Goal: Task Accomplishment & Management: Manage account settings

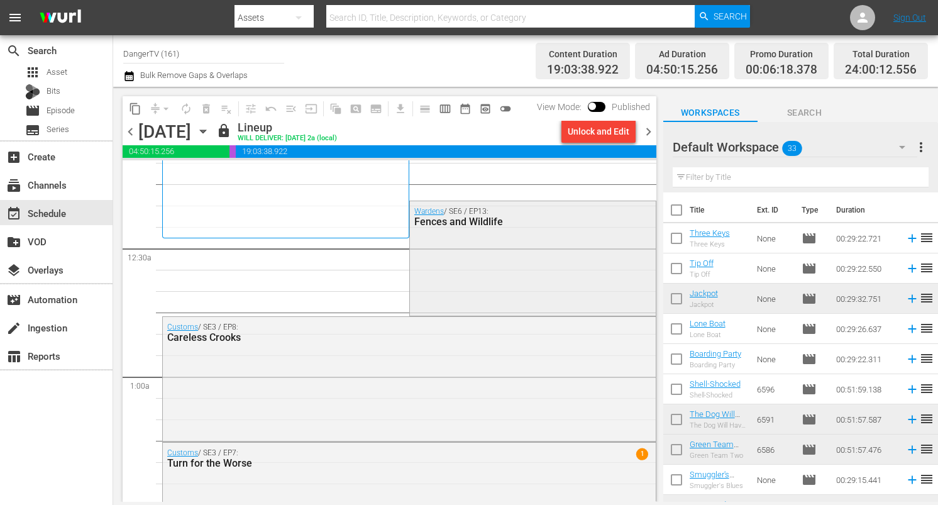
scroll to position [48, 0]
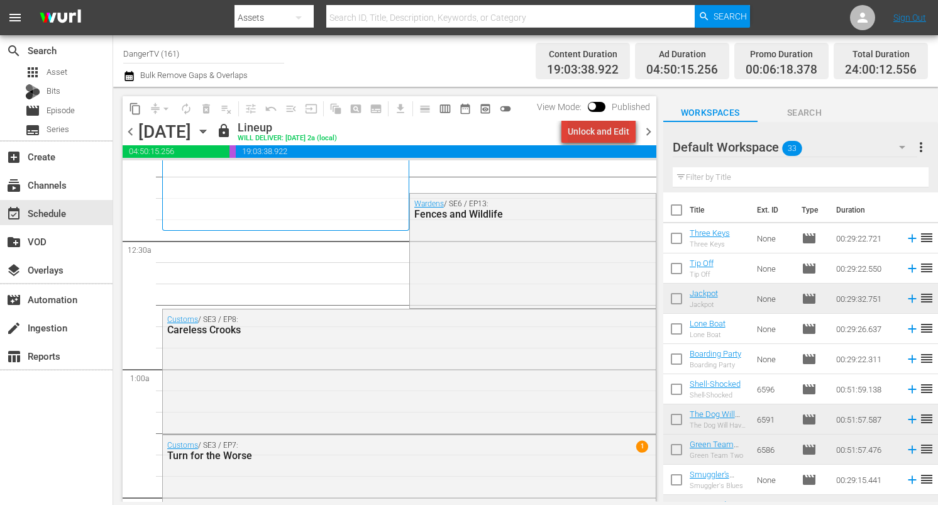
click at [615, 128] on div "Unlock and Edit" at bounding box center [599, 131] width 62 height 23
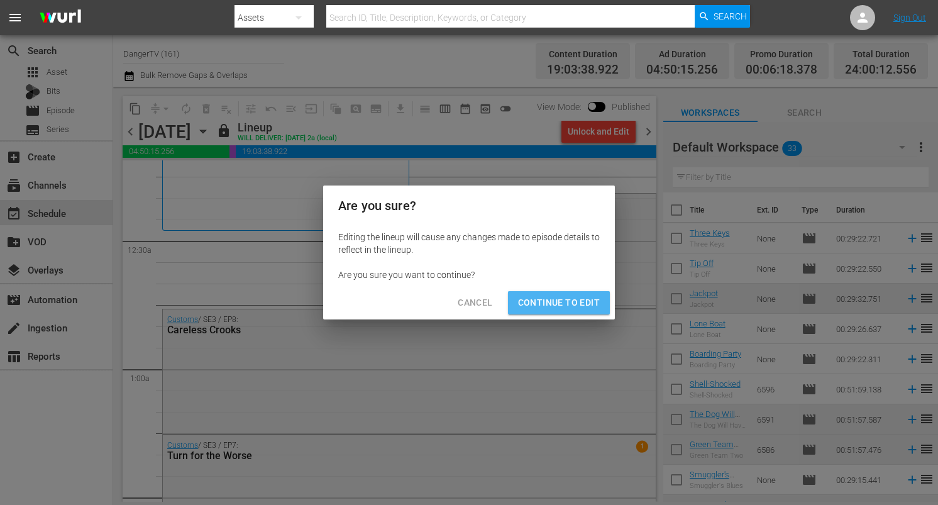
click at [569, 305] on span "Continue to Edit" at bounding box center [559, 303] width 82 height 16
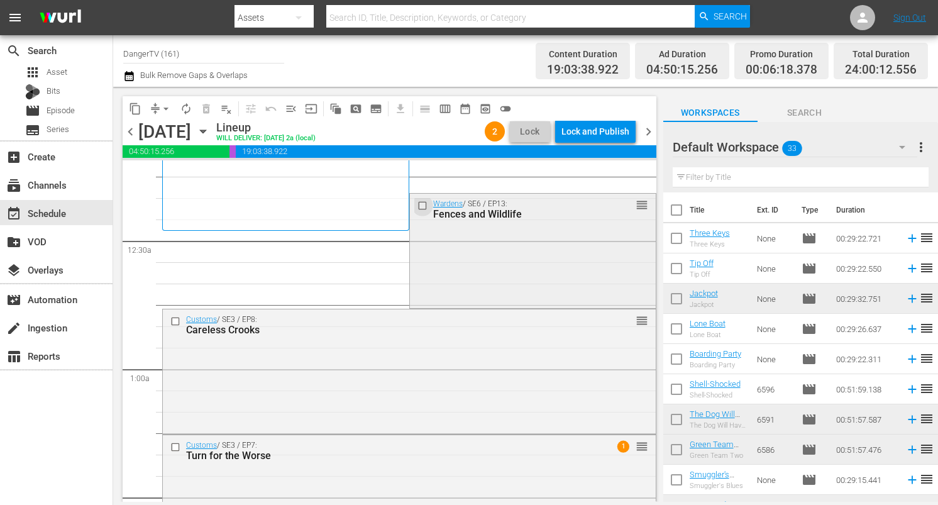
click at [419, 205] on input "checkbox" at bounding box center [423, 205] width 13 height 11
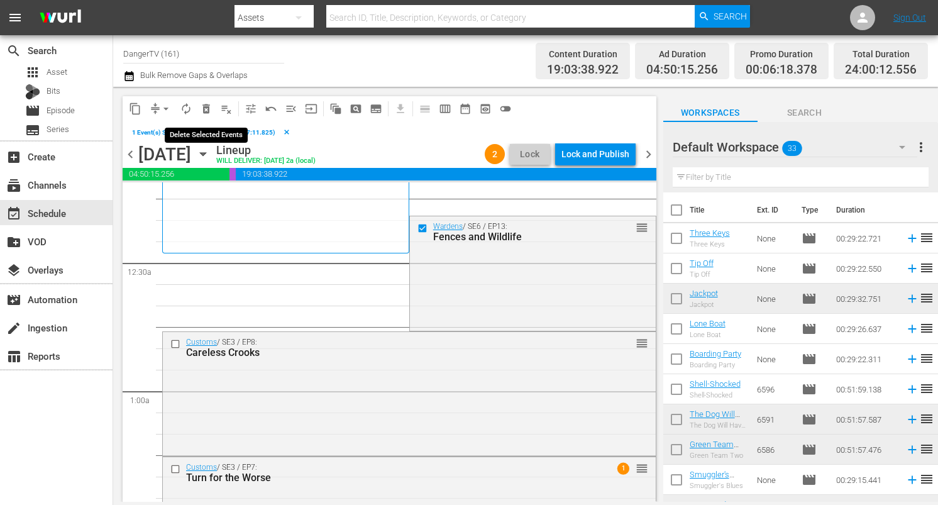
click at [204, 102] on span "delete_forever_outlined" at bounding box center [206, 108] width 13 height 13
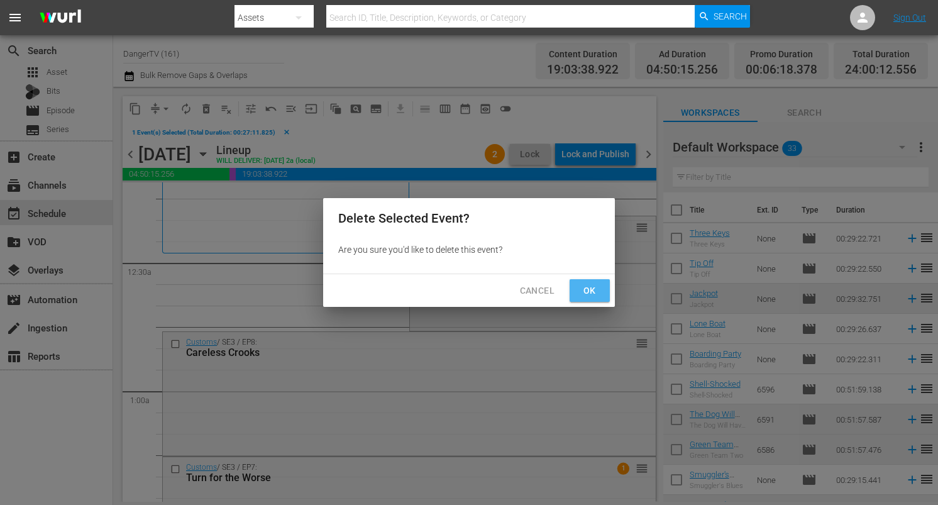
click at [593, 294] on span "Ok" at bounding box center [590, 291] width 20 height 16
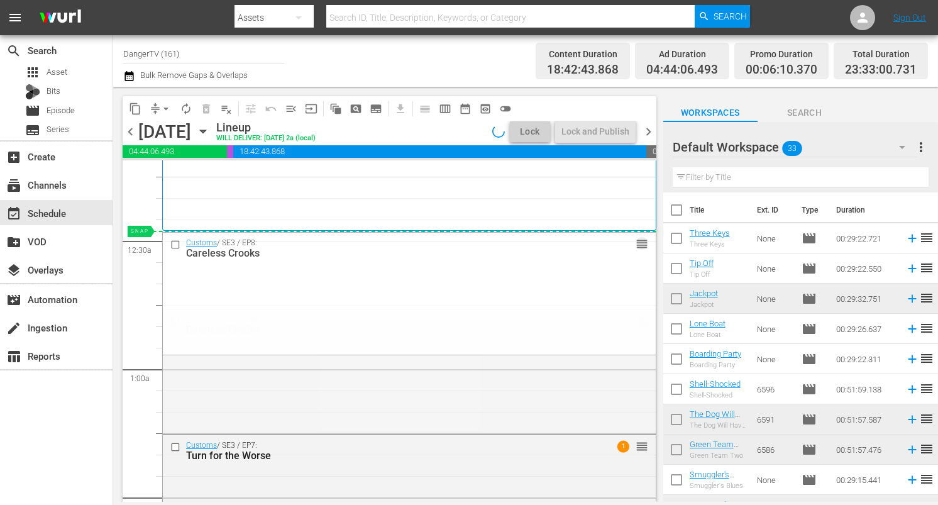
drag, startPoint x: 631, startPoint y: 319, endPoint x: 632, endPoint y: 238, distance: 80.5
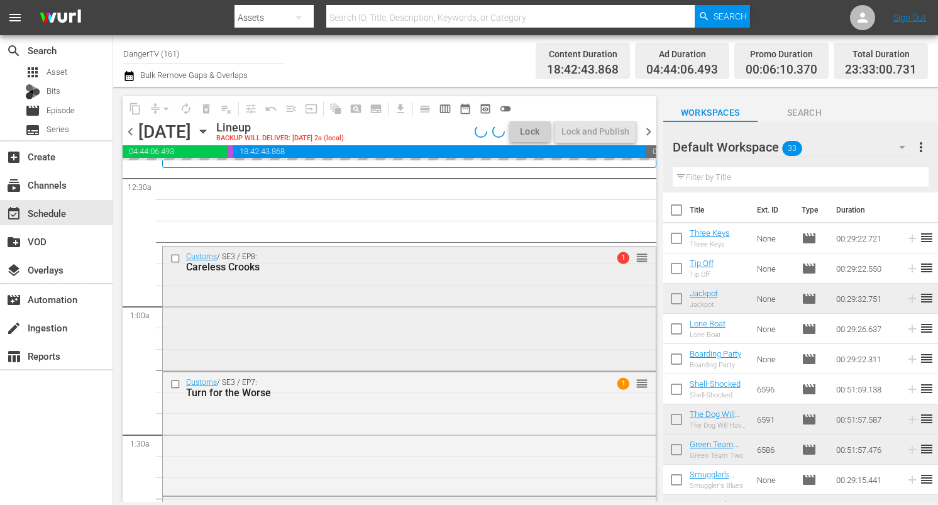
scroll to position [108, 0]
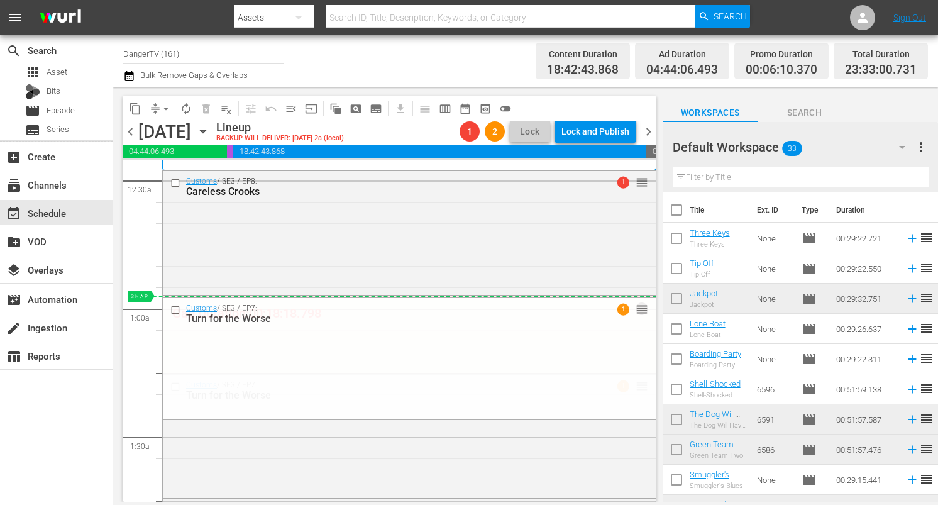
drag, startPoint x: 631, startPoint y: 386, endPoint x: 631, endPoint y: 304, distance: 82.4
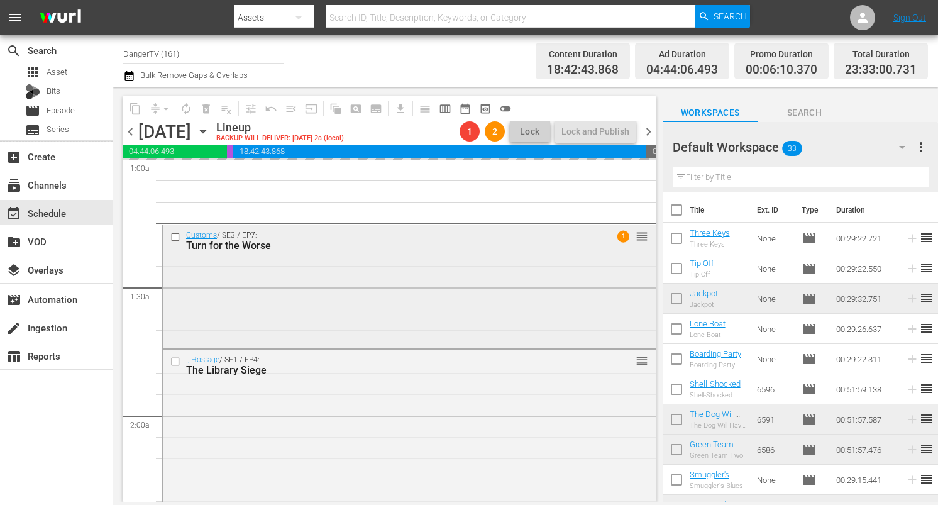
scroll to position [259, 0]
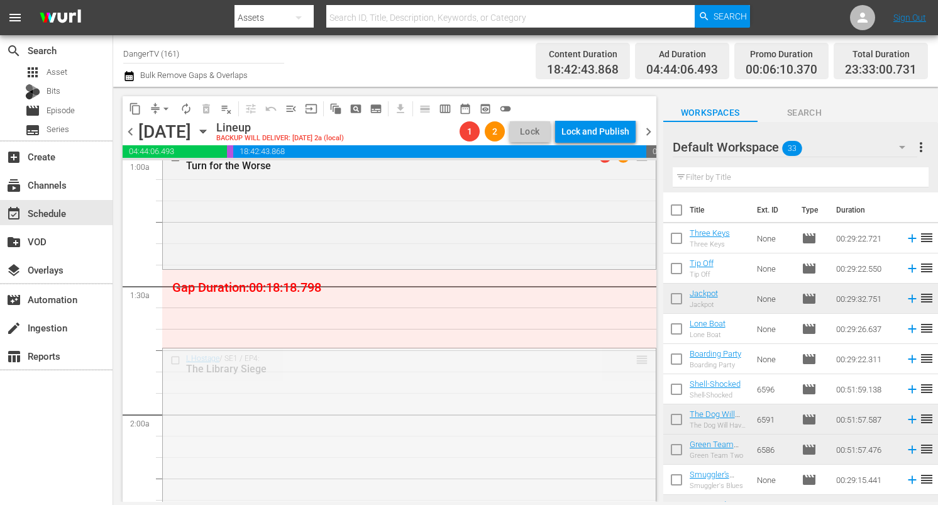
drag, startPoint x: 634, startPoint y: 360, endPoint x: 631, endPoint y: 277, distance: 83.0
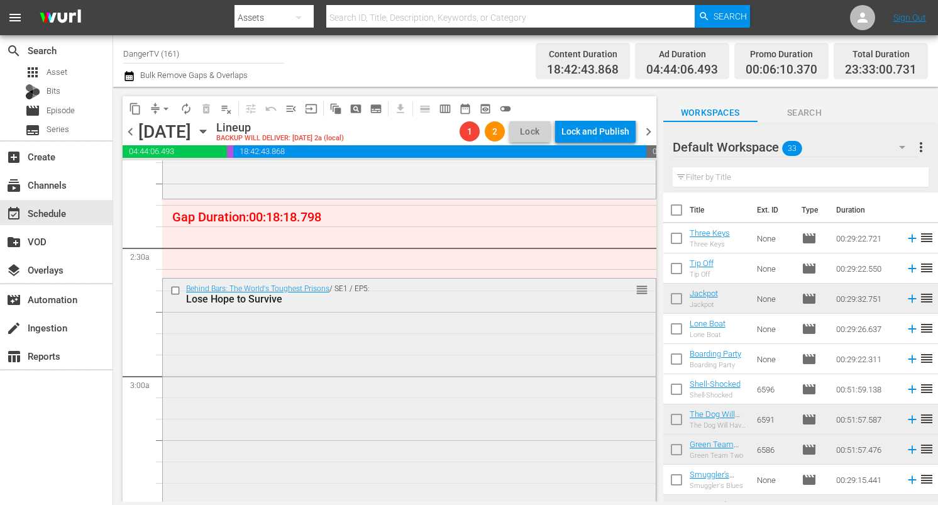
scroll to position [544, 0]
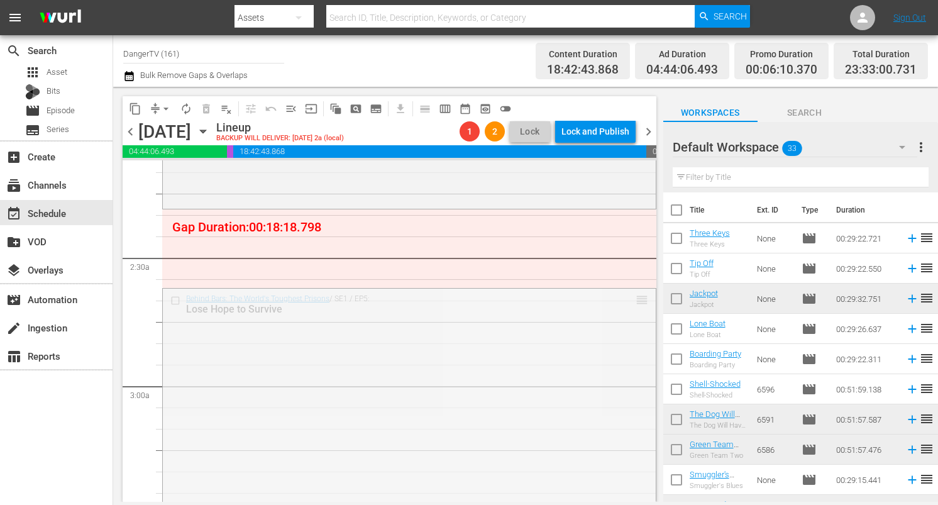
drag, startPoint x: 633, startPoint y: 299, endPoint x: 626, endPoint y: 213, distance: 85.8
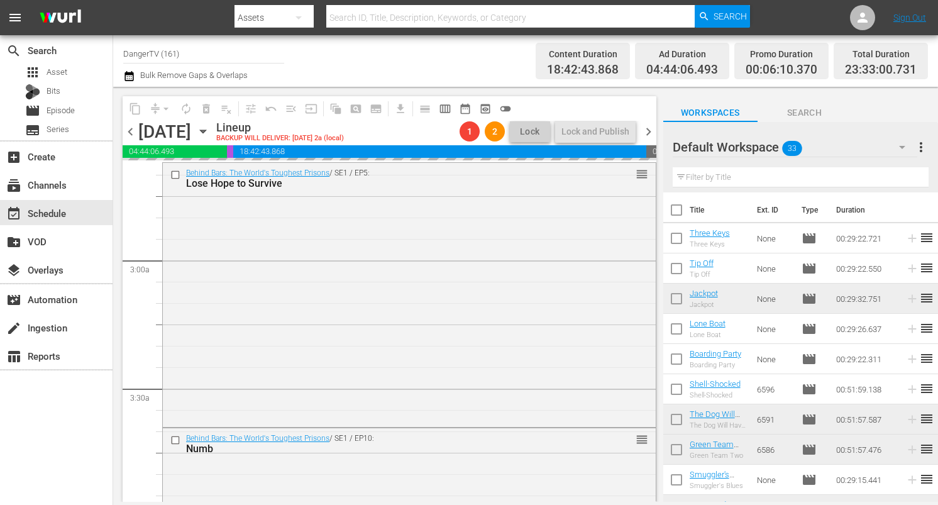
scroll to position [756, 0]
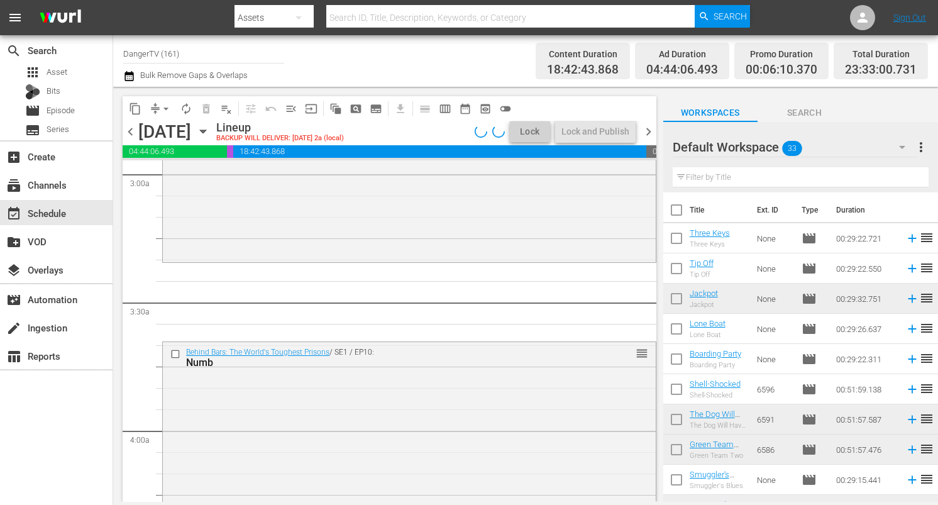
click at [675, 204] on input "checkbox" at bounding box center [676, 212] width 26 height 26
checkbox input "true"
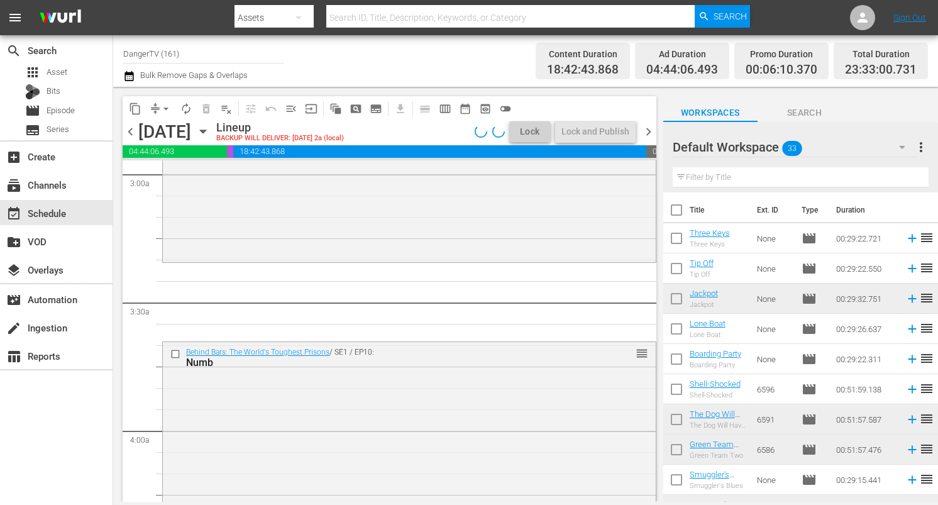
checkbox input "true"
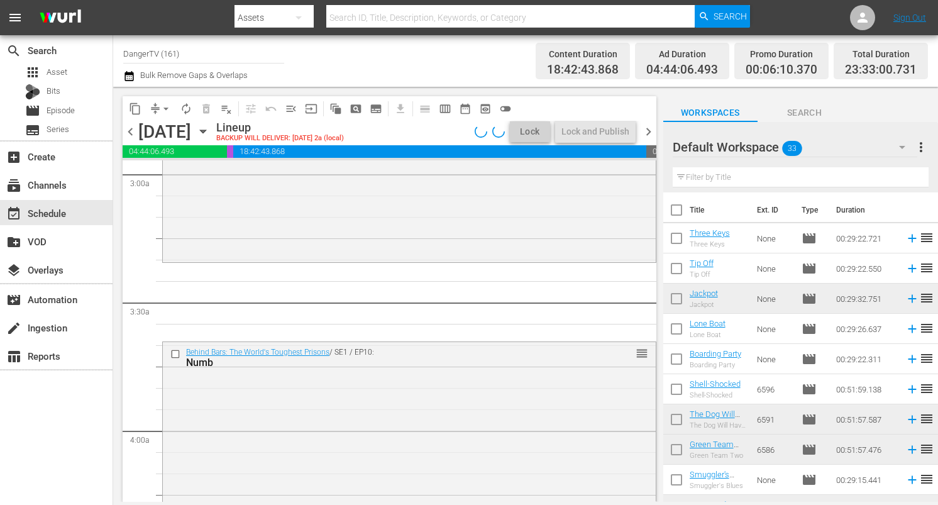
checkbox input "true"
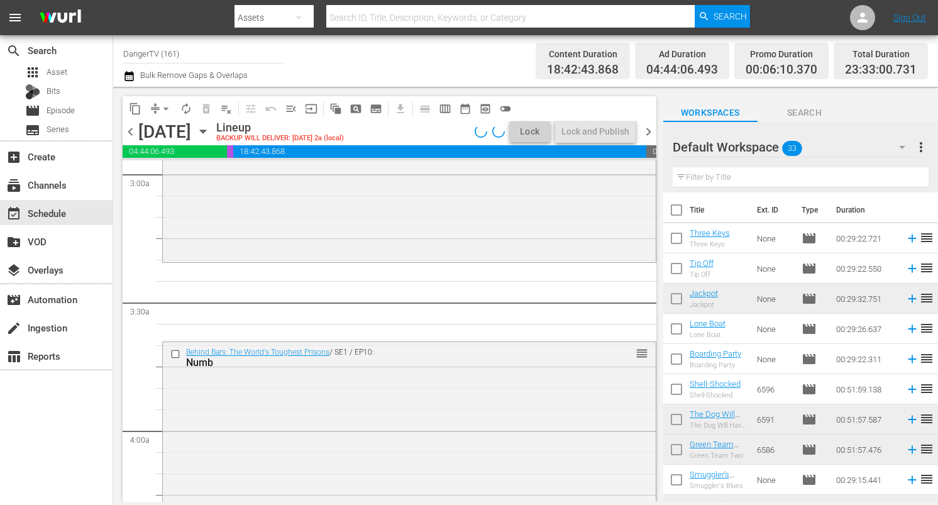
checkbox input "true"
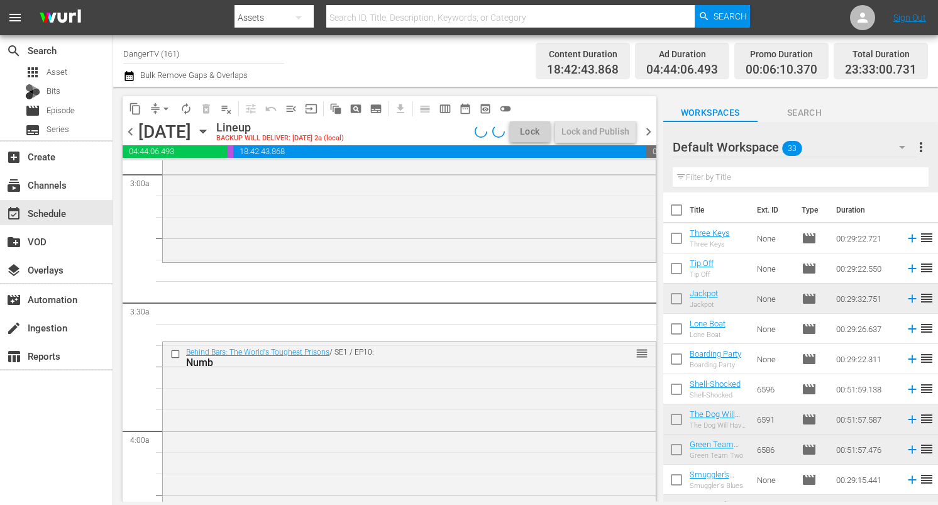
checkbox input "true"
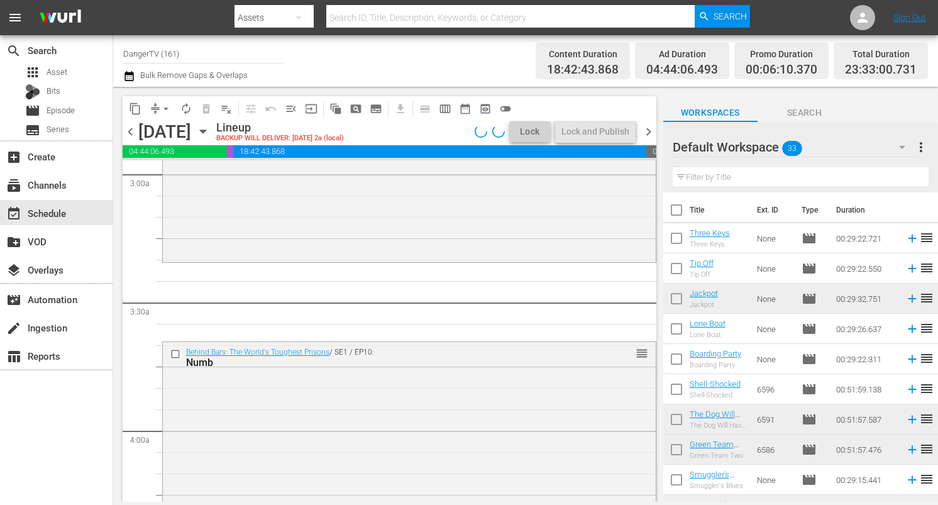
checkbox input "true"
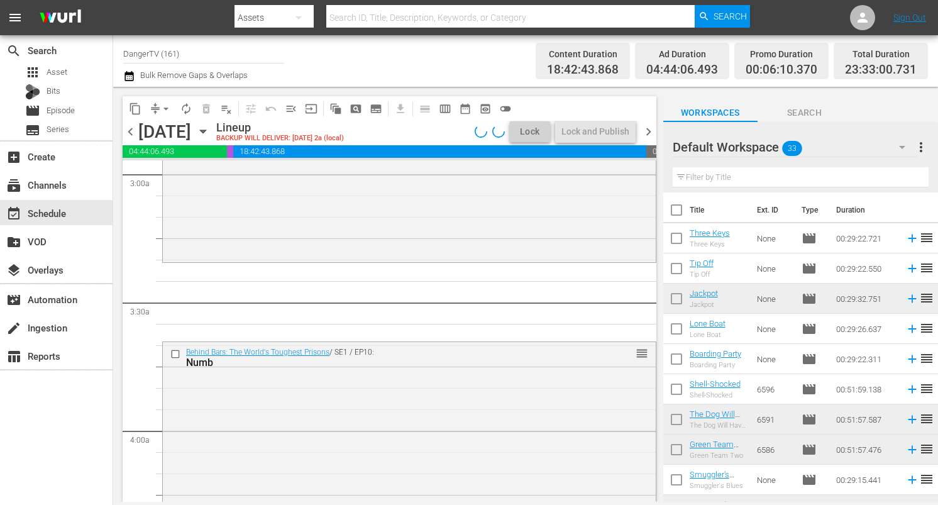
checkbox input "true"
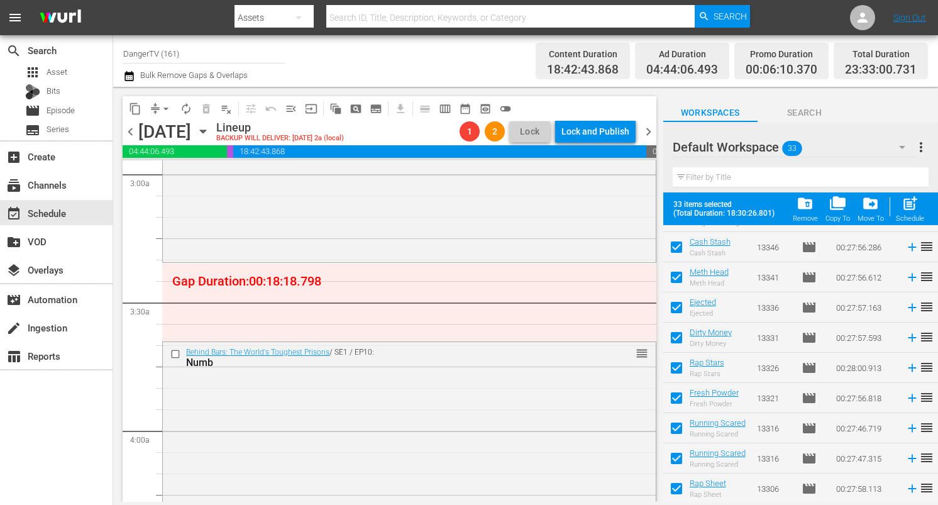
scroll to position [748, 0]
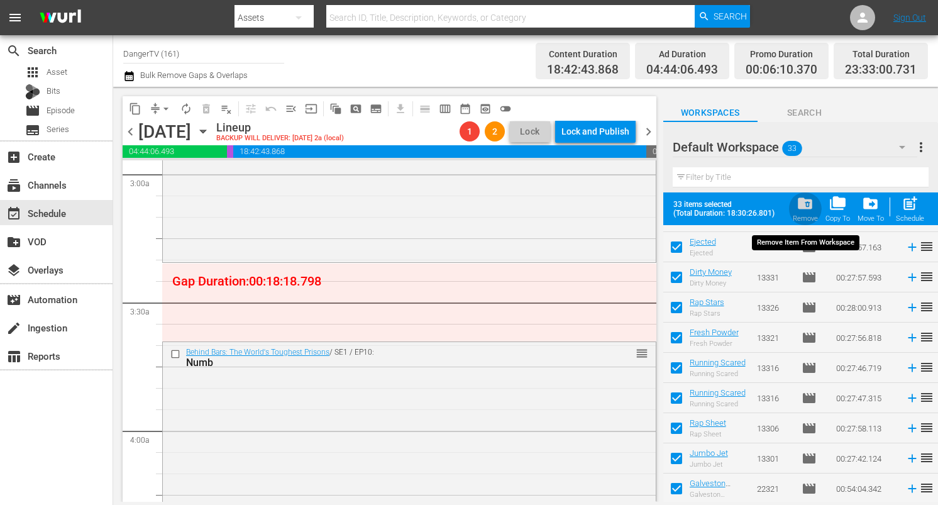
click at [814, 209] on span "folder_delete" at bounding box center [805, 203] width 17 height 17
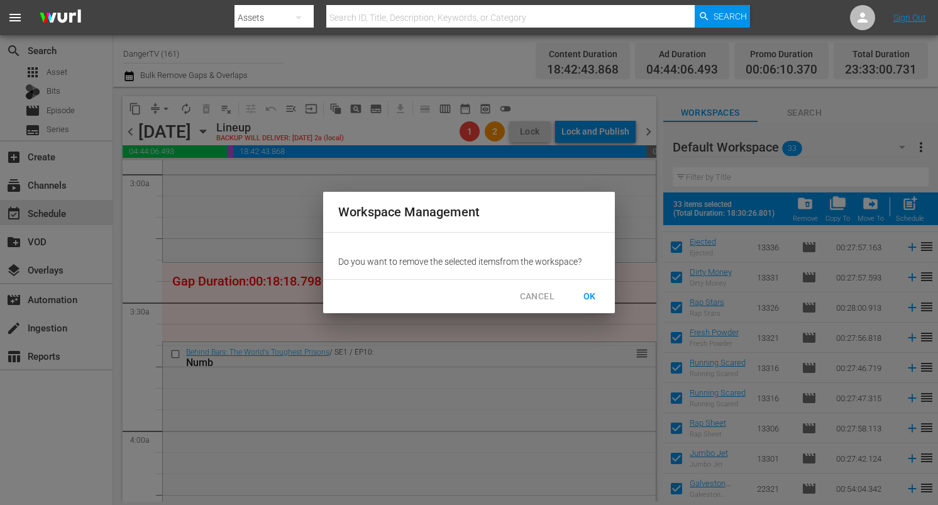
click at [594, 298] on span "OK" at bounding box center [590, 297] width 20 height 16
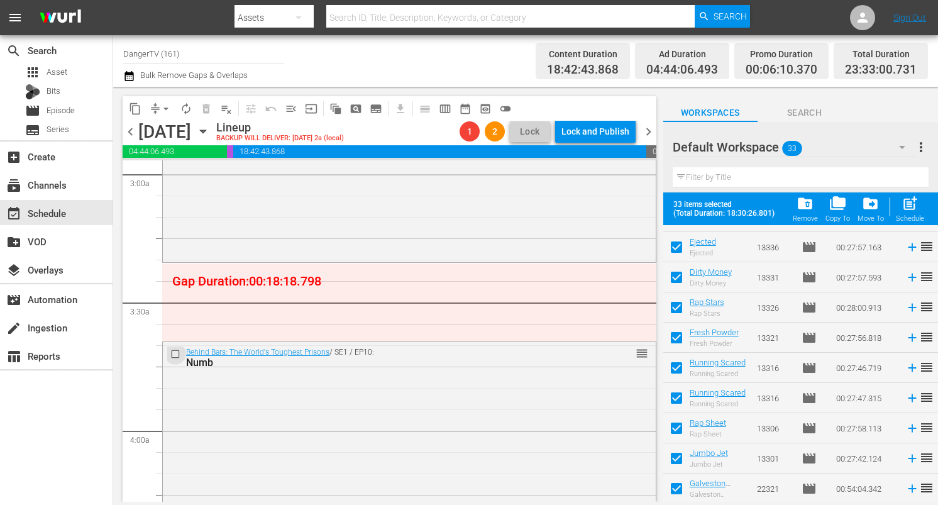
click at [172, 352] on input "checkbox" at bounding box center [176, 353] width 13 height 11
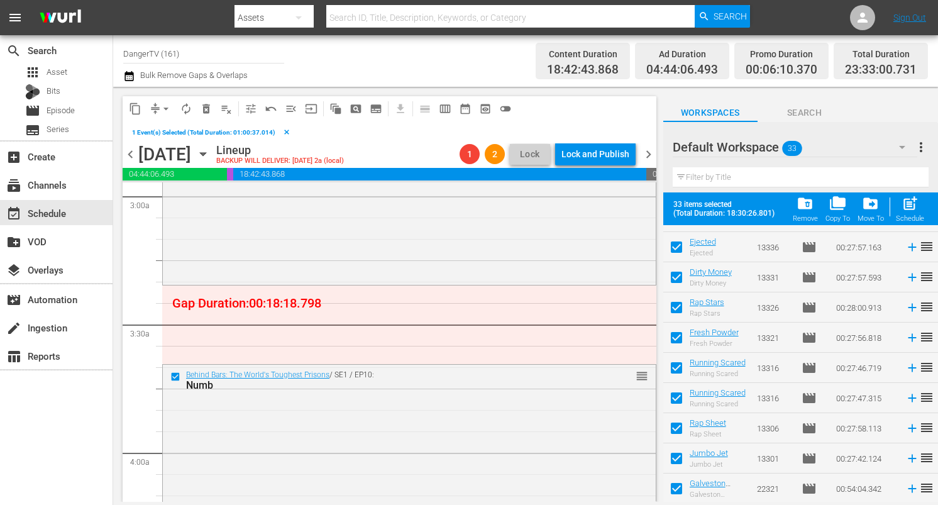
checkbox input "false"
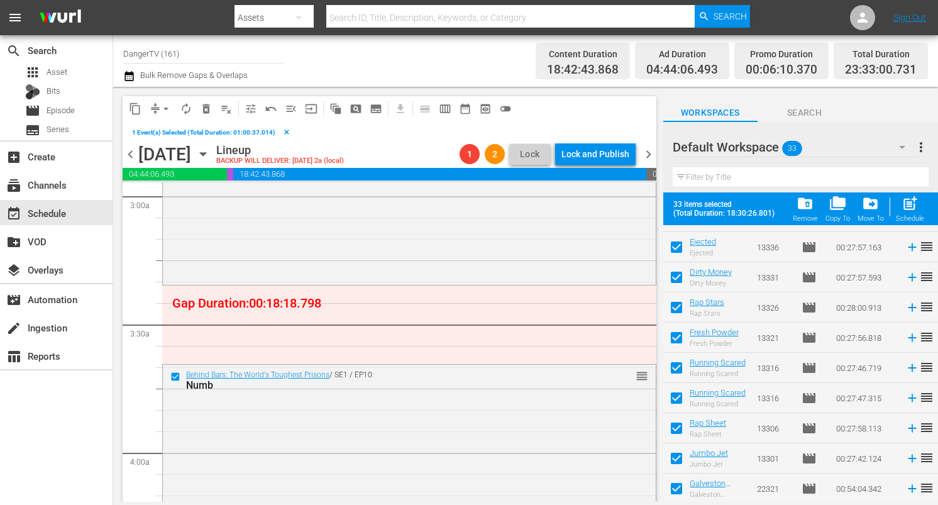
checkbox input "false"
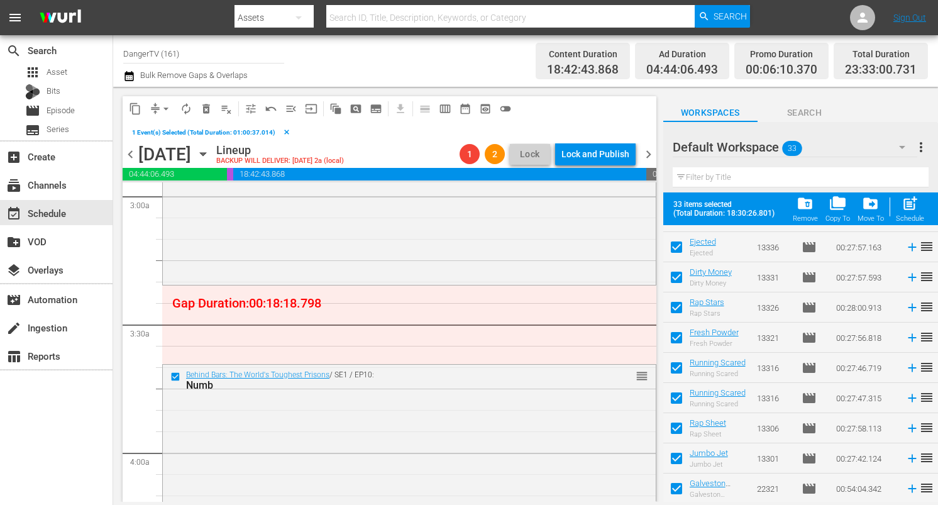
checkbox input "false"
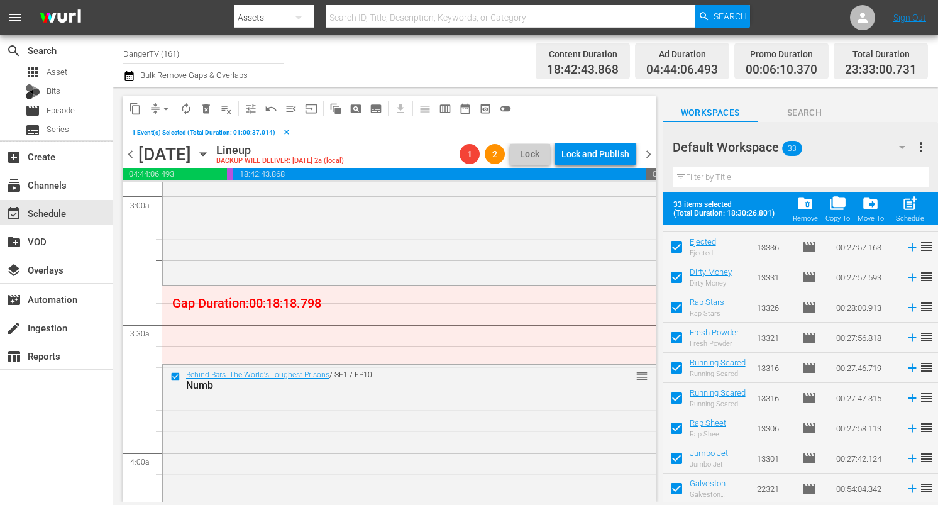
checkbox input "false"
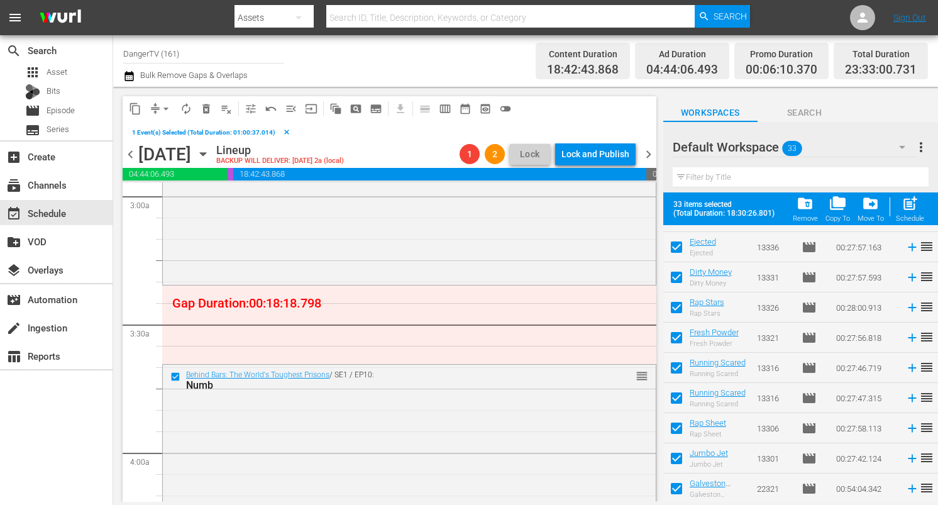
checkbox input "false"
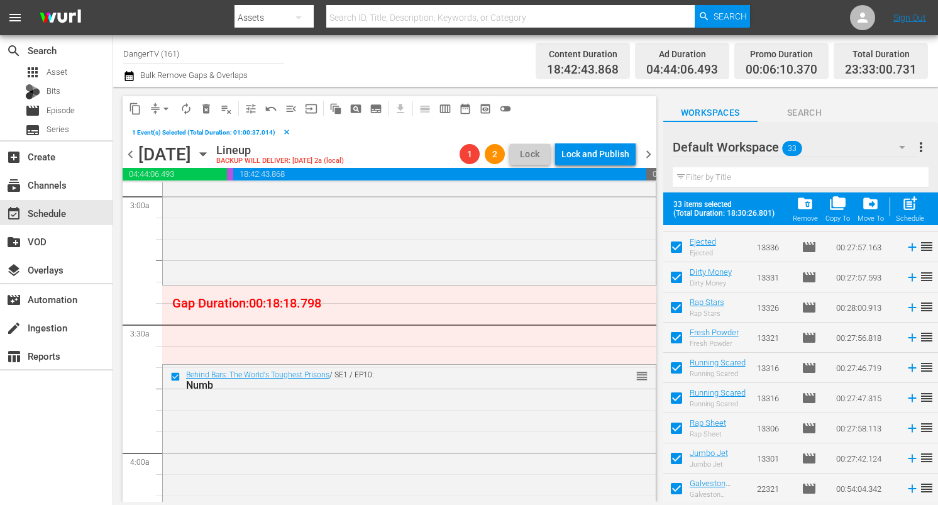
checkbox input "false"
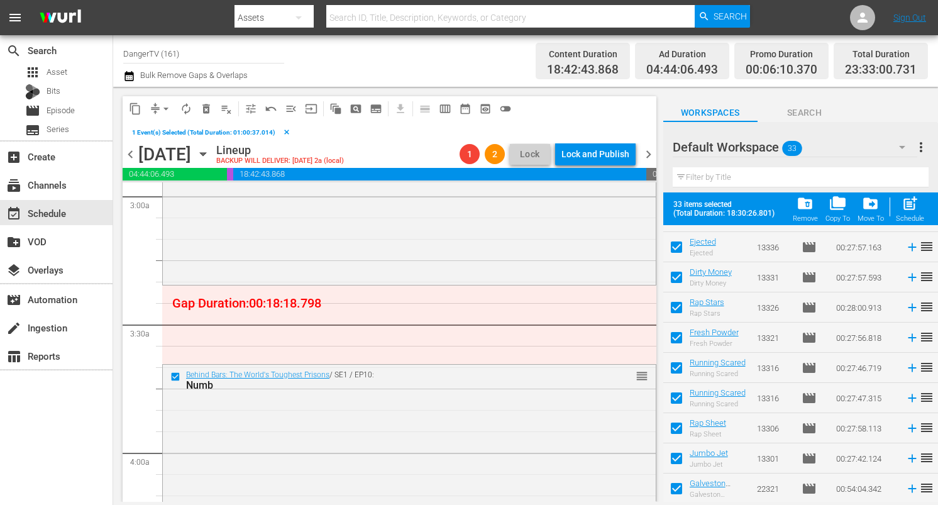
checkbox input "false"
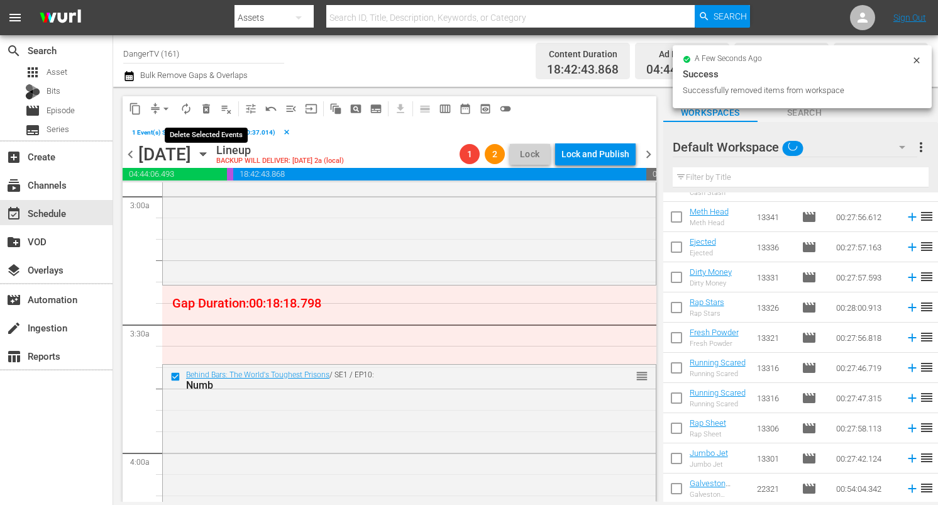
scroll to position [715, 0]
click at [204, 108] on span "delete_forever_outlined" at bounding box center [206, 108] width 13 height 13
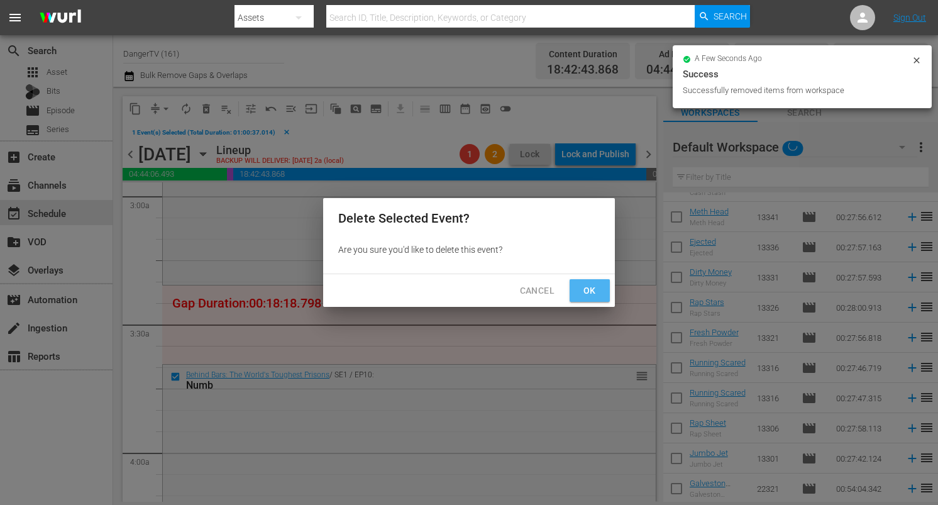
click at [593, 292] on span "Ok" at bounding box center [590, 291] width 20 height 16
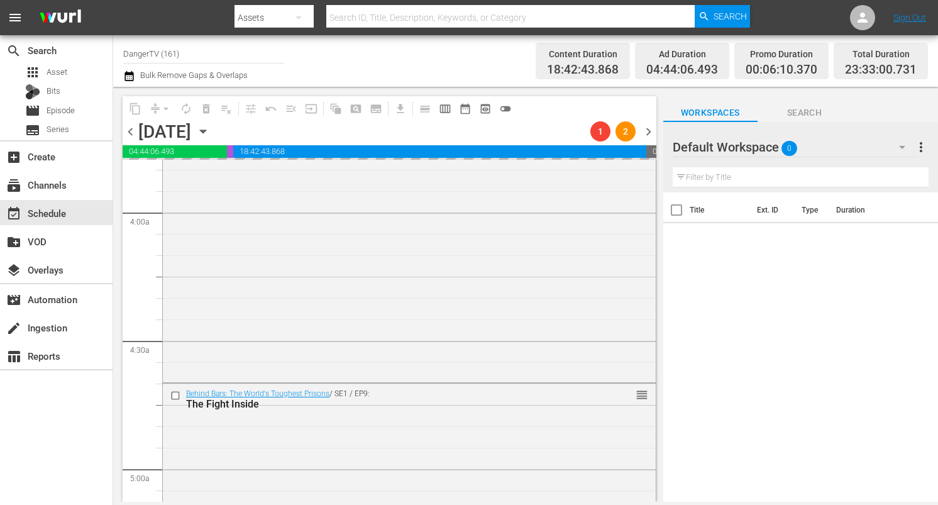
scroll to position [973, 0]
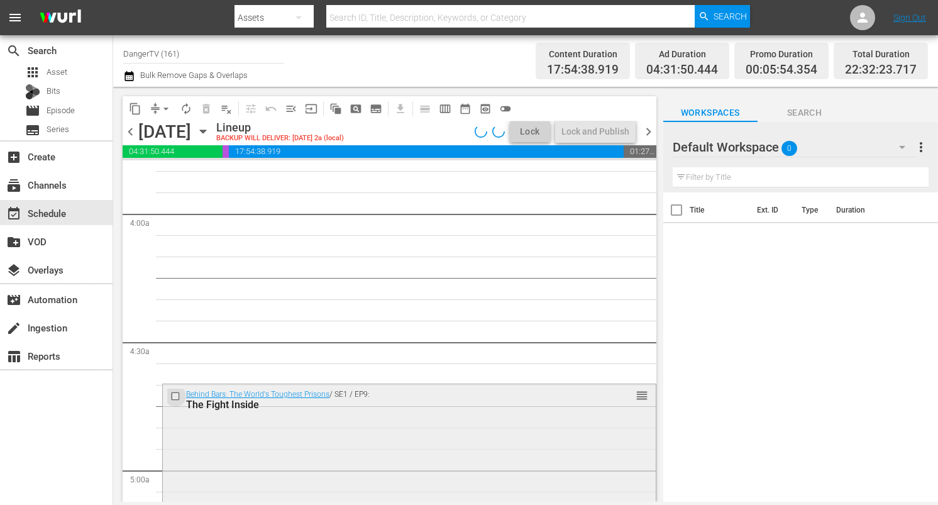
click at [174, 397] on input "checkbox" at bounding box center [176, 396] width 13 height 11
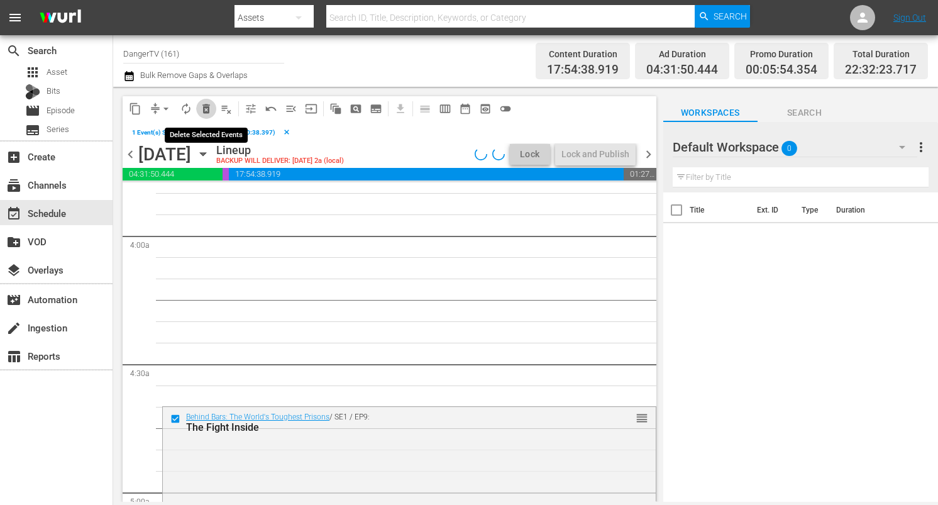
click at [205, 107] on span "delete_forever_outlined" at bounding box center [206, 108] width 13 height 13
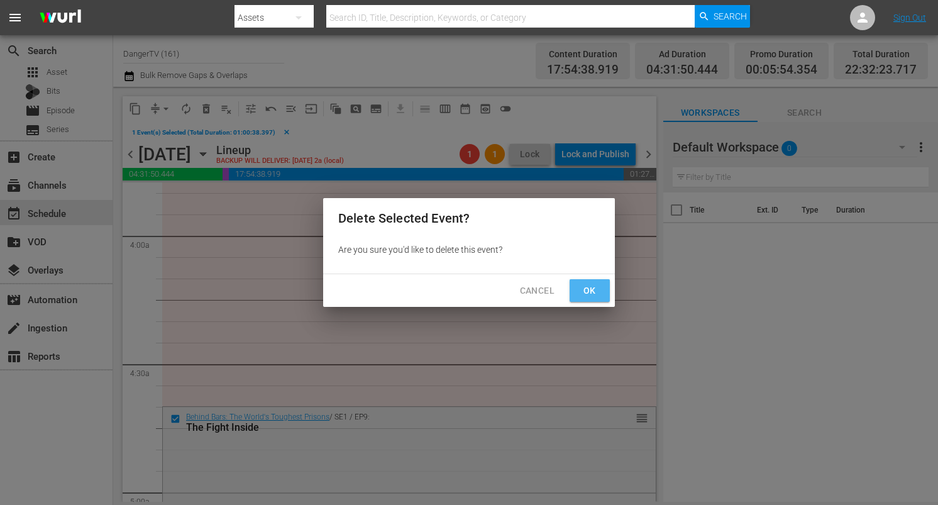
click at [593, 292] on span "Ok" at bounding box center [590, 291] width 20 height 16
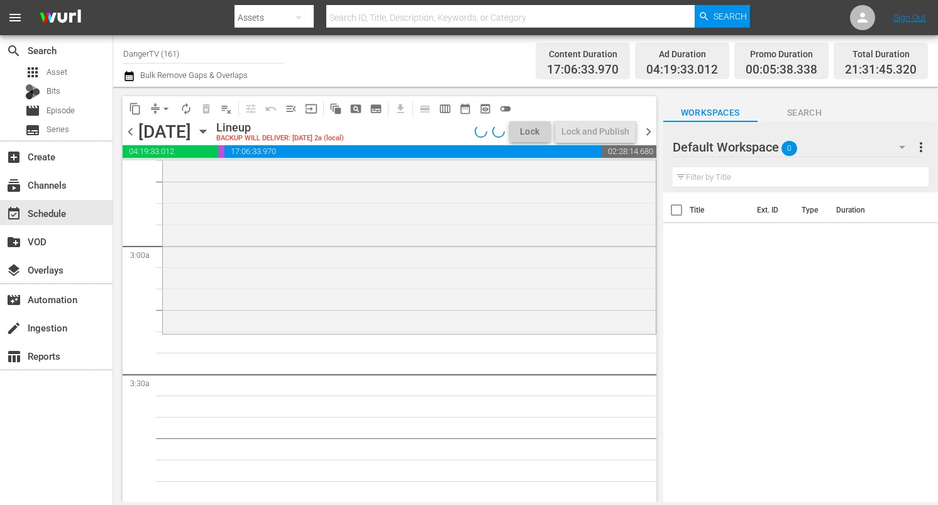
scroll to position [685, 0]
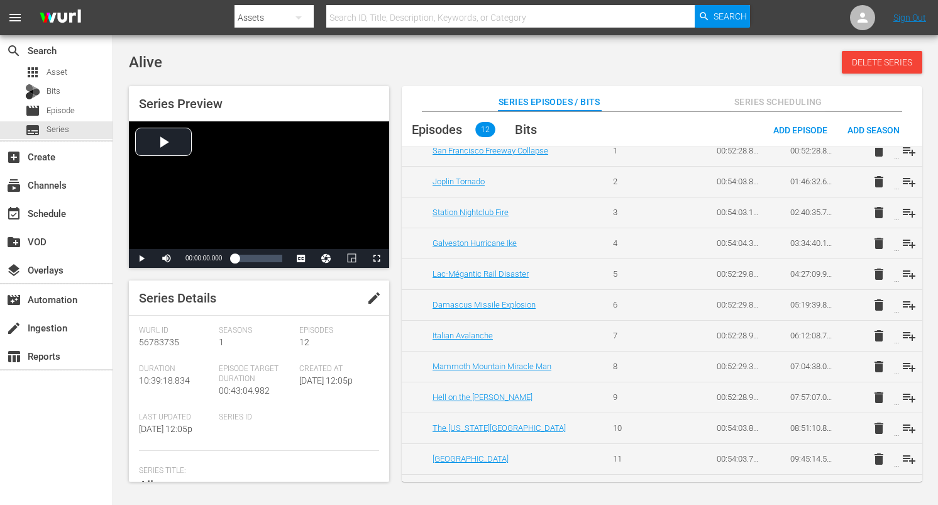
scroll to position [102, 0]
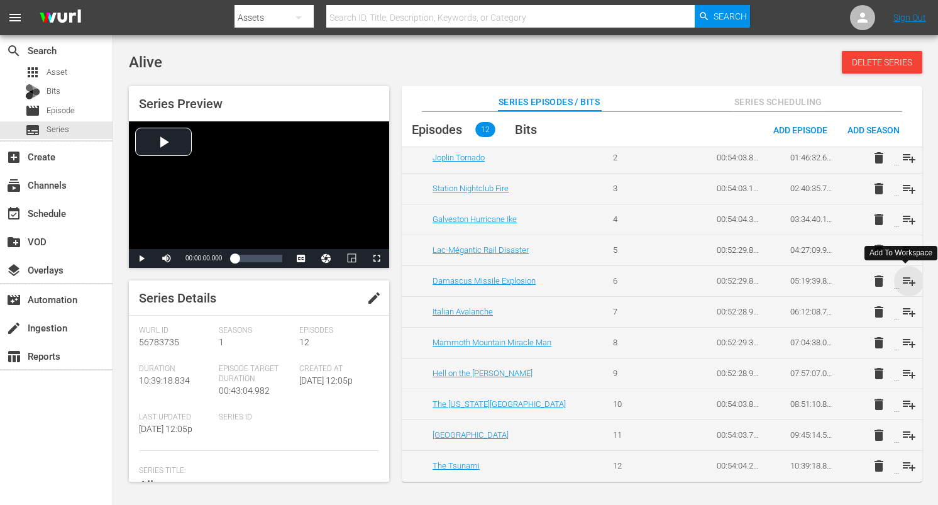
click at [902, 280] on span "playlist_add" at bounding box center [909, 280] width 15 height 15
click at [903, 309] on span "playlist_add" at bounding box center [909, 311] width 15 height 15
click at [907, 343] on span "playlist_add" at bounding box center [909, 342] width 15 height 15
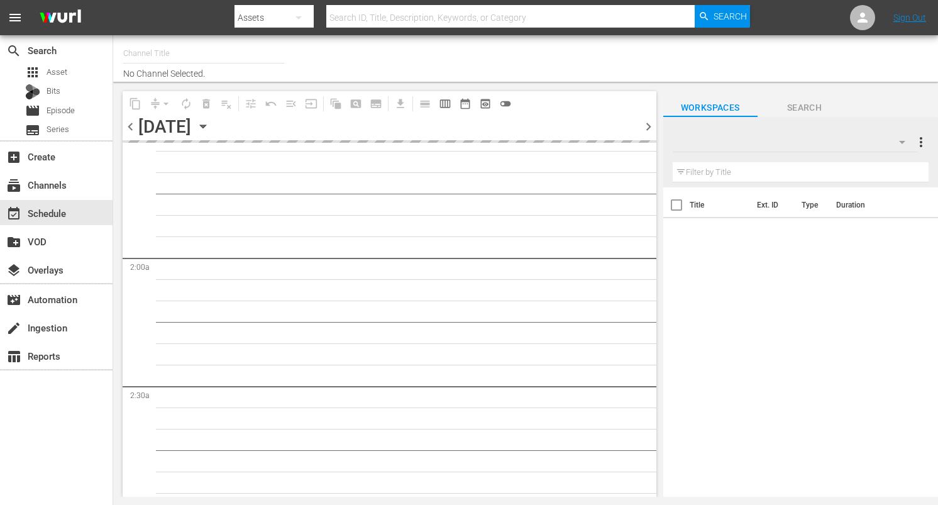
type input "DangerTV (161)"
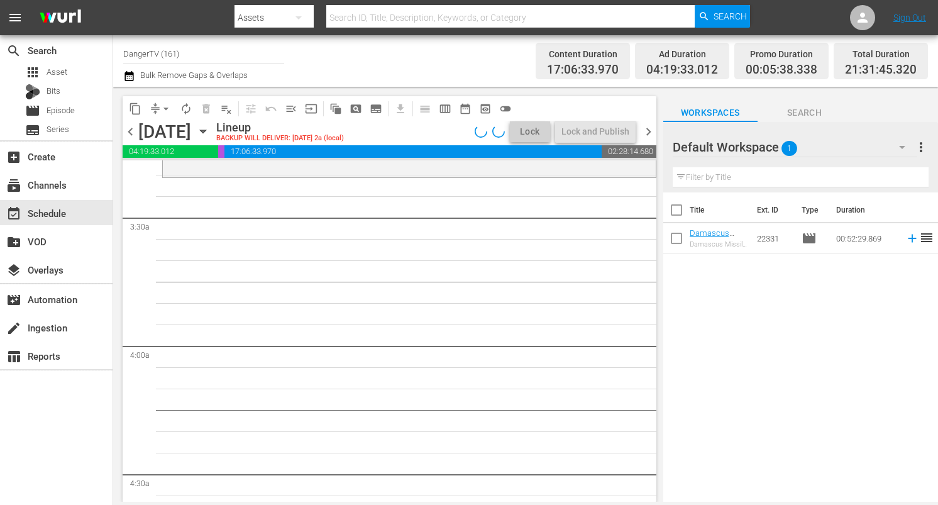
scroll to position [842, 0]
drag, startPoint x: 717, startPoint y: 233, endPoint x: 124, endPoint y: 9, distance: 633.9
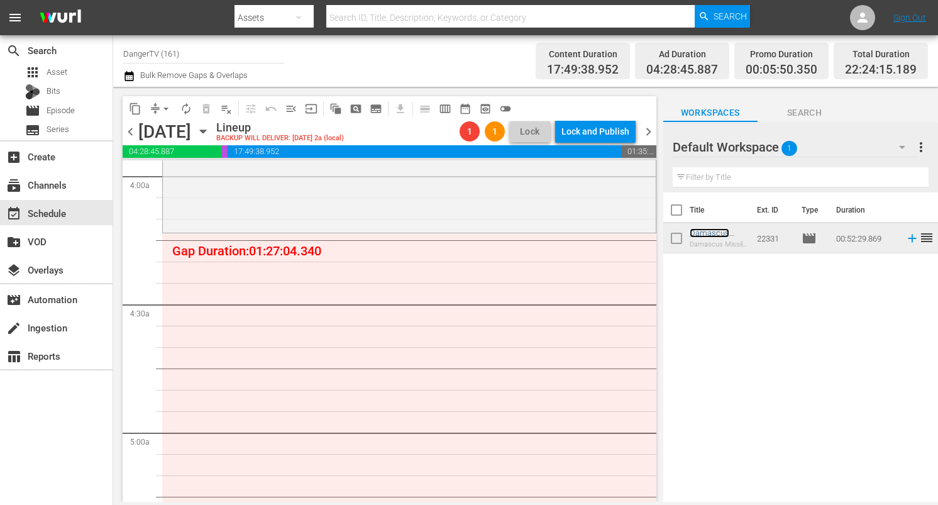
scroll to position [1017, 0]
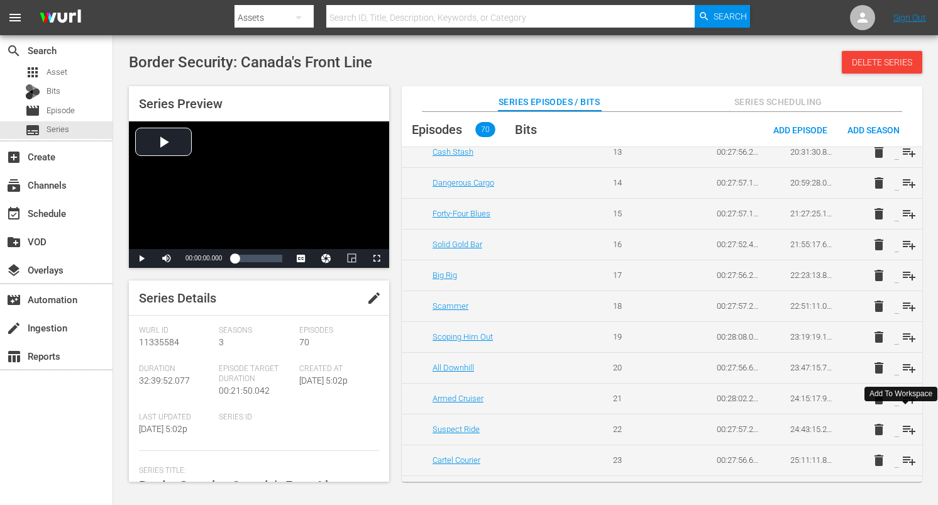
scroll to position [1433, 0]
click at [907, 272] on span "playlist_add" at bounding box center [909, 274] width 15 height 15
drag, startPoint x: 905, startPoint y: 302, endPoint x: 903, endPoint y: 320, distance: 17.7
click at [905, 302] on span "playlist_add" at bounding box center [909, 305] width 15 height 15
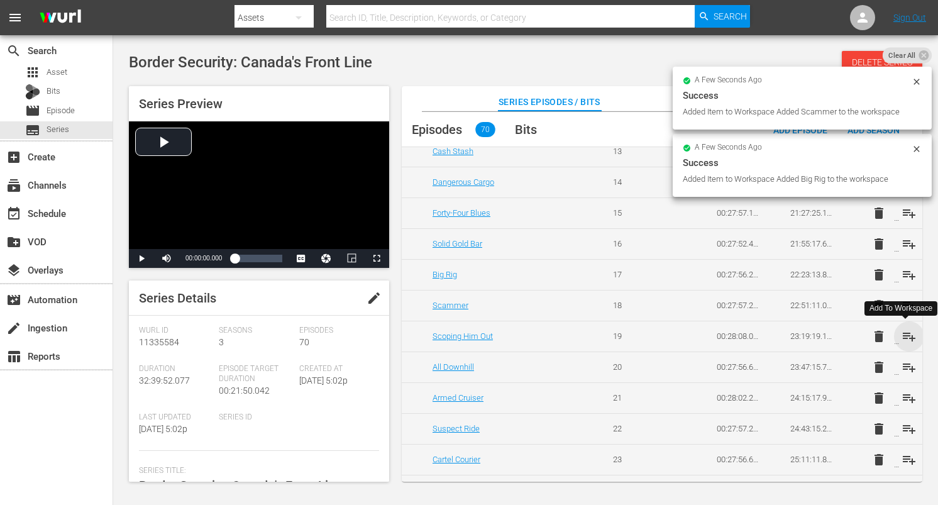
click at [903, 333] on span "playlist_add" at bounding box center [909, 336] width 15 height 15
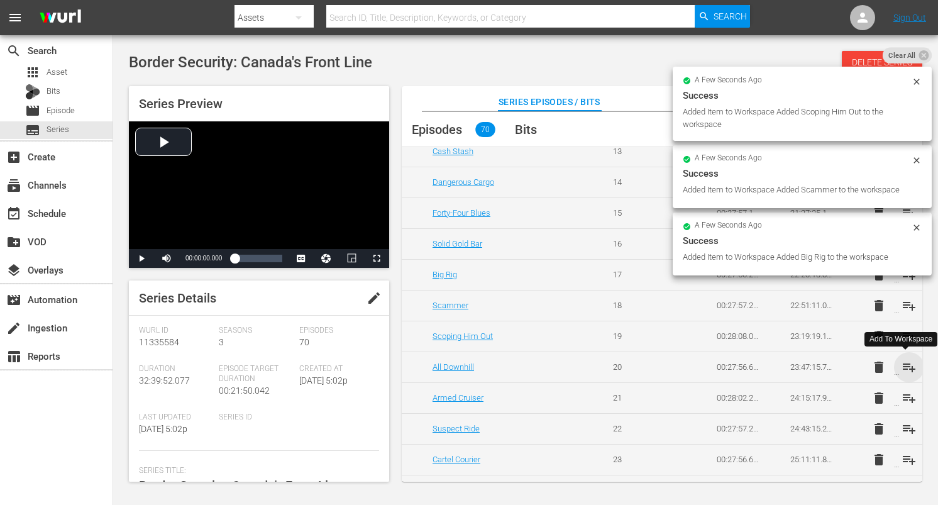
click at [905, 364] on span "playlist_add" at bounding box center [909, 367] width 15 height 15
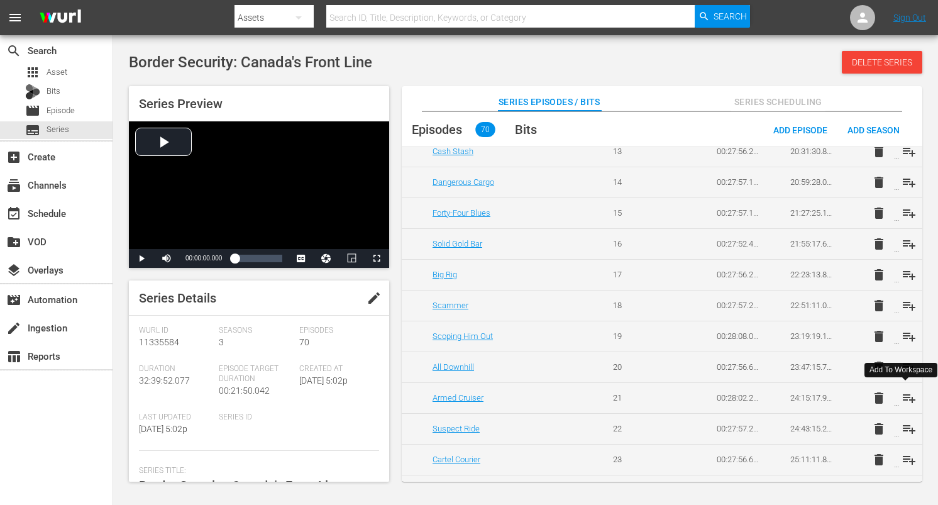
click at [906, 396] on span "playlist_add" at bounding box center [909, 397] width 15 height 15
click at [903, 425] on span "playlist_add" at bounding box center [909, 428] width 15 height 15
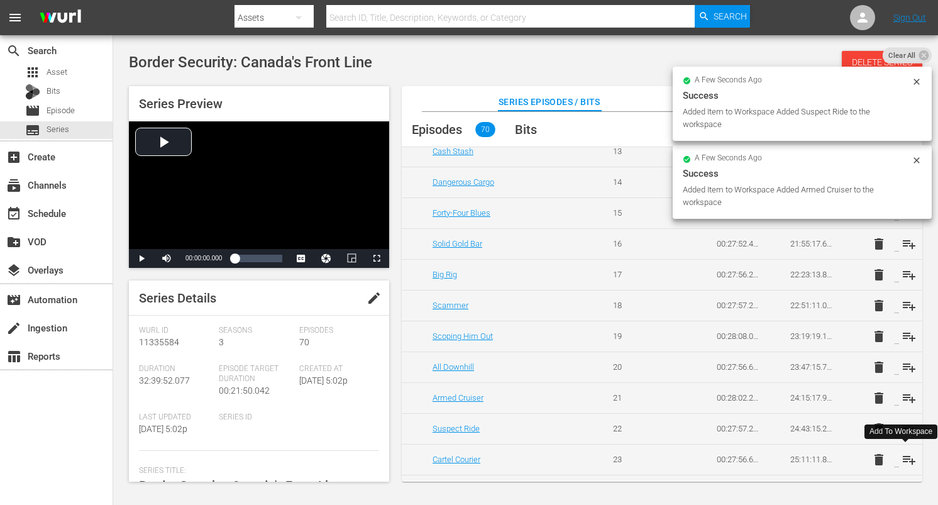
click at [904, 455] on span "playlist_add" at bounding box center [909, 459] width 15 height 15
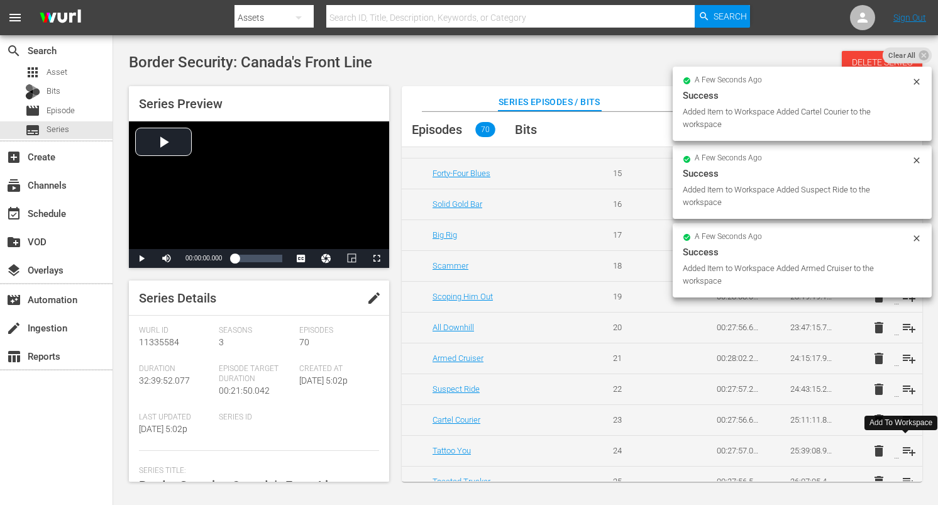
click at [903, 448] on span "playlist_add" at bounding box center [909, 450] width 15 height 15
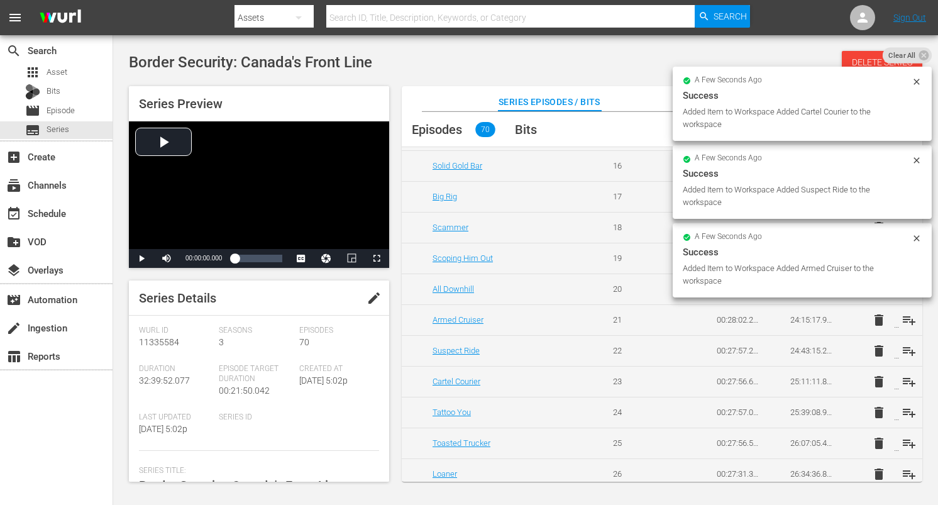
scroll to position [1521, 0]
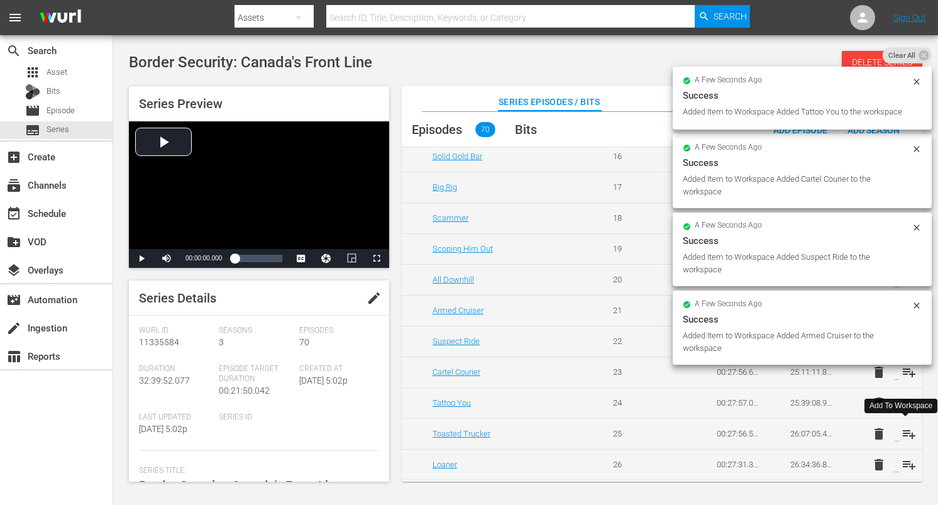
click at [906, 435] on span "playlist_add" at bounding box center [909, 433] width 15 height 15
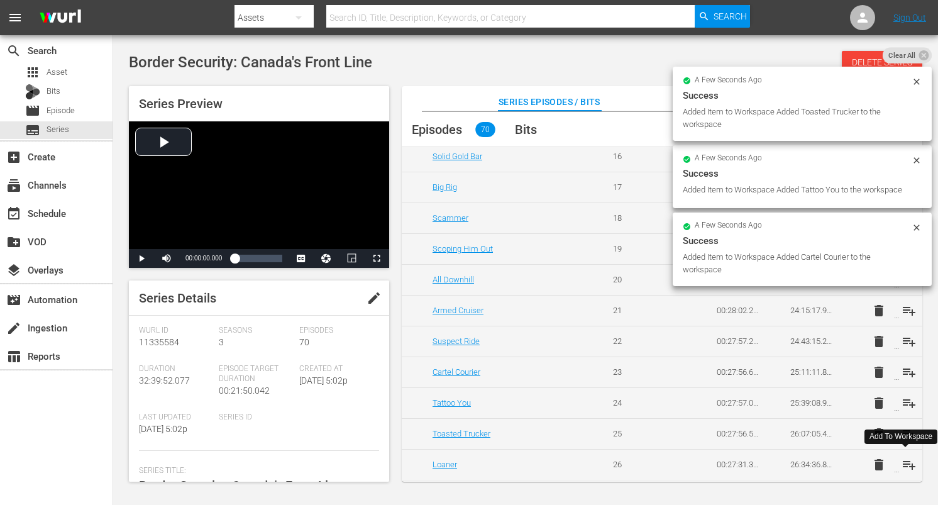
click at [903, 461] on span "playlist_add" at bounding box center [909, 464] width 15 height 15
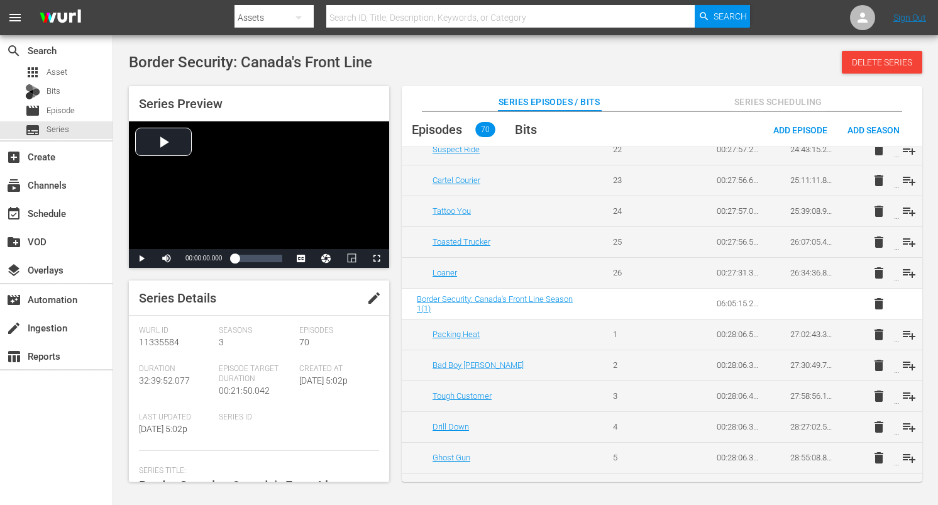
scroll to position [1738, 0]
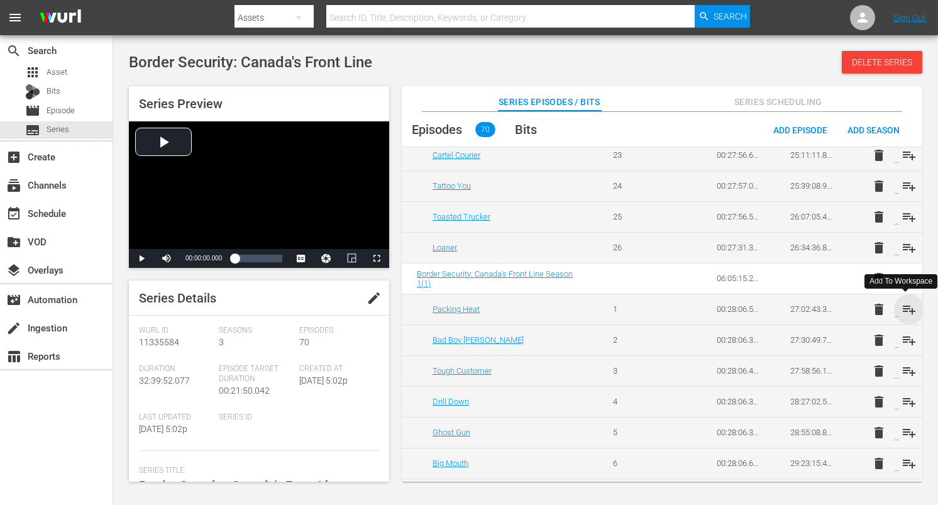
click at [906, 312] on span "playlist_add" at bounding box center [909, 309] width 15 height 15
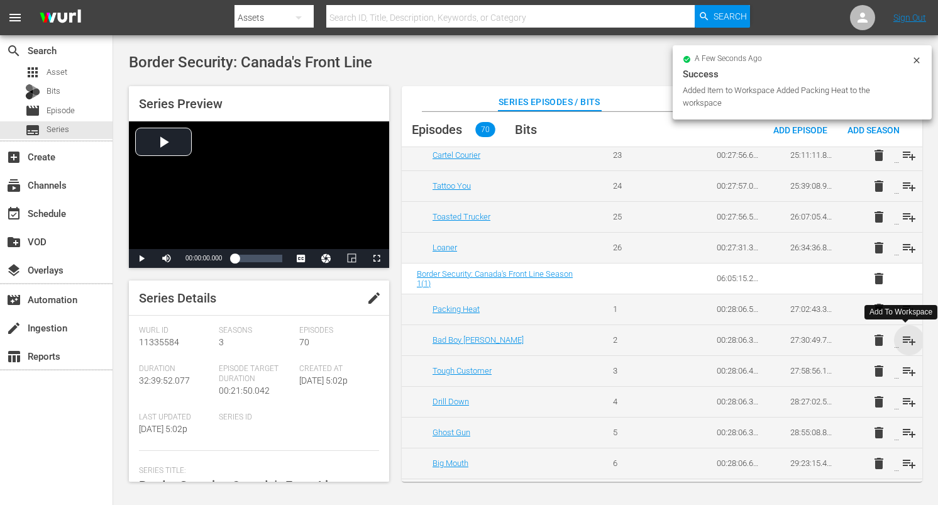
click at [906, 338] on span "playlist_add" at bounding box center [909, 340] width 15 height 15
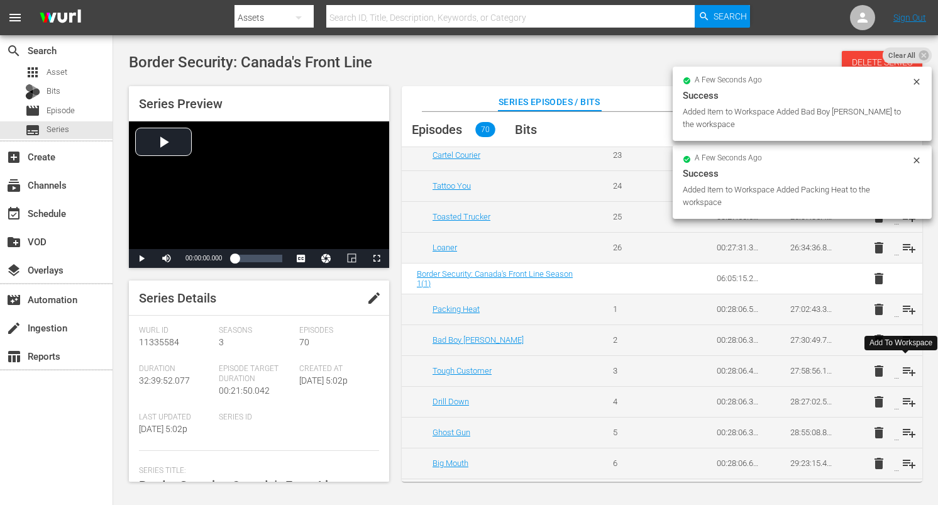
click at [903, 370] on span "playlist_add" at bounding box center [909, 370] width 15 height 15
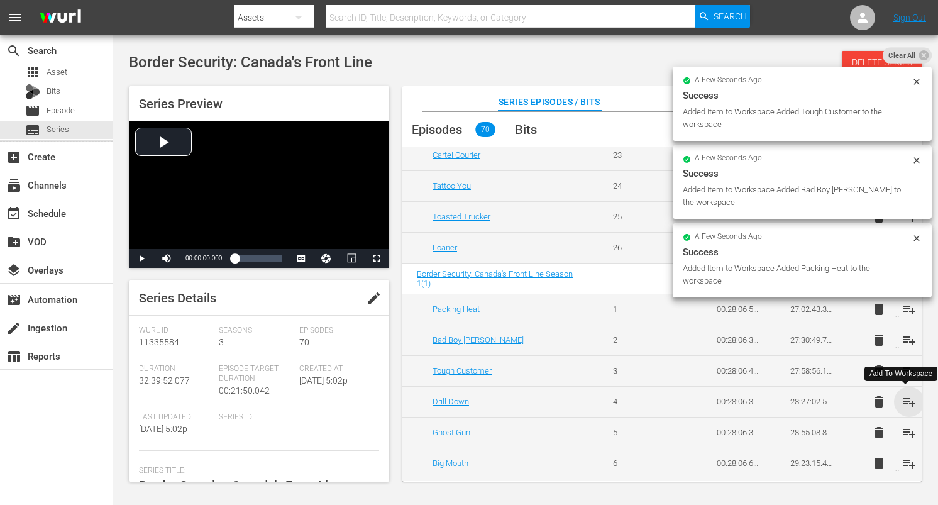
click at [904, 400] on span "playlist_add" at bounding box center [909, 401] width 15 height 15
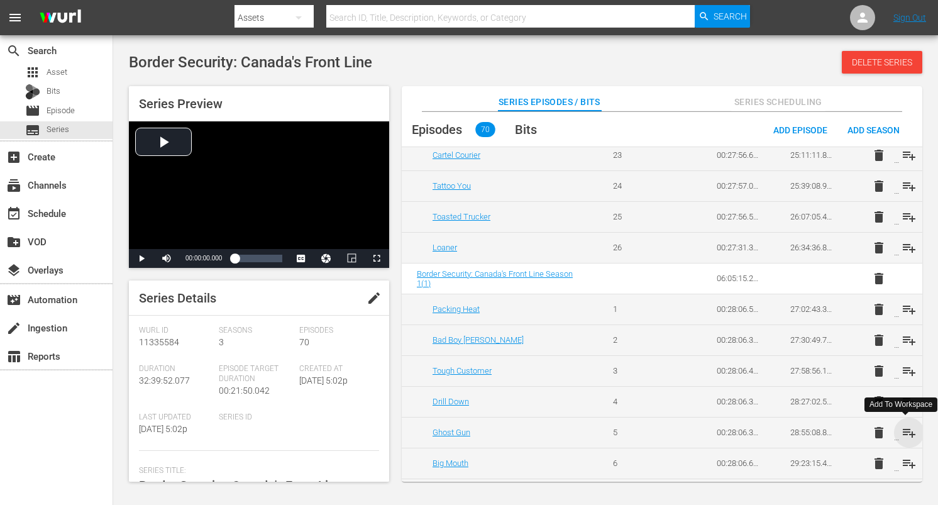
click at [905, 433] on span "playlist_add" at bounding box center [909, 432] width 15 height 15
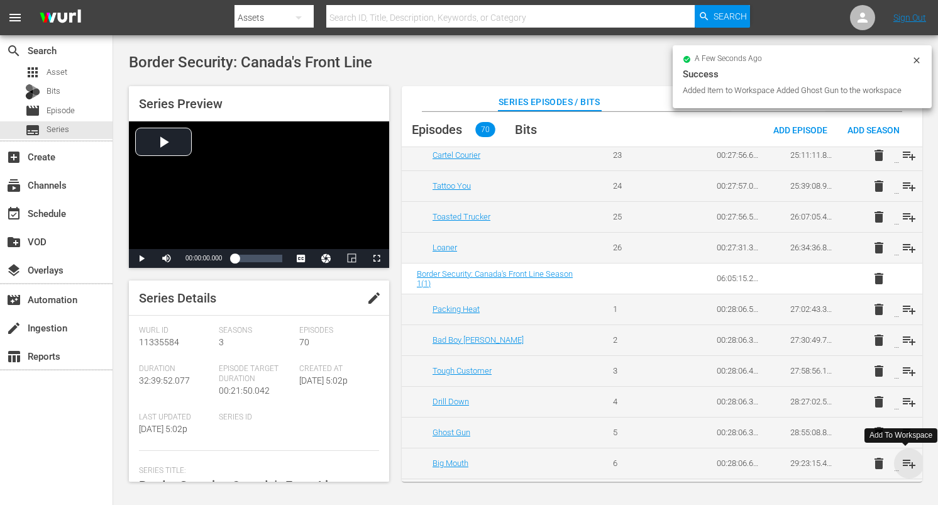
click at [903, 462] on span "playlist_add" at bounding box center [909, 463] width 15 height 15
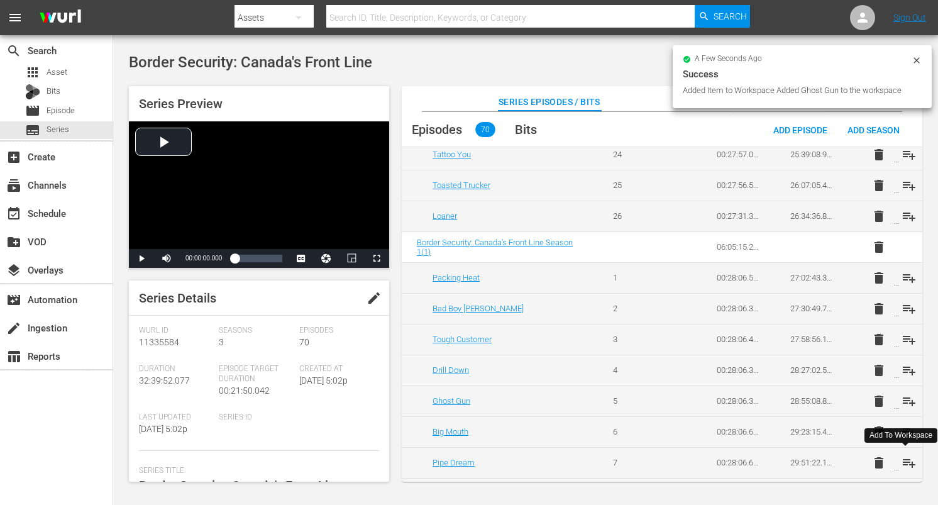
scroll to position [1801, 0]
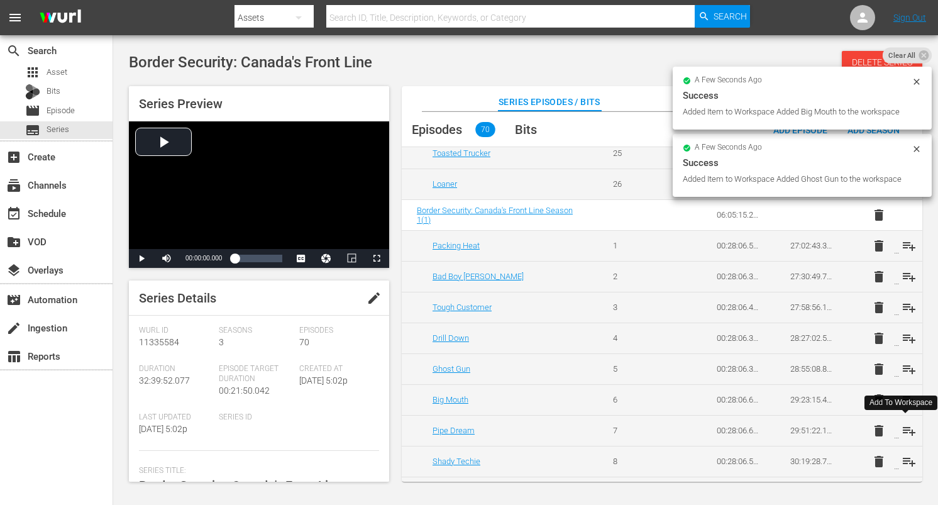
click at [904, 430] on span "playlist_add" at bounding box center [909, 430] width 15 height 15
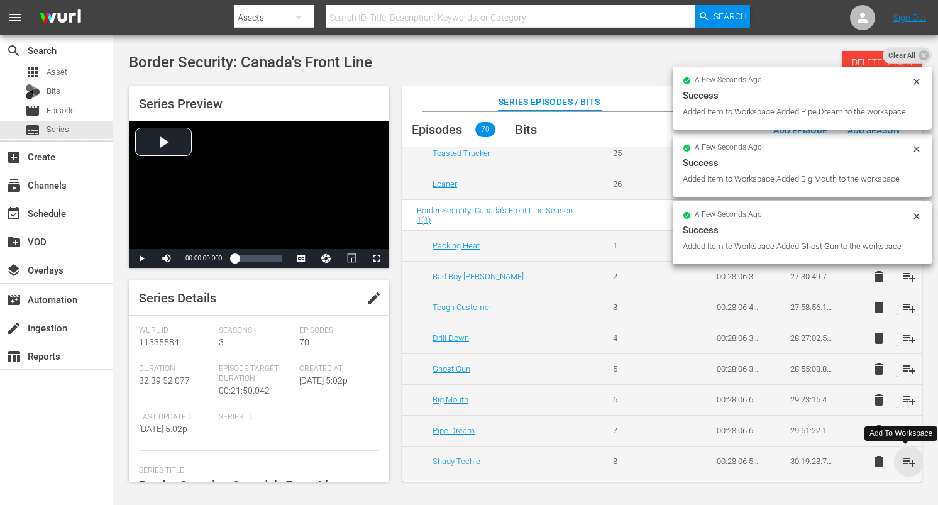
click at [905, 462] on span "playlist_add" at bounding box center [909, 461] width 15 height 15
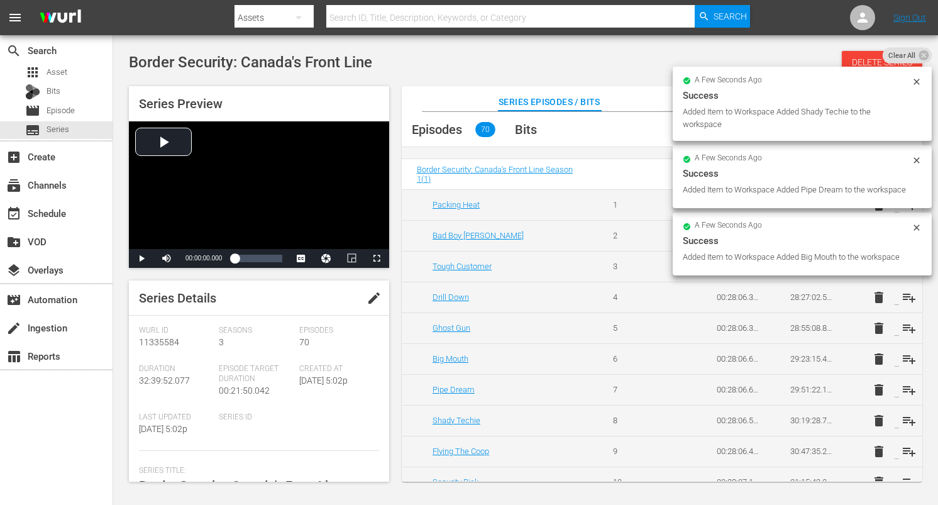
scroll to position [1843, 0]
click at [905, 451] on span "playlist_add" at bounding box center [909, 450] width 15 height 15
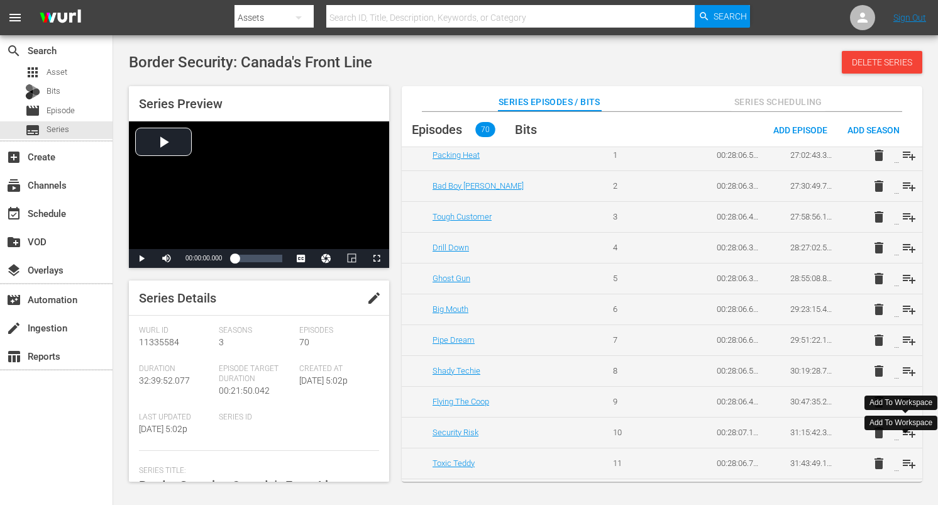
scroll to position [1891, 0]
click at [905, 434] on span "playlist_add" at bounding box center [909, 433] width 15 height 15
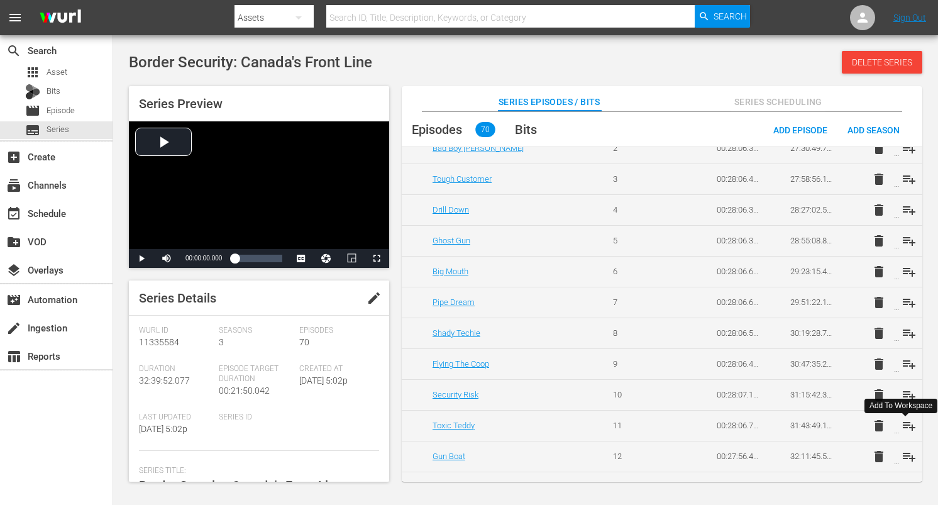
scroll to position [1951, 0]
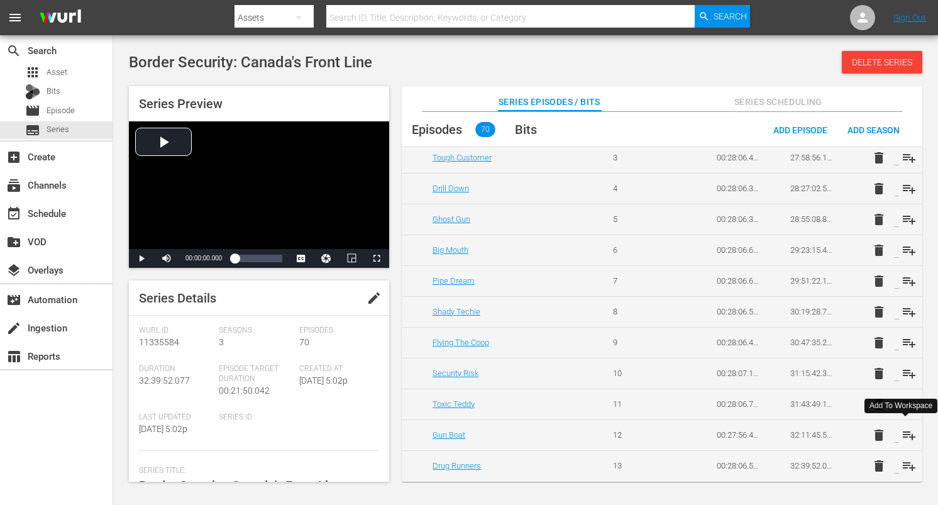
click at [907, 407] on div "Add To Workspace" at bounding box center [901, 405] width 63 height 11
click at [912, 404] on span "playlist_add" at bounding box center [909, 404] width 15 height 15
click at [907, 431] on span "playlist_add" at bounding box center [909, 435] width 15 height 15
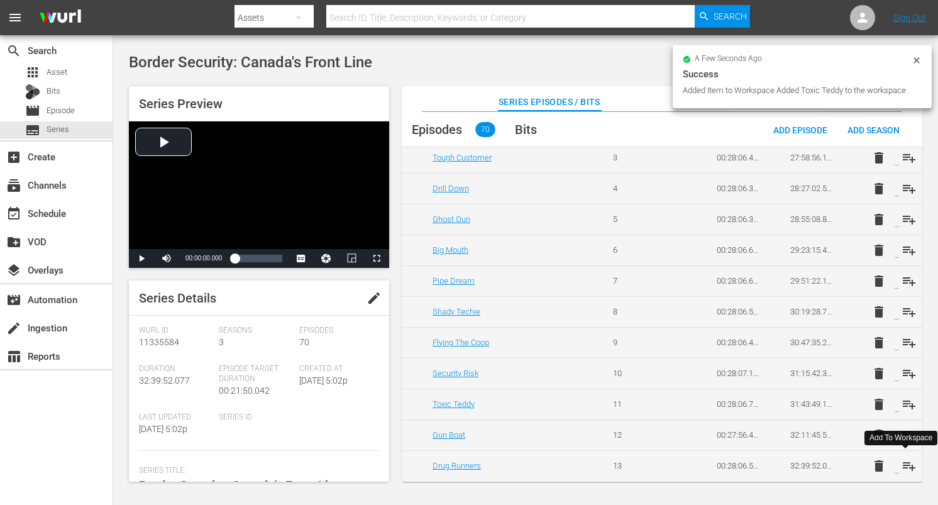
click at [906, 462] on span "playlist_add" at bounding box center [909, 465] width 15 height 15
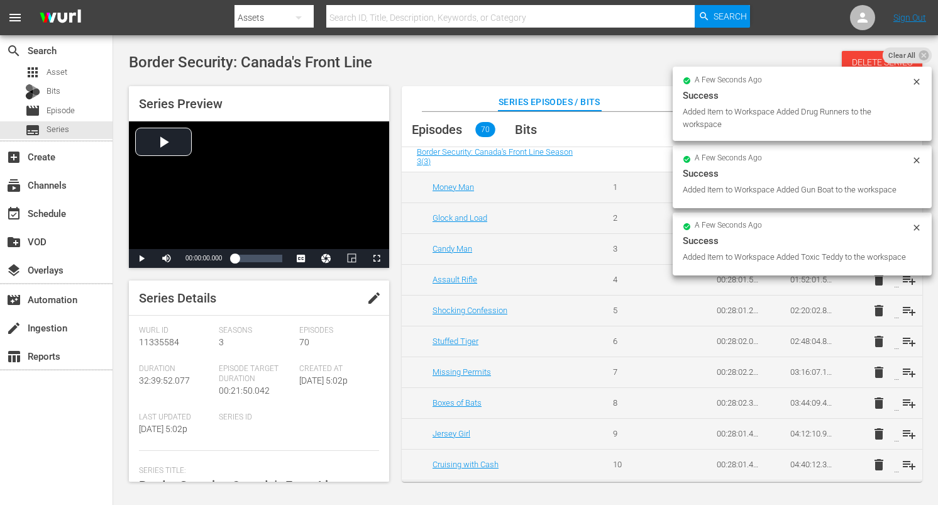
scroll to position [0, 0]
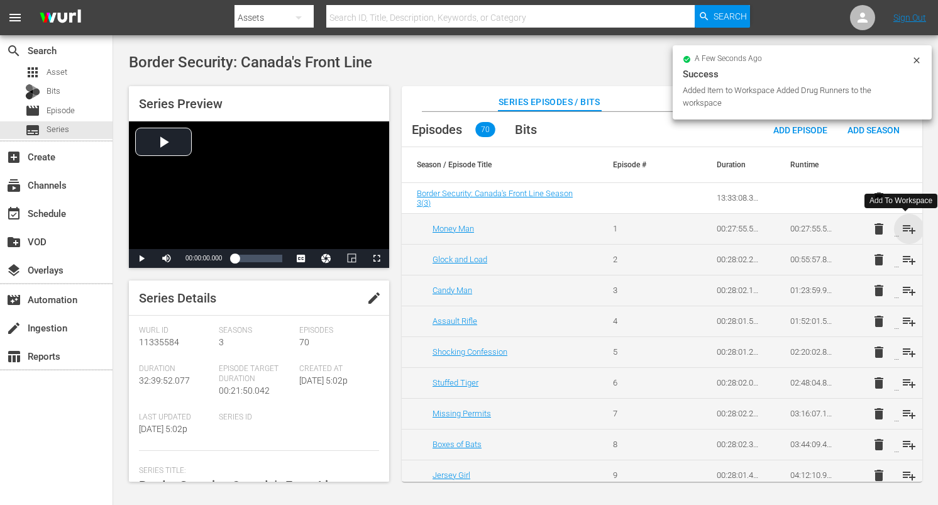
click at [906, 232] on span "playlist_add" at bounding box center [909, 228] width 15 height 15
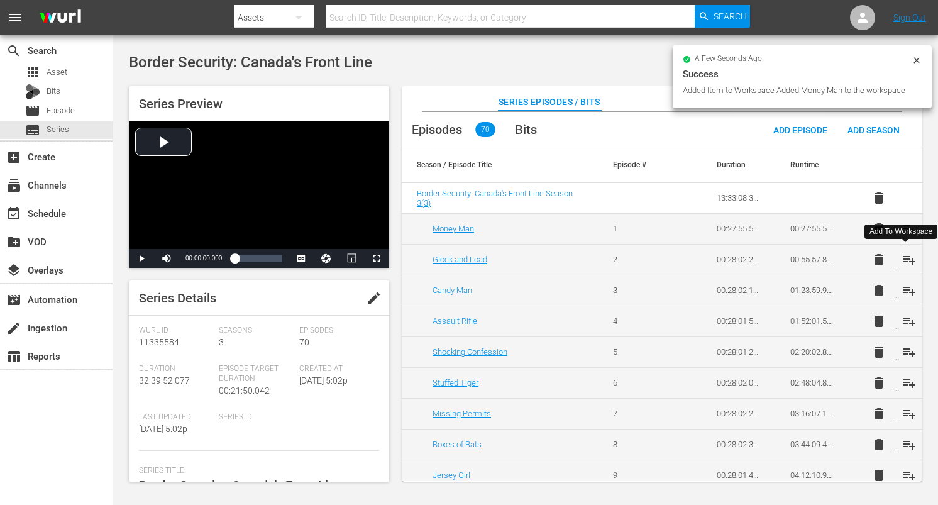
click at [902, 259] on span "playlist_add" at bounding box center [909, 259] width 15 height 15
click at [902, 284] on span "playlist_add" at bounding box center [909, 290] width 15 height 15
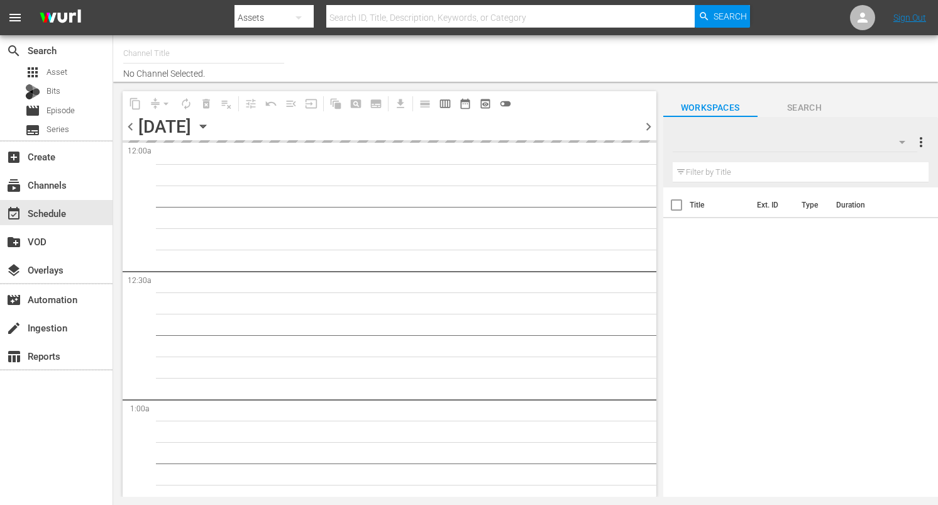
type input "DangerTV (161)"
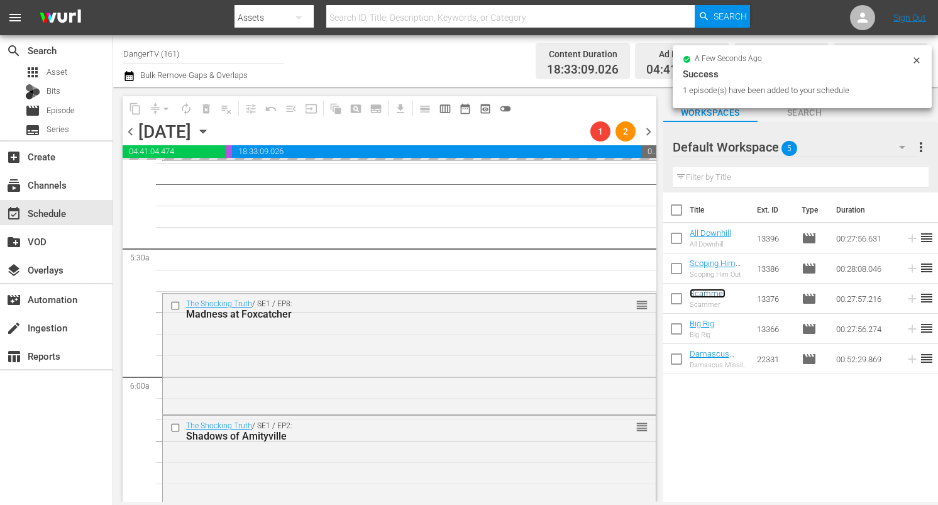
scroll to position [1323, 0]
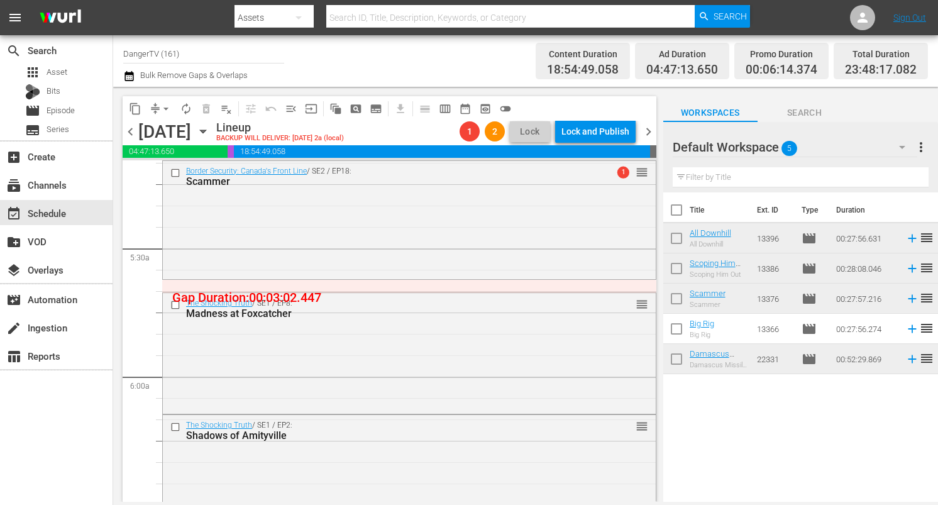
drag, startPoint x: 702, startPoint y: 293, endPoint x: 268, endPoint y: 0, distance: 523.5
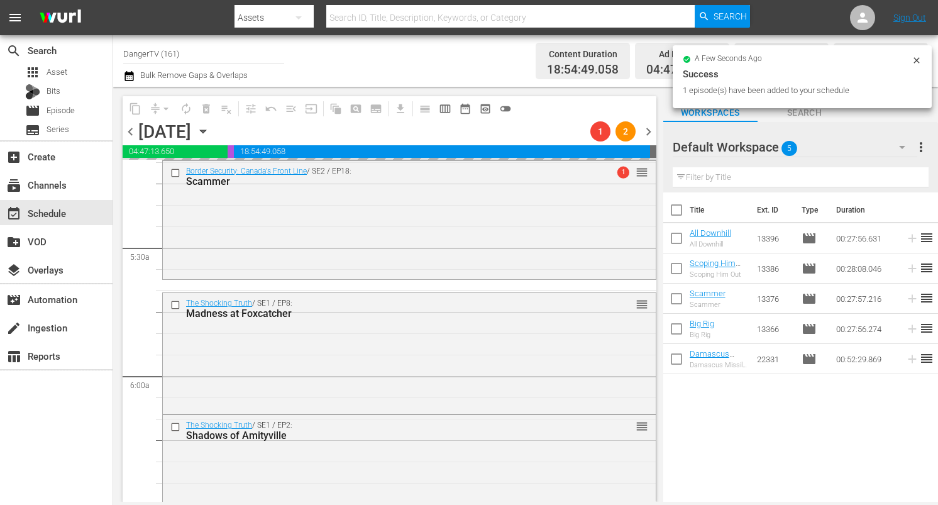
drag, startPoint x: 707, startPoint y: 324, endPoint x: 247, endPoint y: 4, distance: 560.2
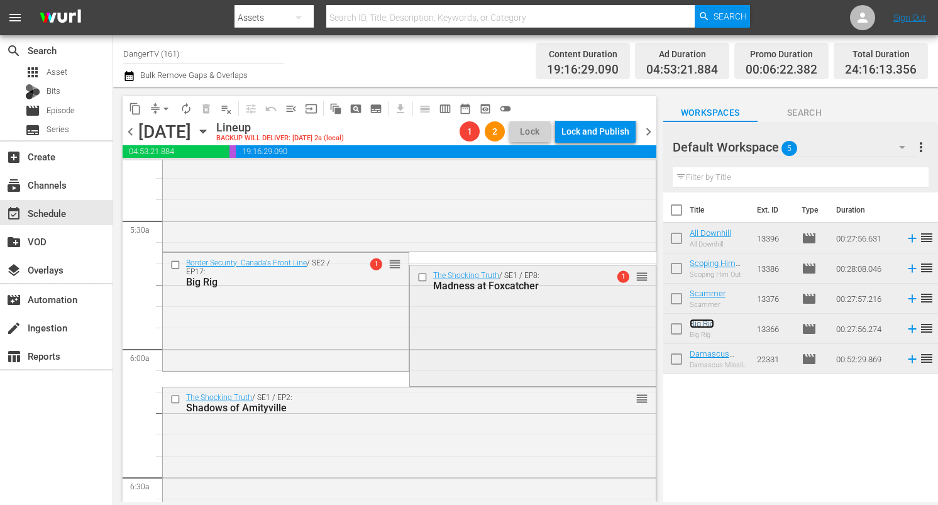
scroll to position [1313, 0]
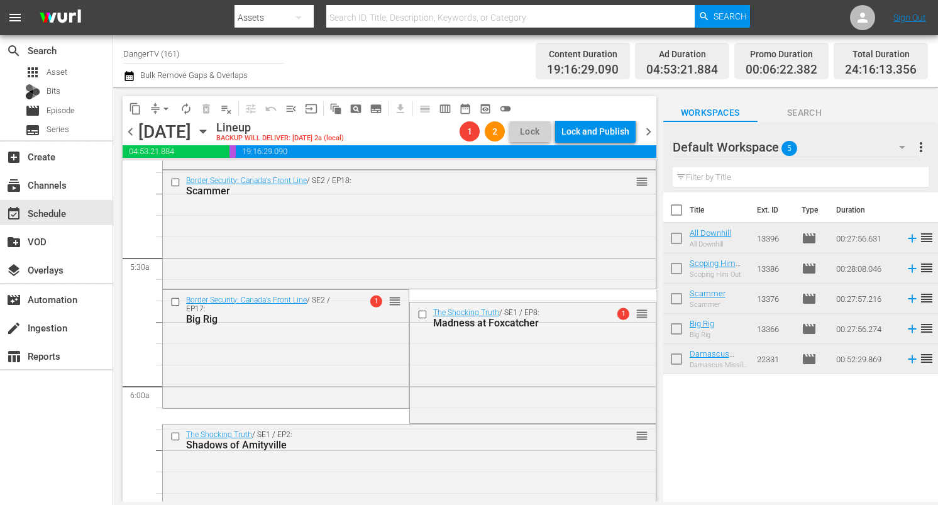
click at [419, 311] on input "checkbox" at bounding box center [423, 314] width 13 height 11
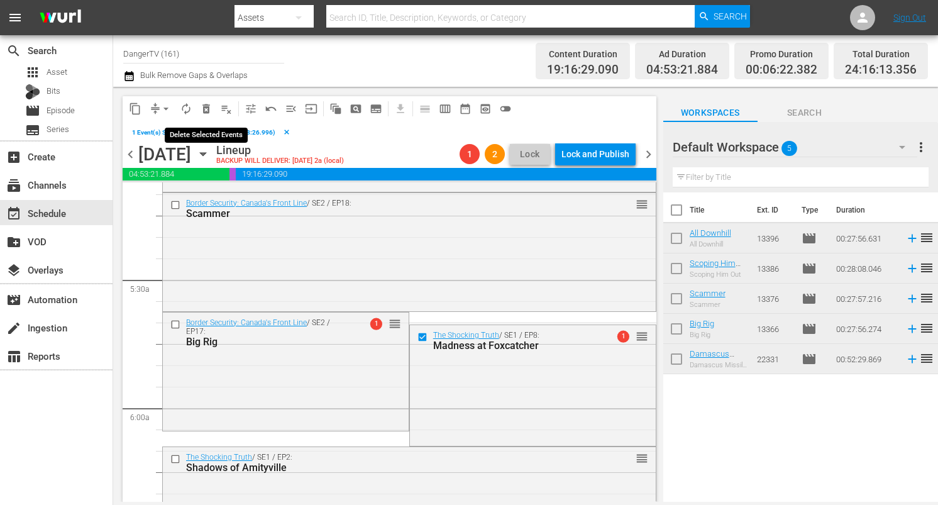
click at [201, 106] on span "delete_forever_outlined" at bounding box center [206, 108] width 13 height 13
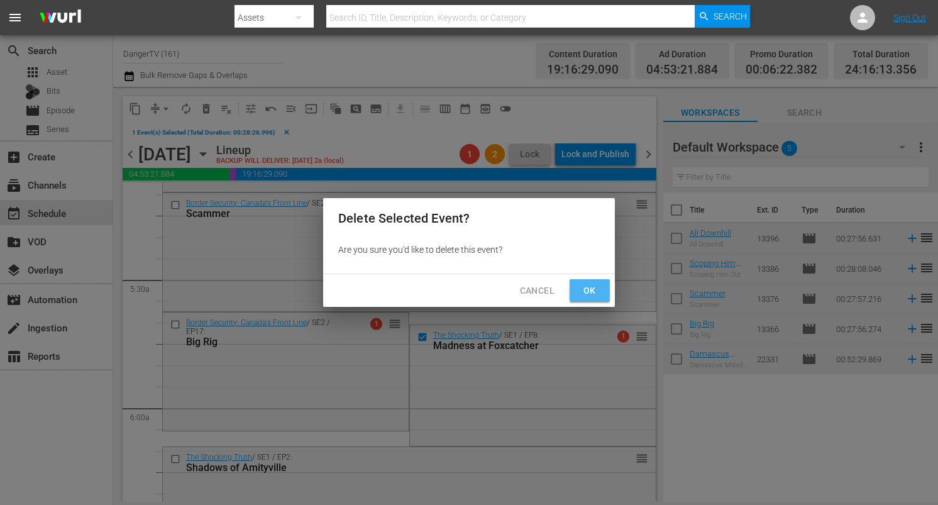
drag, startPoint x: 572, startPoint y: 285, endPoint x: 578, endPoint y: 286, distance: 6.4
click at [572, 285] on button "Ok" at bounding box center [590, 290] width 40 height 23
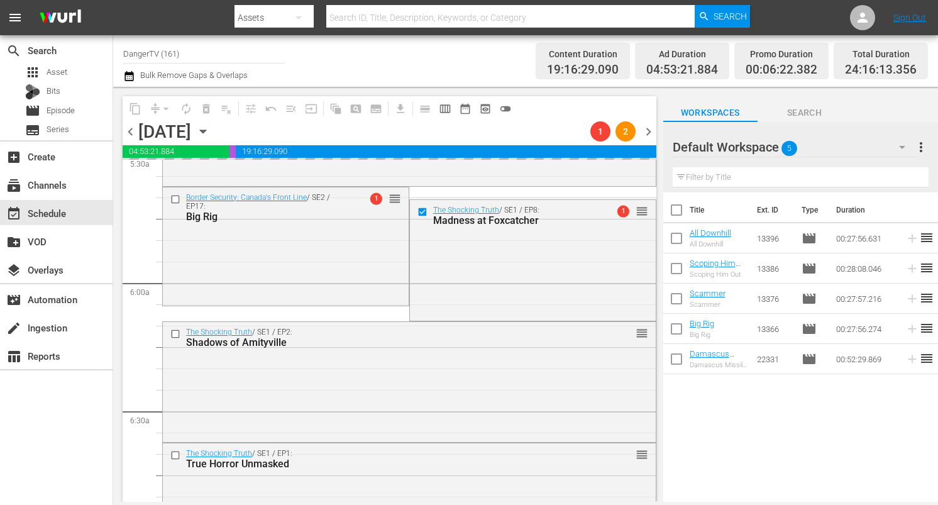
scroll to position [1427, 0]
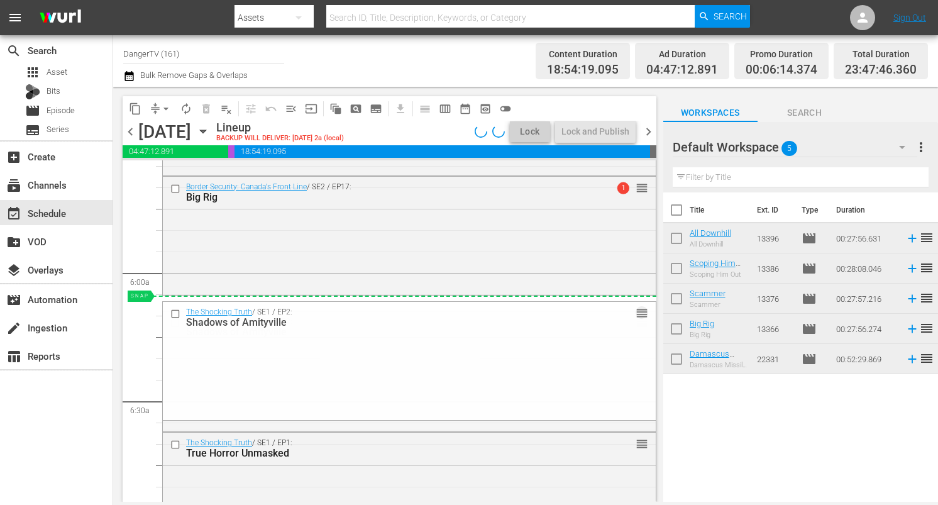
drag, startPoint x: 632, startPoint y: 324, endPoint x: 632, endPoint y: 309, distance: 15.1
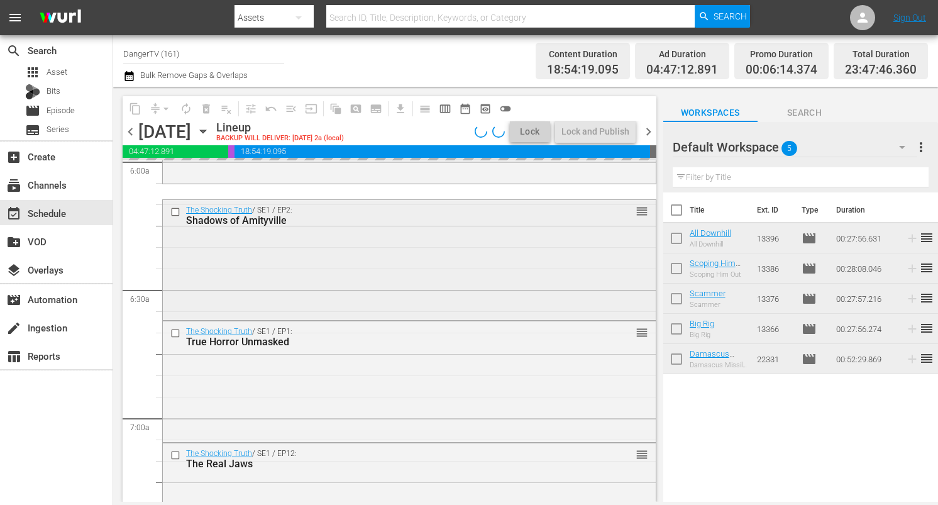
scroll to position [1553, 0]
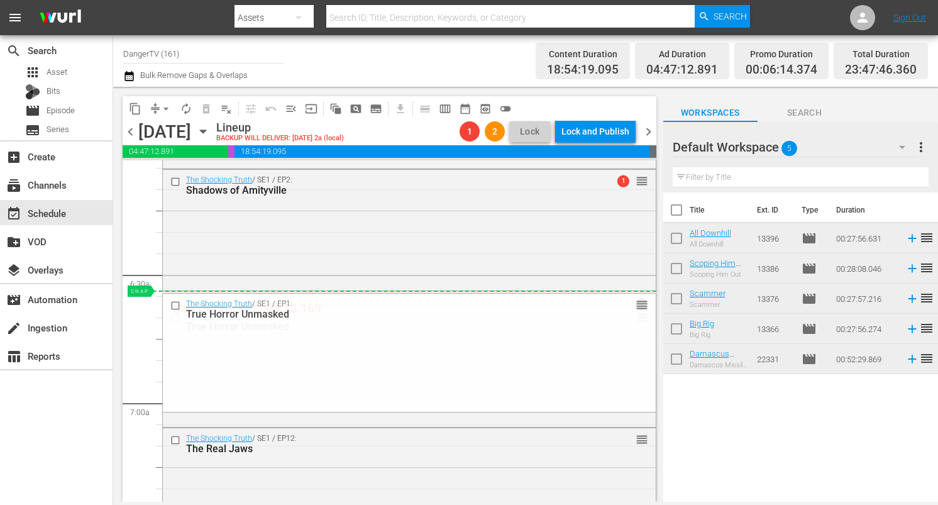
drag, startPoint x: 632, startPoint y: 321, endPoint x: 631, endPoint y: 294, distance: 26.4
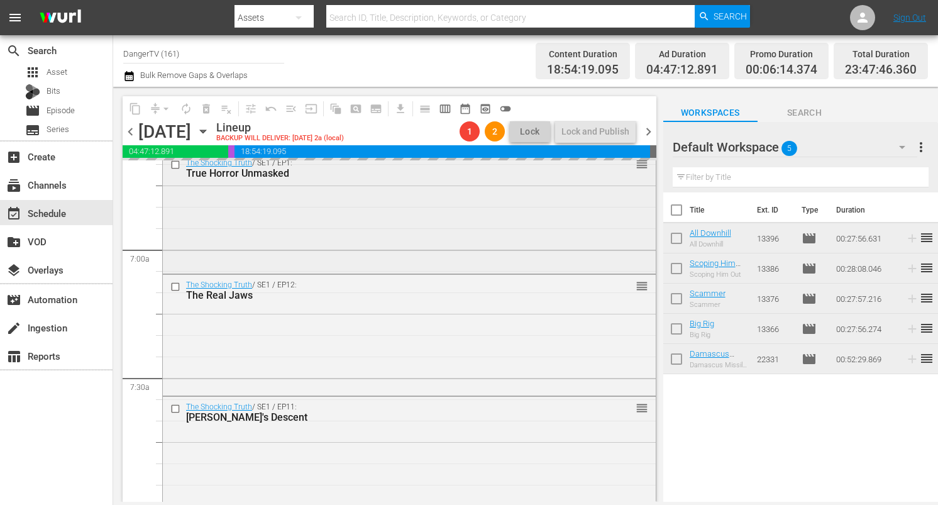
scroll to position [1709, 0]
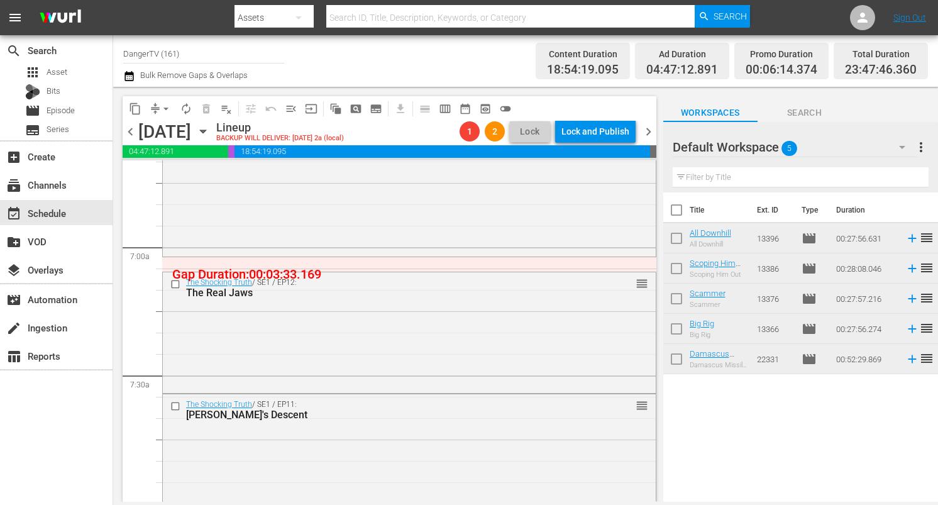
click at [173, 280] on input "checkbox" at bounding box center [176, 284] width 13 height 11
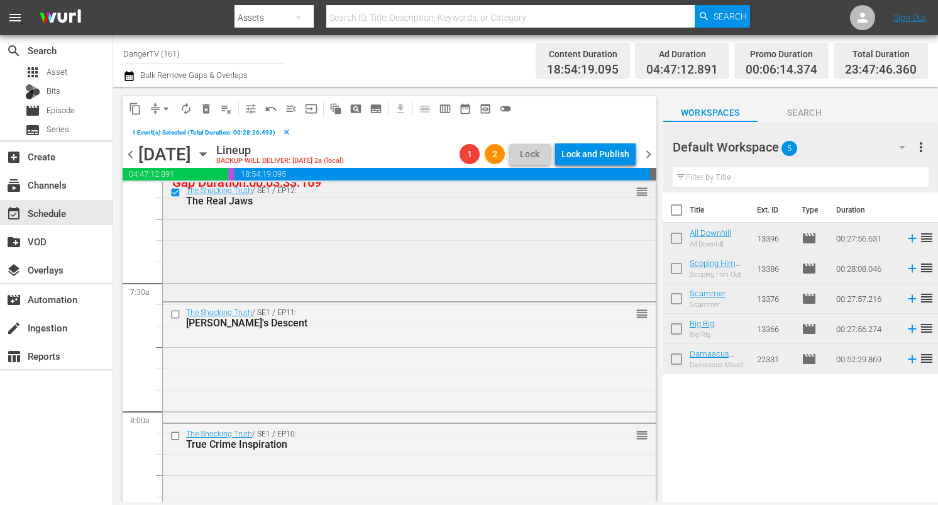
scroll to position [1873, 0]
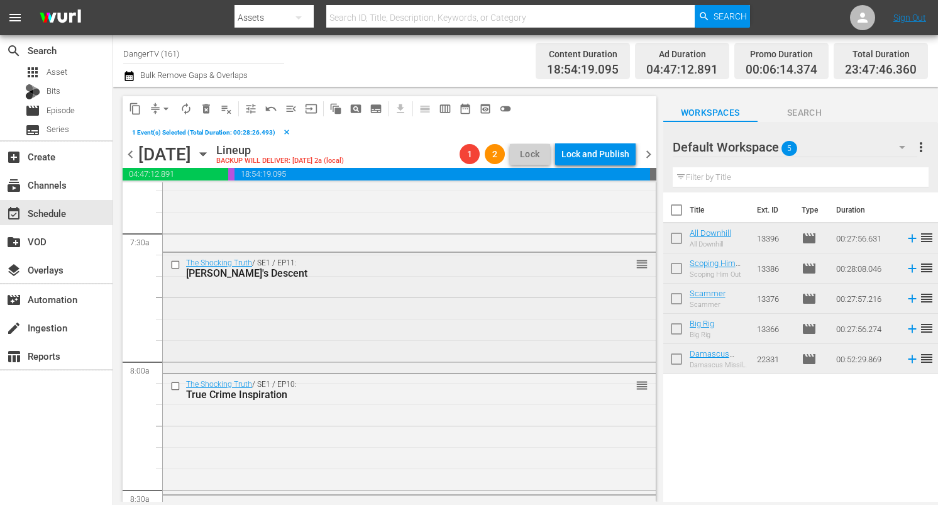
click at [176, 264] on input "checkbox" at bounding box center [176, 264] width 13 height 11
click at [178, 386] on input "checkbox" at bounding box center [176, 385] width 13 height 11
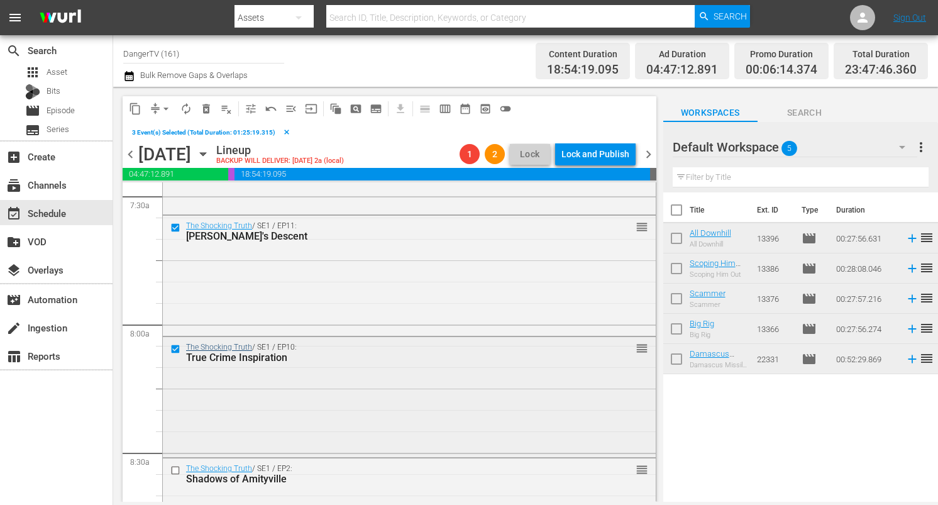
scroll to position [1933, 0]
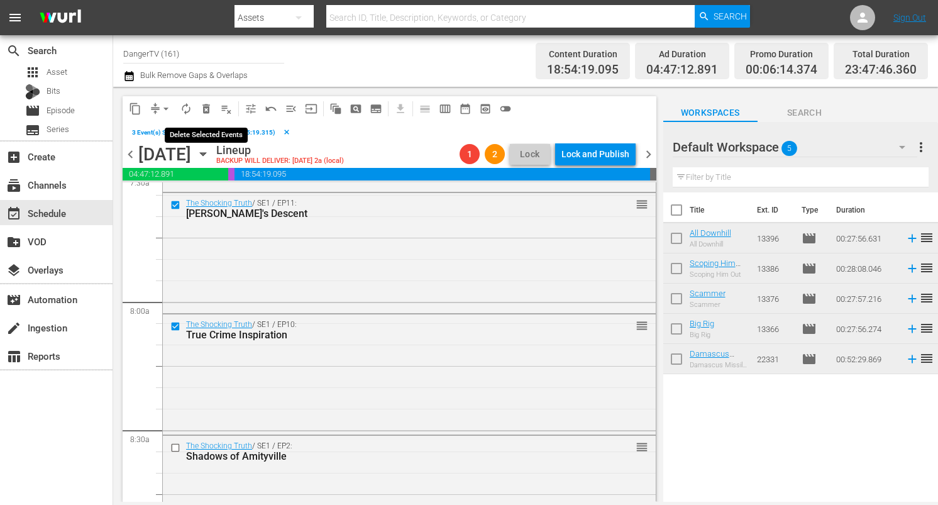
click at [206, 102] on span "delete_forever_outlined" at bounding box center [206, 108] width 13 height 13
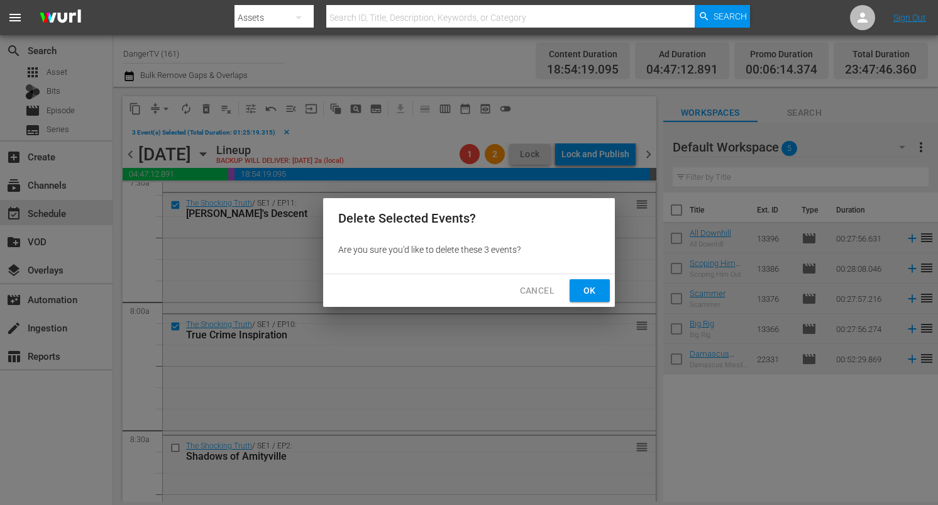
click at [587, 291] on span "Ok" at bounding box center [590, 291] width 20 height 16
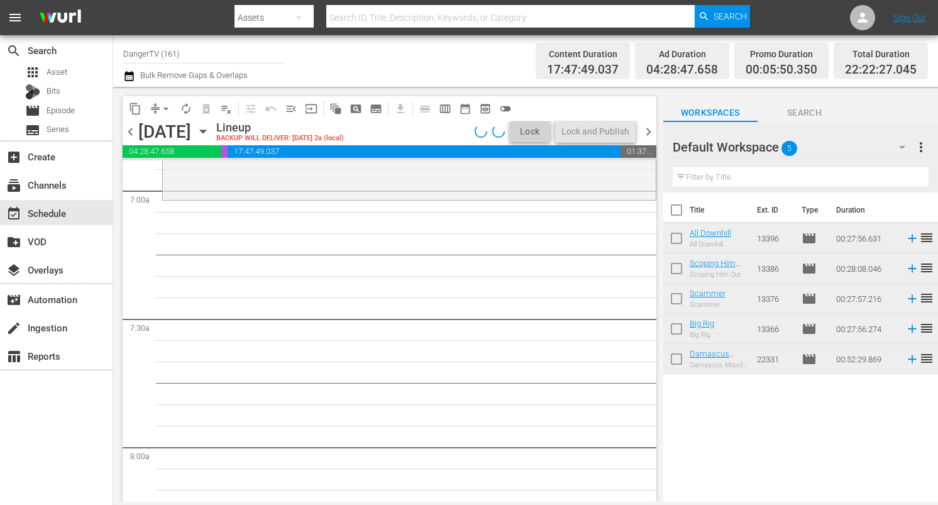
scroll to position [1766, 0]
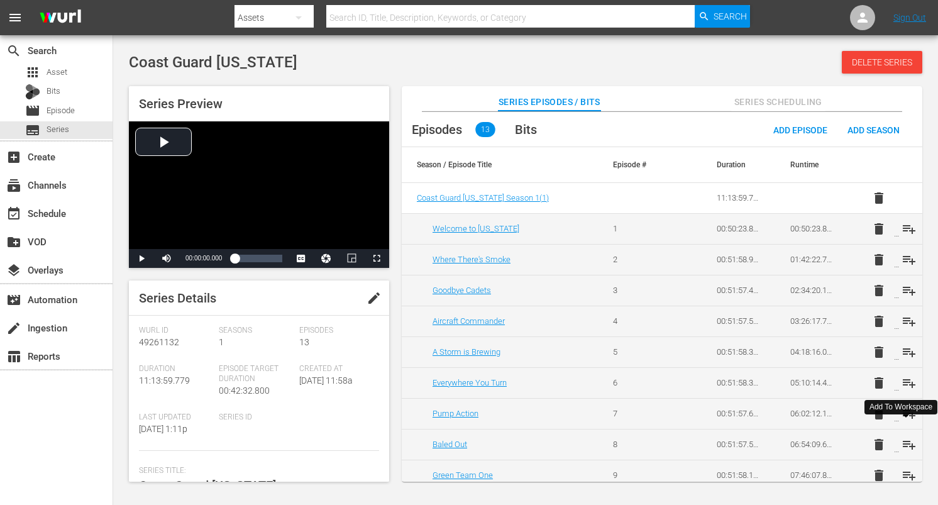
scroll to position [133, 0]
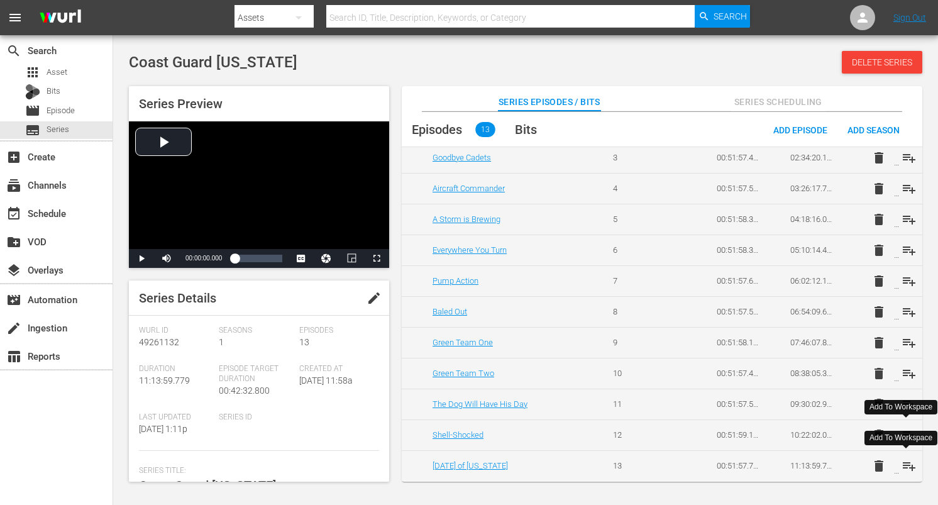
click at [905, 467] on span "playlist_add" at bounding box center [909, 465] width 15 height 15
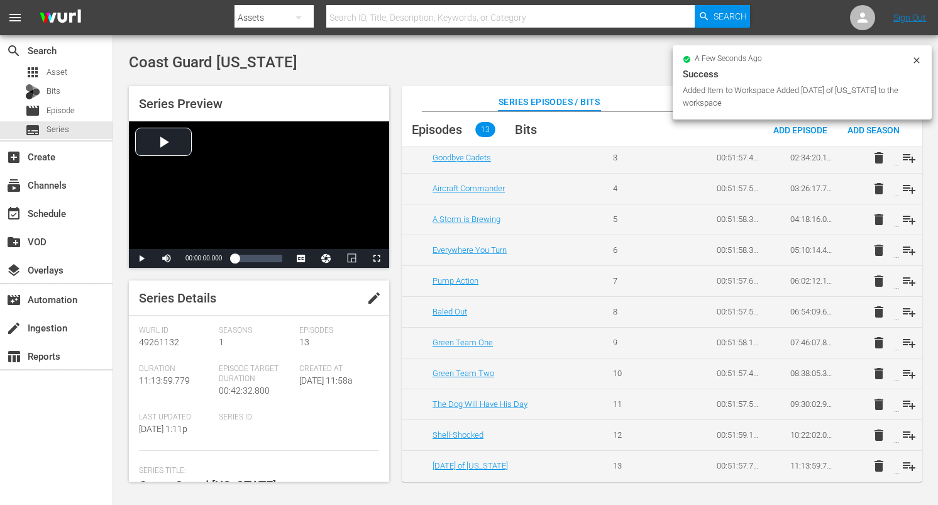
scroll to position [0, 0]
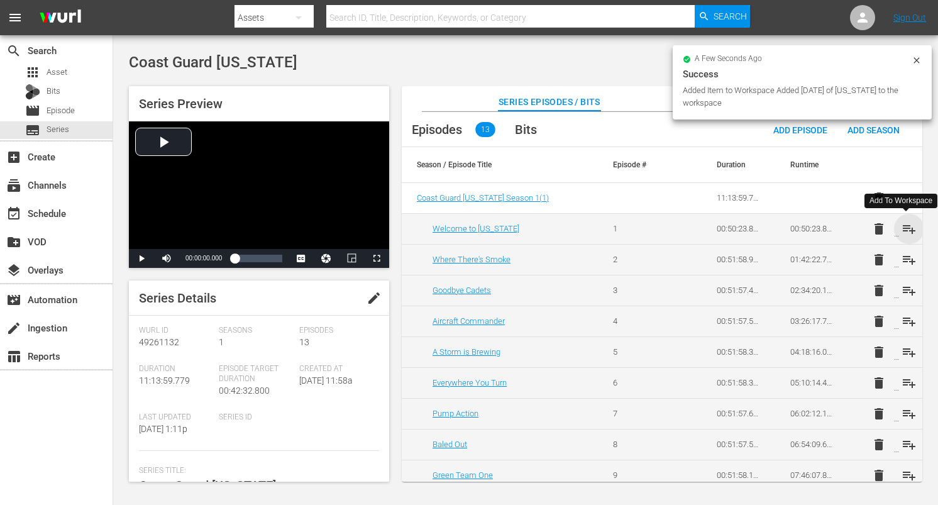
click at [903, 228] on span "playlist_add" at bounding box center [909, 228] width 15 height 15
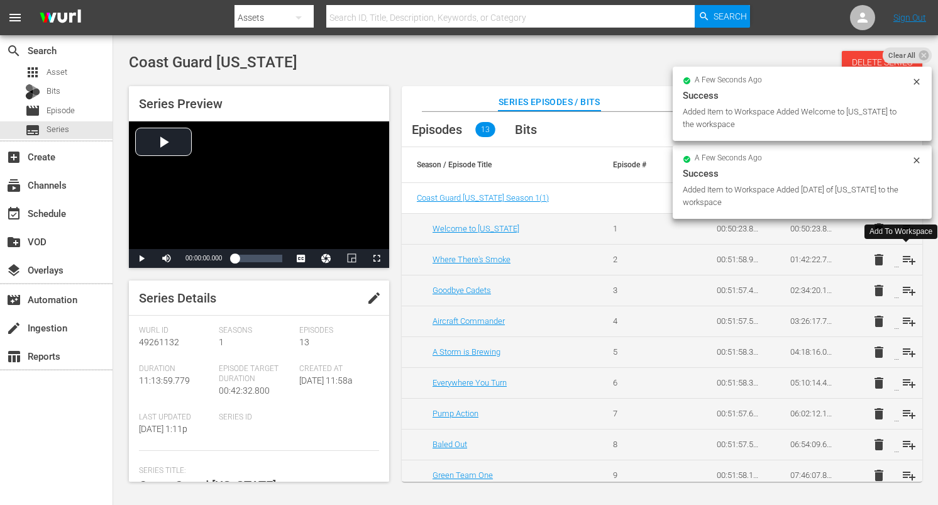
click at [905, 260] on span "playlist_add" at bounding box center [909, 259] width 15 height 15
click at [903, 289] on span "playlist_add" at bounding box center [909, 290] width 15 height 15
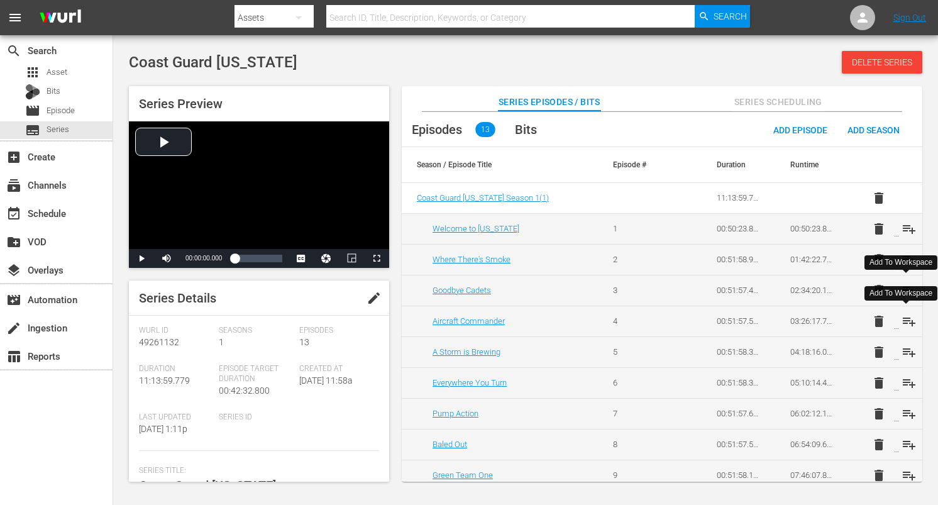
click at [907, 325] on span "playlist_add" at bounding box center [909, 321] width 15 height 15
click at [907, 355] on span "playlist_add" at bounding box center [909, 352] width 15 height 15
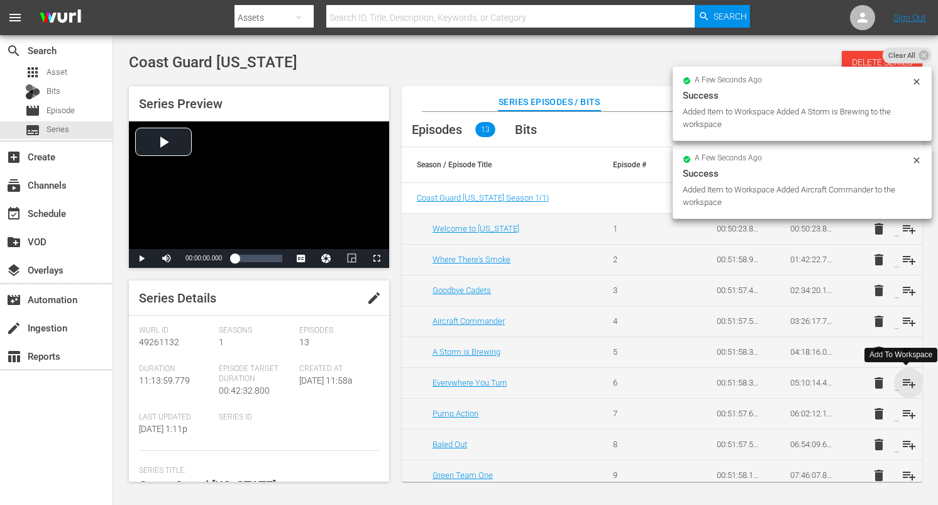
click at [906, 380] on span "playlist_add" at bounding box center [909, 382] width 15 height 15
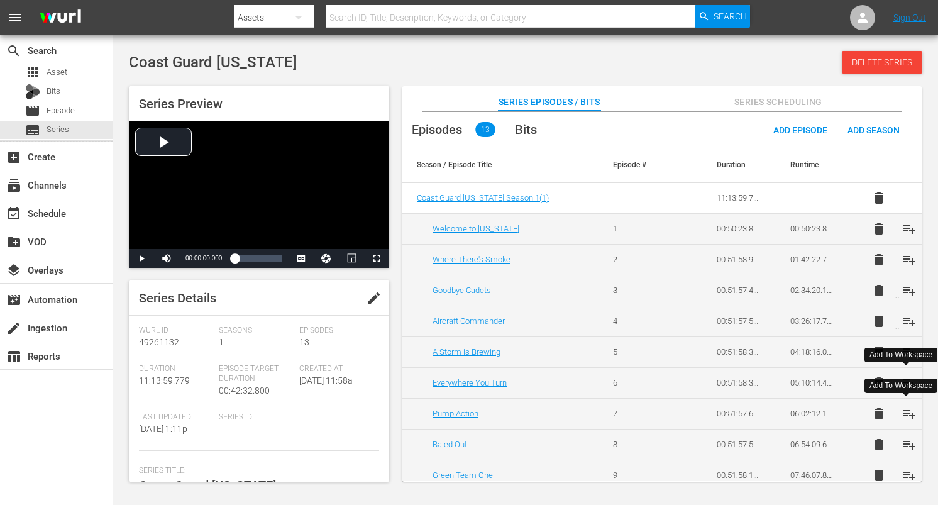
click at [907, 413] on span "playlist_add" at bounding box center [909, 413] width 15 height 15
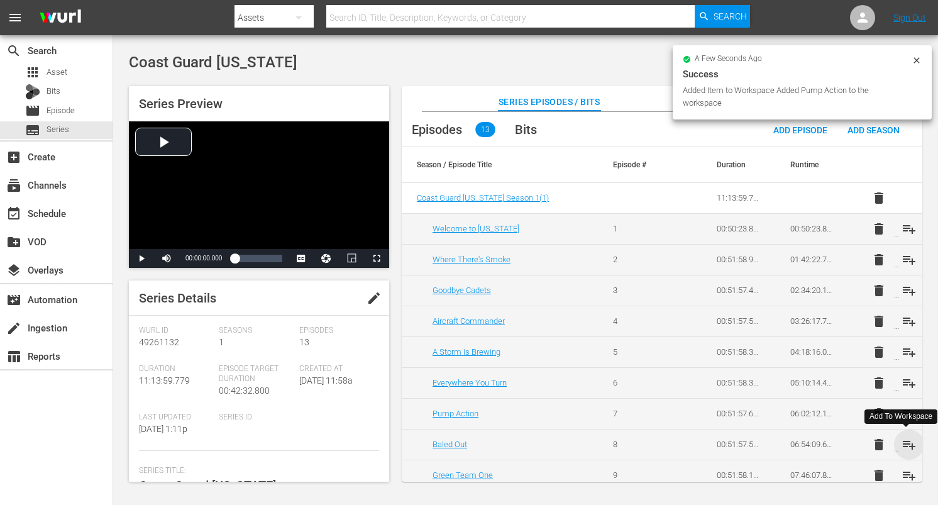
click at [908, 441] on span "playlist_add" at bounding box center [909, 444] width 15 height 15
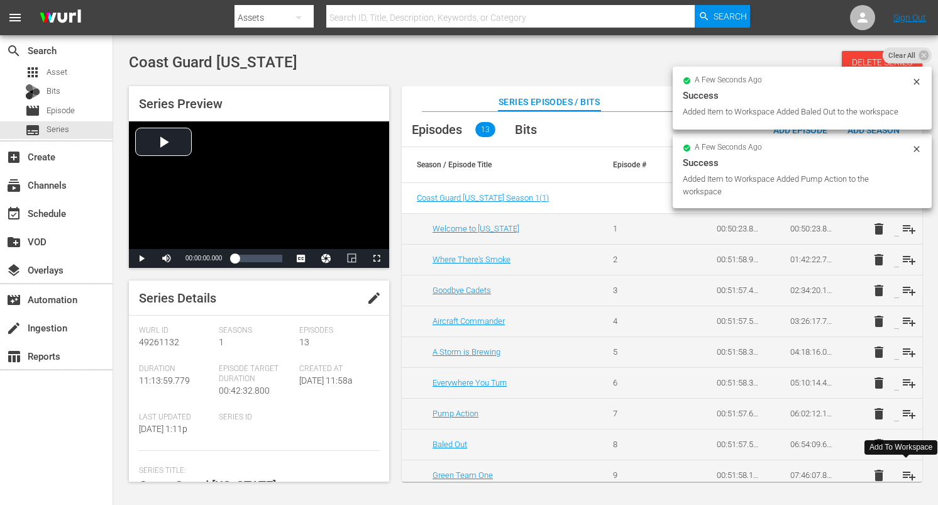
click at [904, 474] on span "playlist_add" at bounding box center [909, 475] width 15 height 15
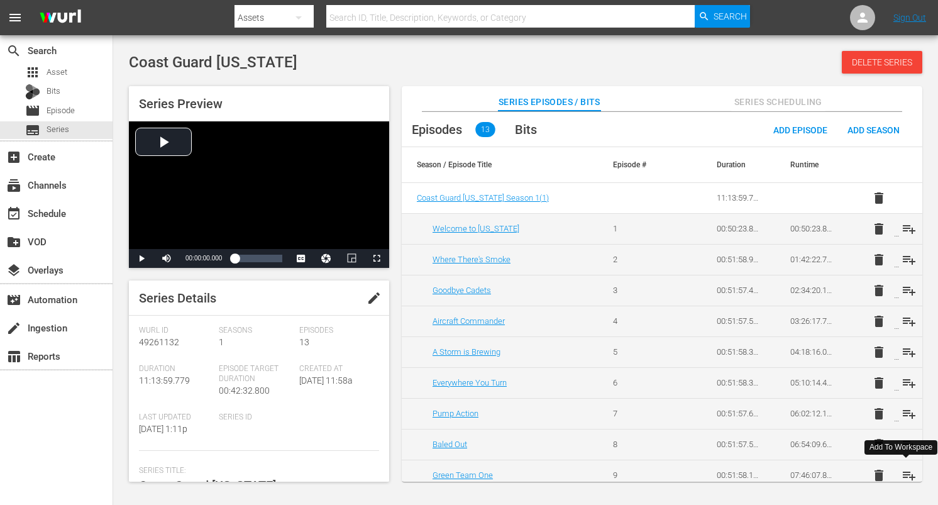
click at [908, 473] on span "playlist_add" at bounding box center [909, 475] width 15 height 15
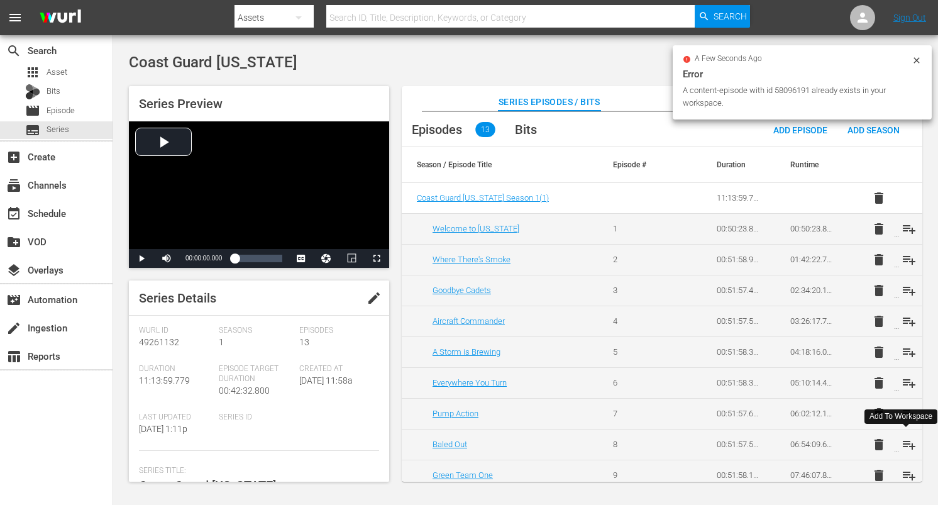
click at [910, 448] on span "playlist_add" at bounding box center [909, 444] width 15 height 15
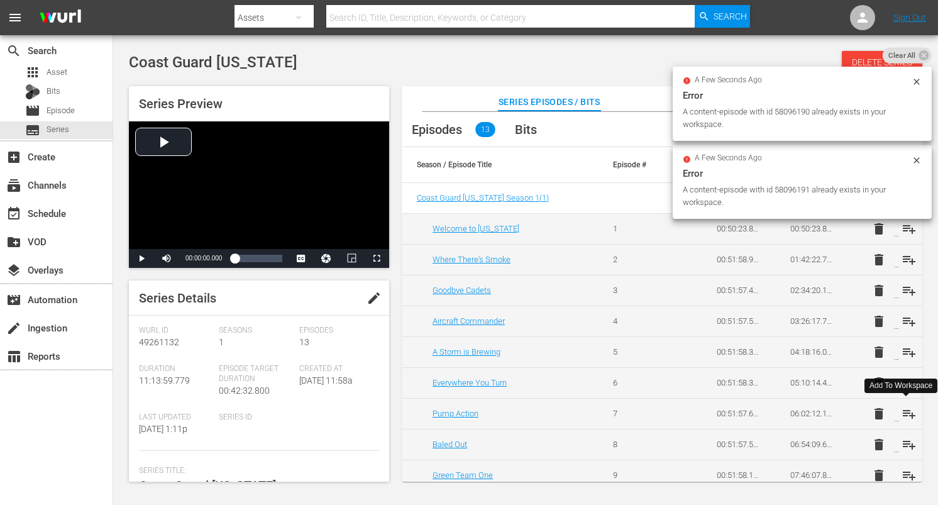
click at [907, 412] on span "playlist_add" at bounding box center [909, 413] width 15 height 15
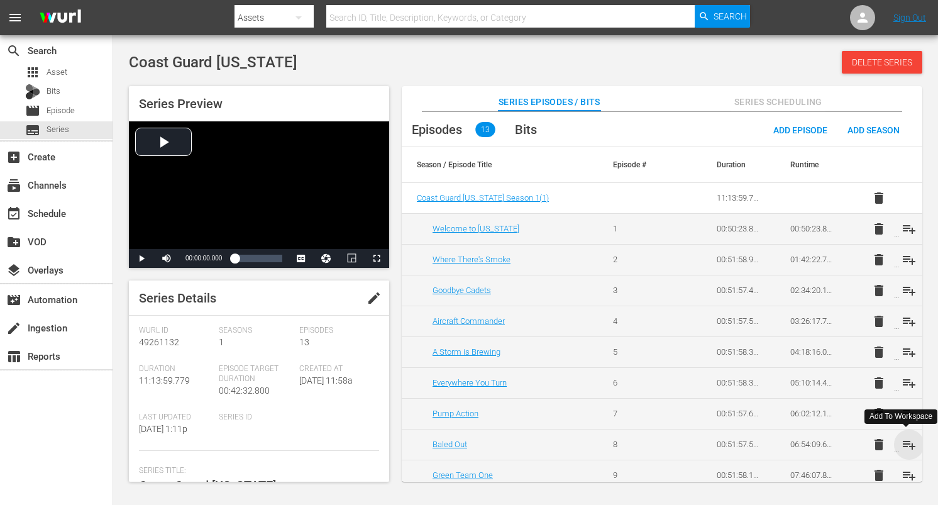
click at [907, 445] on span "playlist_add" at bounding box center [909, 444] width 15 height 15
click at [907, 443] on span "playlist_add" at bounding box center [909, 444] width 15 height 15
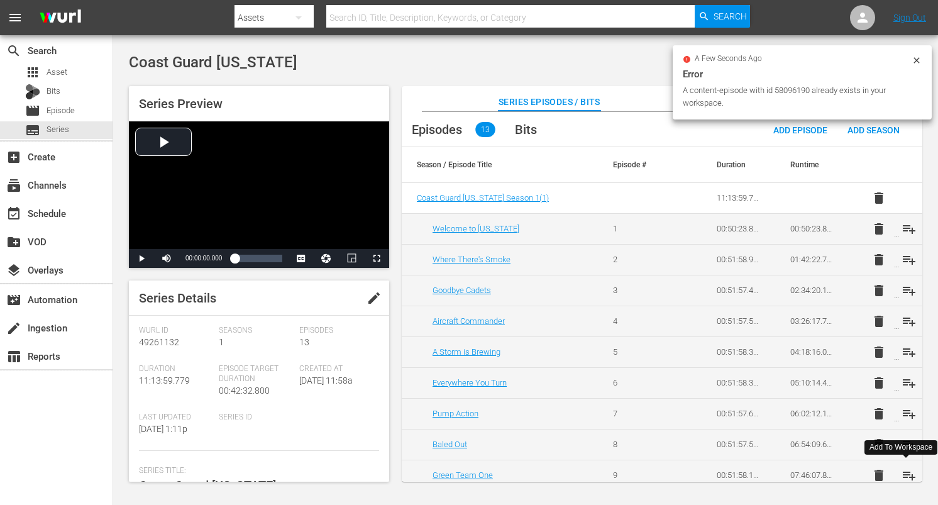
click at [902, 471] on span "playlist_add" at bounding box center [909, 475] width 15 height 15
click at [908, 231] on span "playlist_add" at bounding box center [909, 228] width 15 height 15
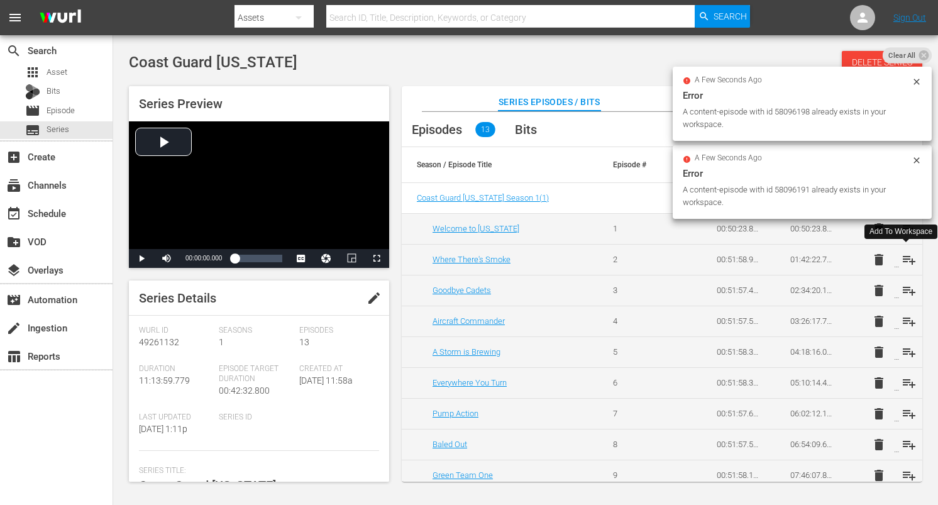
click at [905, 258] on span "playlist_add" at bounding box center [909, 259] width 15 height 15
click at [902, 283] on span "playlist_add" at bounding box center [909, 290] width 15 height 15
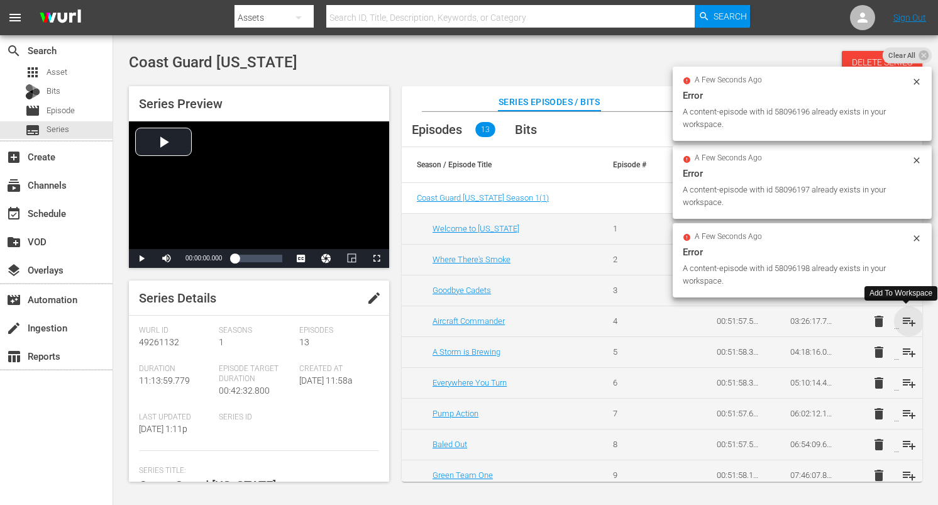
click at [907, 320] on span "playlist_add" at bounding box center [909, 321] width 15 height 15
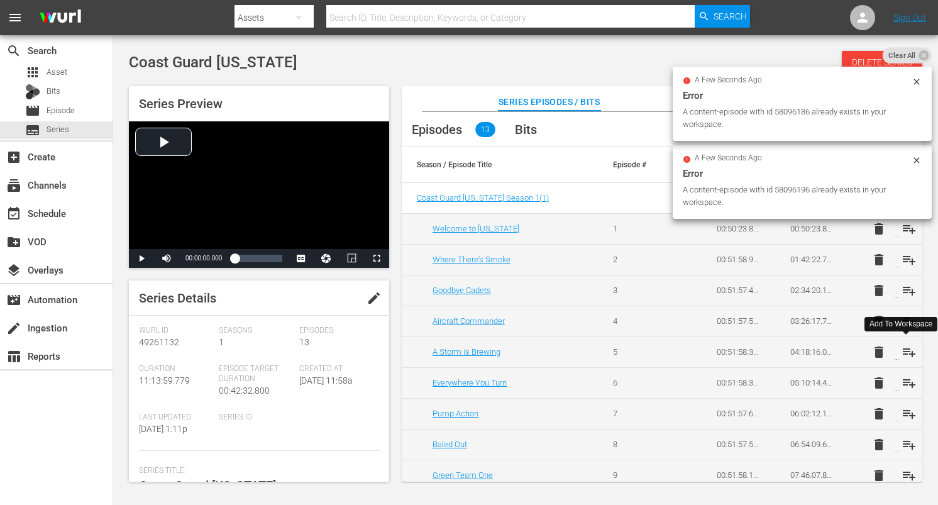
click at [908, 349] on span "playlist_add" at bounding box center [909, 352] width 15 height 15
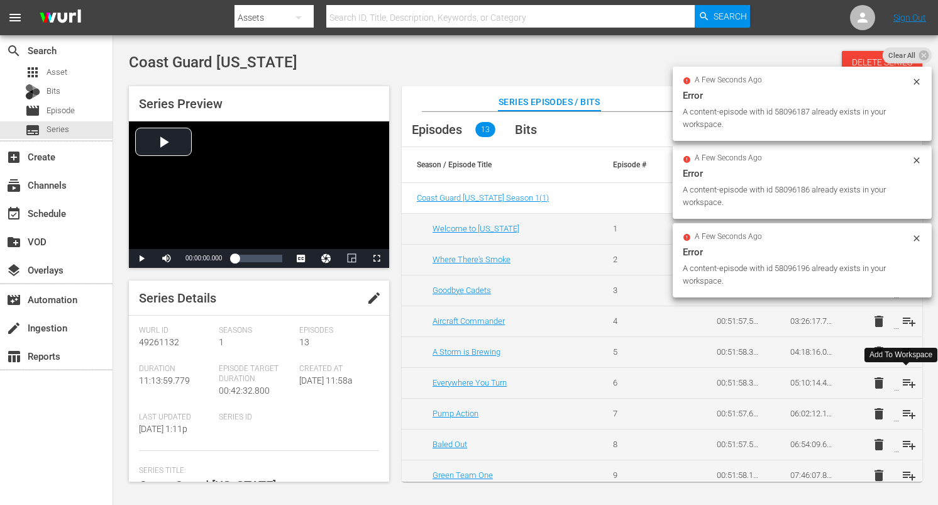
click at [902, 386] on span "playlist_add" at bounding box center [909, 382] width 15 height 15
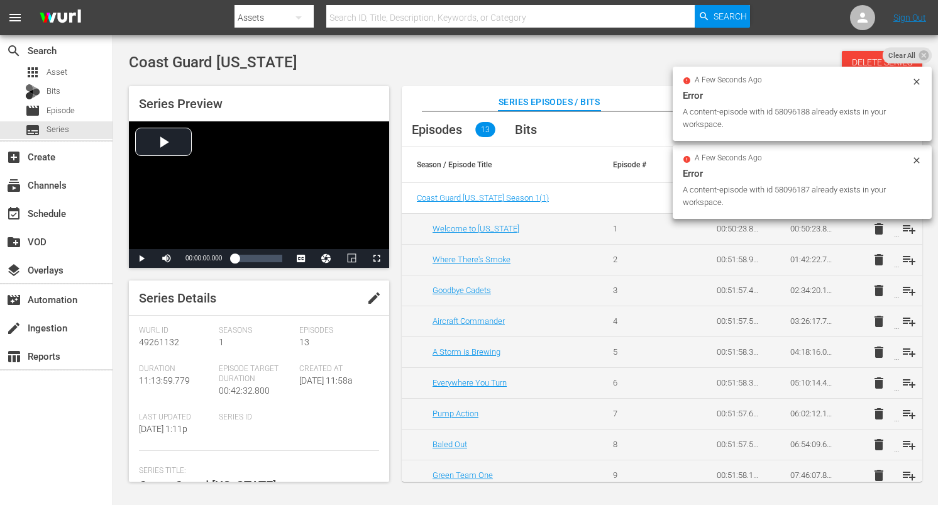
drag, startPoint x: 899, startPoint y: 425, endPoint x: 880, endPoint y: 414, distance: 21.7
click at [898, 425] on td "delete playlist_add" at bounding box center [886, 413] width 74 height 31
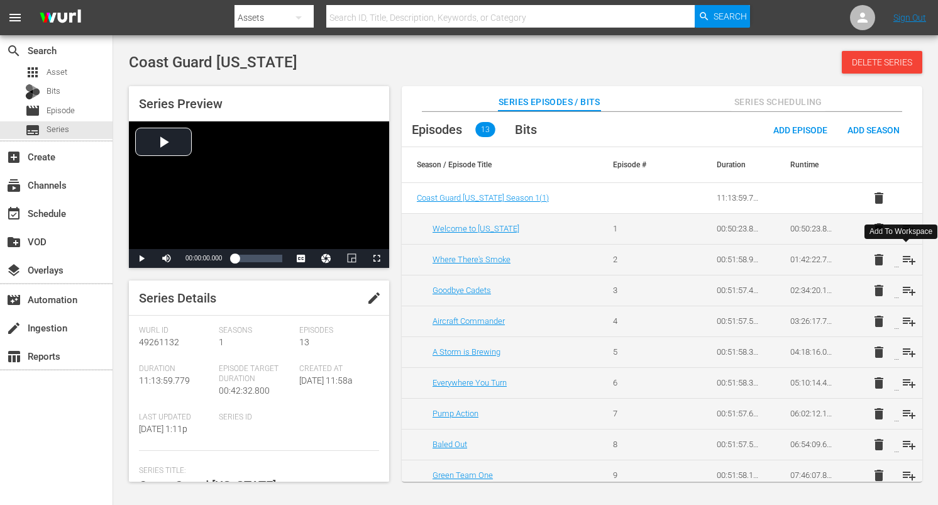
click at [903, 260] on span "playlist_add" at bounding box center [909, 259] width 15 height 15
click at [902, 289] on span "playlist_add" at bounding box center [909, 290] width 15 height 15
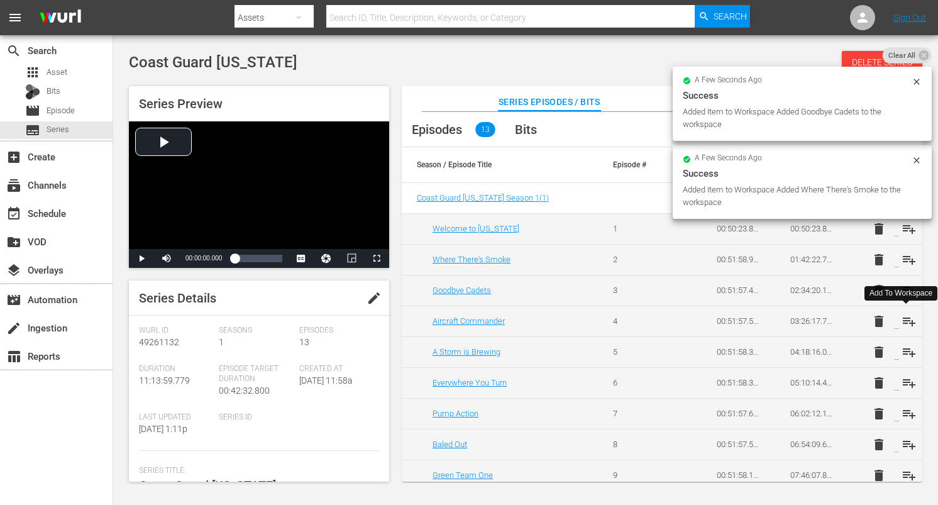
click at [903, 317] on span "playlist_add" at bounding box center [909, 321] width 15 height 15
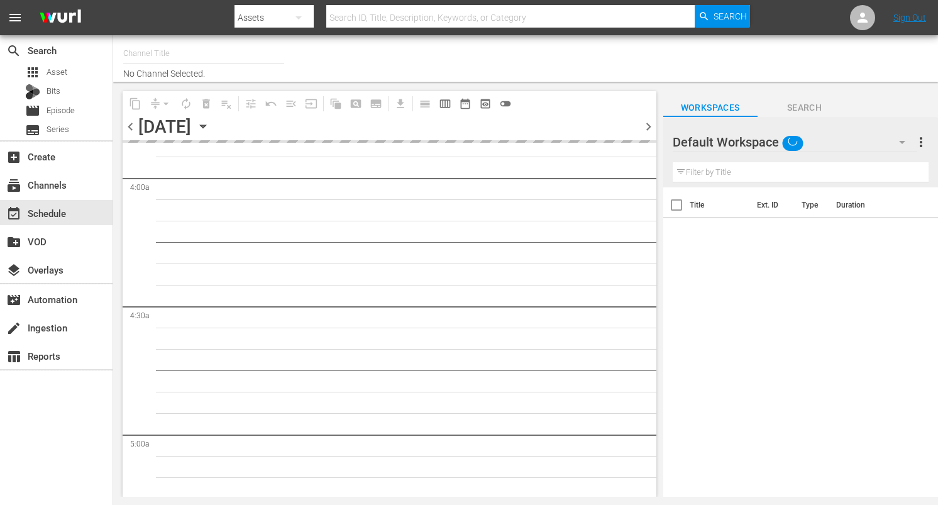
type input "DangerTV (161)"
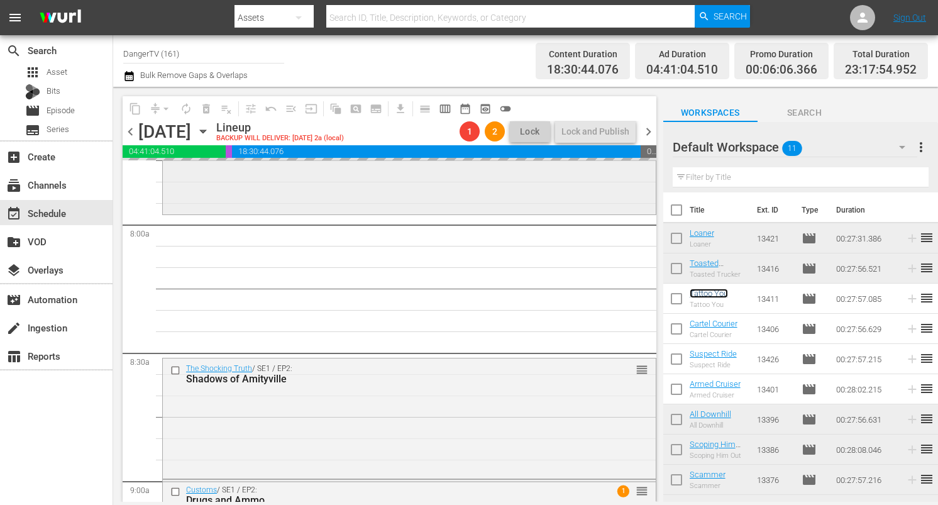
scroll to position [1990, 0]
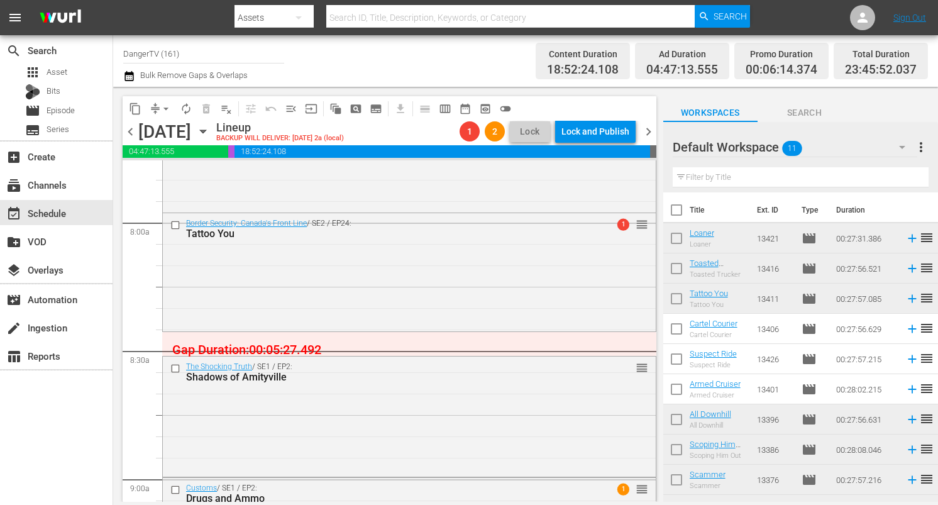
drag, startPoint x: 733, startPoint y: 326, endPoint x: 235, endPoint y: 14, distance: 587.7
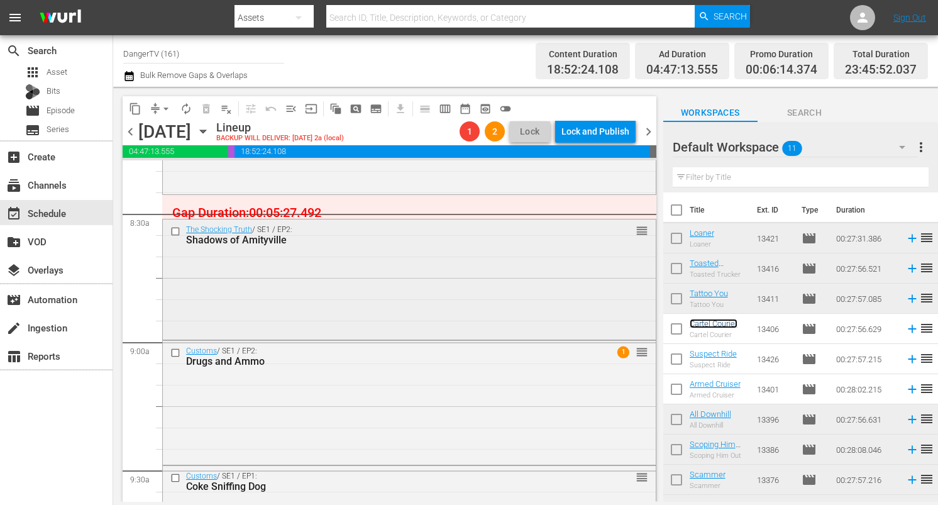
scroll to position [2133, 0]
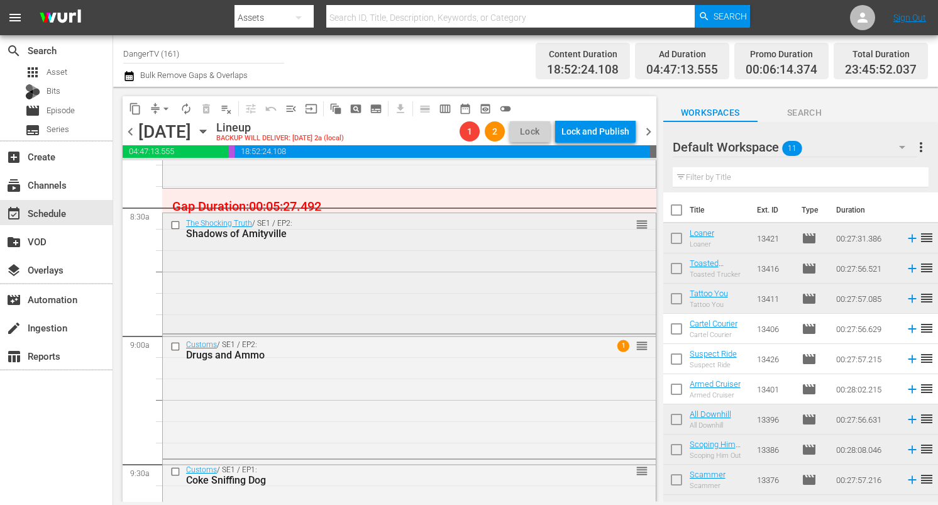
click at [176, 223] on input "checkbox" at bounding box center [176, 224] width 13 height 11
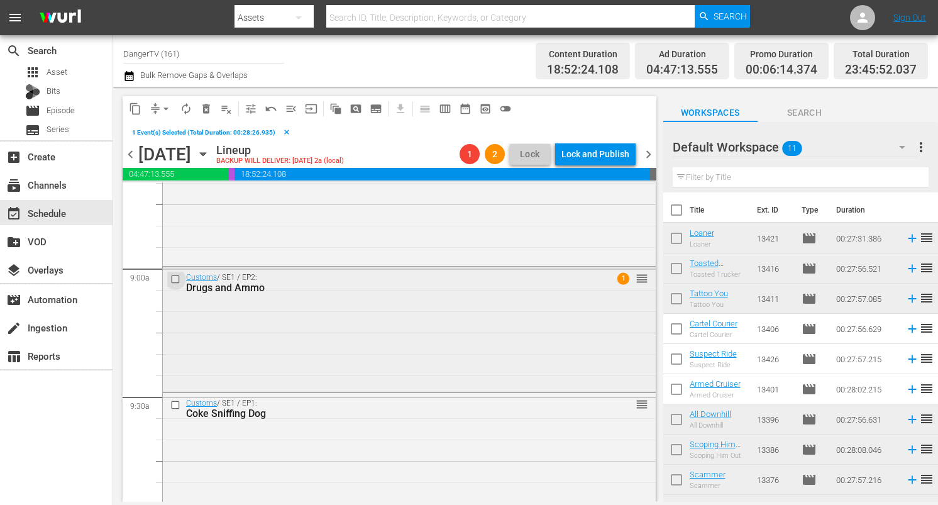
click at [177, 281] on input "checkbox" at bounding box center [176, 279] width 13 height 11
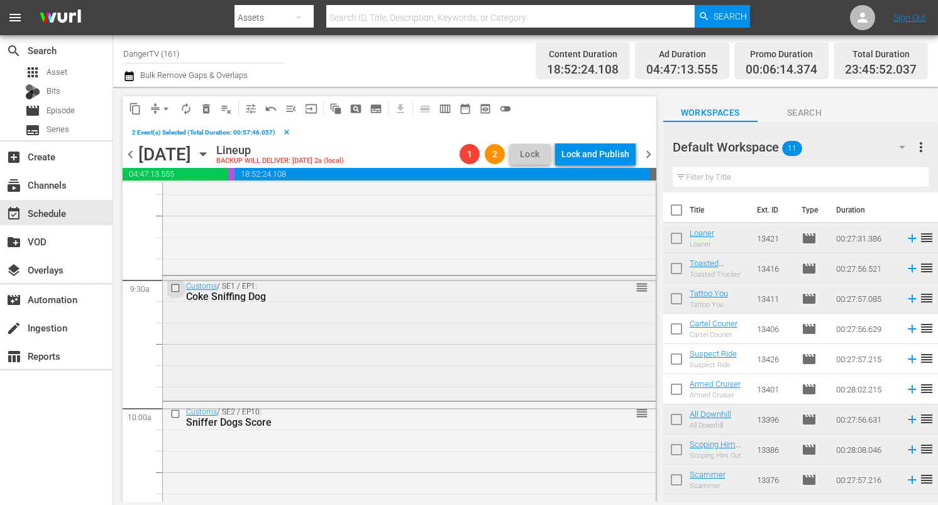
click at [175, 286] on input "checkbox" at bounding box center [176, 288] width 13 height 11
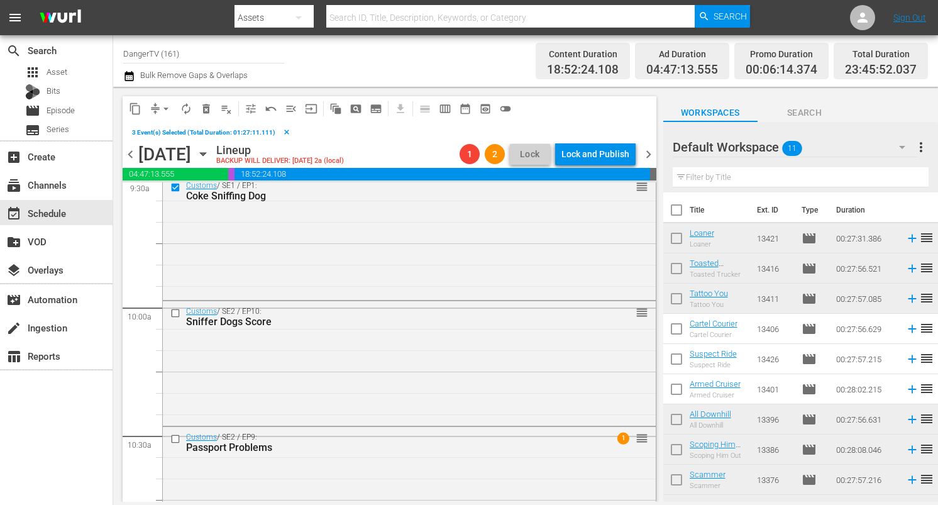
scroll to position [2483, 0]
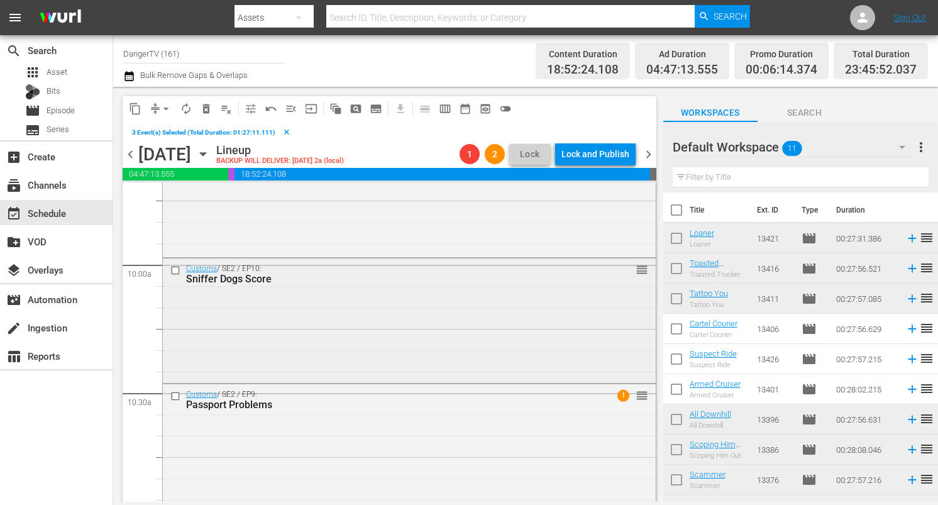
click at [175, 271] on input "checkbox" at bounding box center [176, 270] width 13 height 11
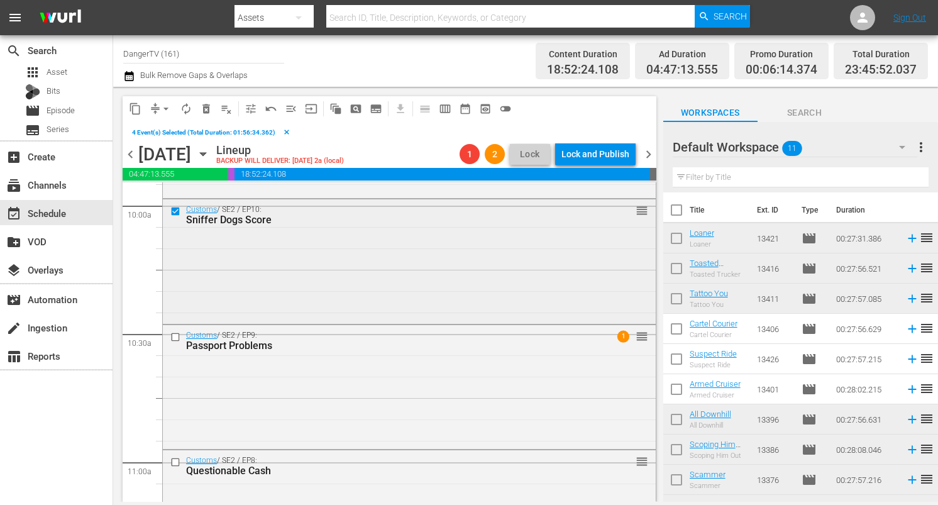
scroll to position [2551, 0]
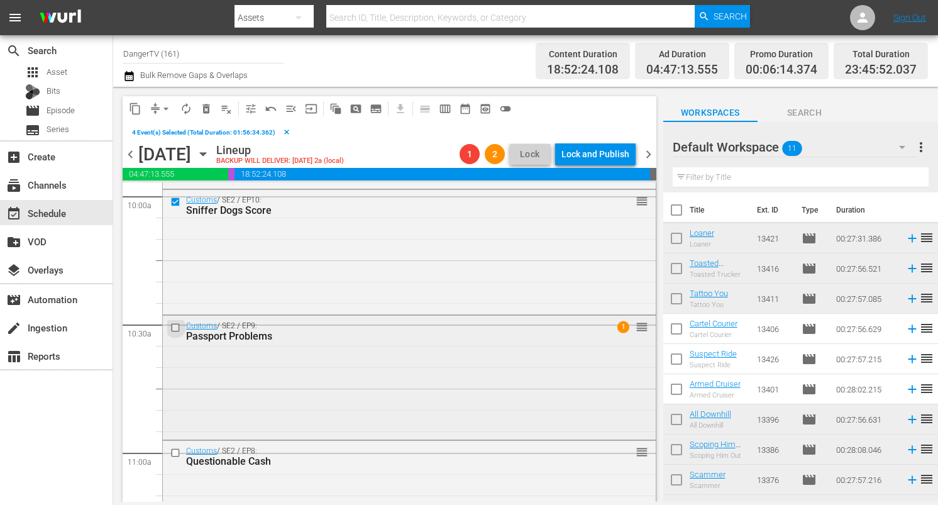
click at [175, 328] on input "checkbox" at bounding box center [176, 327] width 13 height 11
click at [209, 109] on span "delete_forever_outlined" at bounding box center [206, 108] width 13 height 13
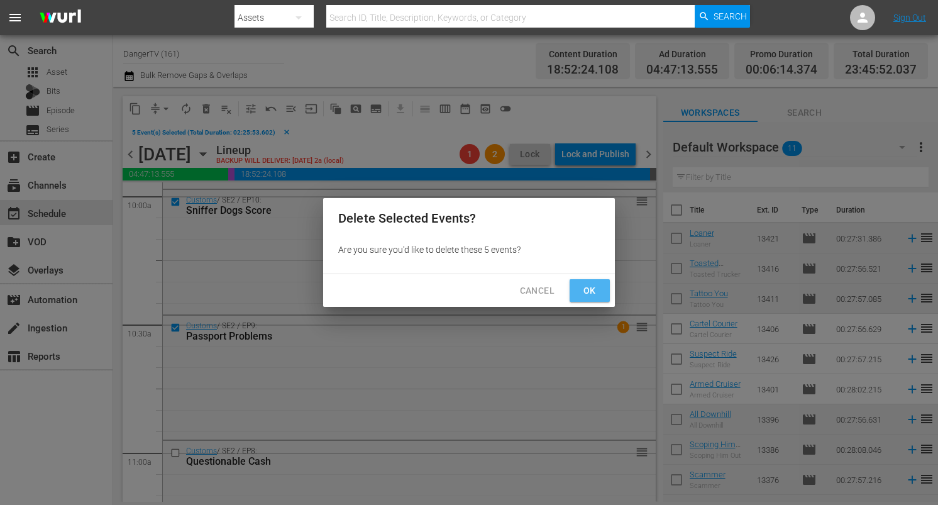
click at [588, 296] on span "Ok" at bounding box center [590, 291] width 20 height 16
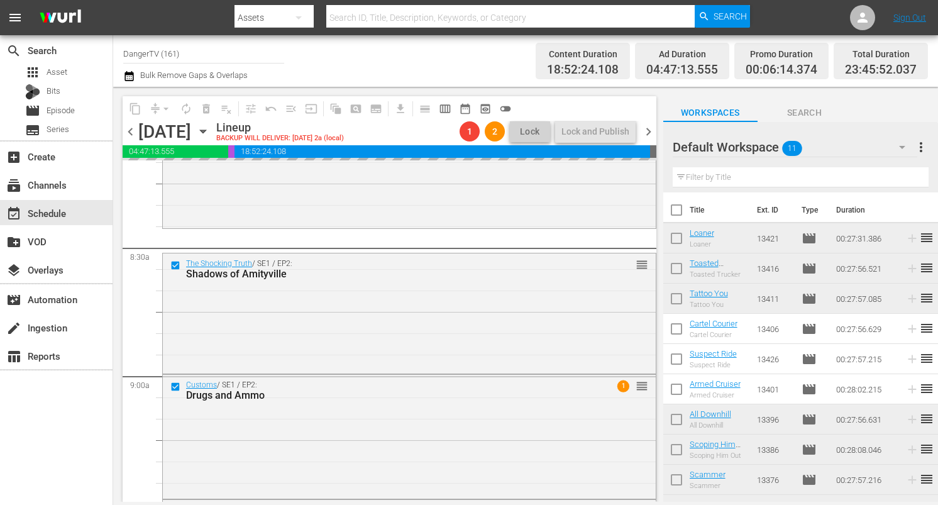
scroll to position [2065, 0]
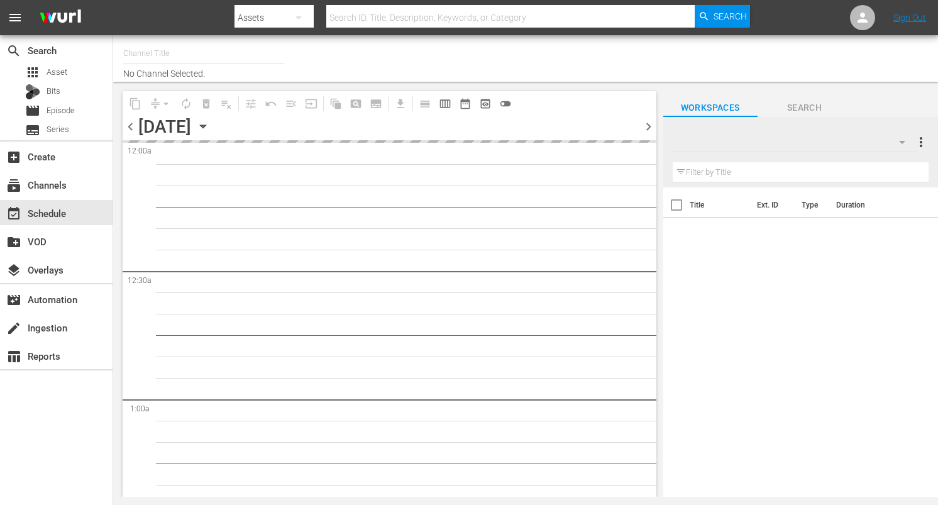
type input "DangerTV (161)"
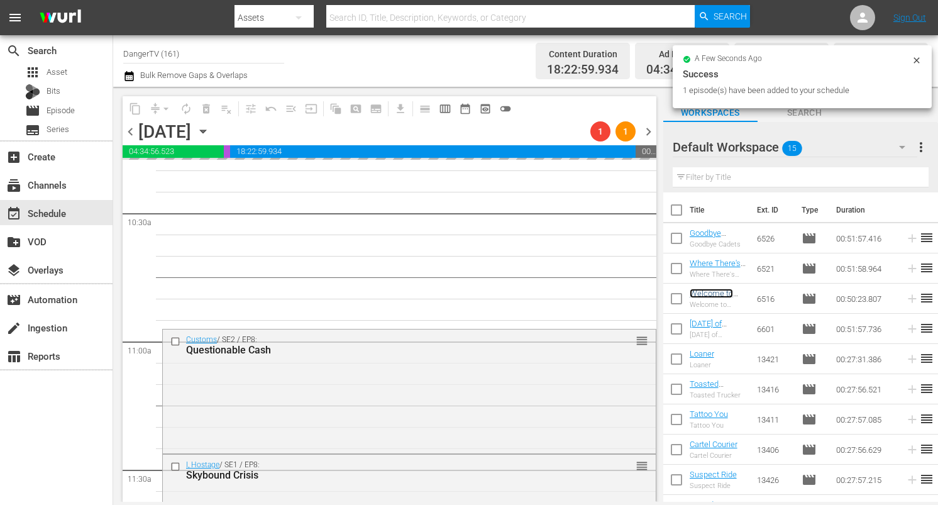
scroll to position [2668, 0]
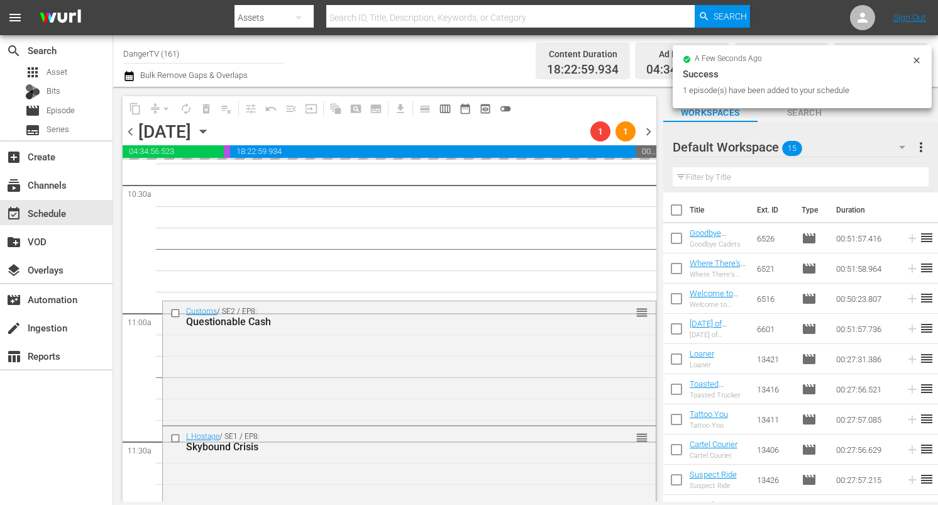
drag, startPoint x: 709, startPoint y: 294, endPoint x: 211, endPoint y: 28, distance: 564.2
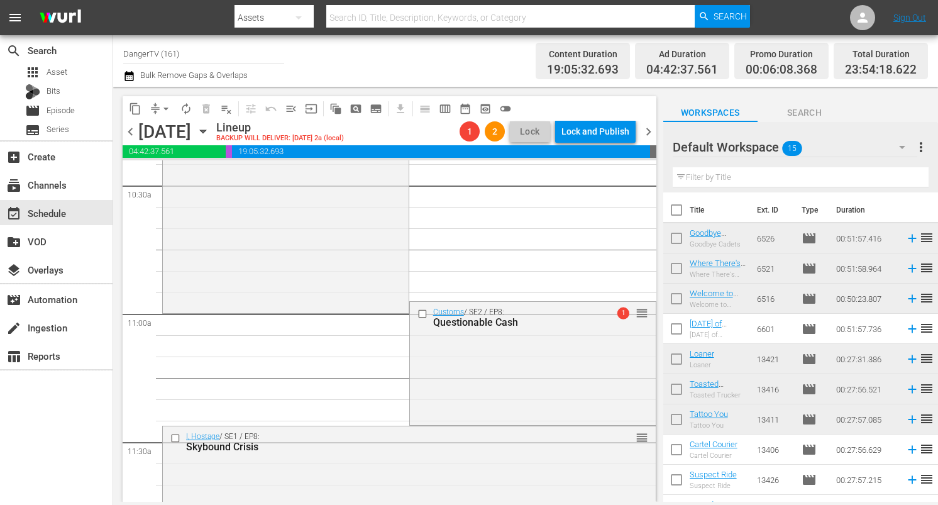
drag, startPoint x: 419, startPoint y: 312, endPoint x: 384, endPoint y: 341, distance: 46.4
click at [419, 312] on input "checkbox" at bounding box center [423, 313] width 13 height 11
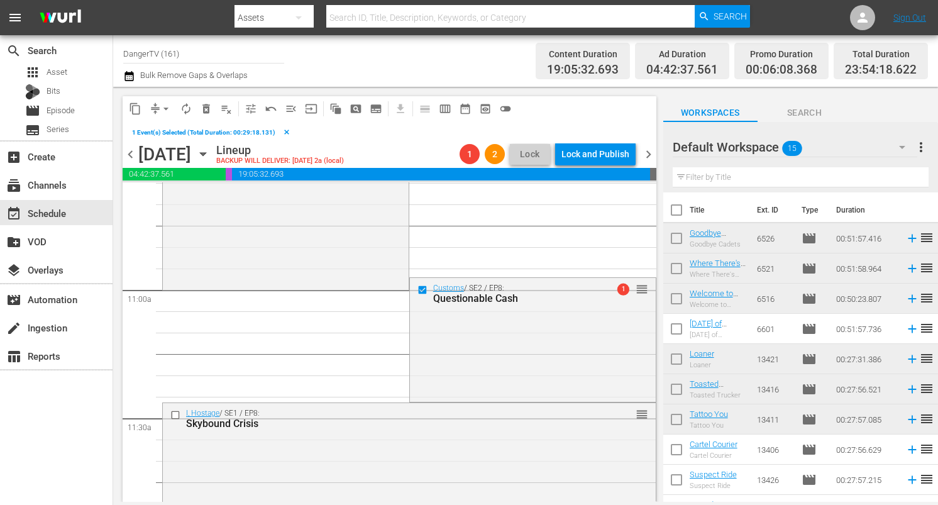
scroll to position [2727, 0]
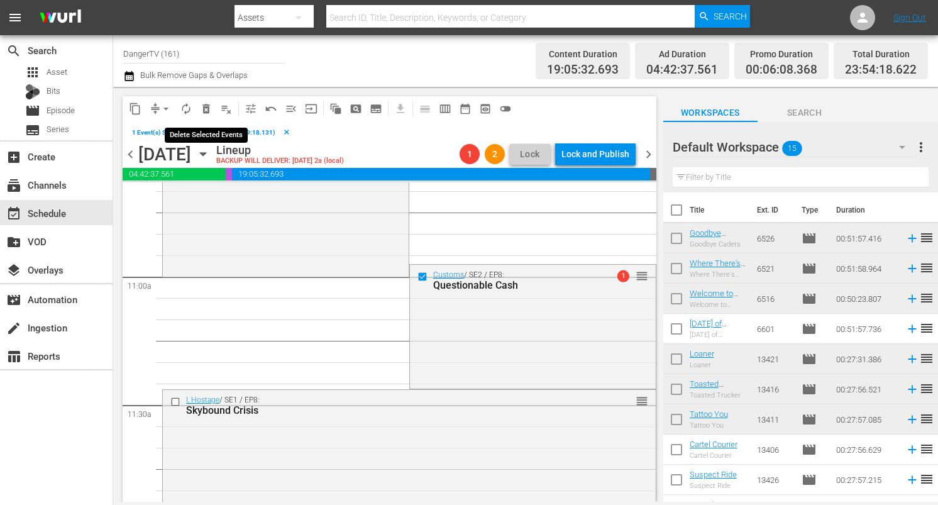
click at [209, 108] on span "delete_forever_outlined" at bounding box center [206, 108] width 13 height 13
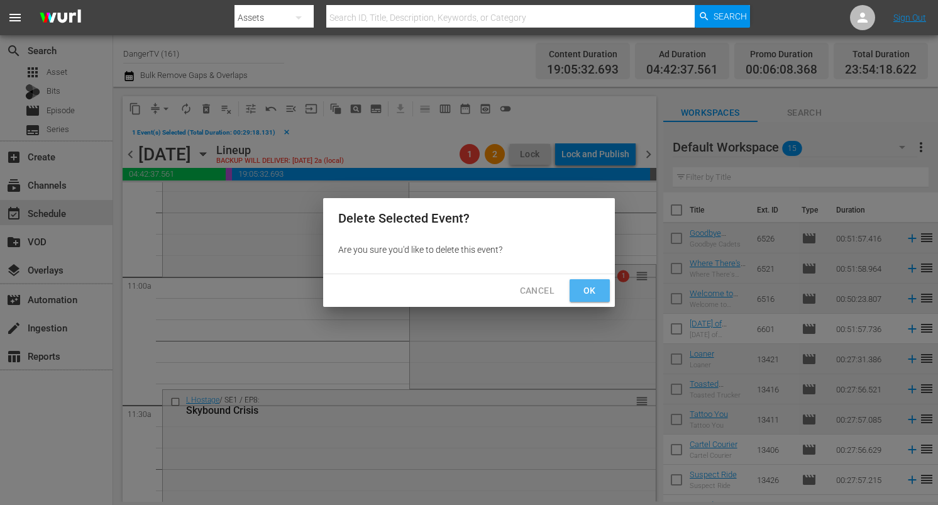
click at [592, 299] on button "Ok" at bounding box center [590, 290] width 40 height 23
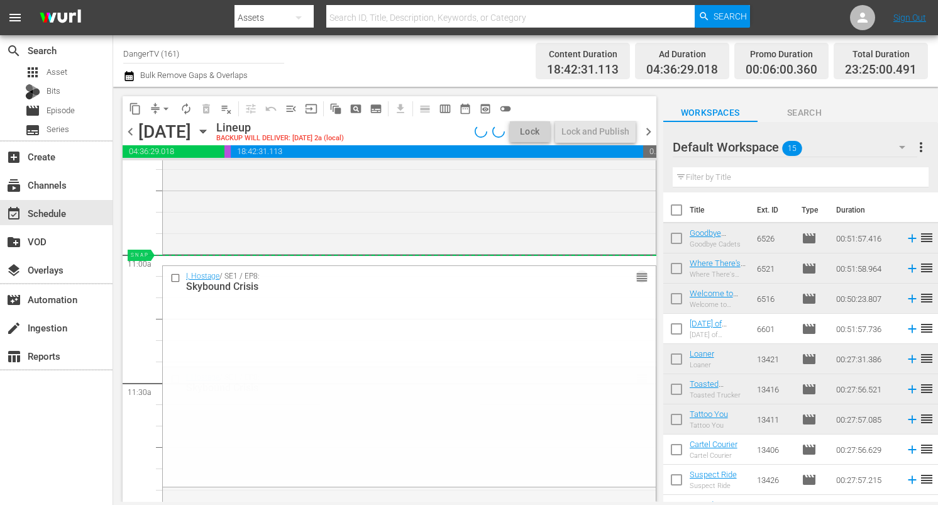
drag, startPoint x: 629, startPoint y: 380, endPoint x: 615, endPoint y: 272, distance: 109.1
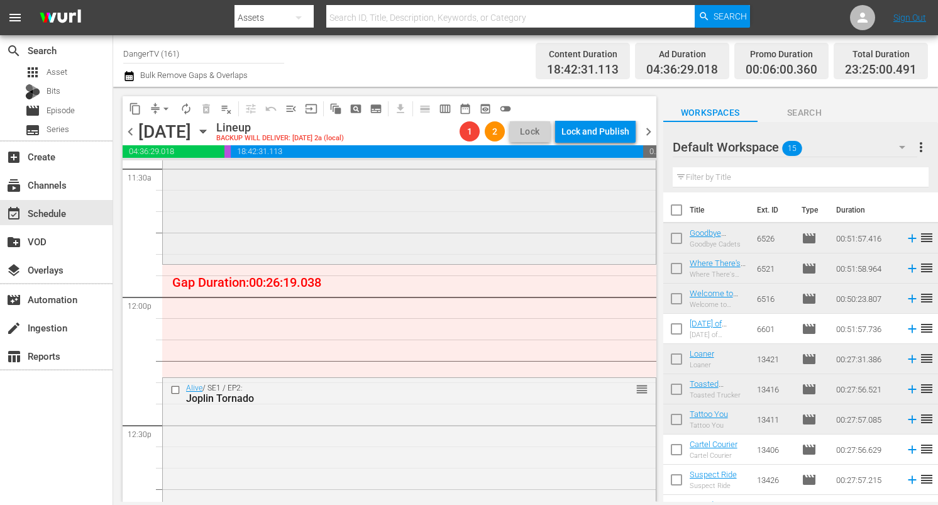
scroll to position [2942, 0]
click at [176, 387] on input "checkbox" at bounding box center [176, 389] width 13 height 11
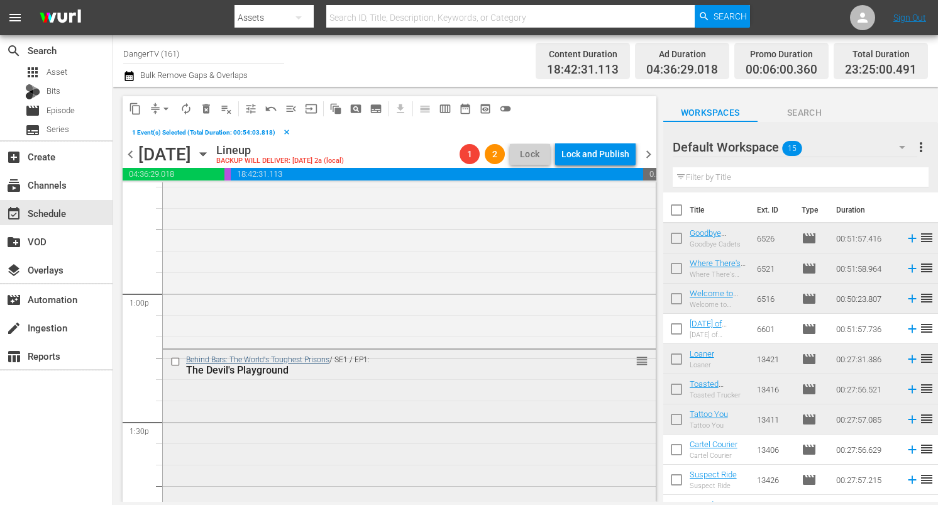
scroll to position [3226, 0]
click at [175, 359] on input "checkbox" at bounding box center [176, 358] width 13 height 11
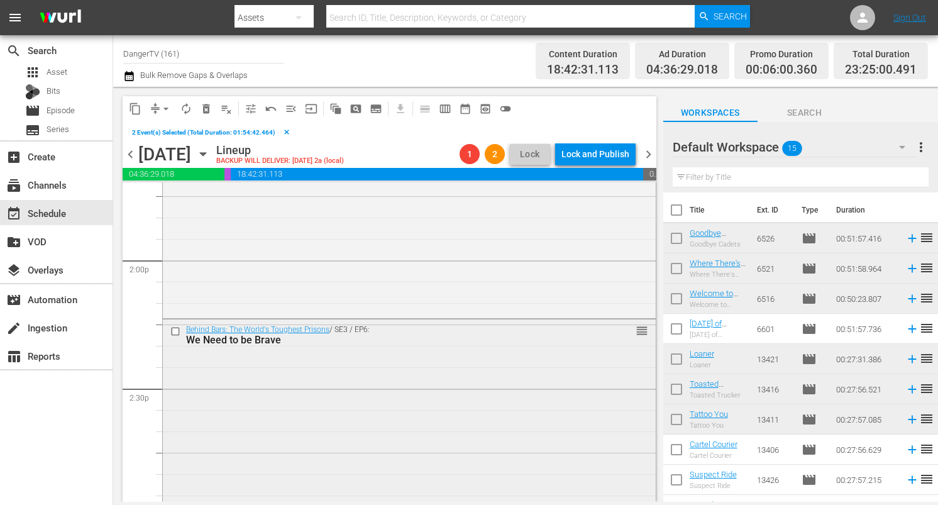
scroll to position [3518, 0]
click at [176, 327] on input "checkbox" at bounding box center [176, 326] width 13 height 11
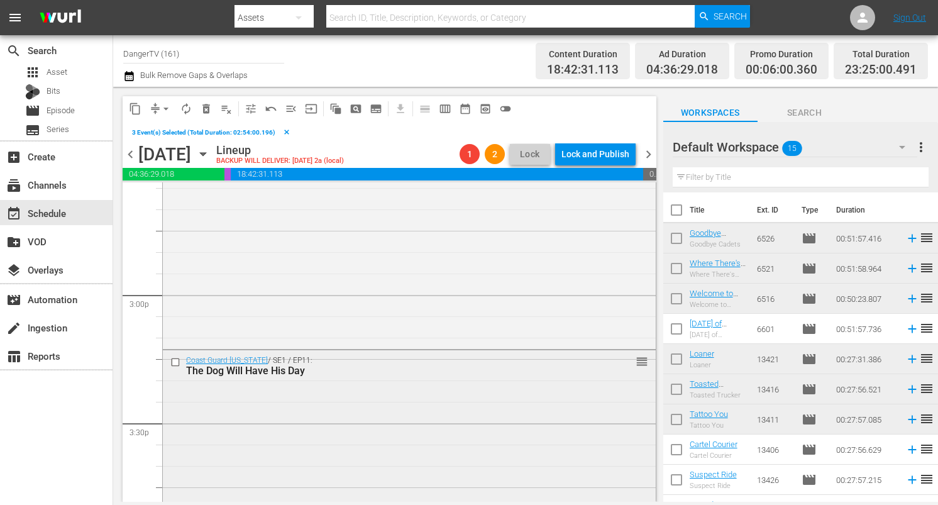
scroll to position [3755, 0]
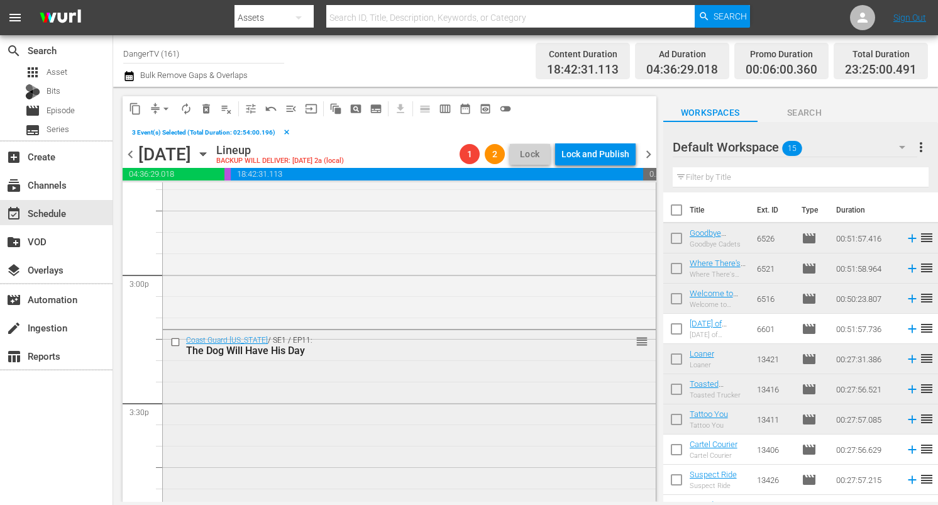
click at [175, 341] on input "checkbox" at bounding box center [176, 342] width 13 height 11
click at [177, 343] on input "checkbox" at bounding box center [176, 342] width 13 height 11
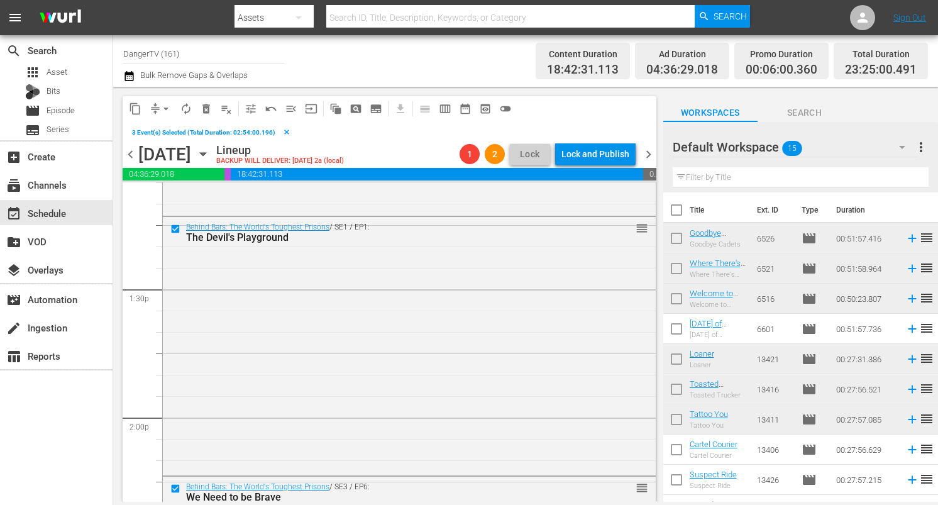
scroll to position [3351, 0]
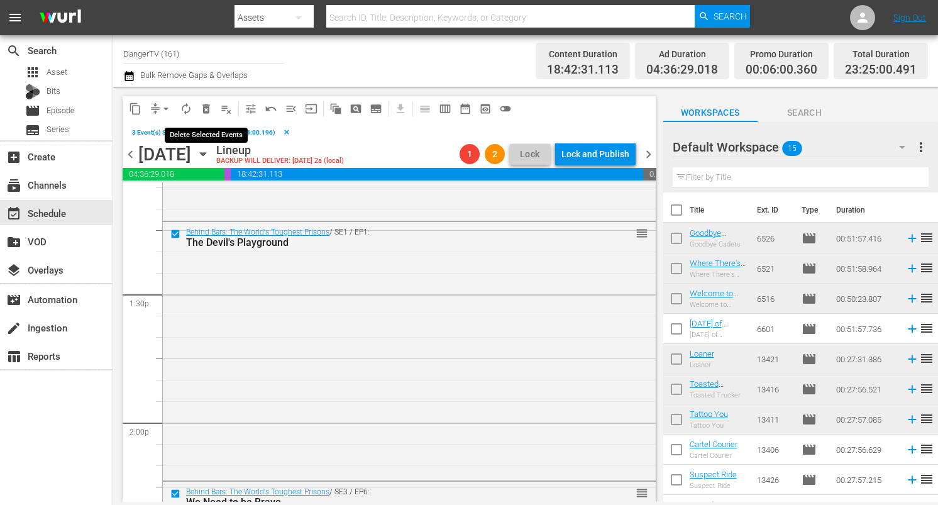
click at [211, 106] on span "delete_forever_outlined" at bounding box center [206, 108] width 13 height 13
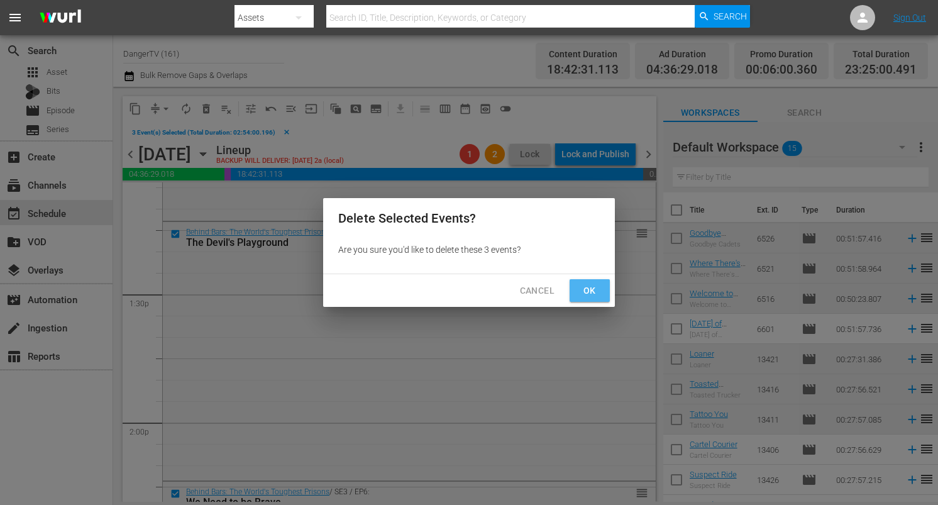
click at [584, 290] on span "Ok" at bounding box center [590, 291] width 20 height 16
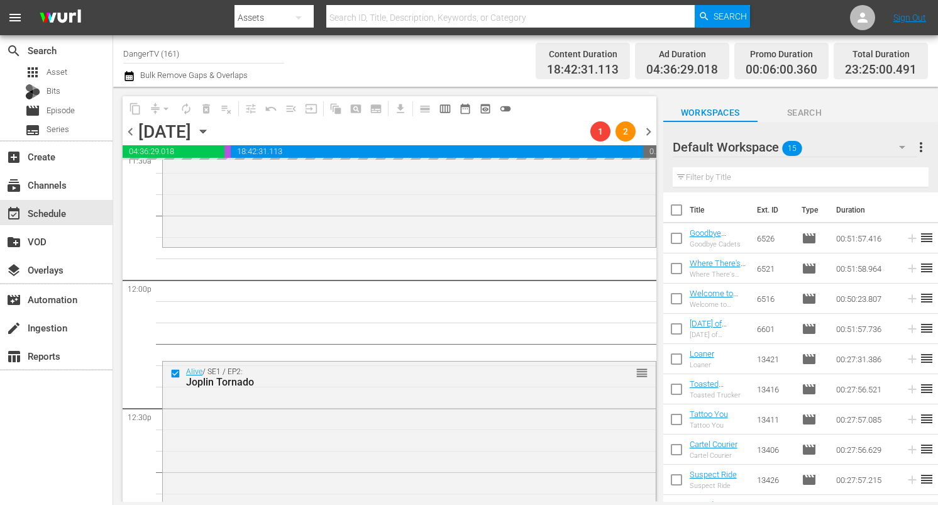
scroll to position [2948, 0]
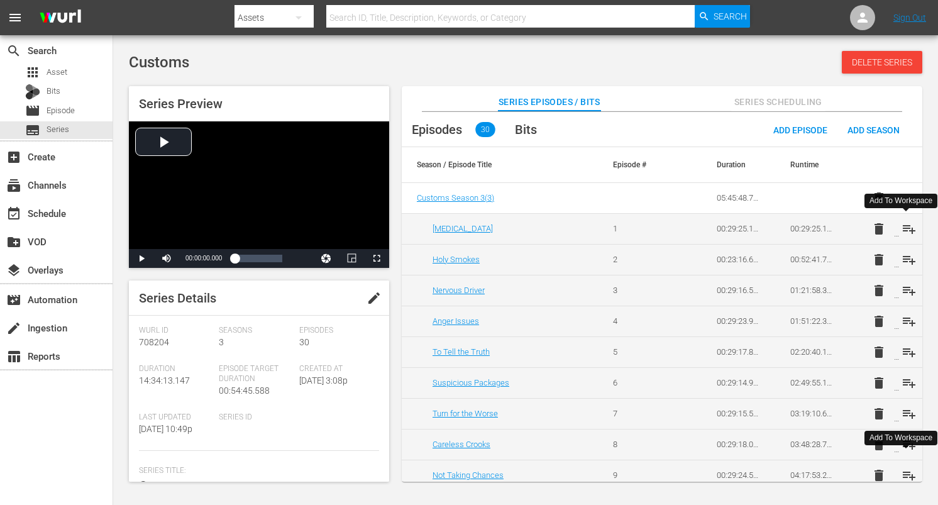
click at [902, 228] on span "playlist_add" at bounding box center [909, 228] width 15 height 15
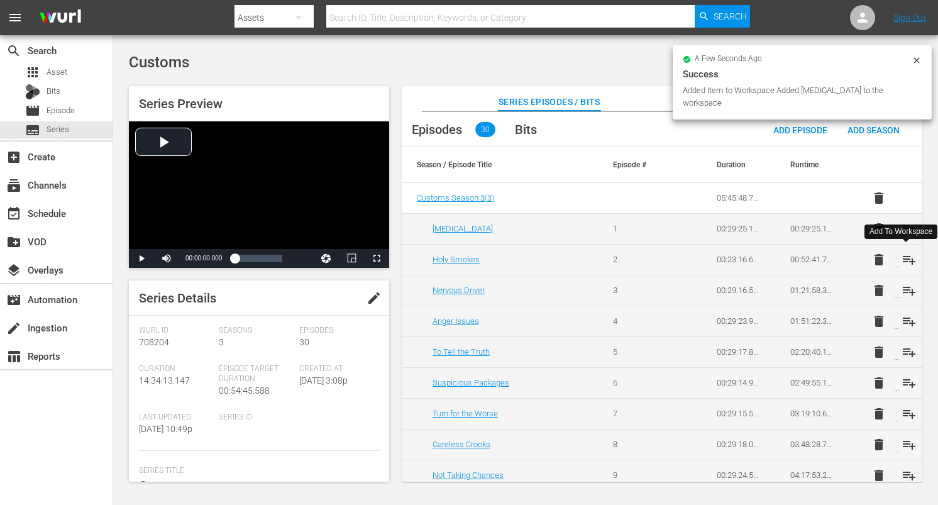
click at [906, 257] on span "playlist_add" at bounding box center [909, 259] width 15 height 15
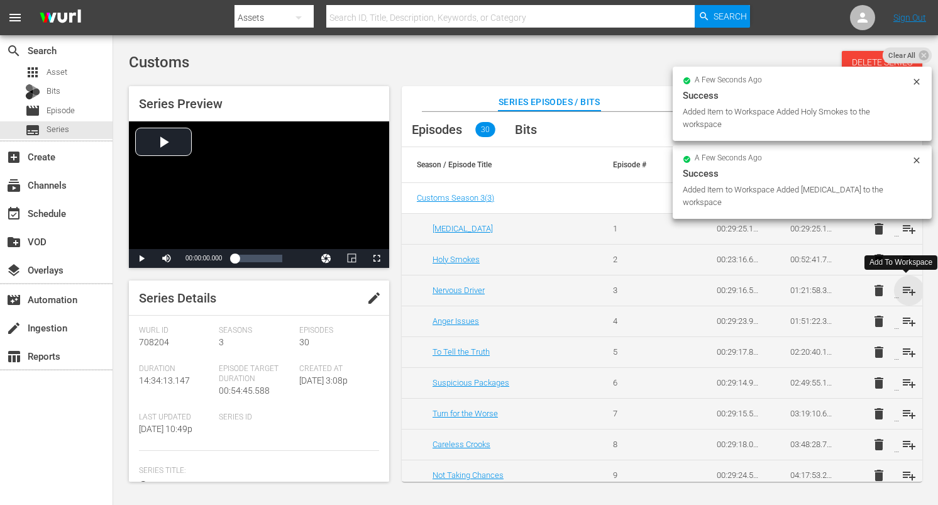
click at [903, 286] on span "playlist_add" at bounding box center [909, 290] width 15 height 15
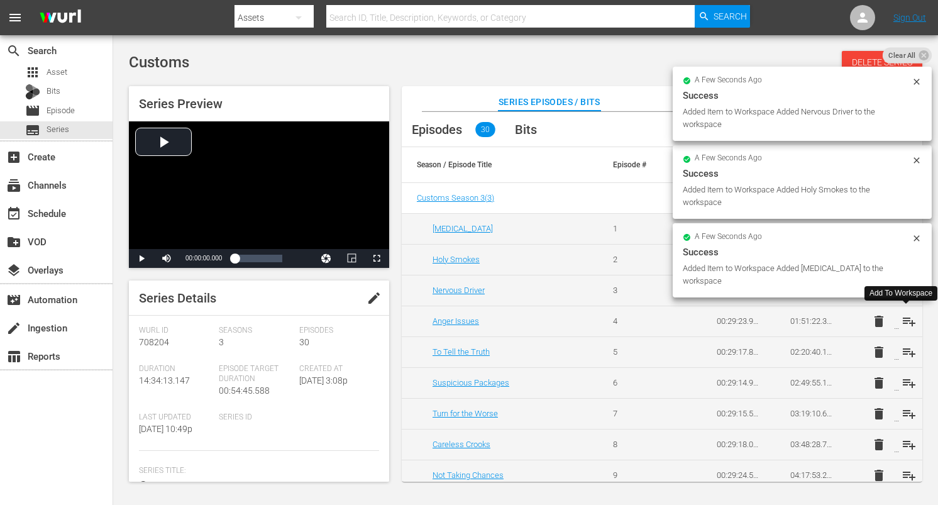
click at [906, 320] on span "playlist_add" at bounding box center [909, 321] width 15 height 15
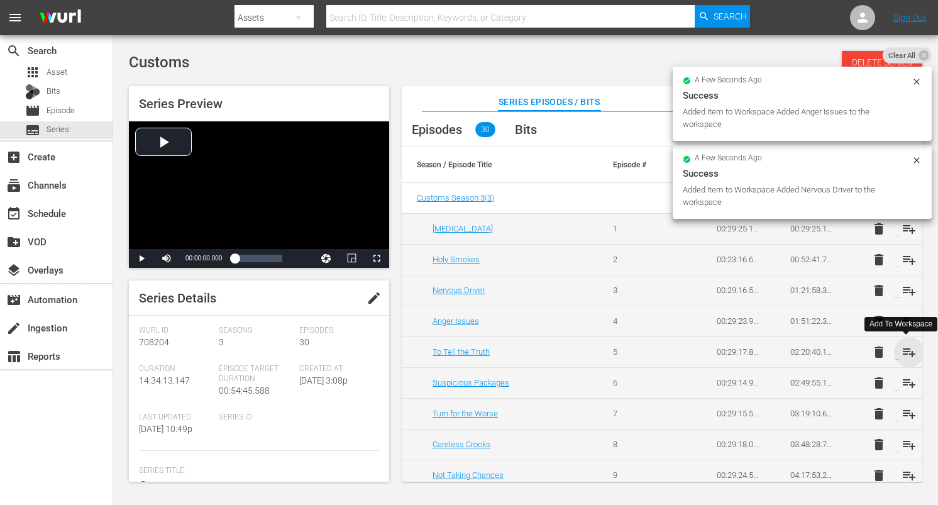
click at [908, 353] on span "playlist_add" at bounding box center [909, 352] width 15 height 15
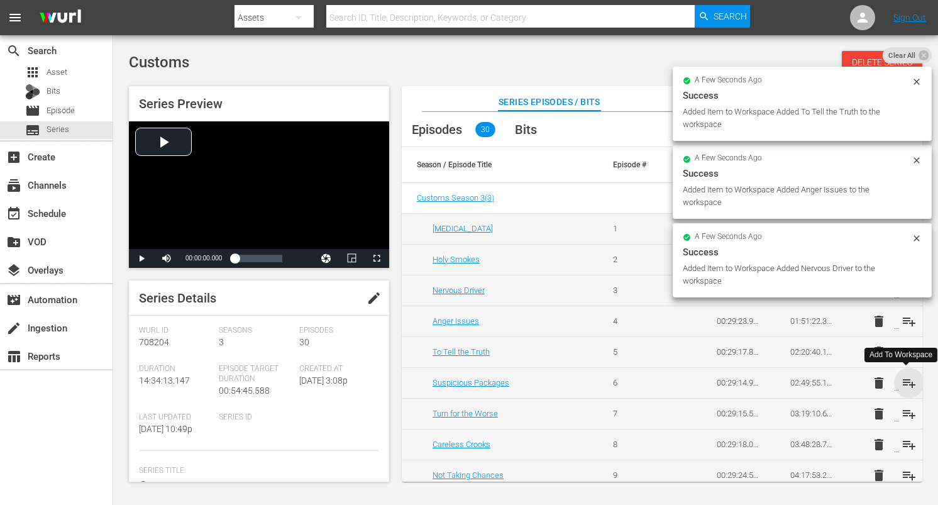
click at [904, 379] on span "playlist_add" at bounding box center [909, 382] width 15 height 15
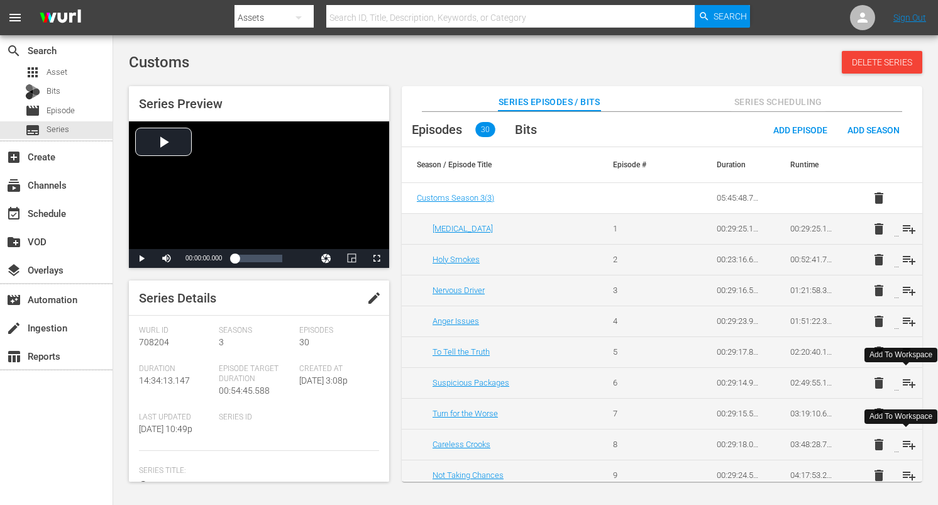
click at [905, 450] on span "playlist_add" at bounding box center [909, 444] width 15 height 15
click at [906, 470] on span "playlist_add" at bounding box center [909, 475] width 15 height 15
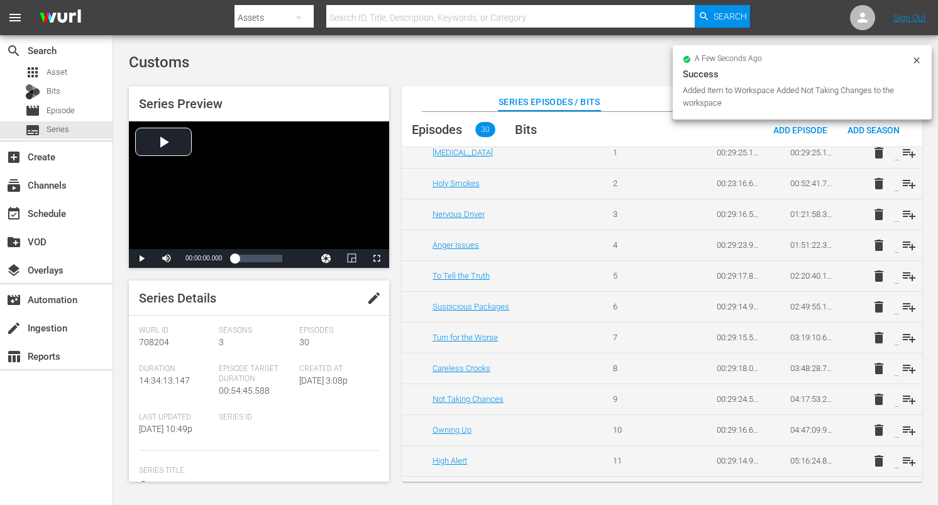
scroll to position [98, 0]
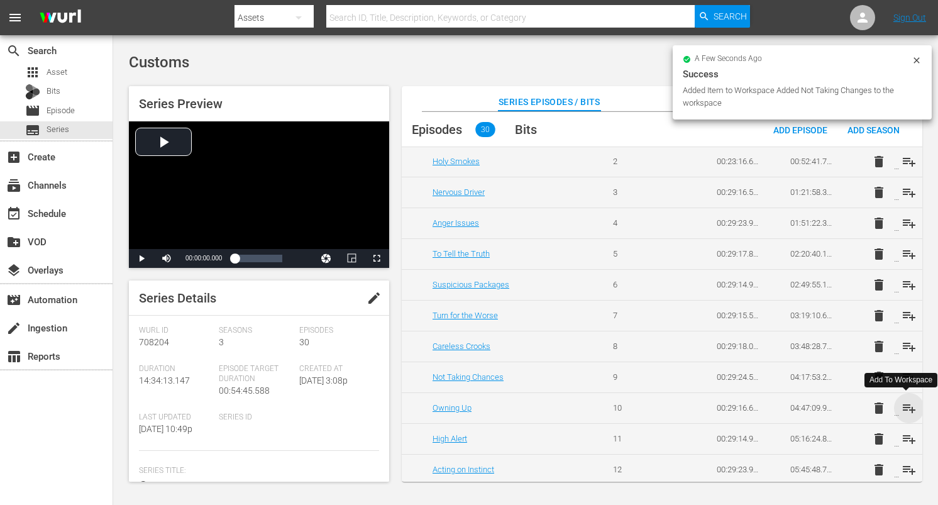
click at [904, 404] on span "playlist_add" at bounding box center [909, 407] width 15 height 15
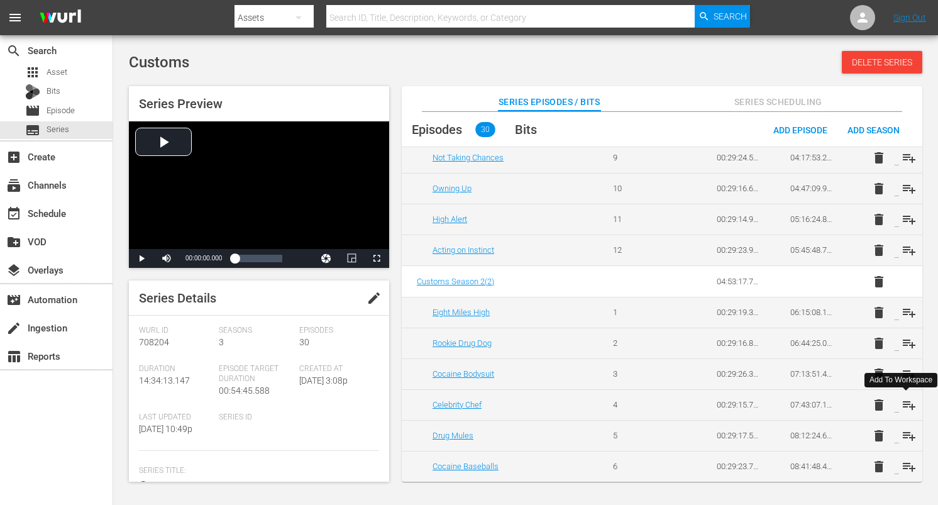
scroll to position [321, 0]
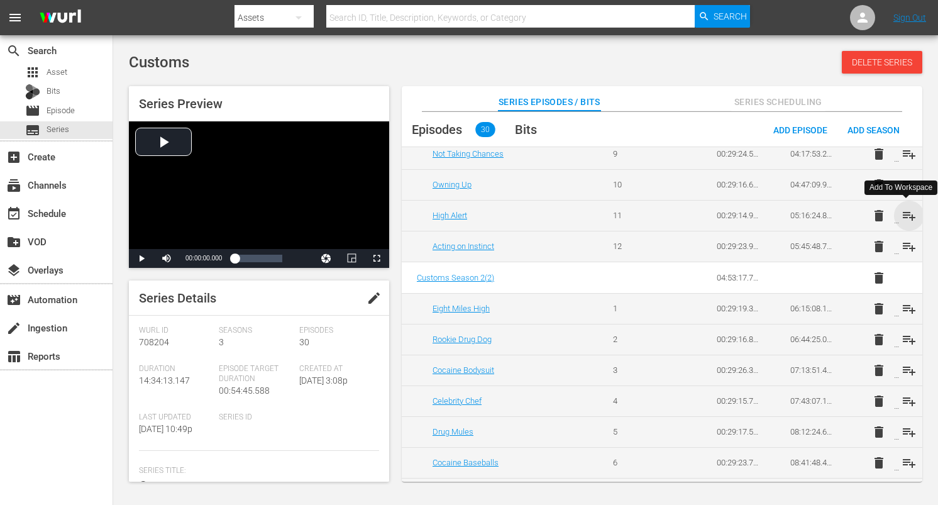
click at [904, 216] on span "playlist_add" at bounding box center [909, 215] width 15 height 15
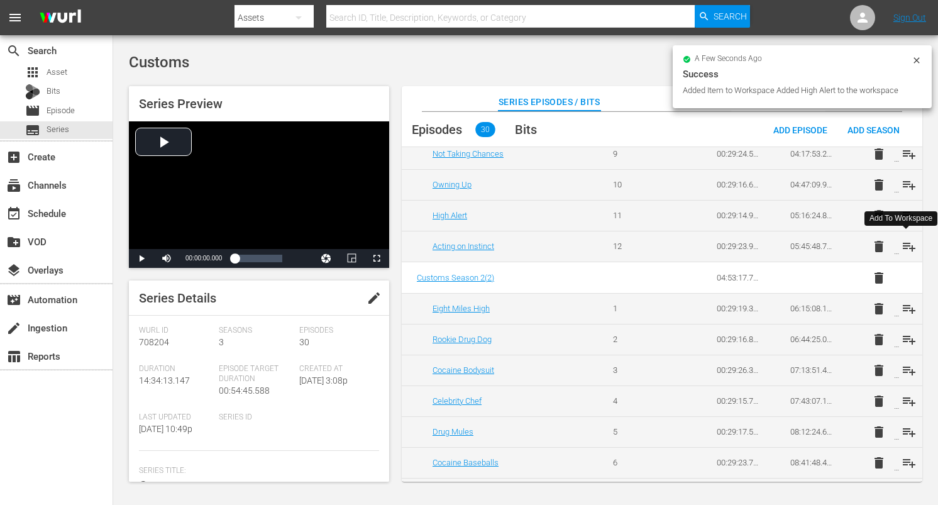
click at [908, 248] on span "playlist_add" at bounding box center [909, 246] width 15 height 15
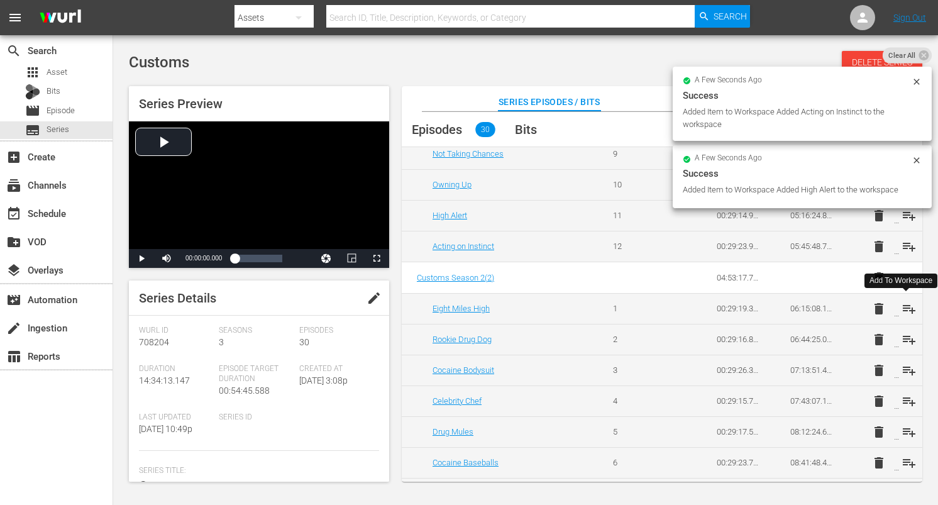
click at [905, 307] on span "playlist_add" at bounding box center [909, 308] width 15 height 15
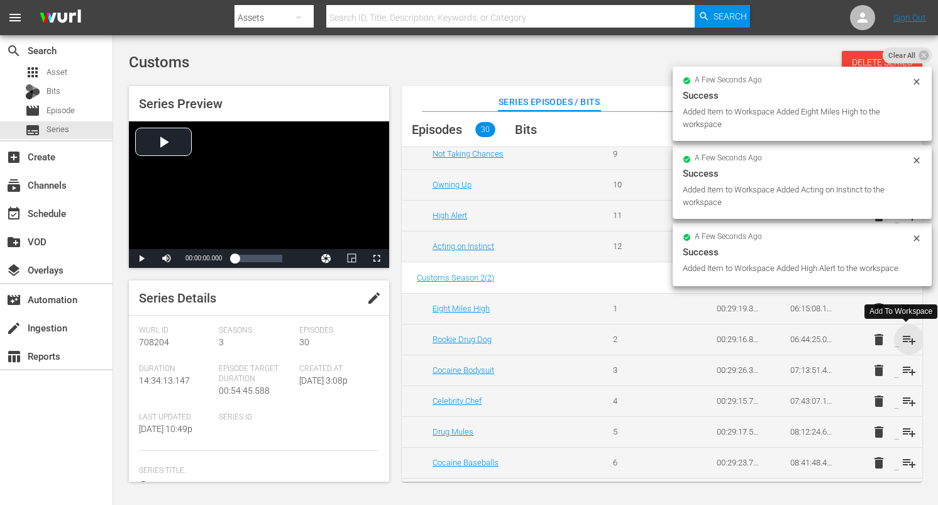
click at [907, 338] on span "playlist_add" at bounding box center [909, 339] width 15 height 15
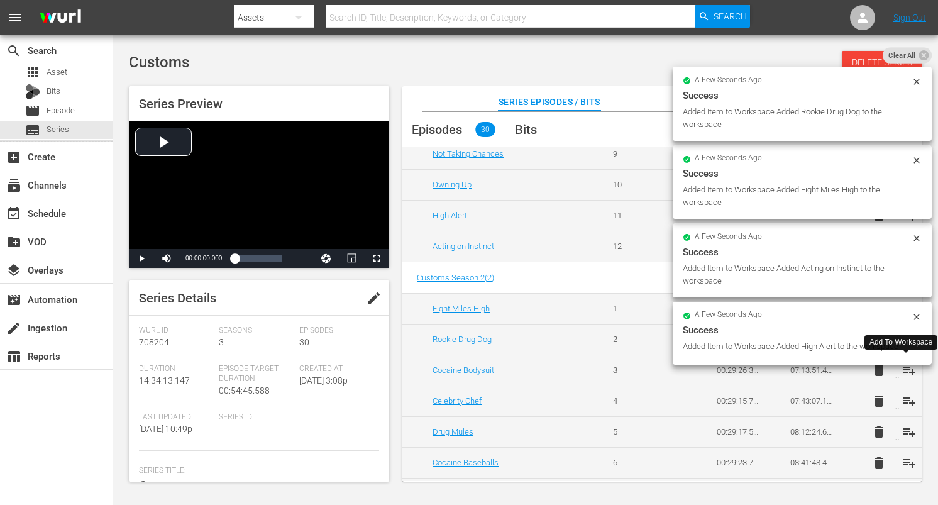
click at [905, 370] on span "playlist_add" at bounding box center [909, 370] width 15 height 15
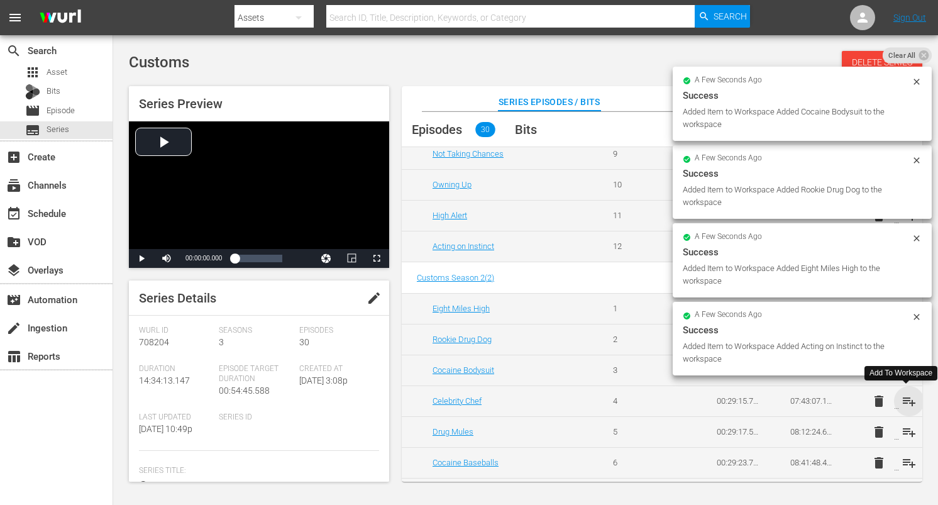
click at [906, 405] on span "playlist_add" at bounding box center [909, 401] width 15 height 15
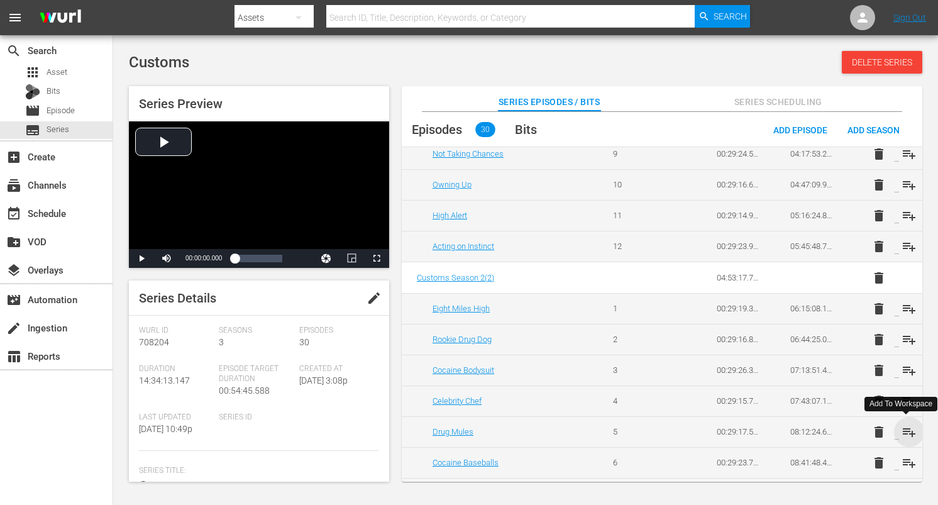
click at [905, 434] on span "playlist_add" at bounding box center [909, 431] width 15 height 15
drag, startPoint x: 910, startPoint y: 463, endPoint x: 902, endPoint y: 454, distance: 12.5
click at [910, 463] on span "playlist_add" at bounding box center [909, 462] width 15 height 15
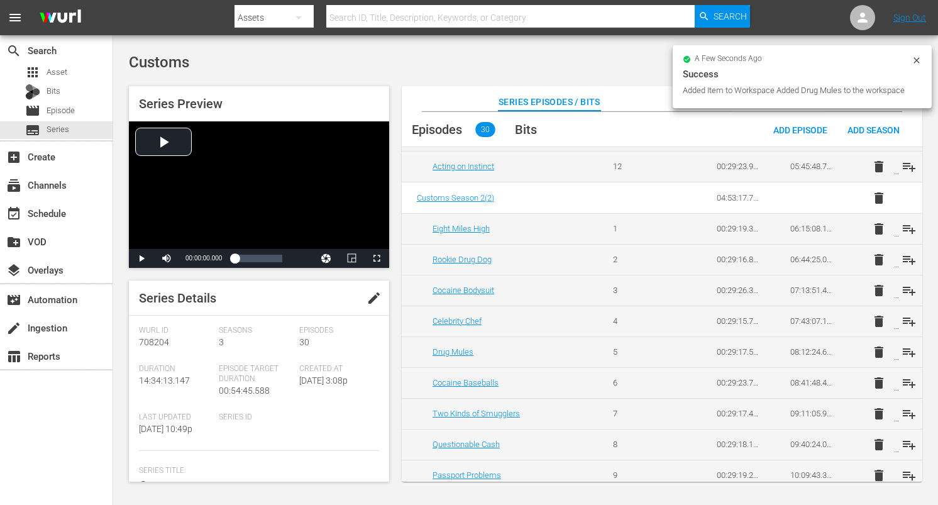
scroll to position [411, 0]
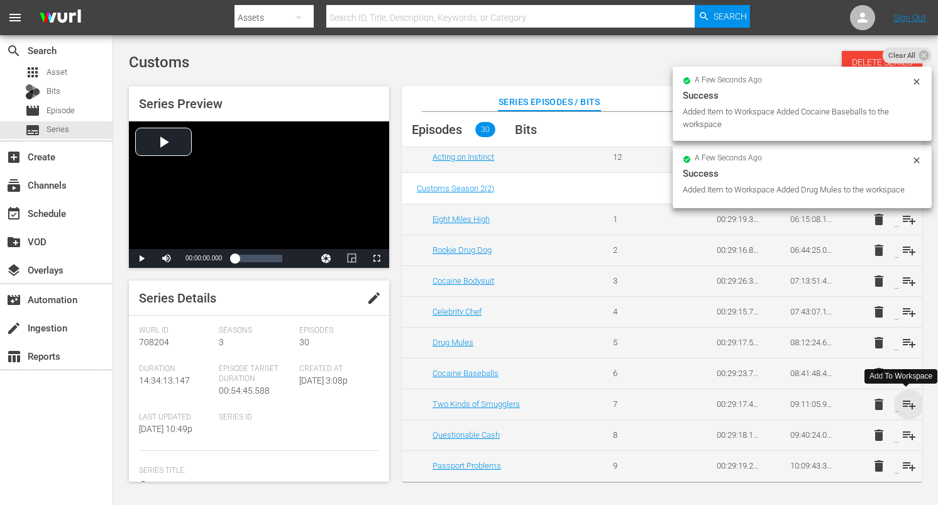
click at [908, 404] on span "playlist_add" at bounding box center [909, 404] width 15 height 15
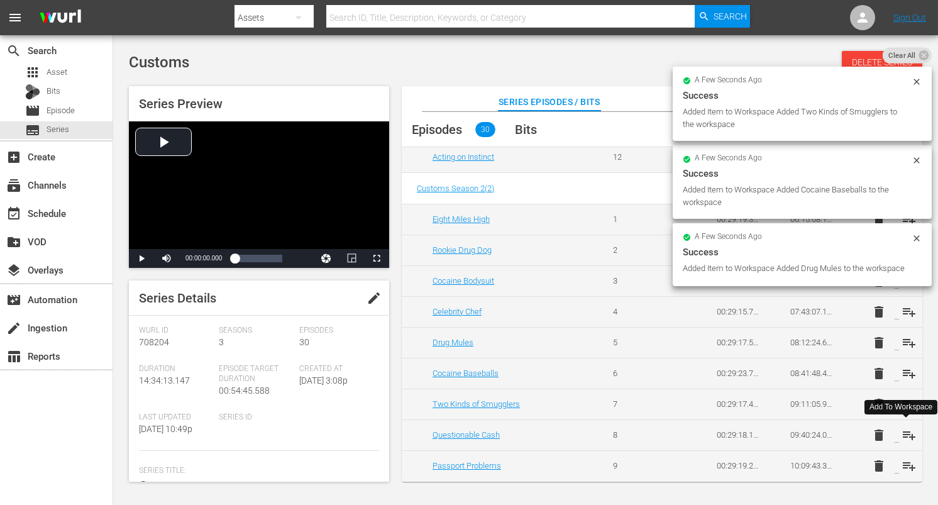
click at [905, 432] on span "playlist_add" at bounding box center [909, 435] width 15 height 15
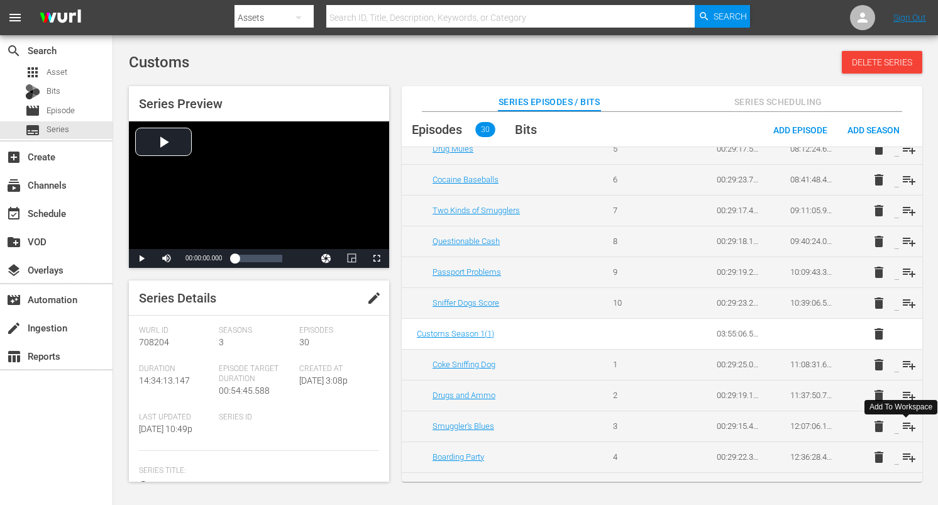
scroll to position [611, 0]
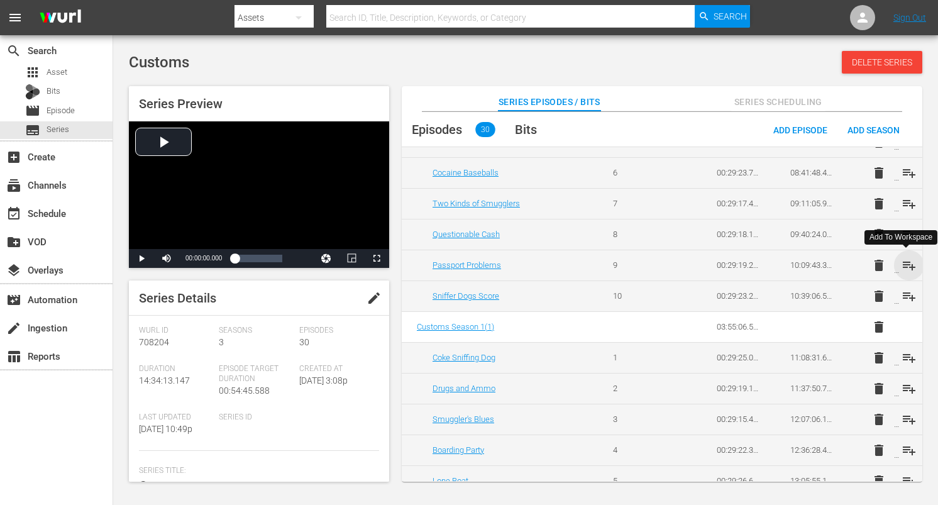
click at [908, 268] on span "playlist_add" at bounding box center [909, 265] width 15 height 15
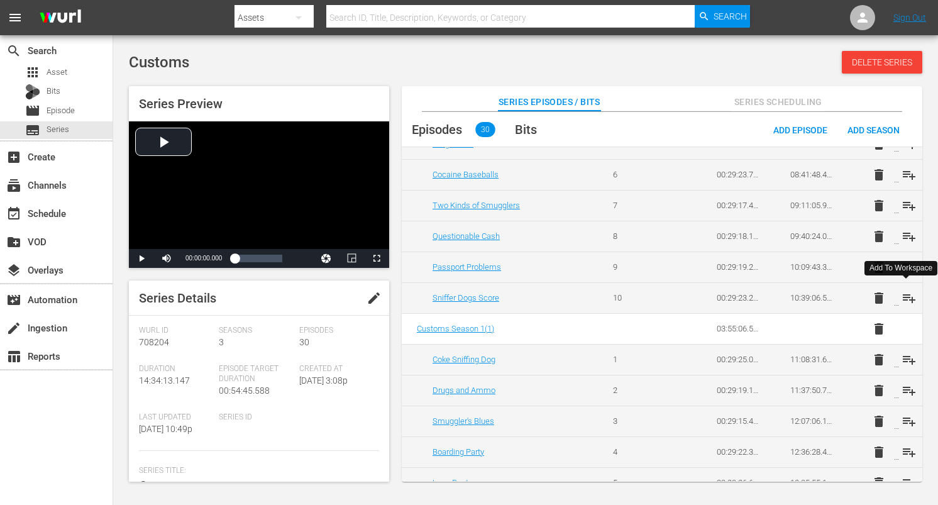
click at [907, 296] on span "playlist_add" at bounding box center [909, 297] width 15 height 15
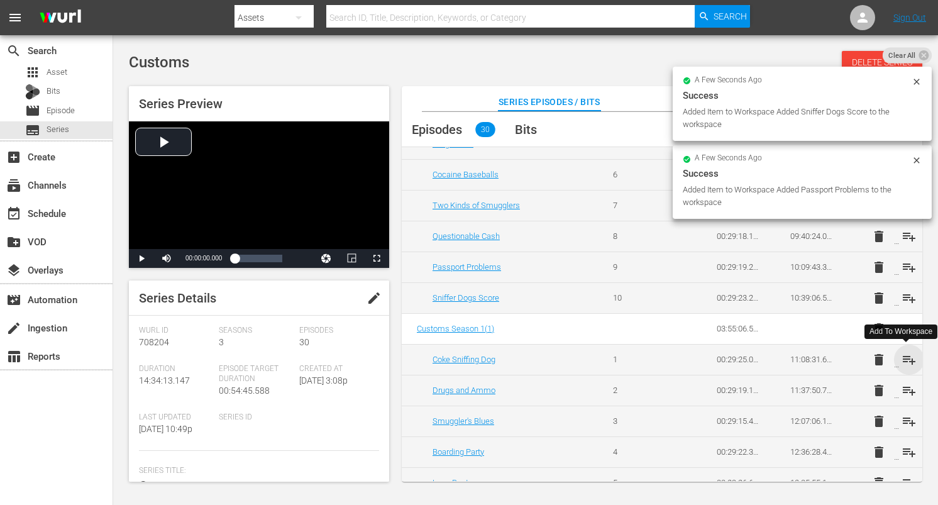
drag, startPoint x: 908, startPoint y: 357, endPoint x: 909, endPoint y: 370, distance: 12.6
click at [908, 357] on span "playlist_add" at bounding box center [909, 359] width 15 height 15
click at [909, 387] on span "playlist_add" at bounding box center [909, 390] width 15 height 15
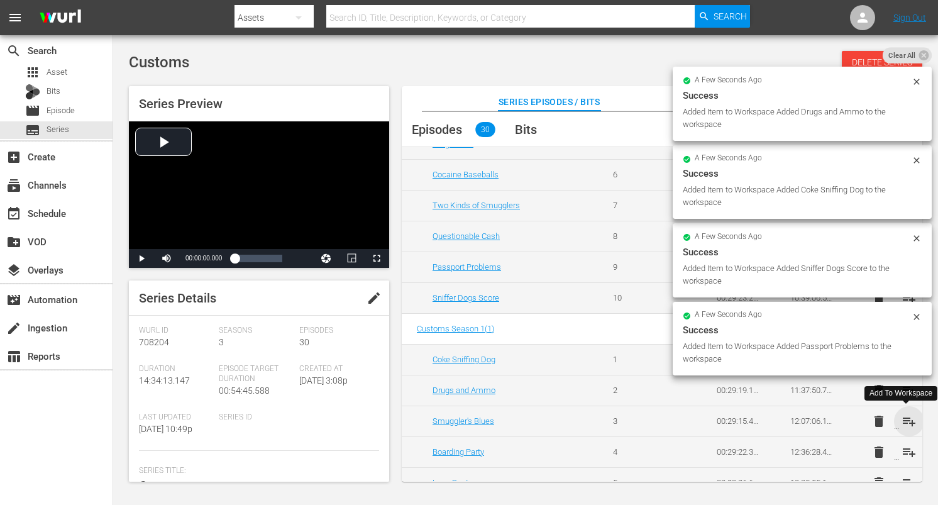
click at [905, 418] on span "playlist_add" at bounding box center [909, 421] width 15 height 15
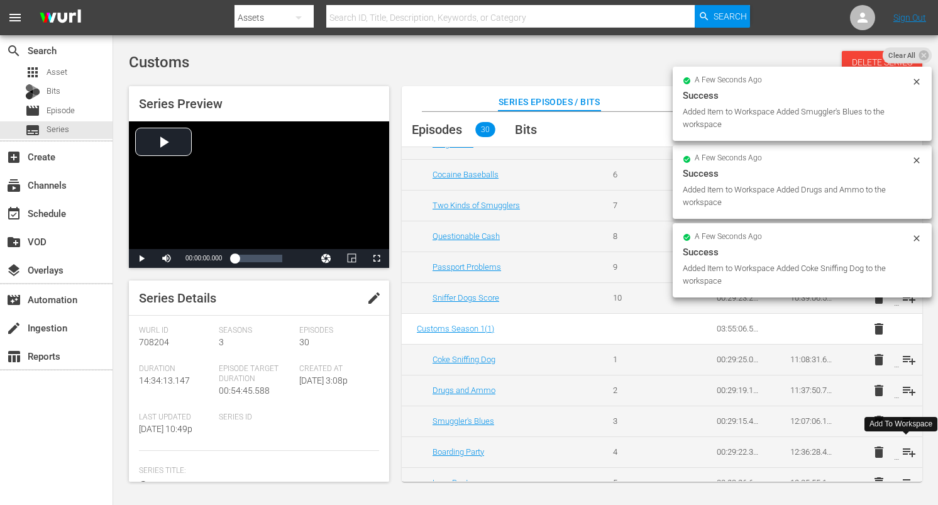
click at [903, 455] on span "playlist_add" at bounding box center [909, 451] width 15 height 15
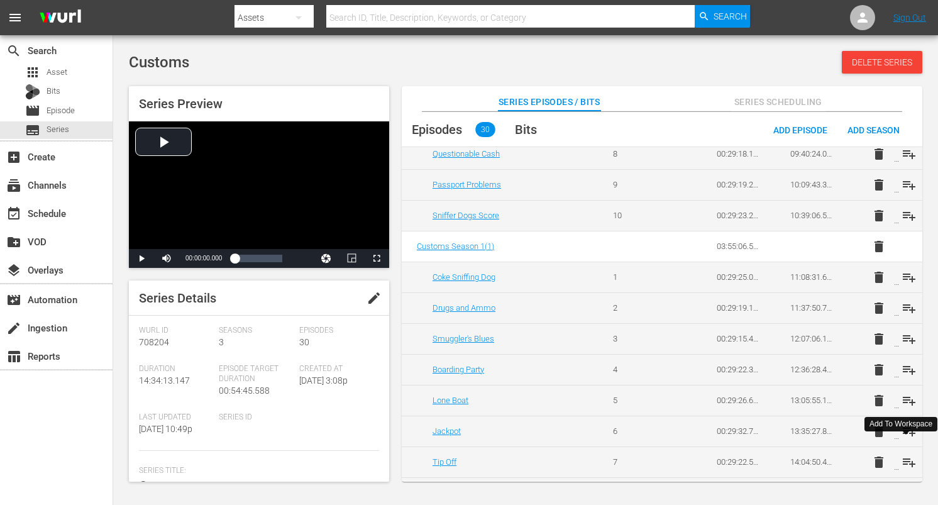
scroll to position [719, 0]
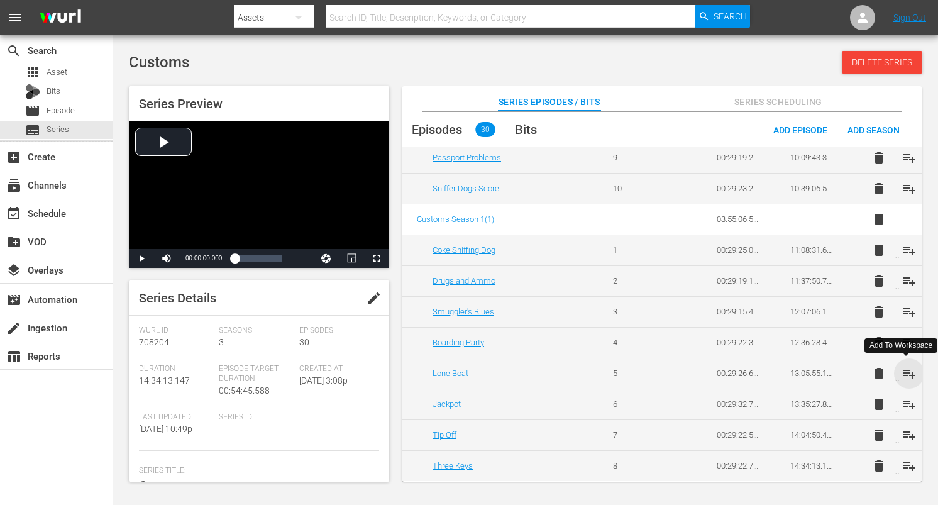
click at [907, 378] on span "playlist_add" at bounding box center [909, 373] width 15 height 15
click at [905, 401] on span "playlist_add" at bounding box center [909, 404] width 15 height 15
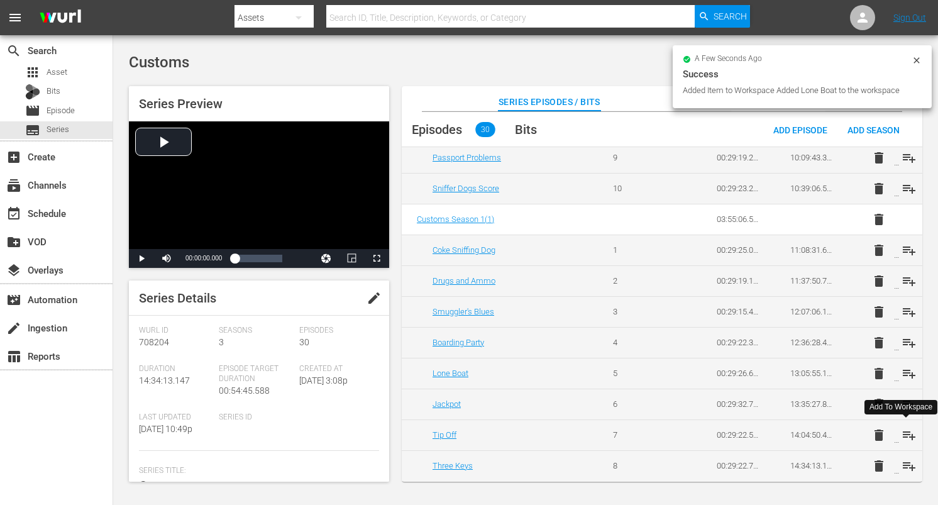
click at [907, 433] on span "playlist_add" at bounding box center [909, 435] width 15 height 15
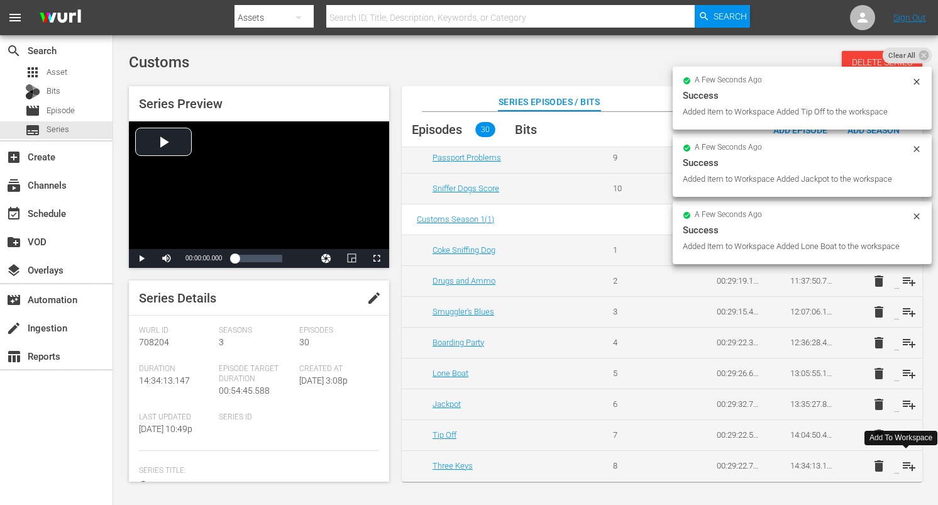
click at [904, 464] on span "playlist_add" at bounding box center [909, 465] width 15 height 15
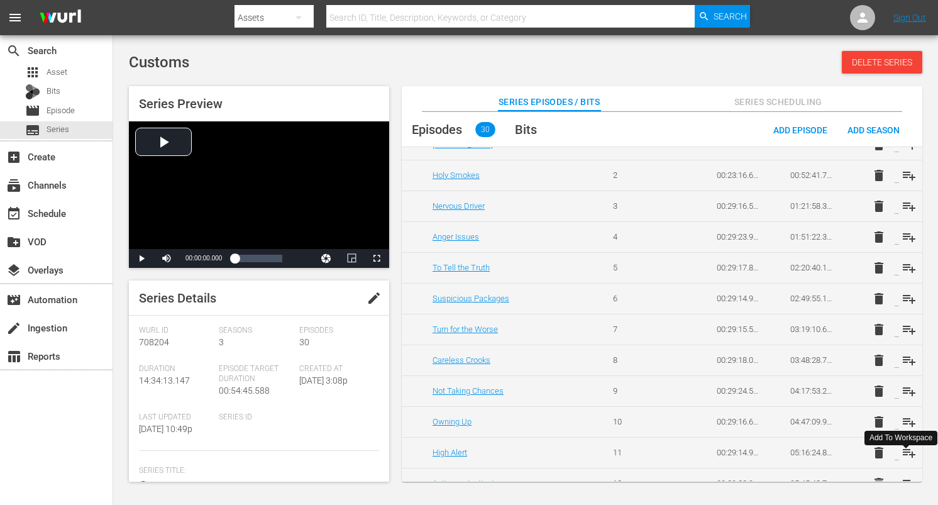
scroll to position [0, 0]
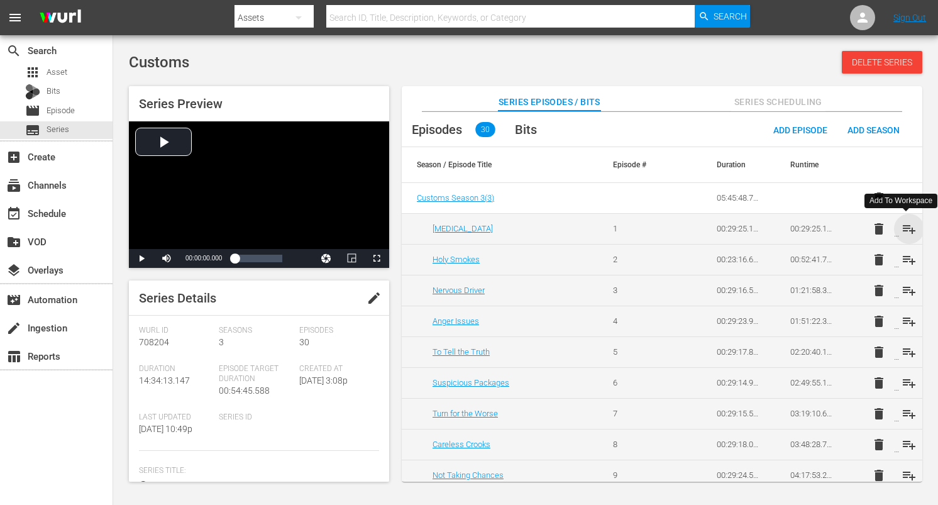
click at [906, 229] on span "playlist_add" at bounding box center [909, 228] width 15 height 15
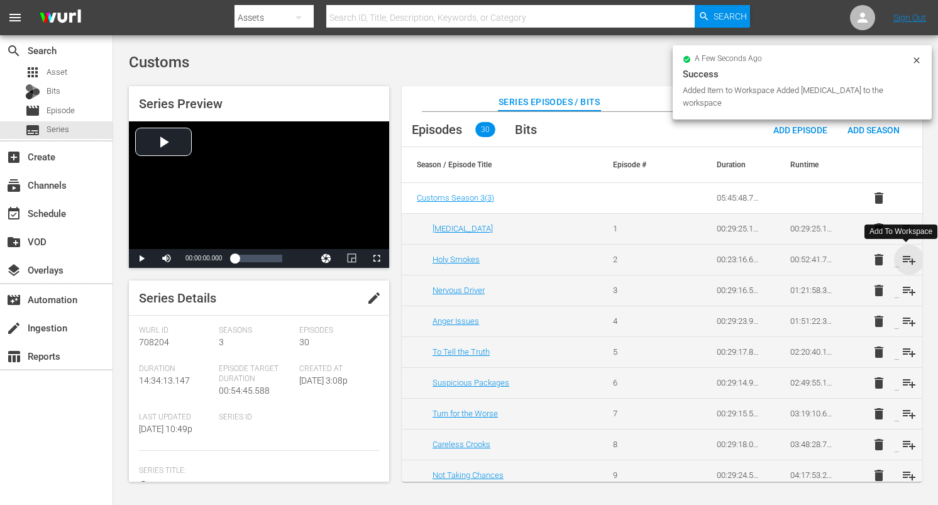
click at [907, 258] on span "playlist_add" at bounding box center [909, 259] width 15 height 15
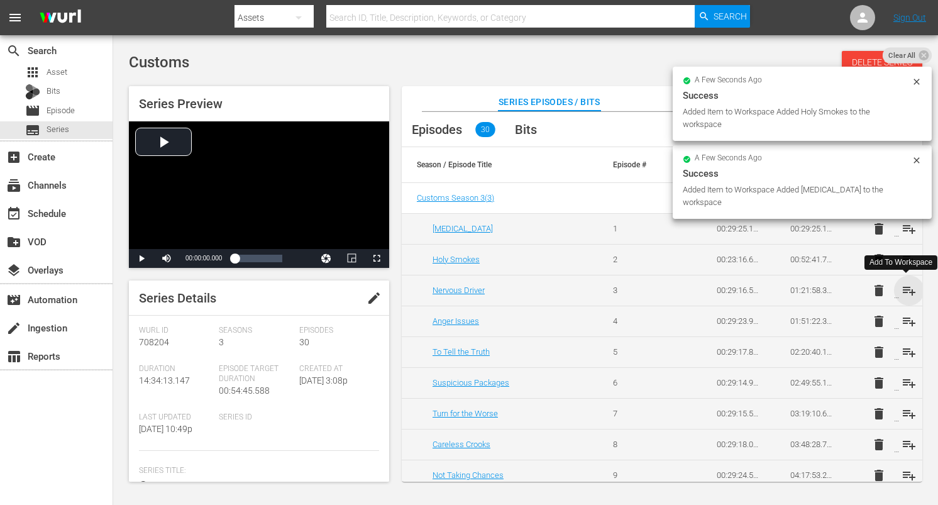
click at [903, 287] on span "playlist_add" at bounding box center [909, 290] width 15 height 15
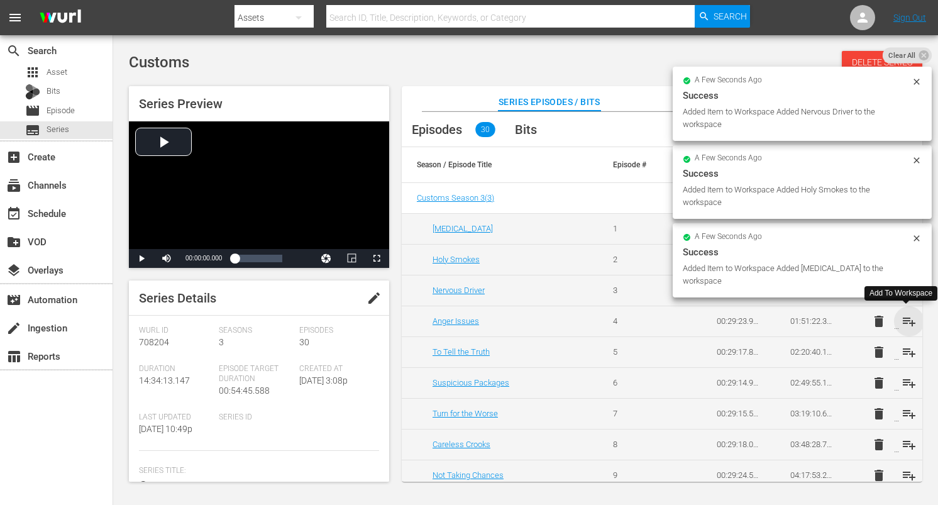
click at [905, 321] on span "playlist_add" at bounding box center [909, 321] width 15 height 15
click at [906, 353] on span "playlist_add" at bounding box center [909, 352] width 15 height 15
click at [907, 384] on span "playlist_add" at bounding box center [909, 382] width 15 height 15
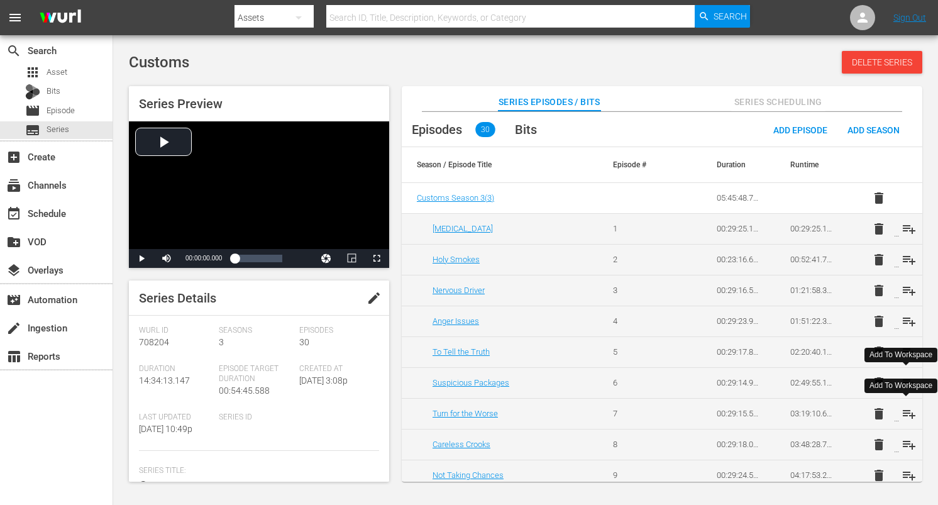
click at [906, 415] on span "playlist_add" at bounding box center [909, 413] width 15 height 15
click at [902, 442] on span "playlist_add" at bounding box center [909, 444] width 15 height 15
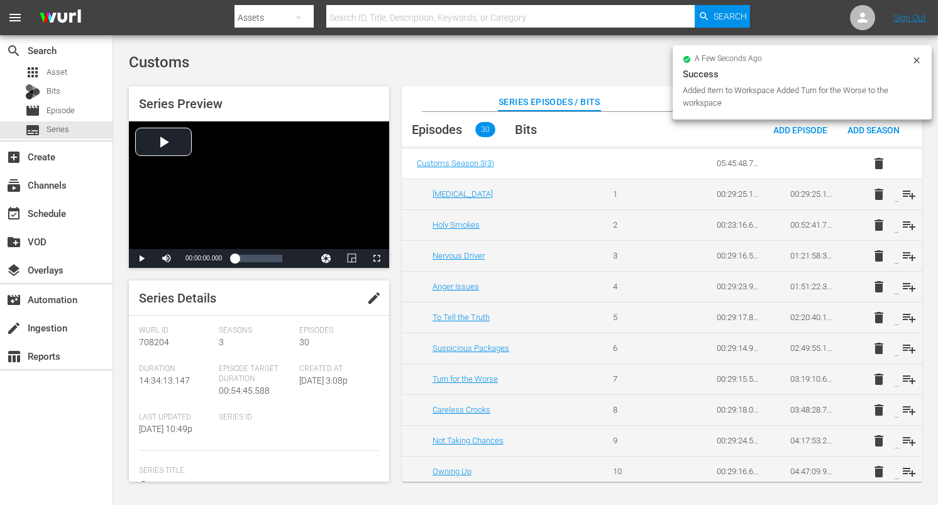
scroll to position [41, 0]
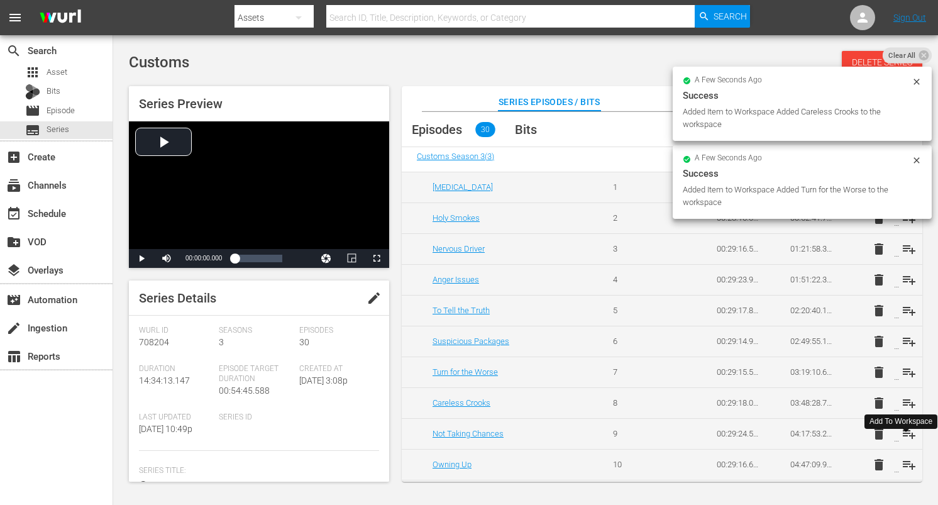
click at [905, 434] on span "playlist_add" at bounding box center [909, 433] width 15 height 15
click at [905, 466] on span "playlist_add" at bounding box center [909, 464] width 15 height 15
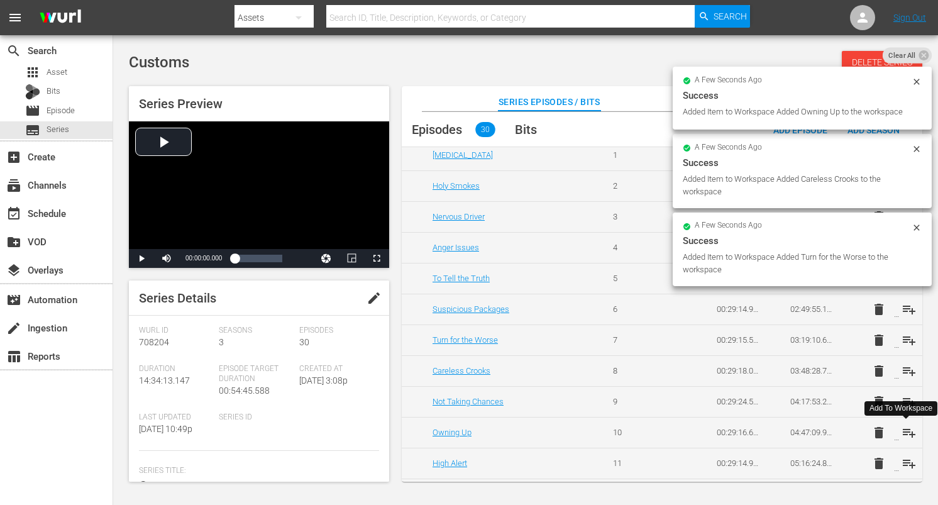
scroll to position [92, 0]
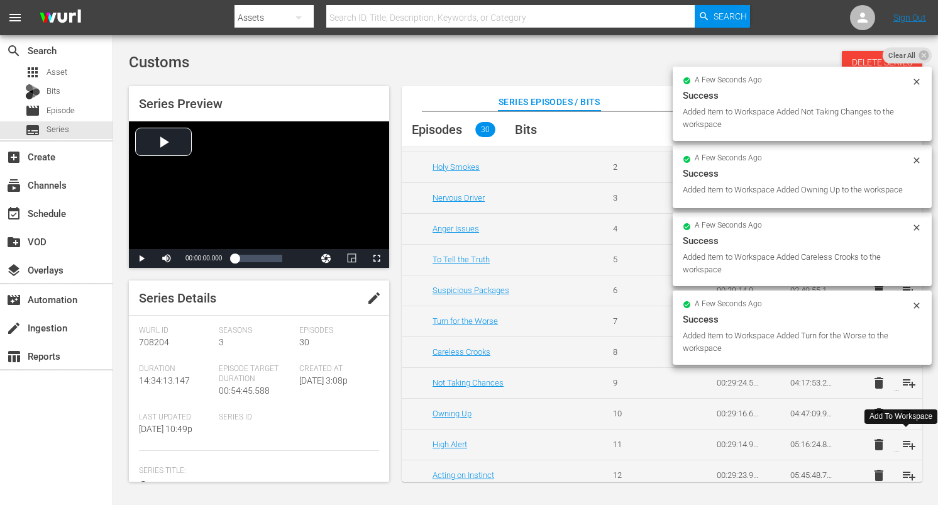
click at [904, 443] on span "playlist_add" at bounding box center [909, 444] width 15 height 15
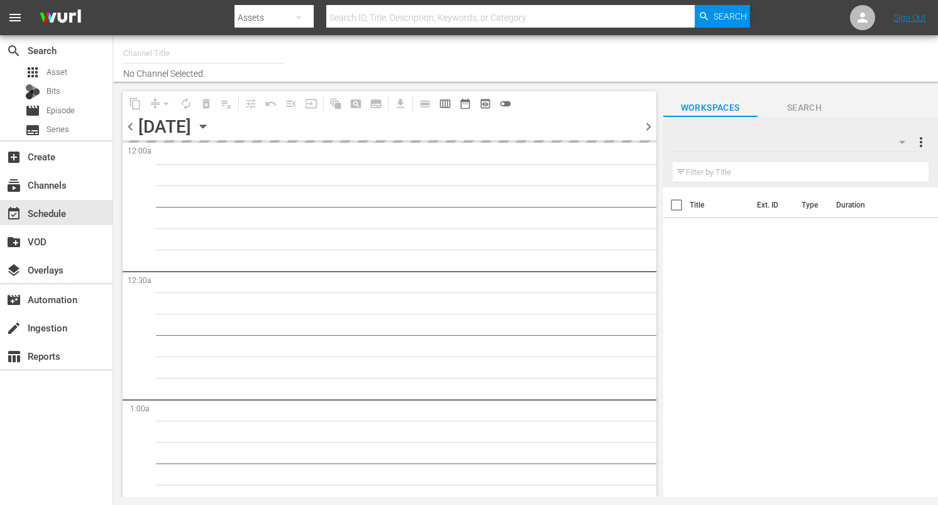
type input "DangerTV (161)"
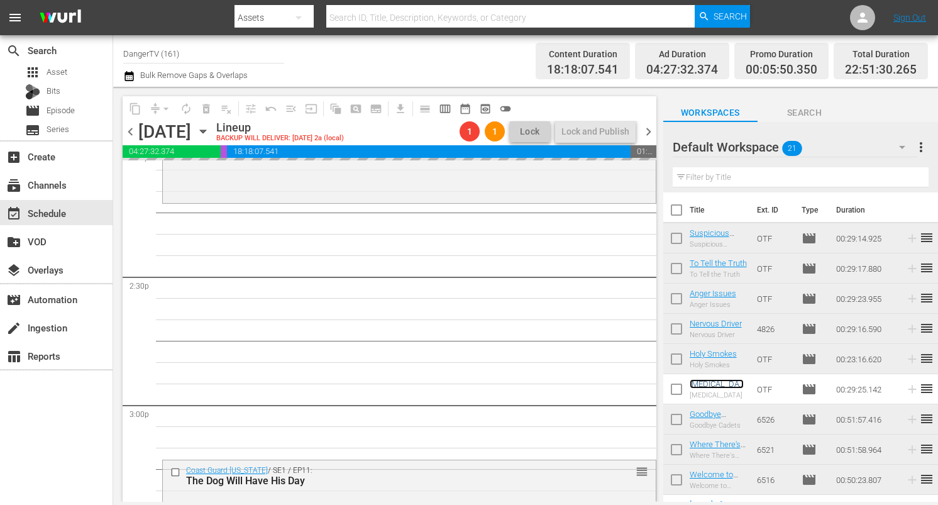
scroll to position [3665, 0]
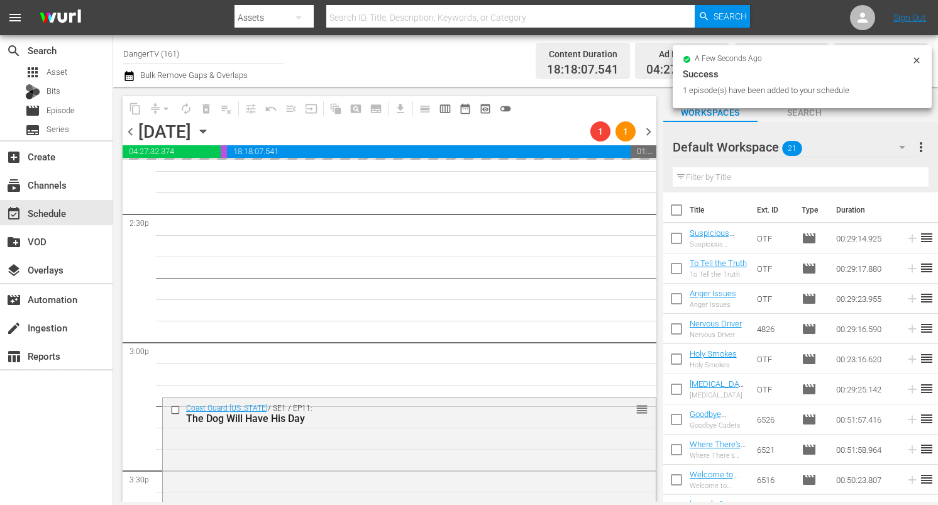
drag, startPoint x: 702, startPoint y: 383, endPoint x: 287, endPoint y: 22, distance: 549.4
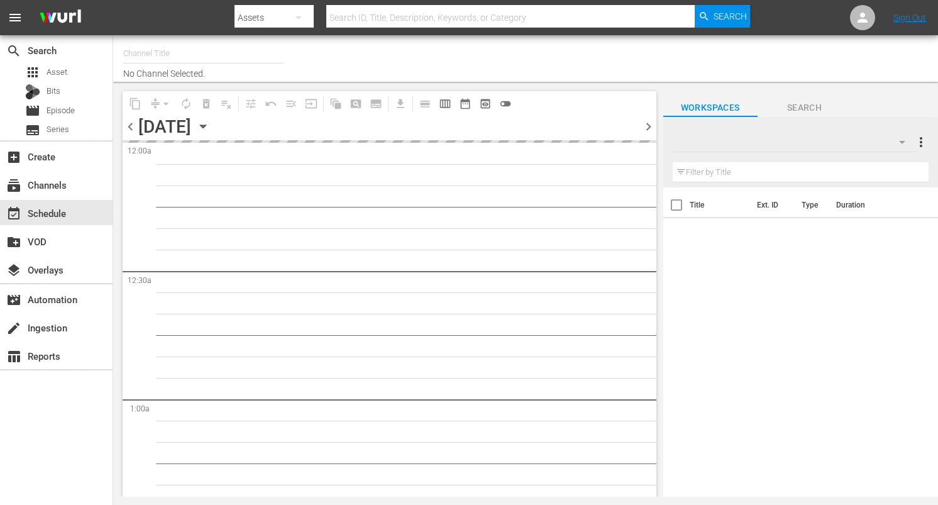
type input "DangerTV (161)"
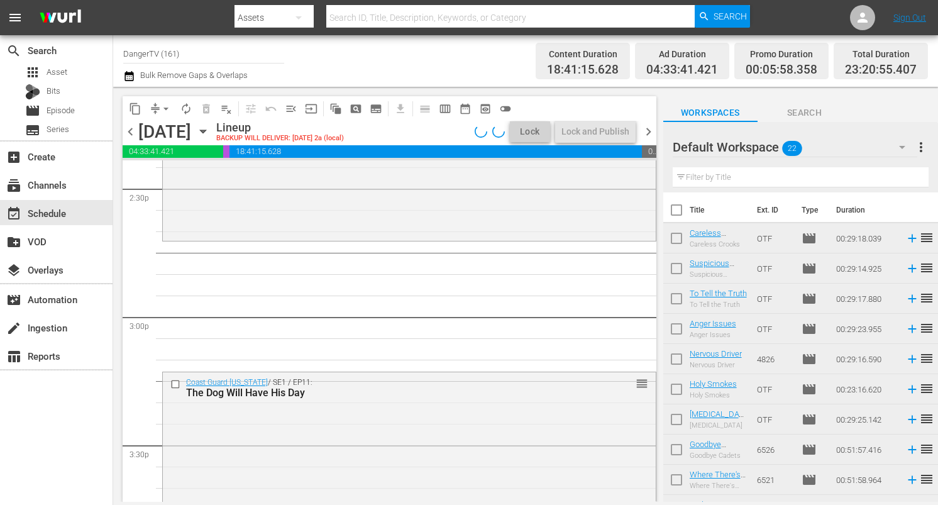
scroll to position [3687, 0]
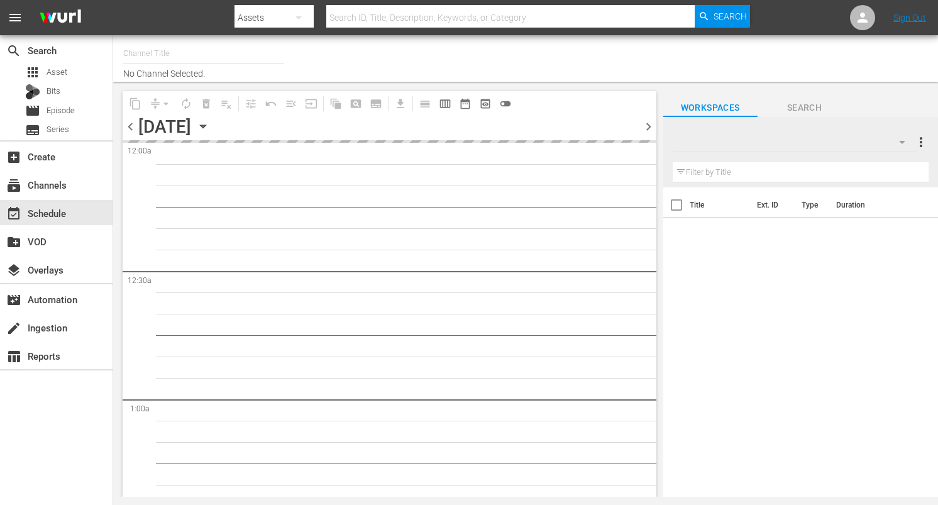
type input "DangerTV (161)"
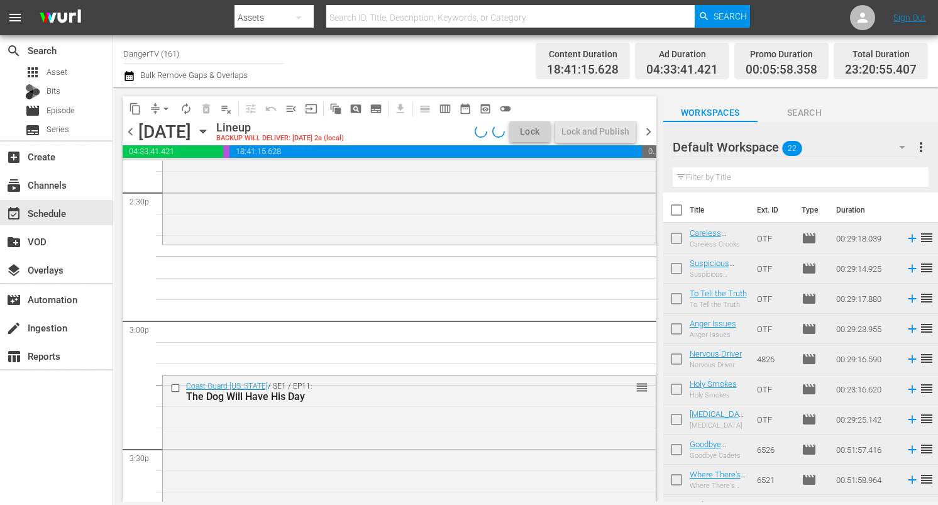
scroll to position [3691, 0]
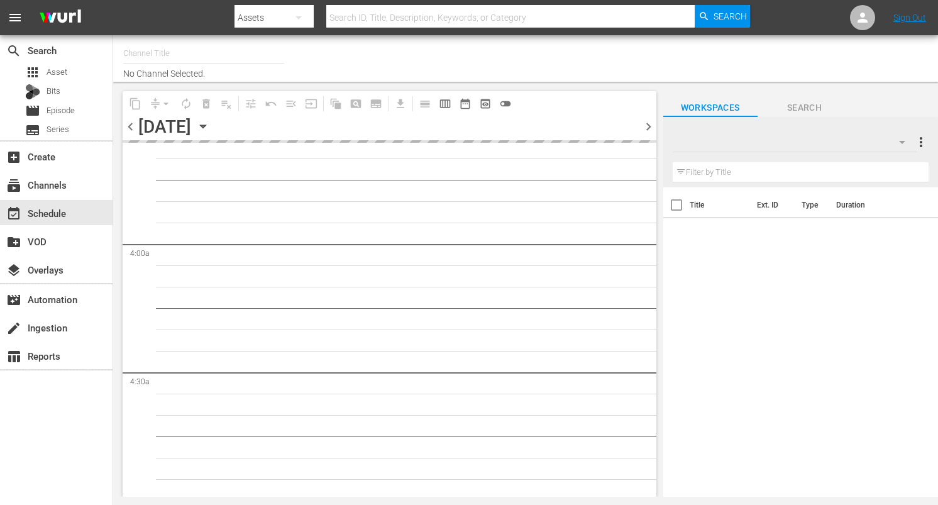
type input "DangerTV (161)"
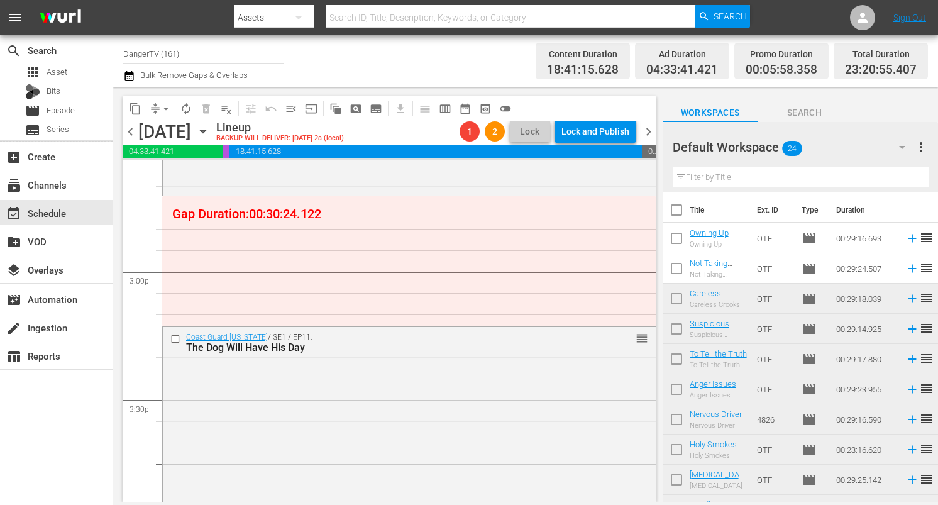
scroll to position [3737, 0]
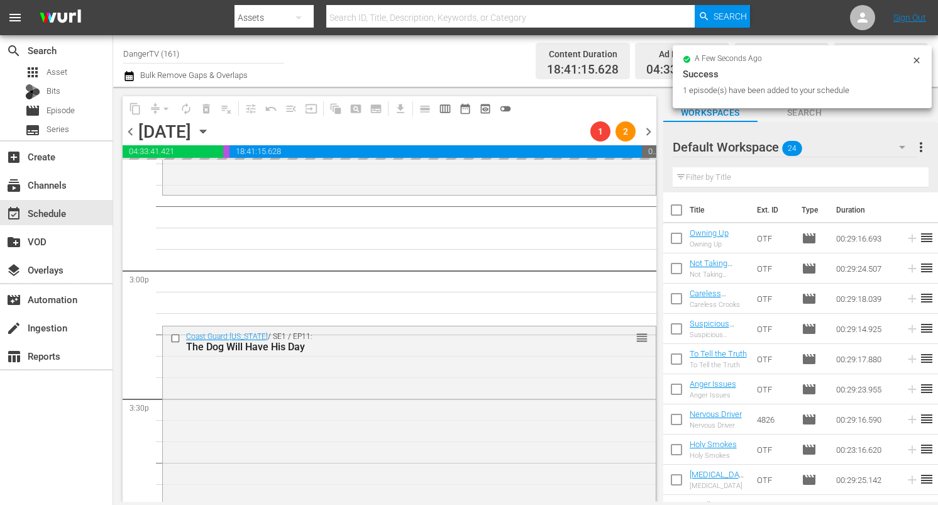
drag, startPoint x: 702, startPoint y: 233, endPoint x: 260, endPoint y: 13, distance: 494.6
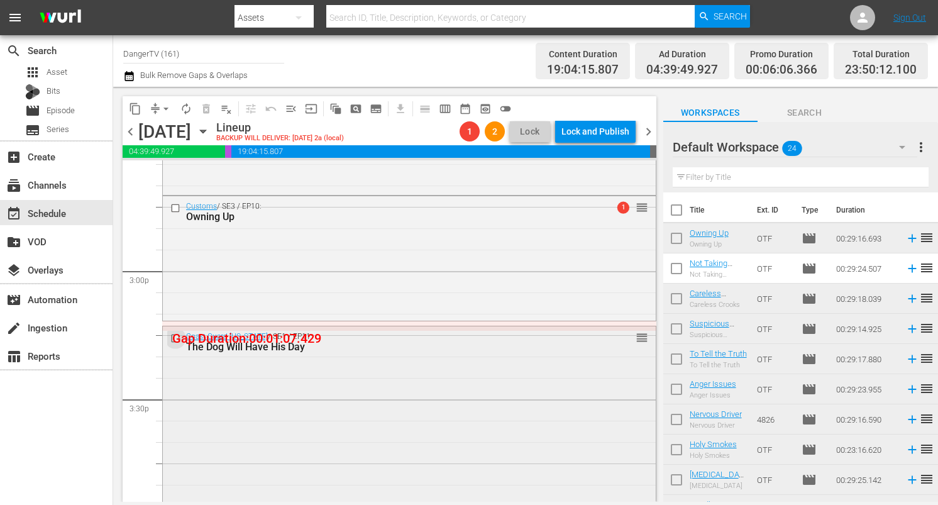
click at [177, 337] on input "checkbox" at bounding box center [176, 338] width 13 height 11
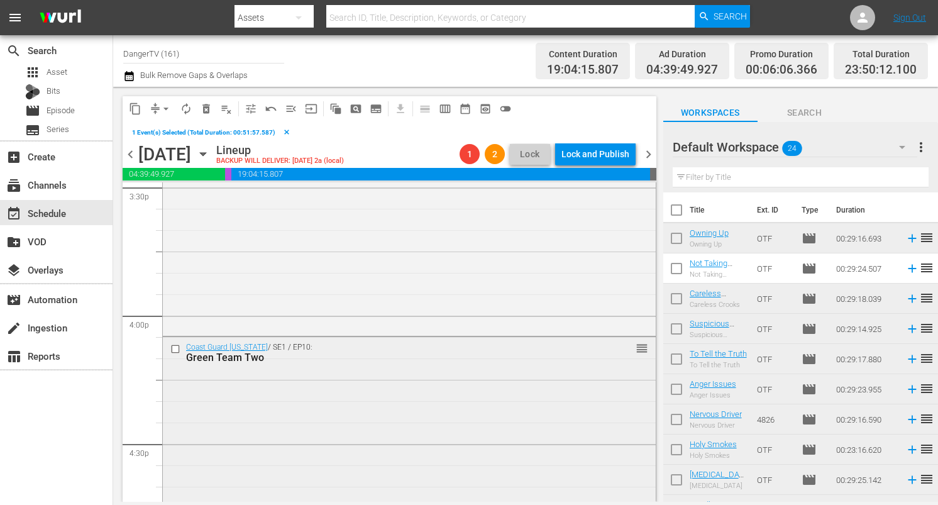
scroll to position [3980, 0]
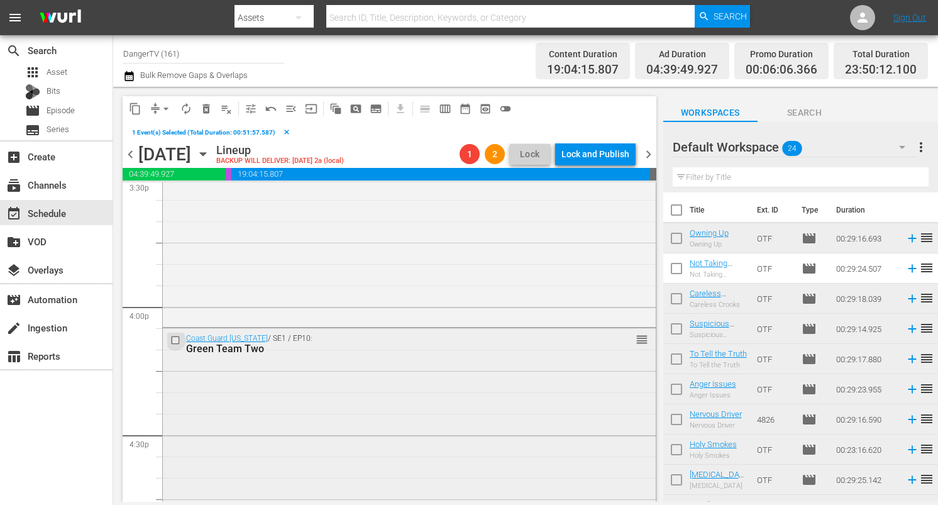
click at [177, 340] on input "checkbox" at bounding box center [176, 340] width 13 height 11
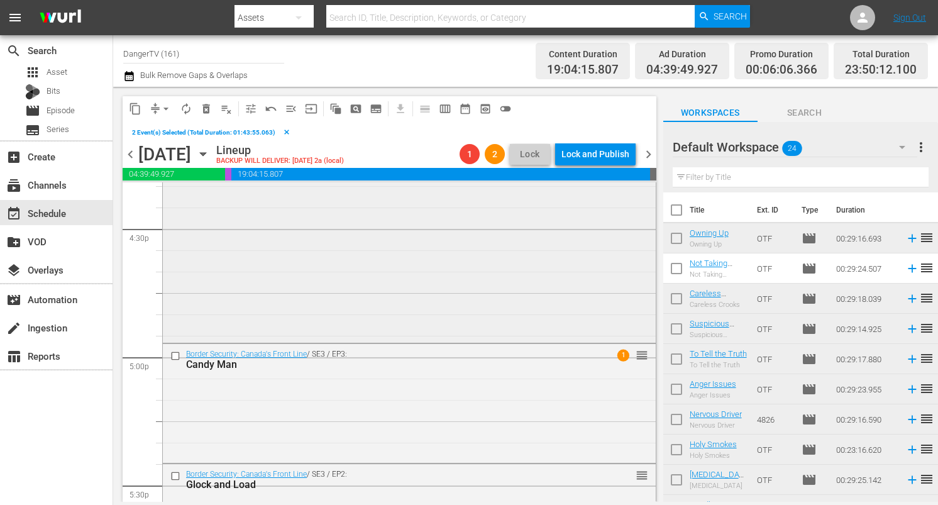
scroll to position [4190, 0]
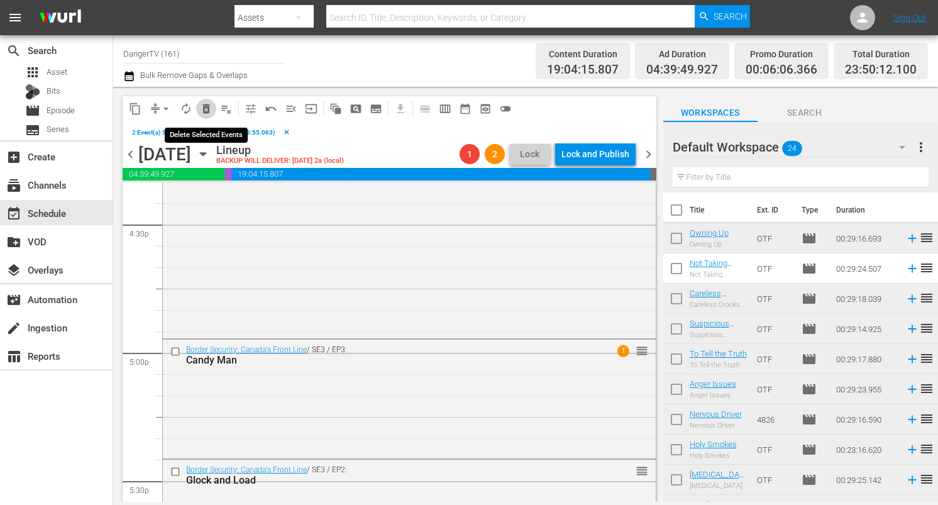
click at [209, 111] on span "delete_forever_outlined" at bounding box center [206, 108] width 13 height 13
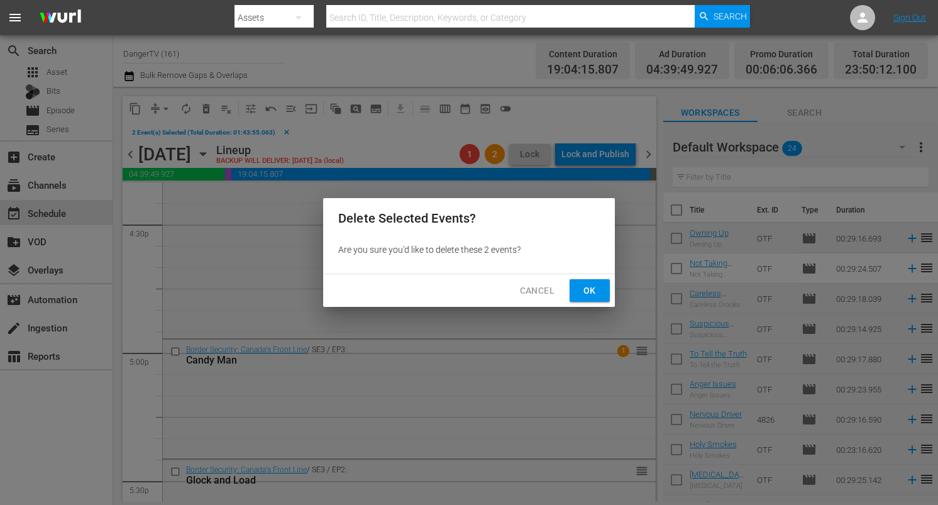
drag, startPoint x: 597, startPoint y: 291, endPoint x: 577, endPoint y: 297, distance: 20.9
click at [597, 291] on span "Ok" at bounding box center [590, 291] width 20 height 16
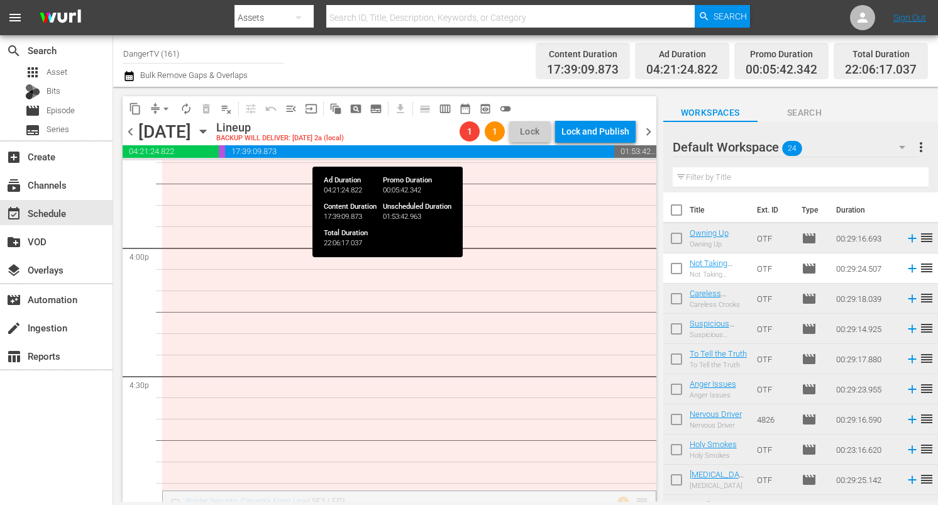
scroll to position [4016, 0]
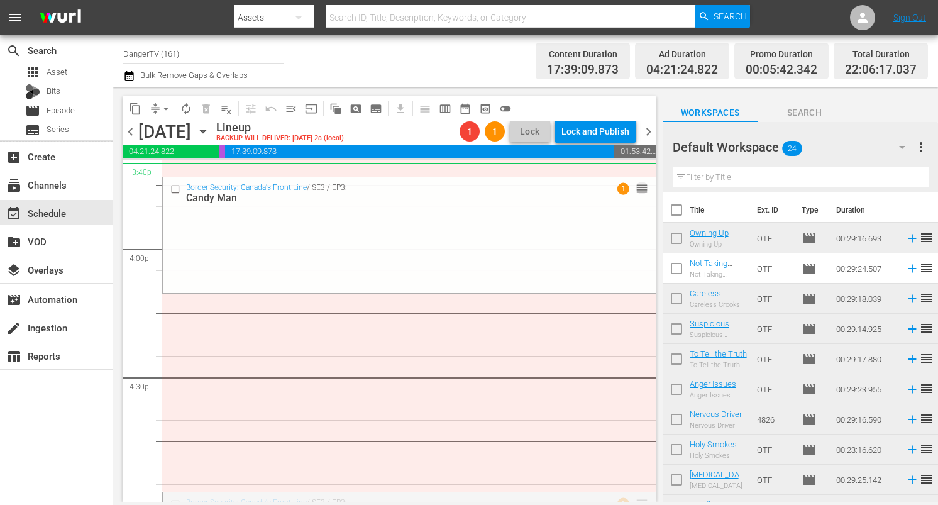
drag, startPoint x: 633, startPoint y: 498, endPoint x: 616, endPoint y: 164, distance: 334.3
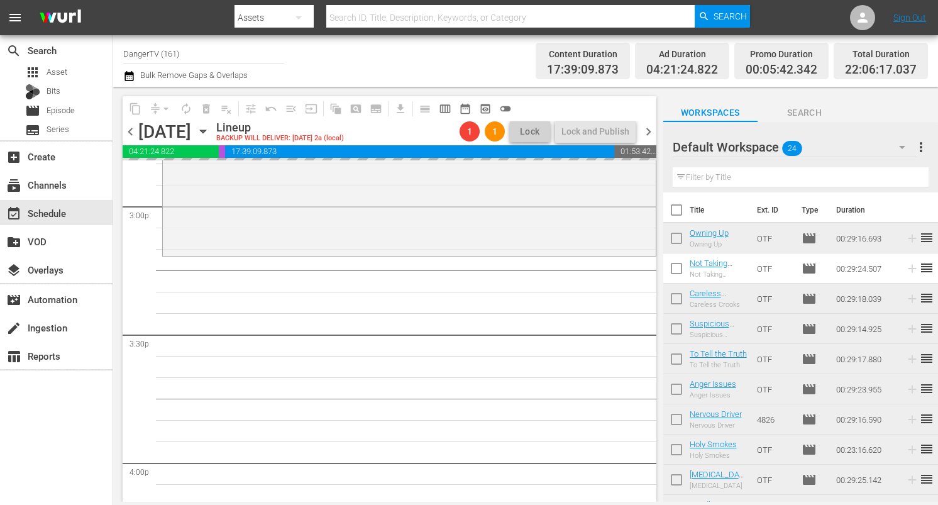
scroll to position [3800, 0]
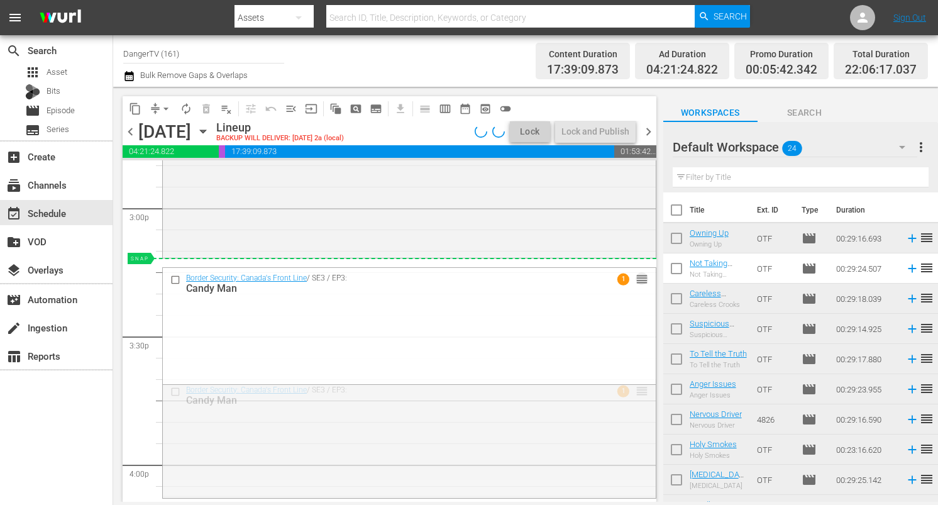
drag, startPoint x: 633, startPoint y: 392, endPoint x: 625, endPoint y: 269, distance: 123.5
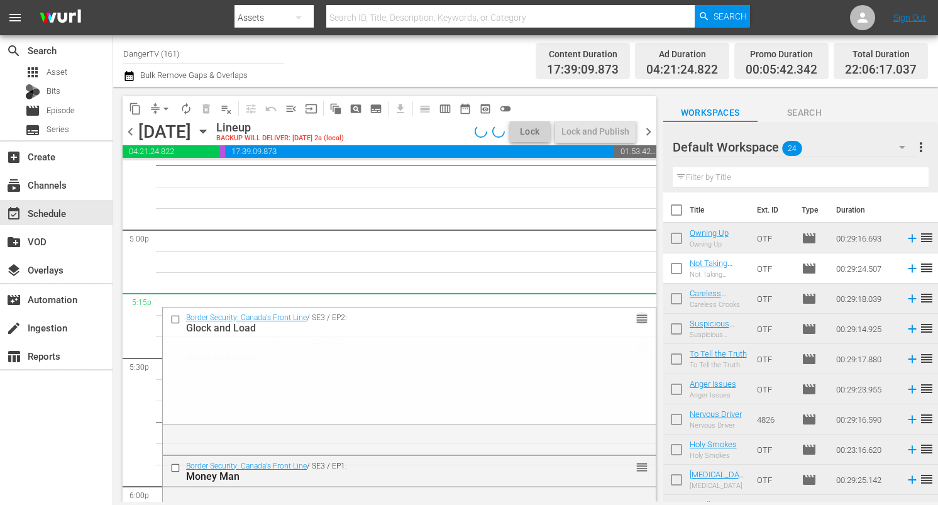
scroll to position [4313, 0]
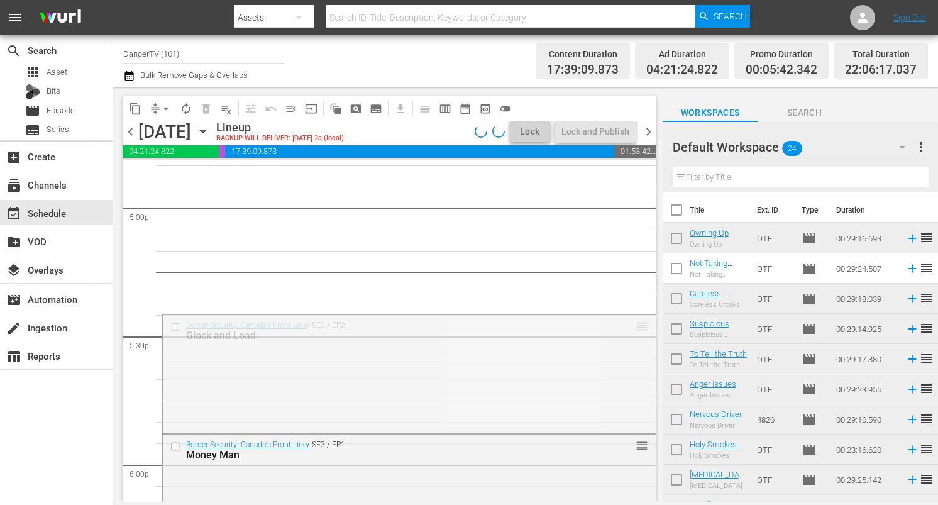
drag, startPoint x: 634, startPoint y: 350, endPoint x: 622, endPoint y: 185, distance: 165.2
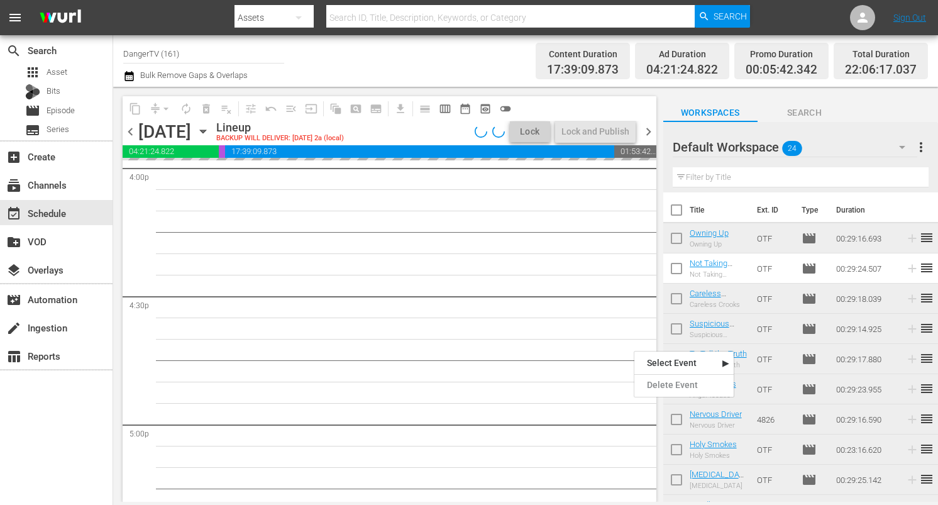
scroll to position [4083, 0]
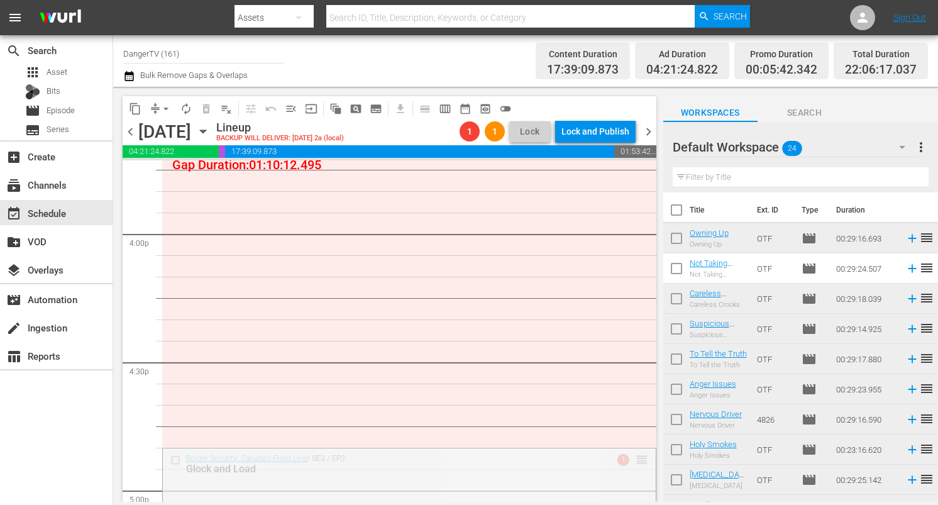
scroll to position [4032, 0]
drag, startPoint x: 632, startPoint y: 452, endPoint x: 611, endPoint y: 165, distance: 288.1
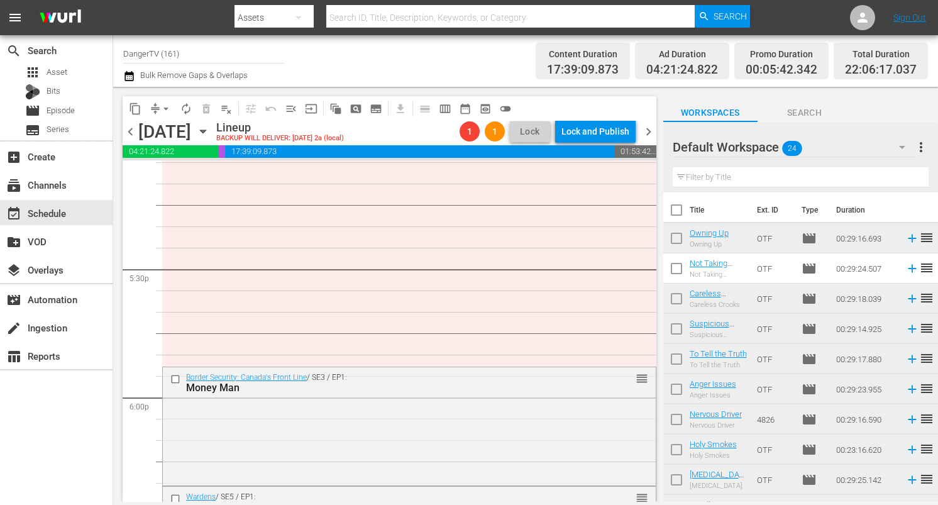
scroll to position [4378, 0]
drag, startPoint x: 637, startPoint y: 378, endPoint x: 604, endPoint y: 159, distance: 221.2
click at [604, 159] on div "content_copy compress arrow_drop_down autorenew_outlined delete_forever_outline…" at bounding box center [390, 299] width 534 height 406
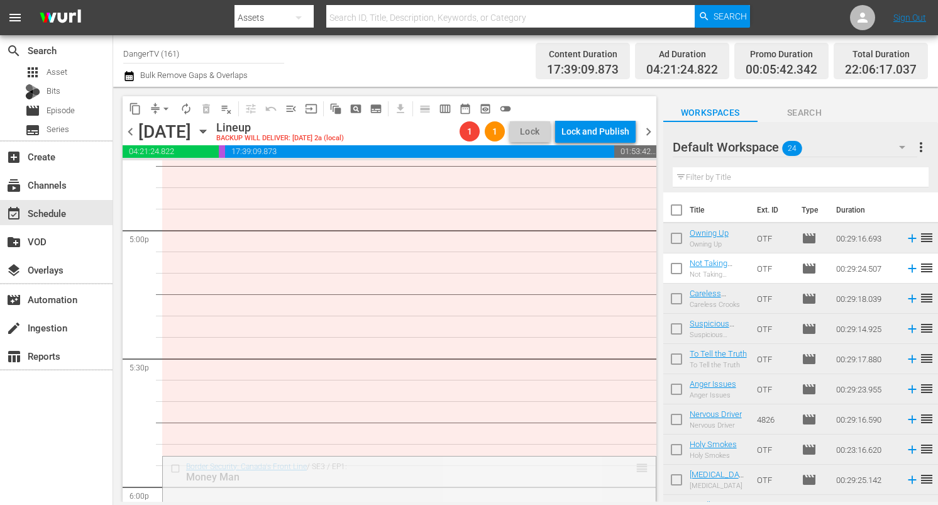
scroll to position [4281, 0]
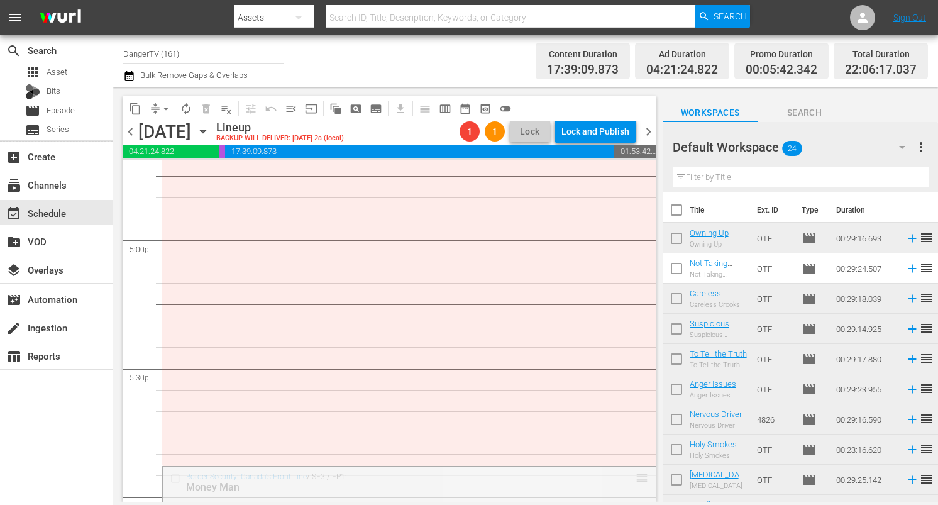
drag, startPoint x: 632, startPoint y: 477, endPoint x: 613, endPoint y: 245, distance: 232.1
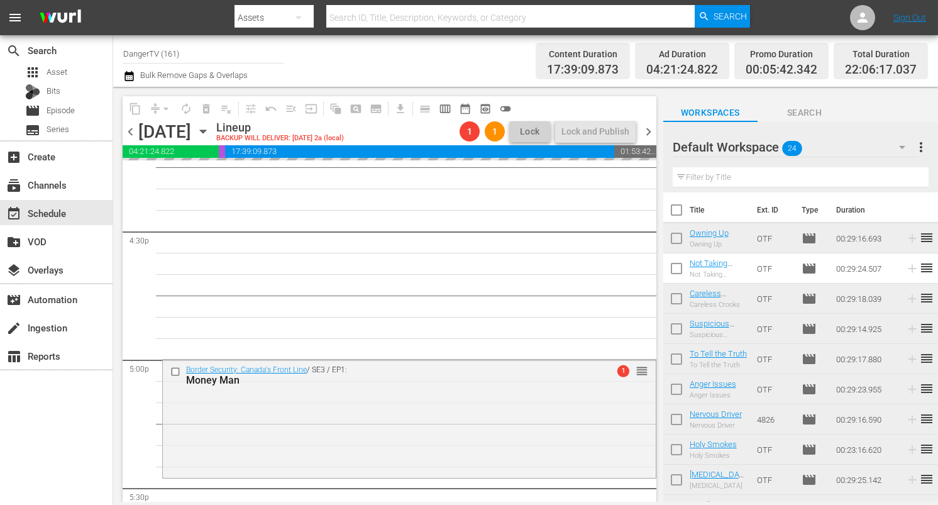
scroll to position [4164, 0]
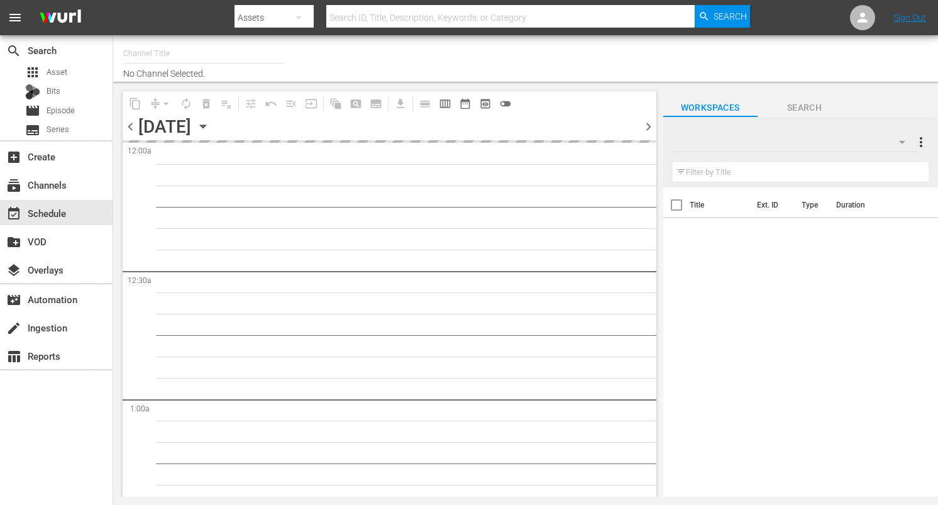
type input "DangerTV (161)"
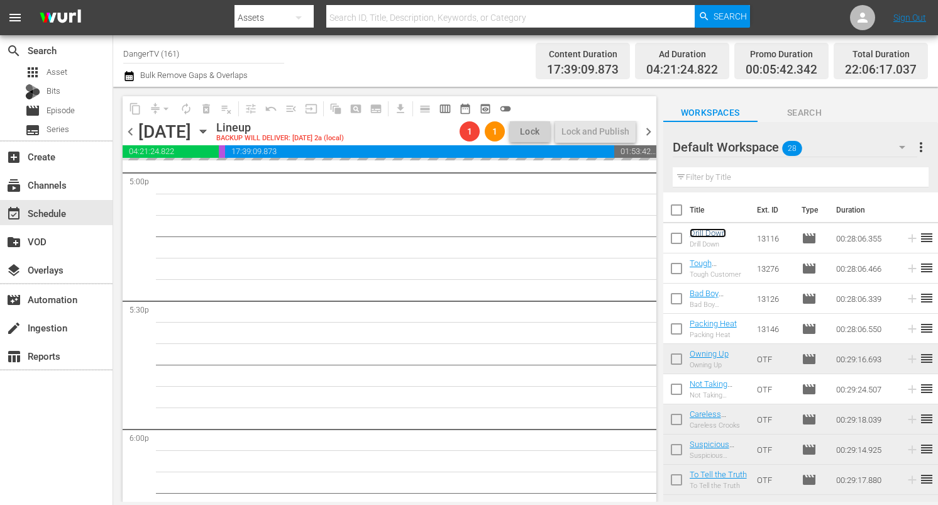
scroll to position [4382, 0]
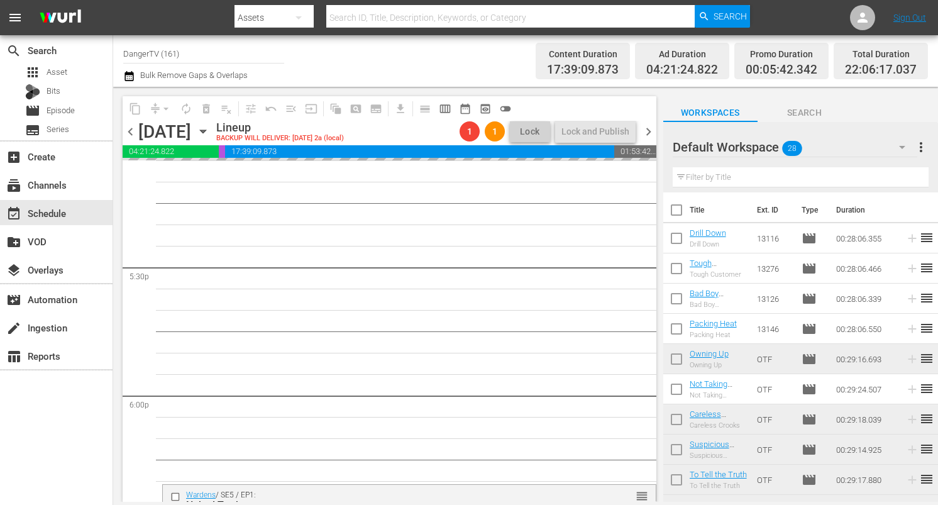
drag, startPoint x: 714, startPoint y: 234, endPoint x: 257, endPoint y: 0, distance: 513.4
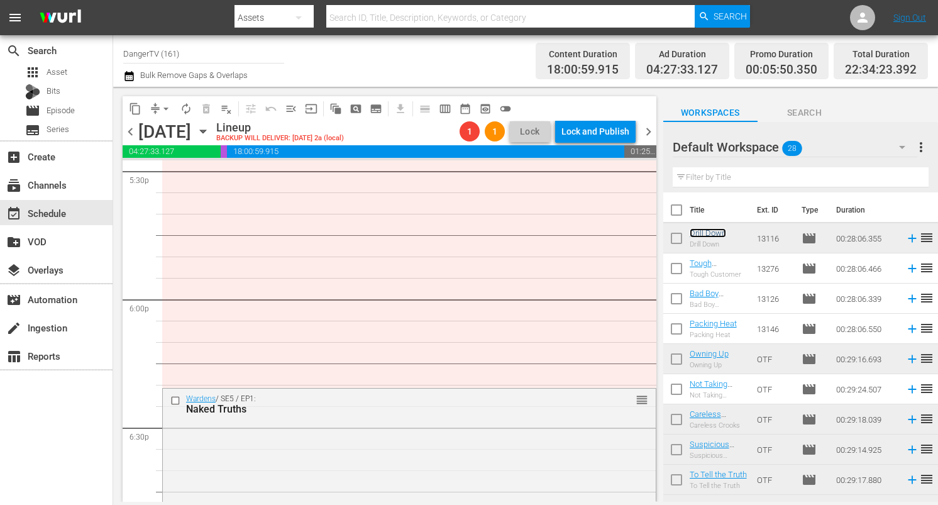
scroll to position [4494, 0]
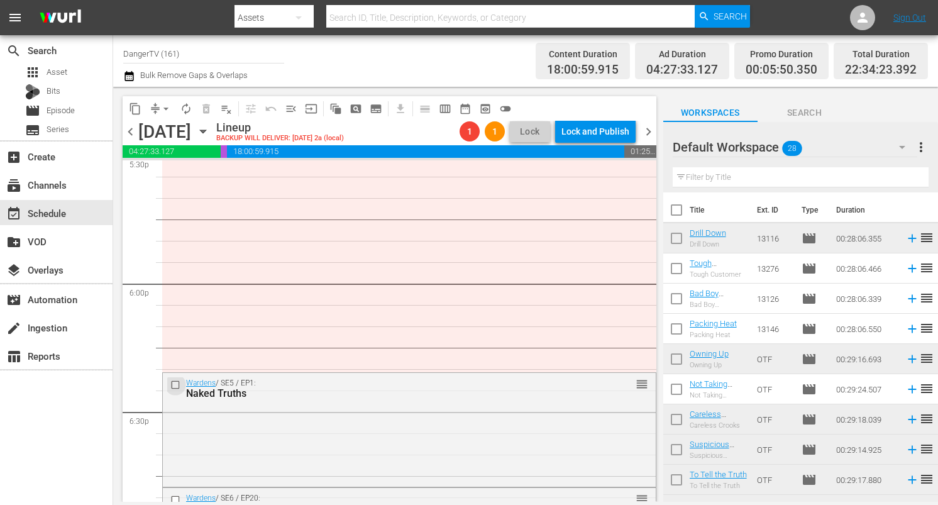
drag, startPoint x: 176, startPoint y: 385, endPoint x: 224, endPoint y: 365, distance: 51.8
click at [176, 385] on input "checkbox" at bounding box center [176, 384] width 13 height 11
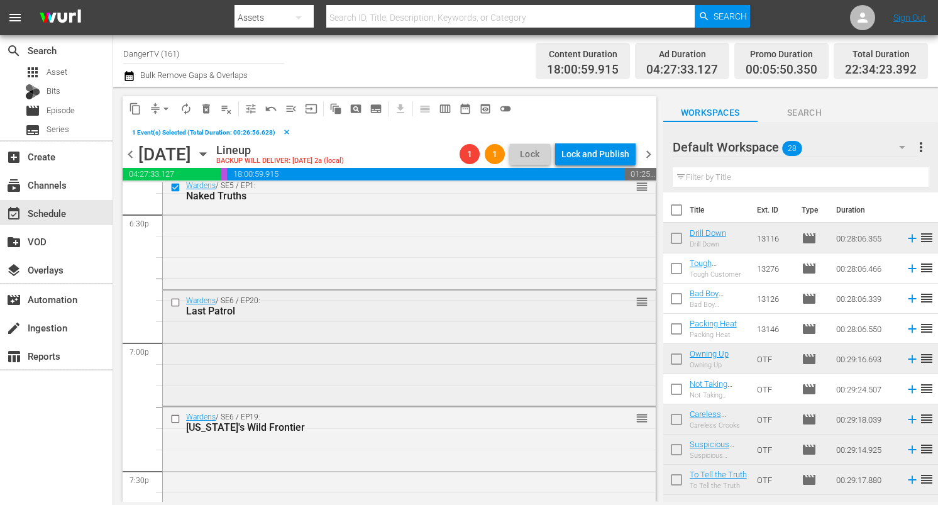
scroll to position [4717, 0]
click at [177, 298] on input "checkbox" at bounding box center [176, 299] width 13 height 11
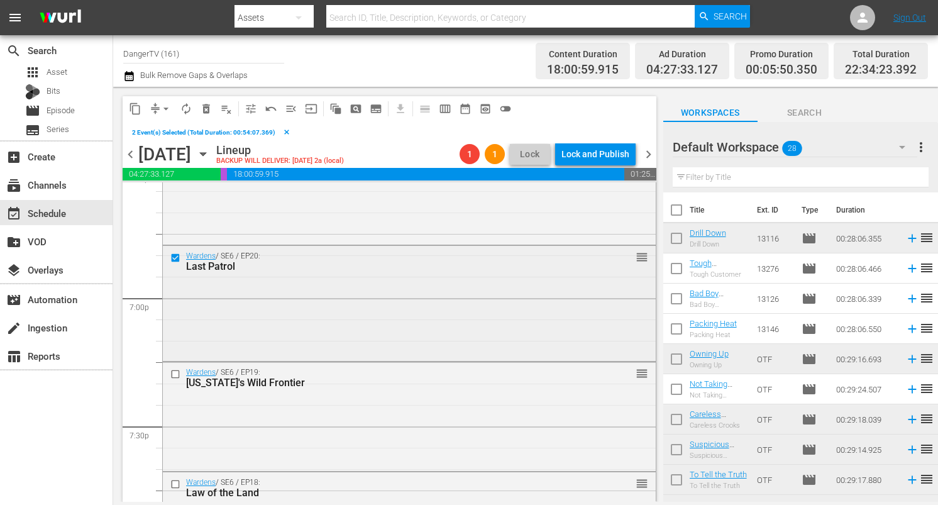
scroll to position [4817, 0]
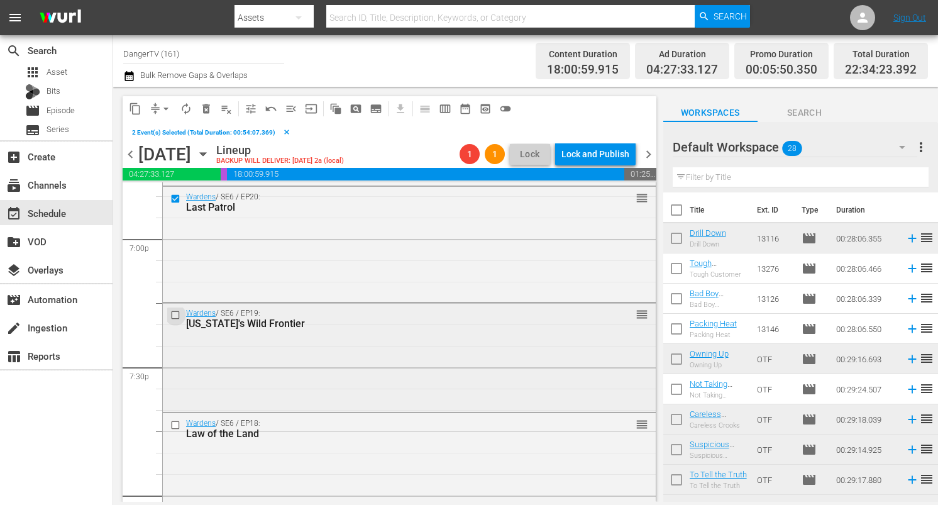
click at [177, 317] on input "checkbox" at bounding box center [176, 315] width 13 height 11
click at [206, 109] on span "delete_forever_outlined" at bounding box center [206, 108] width 13 height 13
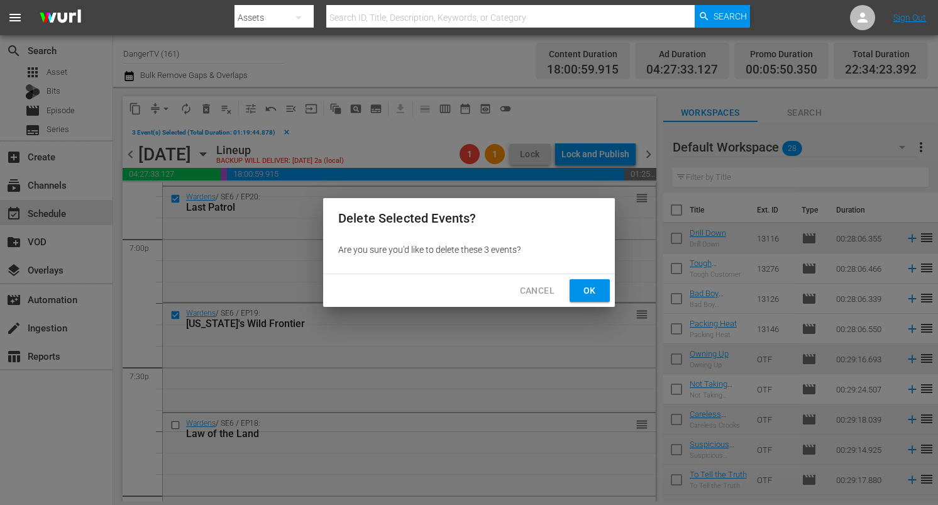
click at [602, 297] on button "Ok" at bounding box center [590, 290] width 40 height 23
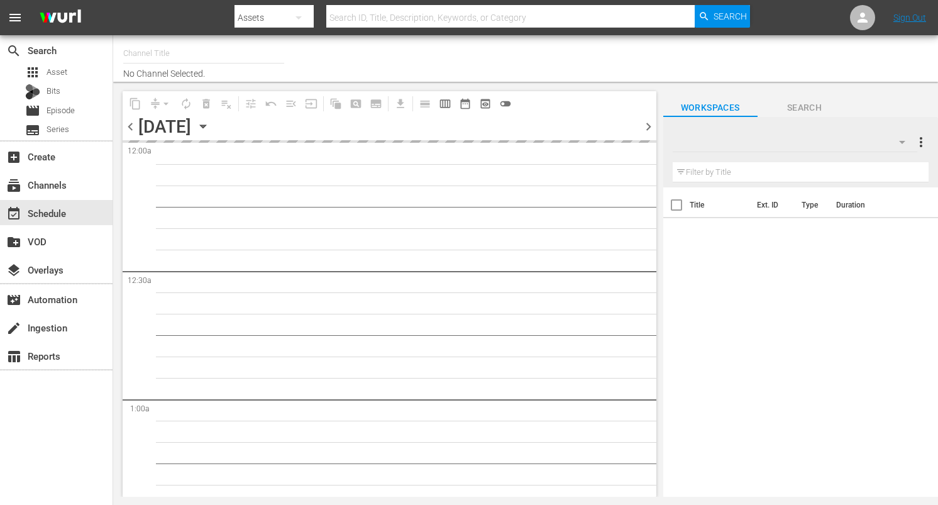
type input "DangerTV (161)"
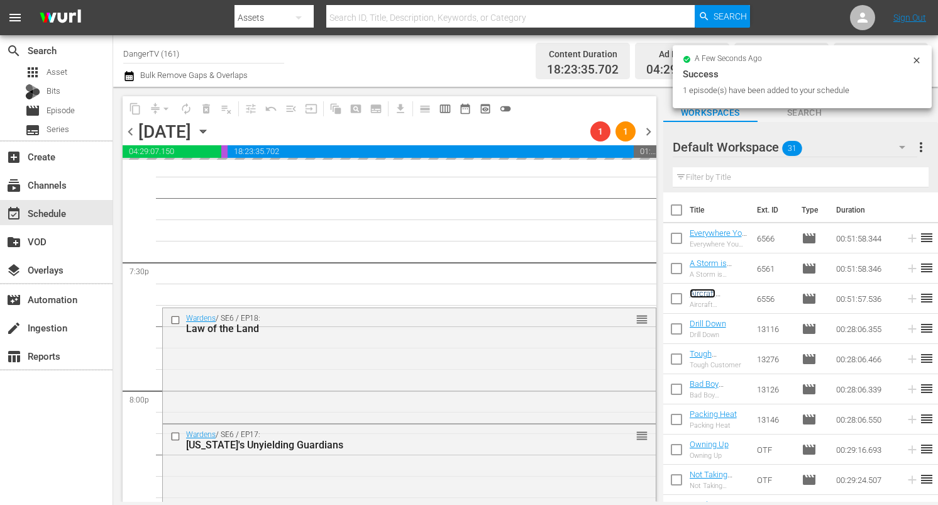
scroll to position [4900, 0]
drag, startPoint x: 710, startPoint y: 296, endPoint x: 204, endPoint y: 0, distance: 586.4
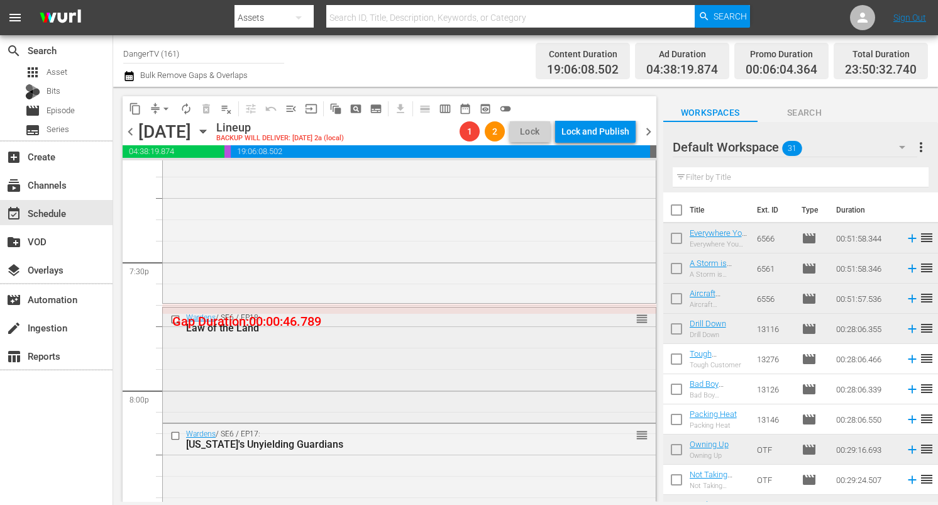
click at [177, 319] on input "checkbox" at bounding box center [176, 319] width 13 height 11
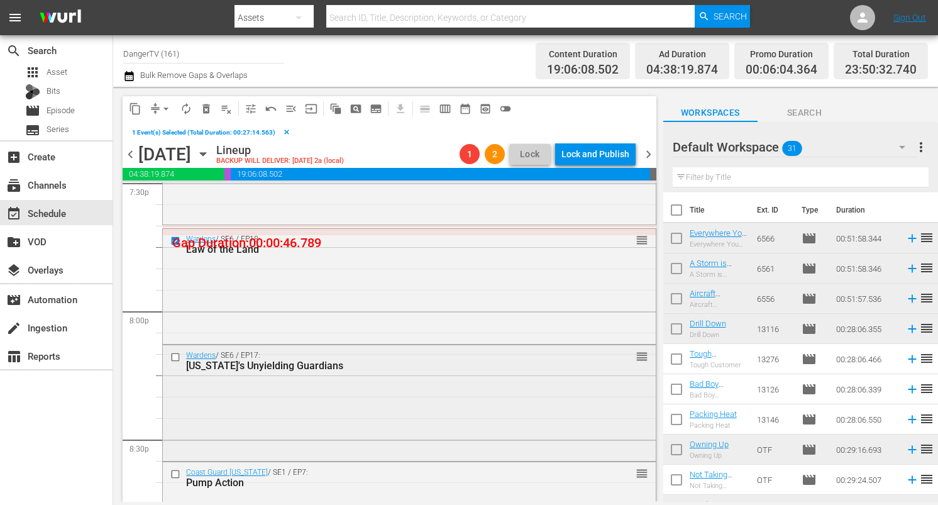
scroll to position [5053, 0]
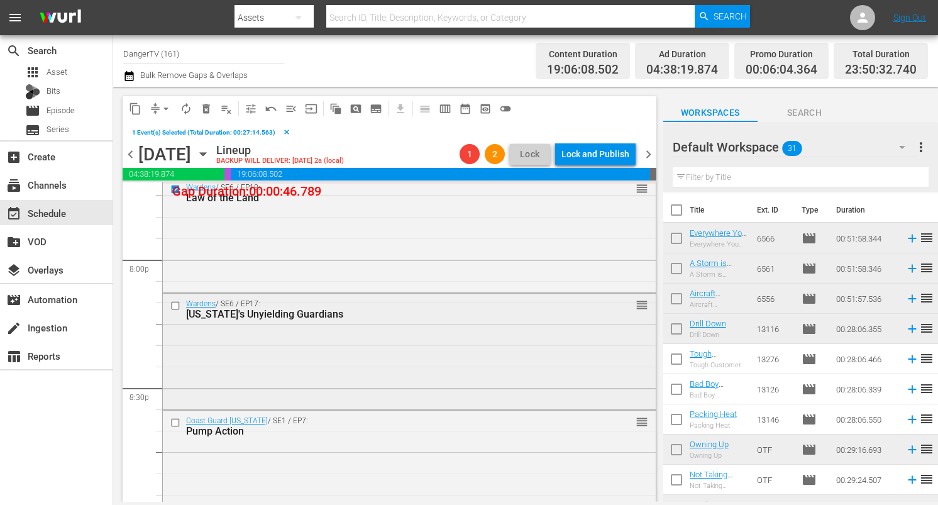
click at [176, 303] on input "checkbox" at bounding box center [176, 305] width 13 height 11
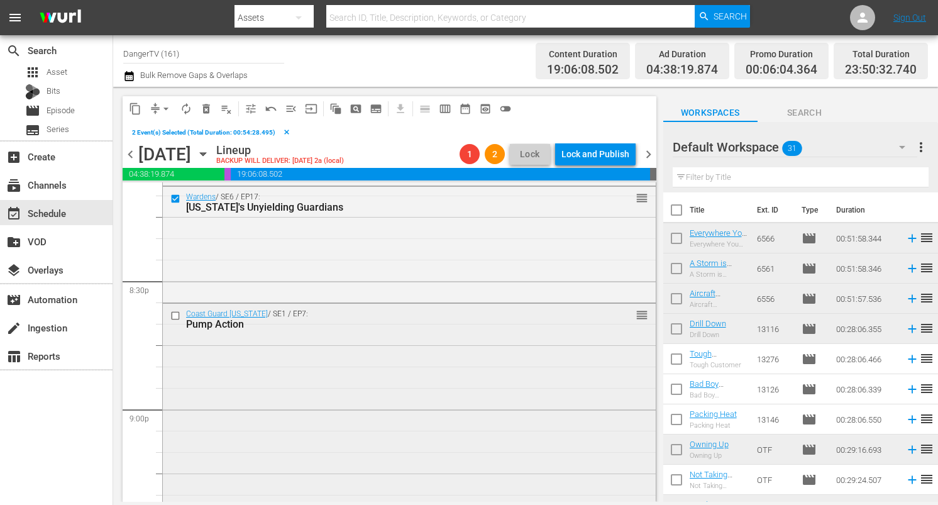
scroll to position [5167, 0]
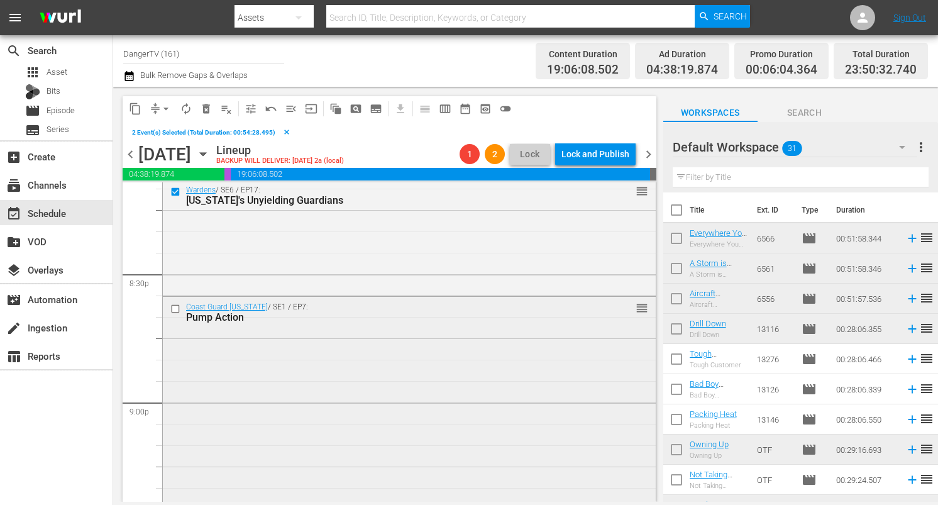
click at [178, 310] on input "checkbox" at bounding box center [176, 308] width 13 height 11
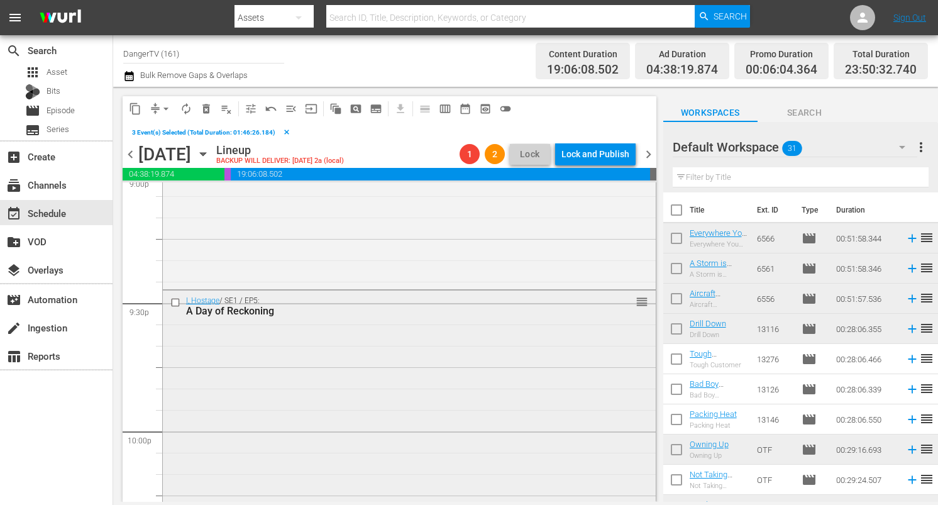
scroll to position [5396, 0]
click at [177, 302] on input "checkbox" at bounding box center [176, 301] width 13 height 11
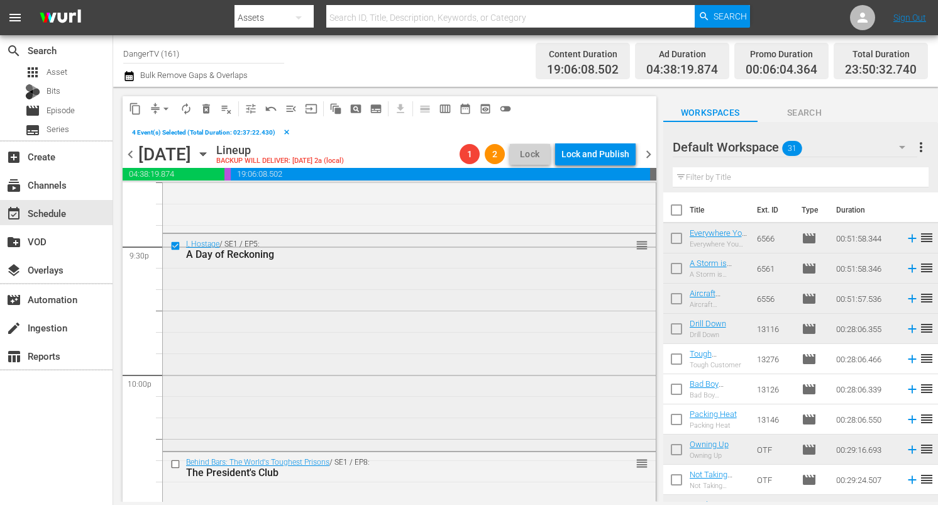
scroll to position [5470, 0]
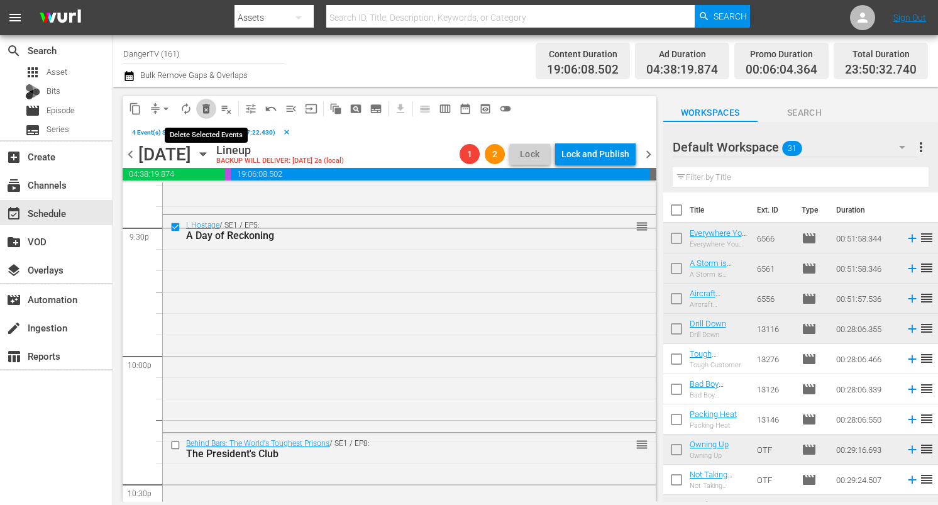
click at [207, 113] on span "delete_forever_outlined" at bounding box center [206, 108] width 13 height 13
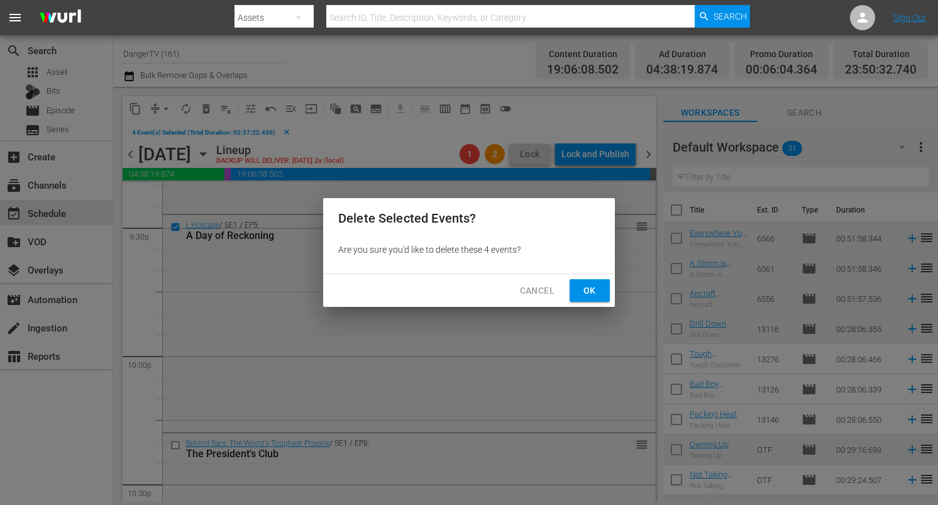
click at [593, 292] on span "Ok" at bounding box center [590, 291] width 20 height 16
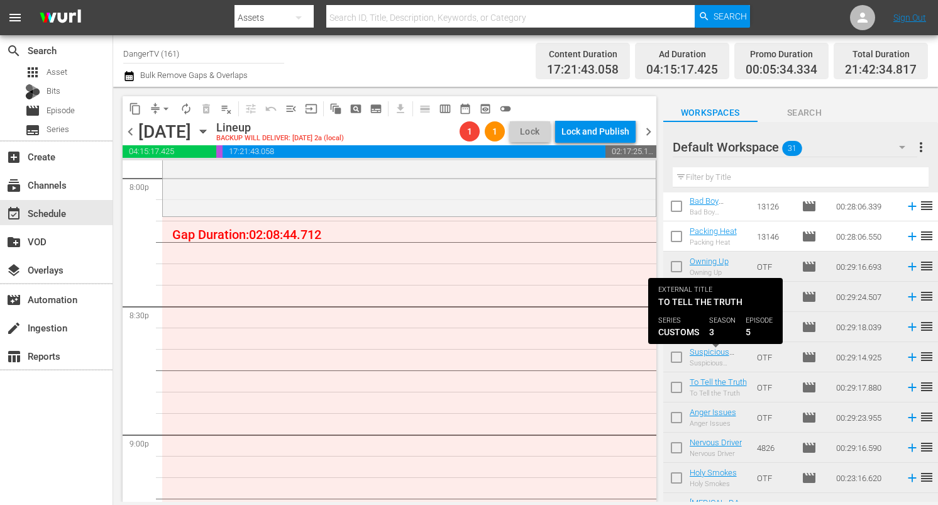
scroll to position [0, 0]
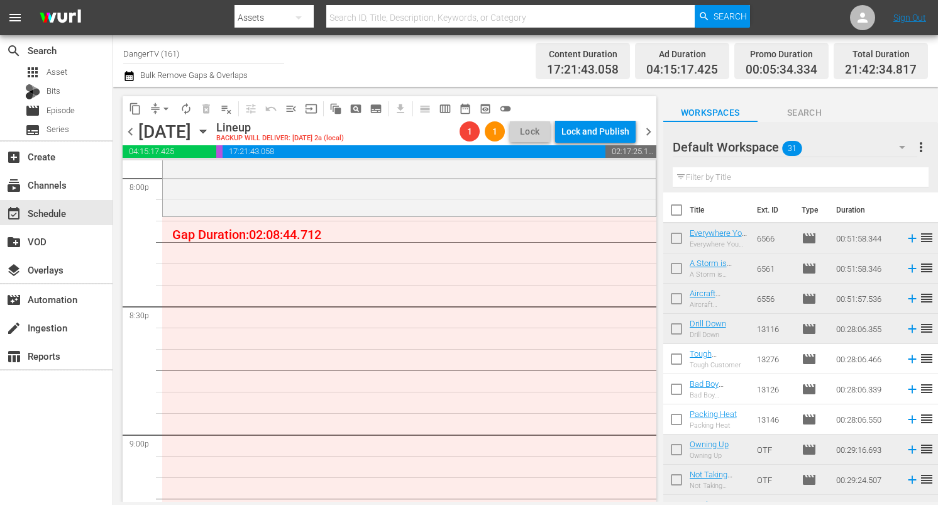
drag, startPoint x: 705, startPoint y: 367, endPoint x: 524, endPoint y: 1, distance: 408.5
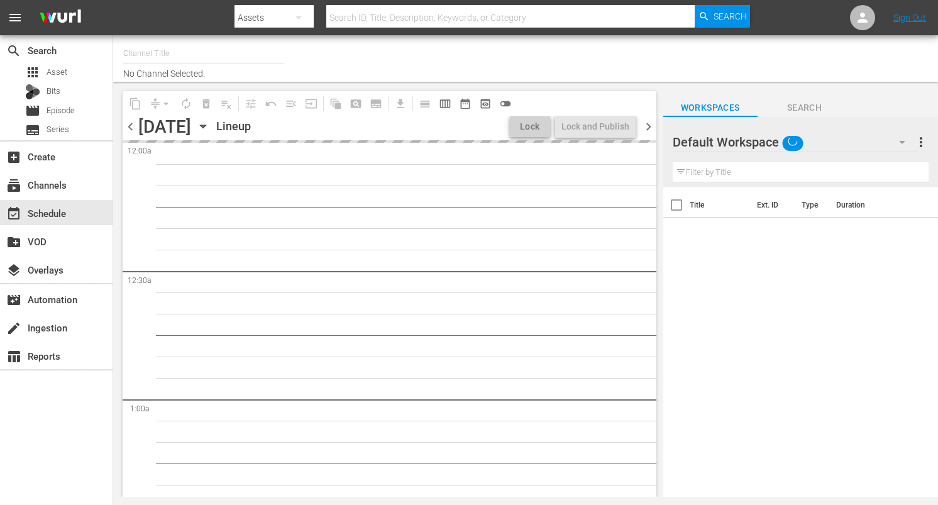
type input "DangerTV (161)"
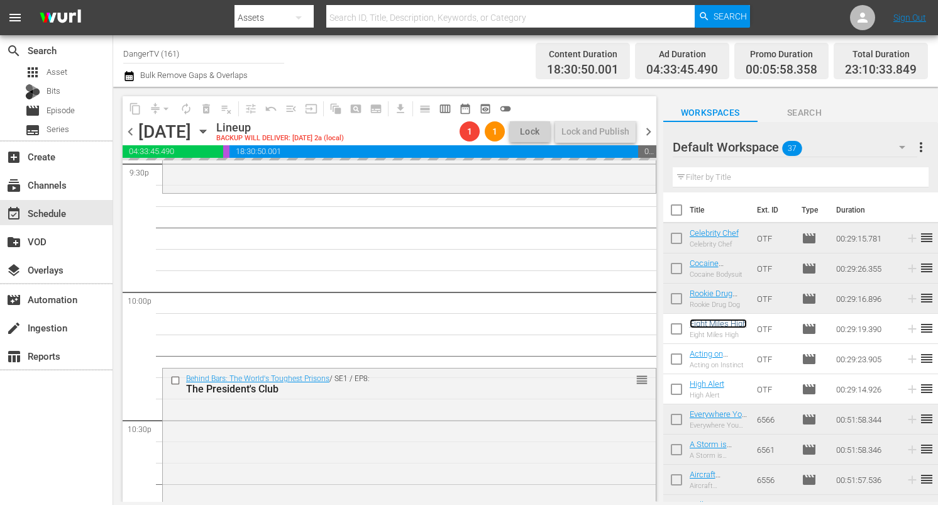
scroll to position [5514, 0]
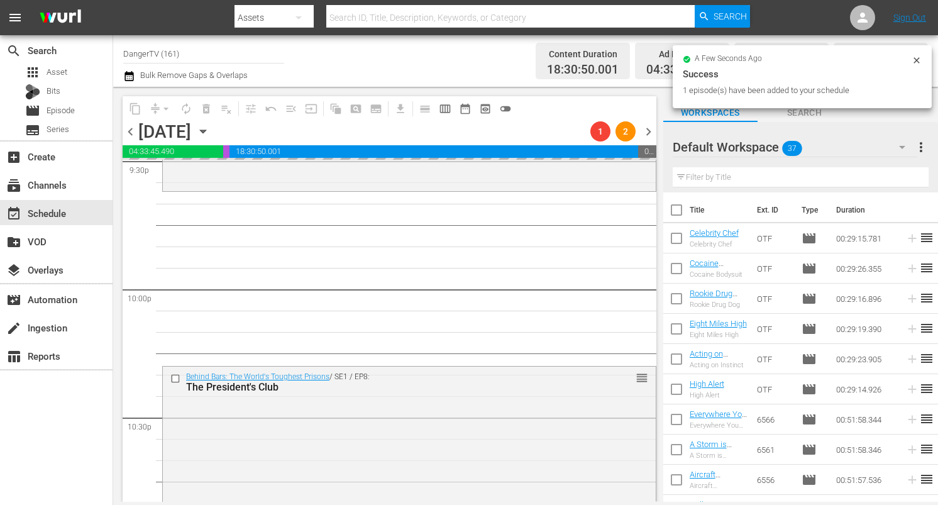
drag, startPoint x: 715, startPoint y: 325, endPoint x: 299, endPoint y: 23, distance: 515.0
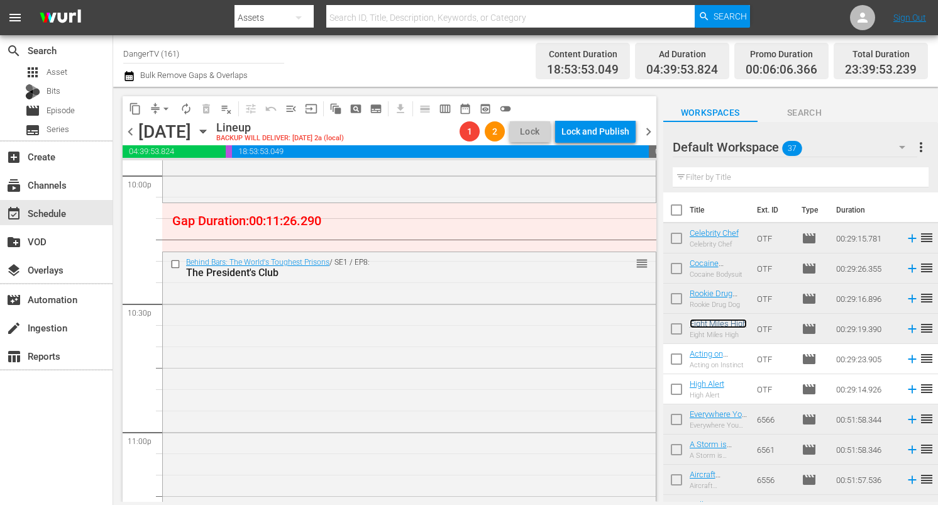
scroll to position [5601, 0]
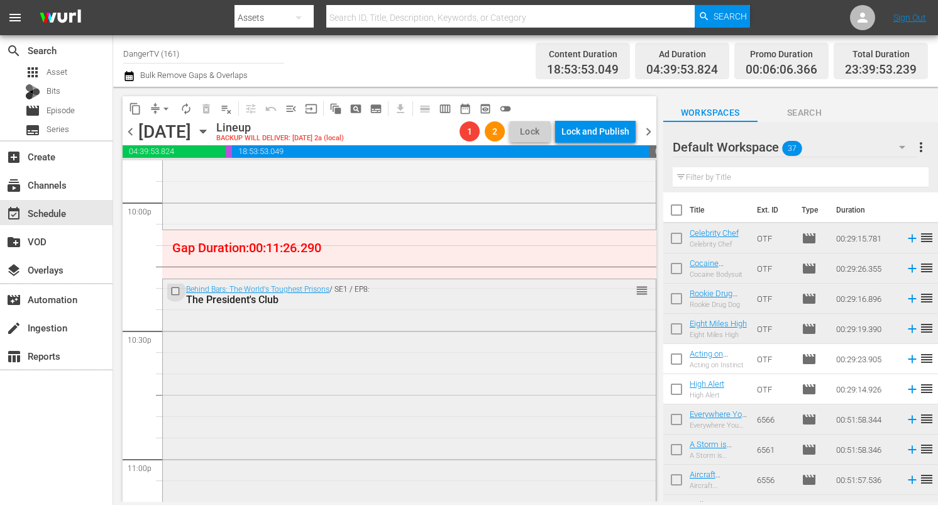
click at [174, 290] on input "checkbox" at bounding box center [176, 291] width 13 height 11
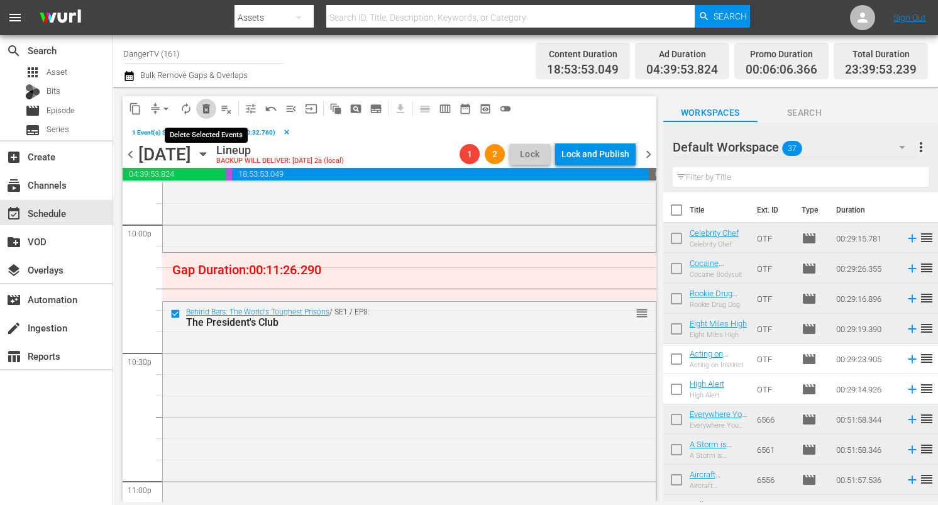
click at [209, 109] on span "delete_forever_outlined" at bounding box center [206, 108] width 13 height 13
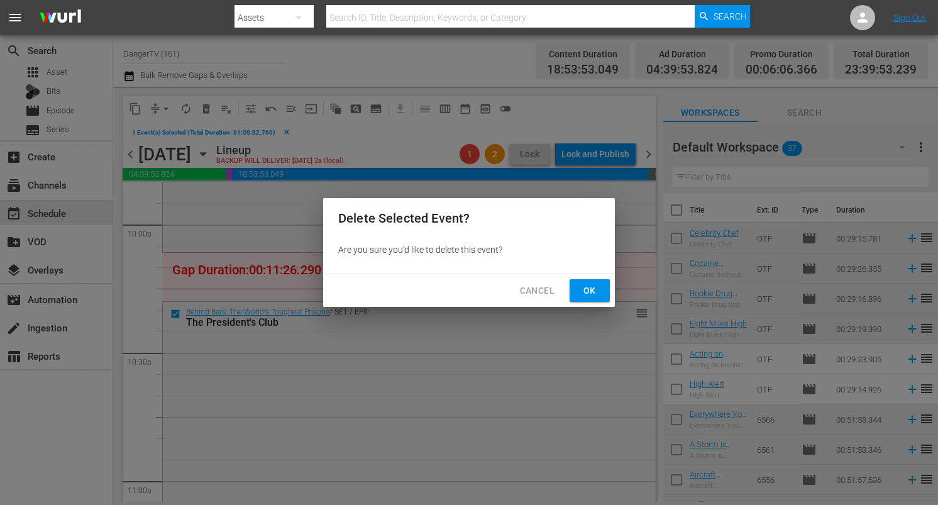
click at [590, 290] on span "Ok" at bounding box center [590, 291] width 20 height 16
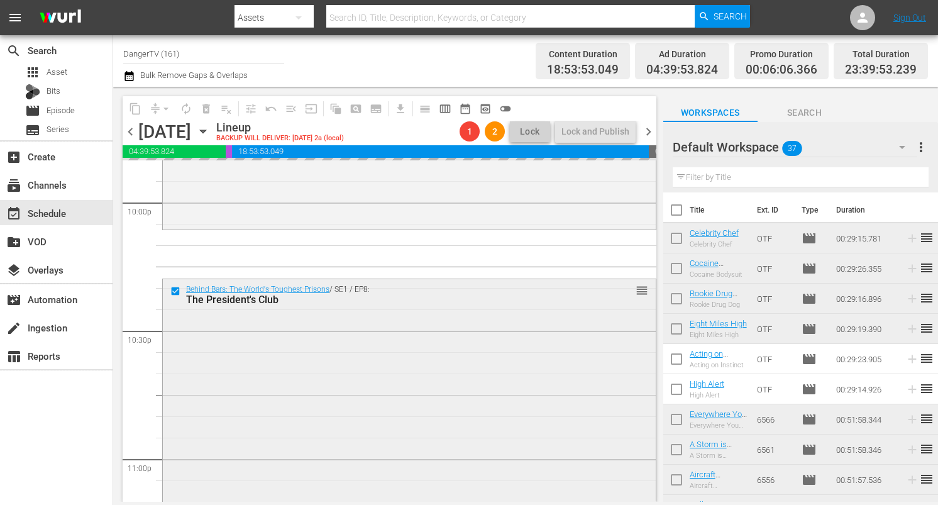
scroll to position [5578, 0]
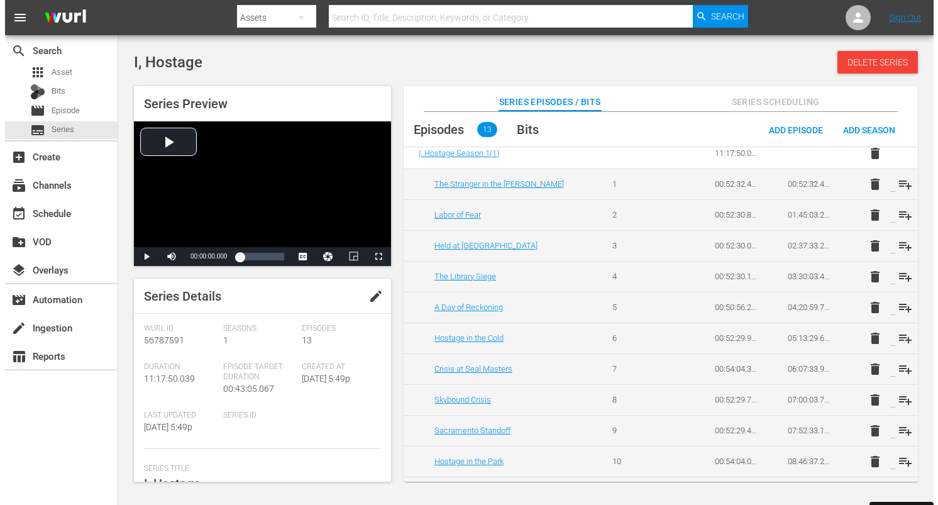
scroll to position [133, 0]
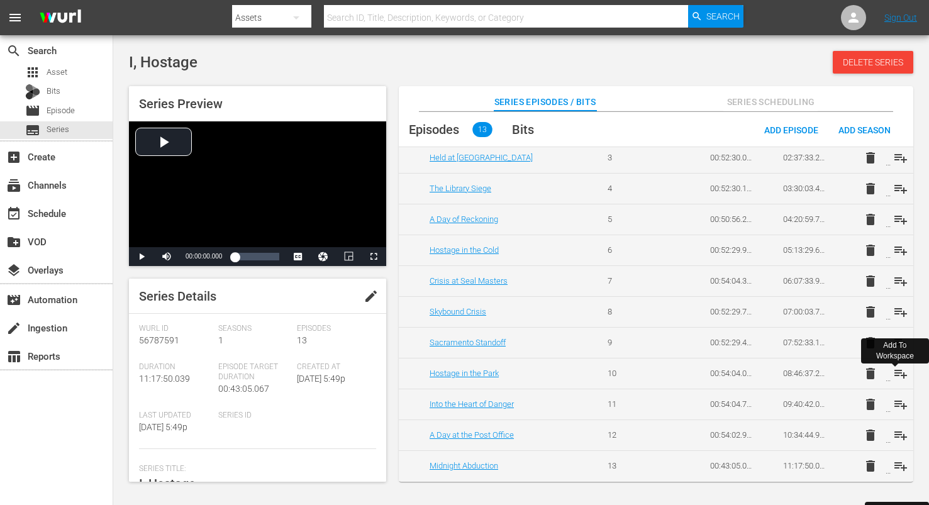
click at [895, 374] on span "playlist_add" at bounding box center [900, 373] width 15 height 15
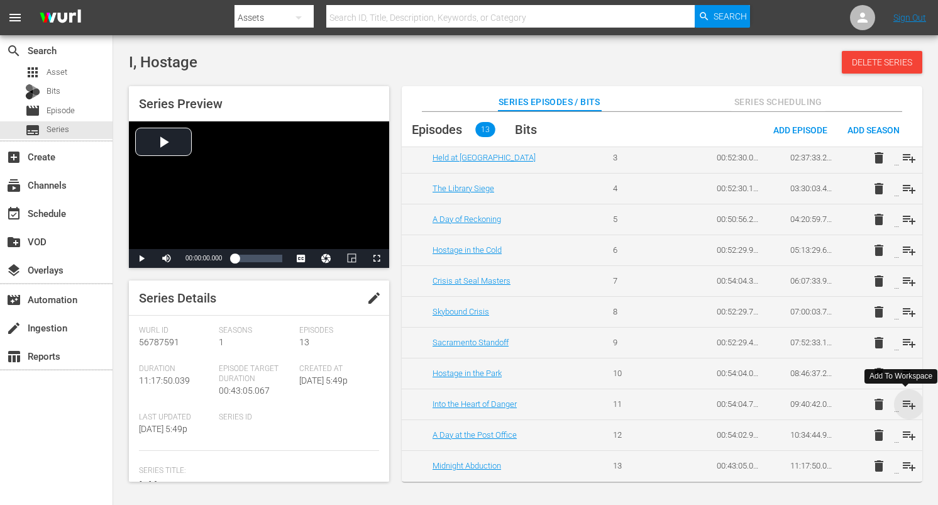
click at [906, 404] on span "playlist_add" at bounding box center [909, 404] width 15 height 15
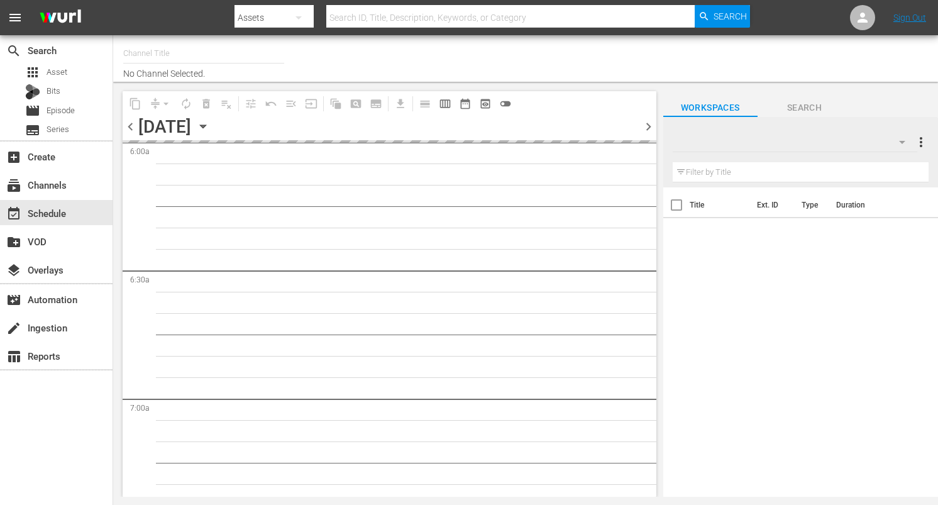
type input "DangerTV (161)"
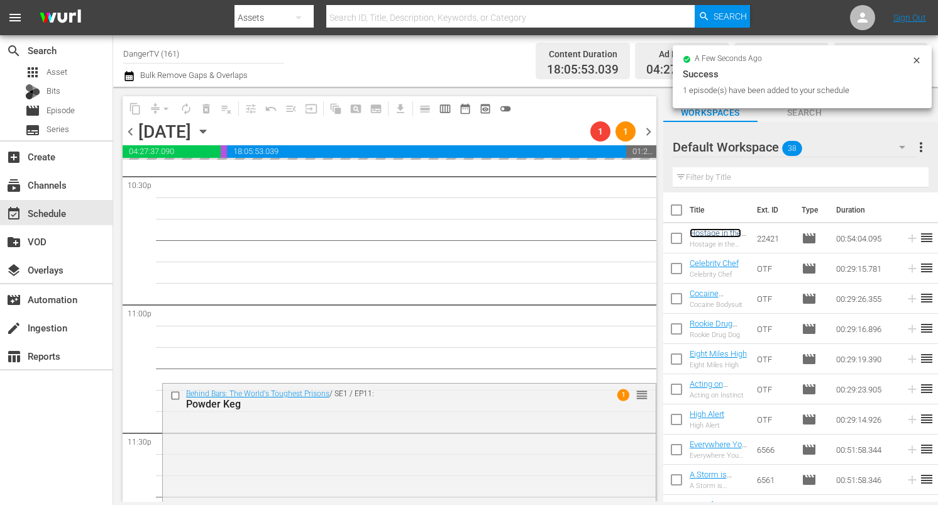
scroll to position [5760, 0]
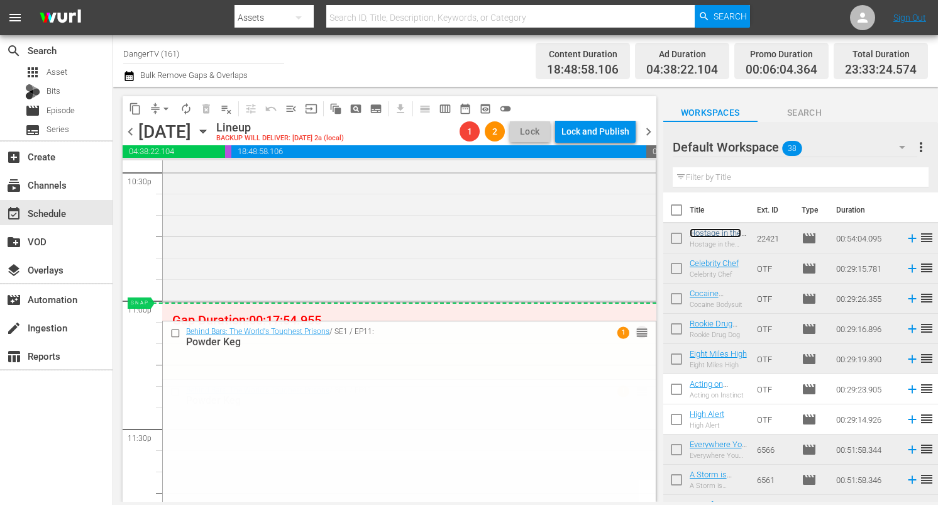
drag, startPoint x: 632, startPoint y: 389, endPoint x: 625, endPoint y: 317, distance: 72.7
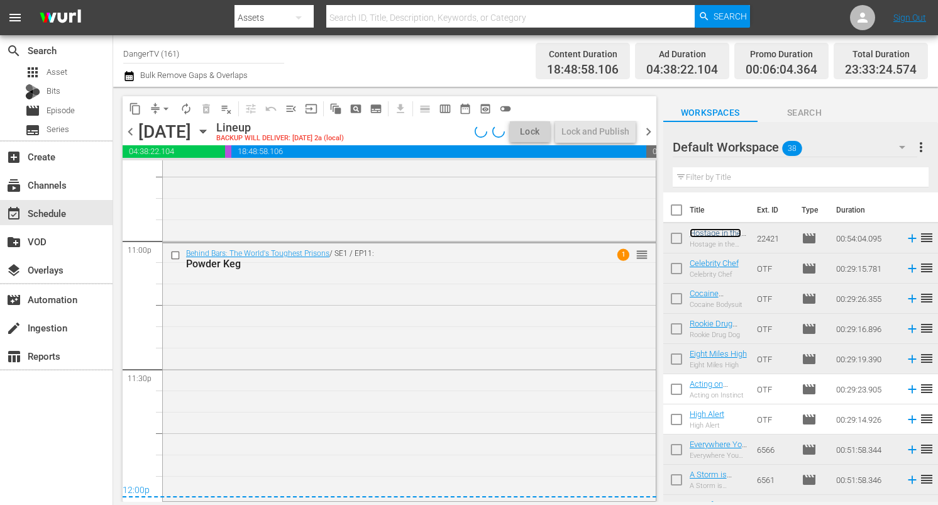
scroll to position [5819, 0]
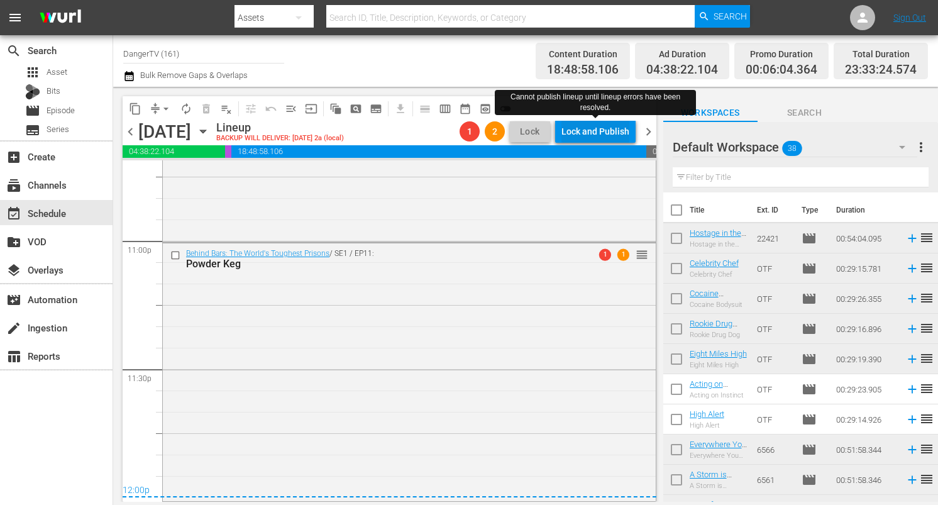
click at [601, 136] on div "Lock and Publish" at bounding box center [595, 131] width 68 height 23
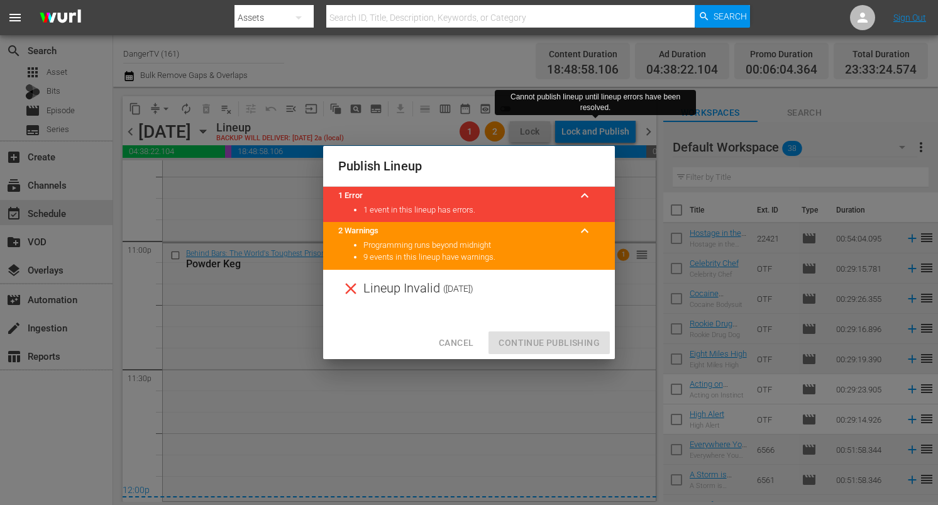
click at [460, 347] on span "Cancel" at bounding box center [456, 343] width 35 height 16
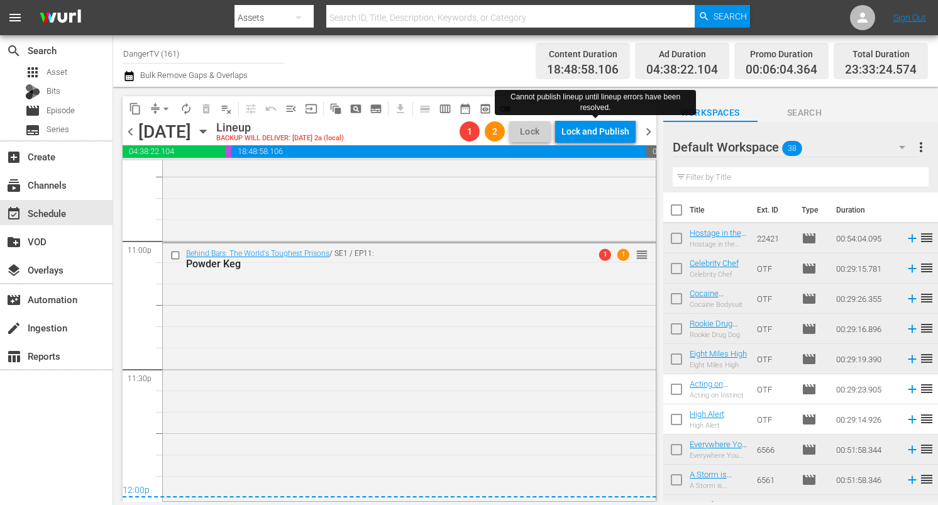
click at [648, 135] on span "chevron_right" at bounding box center [649, 132] width 16 height 16
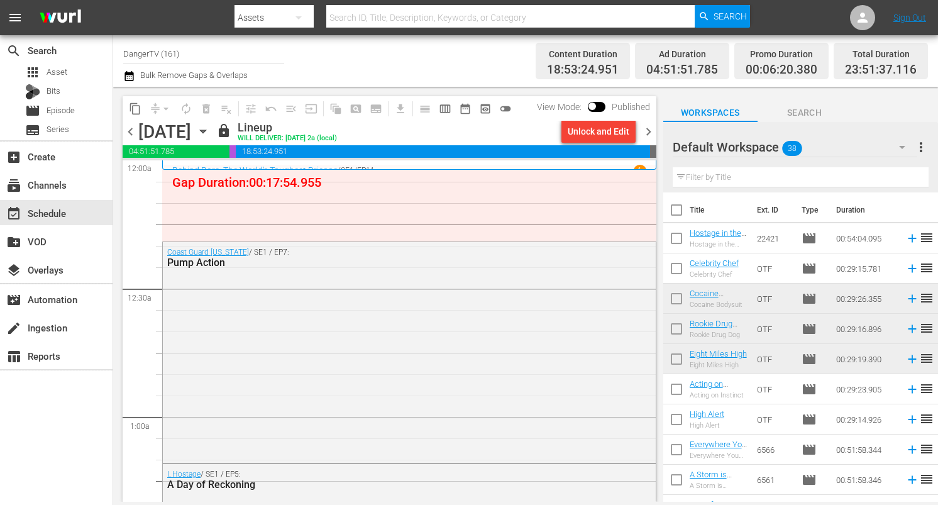
click at [599, 131] on div "Unlock and Edit" at bounding box center [599, 131] width 62 height 23
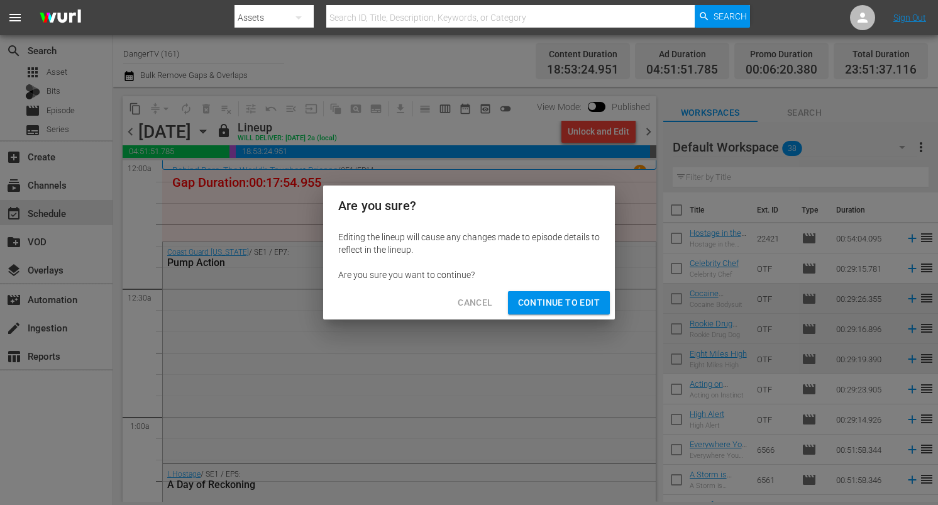
click at [580, 303] on span "Continue to Edit" at bounding box center [559, 303] width 82 height 16
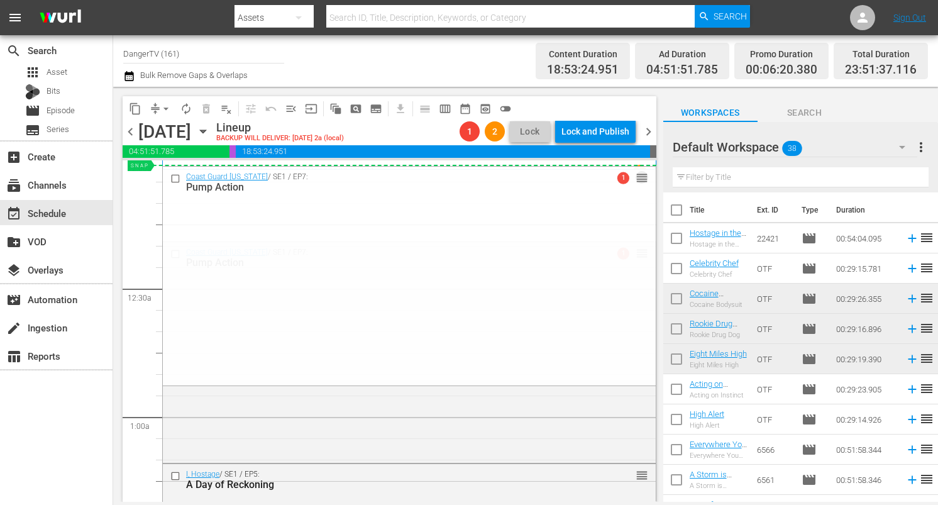
drag, startPoint x: 631, startPoint y: 254, endPoint x: 632, endPoint y: 178, distance: 76.1
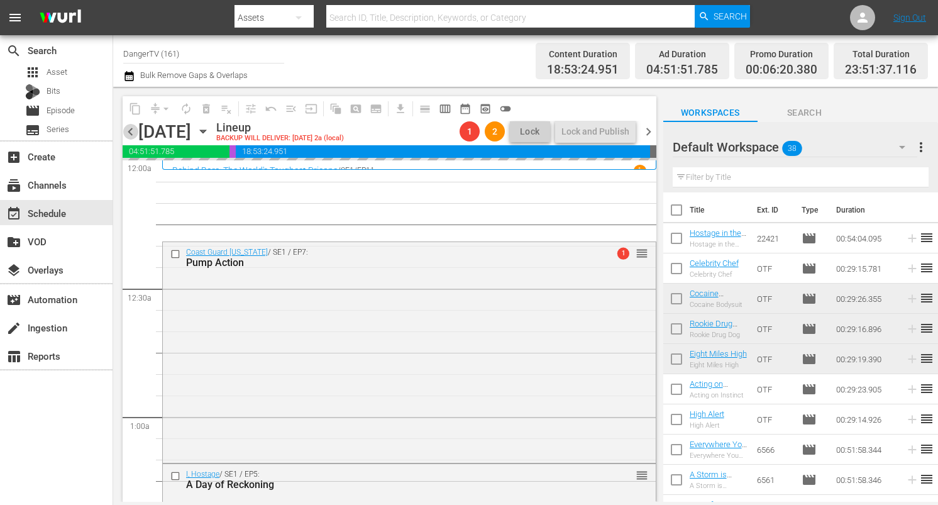
click at [131, 133] on span "chevron_left" at bounding box center [131, 132] width 16 height 16
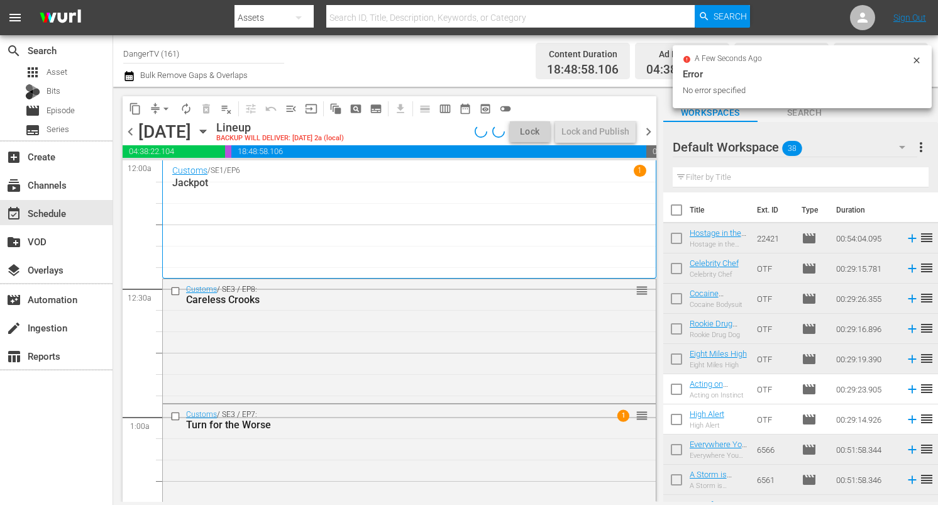
click at [914, 59] on icon at bounding box center [917, 60] width 10 height 10
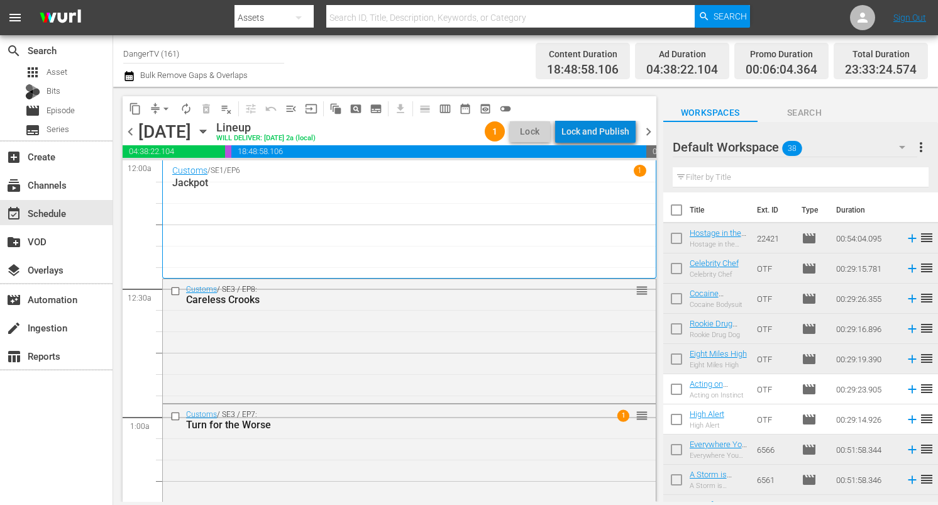
click at [607, 131] on div "Lock and Publish" at bounding box center [595, 131] width 68 height 23
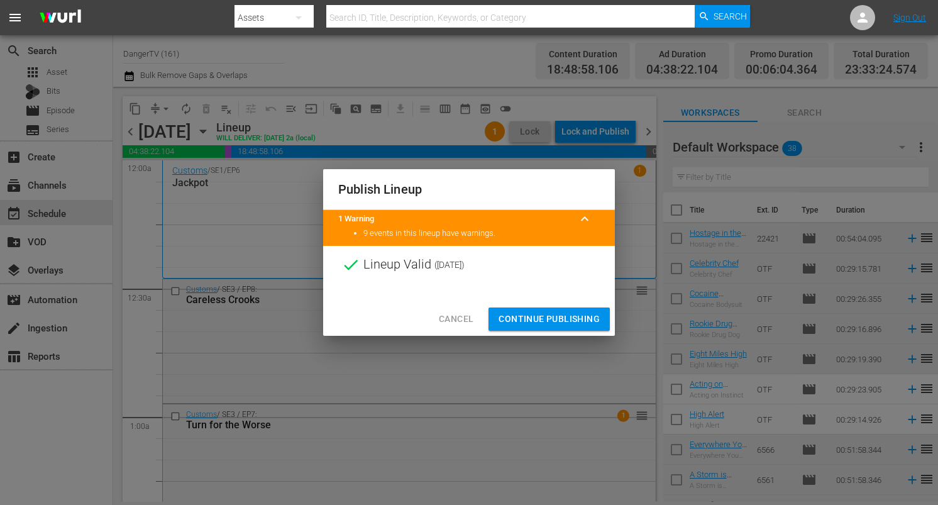
click at [553, 320] on span "Continue Publishing" at bounding box center [549, 319] width 101 height 16
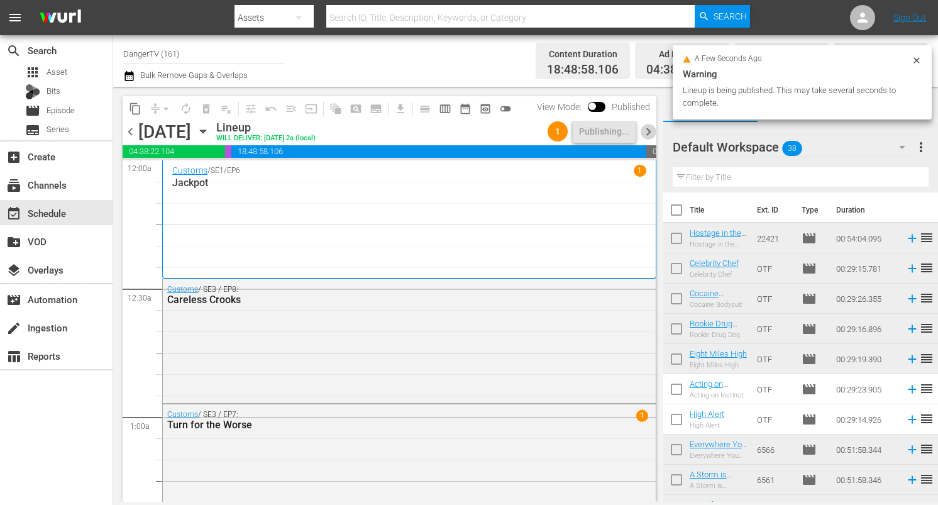
click at [645, 127] on span "chevron_right" at bounding box center [649, 132] width 16 height 16
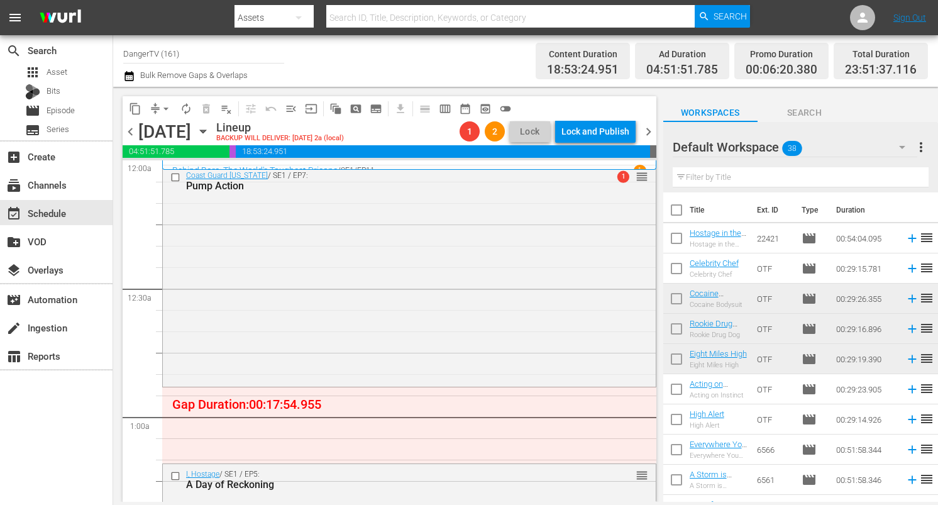
click at [179, 176] on input "checkbox" at bounding box center [176, 177] width 13 height 11
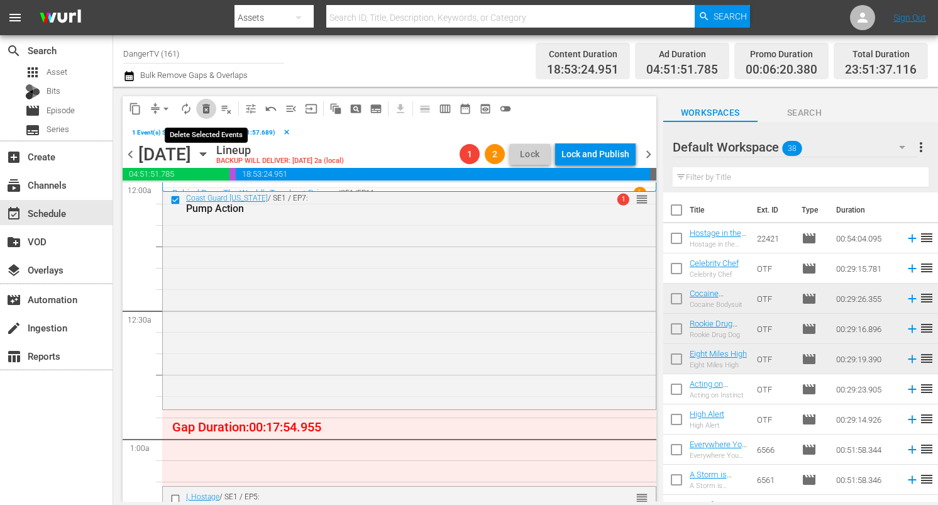
click at [206, 105] on span "delete_forever_outlined" at bounding box center [206, 108] width 13 height 13
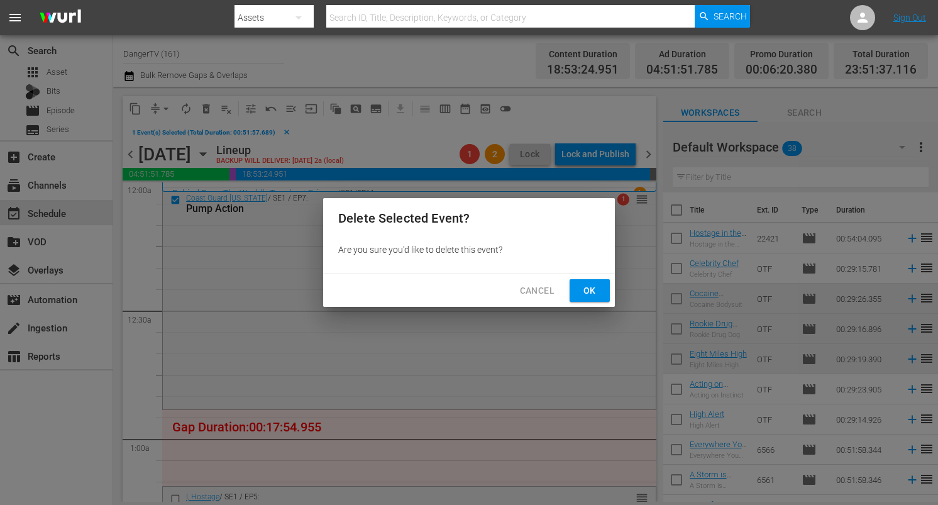
click at [586, 286] on span "Ok" at bounding box center [590, 291] width 20 height 16
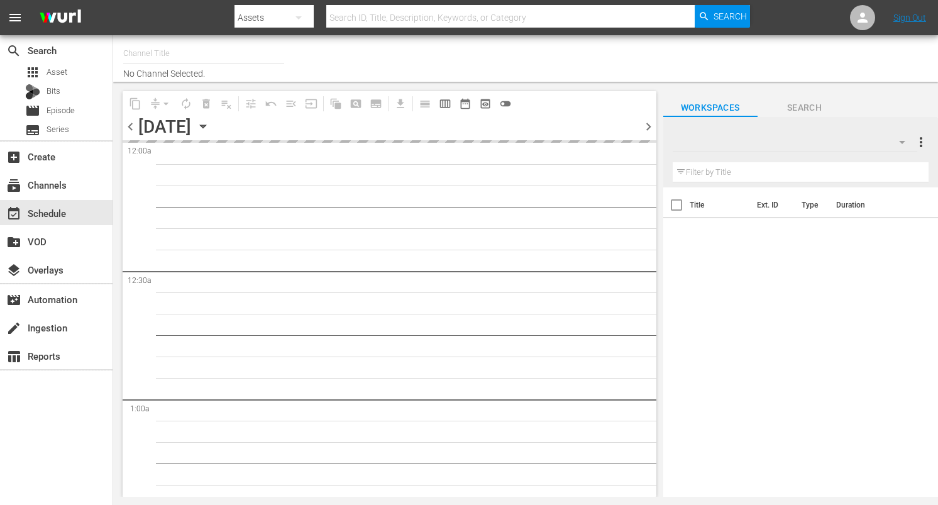
type input "DangerTV (161)"
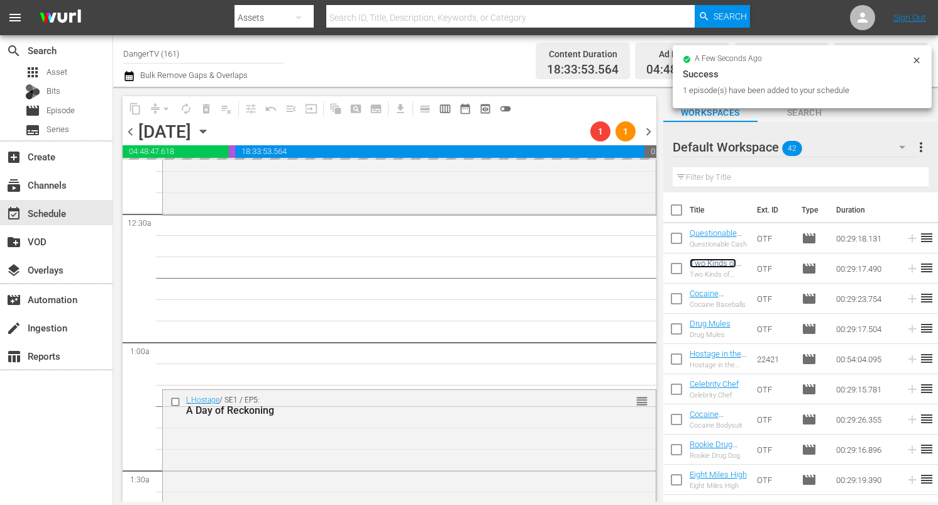
scroll to position [81, 0]
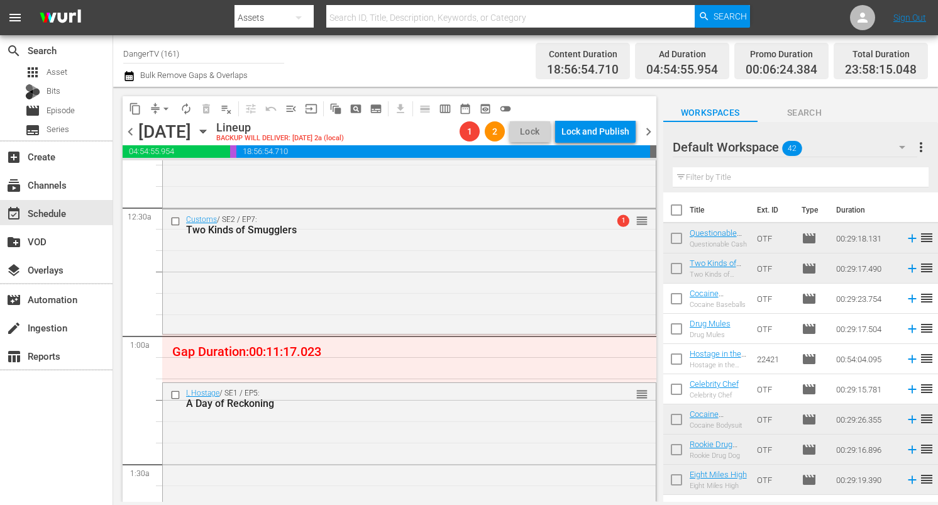
drag, startPoint x: 722, startPoint y: 262, endPoint x: 290, endPoint y: 12, distance: 498.6
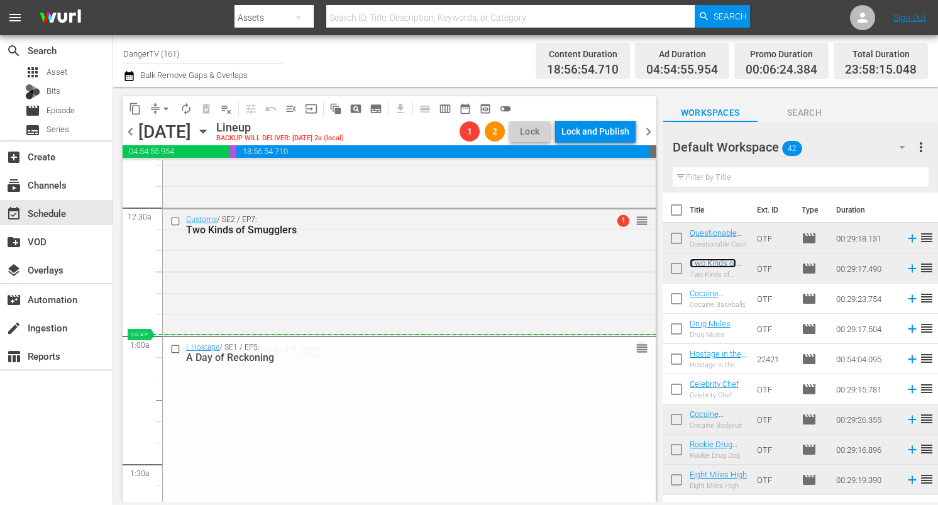
drag, startPoint x: 630, startPoint y: 391, endPoint x: 631, endPoint y: 345, distance: 45.9
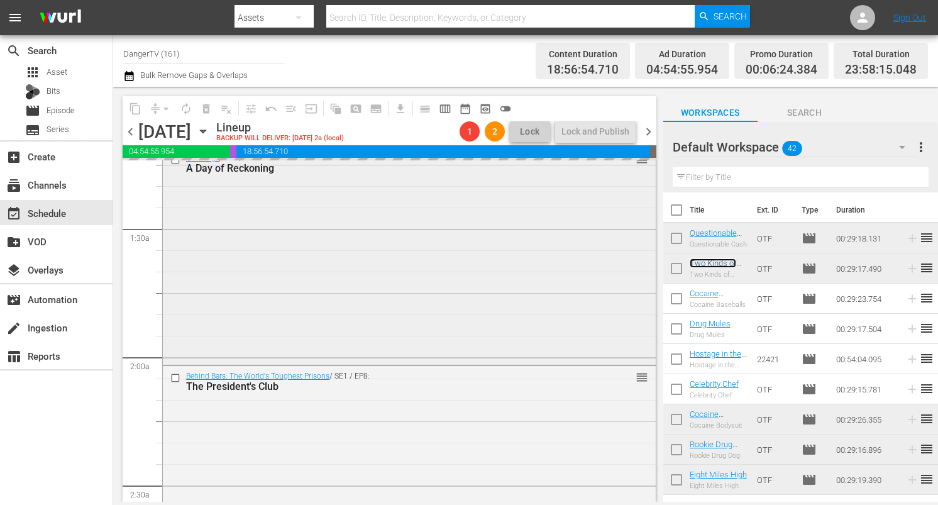
scroll to position [317, 0]
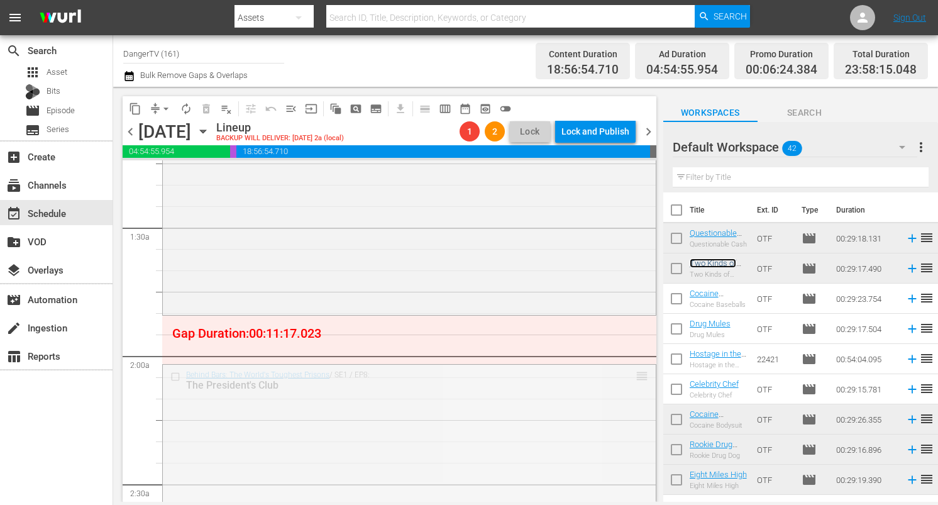
drag, startPoint x: 627, startPoint y: 372, endPoint x: 606, endPoint y: 338, distance: 40.3
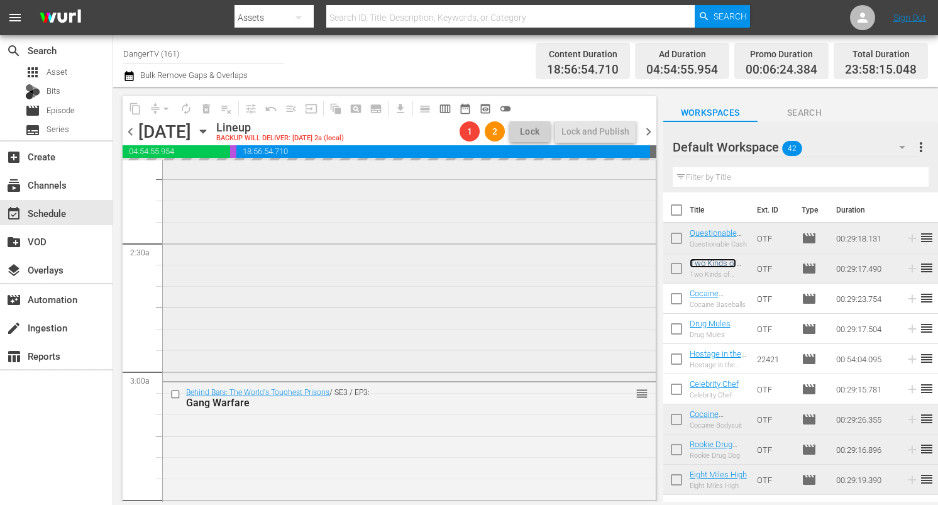
scroll to position [559, 0]
click at [175, 392] on input "checkbox" at bounding box center [176, 394] width 13 height 11
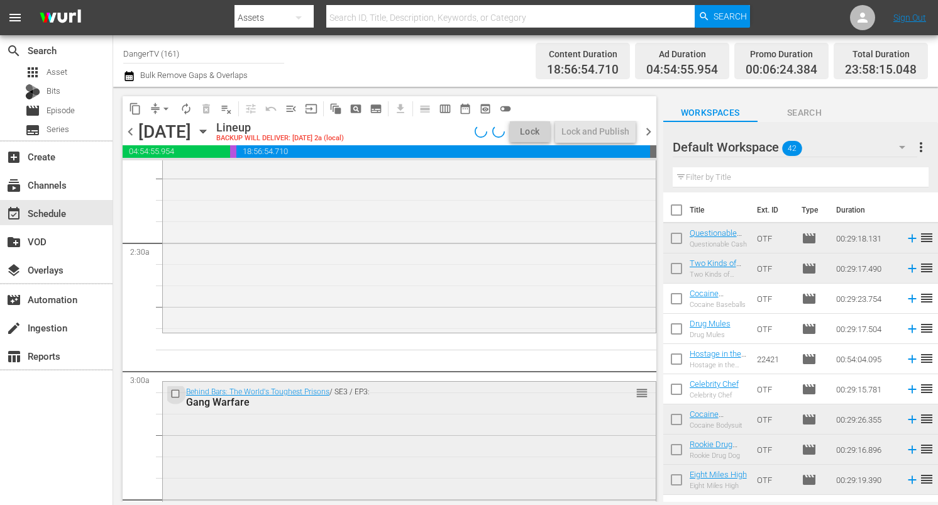
click at [175, 395] on input "checkbox" at bounding box center [176, 394] width 13 height 11
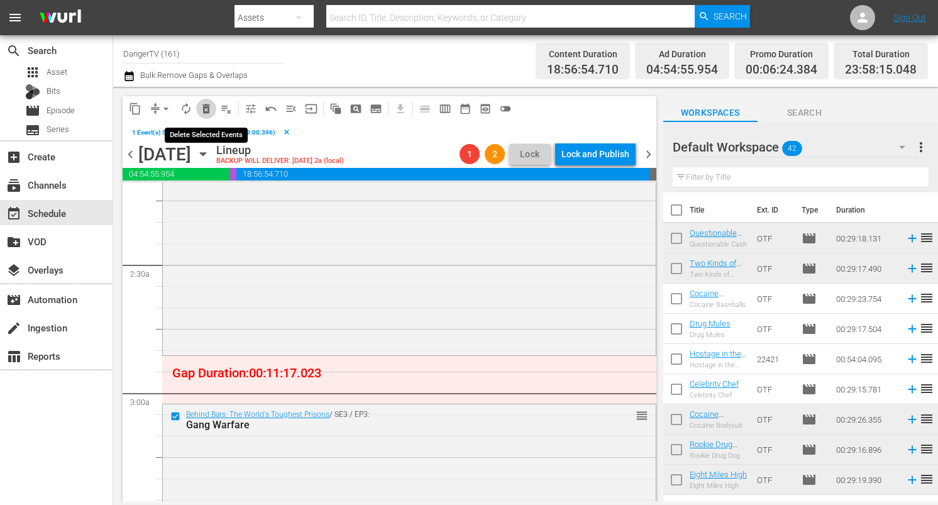
click at [209, 111] on span "delete_forever_outlined" at bounding box center [206, 108] width 13 height 13
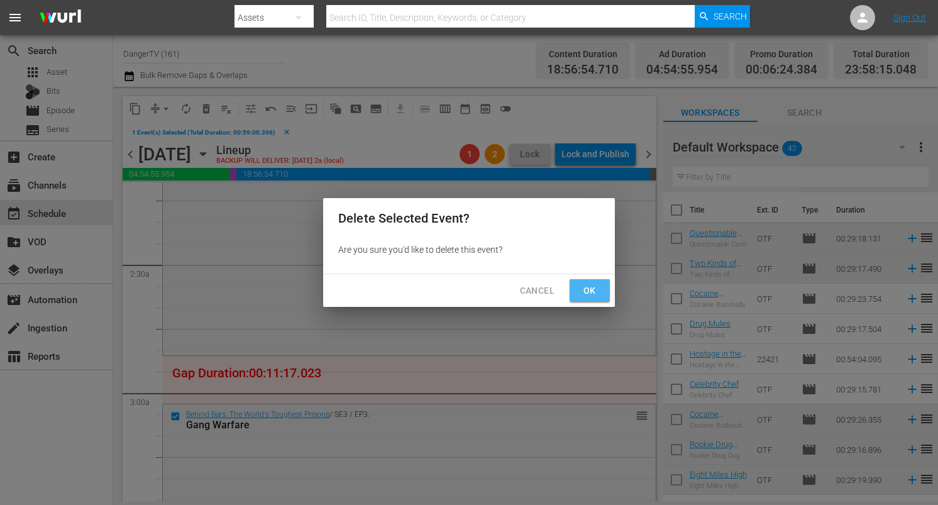
click at [587, 285] on span "Ok" at bounding box center [590, 291] width 20 height 16
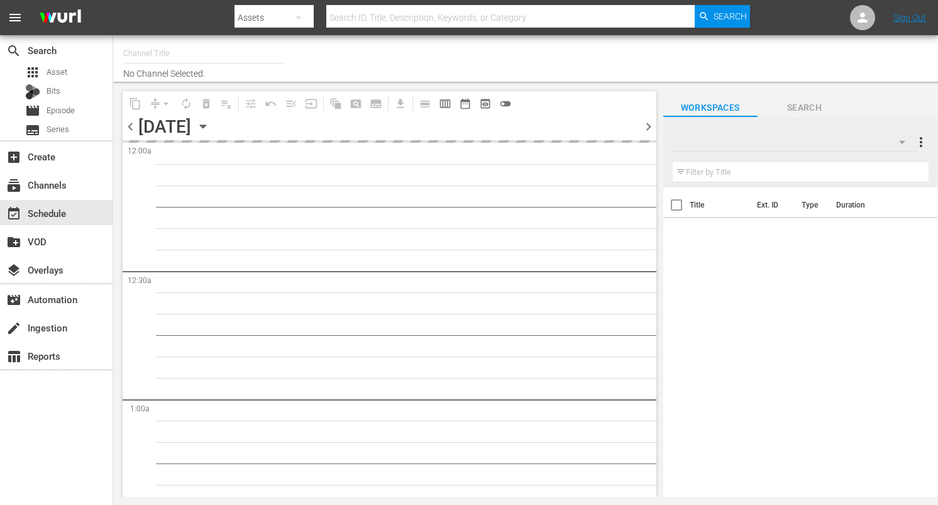
type input "DangerTV (161)"
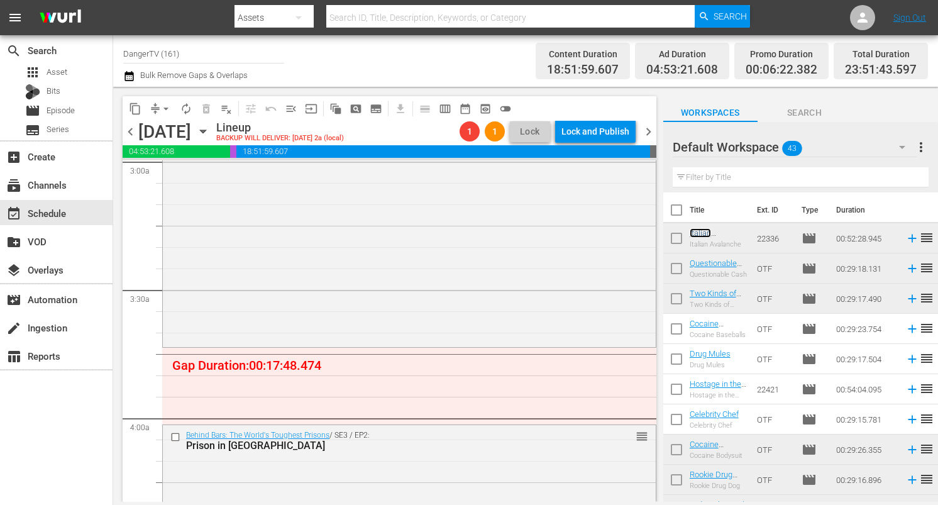
scroll to position [773, 0]
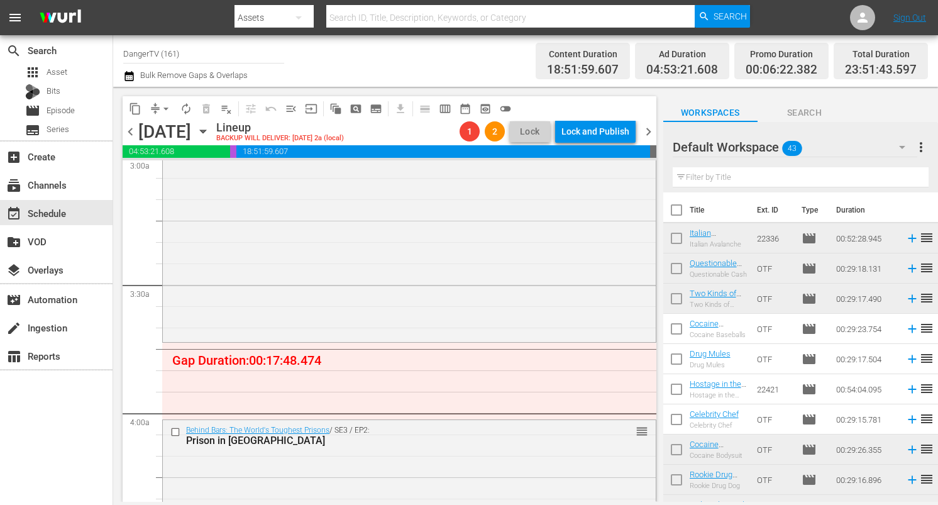
drag, startPoint x: 701, startPoint y: 232, endPoint x: 355, endPoint y: 21, distance: 404.9
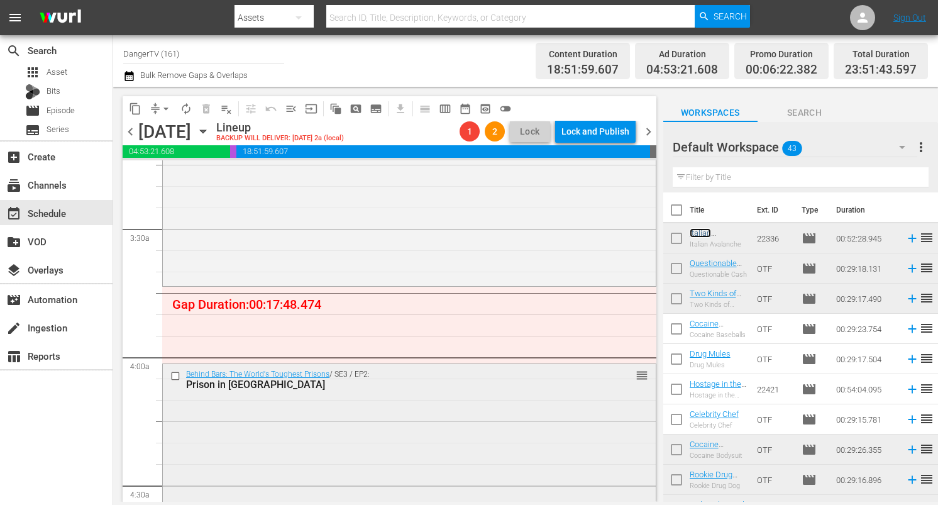
scroll to position [849, 0]
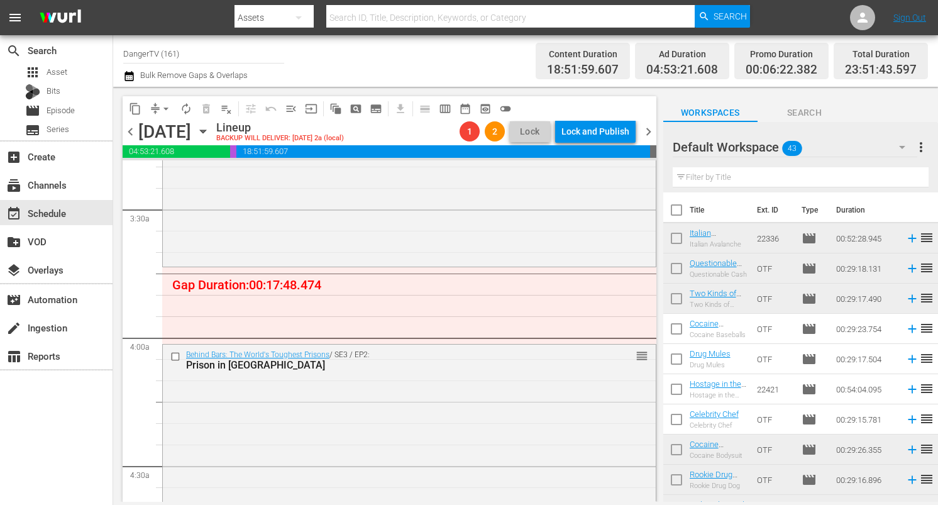
click at [174, 351] on input "checkbox" at bounding box center [176, 356] width 13 height 11
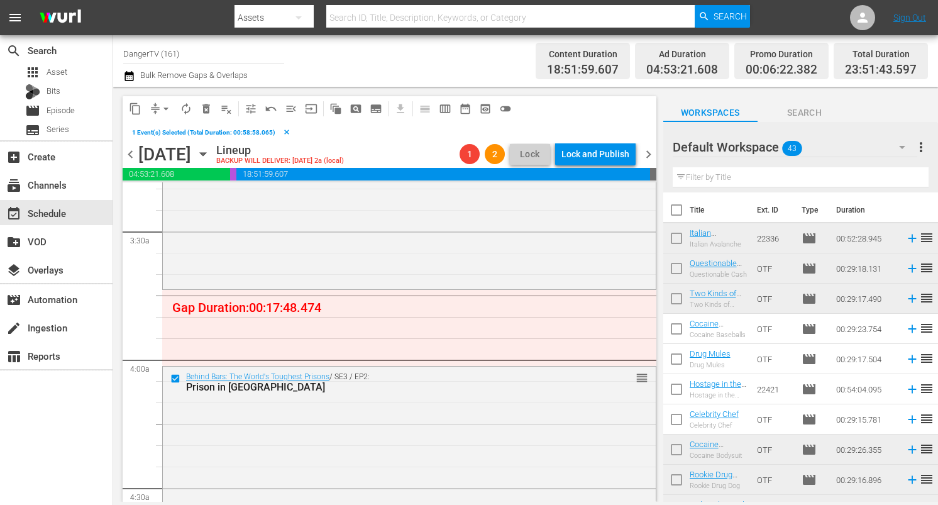
click at [209, 106] on span "delete_forever_outlined" at bounding box center [206, 108] width 13 height 13
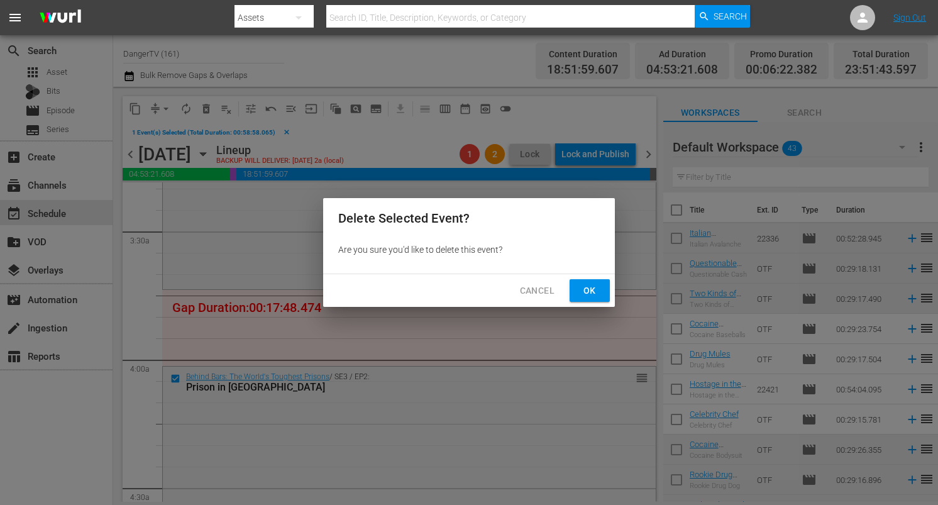
click at [600, 294] on button "Ok" at bounding box center [590, 290] width 40 height 23
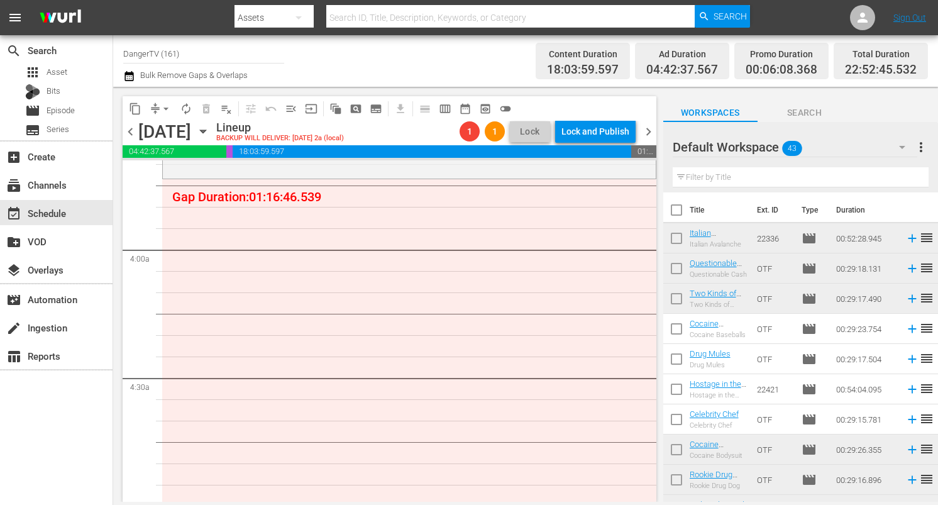
scroll to position [936, 0]
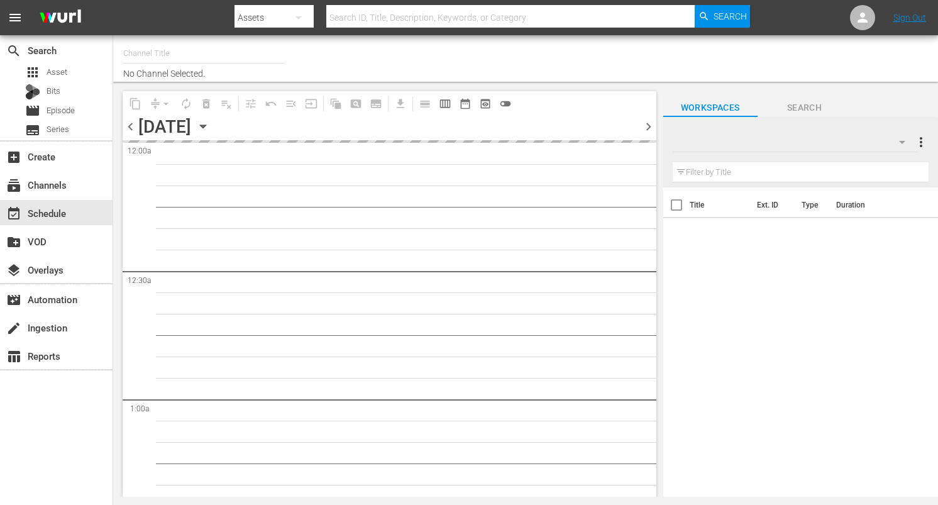
type input "DangerTV (161)"
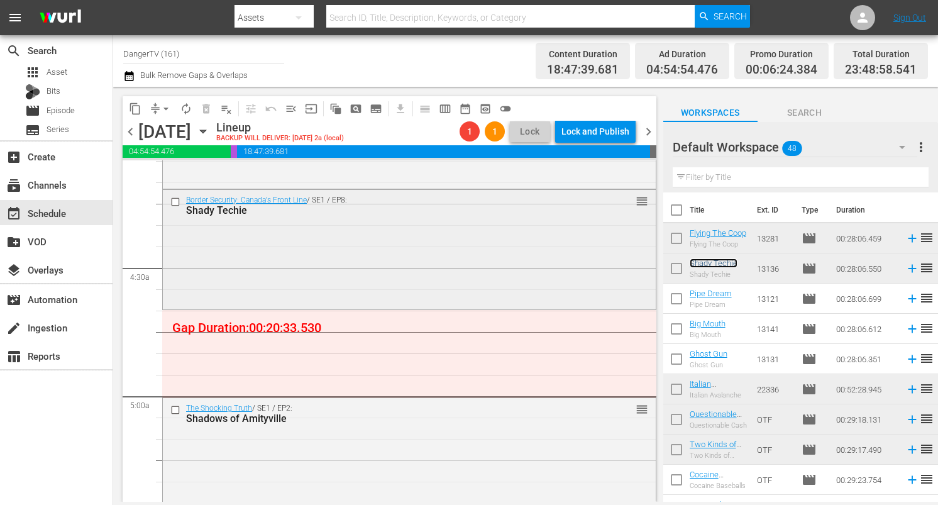
scroll to position [1052, 0]
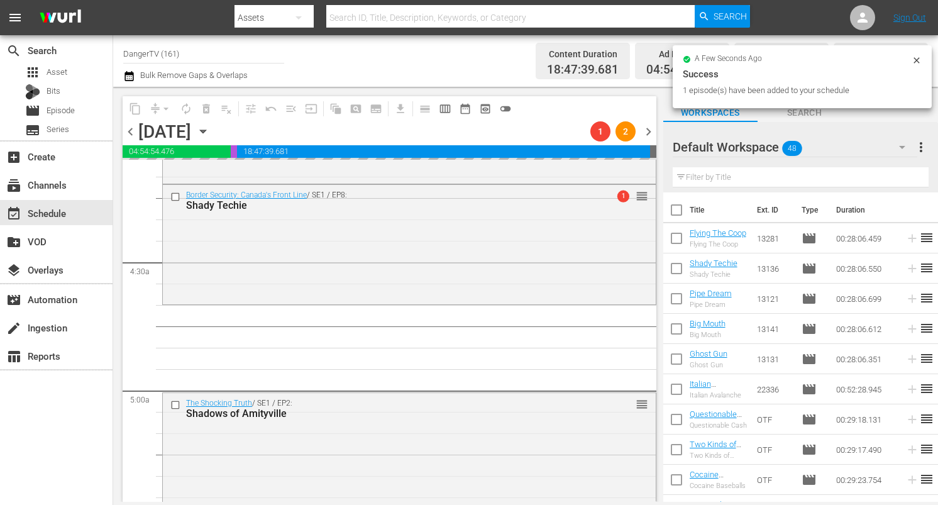
drag, startPoint x: 722, startPoint y: 295, endPoint x: 197, endPoint y: 3, distance: 600.6
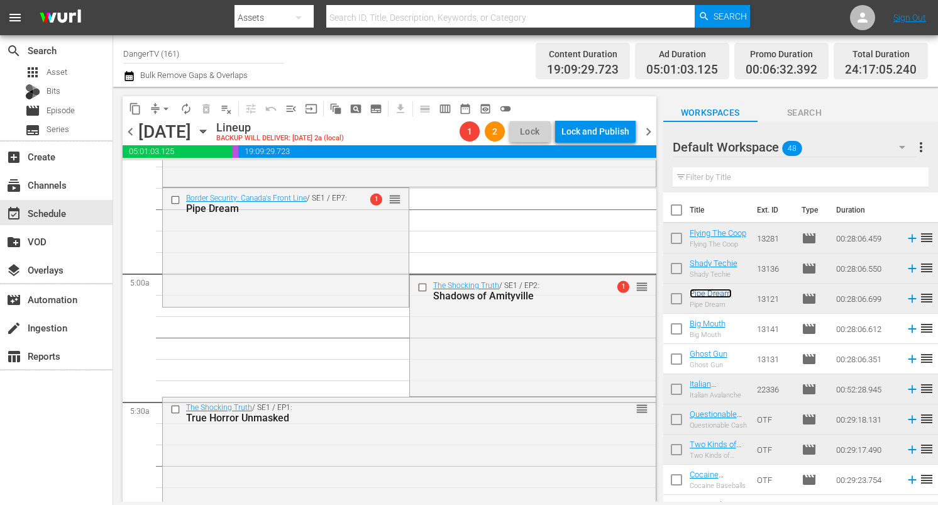
scroll to position [1196, 0]
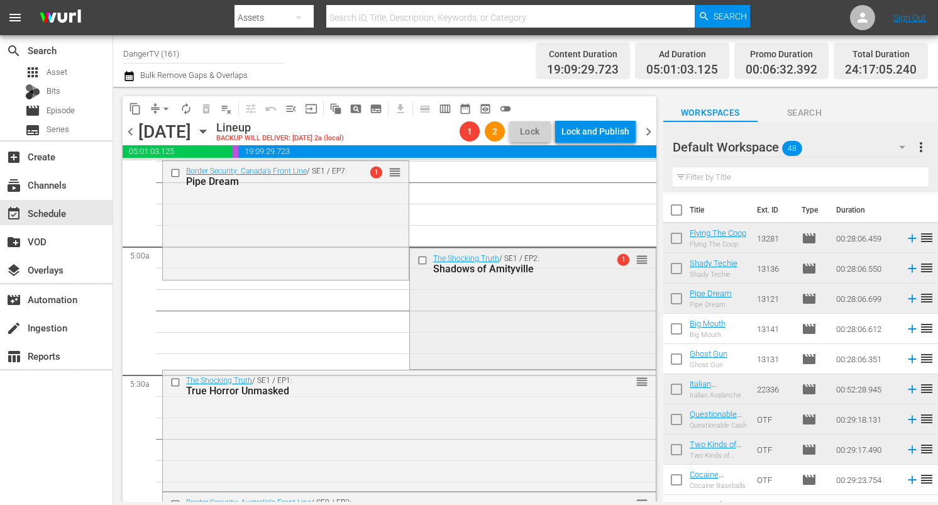
click at [419, 262] on input "checkbox" at bounding box center [423, 260] width 13 height 11
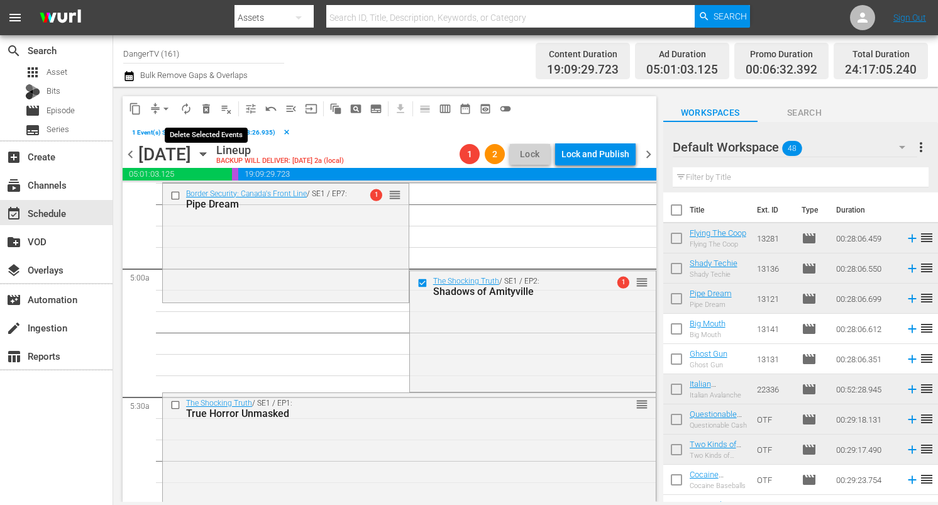
click at [212, 109] on span "delete_forever_outlined" at bounding box center [206, 108] width 13 height 13
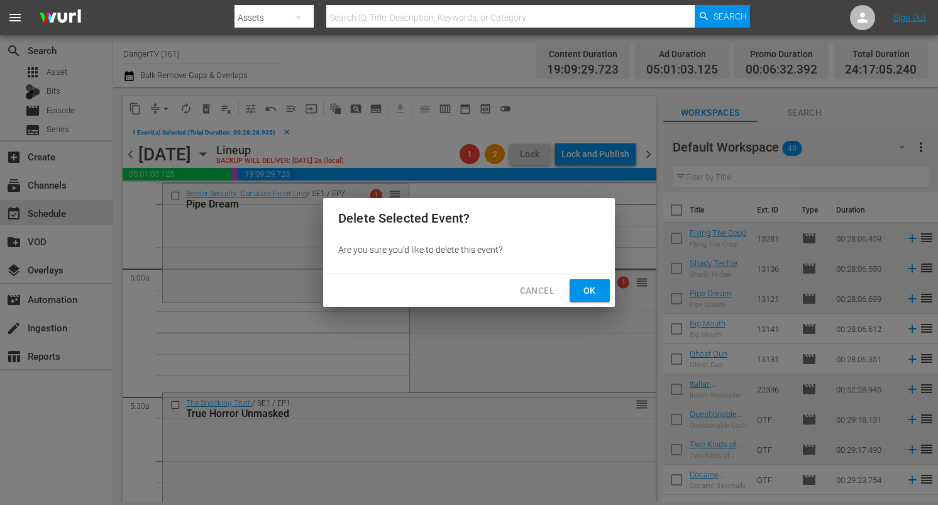
drag, startPoint x: 592, startPoint y: 286, endPoint x: 561, endPoint y: 251, distance: 45.9
click at [592, 286] on span "Ok" at bounding box center [590, 291] width 20 height 16
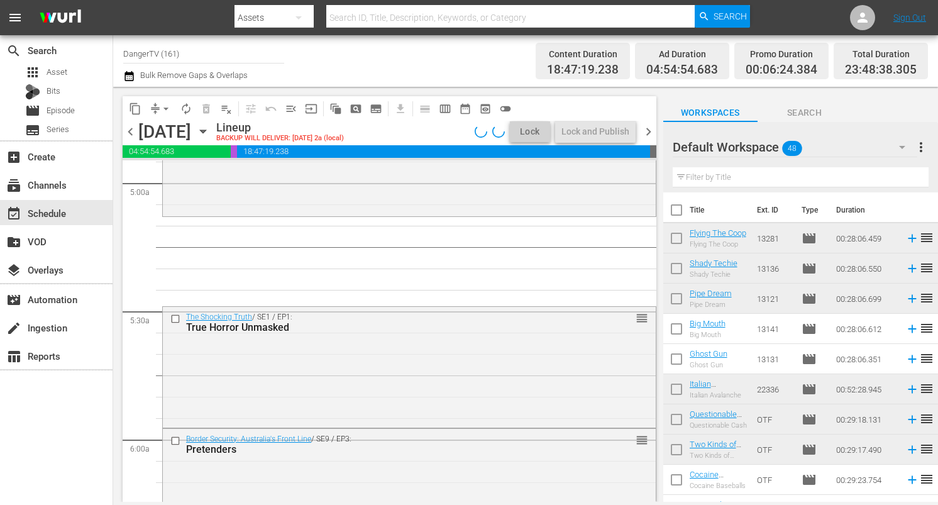
scroll to position [1276, 0]
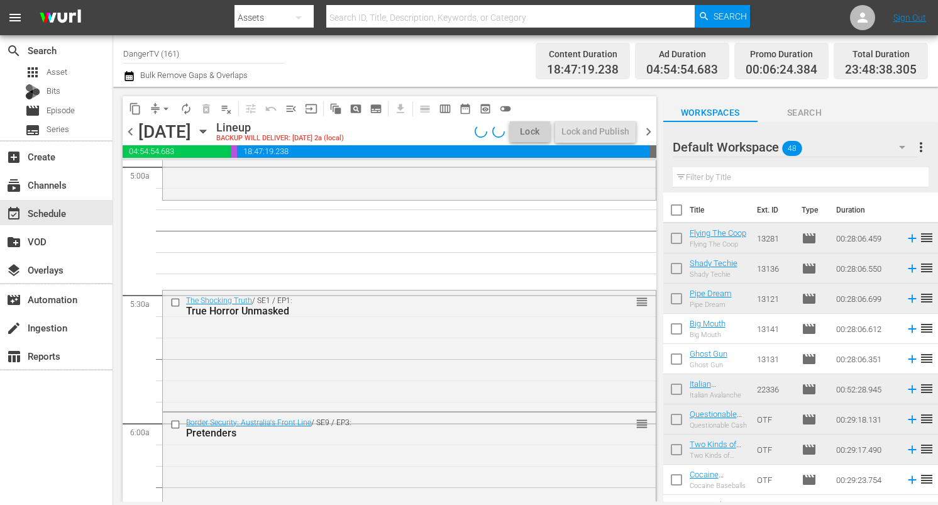
click at [172, 300] on input "checkbox" at bounding box center [176, 302] width 13 height 11
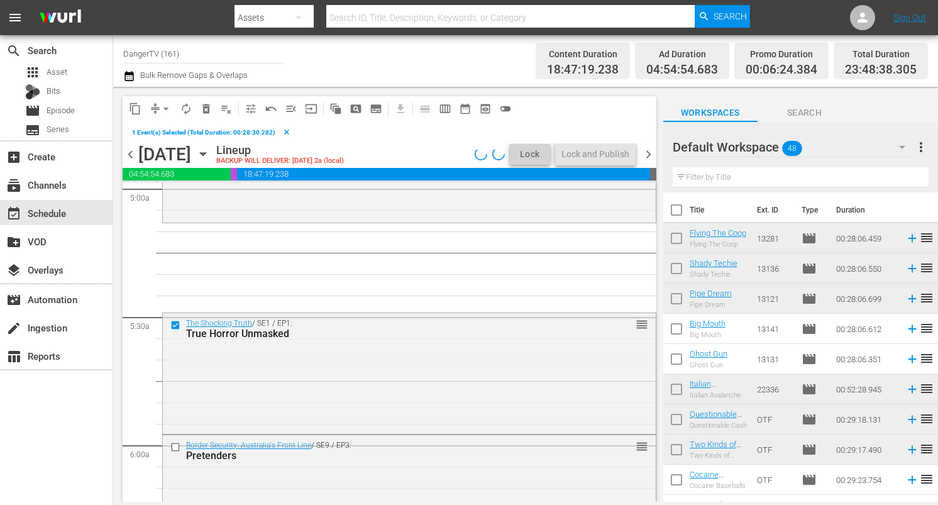
click at [204, 105] on span "delete_forever_outlined" at bounding box center [206, 108] width 13 height 13
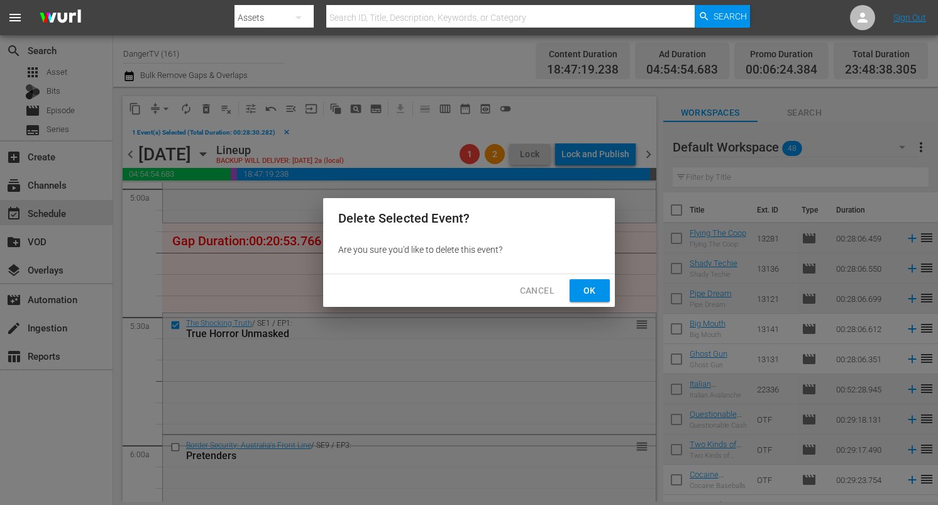
click at [587, 291] on span "Ok" at bounding box center [590, 291] width 20 height 16
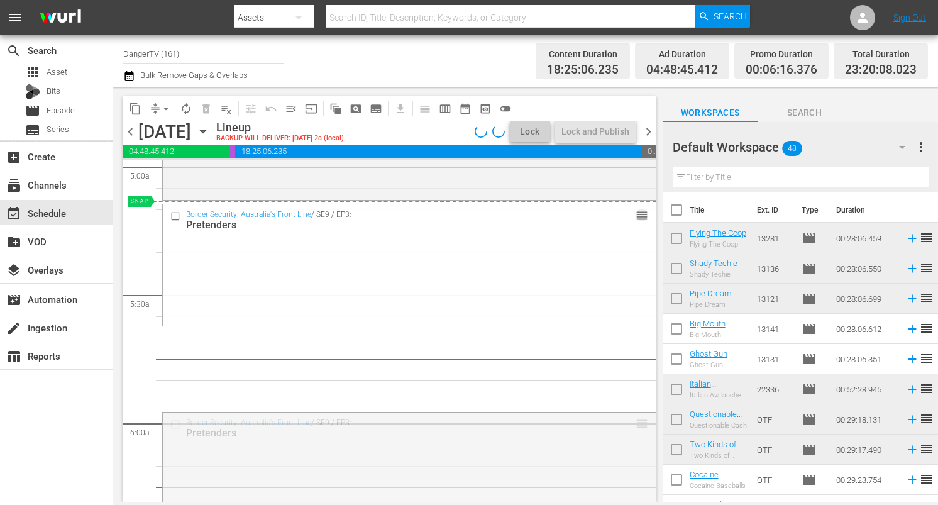
drag, startPoint x: 633, startPoint y: 426, endPoint x: 627, endPoint y: 205, distance: 220.7
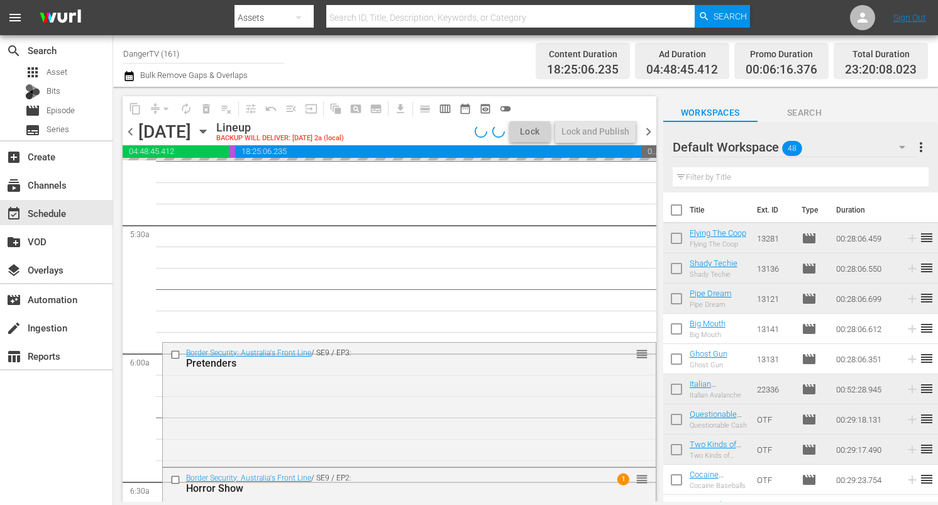
scroll to position [1344, 0]
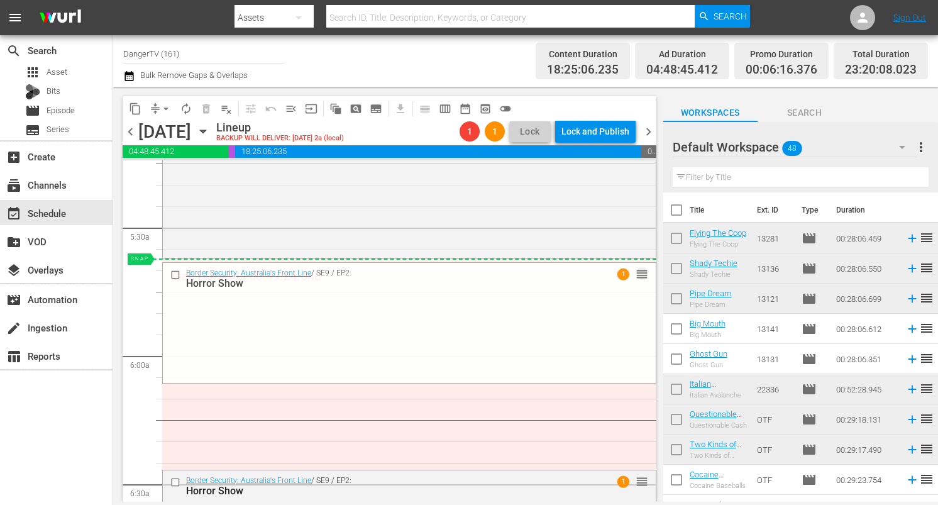
drag, startPoint x: 634, startPoint y: 481, endPoint x: 629, endPoint y: 262, distance: 219.5
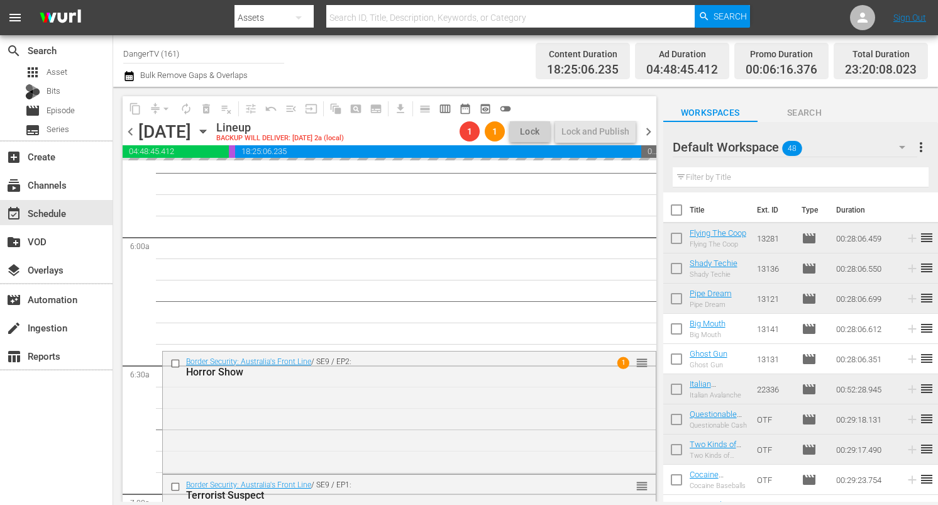
scroll to position [1463, 0]
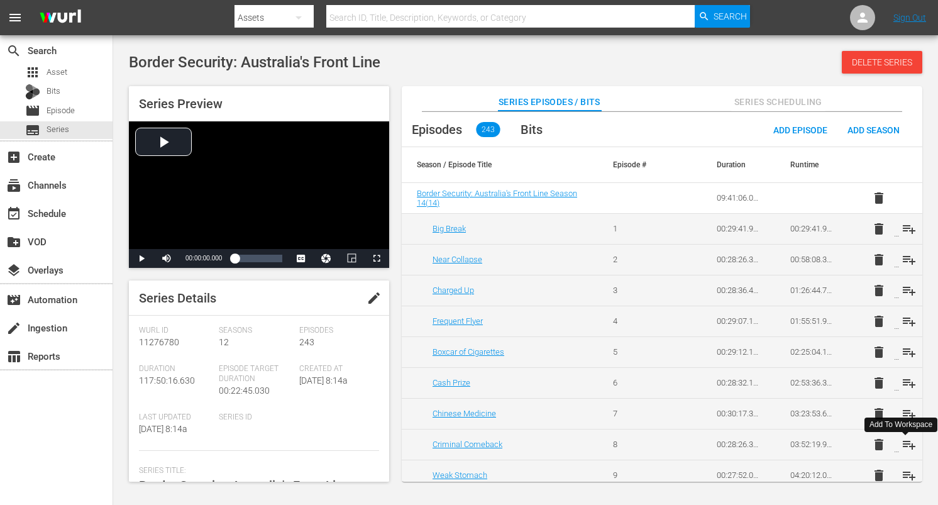
scroll to position [2734, 0]
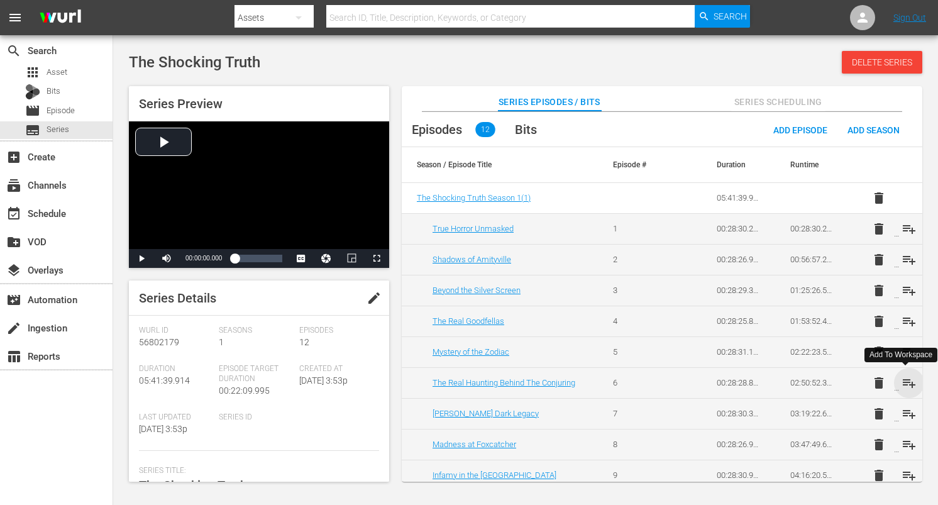
click at [910, 390] on span "playlist_add" at bounding box center [909, 382] width 15 height 15
click at [909, 412] on span "playlist_add" at bounding box center [909, 413] width 15 height 15
click at [903, 444] on span "playlist_add" at bounding box center [909, 444] width 15 height 15
click at [907, 472] on span "playlist_add" at bounding box center [909, 475] width 15 height 15
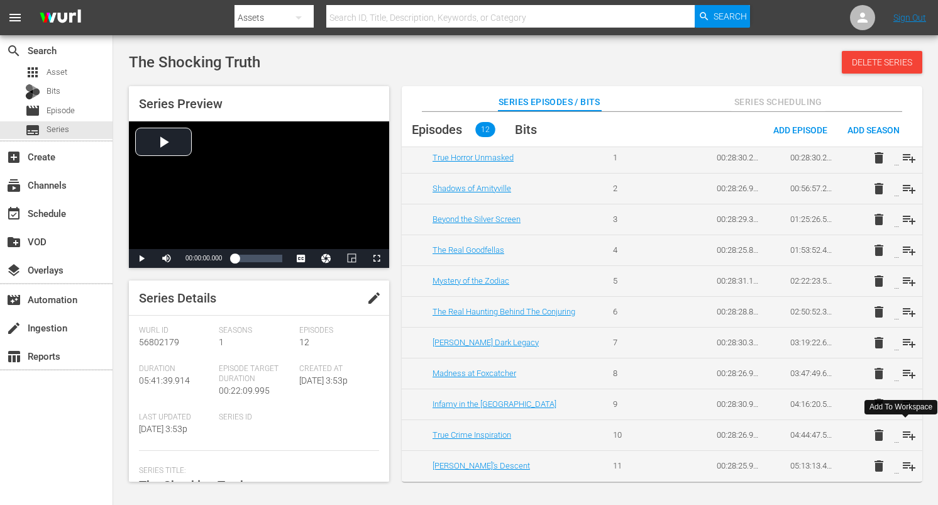
scroll to position [102, 0]
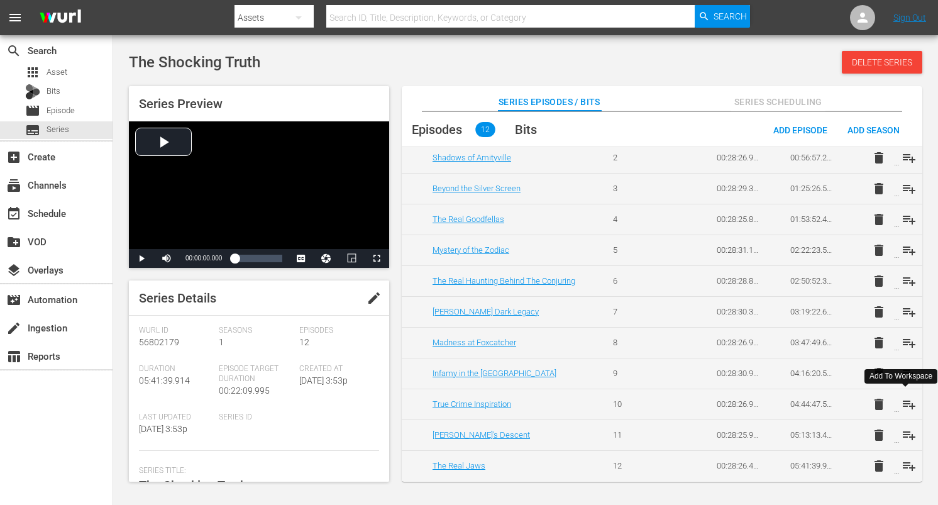
click at [906, 404] on span "playlist_add" at bounding box center [909, 404] width 15 height 15
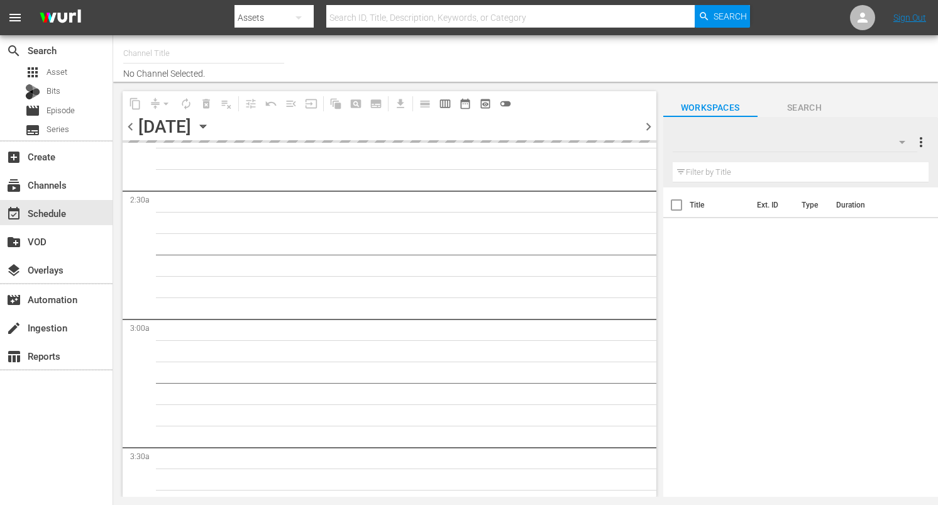
type input "DangerTV (161)"
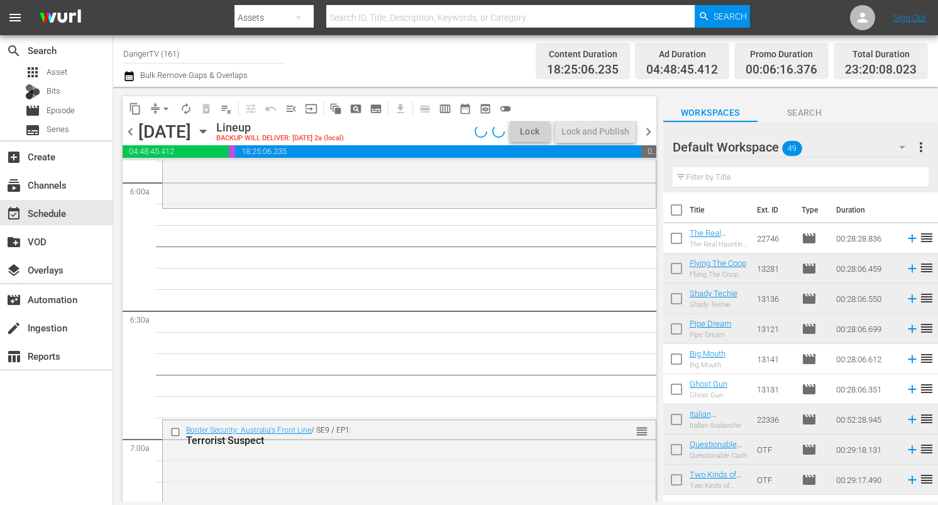
scroll to position [1524, 0]
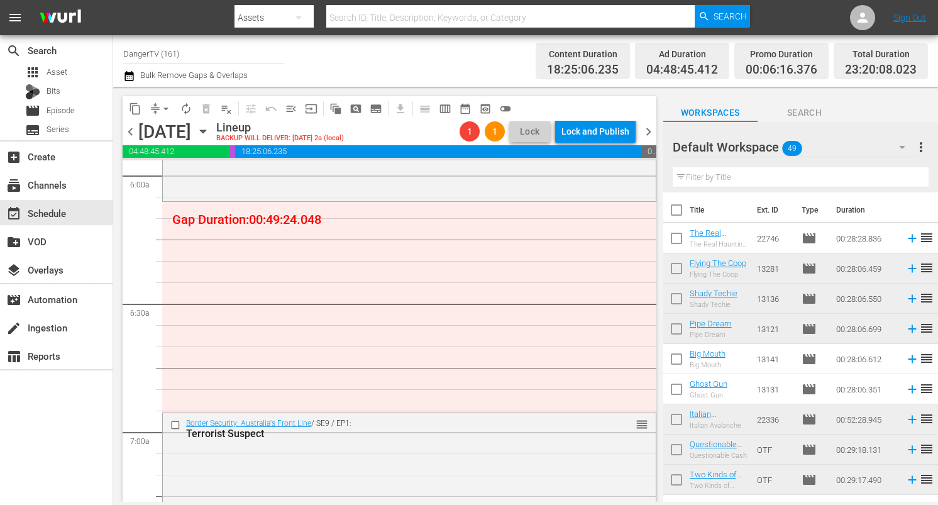
click at [177, 423] on input "checkbox" at bounding box center [176, 425] width 13 height 11
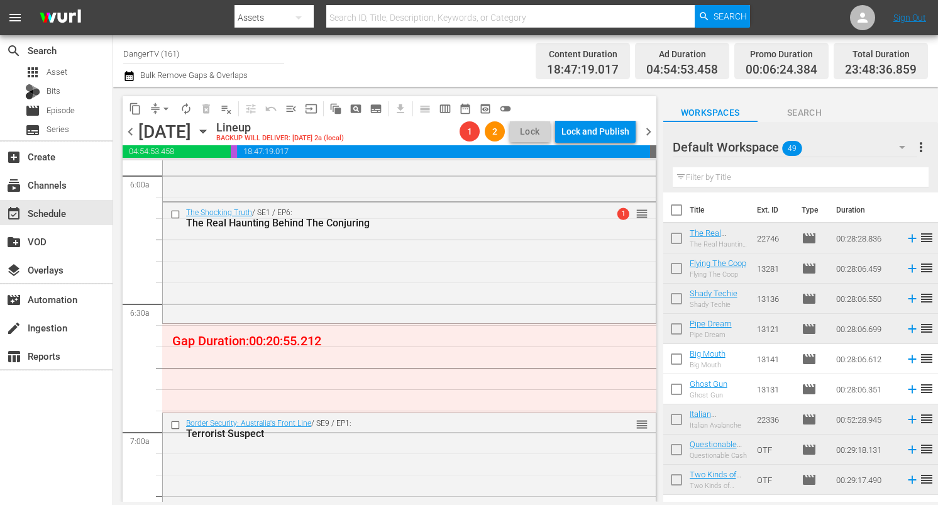
drag, startPoint x: 710, startPoint y: 233, endPoint x: 219, endPoint y: 0, distance: 543.0
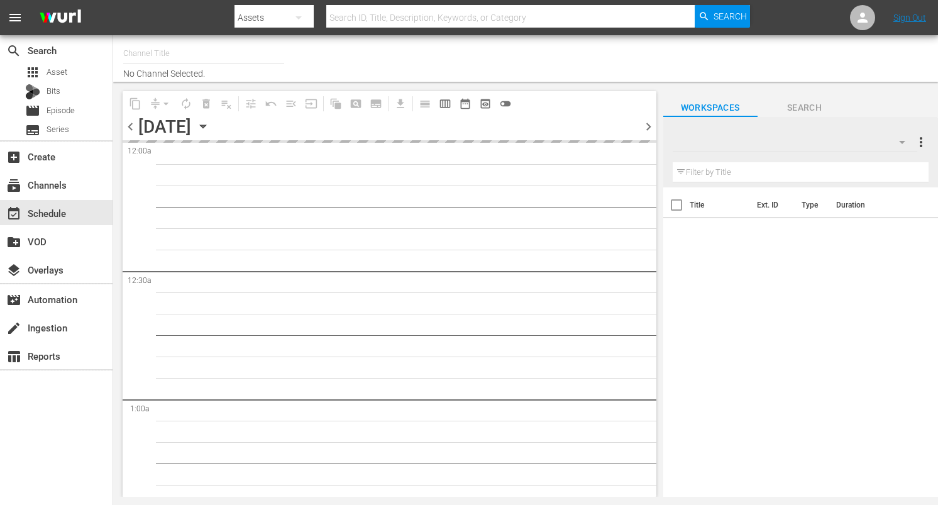
type input "DangerTV (161)"
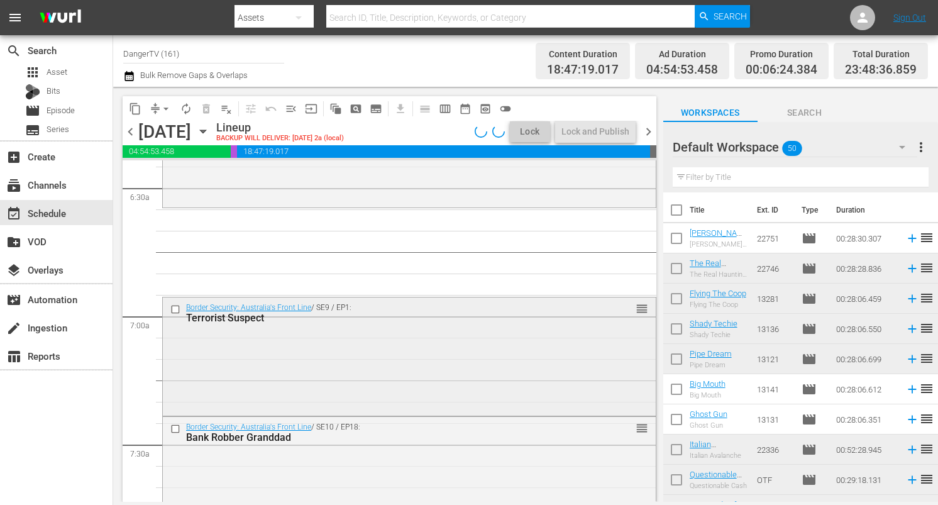
scroll to position [1642, 0]
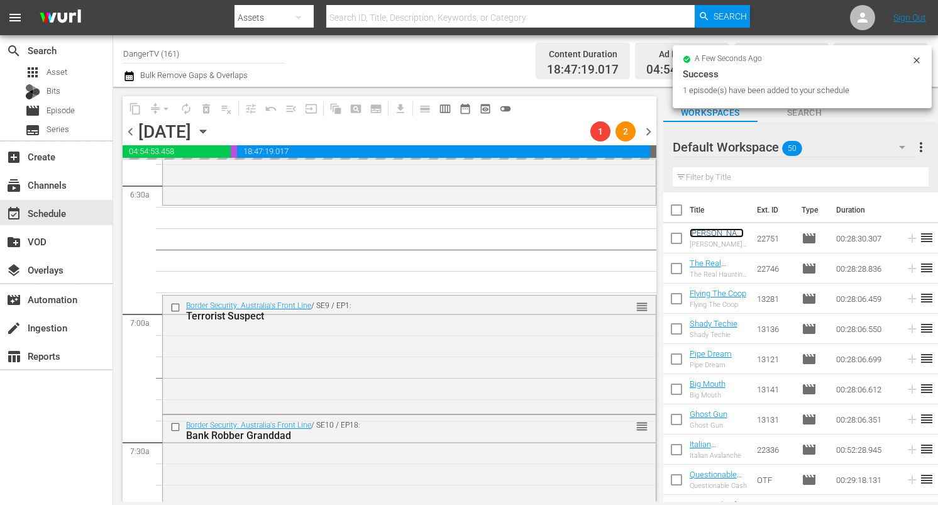
drag, startPoint x: 720, startPoint y: 235, endPoint x: 219, endPoint y: 2, distance: 553.3
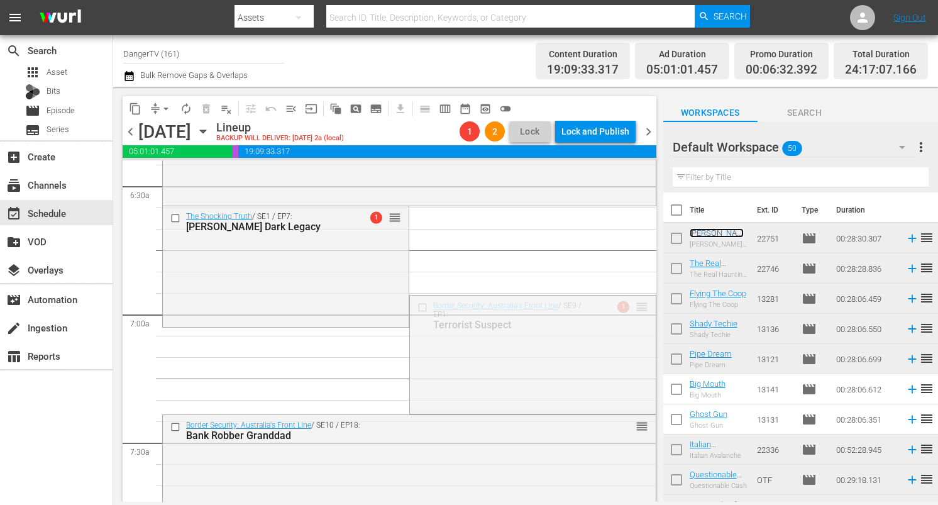
drag, startPoint x: 628, startPoint y: 302, endPoint x: 624, endPoint y: 330, distance: 28.0
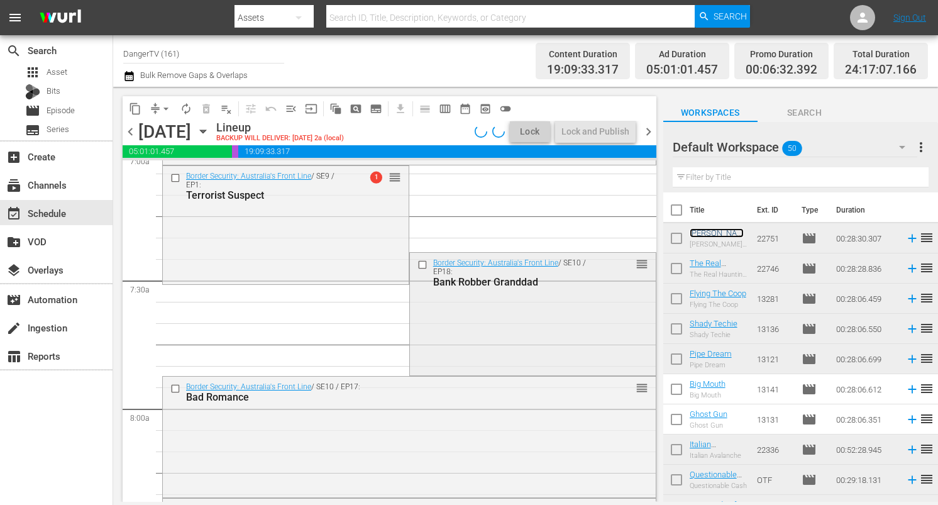
scroll to position [1805, 0]
drag, startPoint x: 632, startPoint y: 262, endPoint x: 624, endPoint y: 289, distance: 28.4
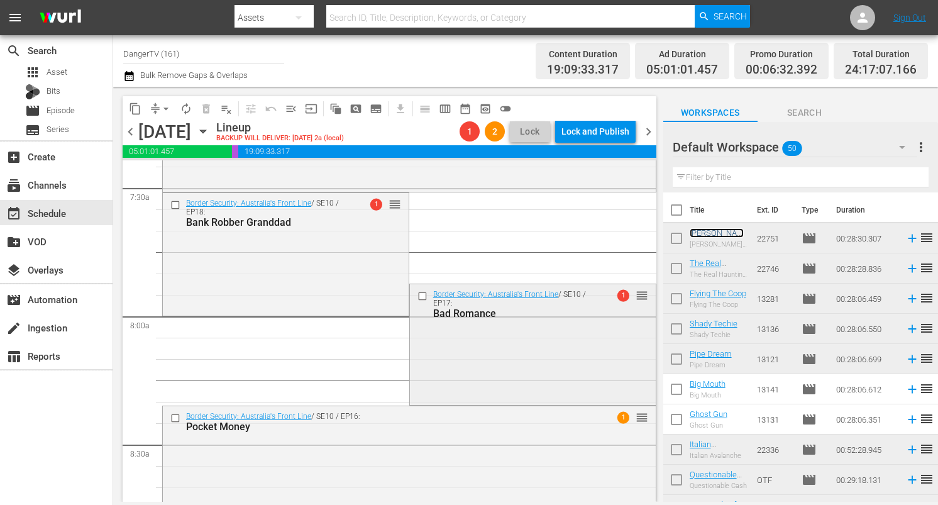
scroll to position [1897, 0]
drag, startPoint x: 633, startPoint y: 297, endPoint x: 632, endPoint y: 324, distance: 27.7
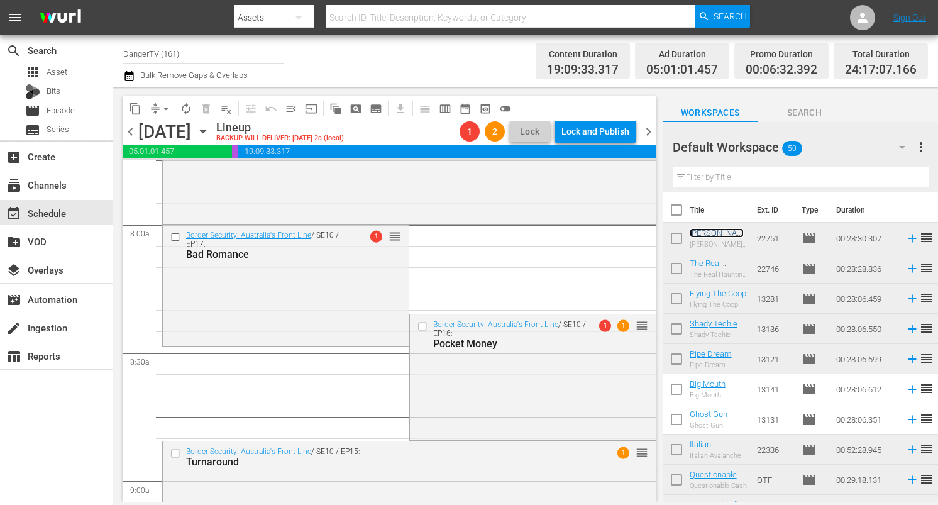
scroll to position [2021, 0]
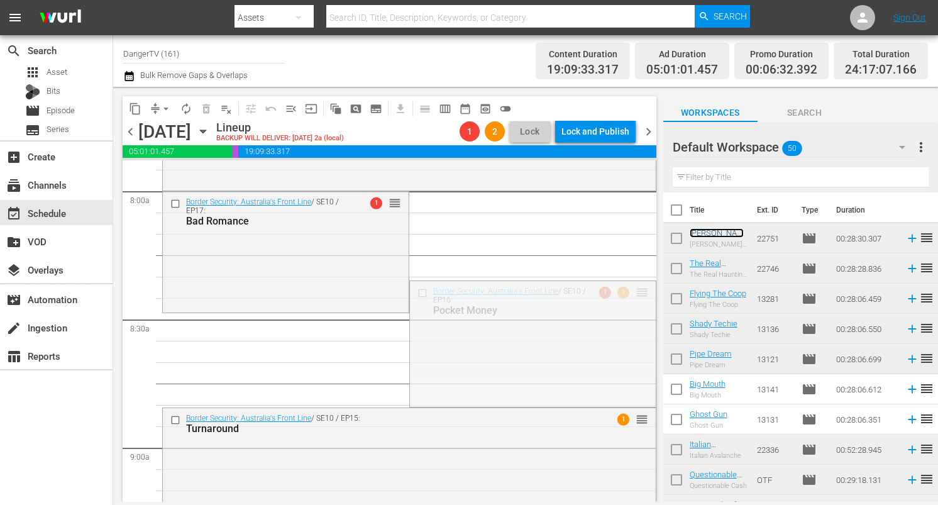
drag, startPoint x: 634, startPoint y: 290, endPoint x: 618, endPoint y: 316, distance: 29.7
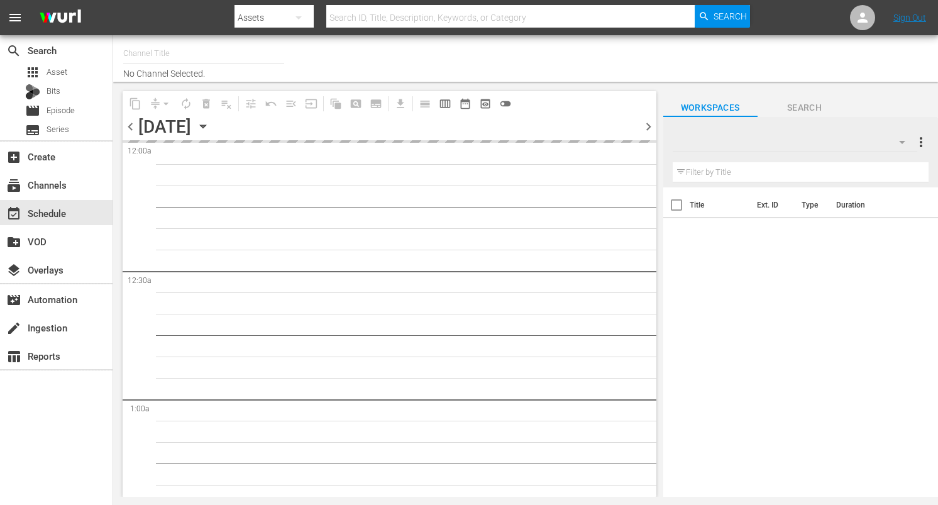
type input "DangerTV (161)"
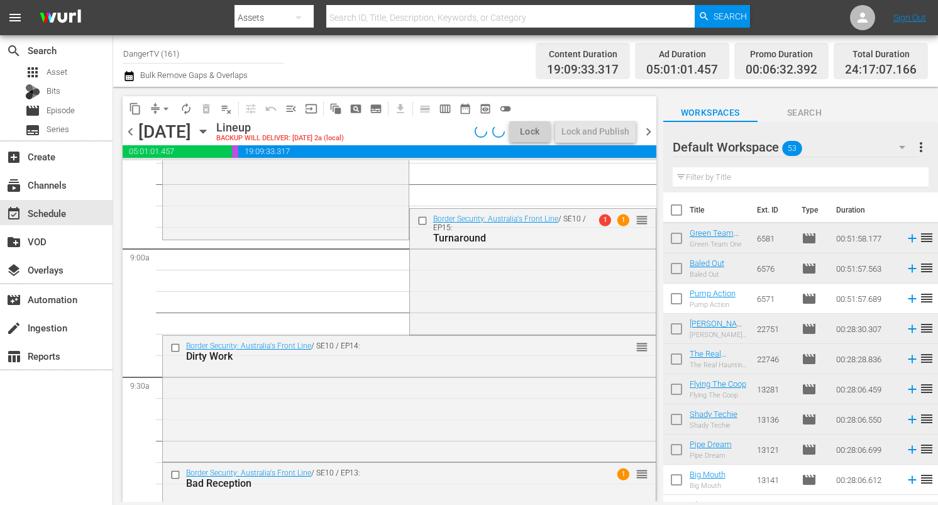
scroll to position [2232, 0]
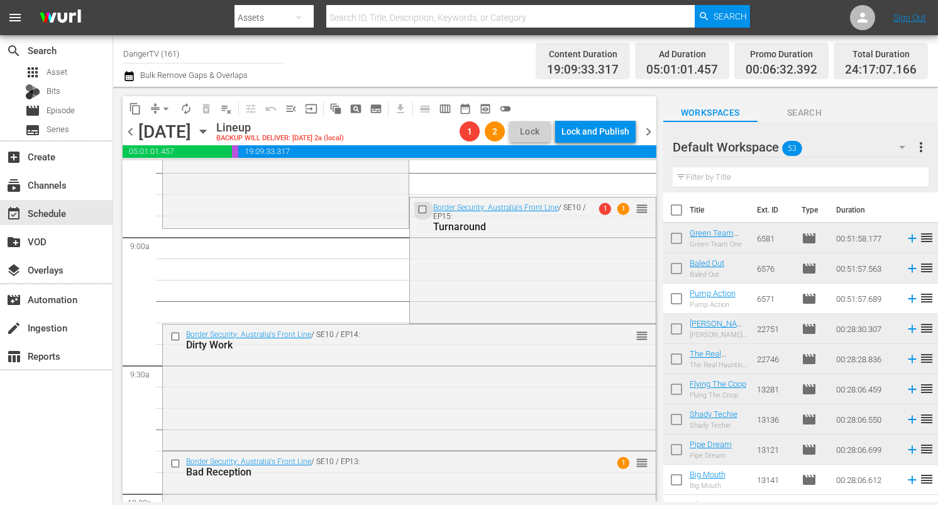
drag, startPoint x: 416, startPoint y: 210, endPoint x: 362, endPoint y: 262, distance: 74.7
click at [417, 210] on input "checkbox" at bounding box center [423, 209] width 13 height 11
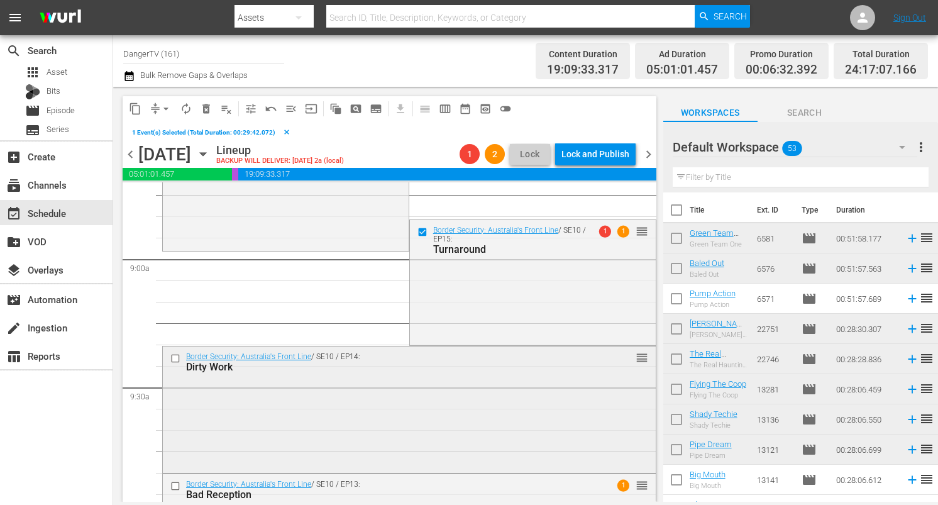
click at [178, 355] on input "checkbox" at bounding box center [176, 358] width 13 height 11
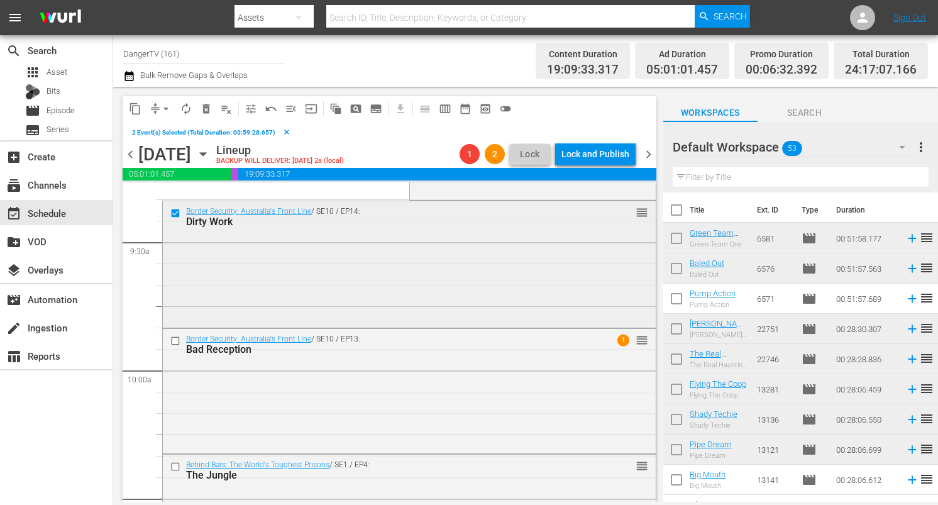
scroll to position [2434, 0]
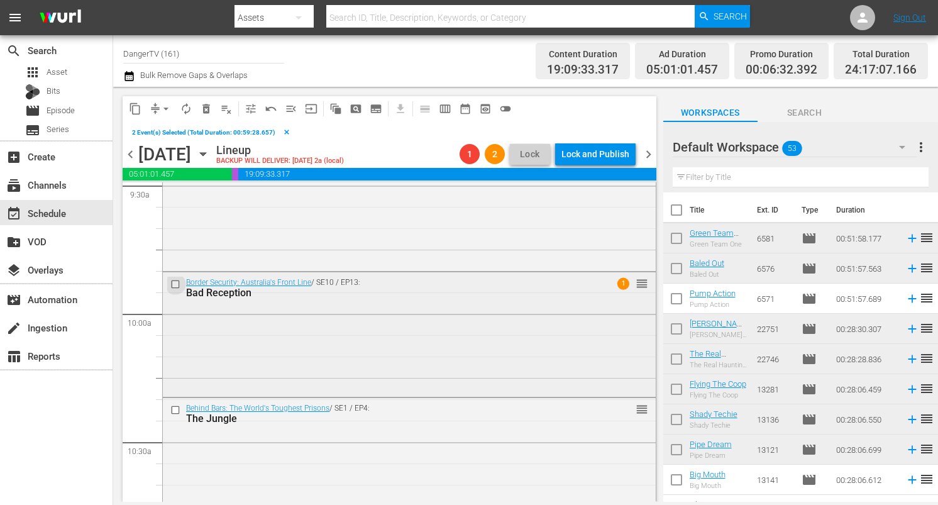
click at [174, 281] on input "checkbox" at bounding box center [176, 284] width 13 height 11
click at [174, 410] on input "checkbox" at bounding box center [176, 409] width 13 height 11
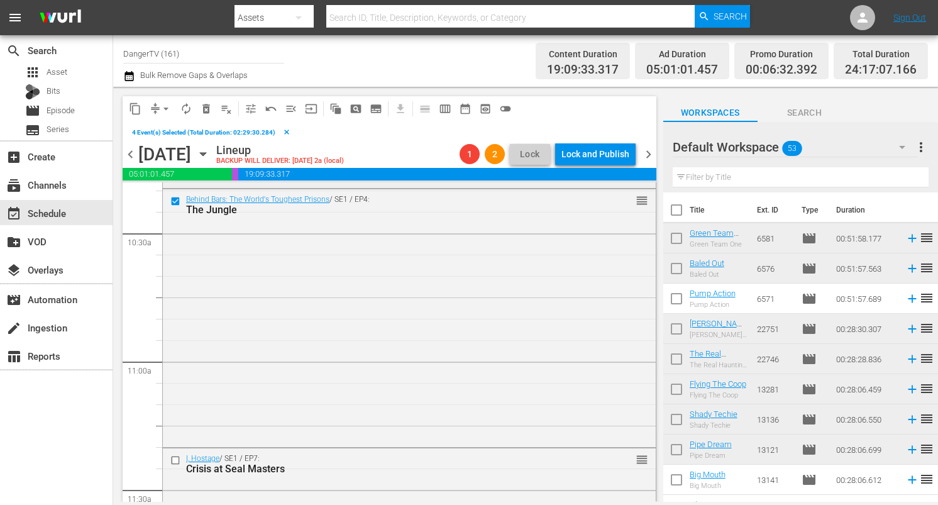
scroll to position [2663, 0]
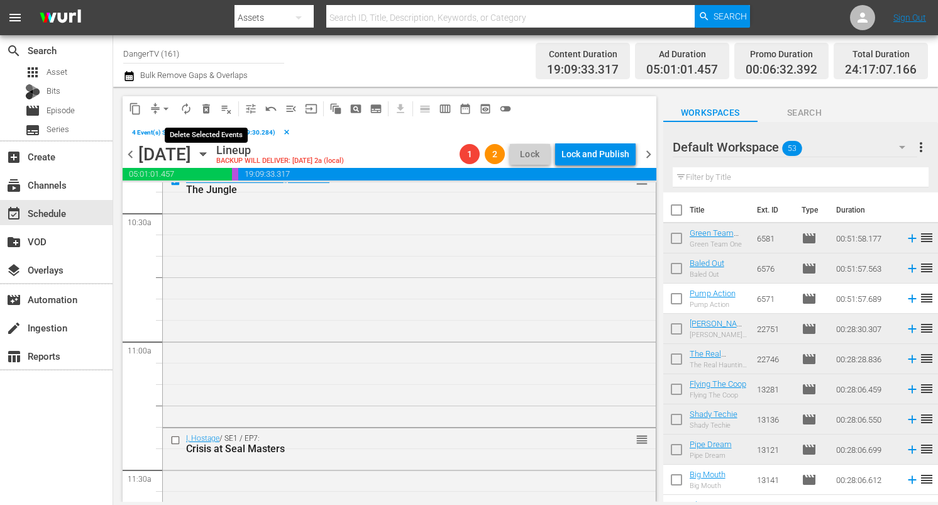
click at [209, 111] on span "delete_forever_outlined" at bounding box center [206, 108] width 13 height 13
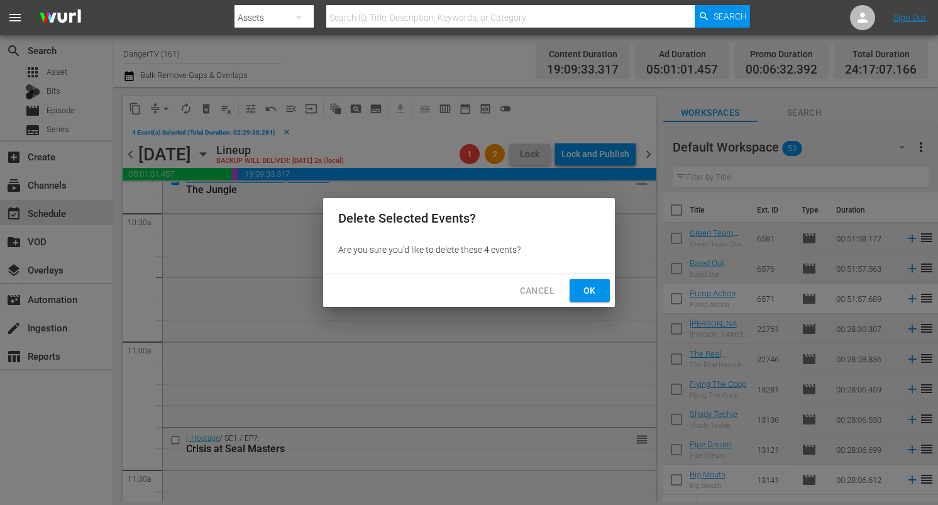
click at [580, 295] on span "Ok" at bounding box center [590, 291] width 20 height 16
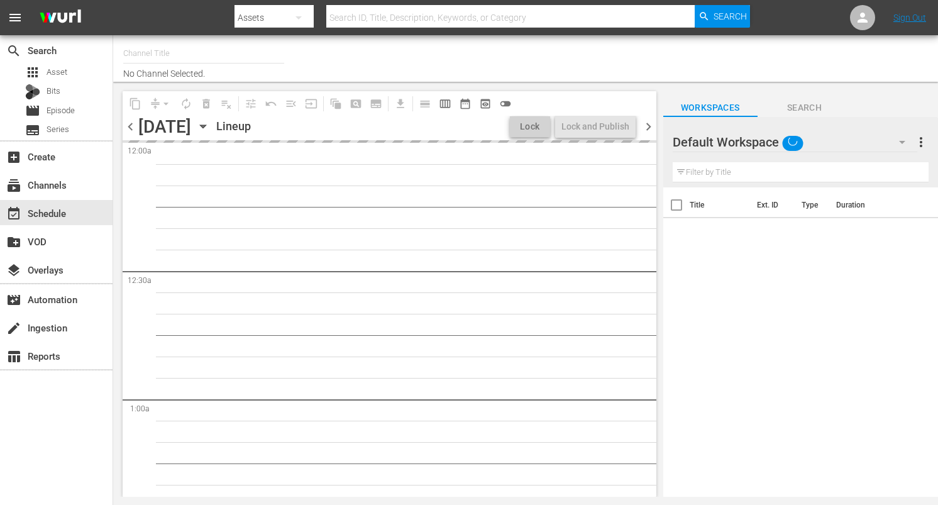
type input "DangerTV (161)"
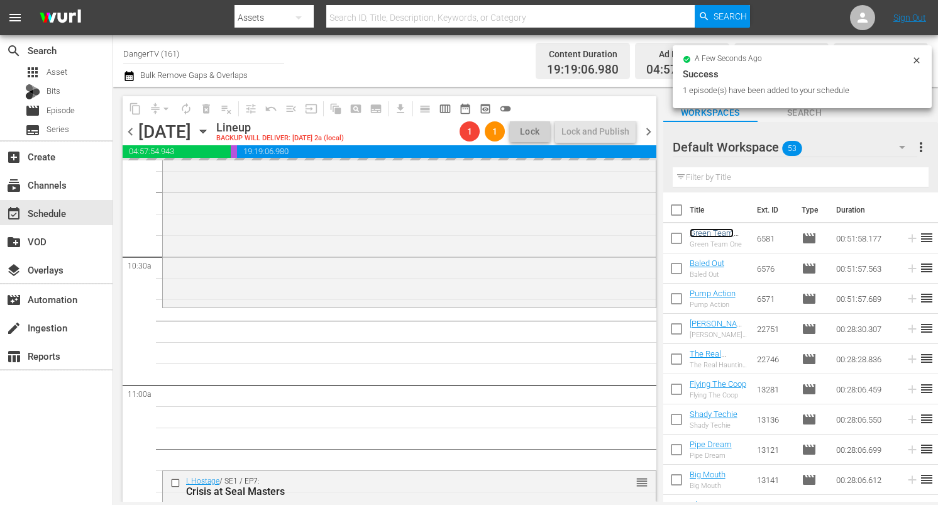
scroll to position [2598, 0]
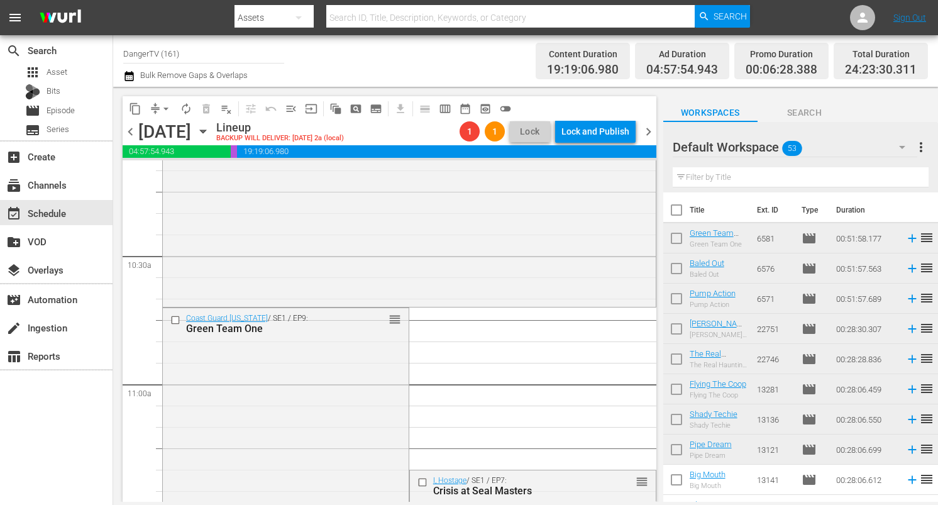
drag, startPoint x: 716, startPoint y: 232, endPoint x: 229, endPoint y: 3, distance: 538.6
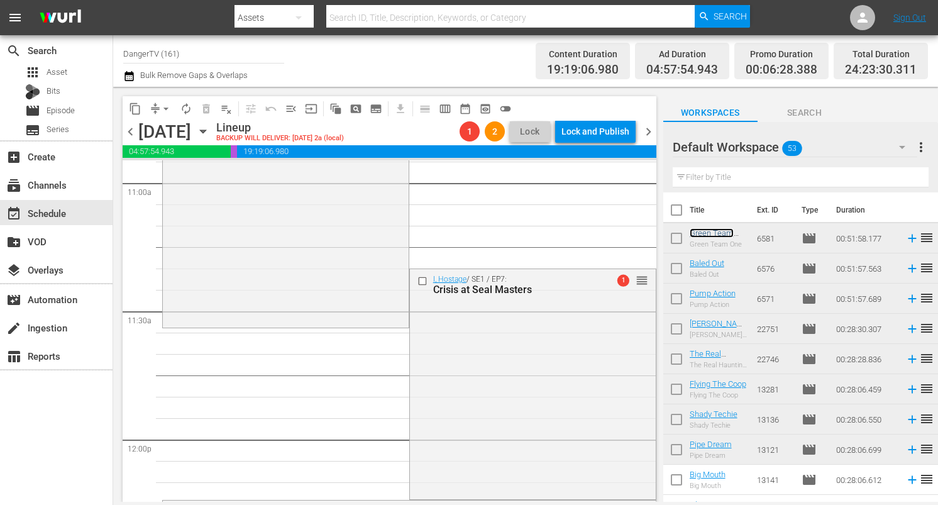
scroll to position [2804, 0]
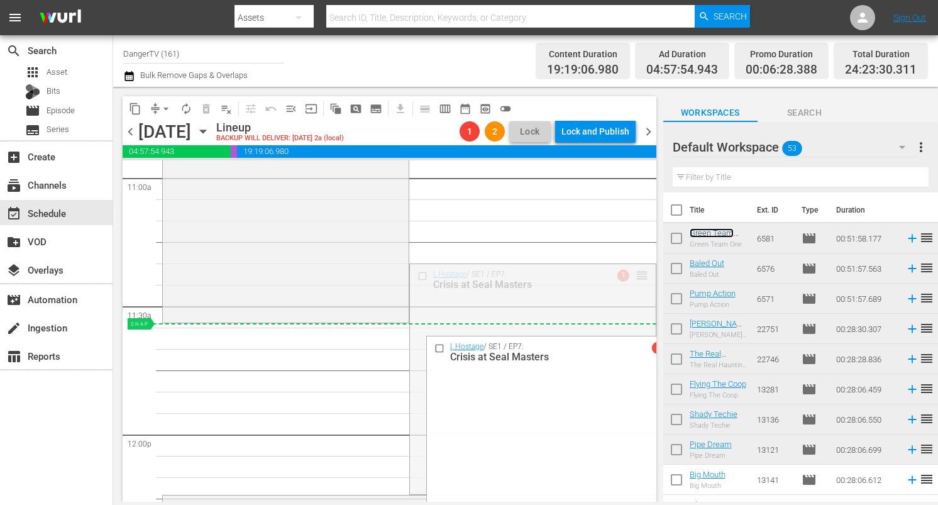
drag, startPoint x: 634, startPoint y: 270, endPoint x: 619, endPoint y: 328, distance: 59.2
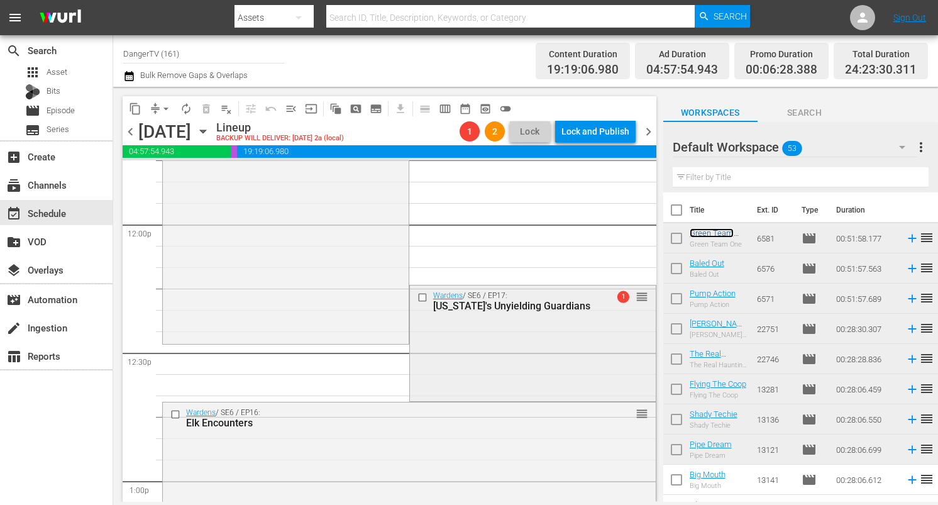
scroll to position [3039, 0]
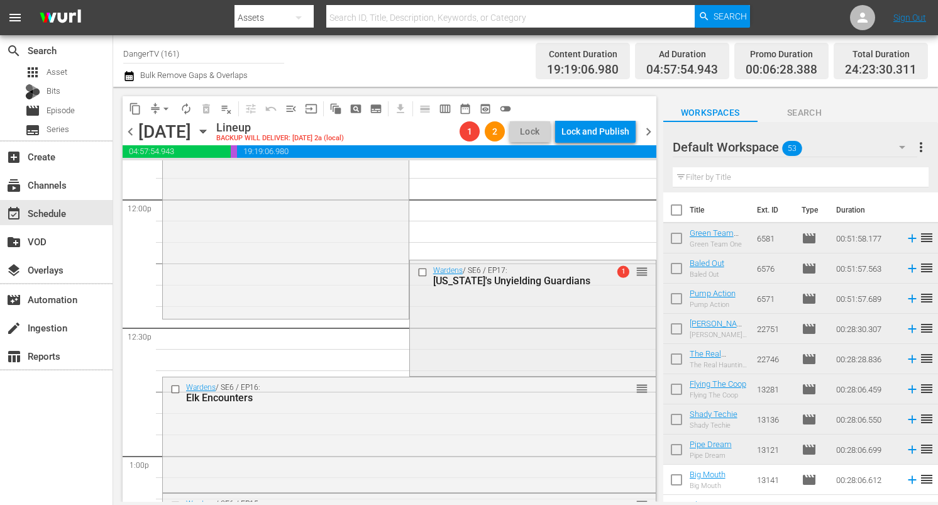
click at [419, 270] on input "checkbox" at bounding box center [423, 272] width 13 height 11
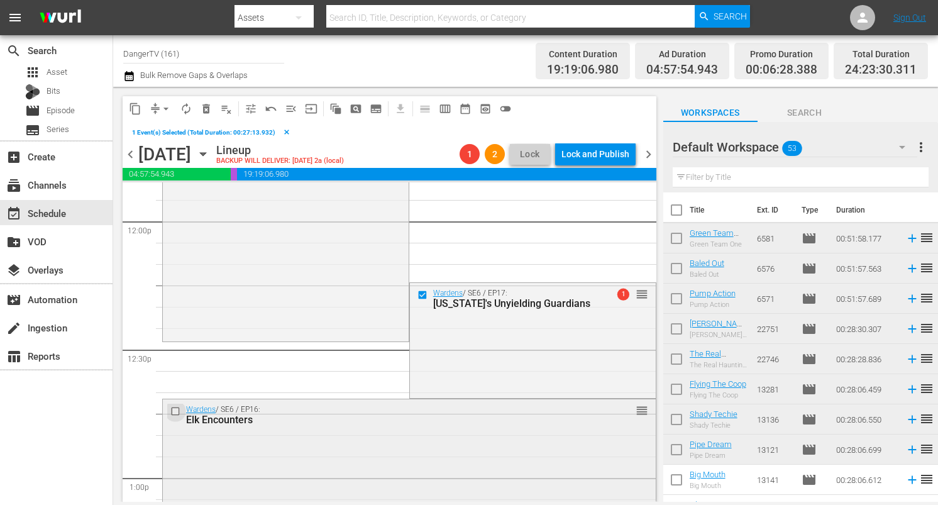
click at [174, 409] on input "checkbox" at bounding box center [176, 411] width 13 height 11
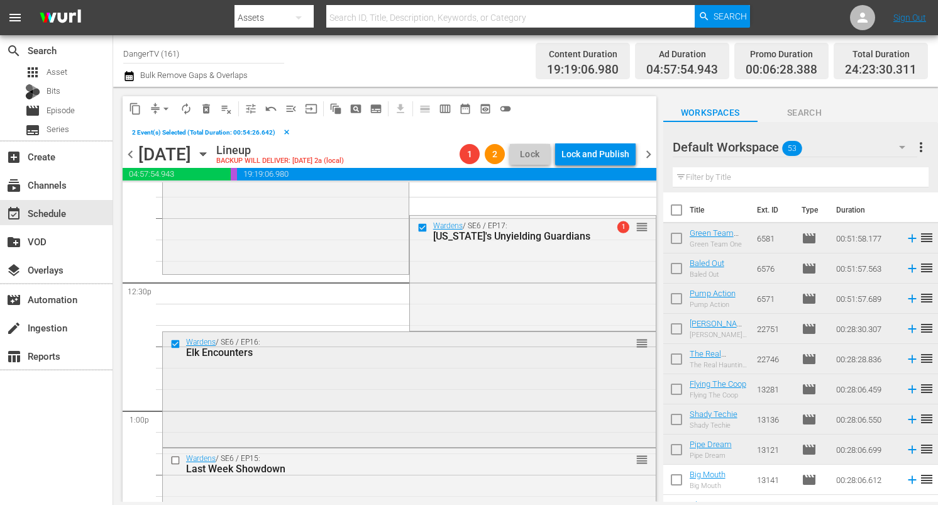
scroll to position [3149, 0]
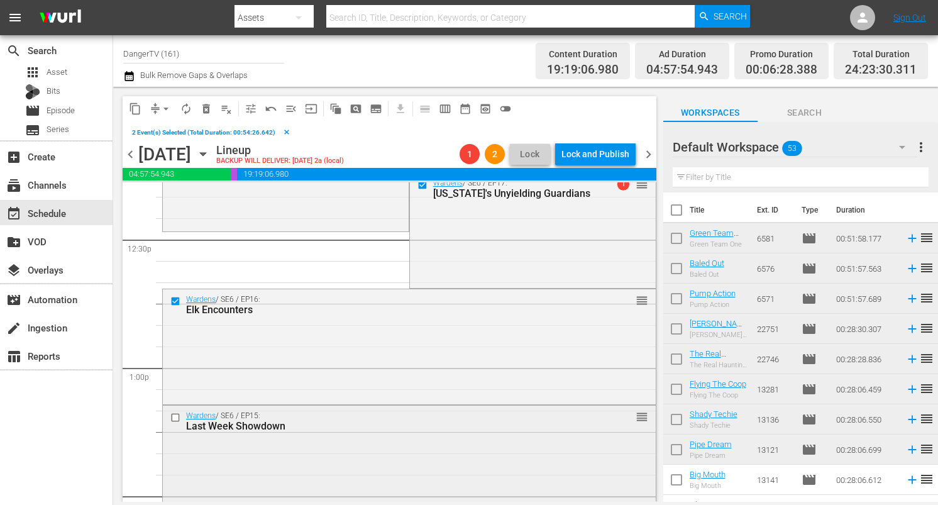
click at [176, 418] on input "checkbox" at bounding box center [176, 417] width 13 height 11
click at [208, 108] on span "delete_forever_outlined" at bounding box center [206, 108] width 13 height 13
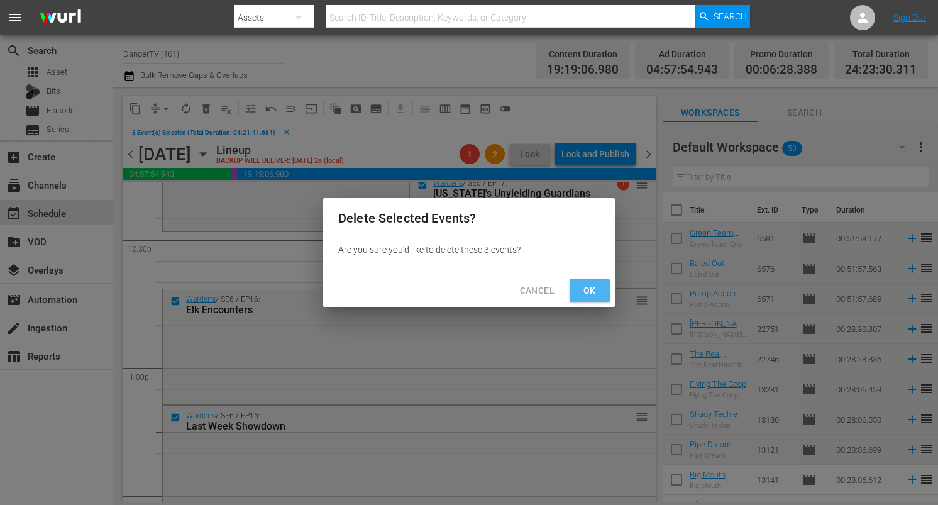
click at [592, 291] on span "Ok" at bounding box center [590, 291] width 20 height 16
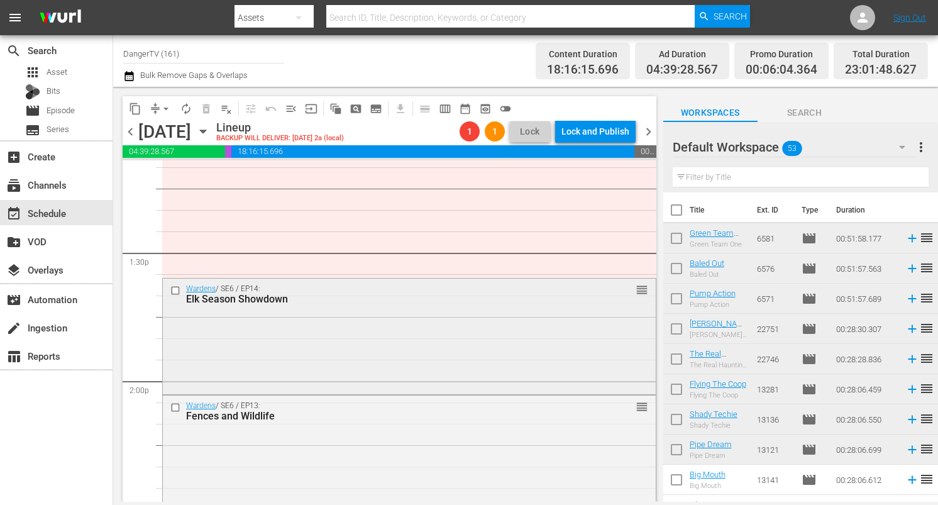
scroll to position [3393, 0]
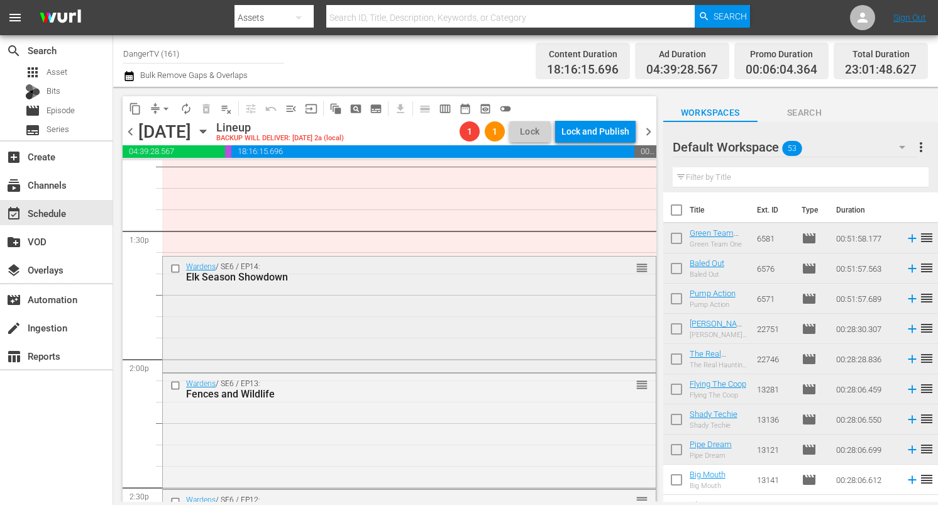
click at [178, 267] on input "checkbox" at bounding box center [176, 268] width 13 height 11
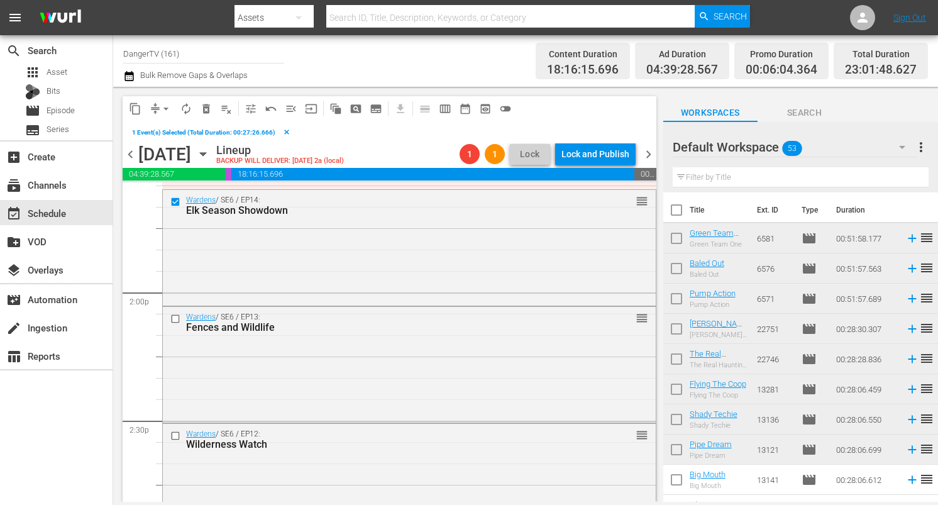
scroll to position [3531, 0]
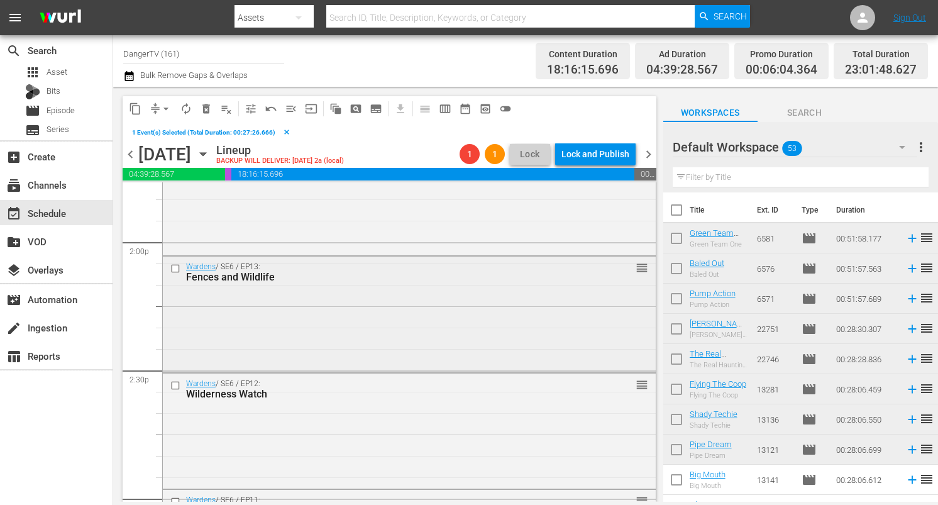
click at [177, 268] on input "checkbox" at bounding box center [176, 268] width 13 height 11
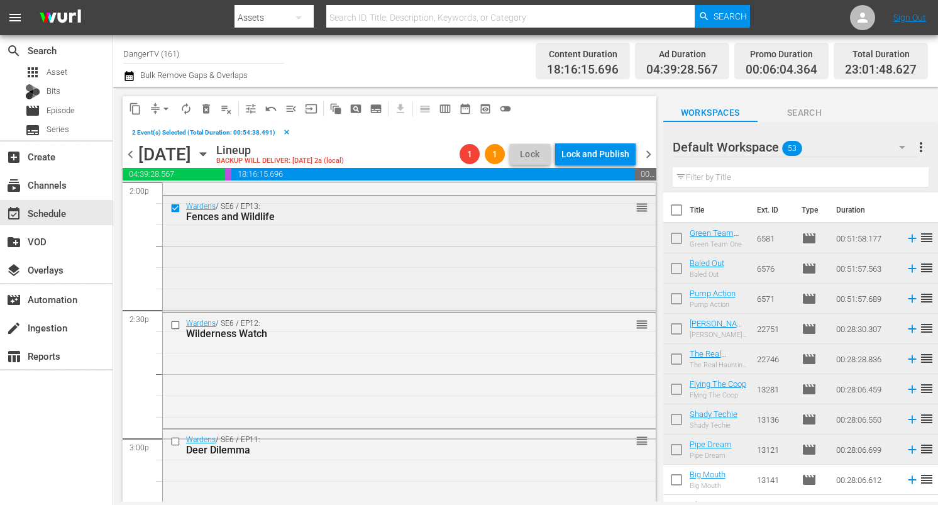
scroll to position [3614, 0]
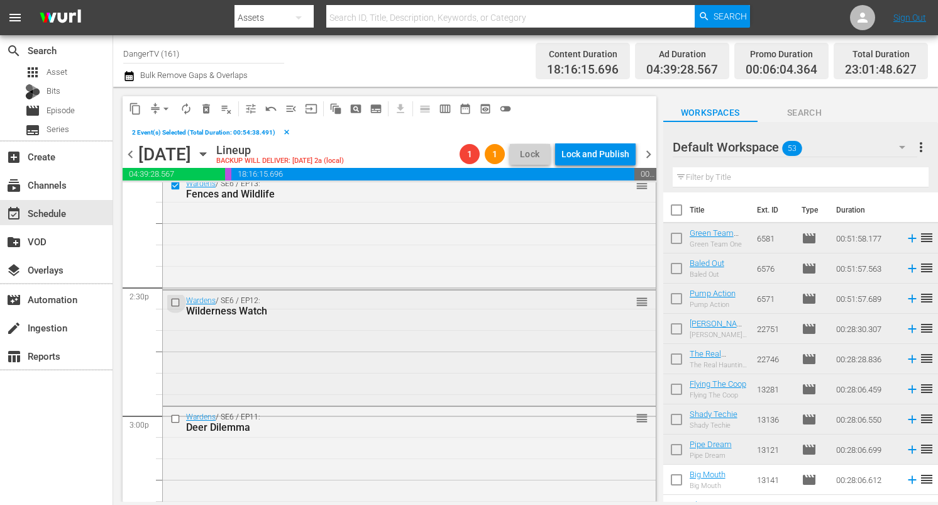
click at [175, 301] on input "checkbox" at bounding box center [176, 302] width 13 height 11
click at [209, 109] on span "delete_forever_outlined" at bounding box center [206, 108] width 13 height 13
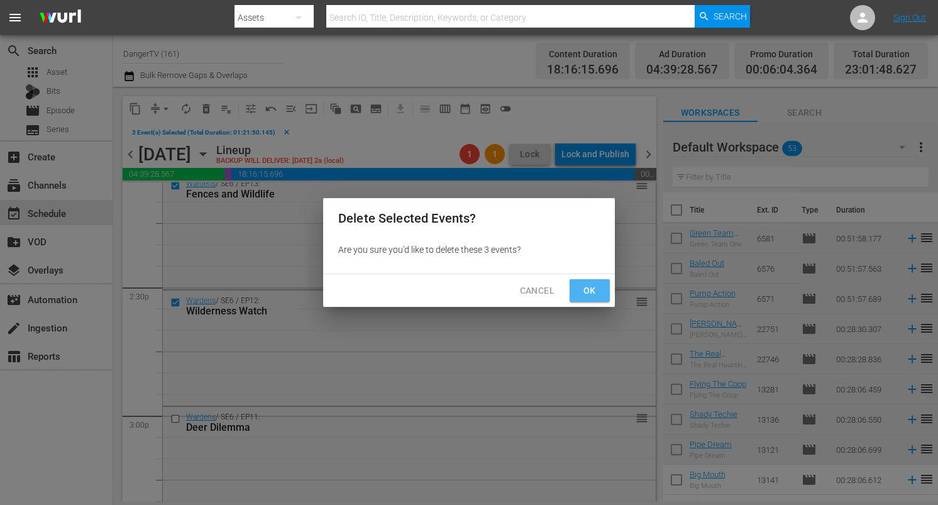
drag, startPoint x: 592, startPoint y: 288, endPoint x: 484, endPoint y: 302, distance: 109.1
click at [592, 288] on span "Ok" at bounding box center [590, 291] width 20 height 16
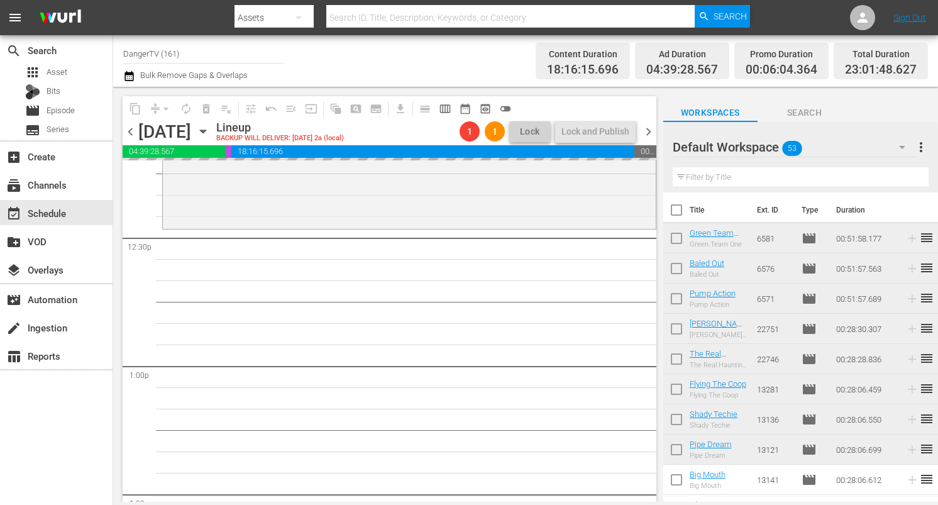
scroll to position [3111, 0]
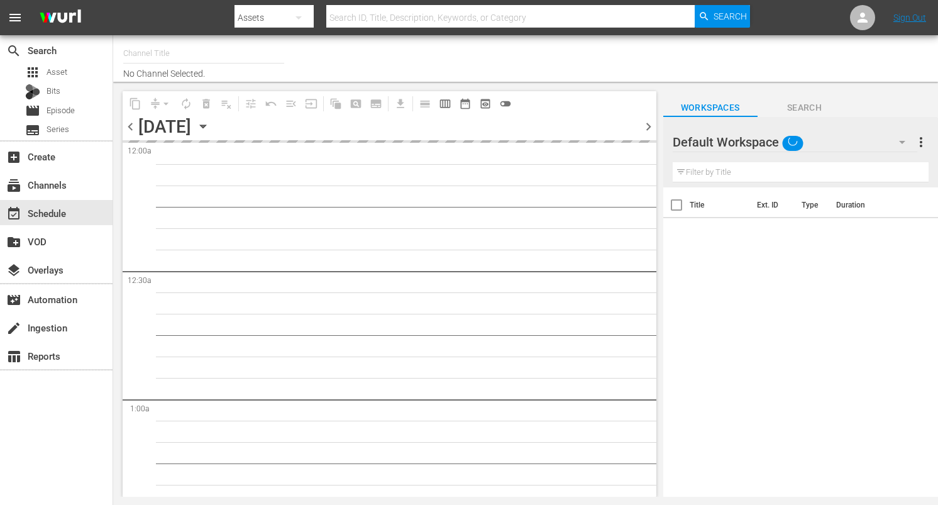
type input "DangerTV (161)"
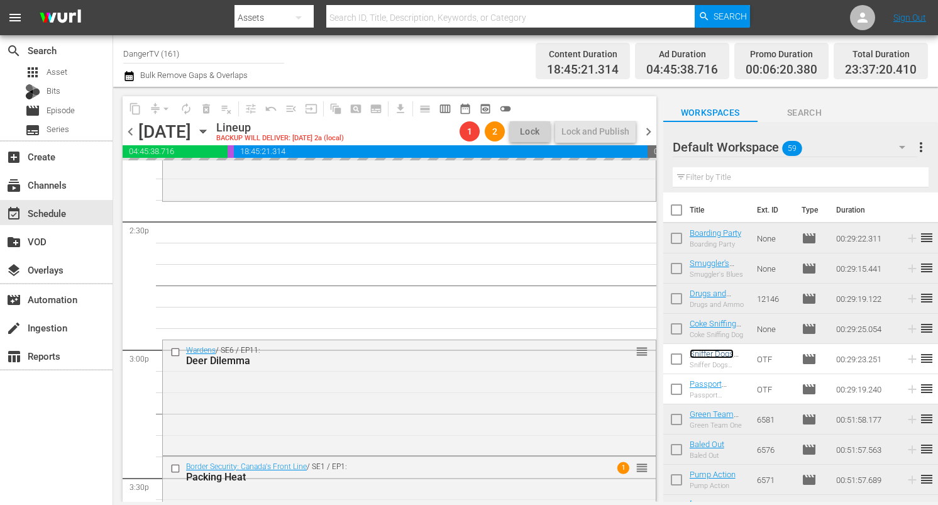
scroll to position [3662, 0]
drag, startPoint x: 706, startPoint y: 353, endPoint x: 204, endPoint y: 11, distance: 607.4
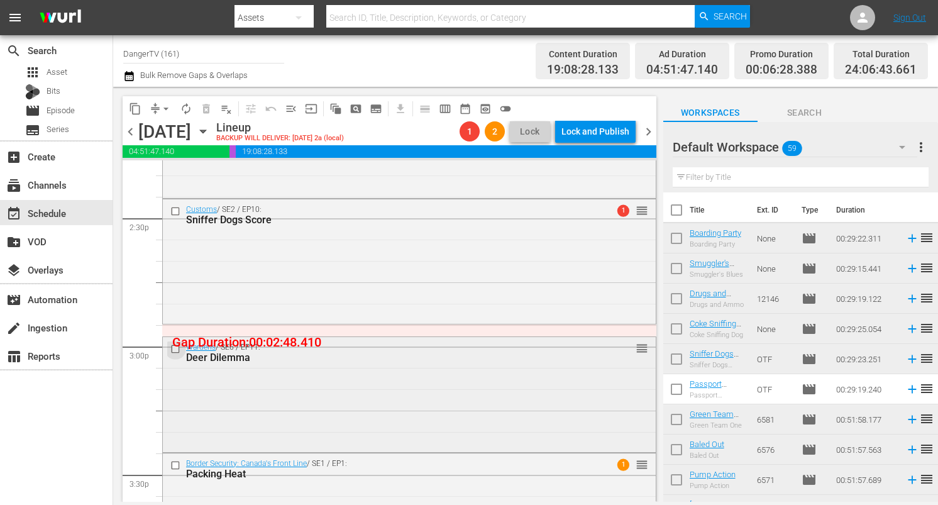
click at [175, 349] on input "checkbox" at bounding box center [176, 348] width 13 height 11
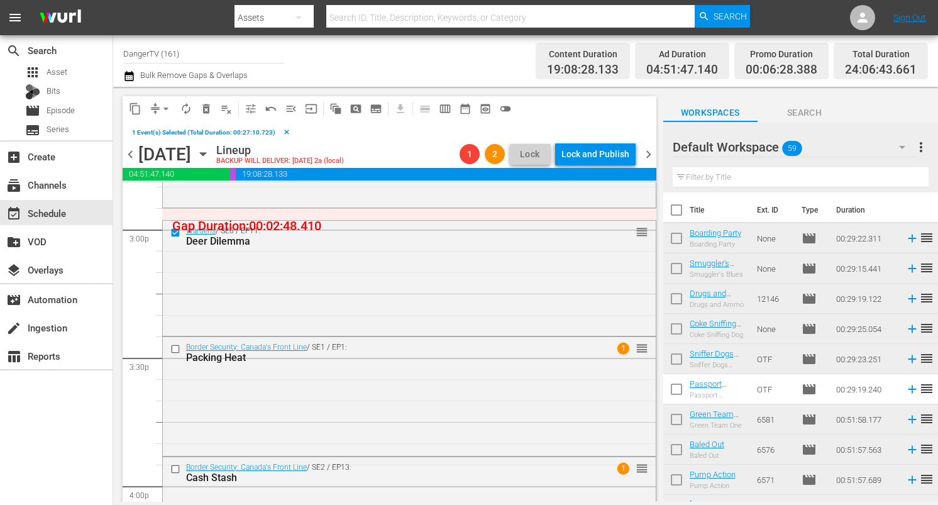
scroll to position [3716, 0]
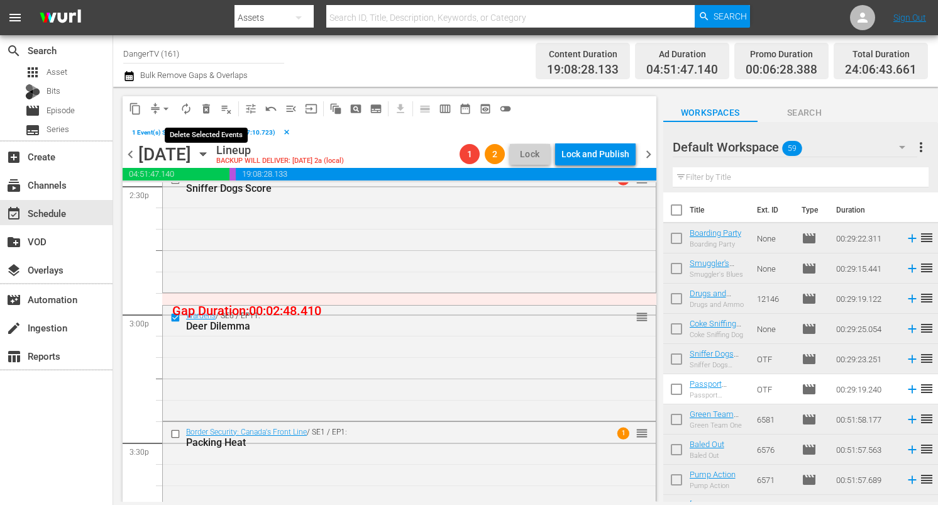
click at [207, 111] on span "delete_forever_outlined" at bounding box center [206, 108] width 13 height 13
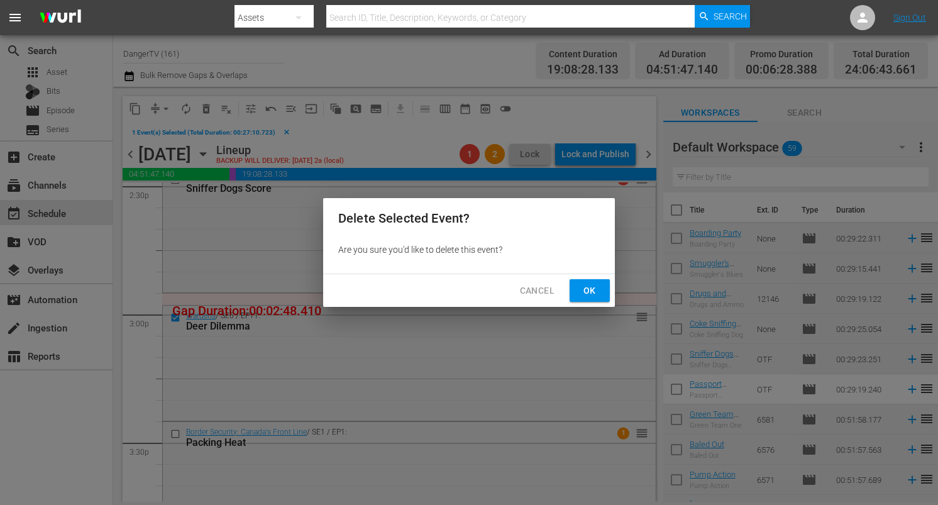
click at [591, 289] on span "Ok" at bounding box center [590, 291] width 20 height 16
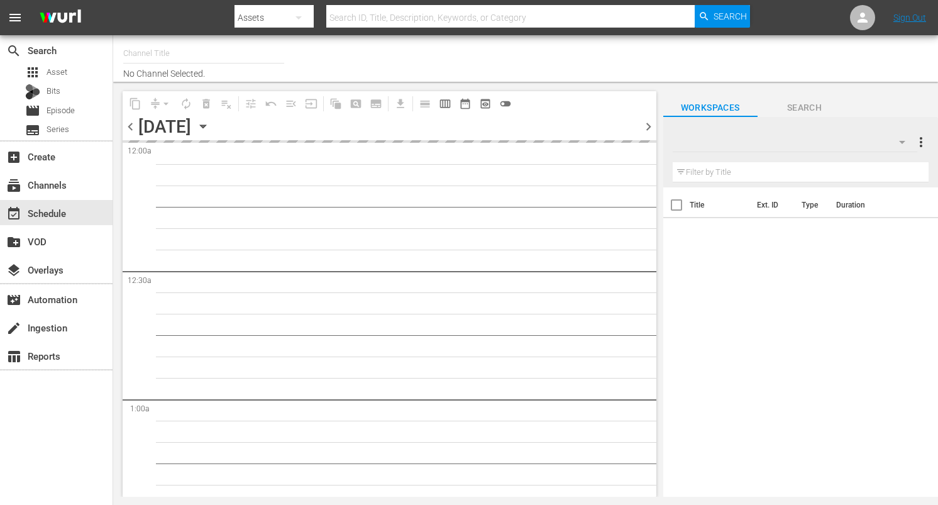
type input "DangerTV (161)"
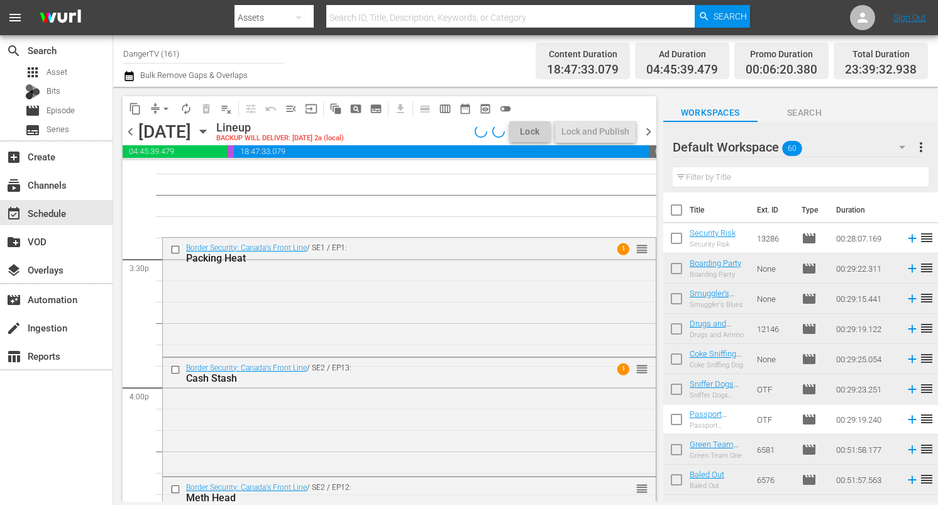
scroll to position [3782, 0]
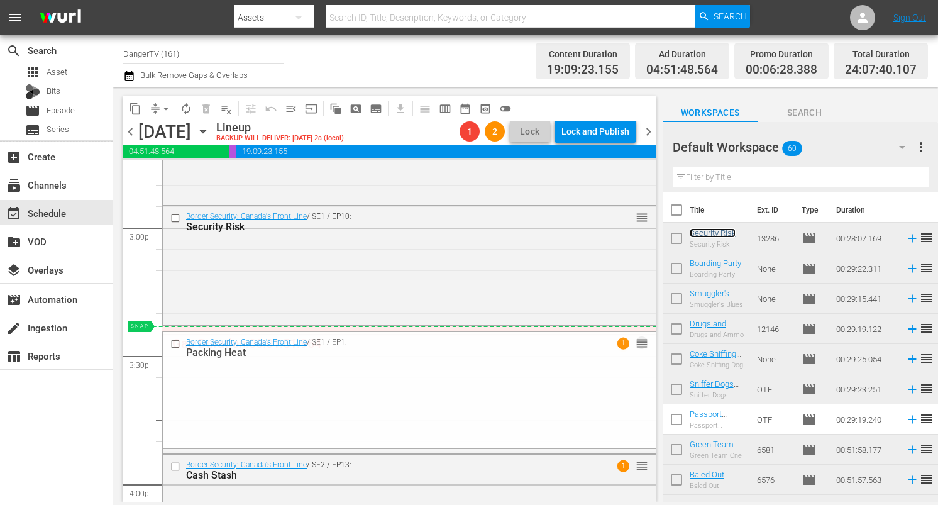
drag, startPoint x: 634, startPoint y: 343, endPoint x: 634, endPoint y: 333, distance: 10.1
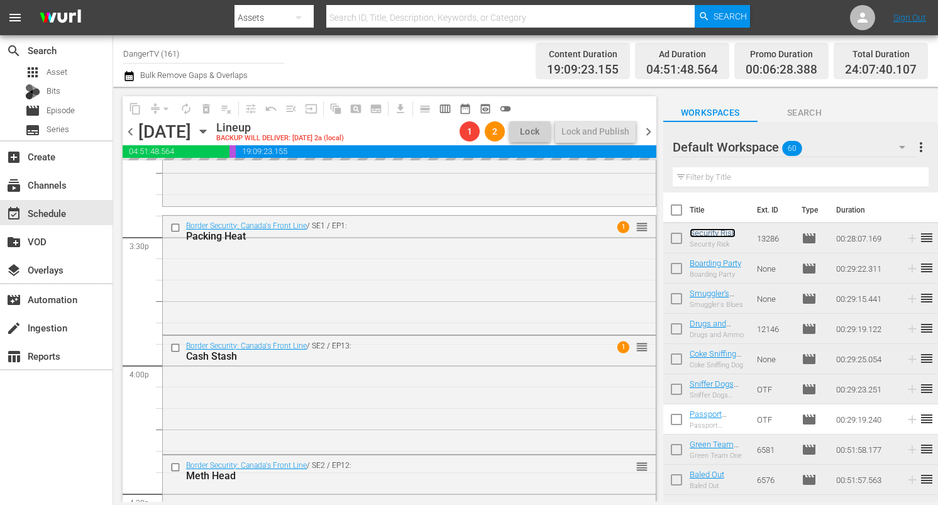
scroll to position [3900, 0]
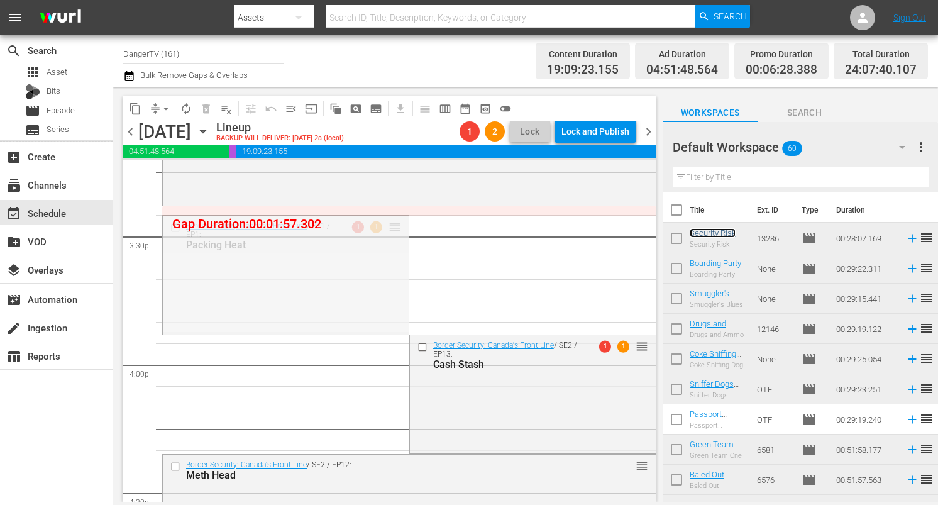
drag, startPoint x: 390, startPoint y: 228, endPoint x: 385, endPoint y: 210, distance: 18.3
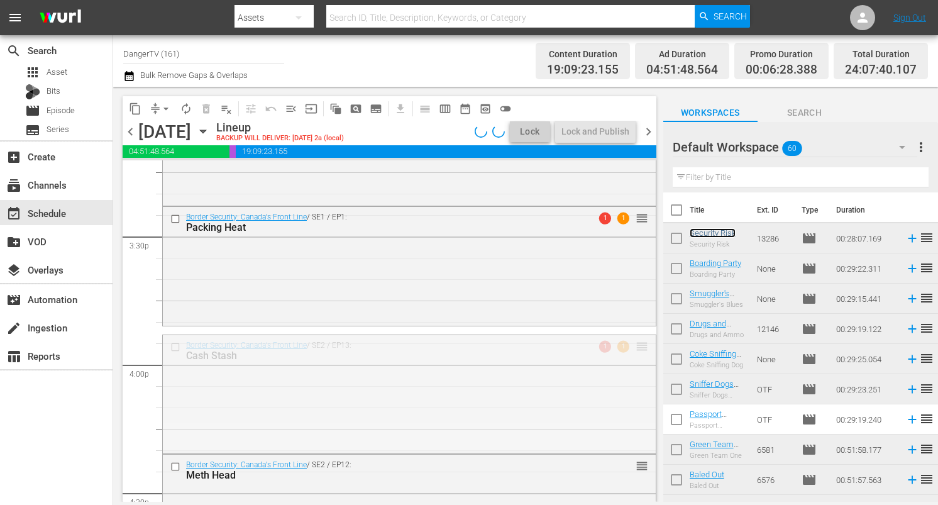
drag, startPoint x: 631, startPoint y: 348, endPoint x: 632, endPoint y: 340, distance: 8.8
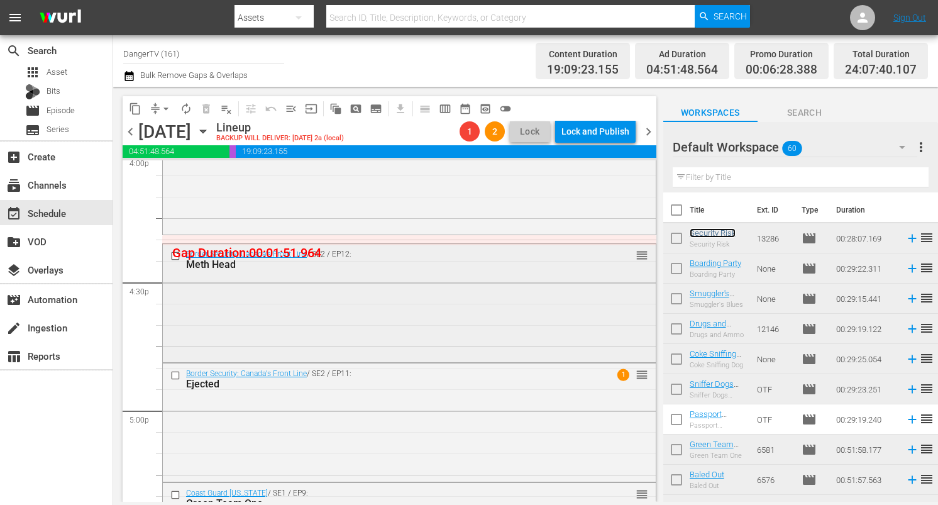
scroll to position [4117, 0]
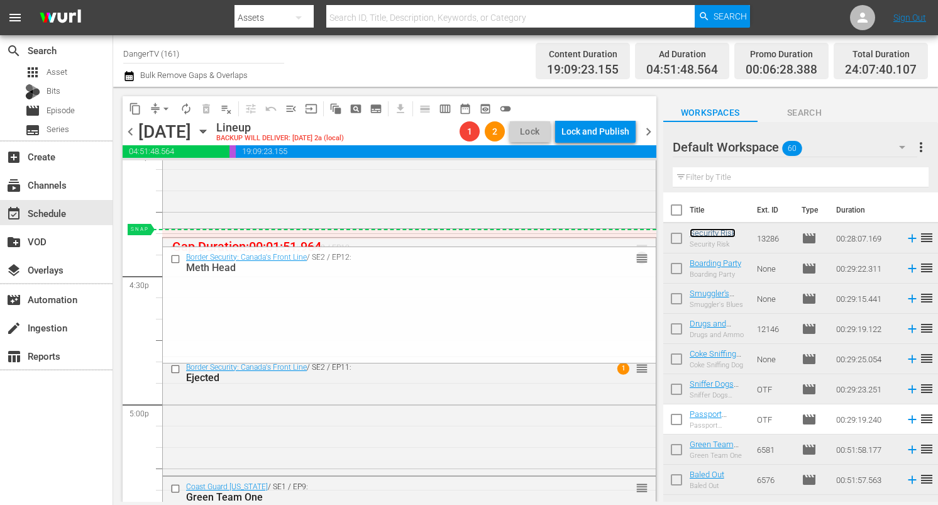
drag, startPoint x: 634, startPoint y: 250, endPoint x: 634, endPoint y: 238, distance: 12.0
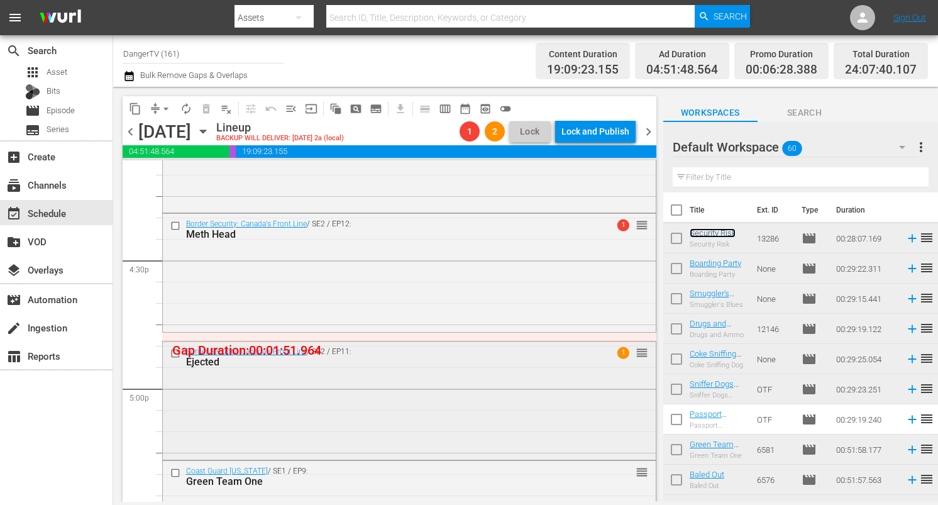
scroll to position [4136, 0]
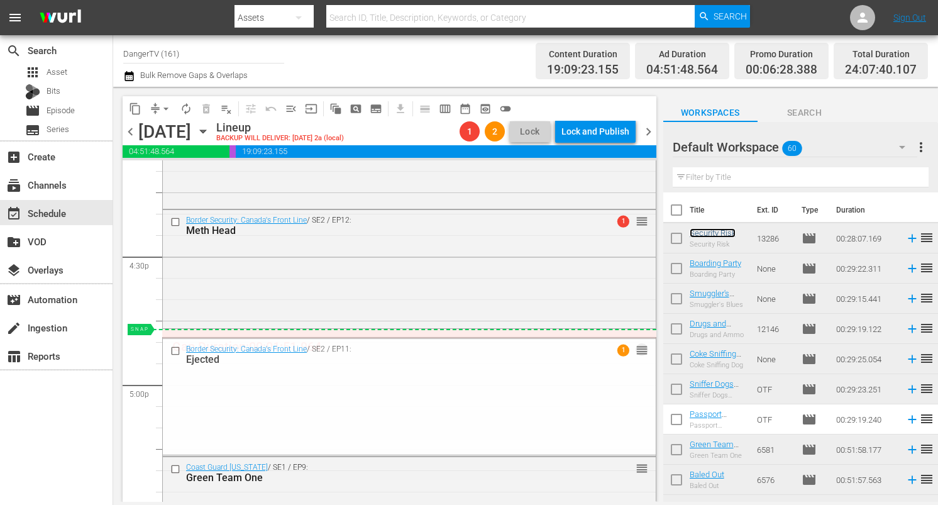
drag, startPoint x: 632, startPoint y: 348, endPoint x: 631, endPoint y: 337, distance: 11.4
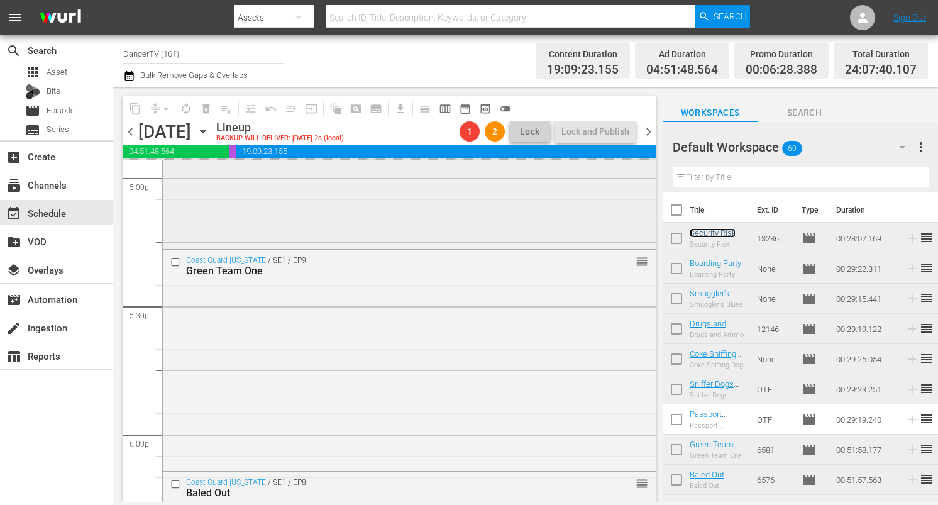
scroll to position [4300, 0]
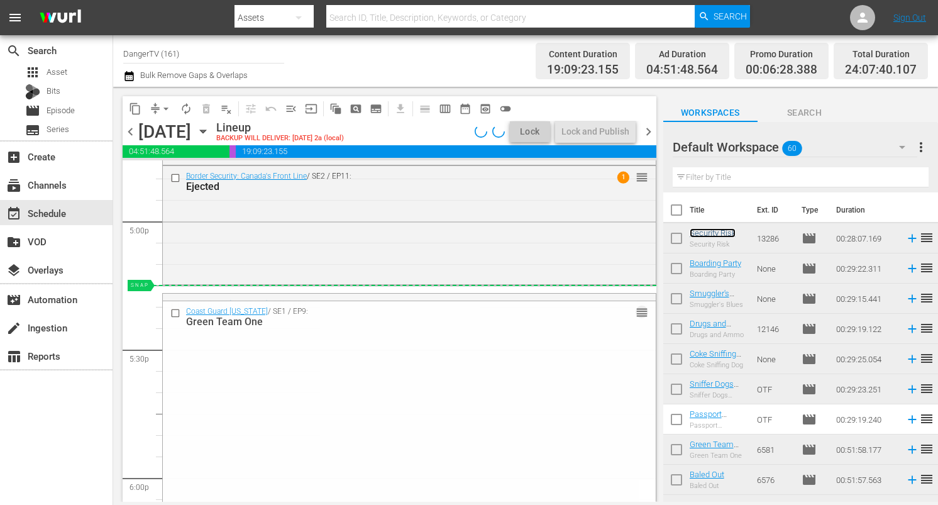
drag, startPoint x: 631, startPoint y: 305, endPoint x: 632, endPoint y: 293, distance: 12.0
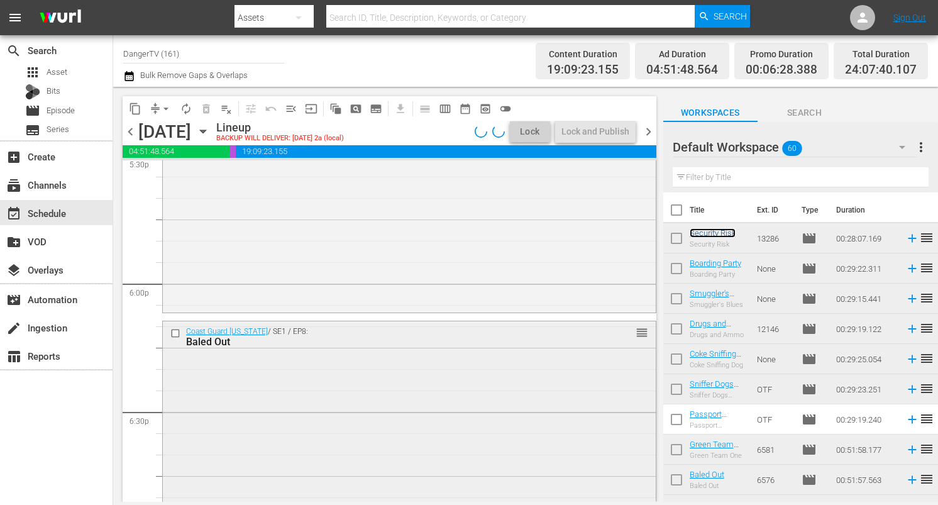
scroll to position [4507, 0]
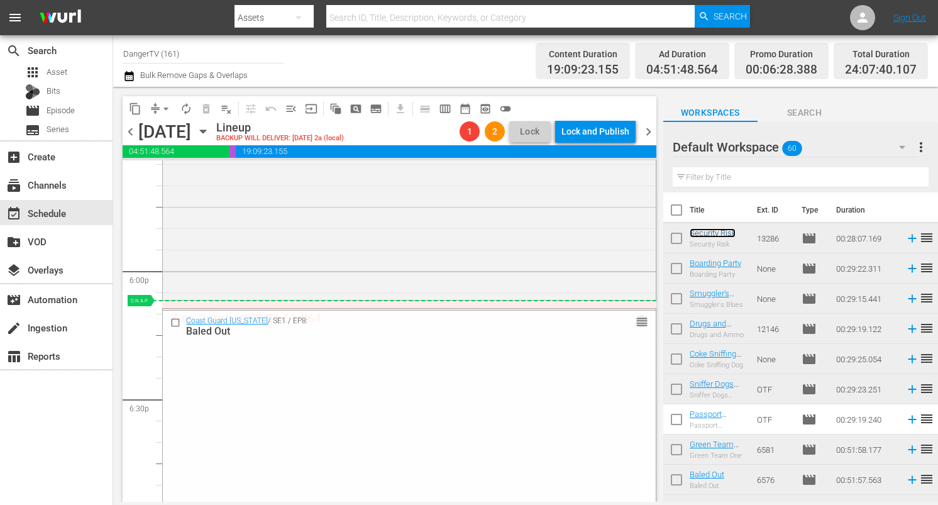
drag, startPoint x: 634, startPoint y: 321, endPoint x: 634, endPoint y: 312, distance: 8.2
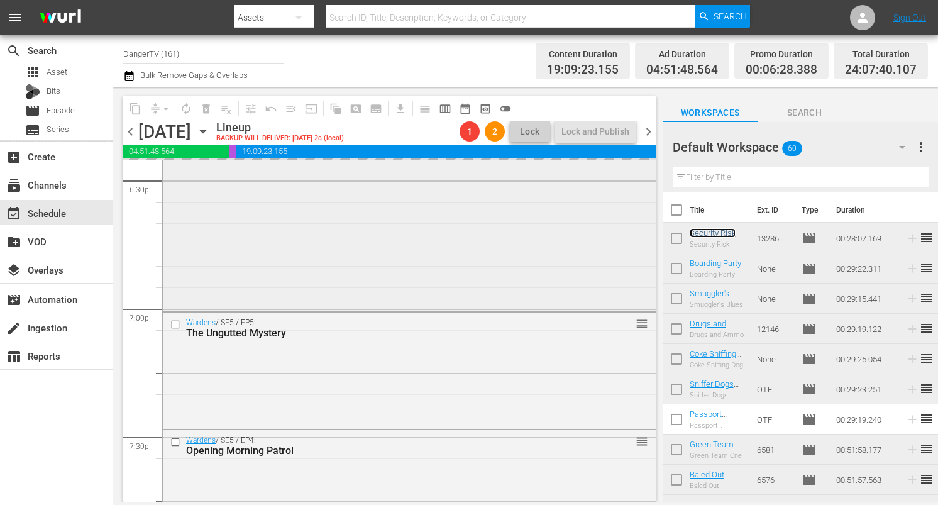
scroll to position [4747, 0]
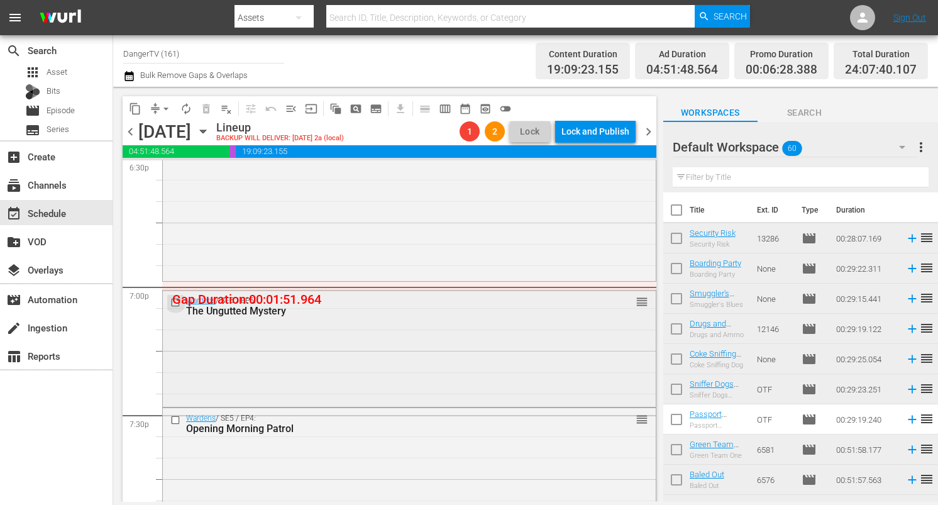
click at [176, 301] on input "checkbox" at bounding box center [176, 302] width 13 height 11
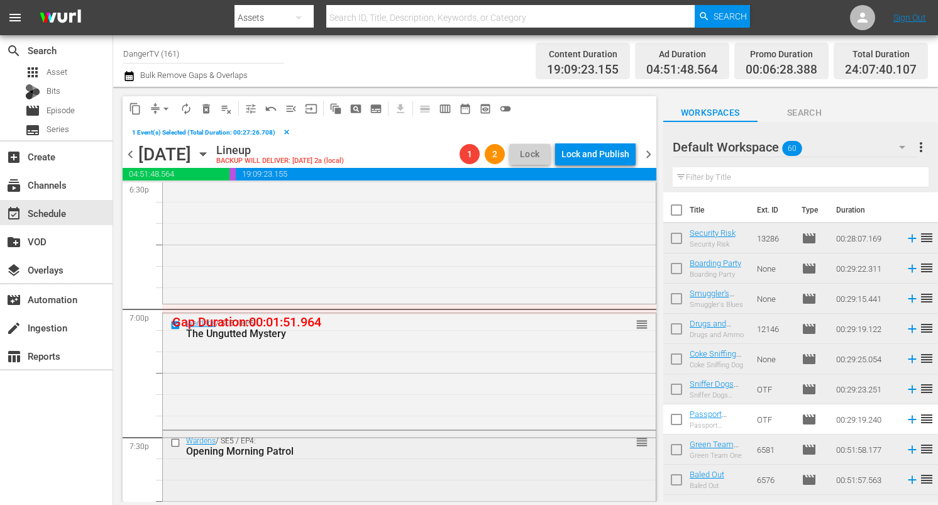
click at [177, 441] on input "checkbox" at bounding box center [176, 442] width 13 height 11
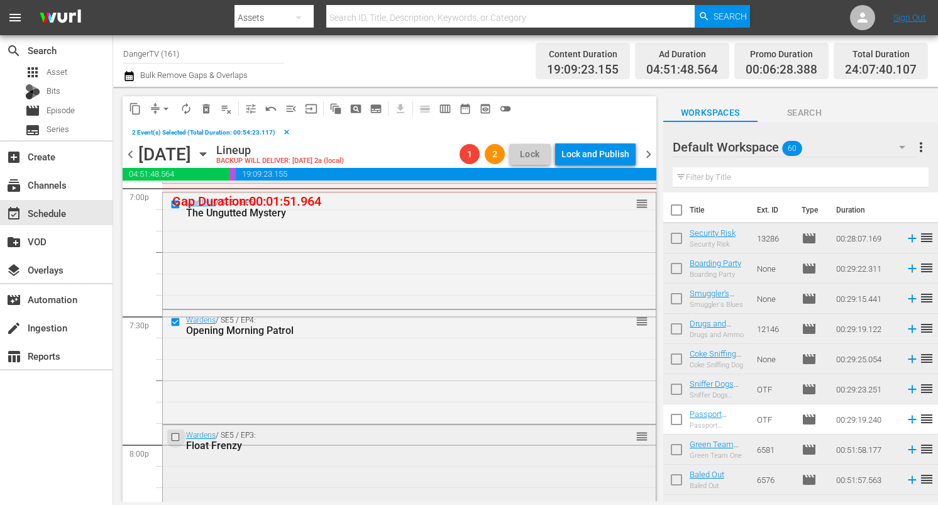
click at [172, 434] on input "checkbox" at bounding box center [176, 436] width 13 height 11
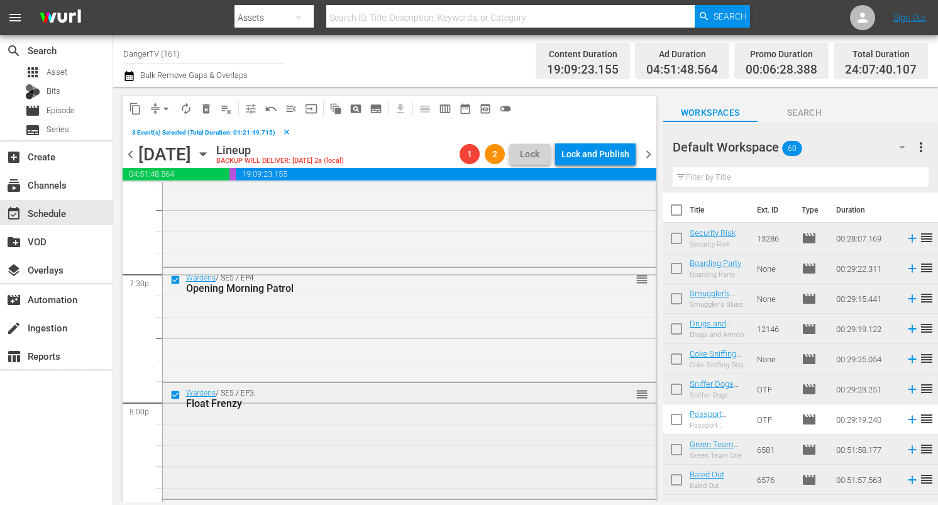
scroll to position [5019, 0]
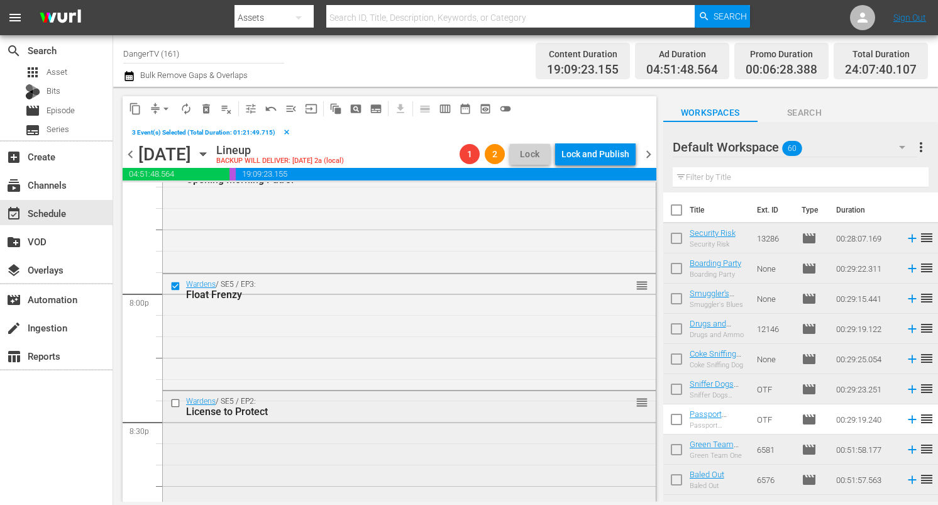
click at [176, 401] on input "checkbox" at bounding box center [176, 402] width 13 height 11
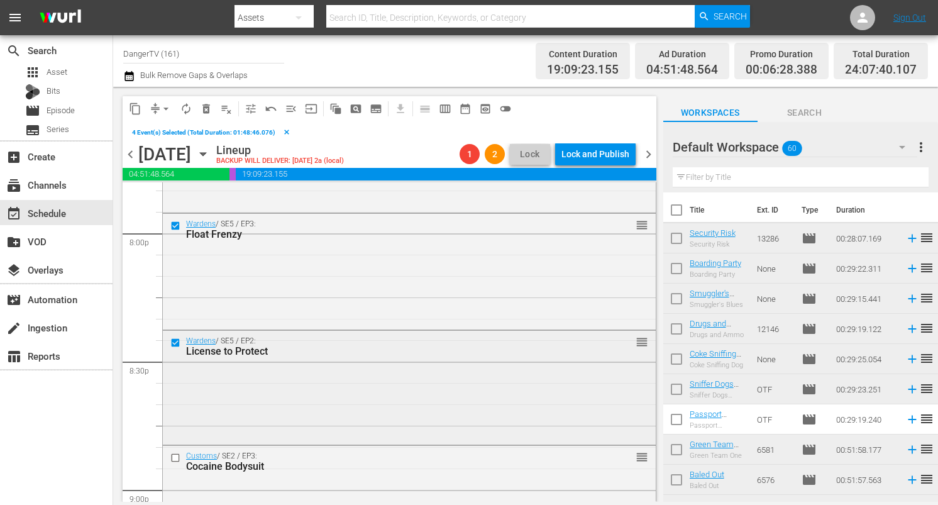
scroll to position [5111, 0]
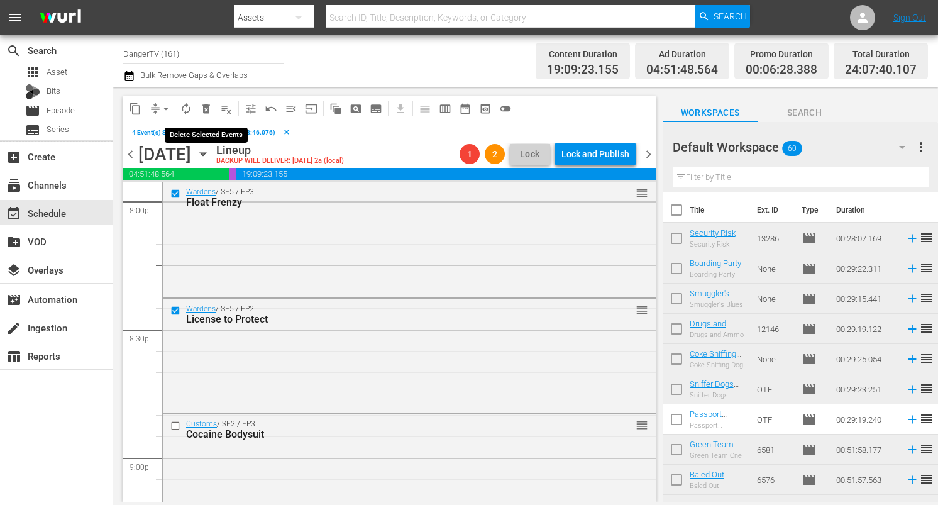
click at [205, 107] on span "delete_forever_outlined" at bounding box center [206, 108] width 13 height 13
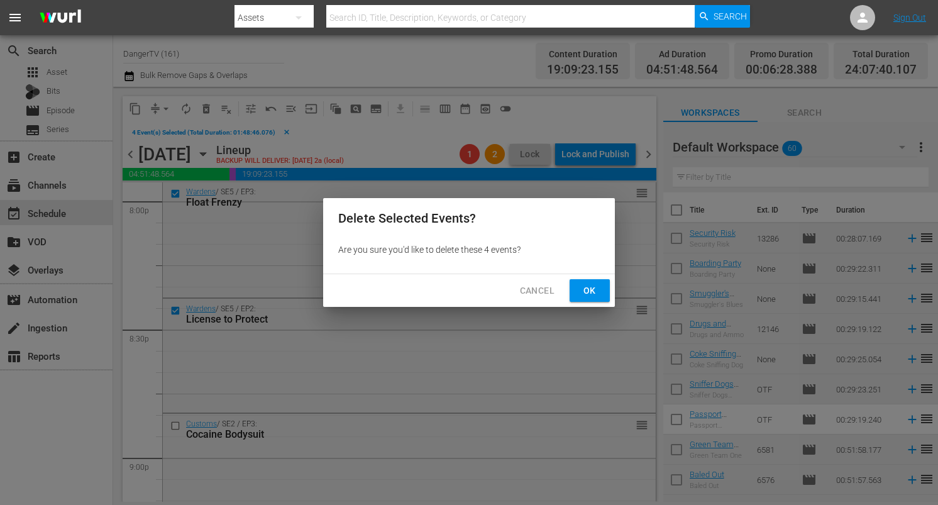
click at [587, 292] on span "Ok" at bounding box center [590, 291] width 20 height 16
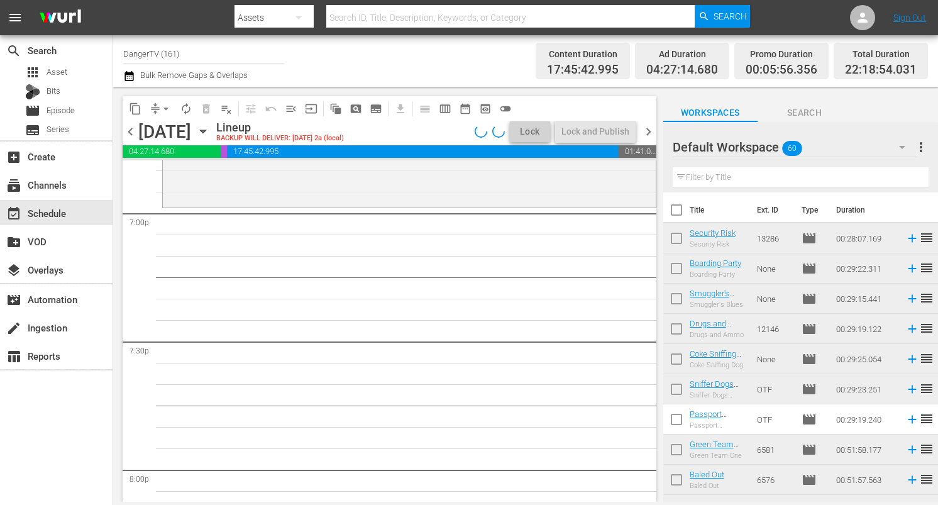
scroll to position [4818, 0]
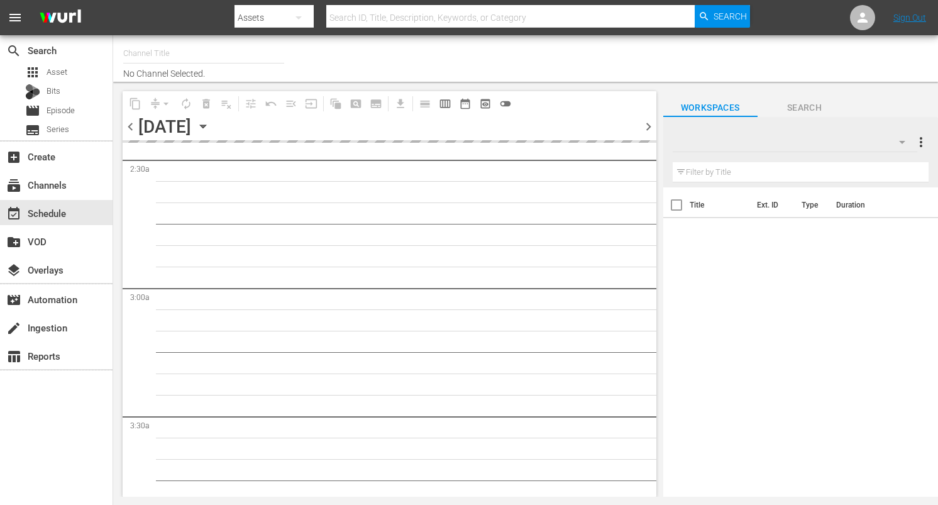
type input "DangerTV (161)"
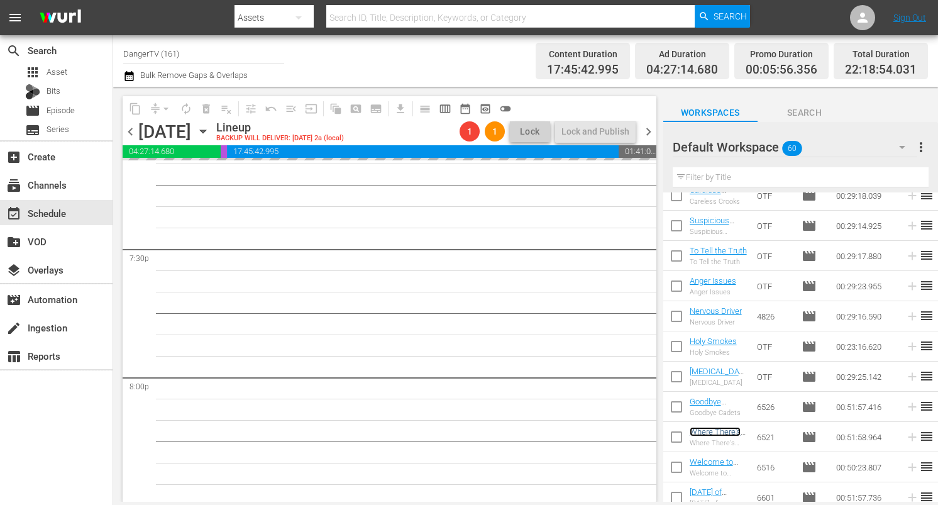
scroll to position [4921, 0]
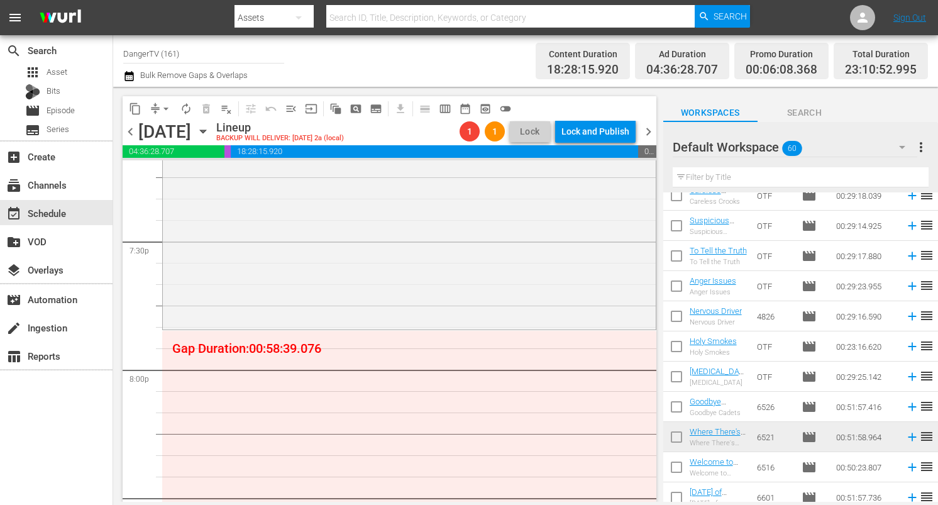
drag, startPoint x: 700, startPoint y: 432, endPoint x: 177, endPoint y: 29, distance: 660.8
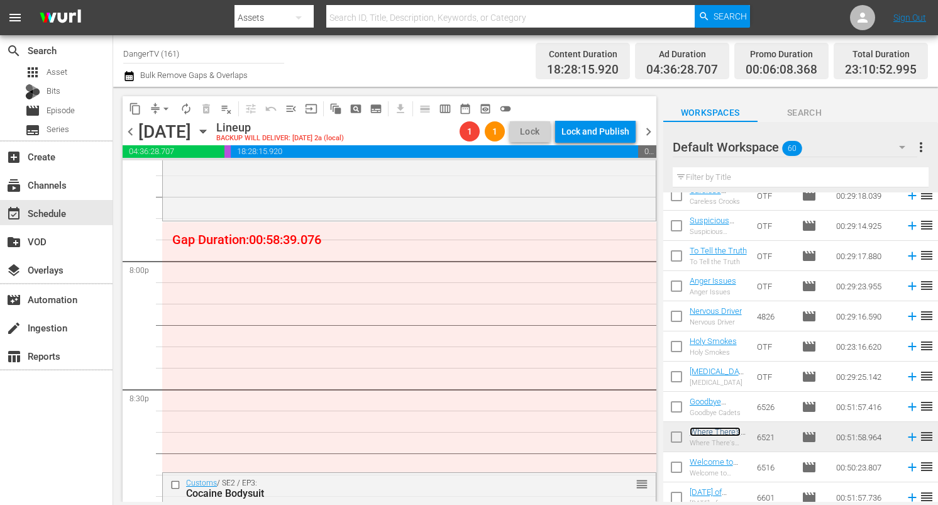
scroll to position [5021, 0]
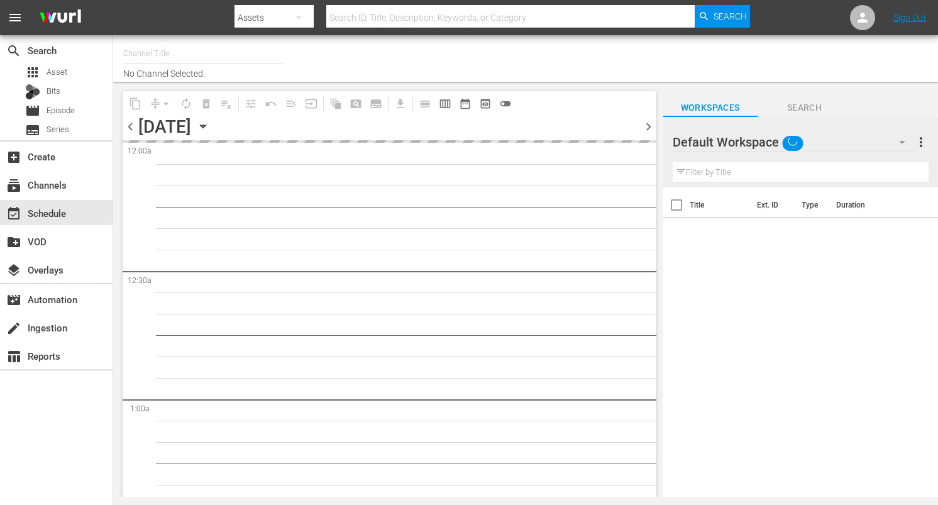
type input "DangerTV (161)"
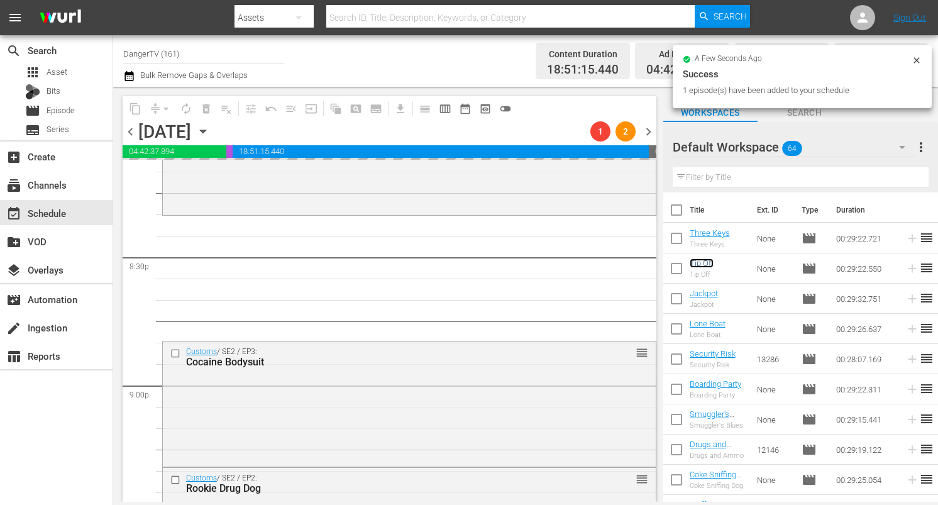
scroll to position [5175, 0]
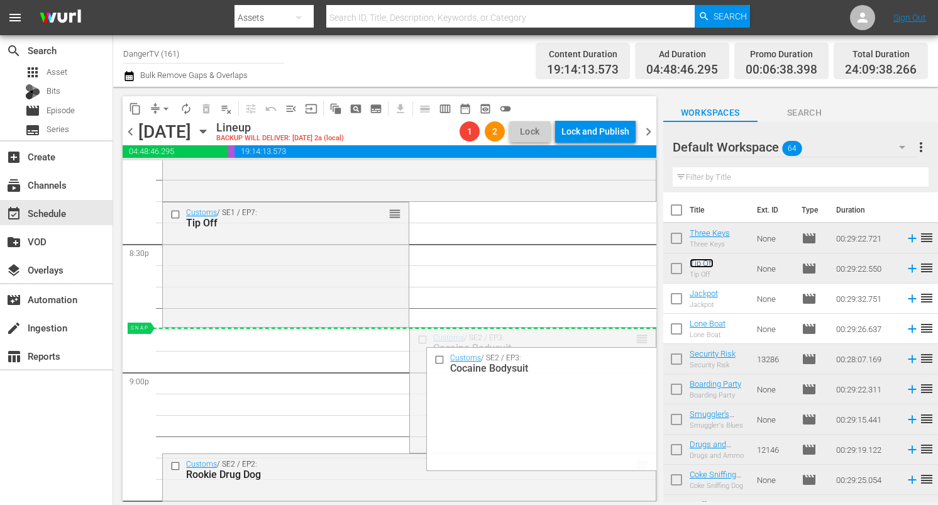
drag, startPoint x: 633, startPoint y: 335, endPoint x: 629, endPoint y: 345, distance: 10.4
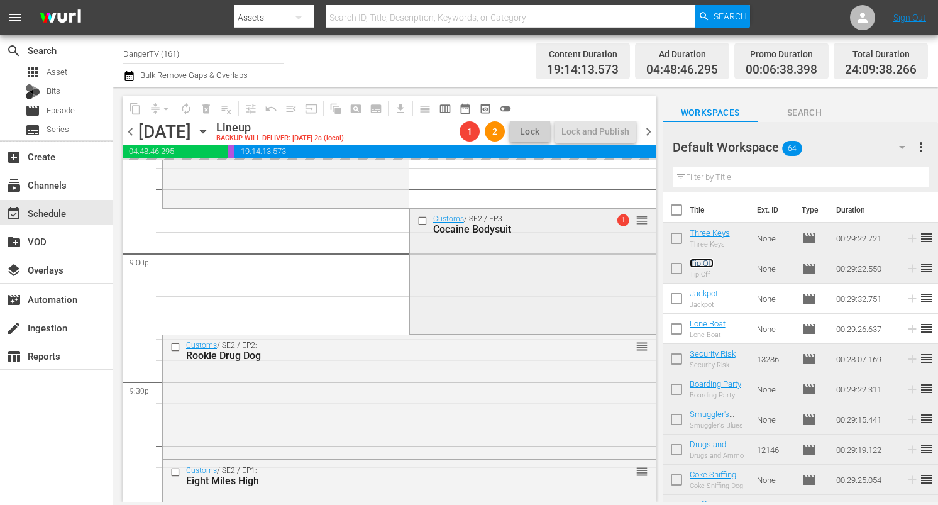
scroll to position [5295, 0]
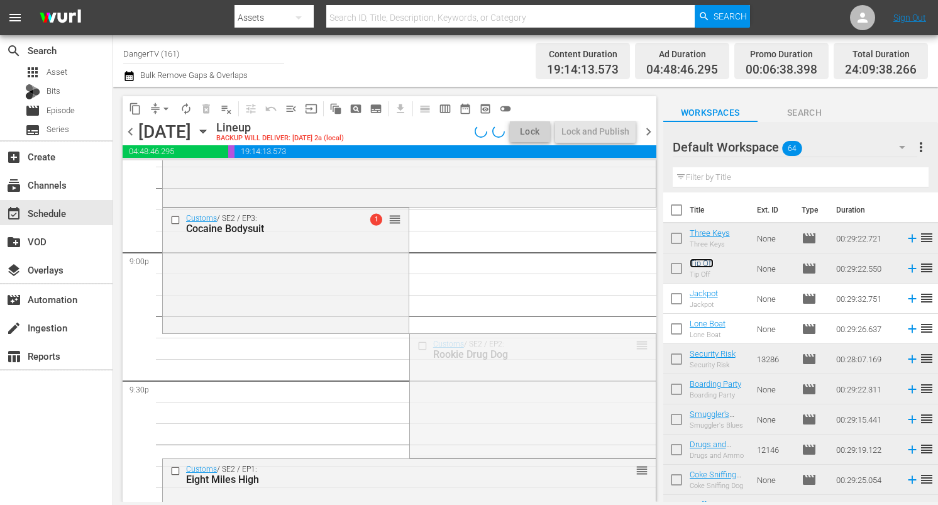
drag, startPoint x: 633, startPoint y: 344, endPoint x: 624, endPoint y: 354, distance: 13.4
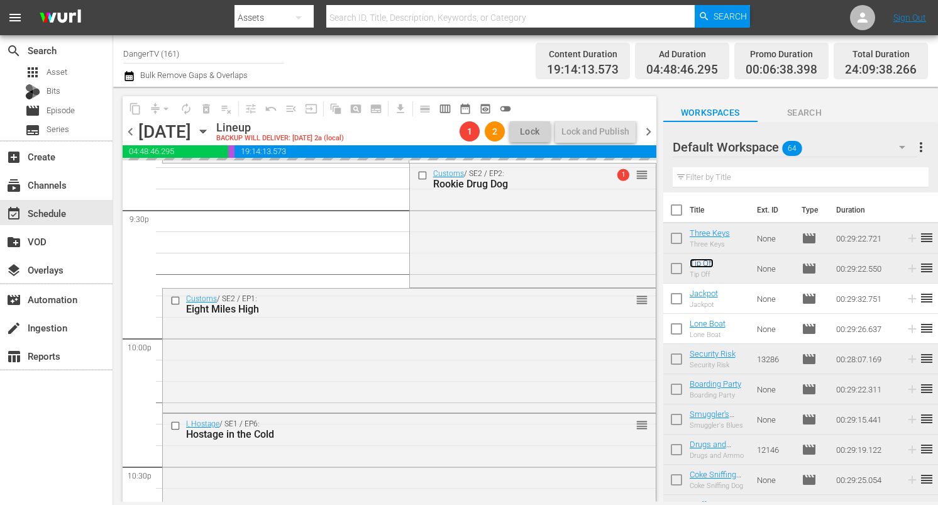
scroll to position [5467, 0]
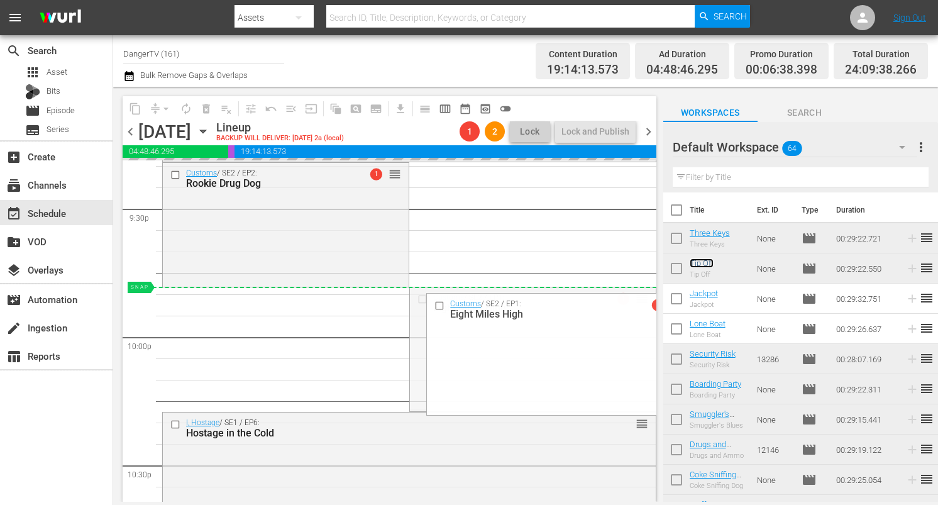
drag, startPoint x: 633, startPoint y: 299, endPoint x: 631, endPoint y: 288, distance: 11.5
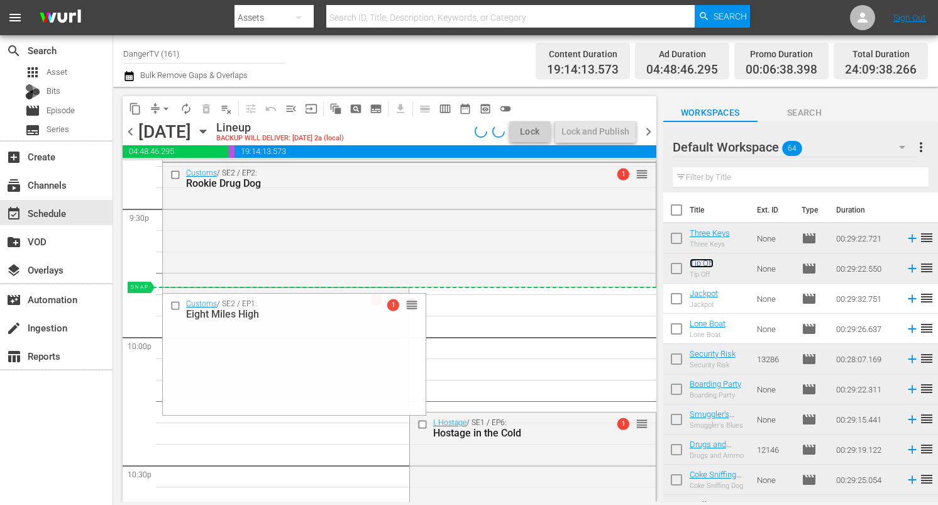
drag, startPoint x: 387, startPoint y: 304, endPoint x: 387, endPoint y: 290, distance: 13.8
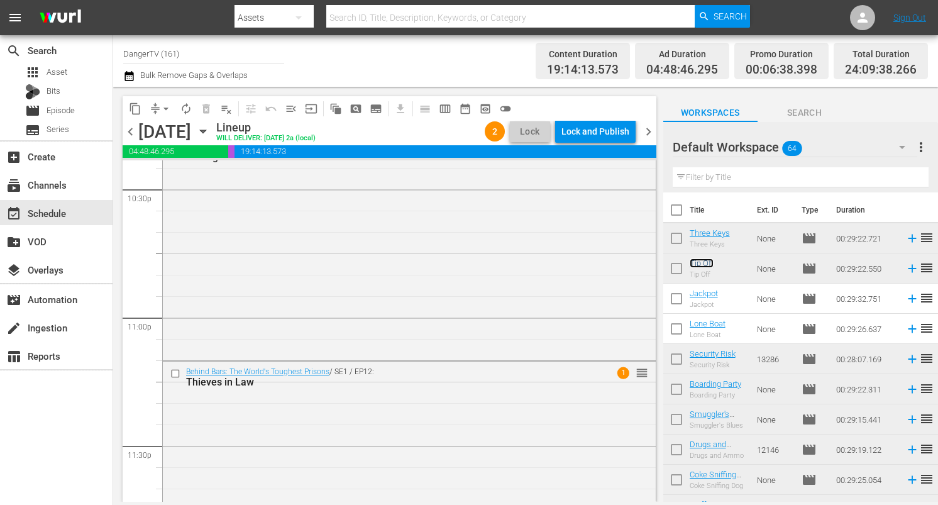
scroll to position [5861, 0]
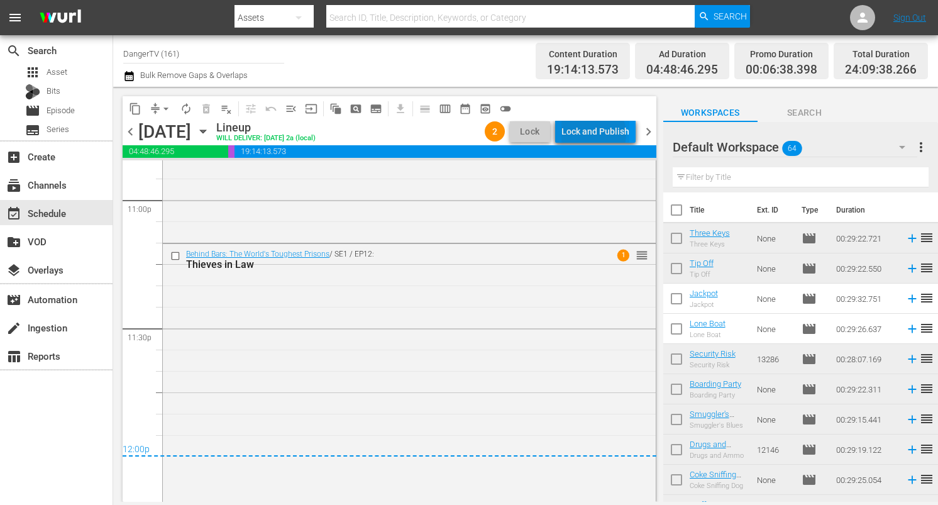
click at [596, 134] on div "Lock and Publish" at bounding box center [595, 131] width 68 height 23
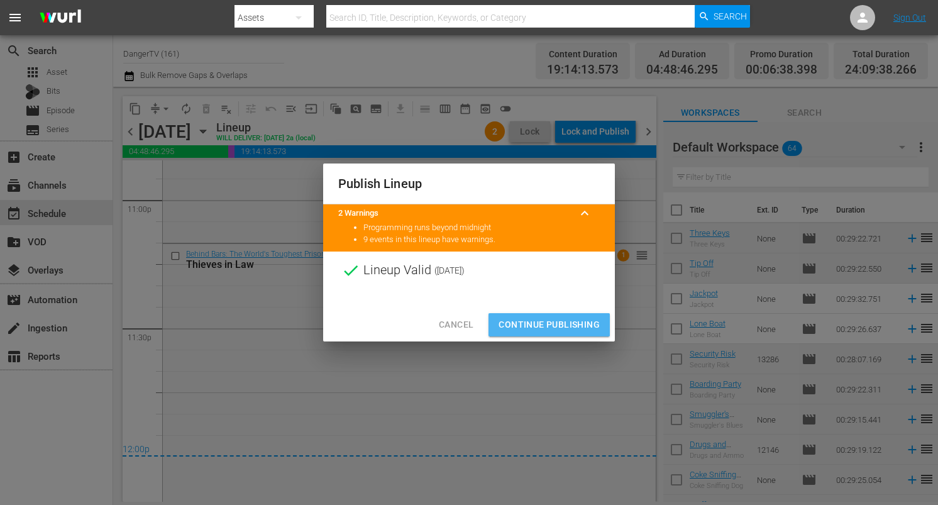
click at [549, 319] on span "Continue Publishing" at bounding box center [549, 325] width 101 height 16
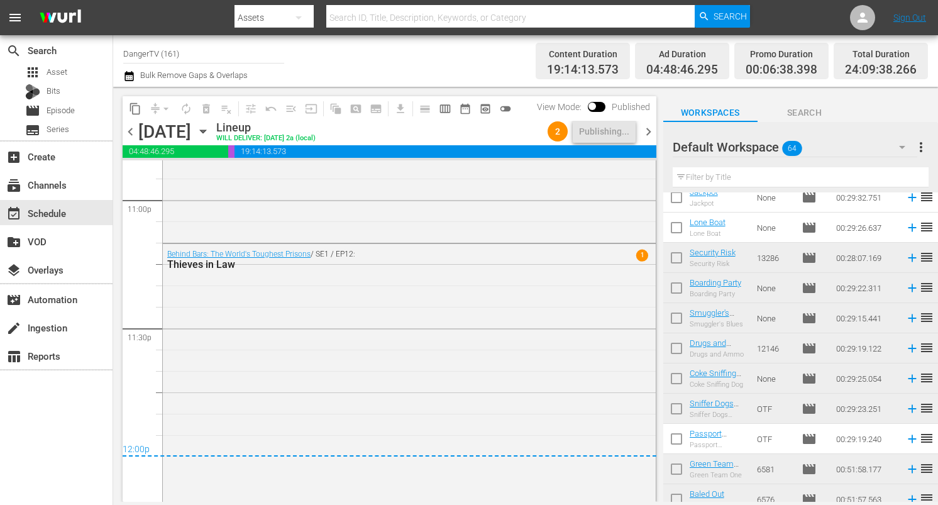
scroll to position [0, 0]
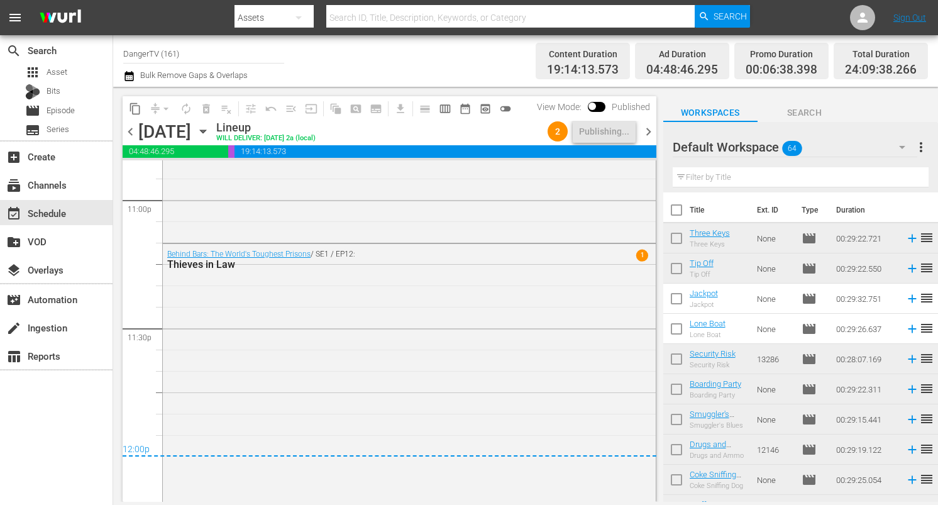
click at [678, 210] on input "checkbox" at bounding box center [676, 212] width 26 height 26
checkbox input "true"
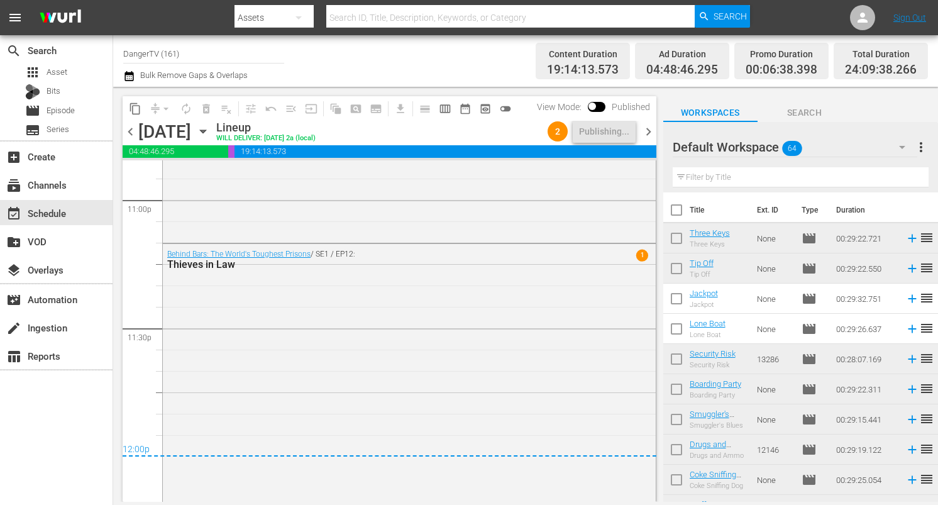
checkbox input "true"
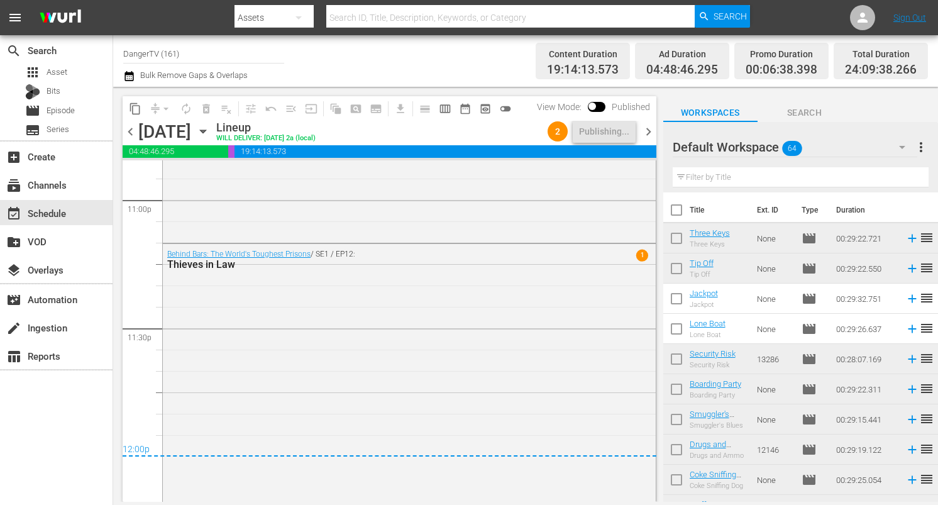
checkbox input "true"
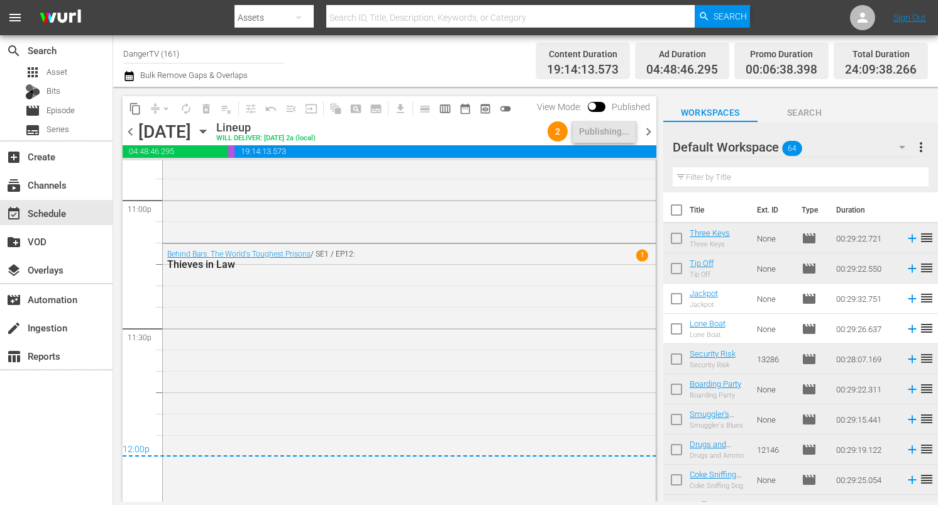
checkbox input "true"
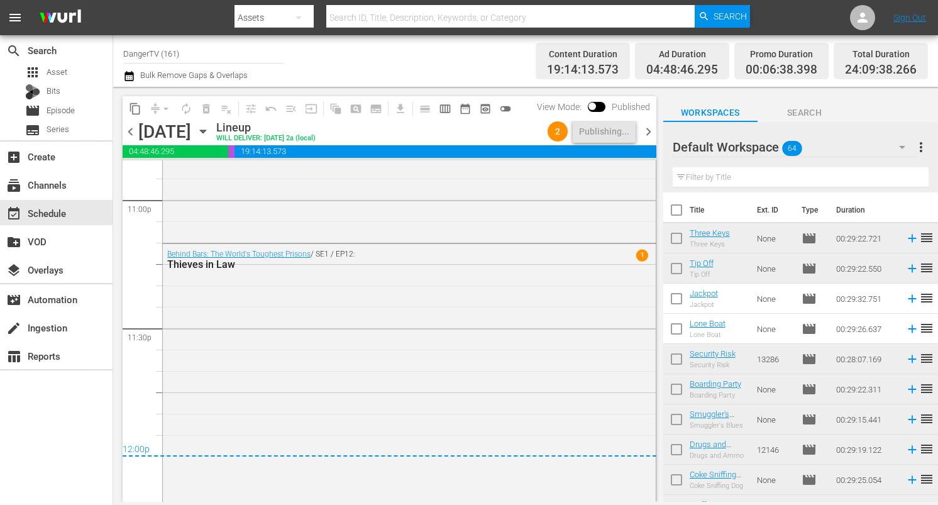
checkbox input "true"
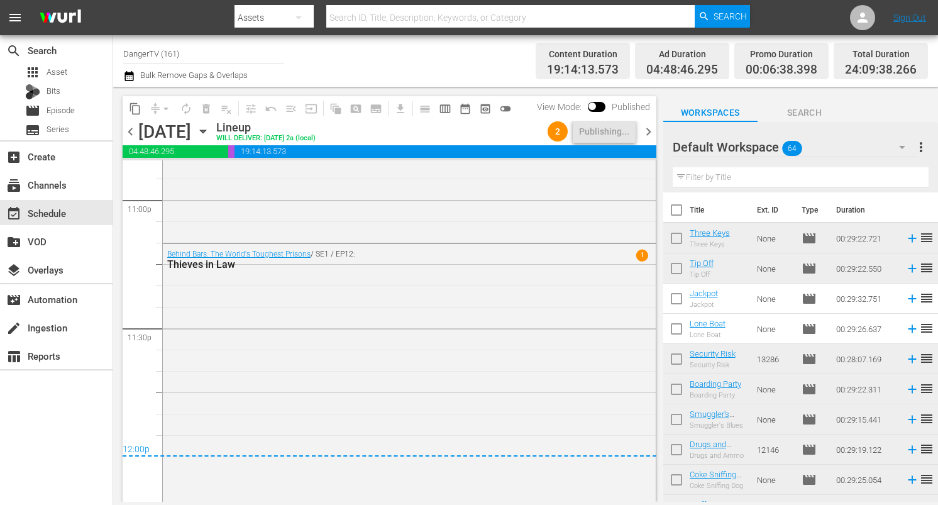
checkbox input "true"
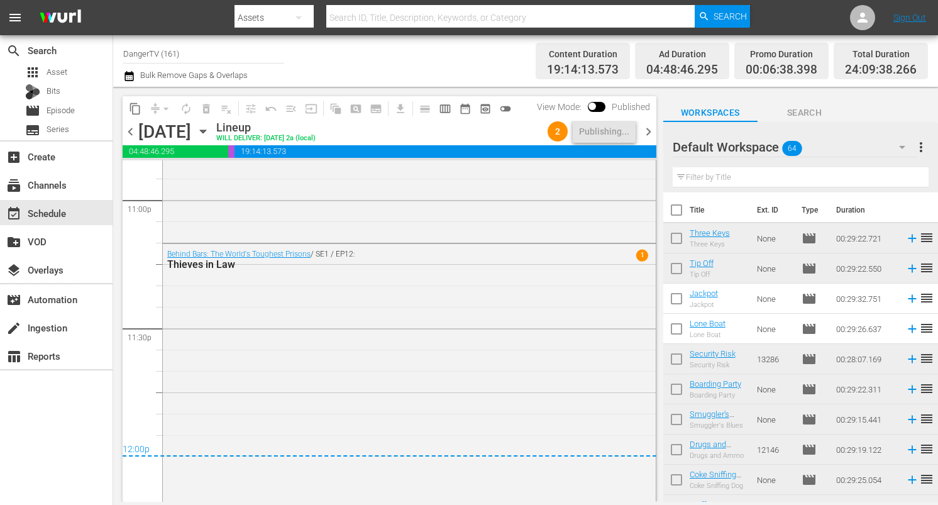
checkbox input "true"
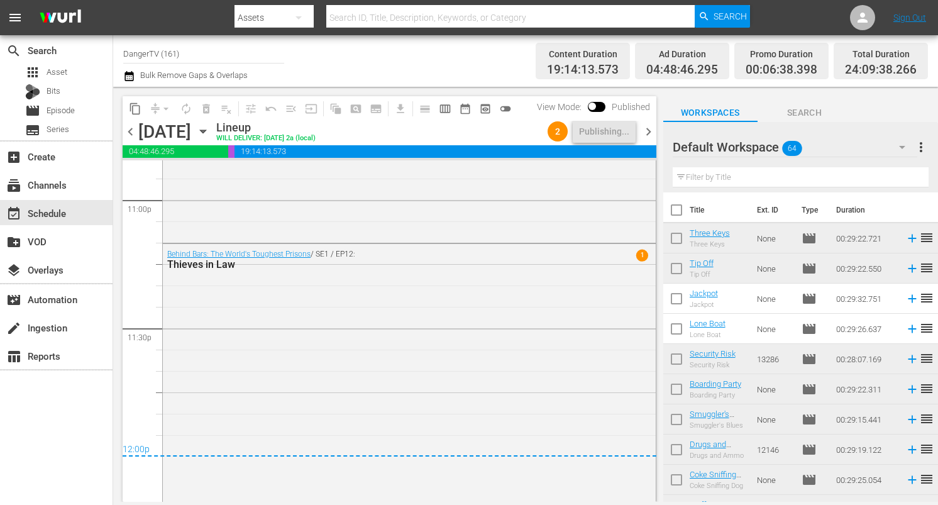
checkbox input "true"
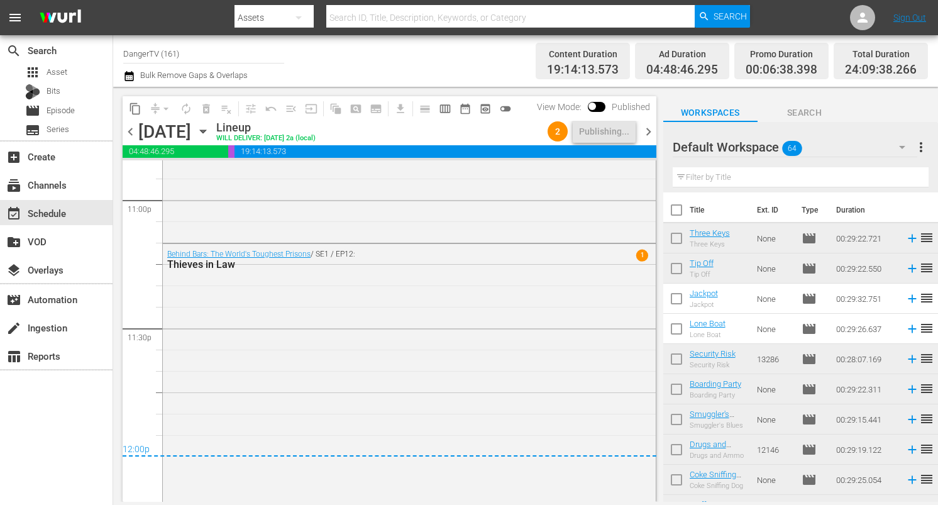
checkbox input "true"
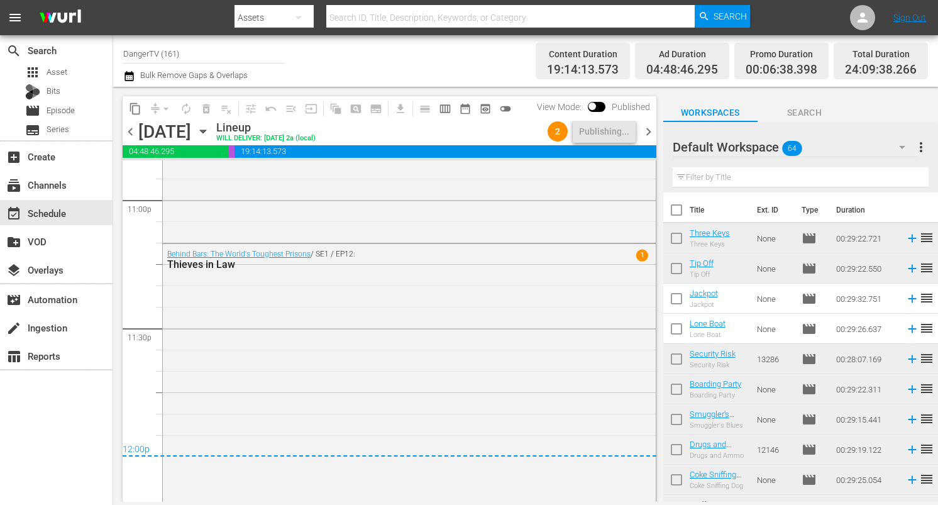
checkbox input "true"
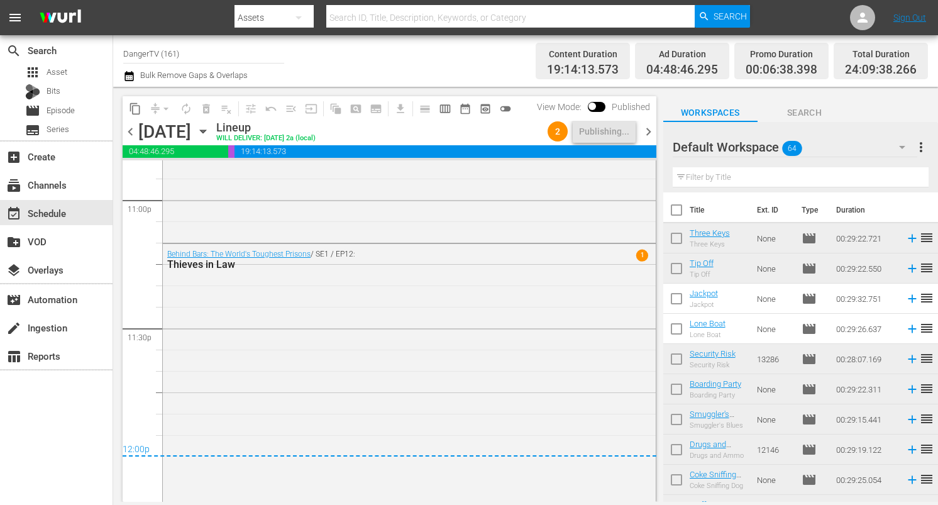
checkbox input "true"
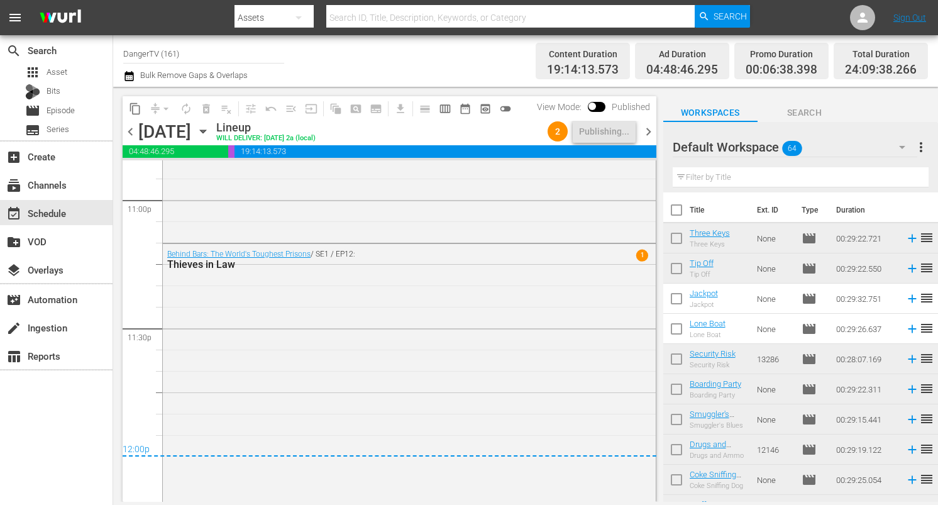
checkbox input "true"
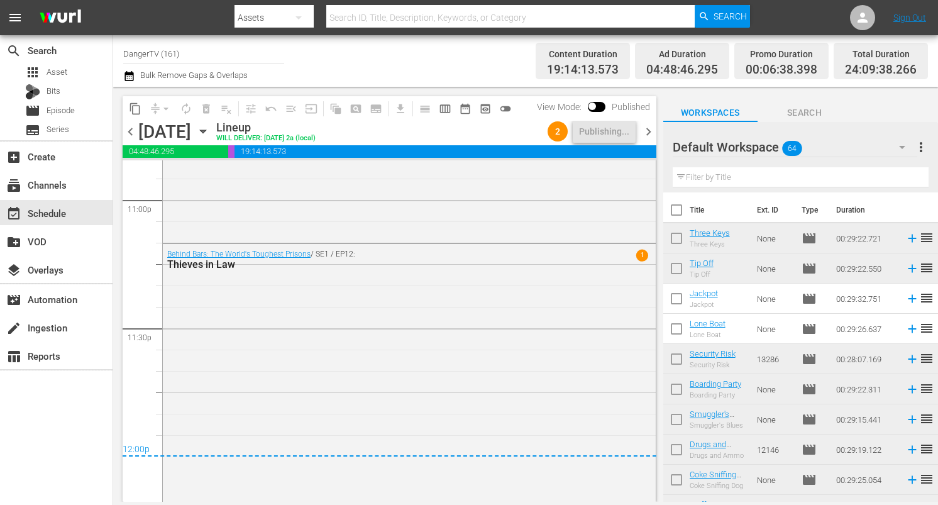
checkbox input "true"
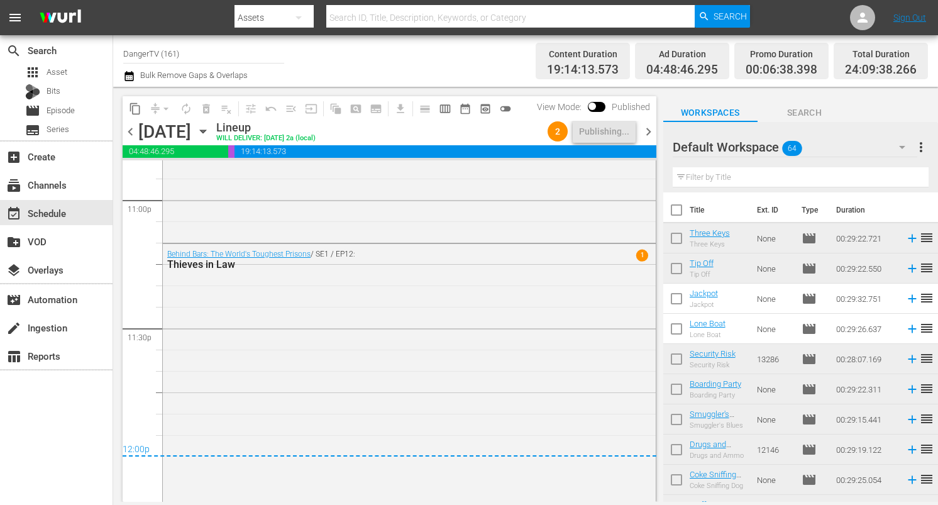
checkbox input "true"
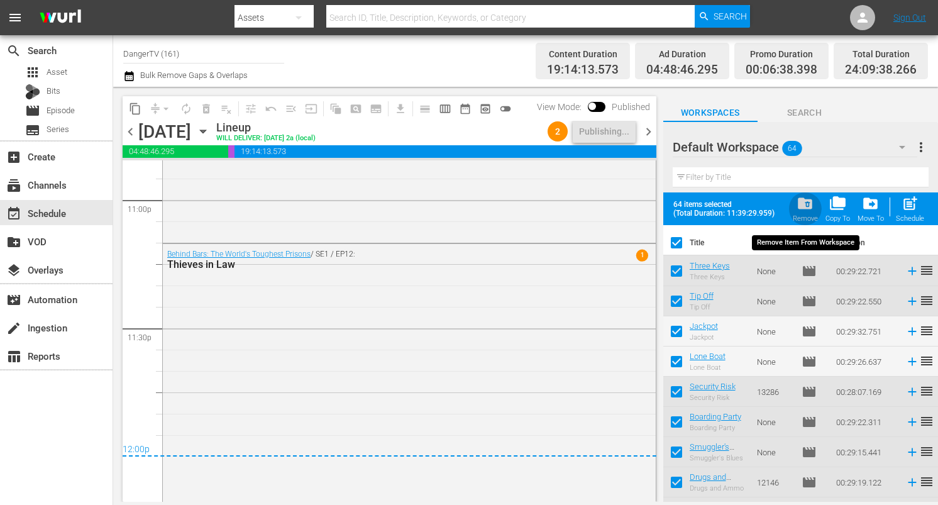
click at [812, 209] on span "folder_delete" at bounding box center [805, 203] width 17 height 17
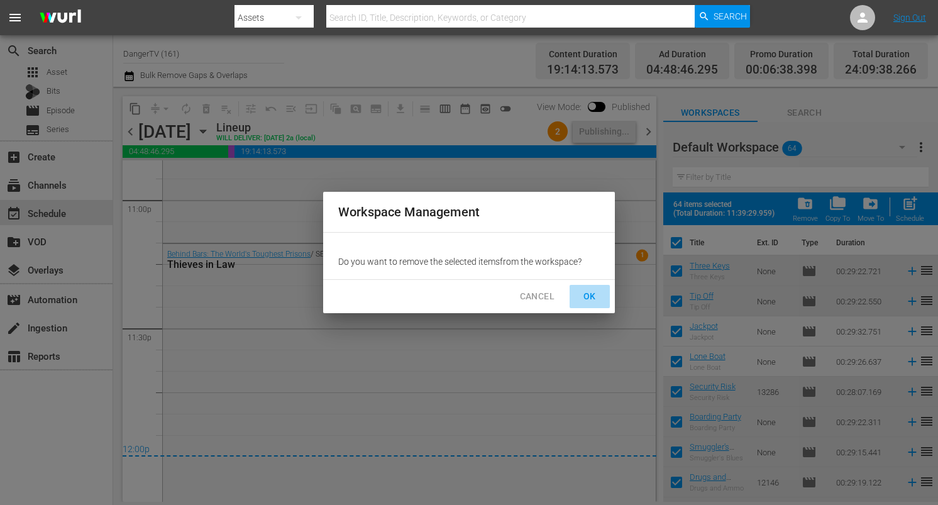
click at [591, 301] on span "OK" at bounding box center [590, 297] width 20 height 16
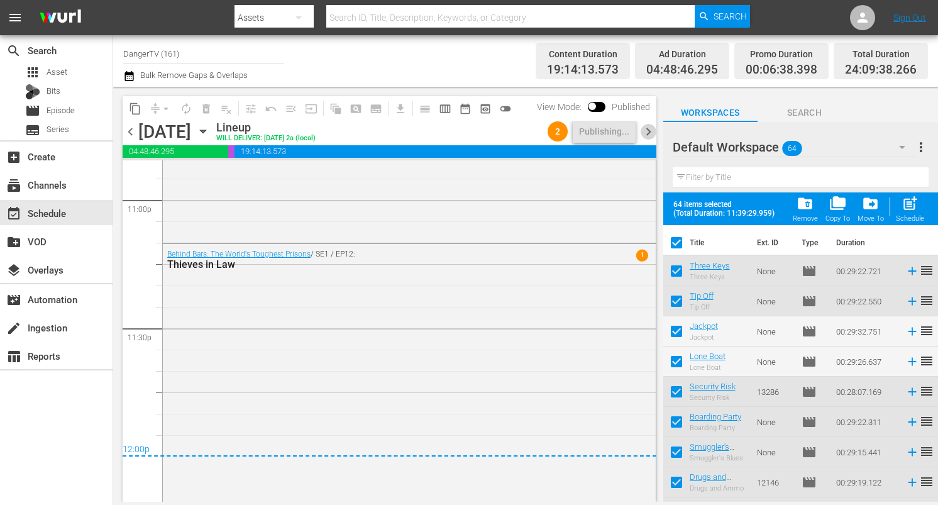
click at [651, 133] on span "chevron_right" at bounding box center [649, 132] width 16 height 16
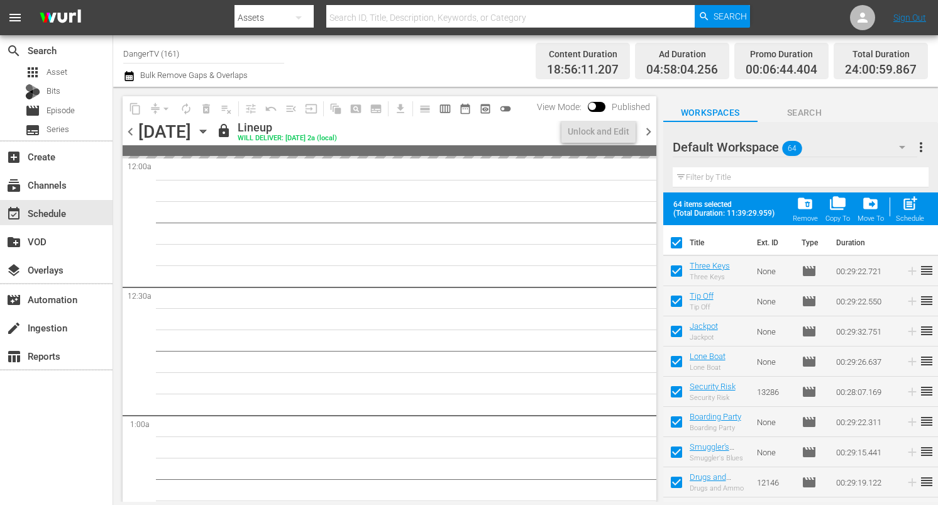
checkbox input "false"
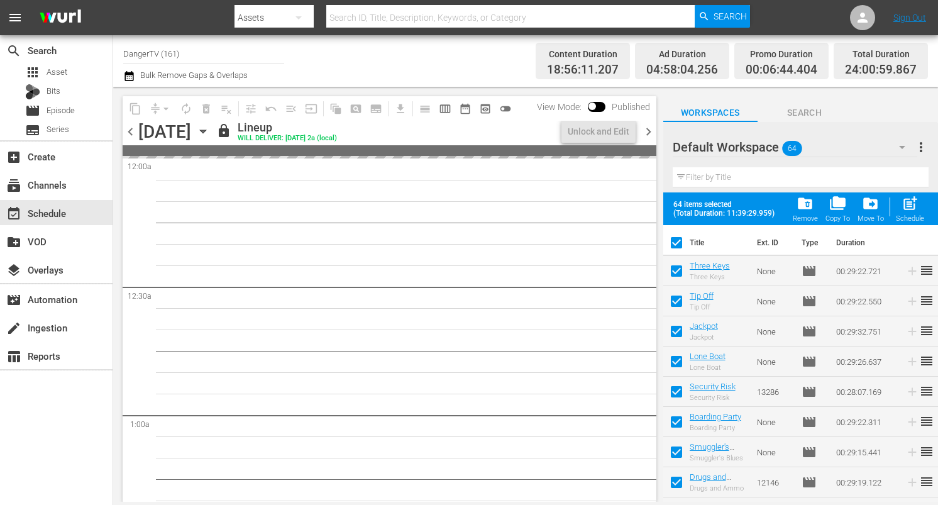
checkbox input "false"
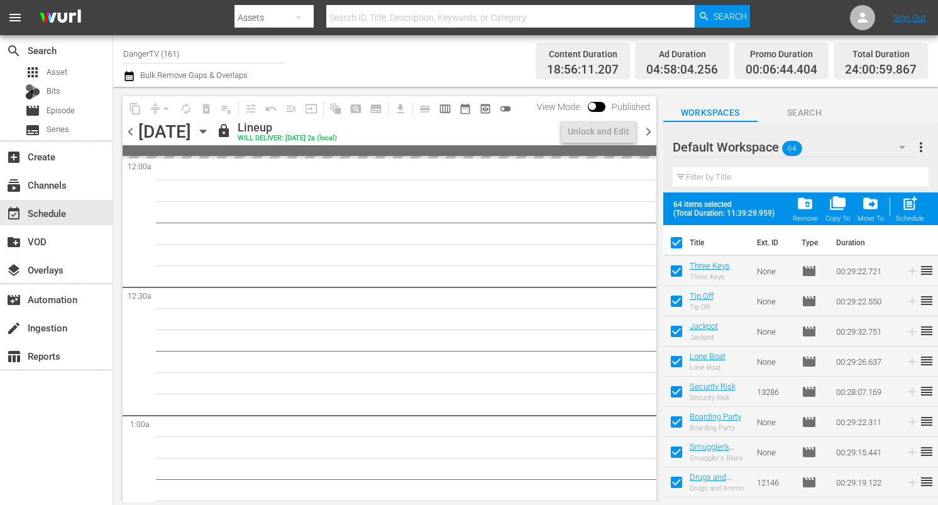
checkbox input "false"
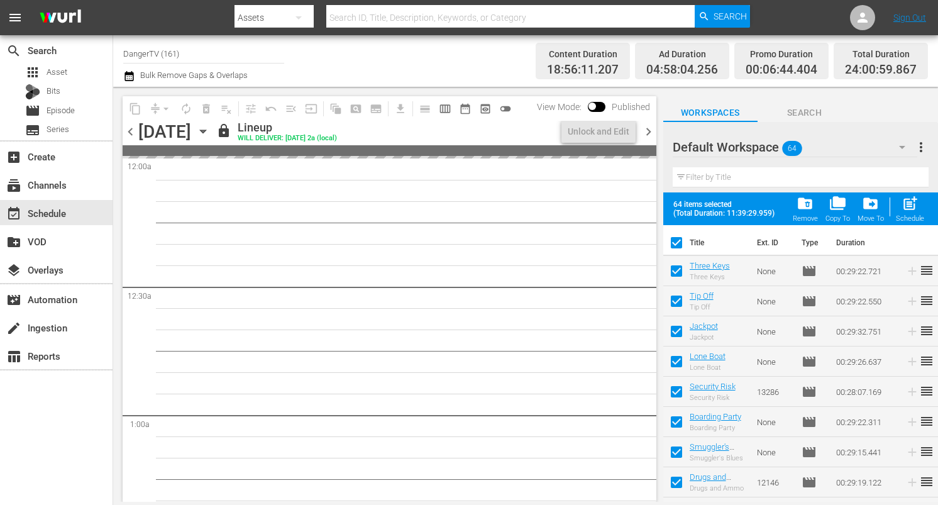
checkbox input "false"
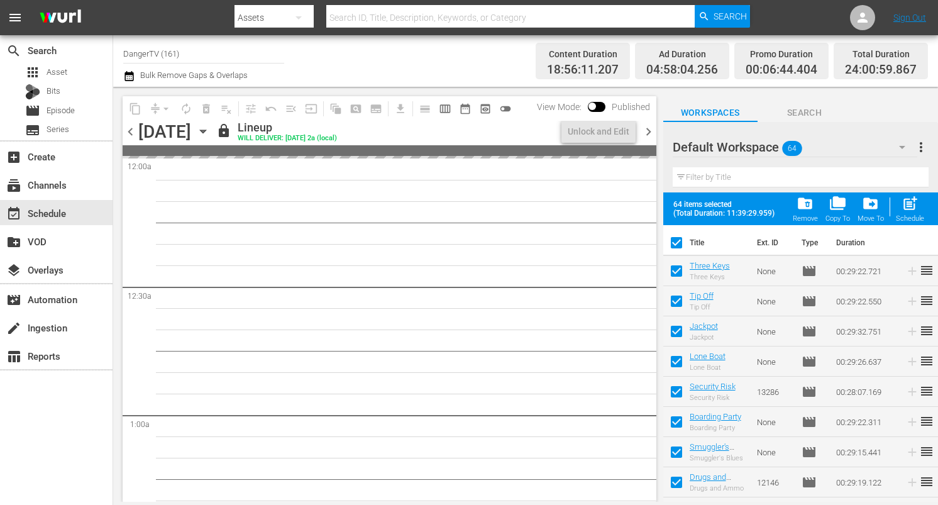
checkbox input "false"
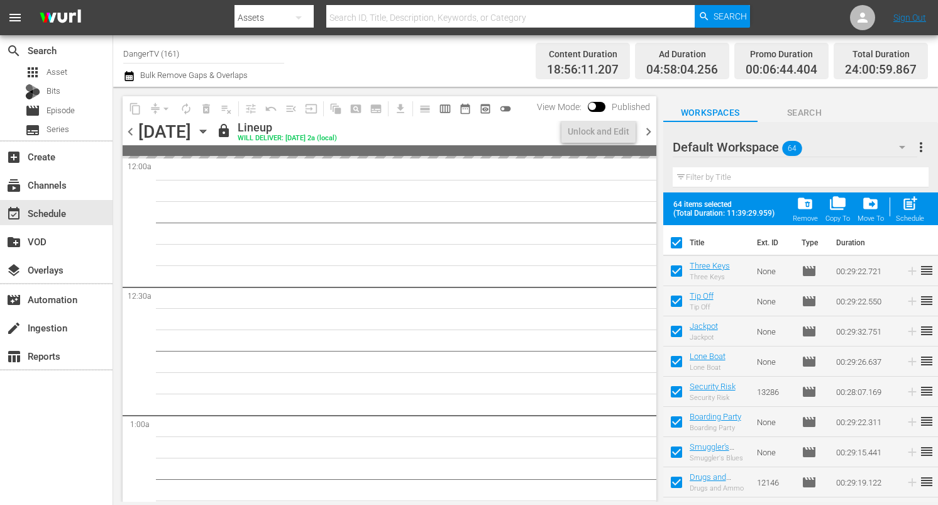
checkbox input "false"
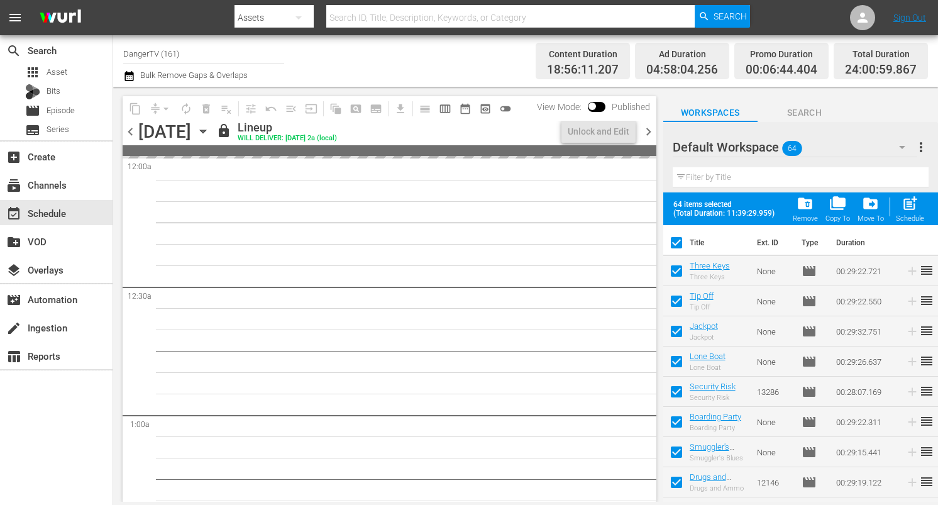
checkbox input "false"
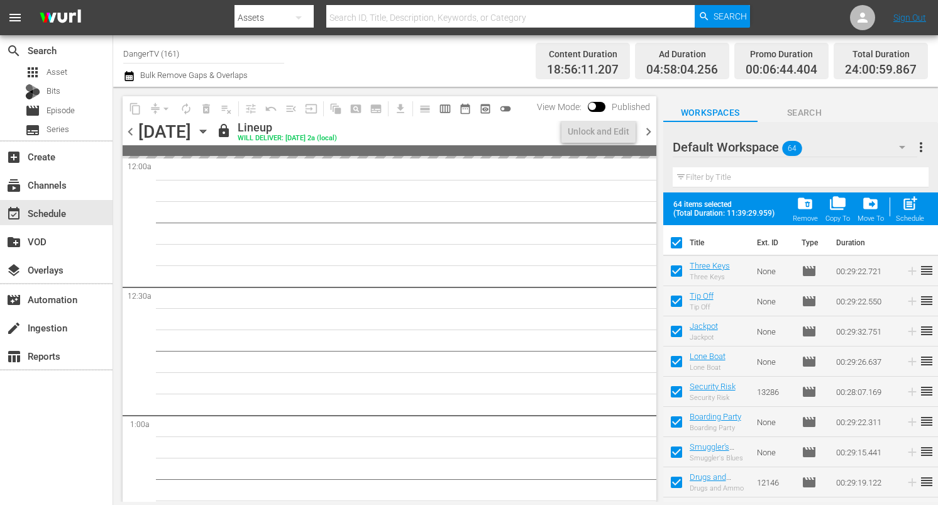
checkbox input "false"
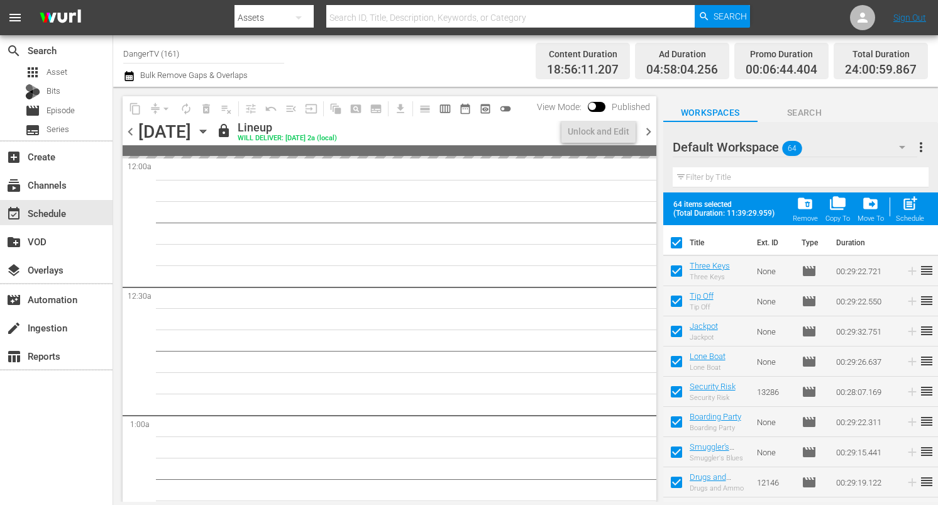
checkbox input "false"
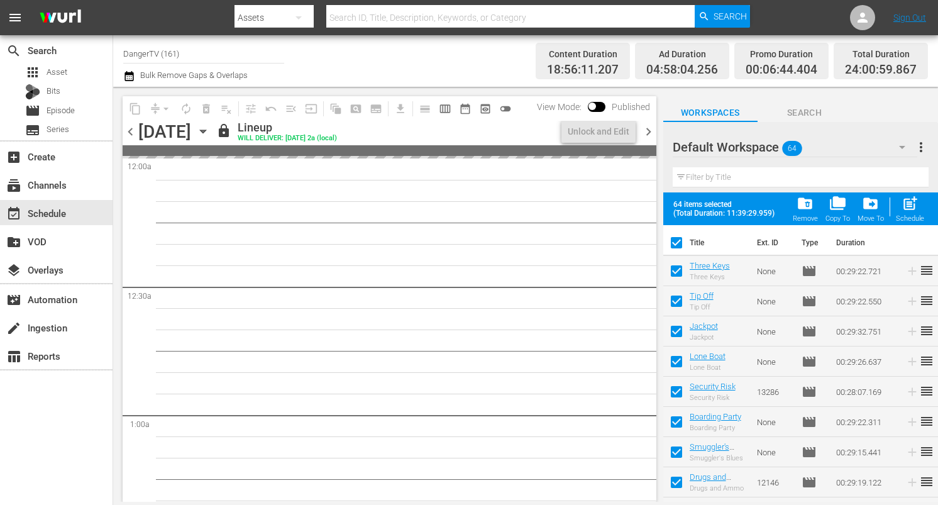
checkbox input "false"
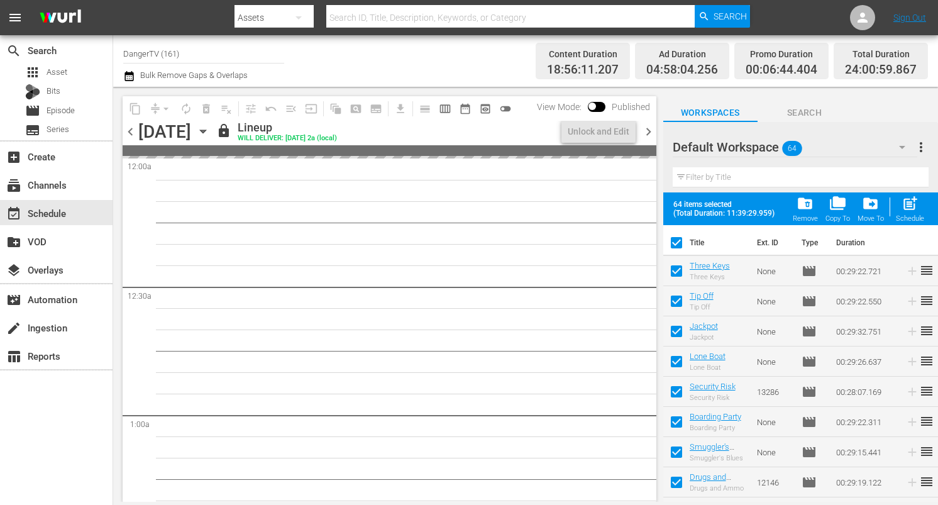
checkbox input "false"
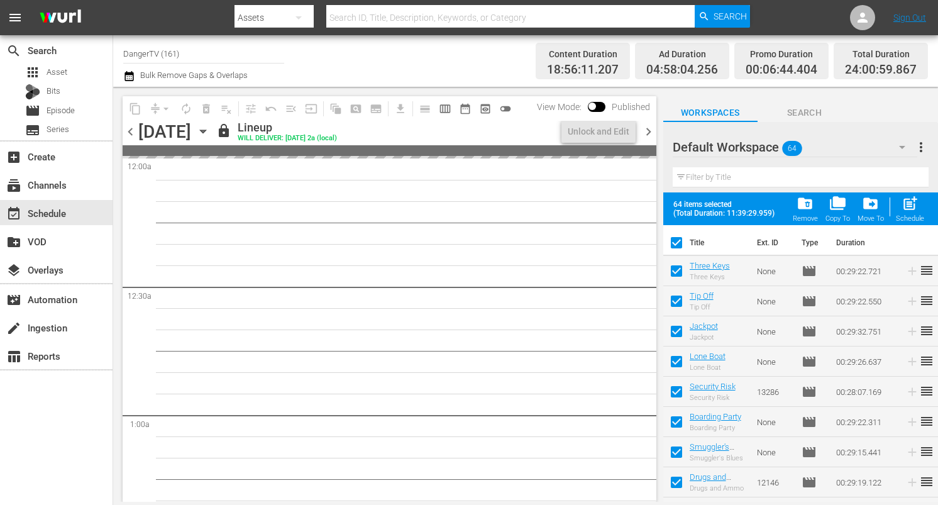
checkbox input "false"
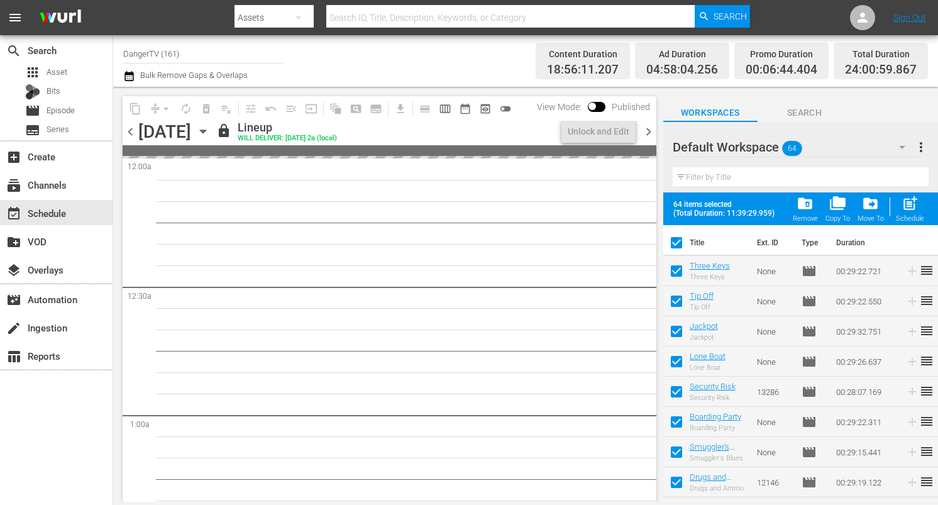
checkbox input "false"
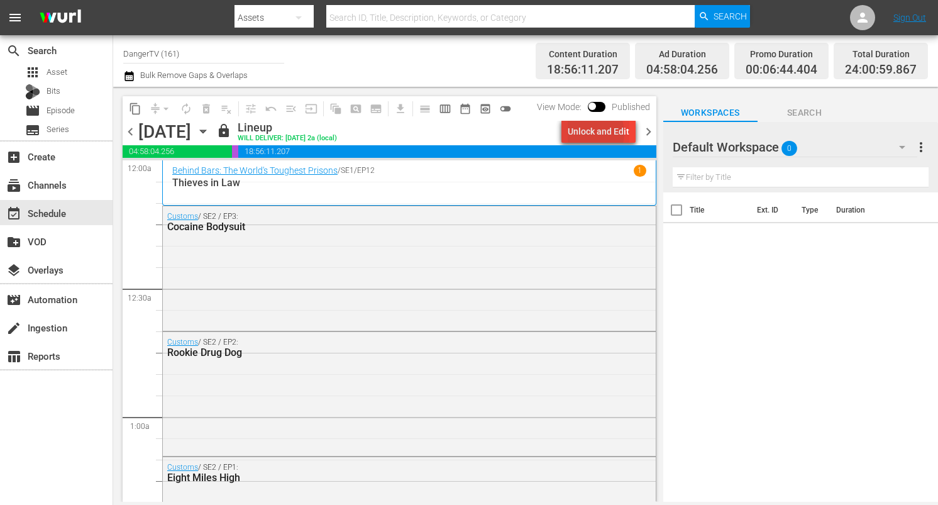
click at [590, 133] on div "Unlock and Edit" at bounding box center [599, 131] width 62 height 23
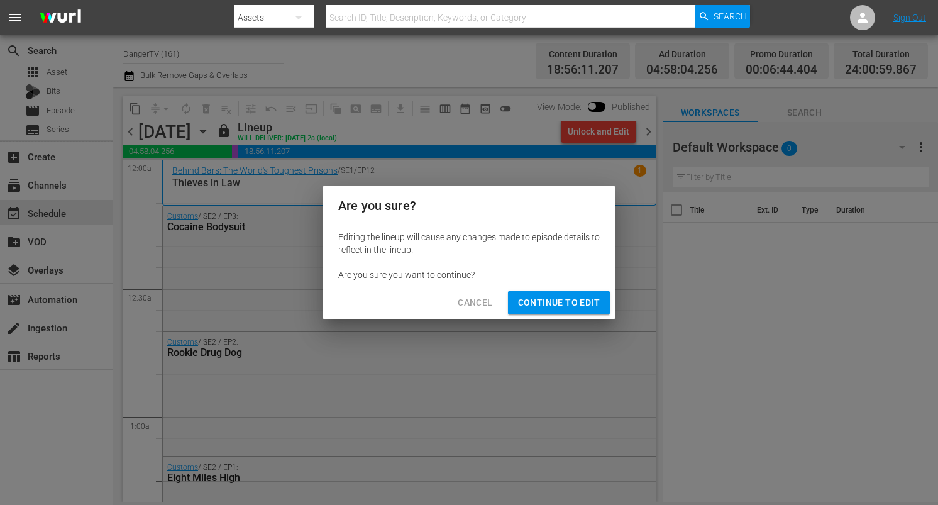
click at [591, 300] on span "Continue to Edit" at bounding box center [559, 303] width 82 height 16
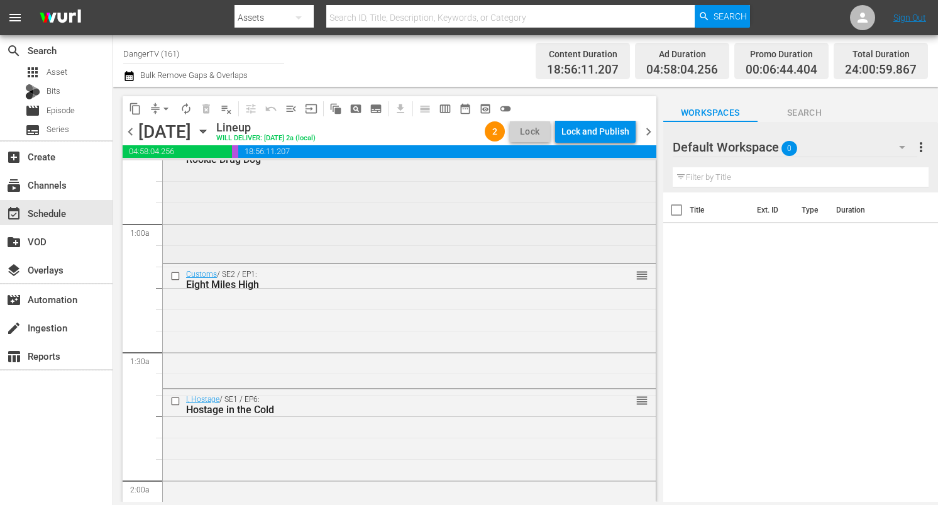
scroll to position [199, 0]
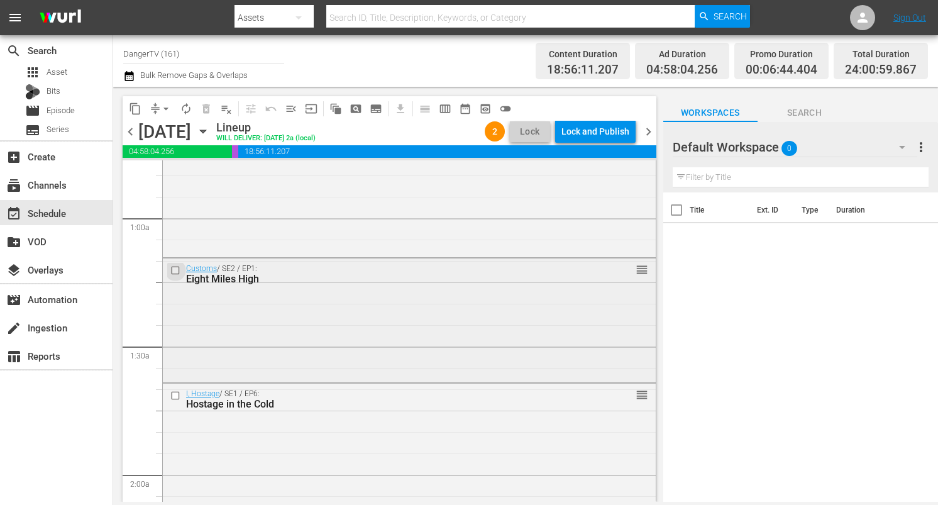
click at [177, 269] on input "checkbox" at bounding box center [176, 270] width 13 height 11
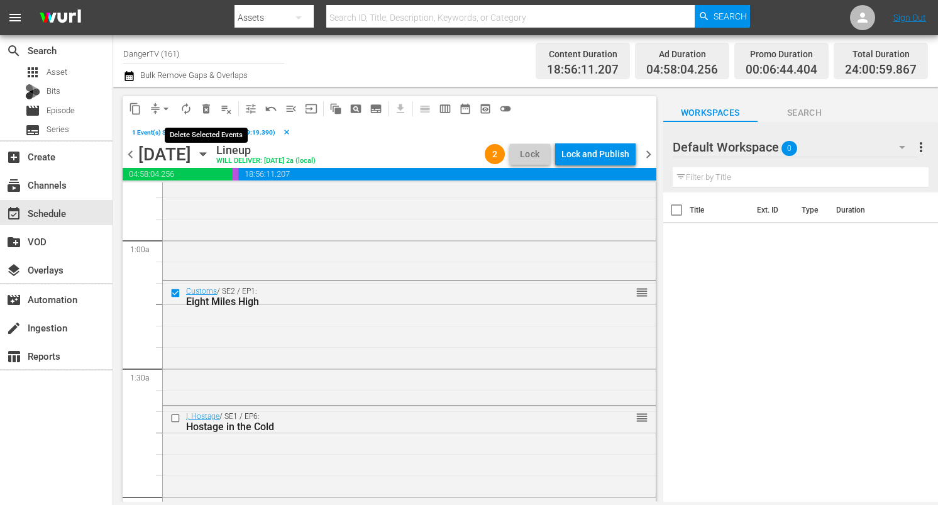
click at [211, 111] on span "delete_forever_outlined" at bounding box center [206, 108] width 13 height 13
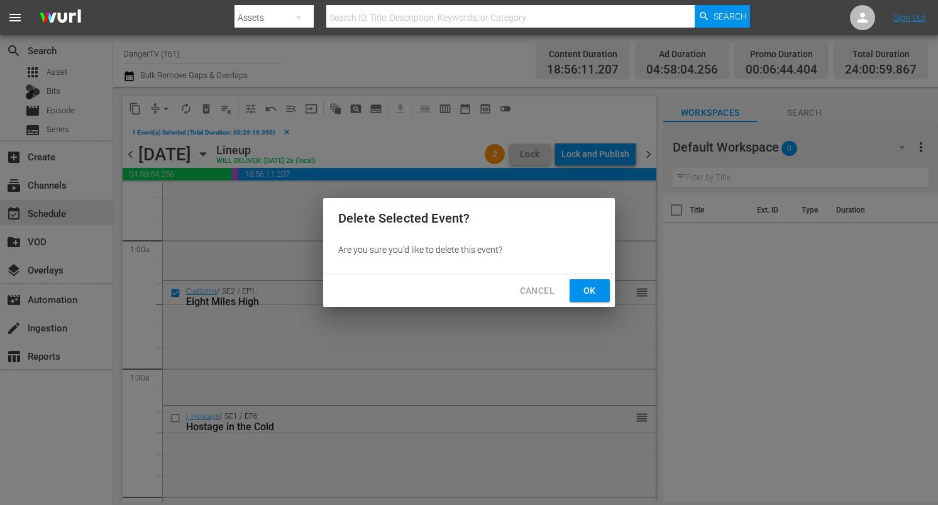
click at [585, 289] on span "Ok" at bounding box center [590, 291] width 20 height 16
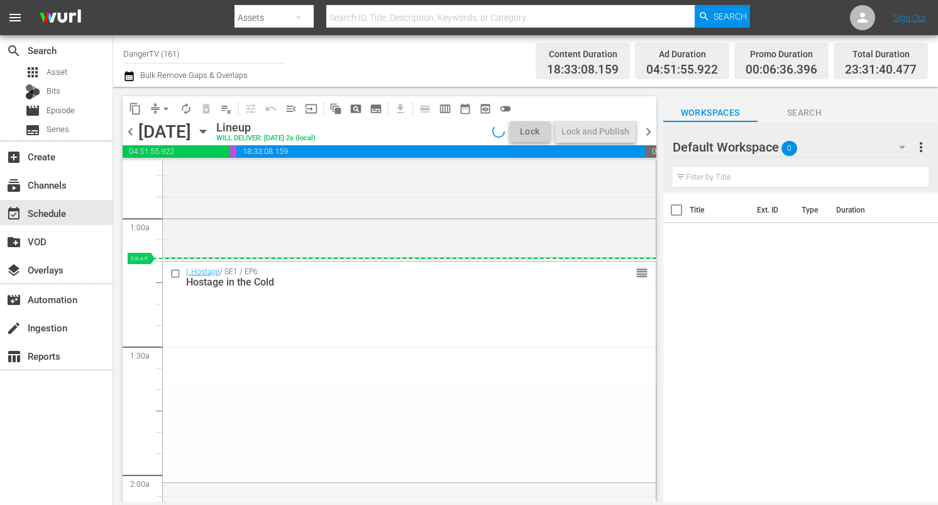
drag, startPoint x: 633, startPoint y: 399, endPoint x: 634, endPoint y: 262, distance: 137.7
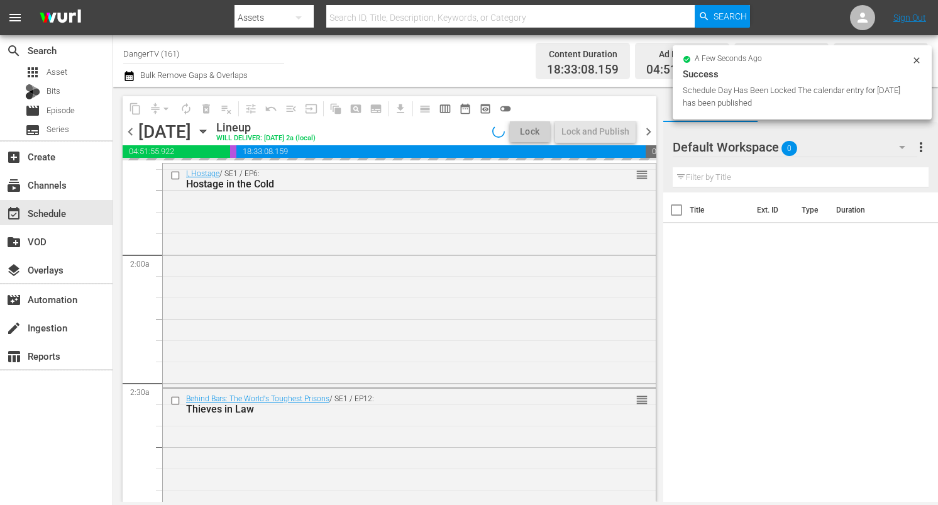
scroll to position [421, 0]
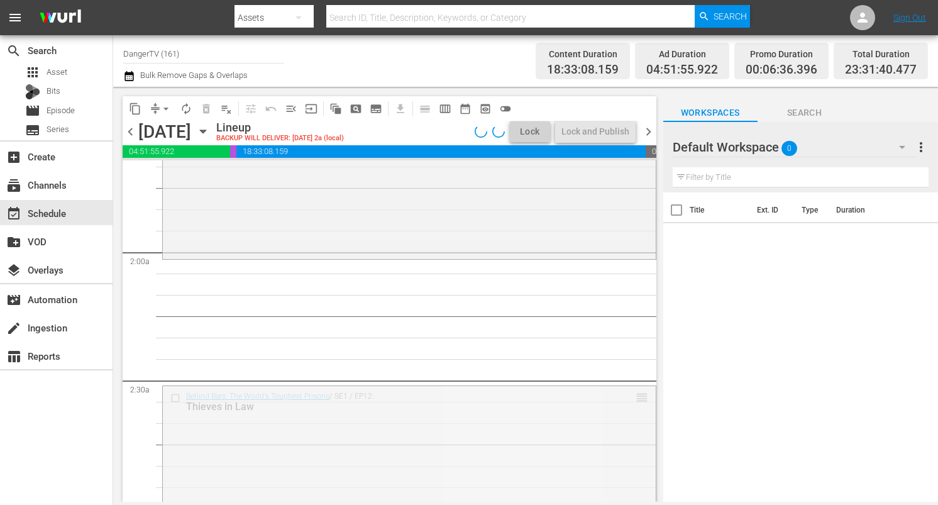
drag, startPoint x: 633, startPoint y: 398, endPoint x: 631, endPoint y: 270, distance: 127.7
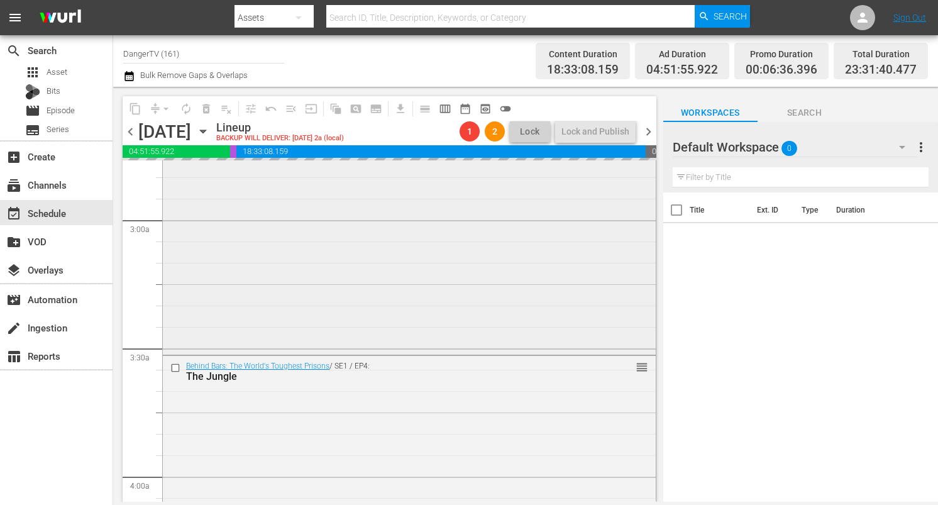
scroll to position [711, 0]
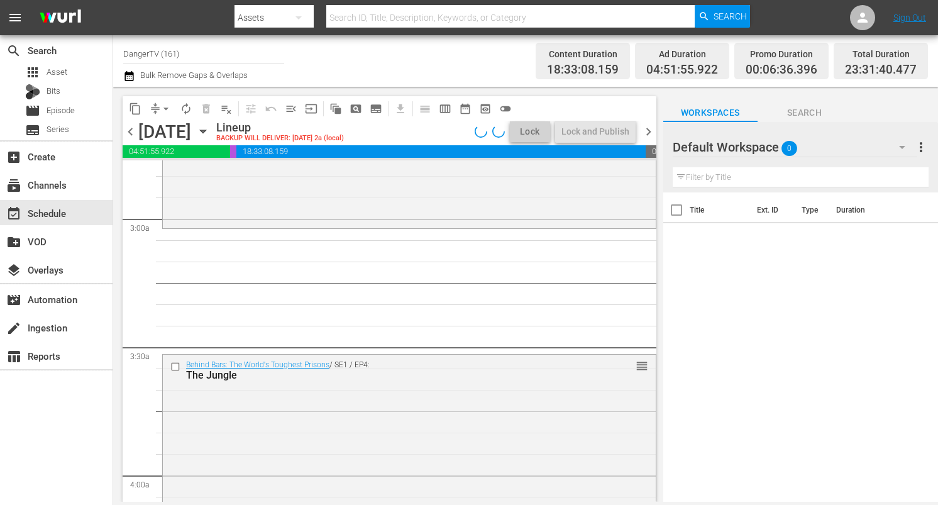
click at [177, 362] on input "checkbox" at bounding box center [176, 367] width 13 height 11
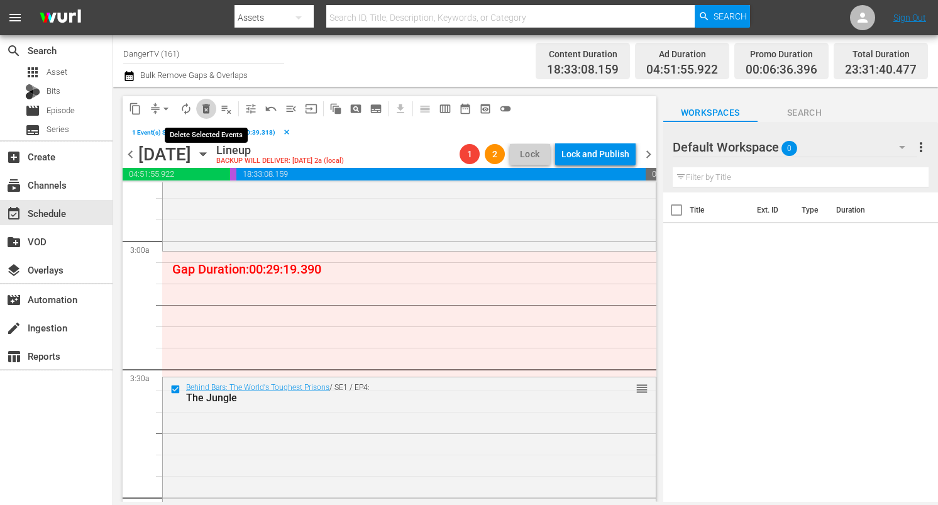
click at [212, 107] on span "delete_forever_outlined" at bounding box center [206, 108] width 13 height 13
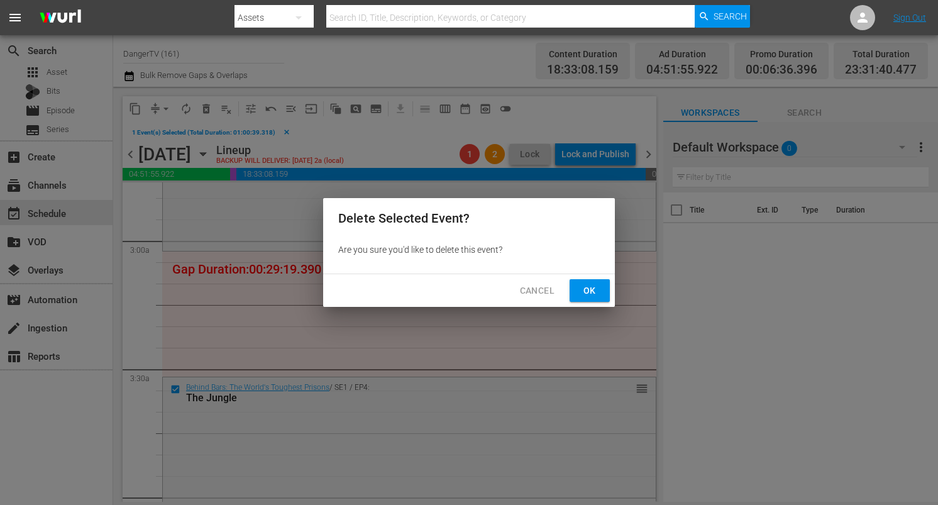
click at [584, 292] on span "Ok" at bounding box center [590, 291] width 20 height 16
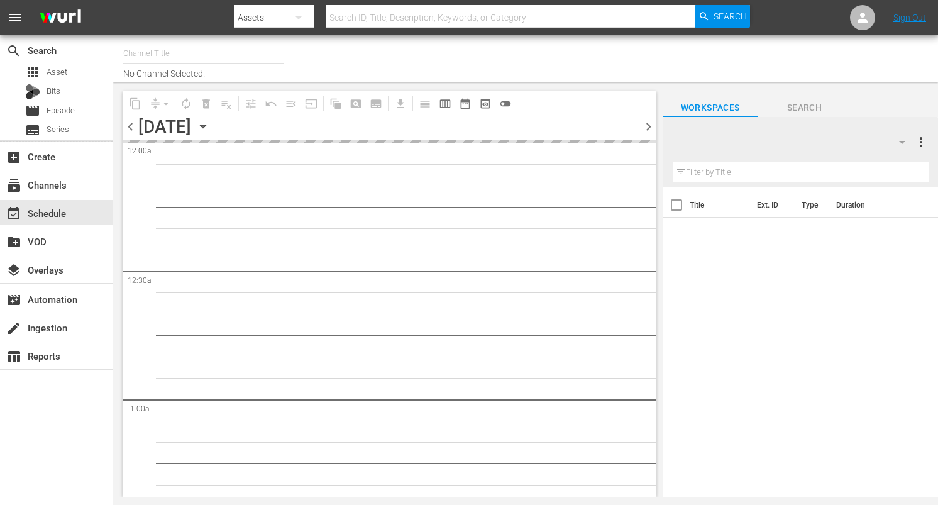
type input "DangerTV (161)"
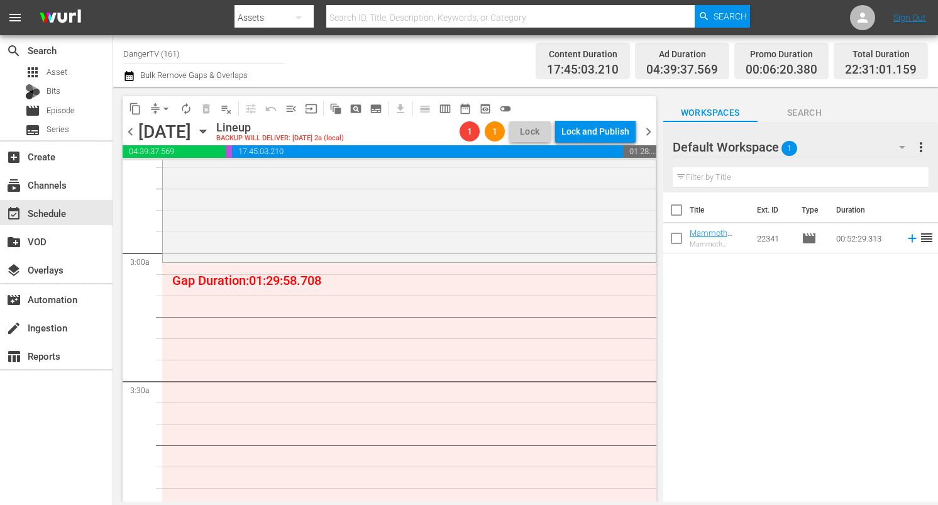
scroll to position [674, 0]
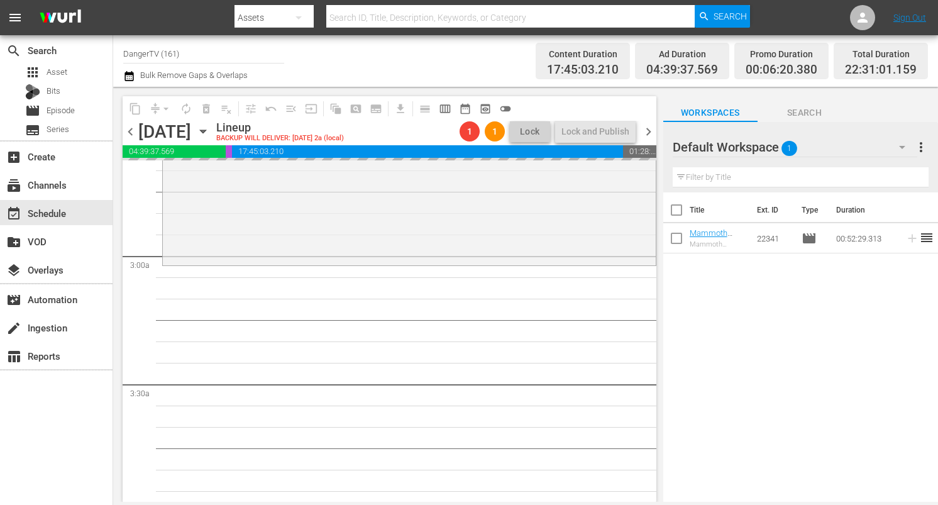
drag, startPoint x: 704, startPoint y: 232, endPoint x: 295, endPoint y: 12, distance: 464.7
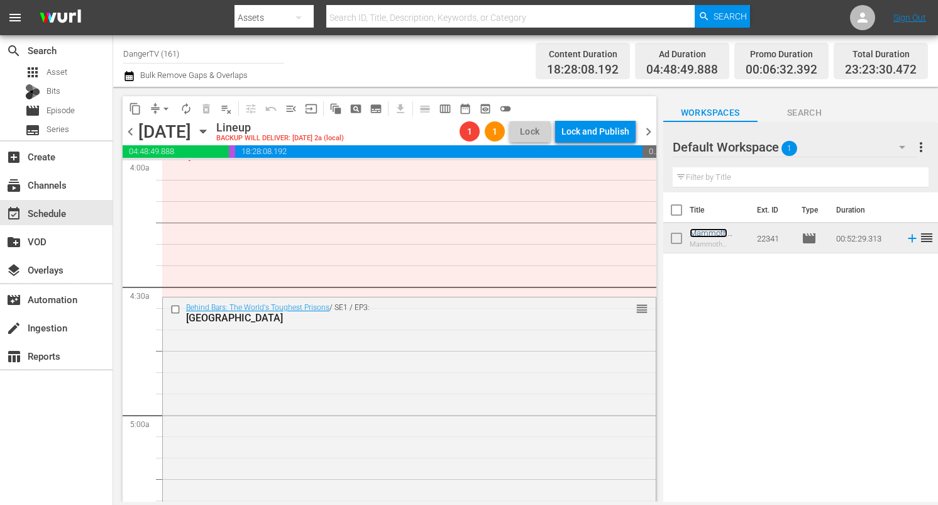
scroll to position [1088, 0]
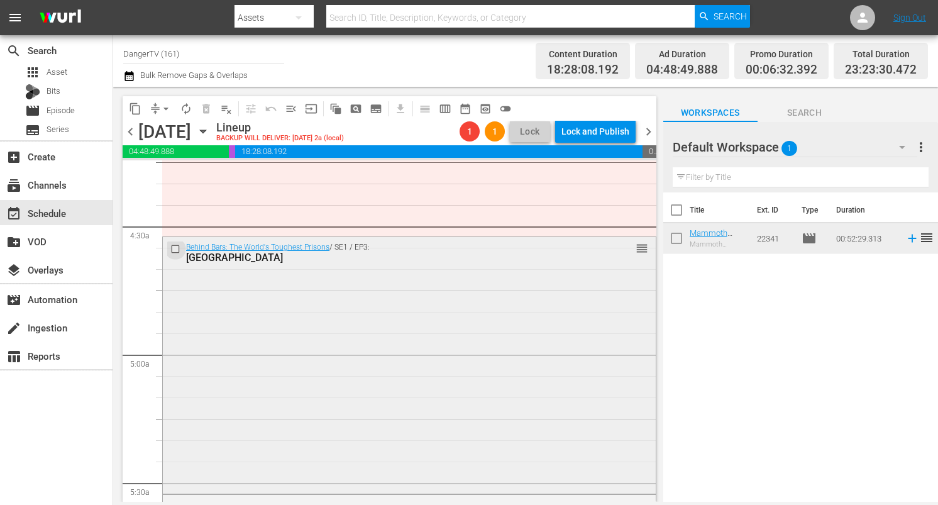
click at [176, 248] on input "checkbox" at bounding box center [176, 249] width 13 height 11
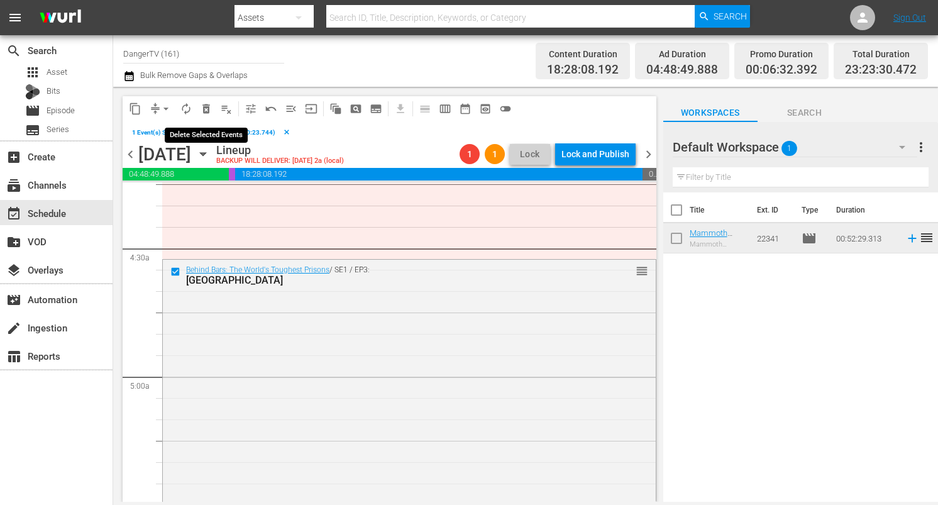
click at [206, 102] on span "delete_forever_outlined" at bounding box center [206, 108] width 13 height 13
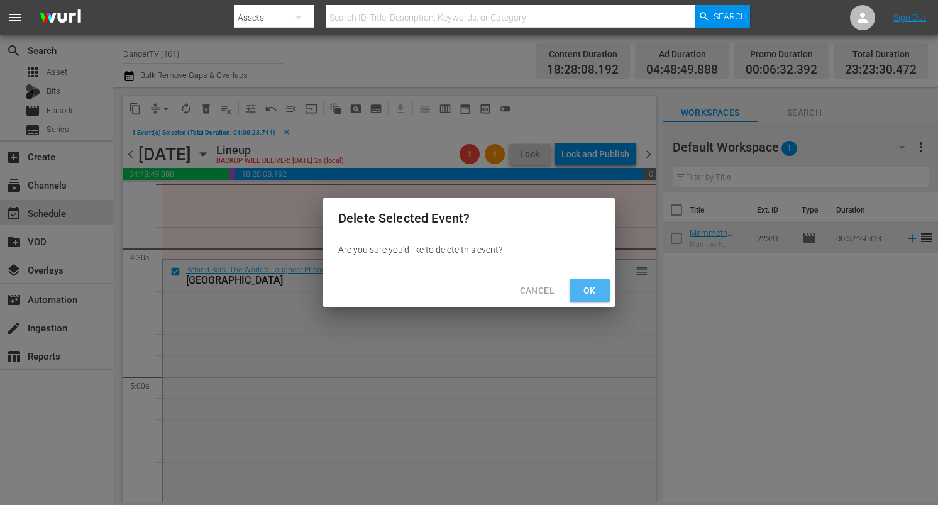
click at [588, 288] on span "Ok" at bounding box center [590, 291] width 20 height 16
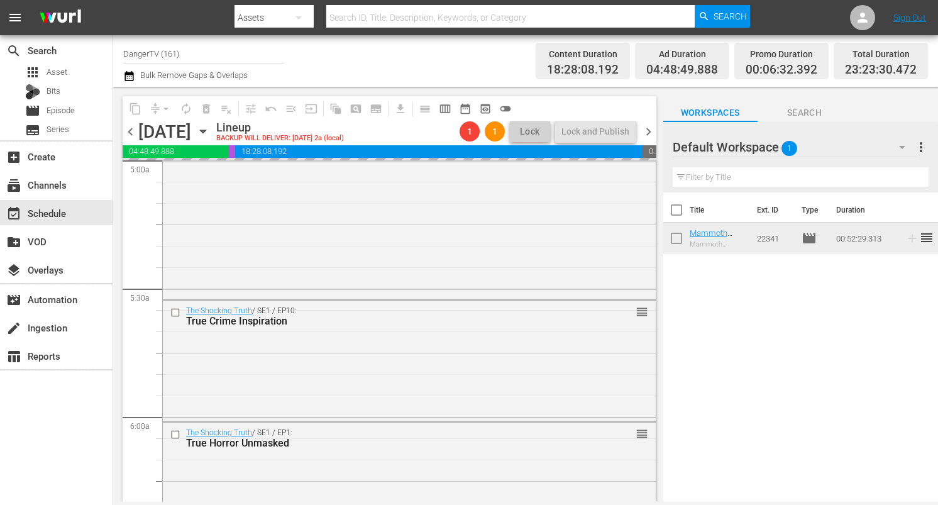
scroll to position [1303, 0]
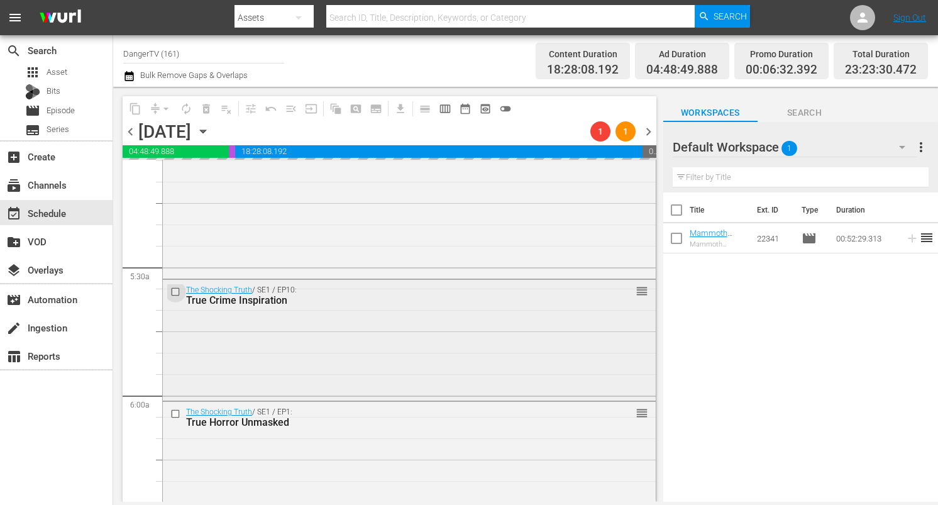
click at [177, 290] on input "checkbox" at bounding box center [176, 292] width 13 height 11
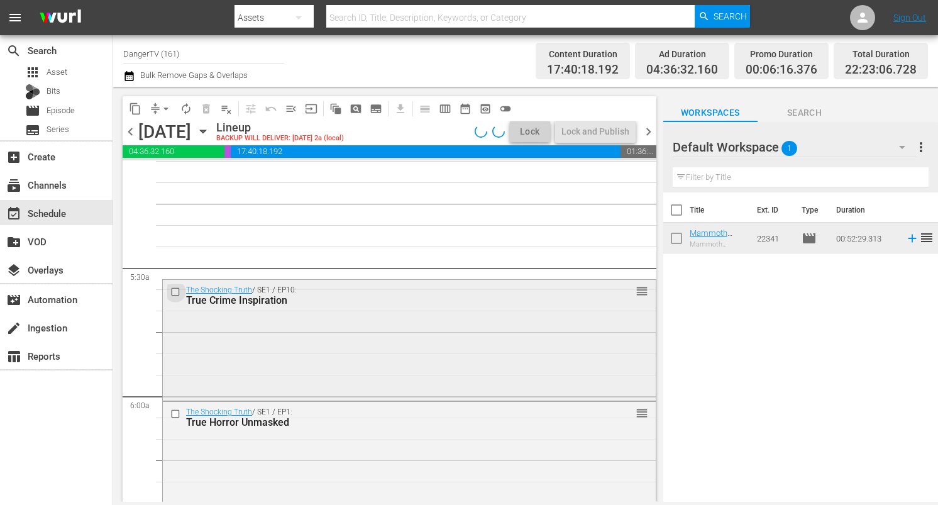
click at [179, 290] on input "checkbox" at bounding box center [176, 292] width 13 height 11
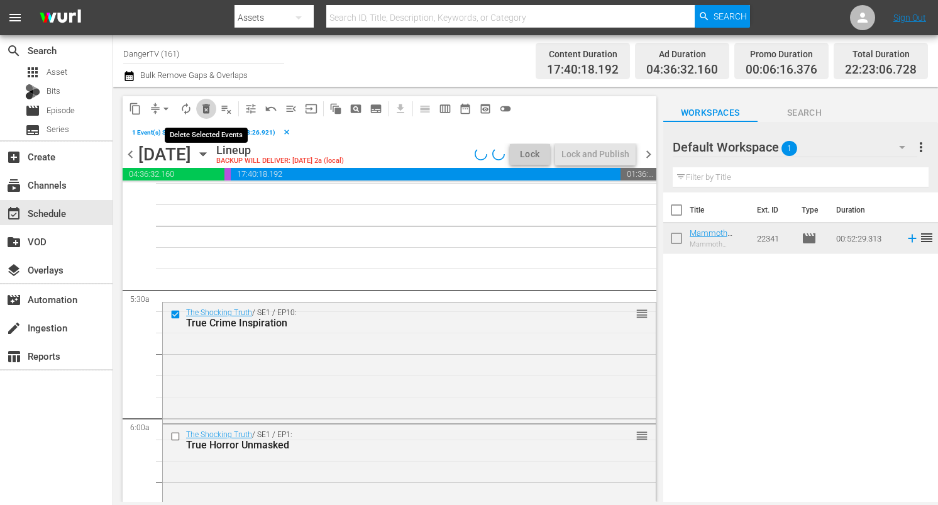
click at [208, 108] on span "delete_forever_outlined" at bounding box center [206, 108] width 13 height 13
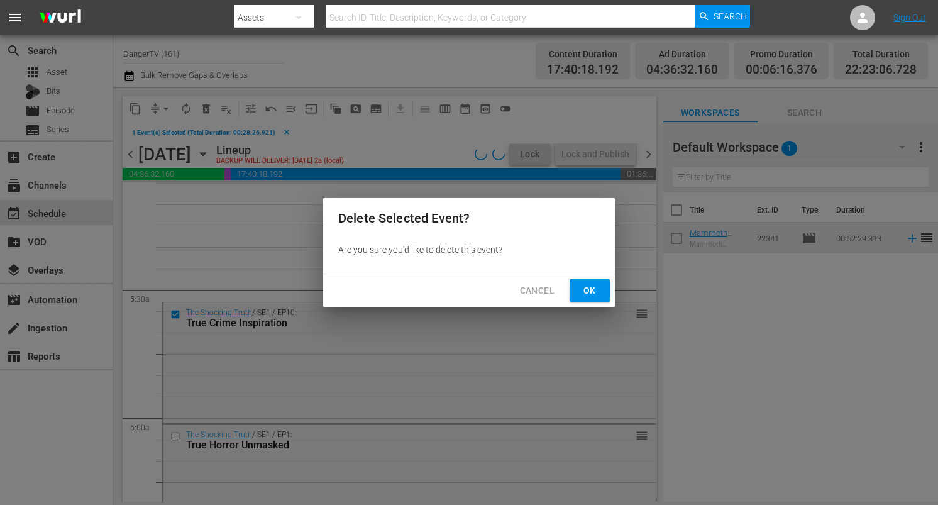
click at [588, 292] on span "Ok" at bounding box center [590, 291] width 20 height 16
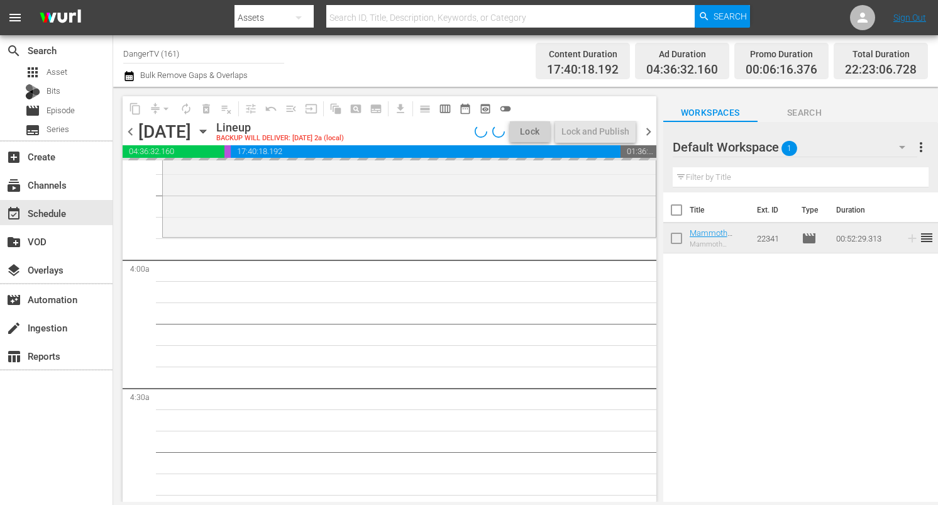
scroll to position [946, 0]
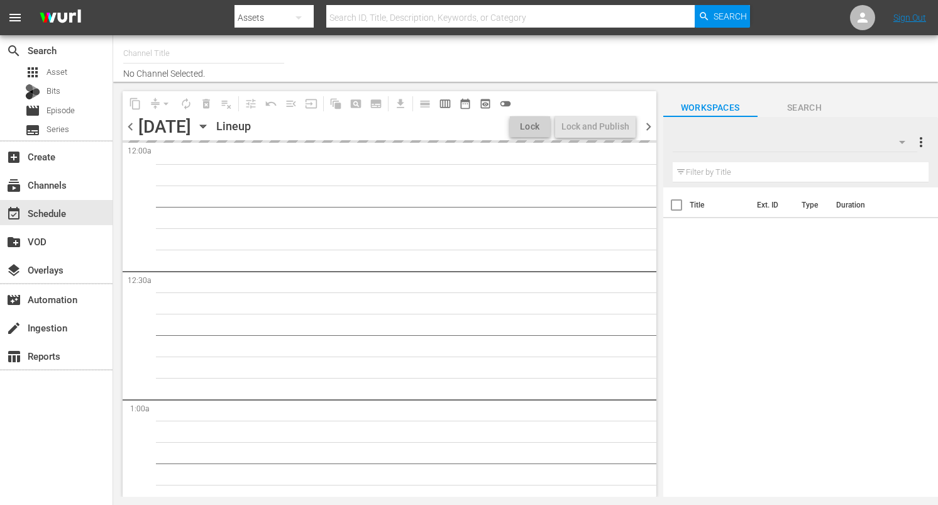
type input "DangerTV (161)"
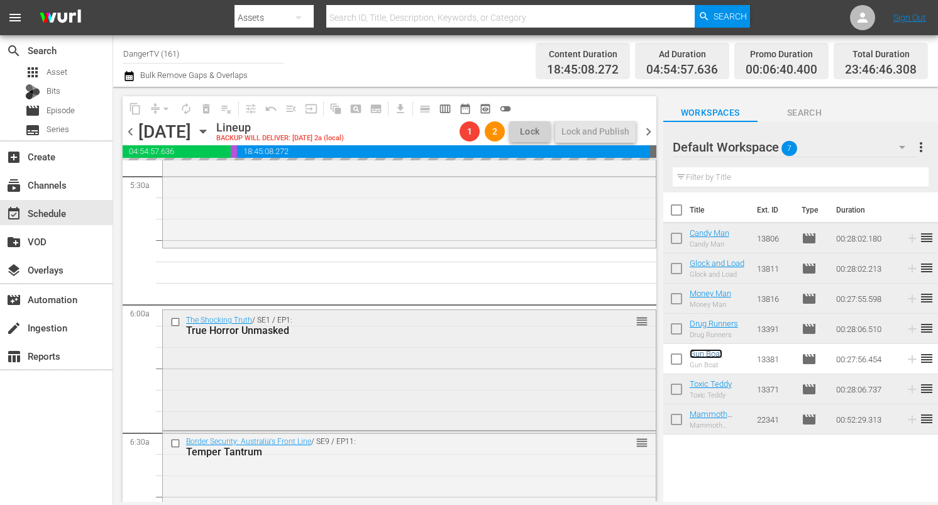
scroll to position [1411, 0]
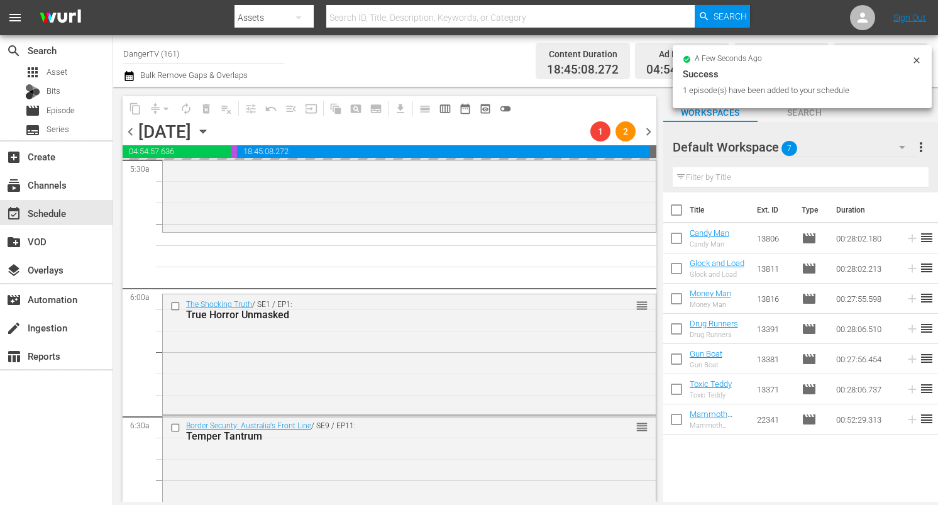
drag, startPoint x: 718, startPoint y: 353, endPoint x: 257, endPoint y: 16, distance: 571.8
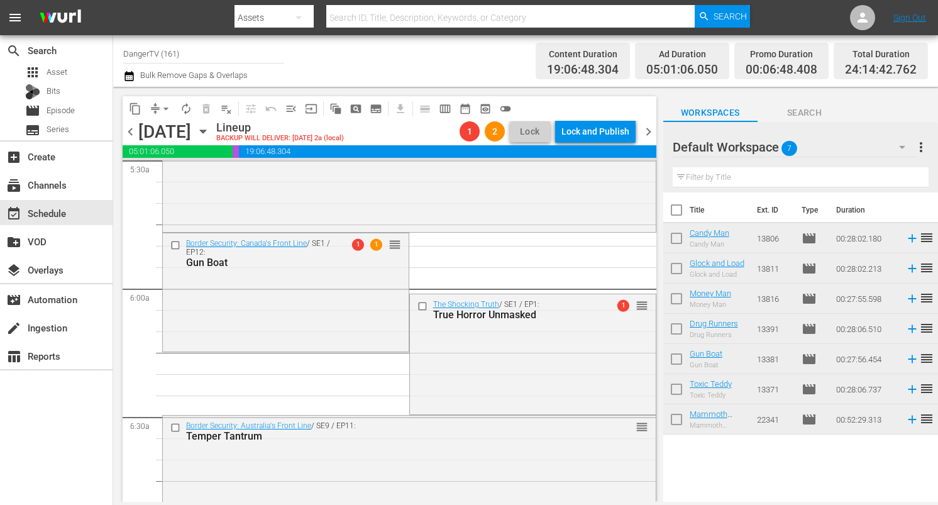
click at [420, 306] on input "checkbox" at bounding box center [423, 306] width 13 height 11
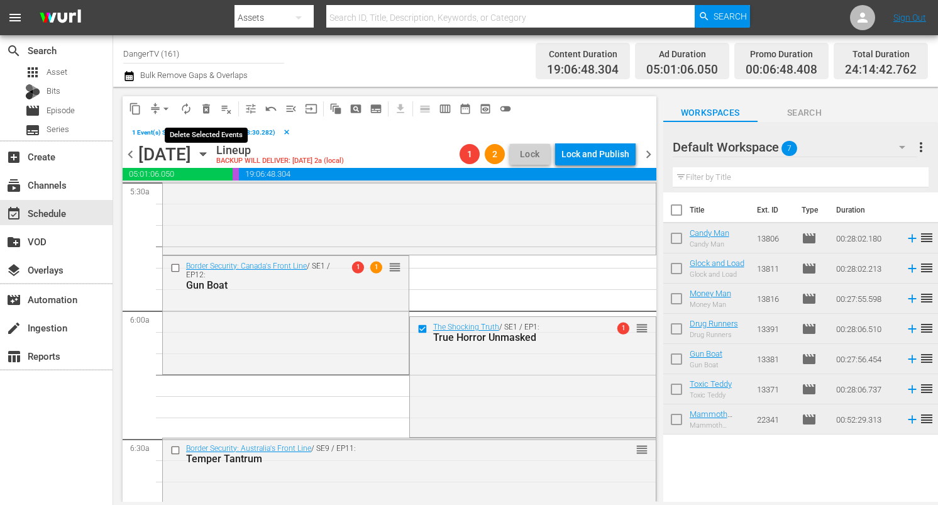
click at [207, 104] on span "delete_forever_outlined" at bounding box center [206, 108] width 13 height 13
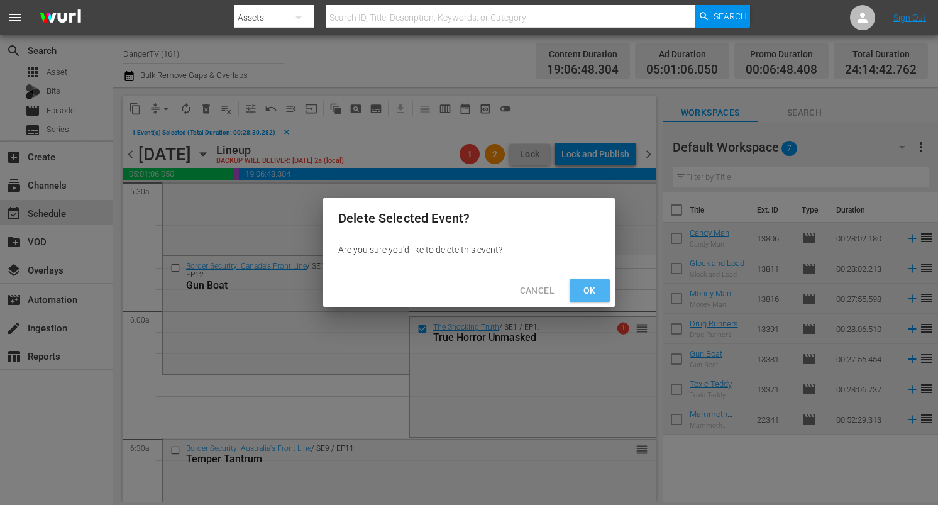
click at [592, 294] on span "Ok" at bounding box center [590, 291] width 20 height 16
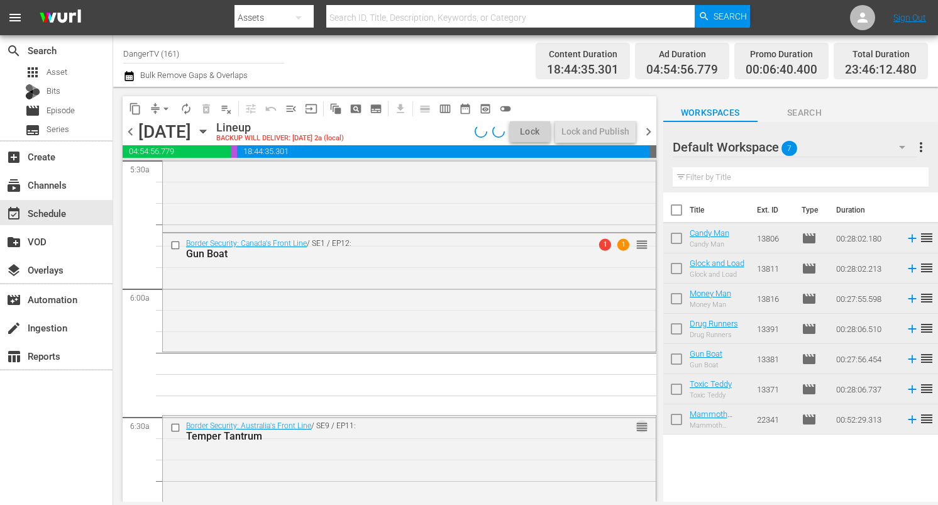
scroll to position [1408, 0]
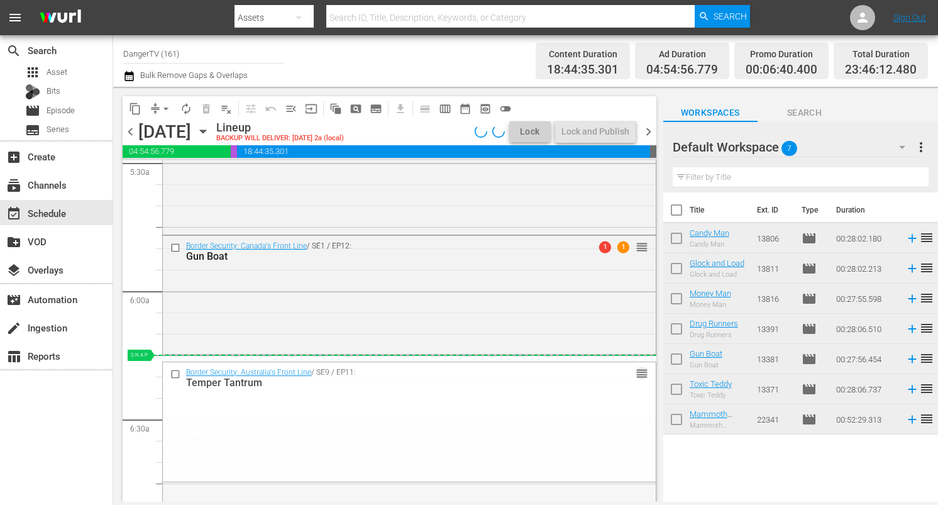
drag, startPoint x: 631, startPoint y: 425, endPoint x: 622, endPoint y: 366, distance: 59.8
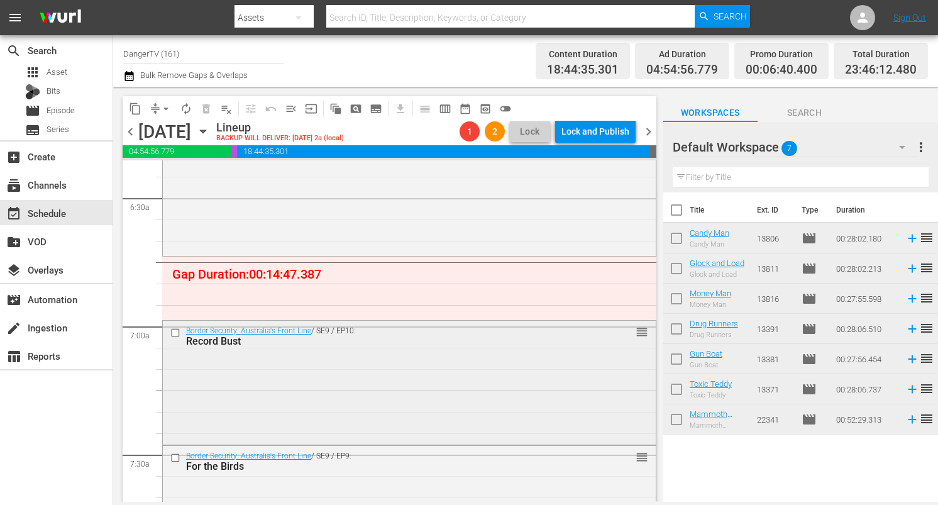
scroll to position [1642, 0]
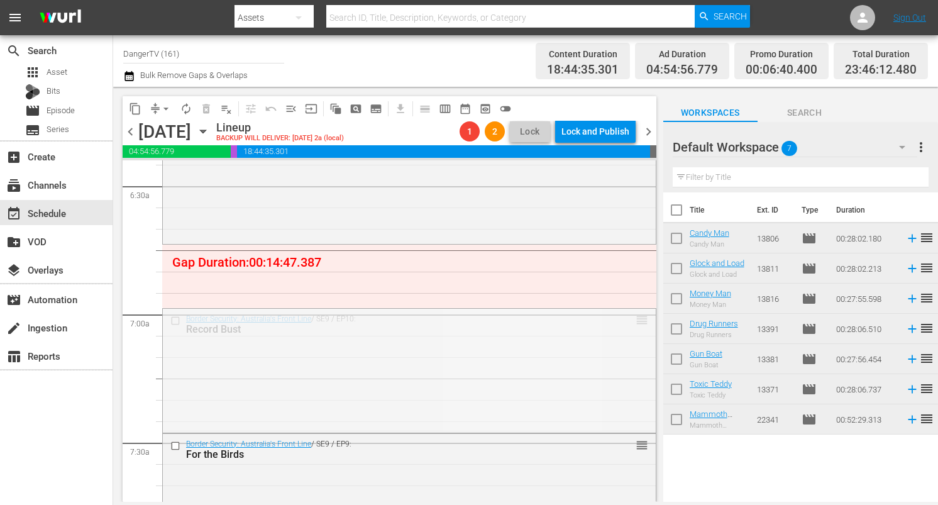
drag, startPoint x: 634, startPoint y: 318, endPoint x: 624, endPoint y: 248, distance: 71.1
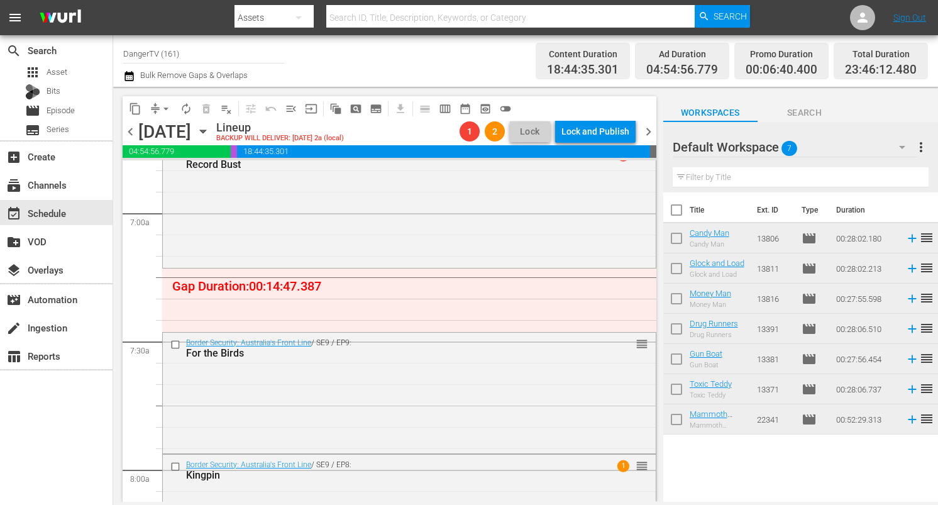
scroll to position [1742, 0]
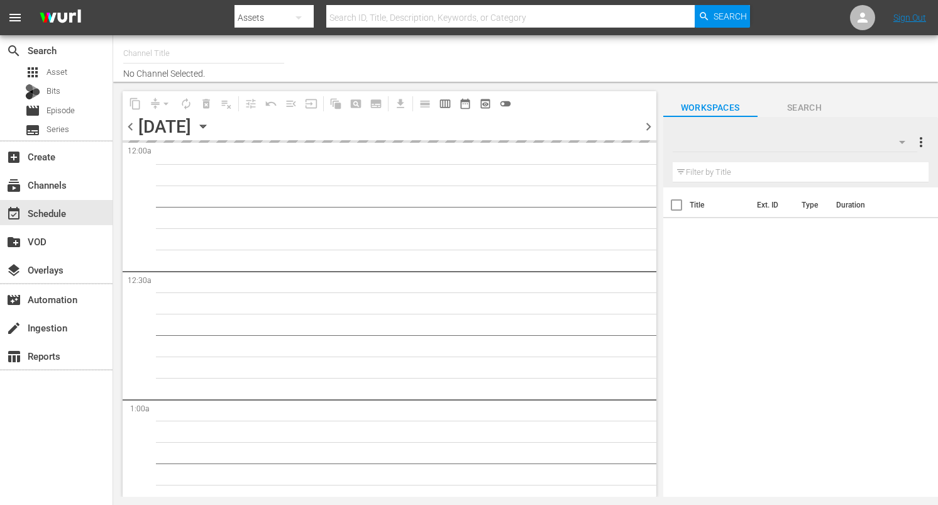
type input "DangerTV (161)"
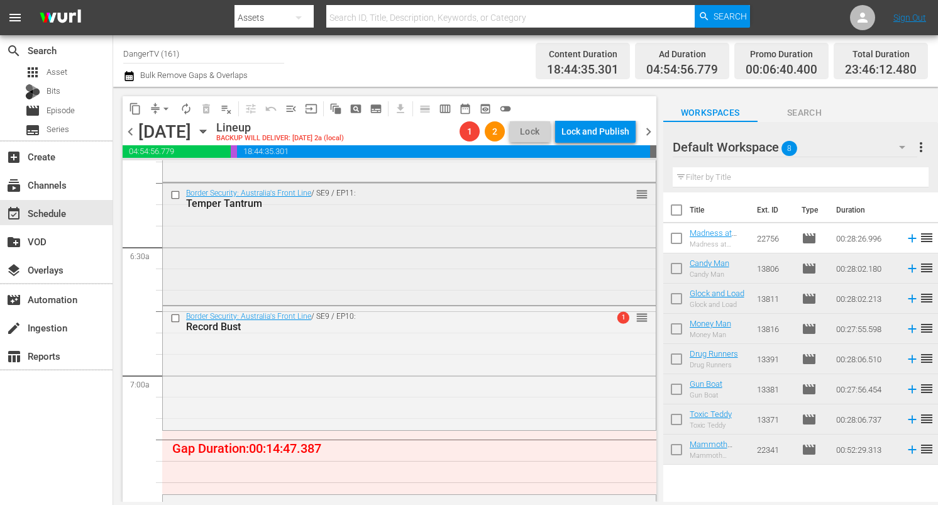
scroll to position [1583, 0]
click at [178, 192] on input "checkbox" at bounding box center [176, 192] width 13 height 11
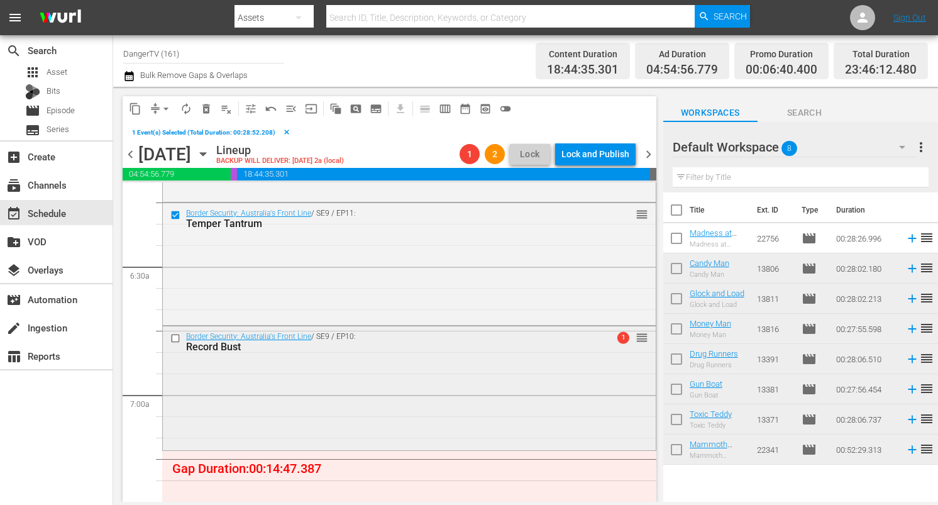
click at [178, 339] on input "checkbox" at bounding box center [176, 338] width 13 height 11
click at [208, 109] on span "delete_forever_outlined" at bounding box center [206, 108] width 13 height 13
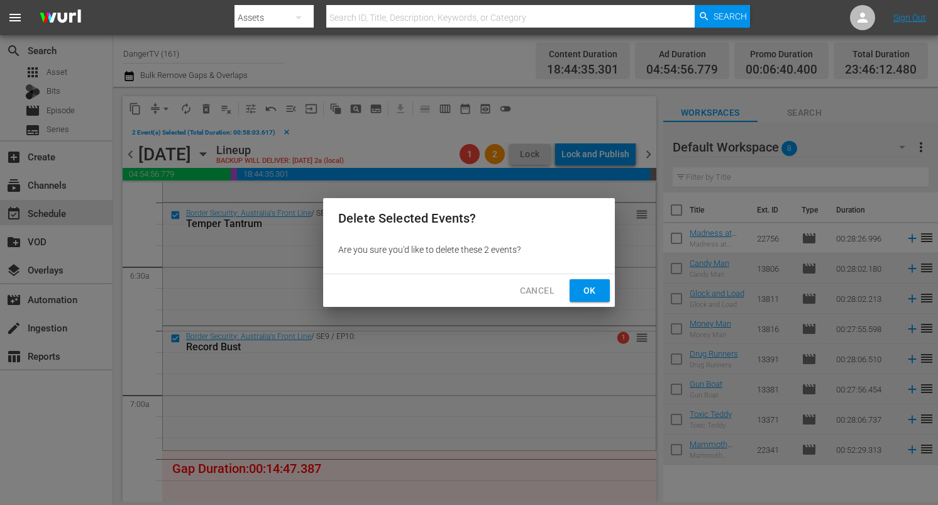
click at [591, 295] on span "Ok" at bounding box center [590, 291] width 20 height 16
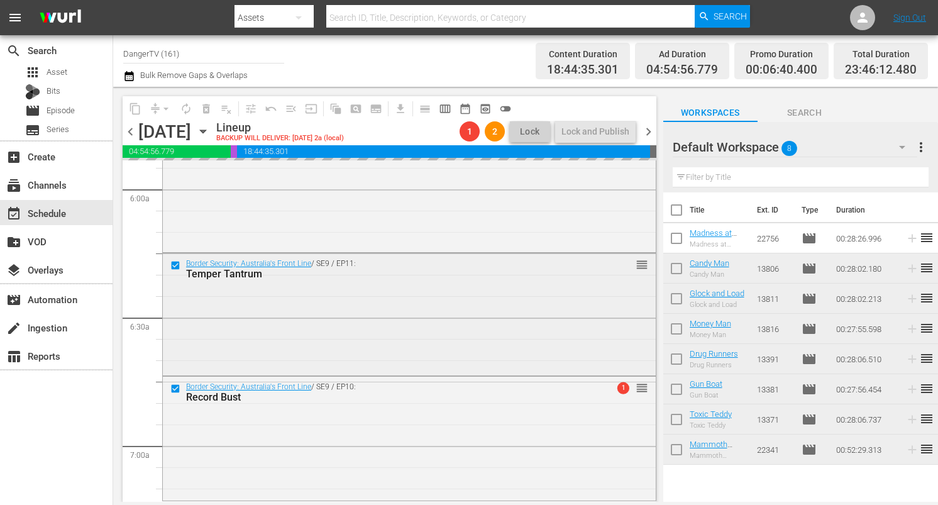
scroll to position [1506, 0]
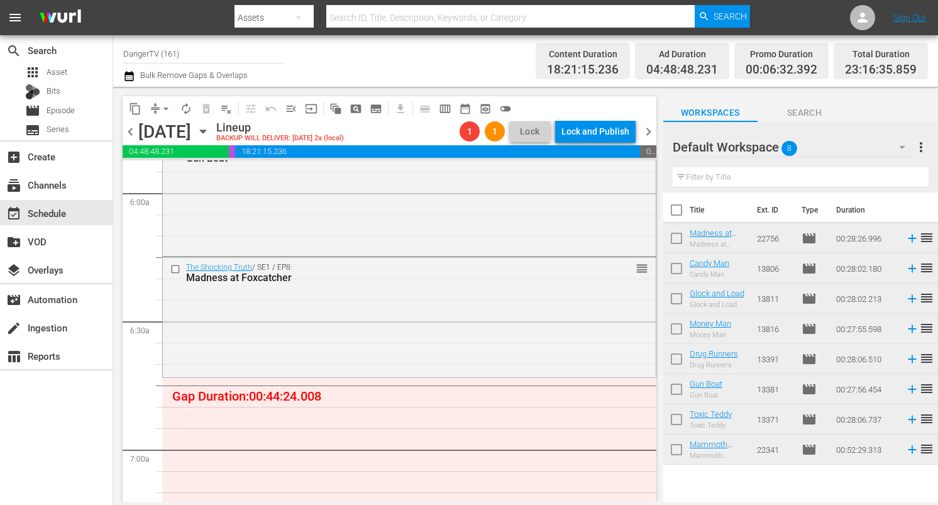
drag, startPoint x: 710, startPoint y: 233, endPoint x: 237, endPoint y: 1, distance: 527.2
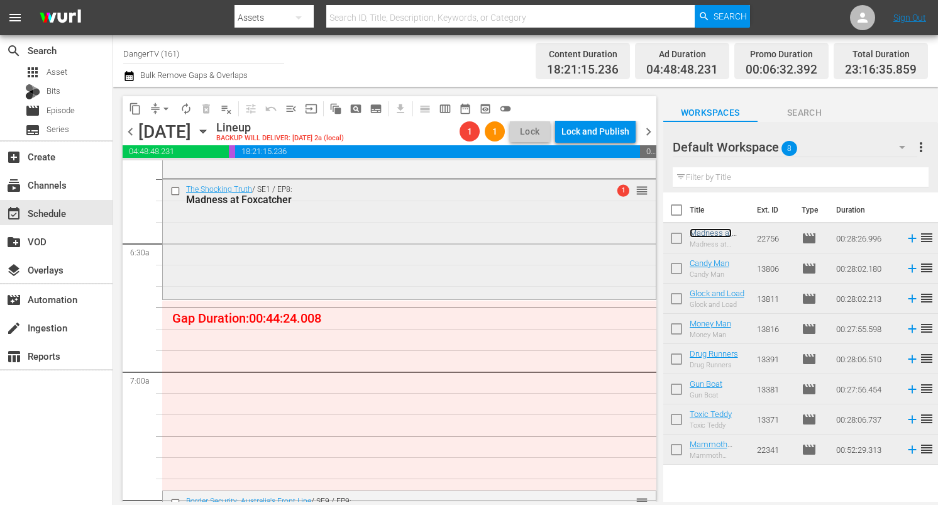
scroll to position [1599, 0]
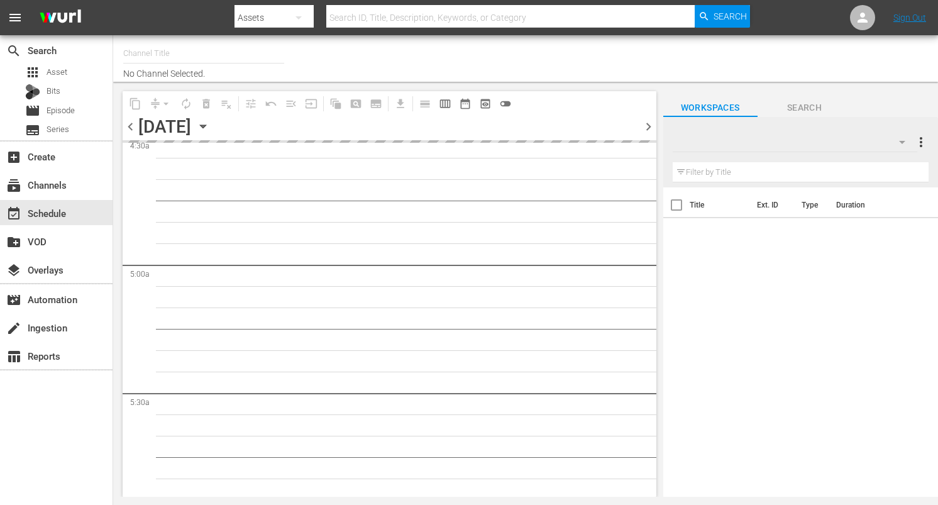
type input "DangerTV (161)"
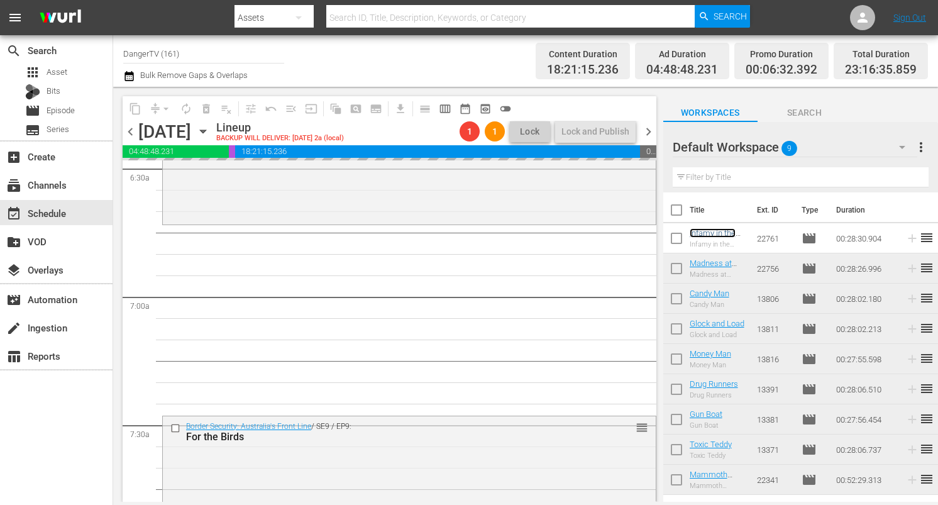
scroll to position [1660, 0]
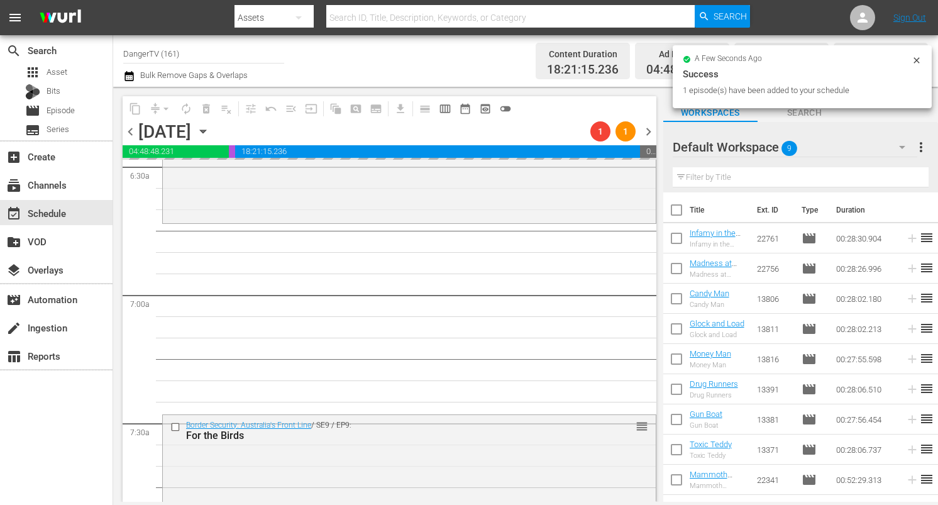
drag, startPoint x: 717, startPoint y: 233, endPoint x: 269, endPoint y: 4, distance: 503.3
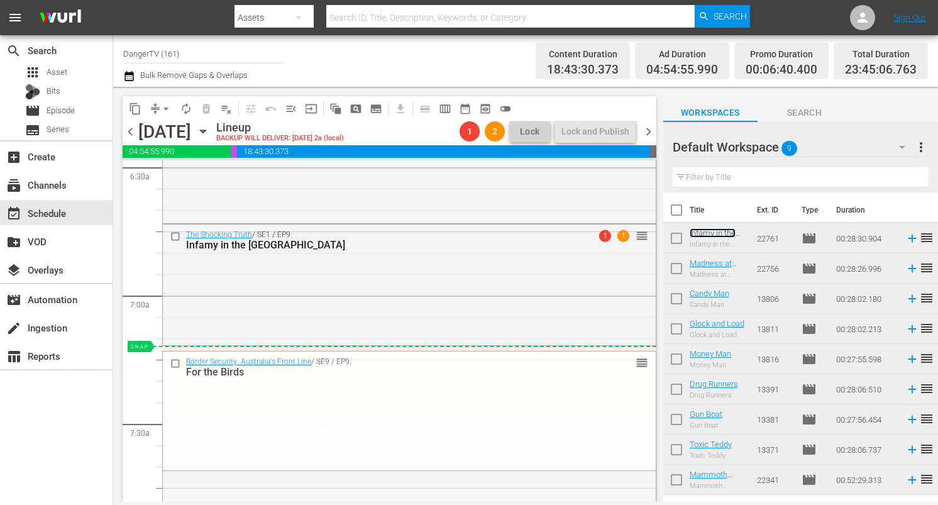
drag, startPoint x: 631, startPoint y: 426, endPoint x: 629, endPoint y: 352, distance: 74.2
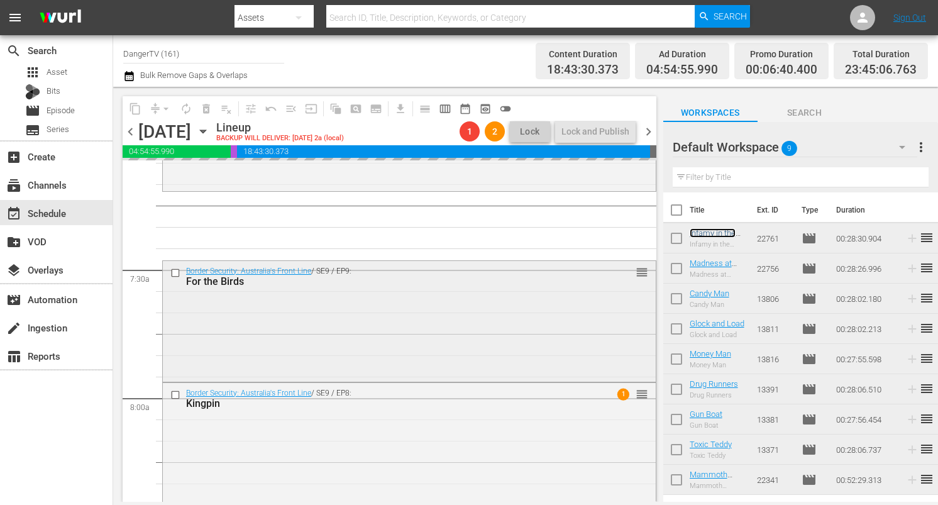
scroll to position [1819, 0]
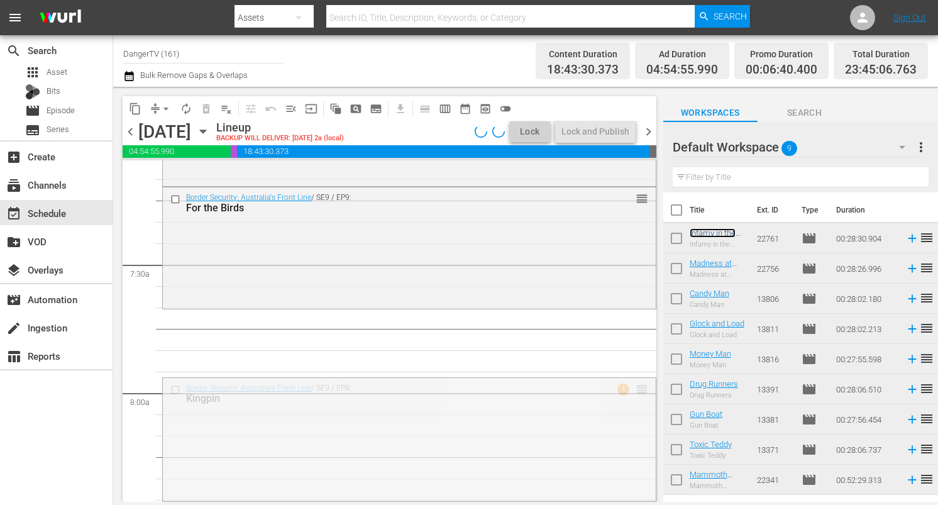
drag, startPoint x: 631, startPoint y: 388, endPoint x: 627, endPoint y: 323, distance: 64.9
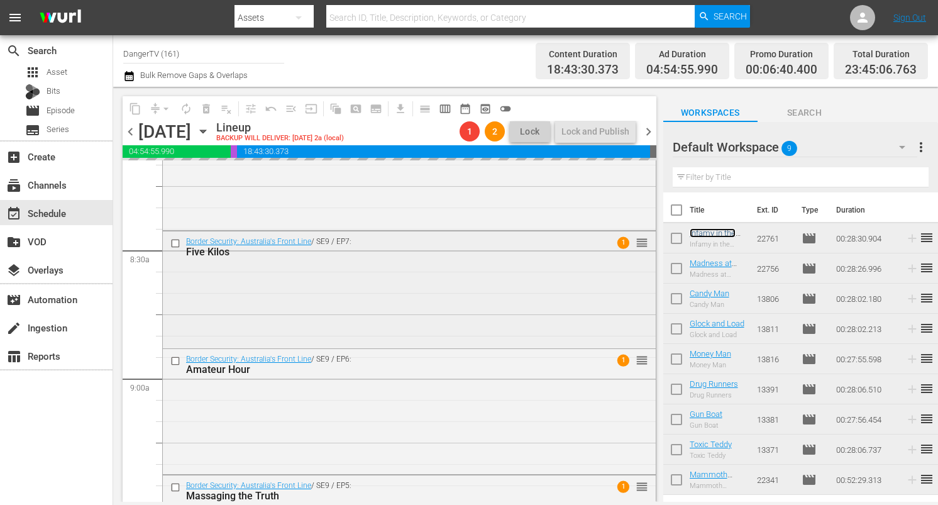
scroll to position [1989, 0]
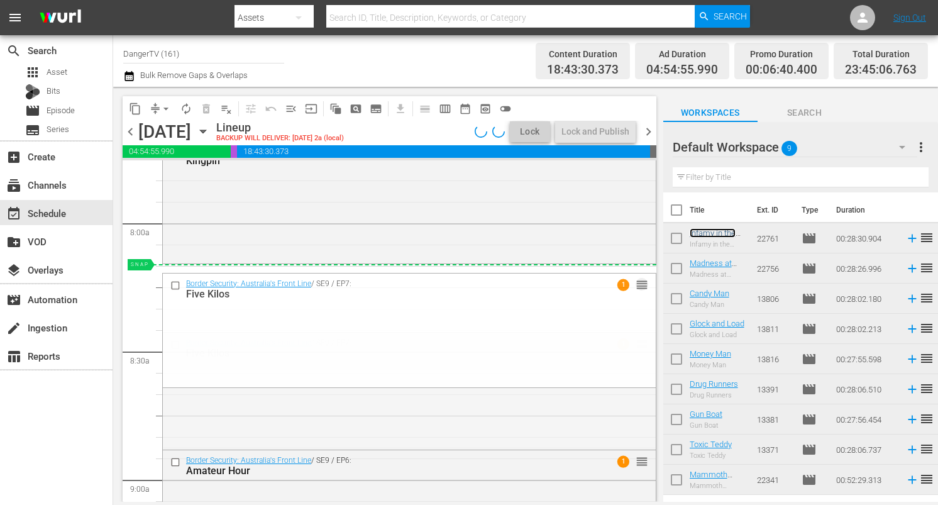
drag, startPoint x: 632, startPoint y: 342, endPoint x: 632, endPoint y: 283, distance: 59.1
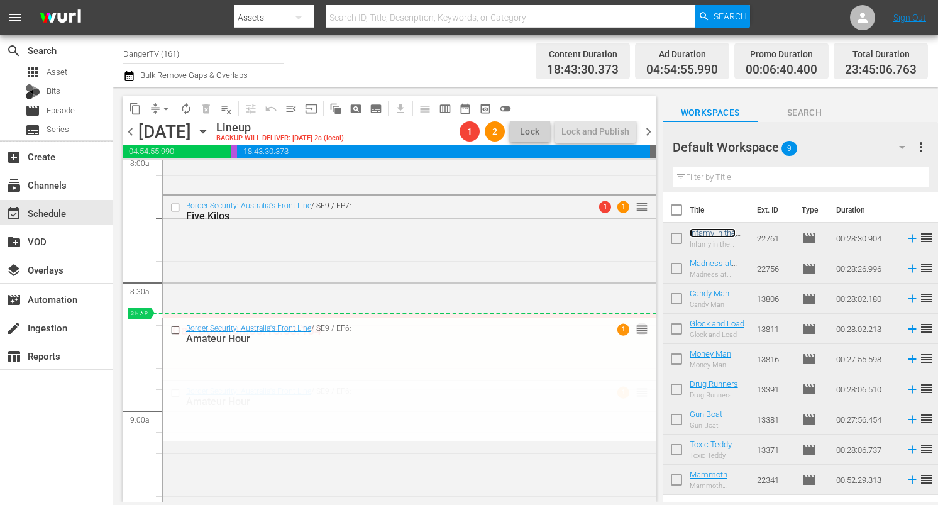
scroll to position [2055, 0]
drag, startPoint x: 630, startPoint y: 401, endPoint x: 624, endPoint y: 319, distance: 82.0
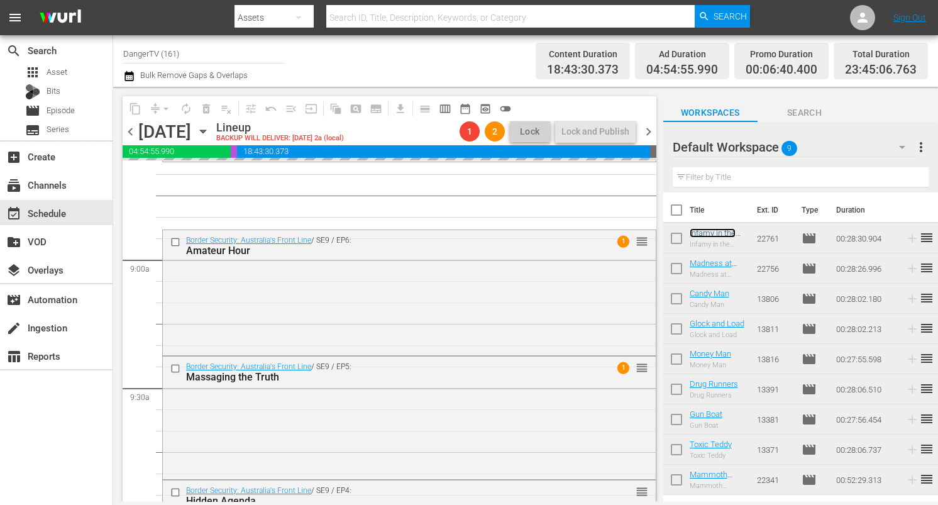
scroll to position [2210, 0]
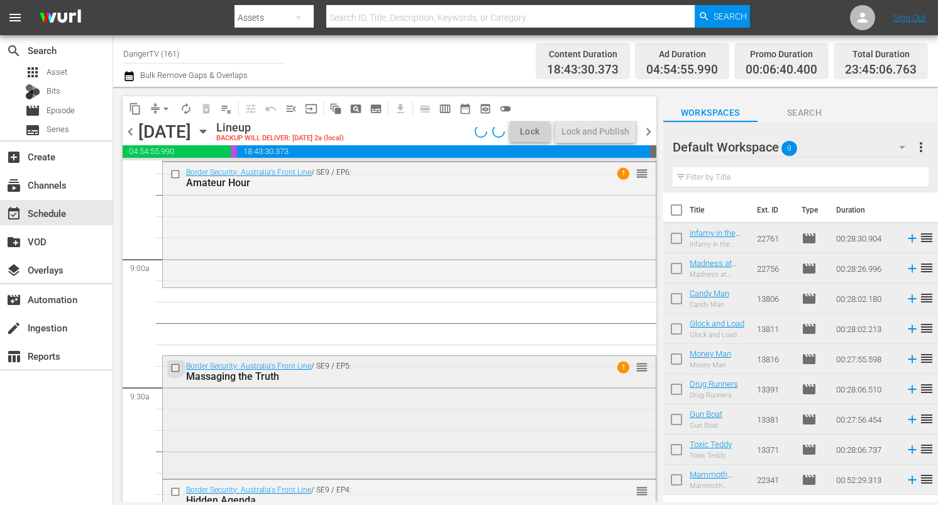
click at [174, 367] on input "checkbox" at bounding box center [176, 368] width 13 height 11
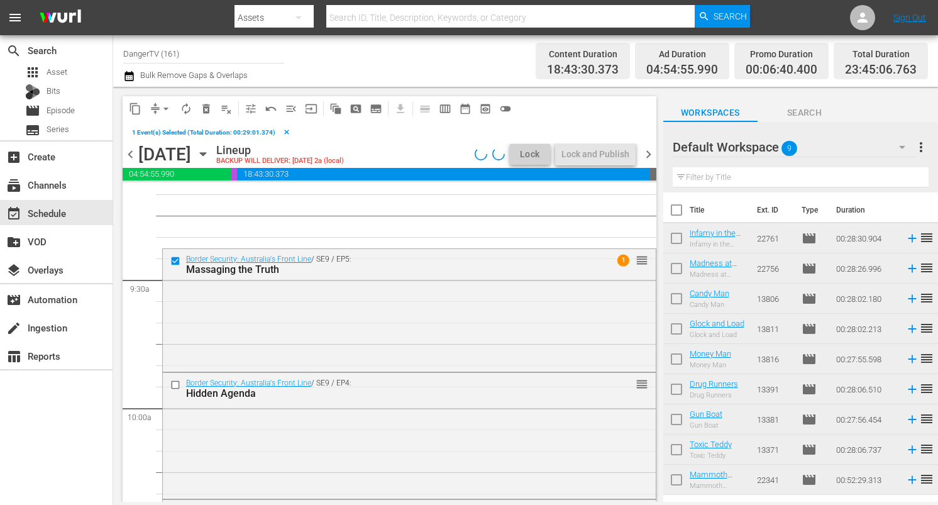
scroll to position [2343, 0]
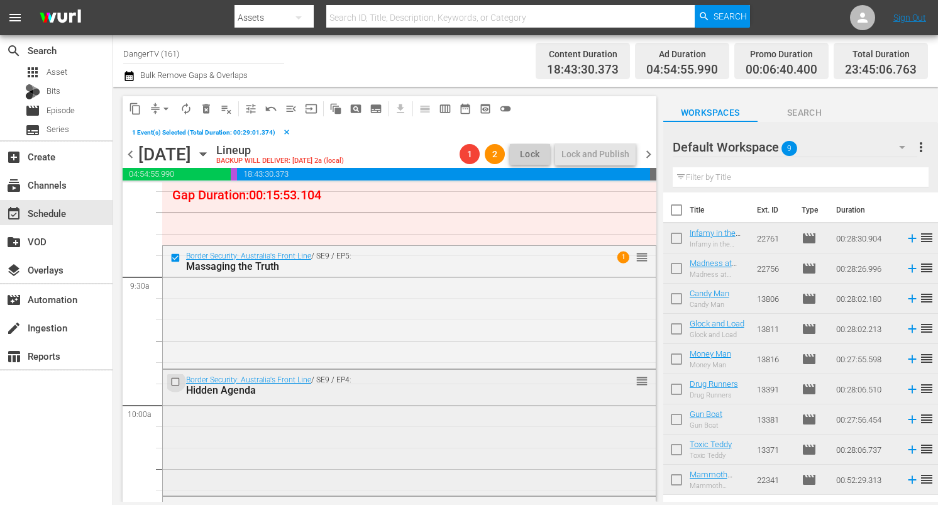
click at [175, 381] on input "checkbox" at bounding box center [176, 381] width 13 height 11
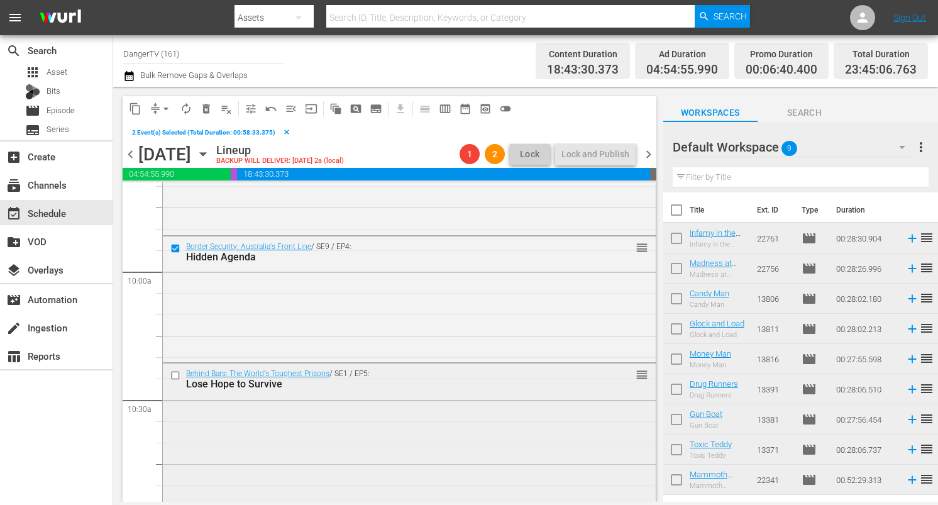
scroll to position [2531, 0]
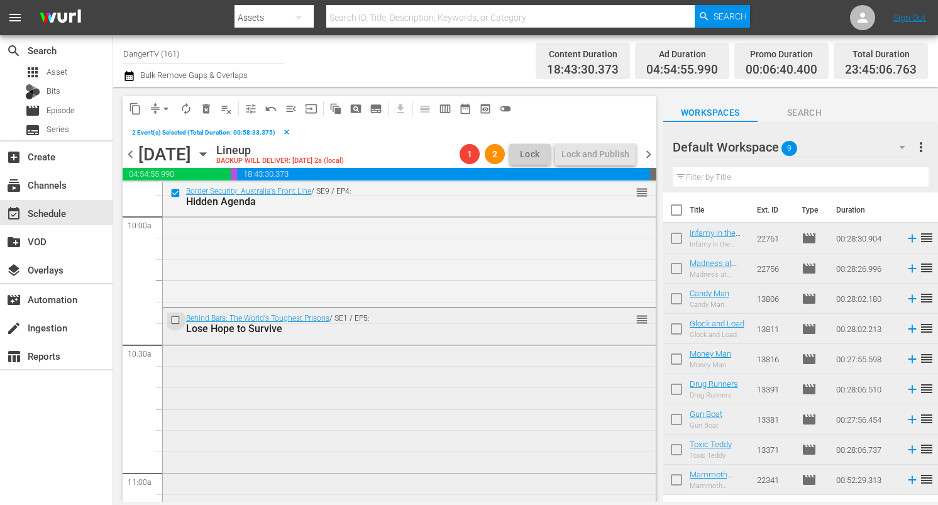
click at [177, 317] on input "checkbox" at bounding box center [176, 319] width 13 height 11
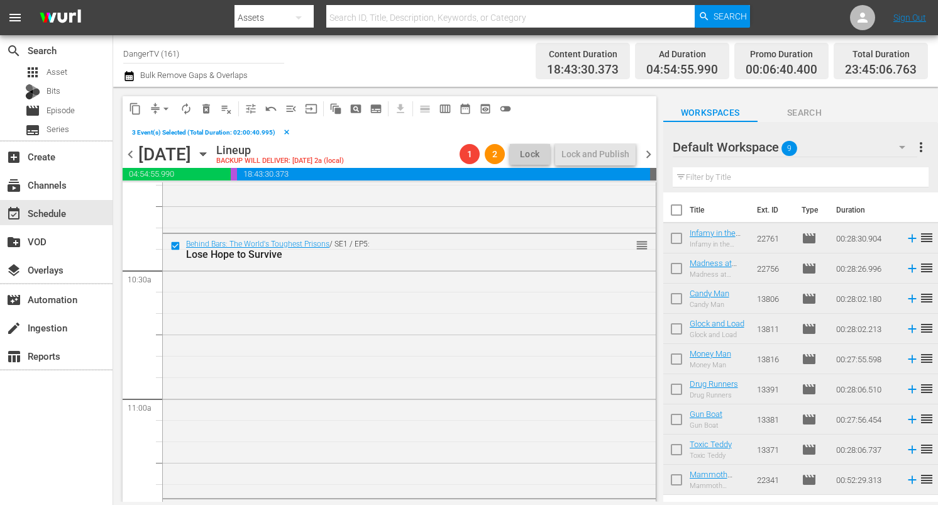
scroll to position [2620, 0]
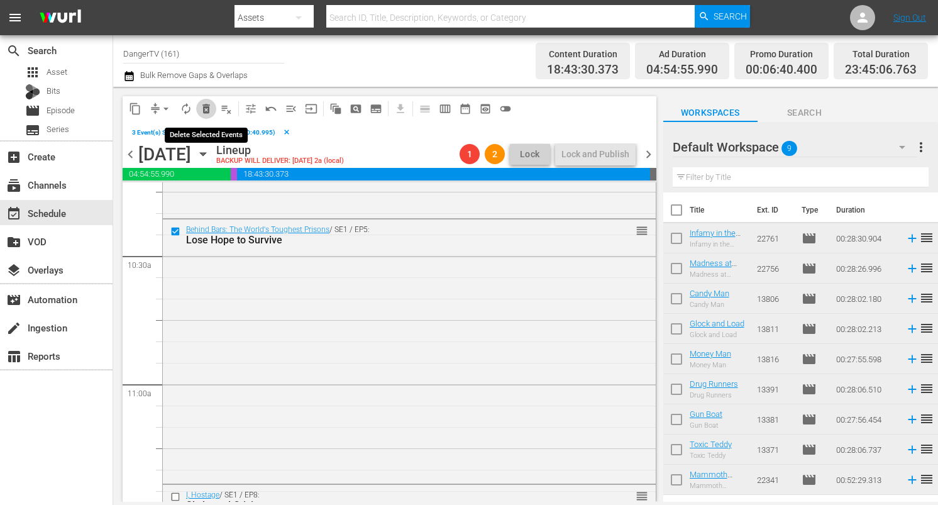
click at [207, 109] on span "delete_forever_outlined" at bounding box center [206, 108] width 13 height 13
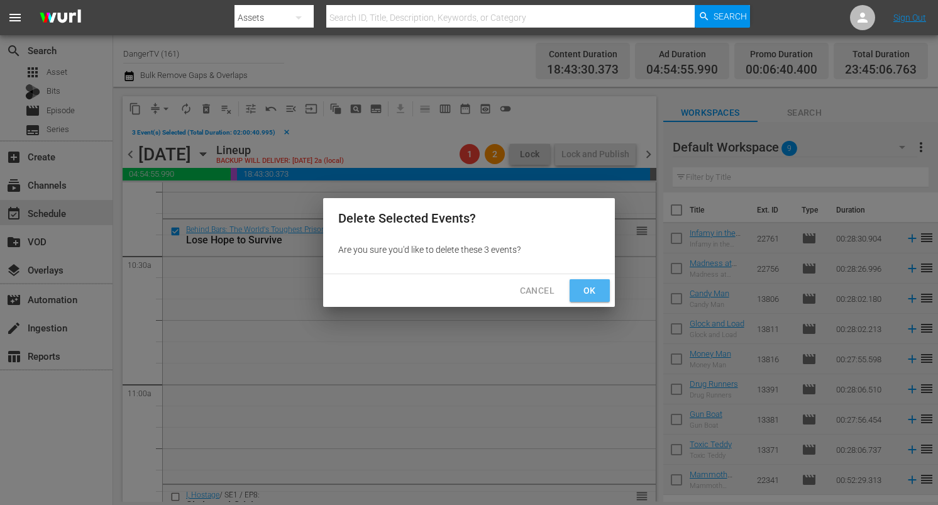
click at [597, 294] on span "Ok" at bounding box center [590, 291] width 20 height 16
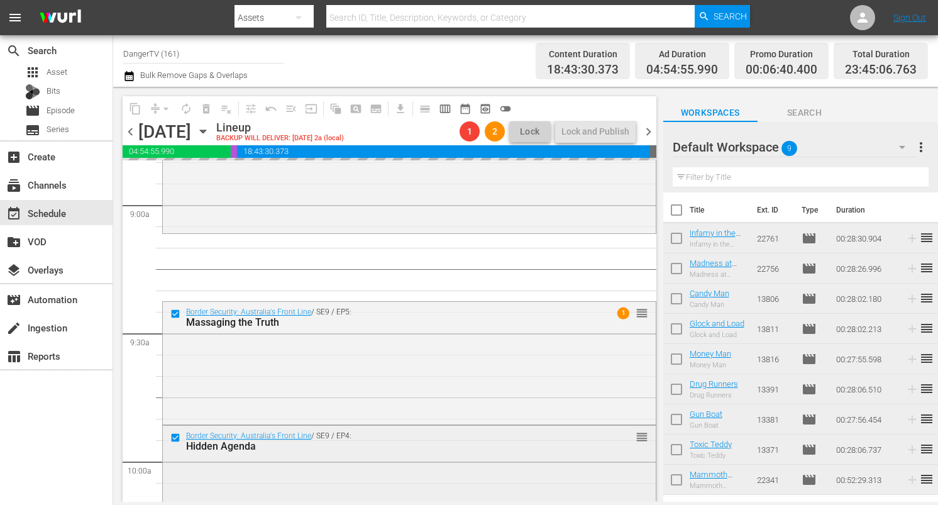
scroll to position [2270, 0]
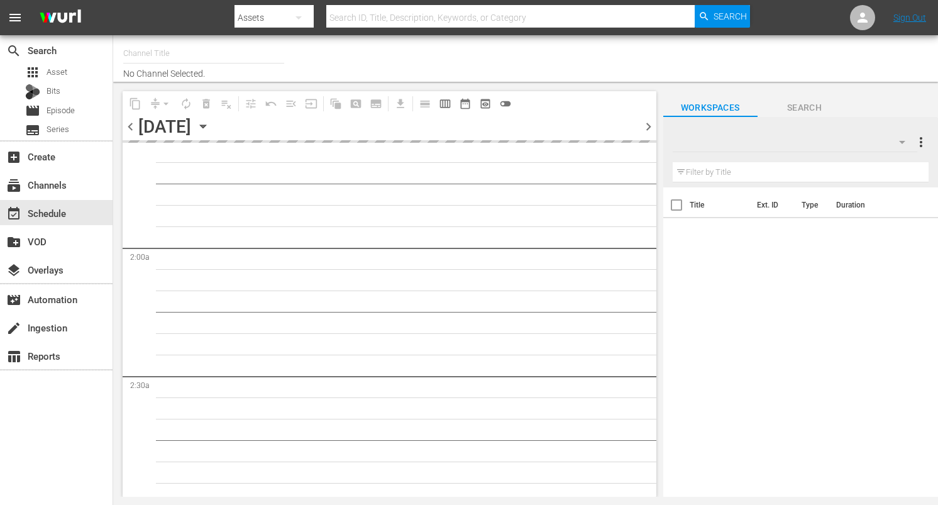
type input "DangerTV (161)"
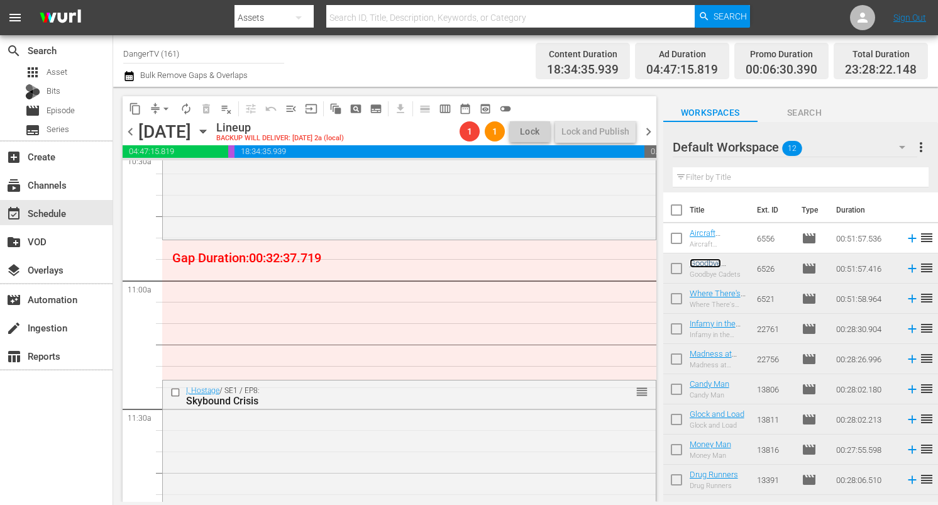
scroll to position [2712, 0]
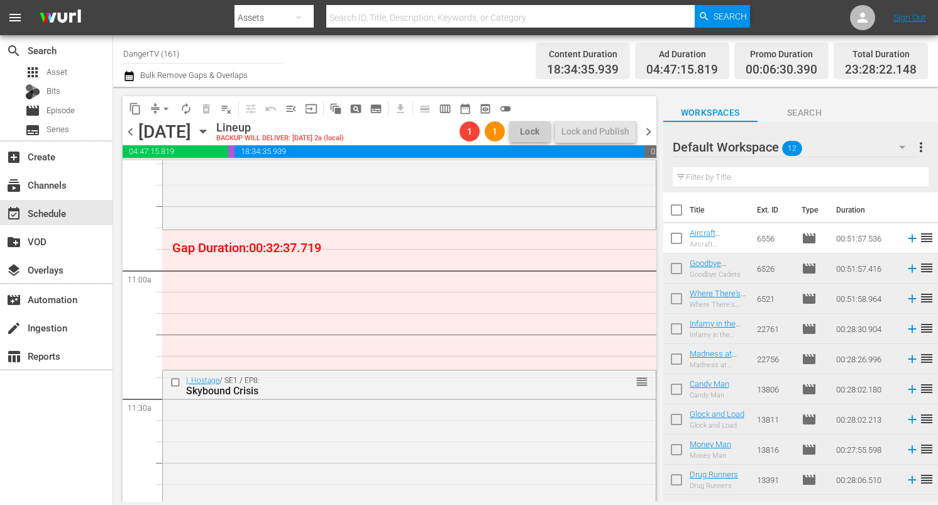
drag, startPoint x: 696, startPoint y: 263, endPoint x: 245, endPoint y: 33, distance: 506.7
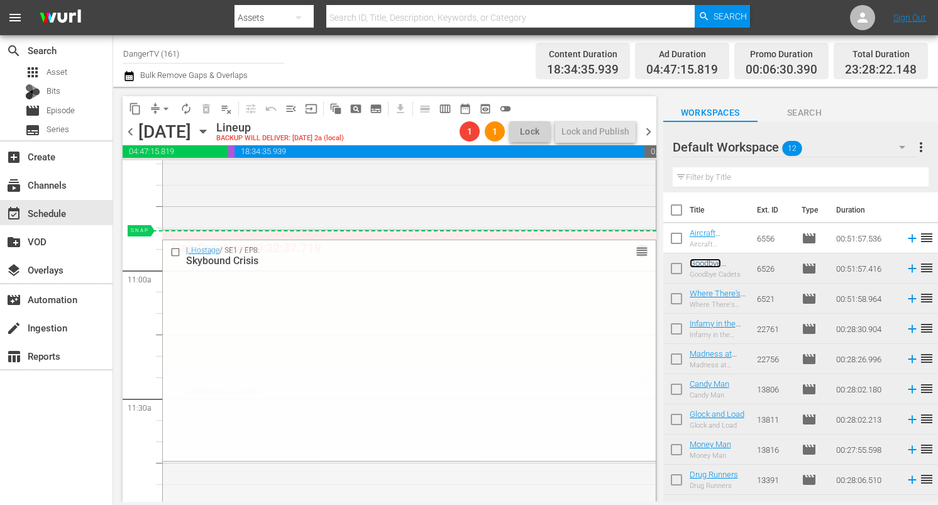
drag, startPoint x: 632, startPoint y: 378, endPoint x: 620, endPoint y: 241, distance: 137.6
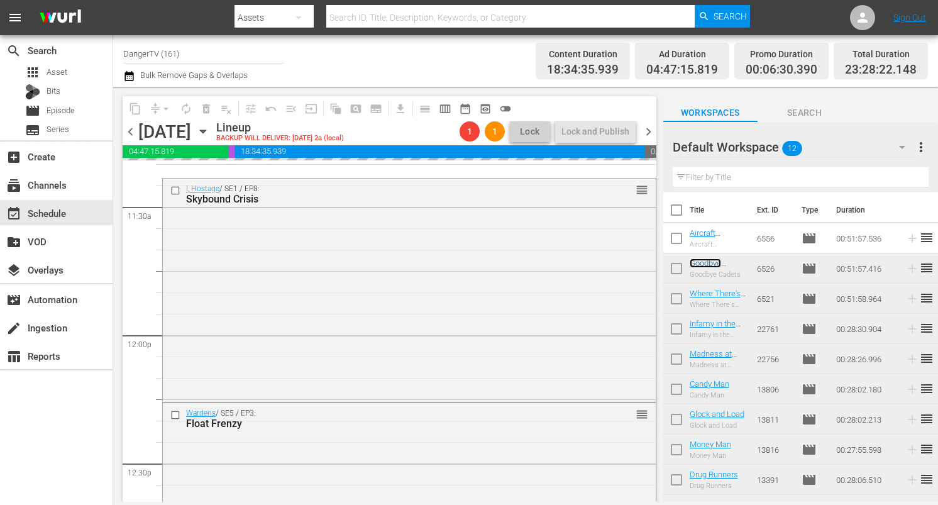
scroll to position [2940, 0]
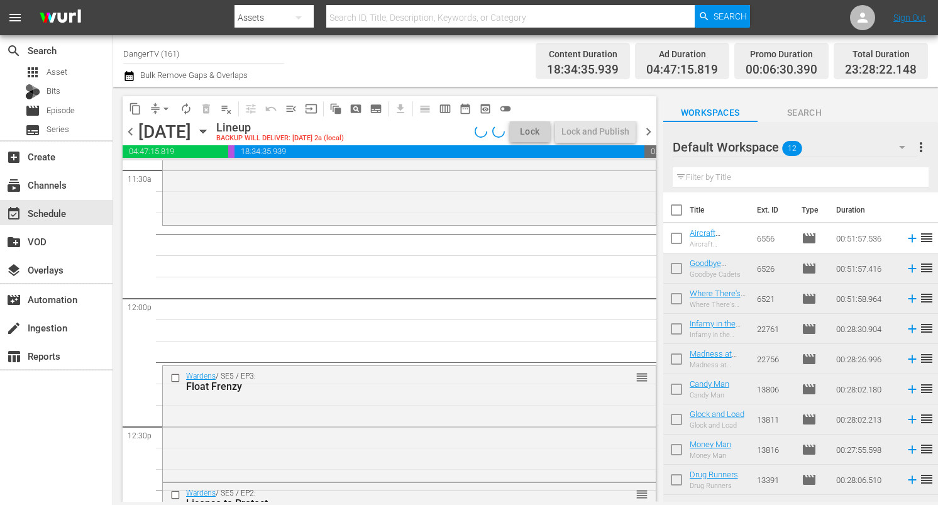
drag, startPoint x: 177, startPoint y: 377, endPoint x: 189, endPoint y: 371, distance: 13.5
click at [177, 377] on input "checkbox" at bounding box center [176, 378] width 13 height 11
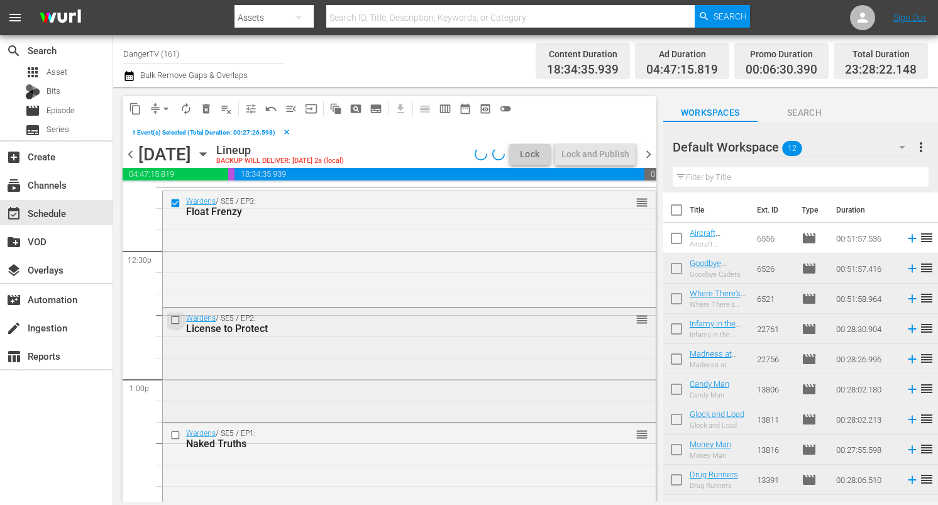
click at [177, 321] on input "checkbox" at bounding box center [176, 320] width 13 height 11
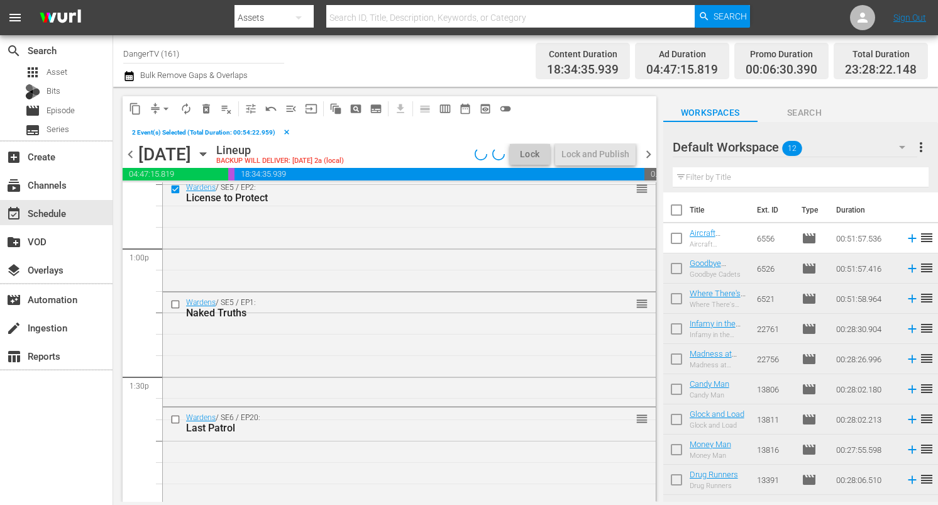
scroll to position [3310, 0]
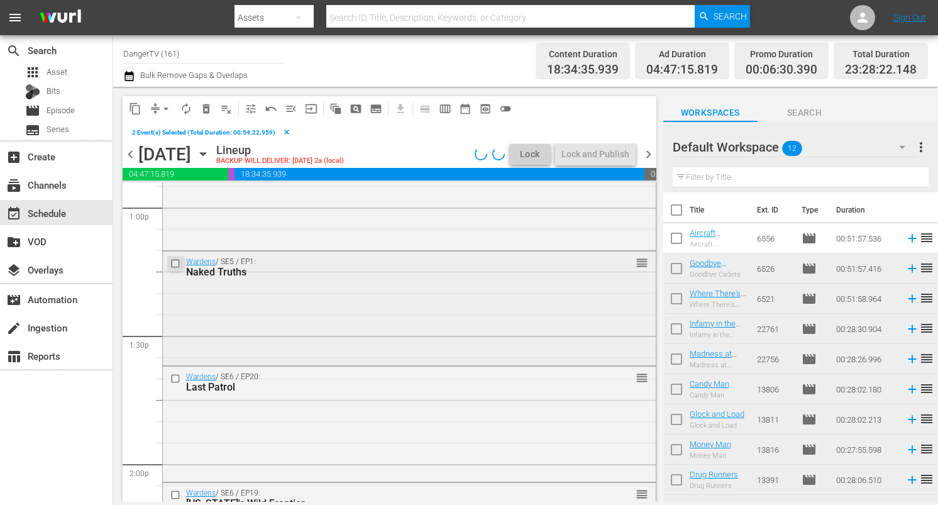
click at [173, 262] on input "checkbox" at bounding box center [176, 263] width 13 height 11
click at [176, 378] on input "checkbox" at bounding box center [176, 378] width 13 height 11
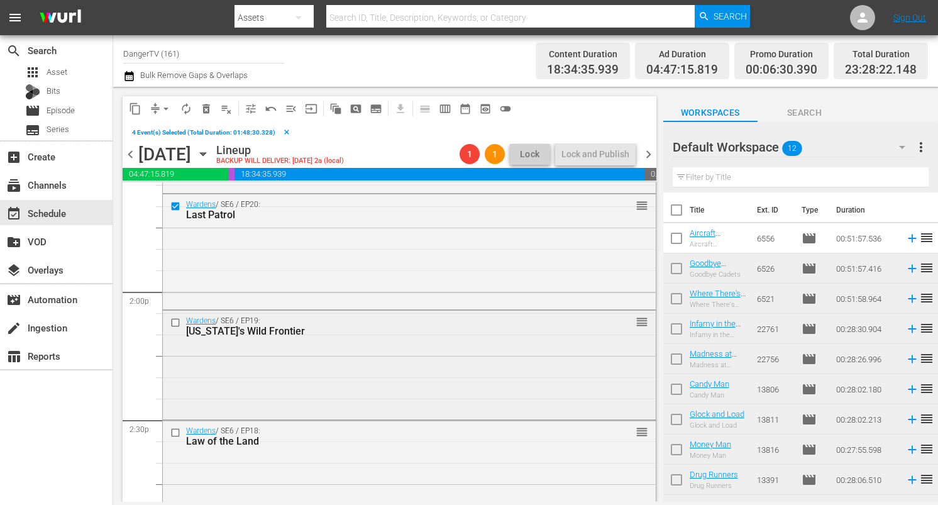
scroll to position [3487, 0]
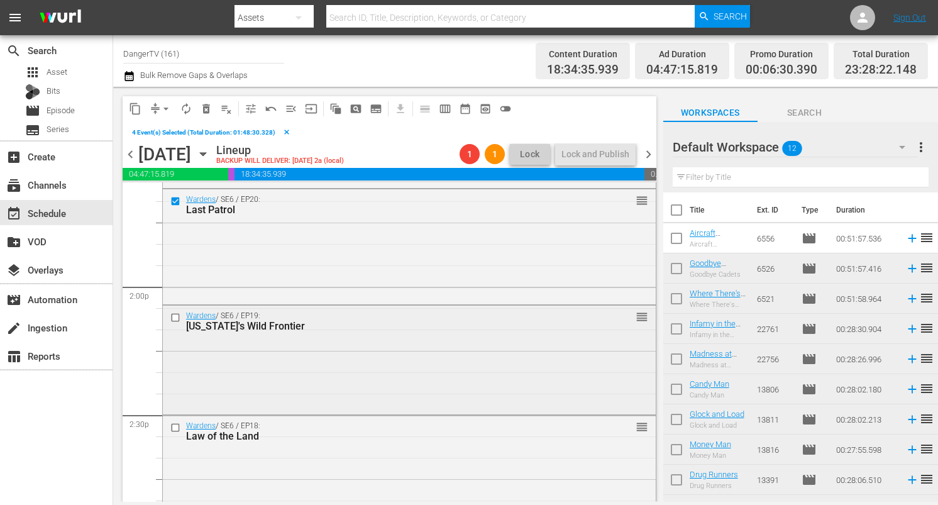
click at [177, 318] on input "checkbox" at bounding box center [176, 317] width 13 height 11
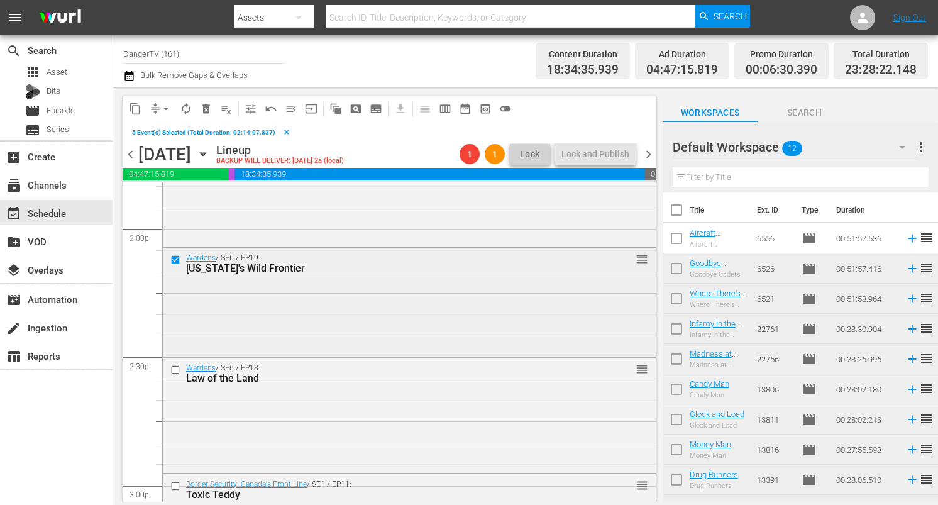
scroll to position [3553, 0]
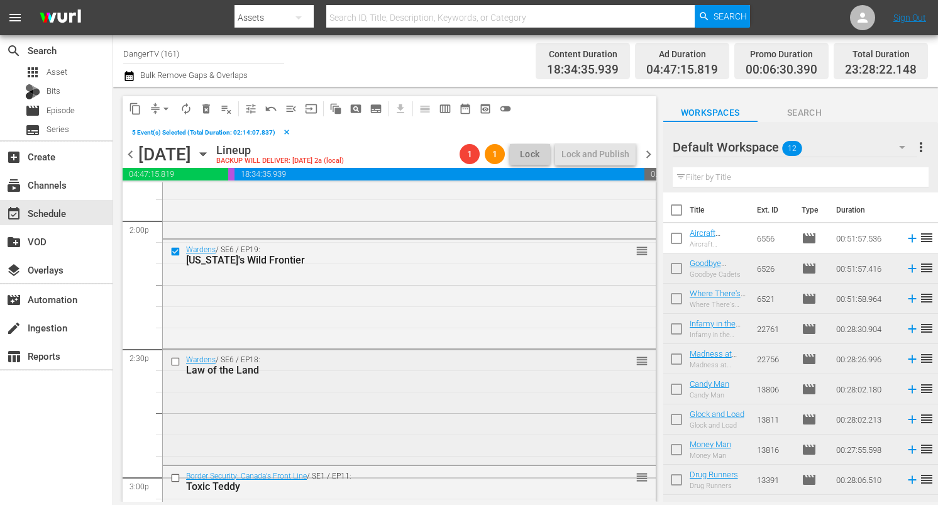
click at [175, 359] on input "checkbox" at bounding box center [176, 361] width 13 height 11
click at [209, 104] on span "delete_forever_outlined" at bounding box center [206, 108] width 13 height 13
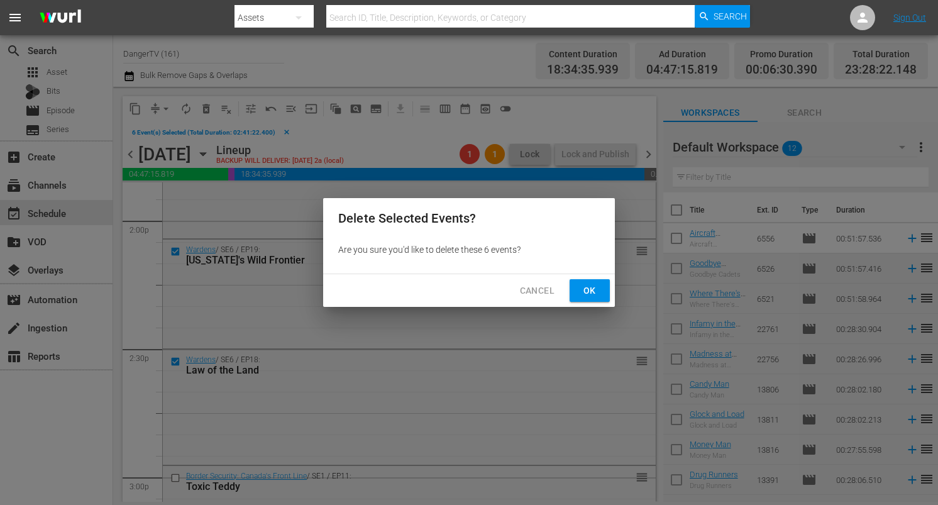
drag, startPoint x: 585, startPoint y: 290, endPoint x: 573, endPoint y: 289, distance: 12.0
click at [585, 290] on span "Ok" at bounding box center [590, 291] width 20 height 16
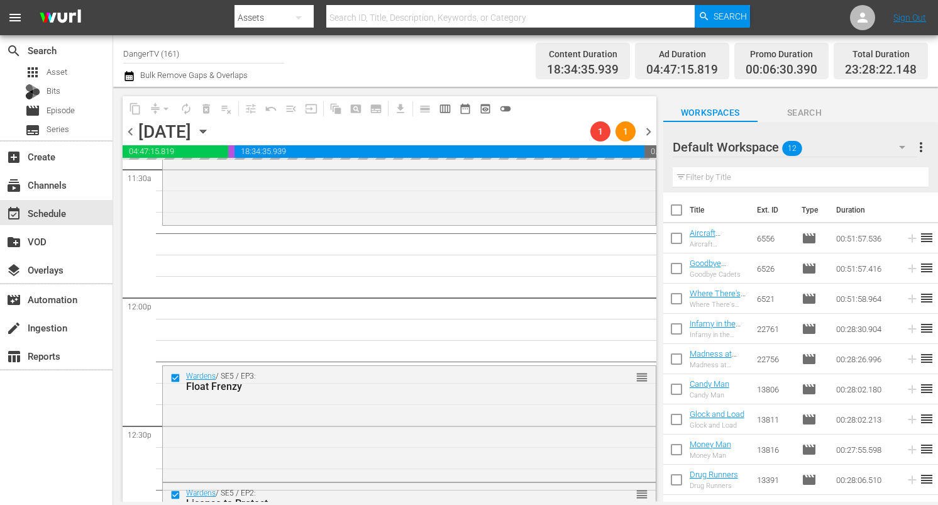
scroll to position [2960, 0]
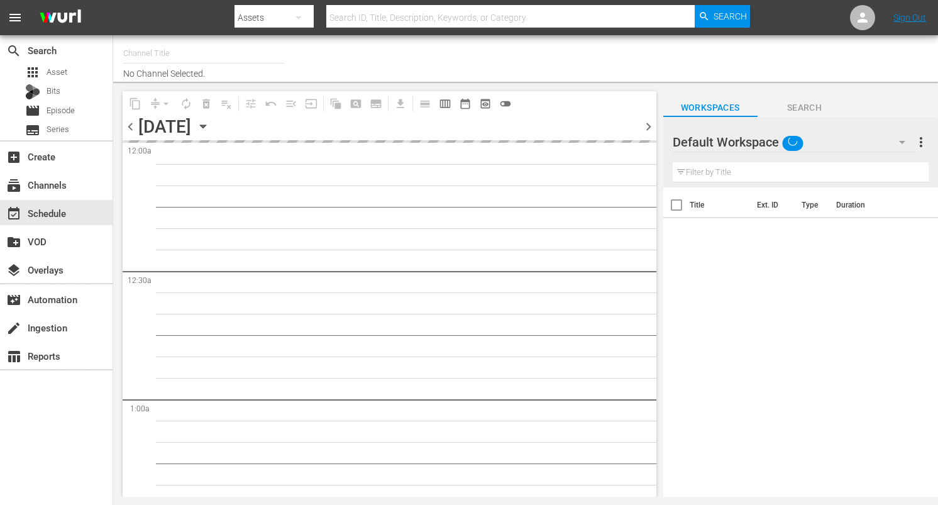
type input "DangerTV (161)"
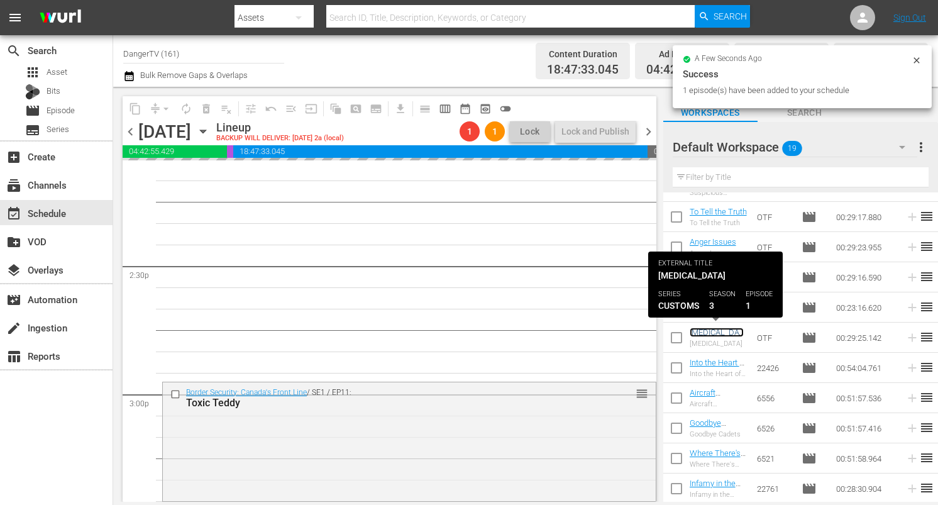
scroll to position [61, 0]
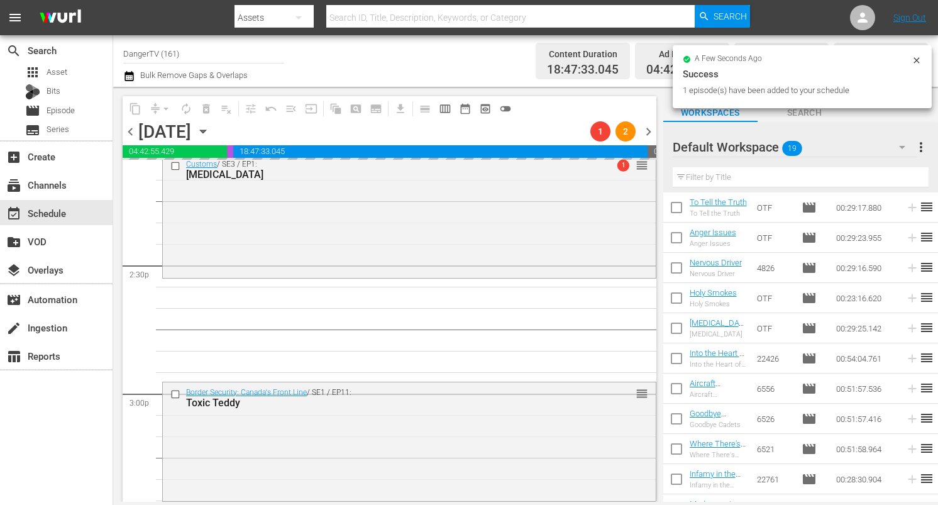
drag, startPoint x: 726, startPoint y: 353, endPoint x: 184, endPoint y: 0, distance: 646.6
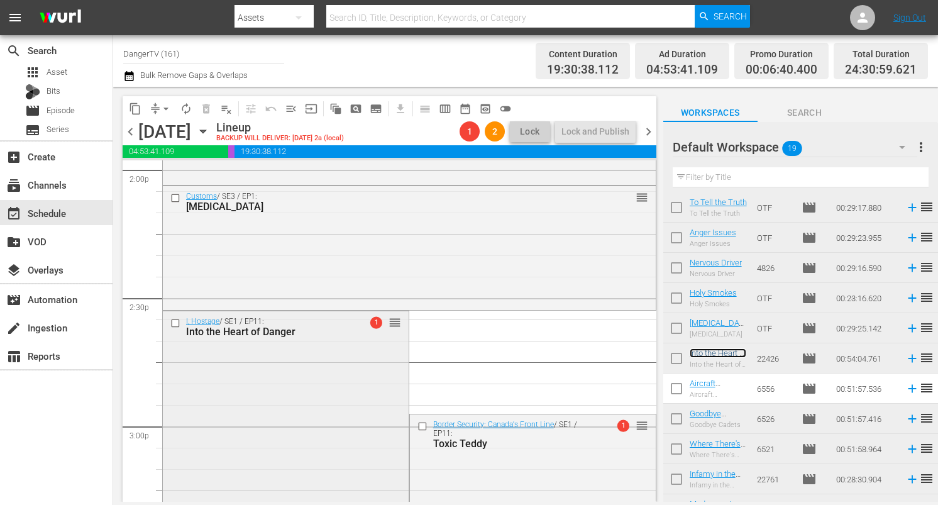
scroll to position [3621, 0]
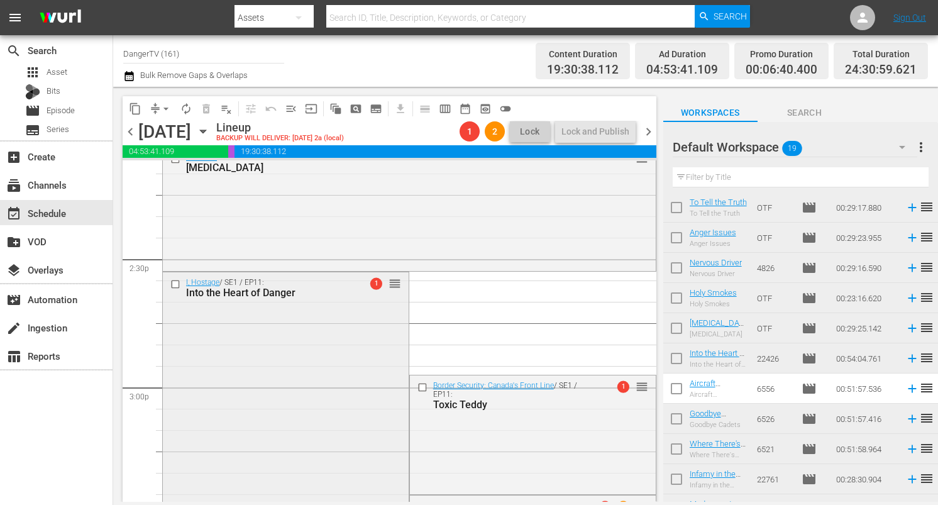
click at [179, 284] on input "checkbox" at bounding box center [176, 284] width 13 height 11
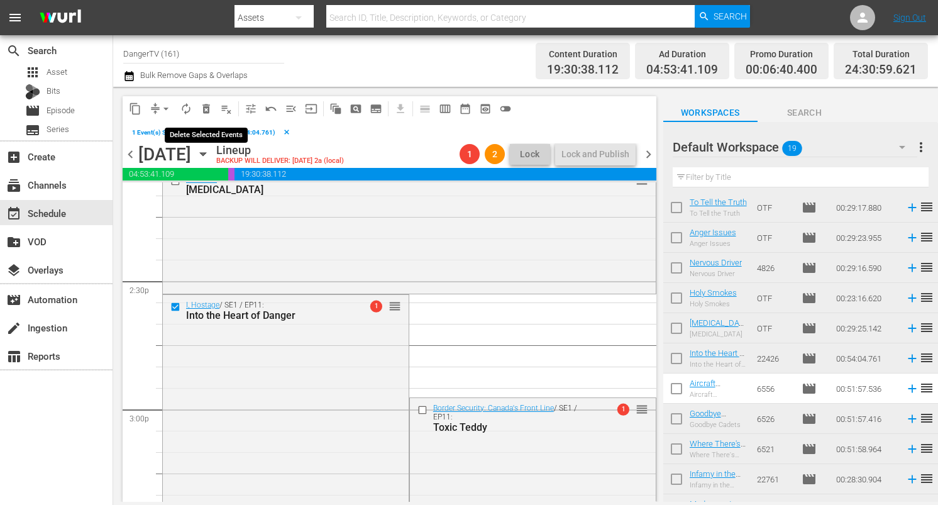
click at [208, 110] on span "delete_forever_outlined" at bounding box center [206, 108] width 13 height 13
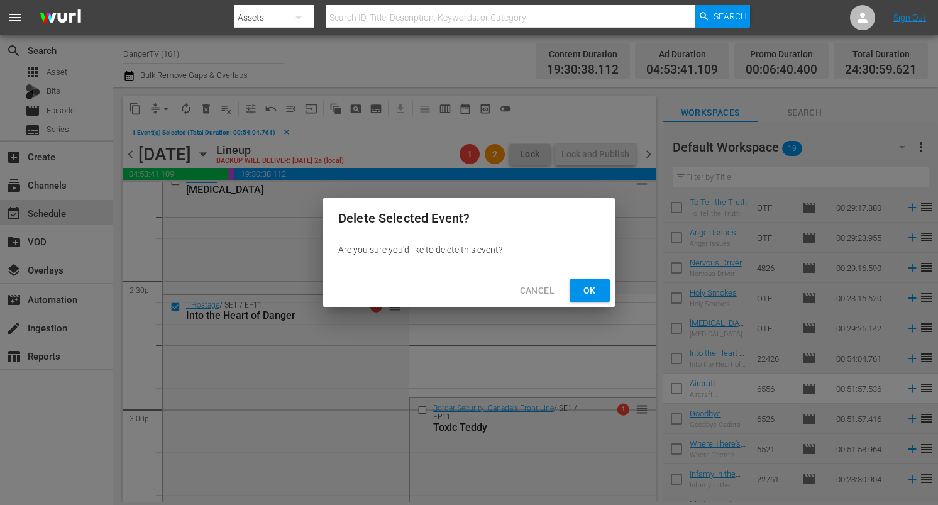
click at [578, 282] on button "Ok" at bounding box center [590, 290] width 40 height 23
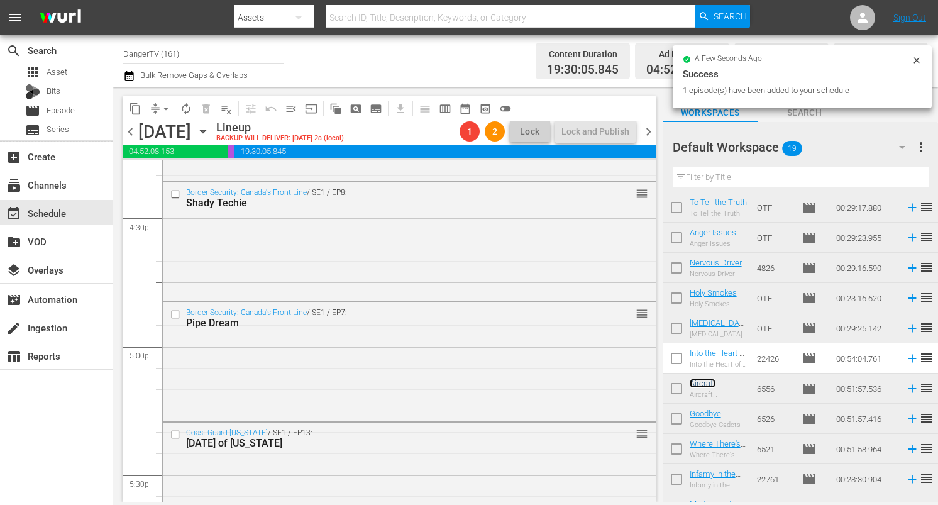
scroll to position [4324, 0]
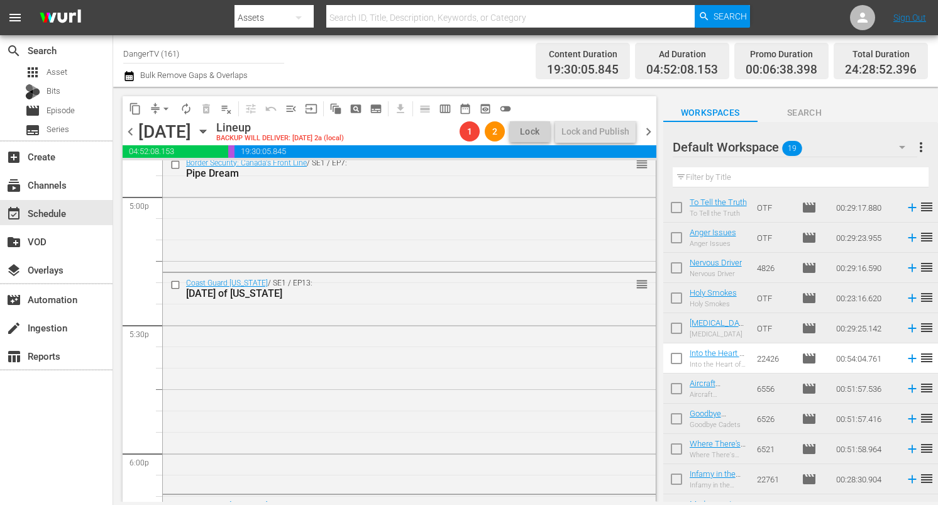
drag, startPoint x: 705, startPoint y: 385, endPoint x: 277, endPoint y: 6, distance: 571.9
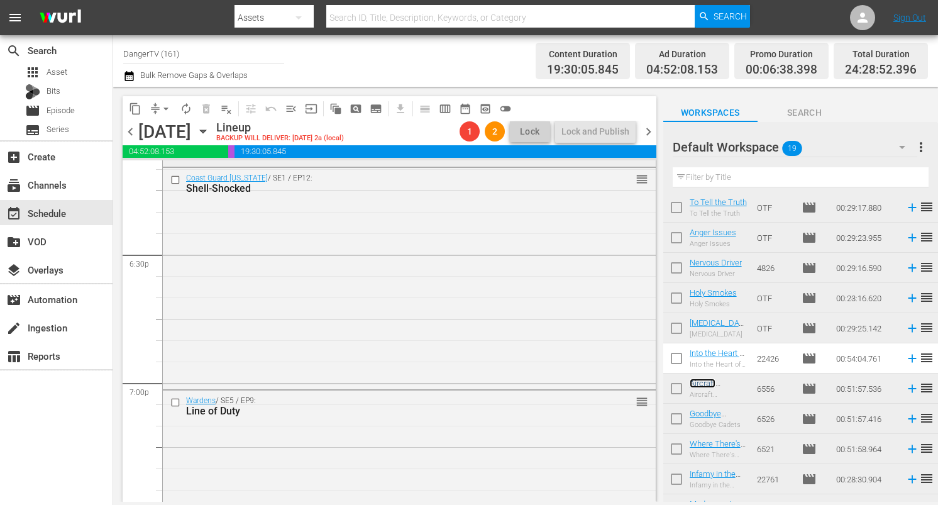
scroll to position [4680, 0]
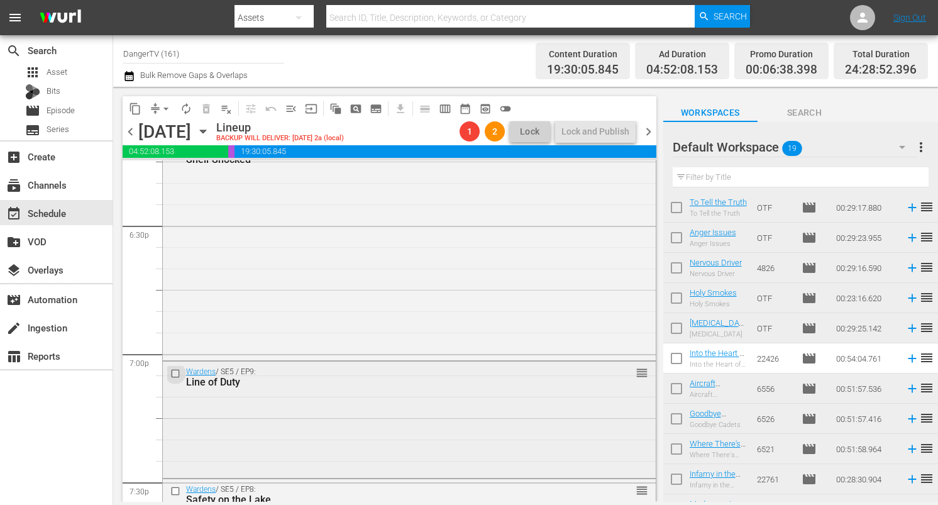
click at [174, 371] on input "checkbox" at bounding box center [176, 373] width 13 height 11
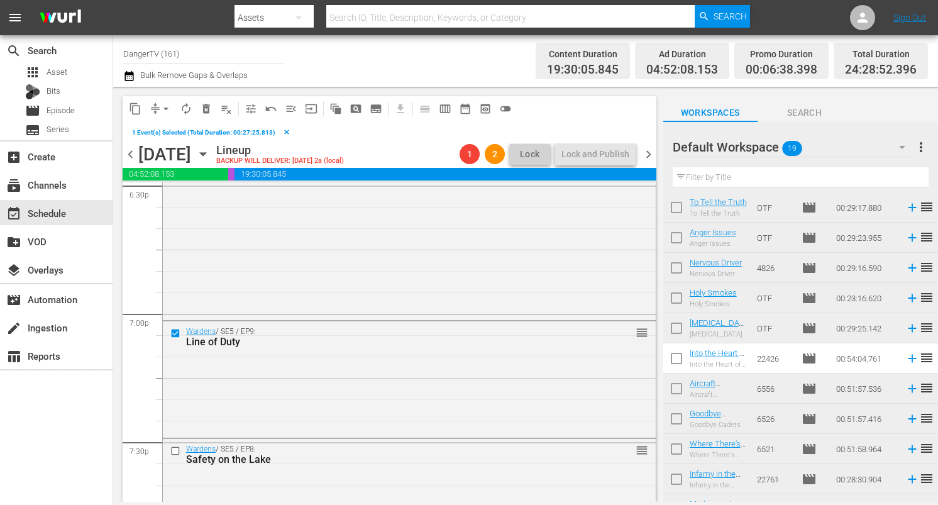
scroll to position [4795, 0]
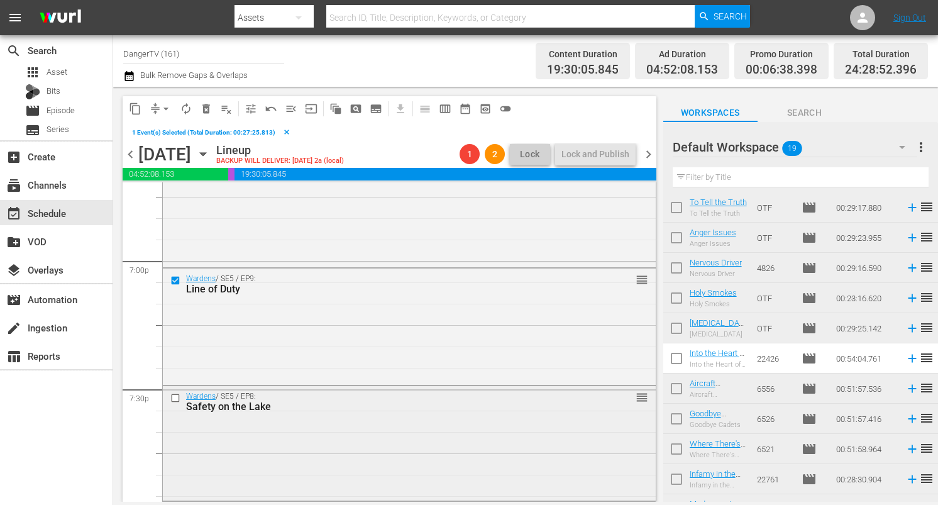
click at [176, 399] on input "checkbox" at bounding box center [176, 398] width 13 height 11
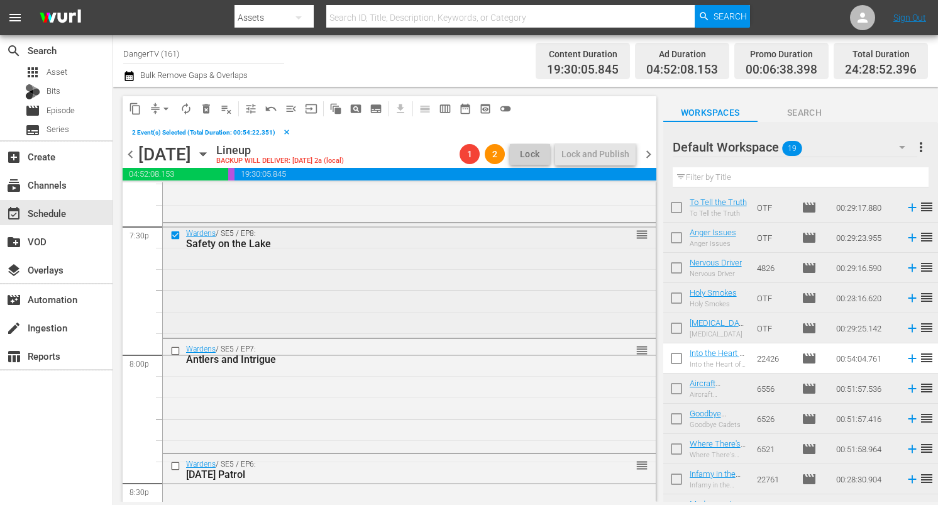
scroll to position [5009, 0]
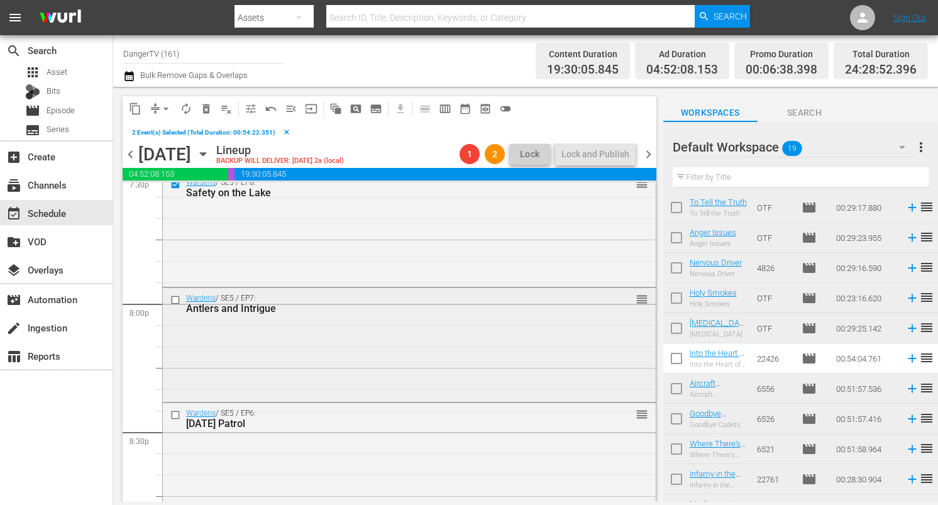
click at [174, 298] on input "checkbox" at bounding box center [176, 299] width 13 height 11
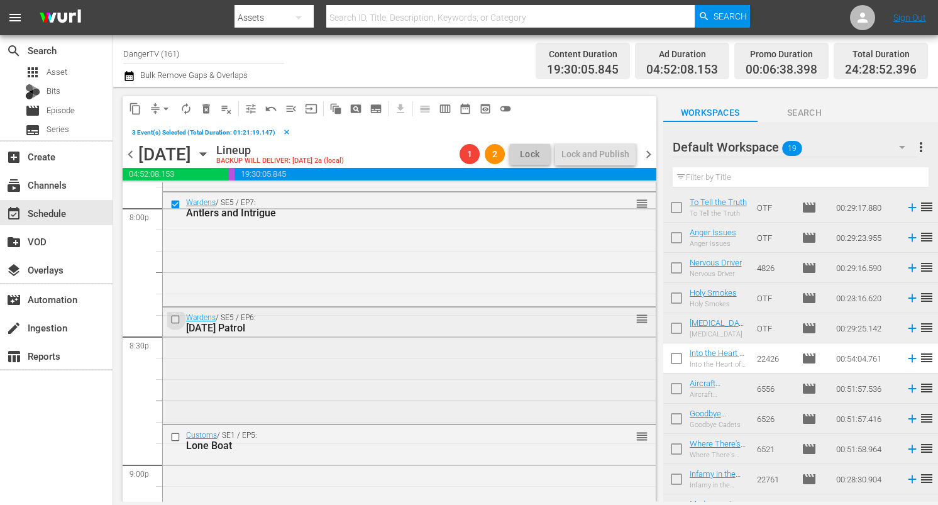
click at [177, 319] on input "checkbox" at bounding box center [176, 319] width 13 height 11
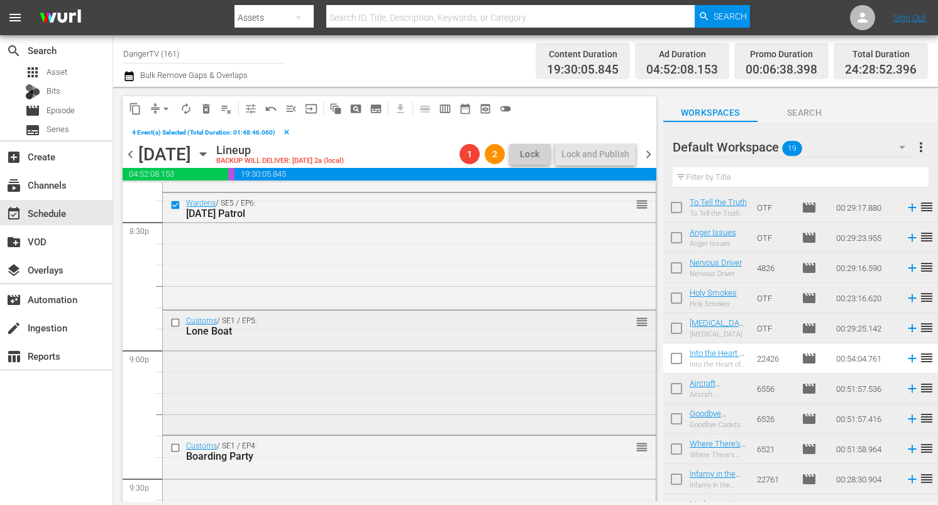
scroll to position [5220, 0]
click at [206, 101] on button "delete_forever_outlined" at bounding box center [206, 109] width 20 height 20
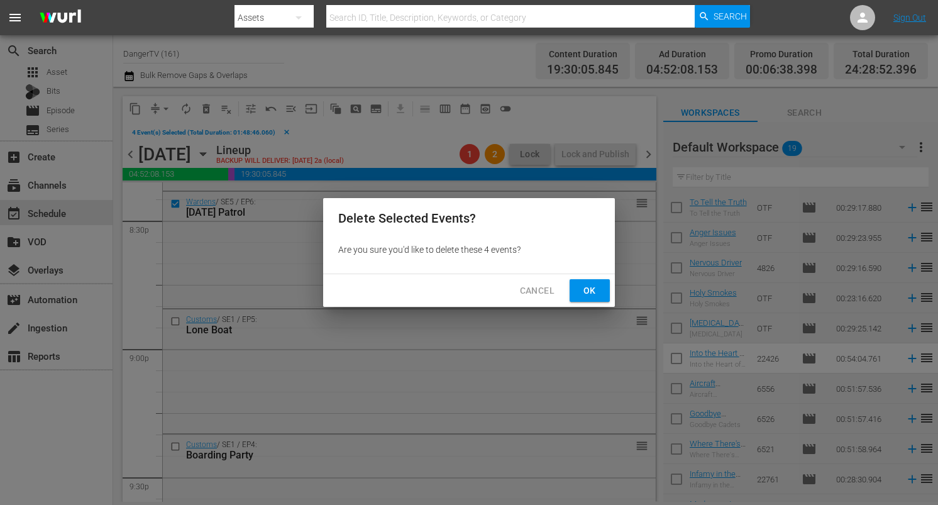
click at [597, 285] on span "Ok" at bounding box center [590, 291] width 20 height 16
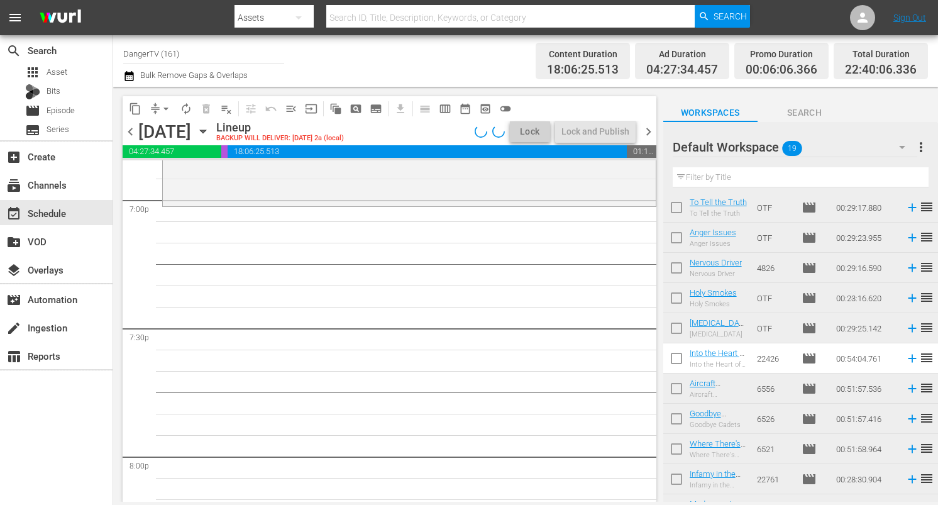
scroll to position [293, 0]
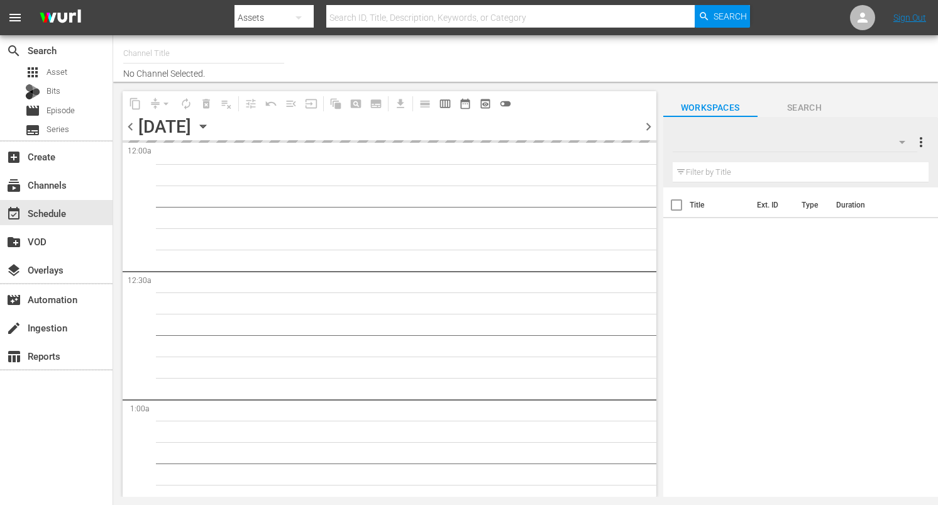
type input "DangerTV (161)"
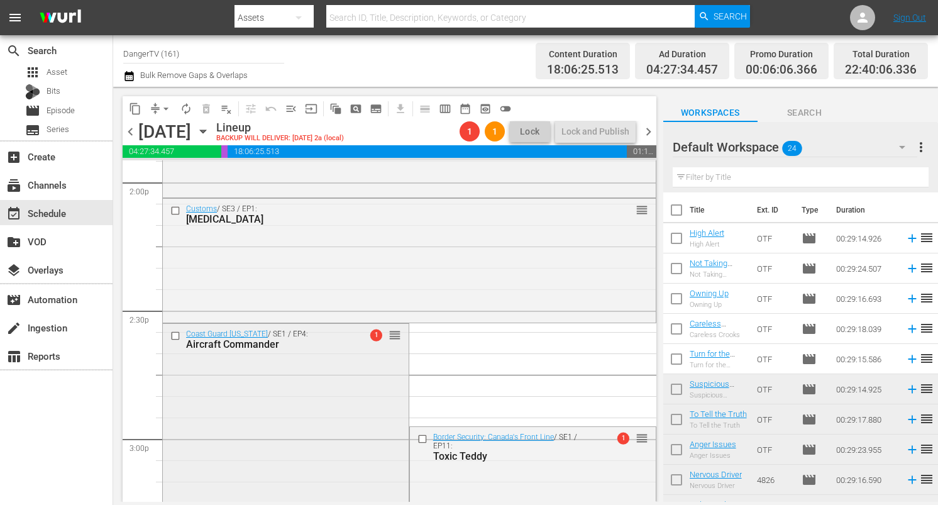
scroll to position [3592, 0]
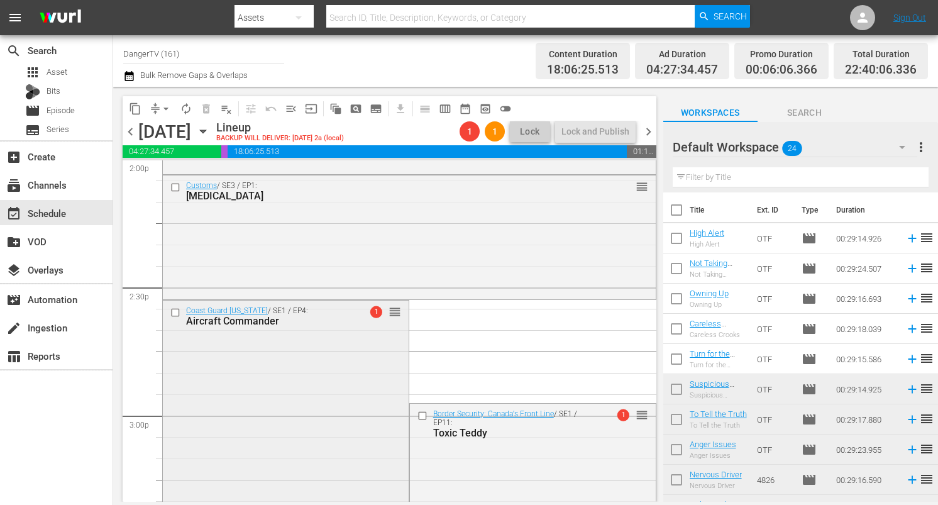
click at [174, 312] on input "checkbox" at bounding box center [176, 312] width 13 height 11
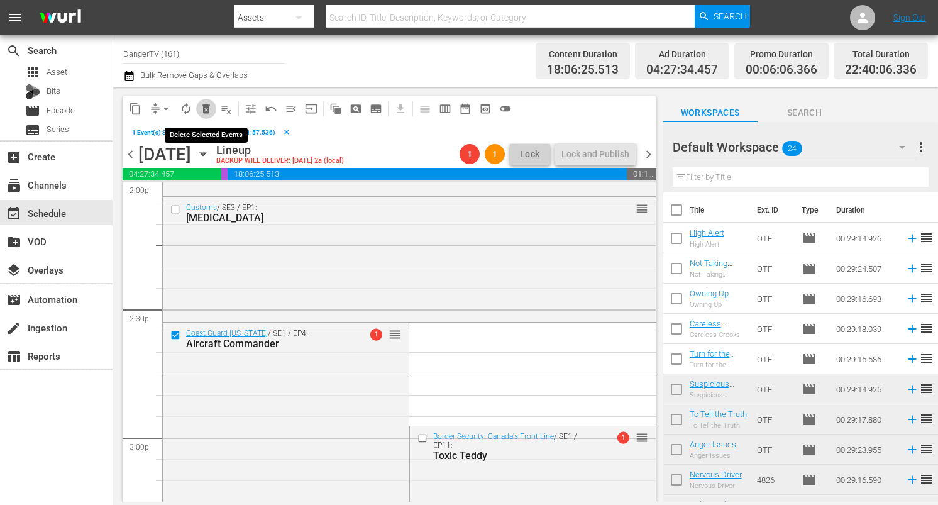
click at [203, 109] on span "delete_forever_outlined" at bounding box center [206, 108] width 13 height 13
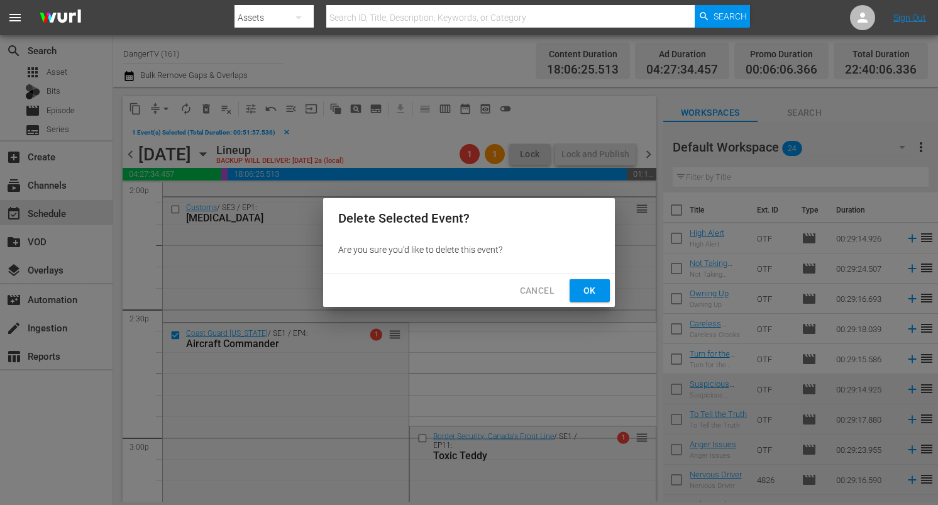
click at [578, 287] on button "Ok" at bounding box center [590, 290] width 40 height 23
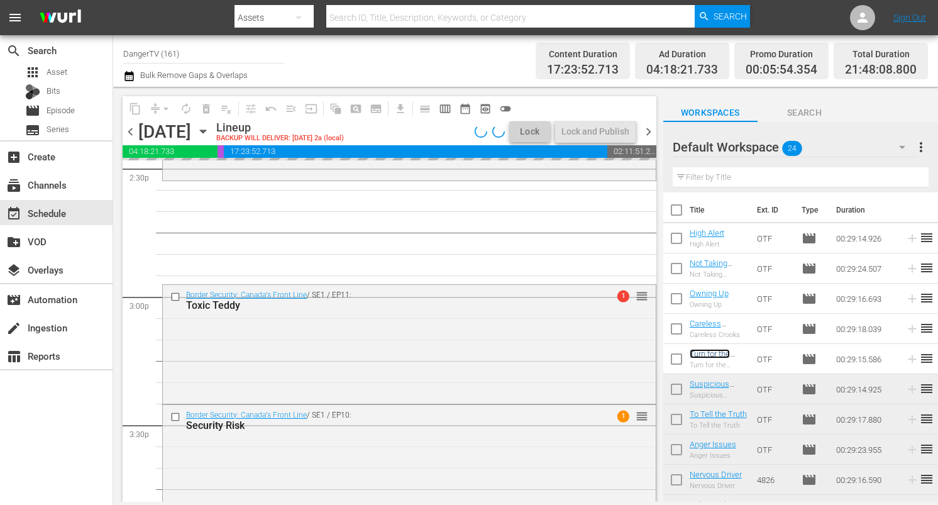
scroll to position [3780, 0]
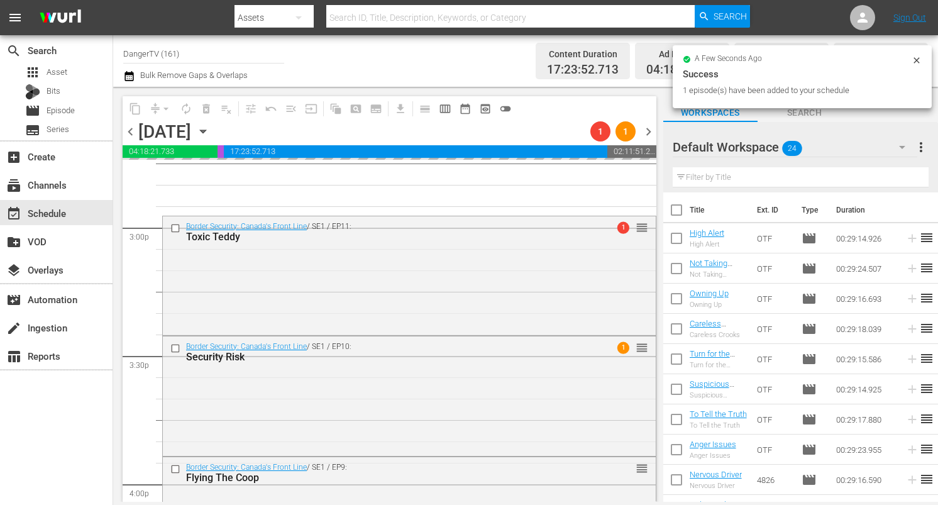
drag, startPoint x: 706, startPoint y: 352, endPoint x: 230, endPoint y: 4, distance: 589.8
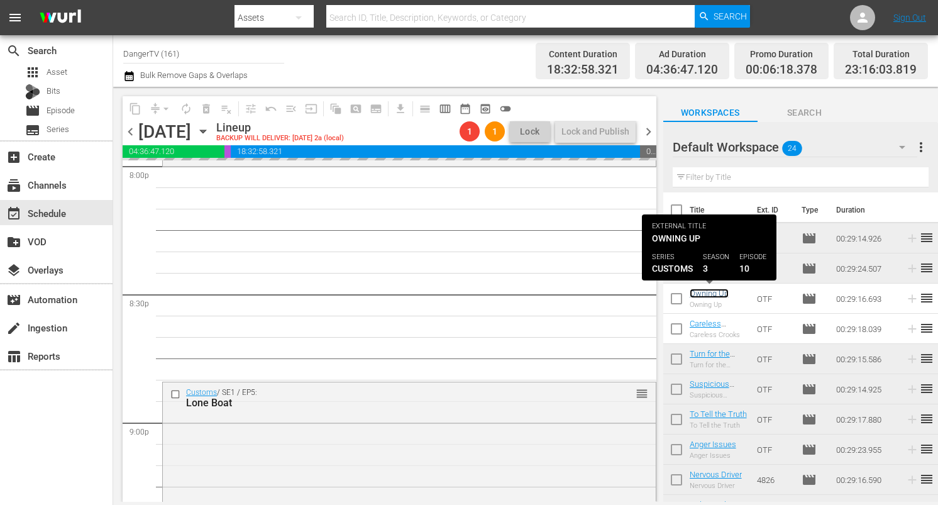
scroll to position [5130, 0]
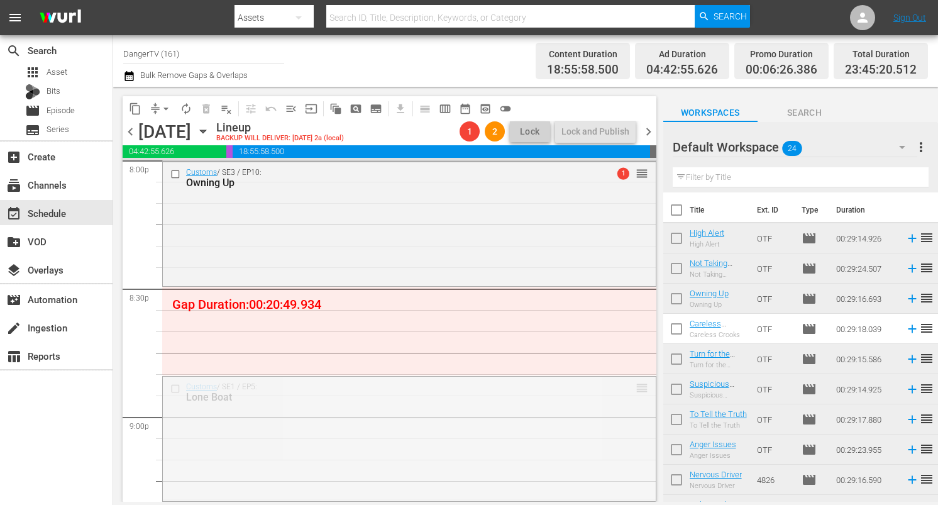
drag, startPoint x: 632, startPoint y: 388, endPoint x: 617, endPoint y: 296, distance: 93.0
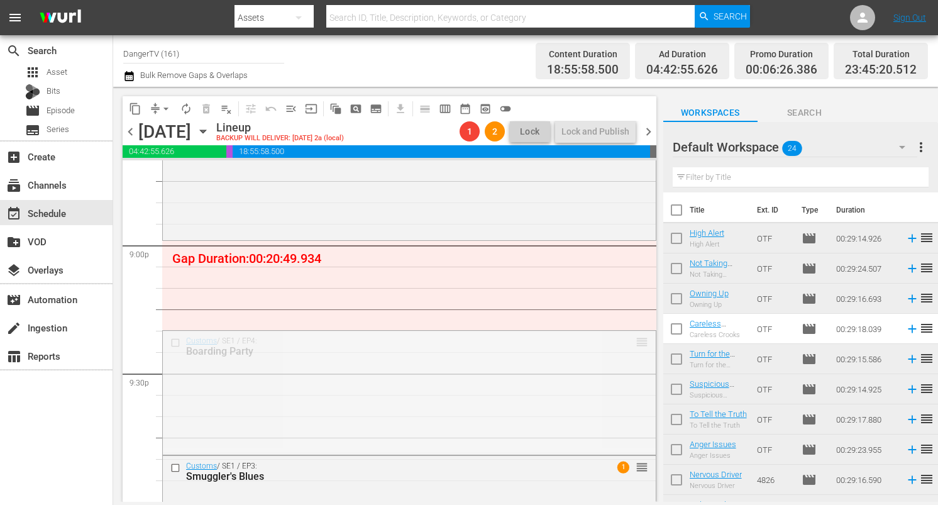
scroll to position [5299, 0]
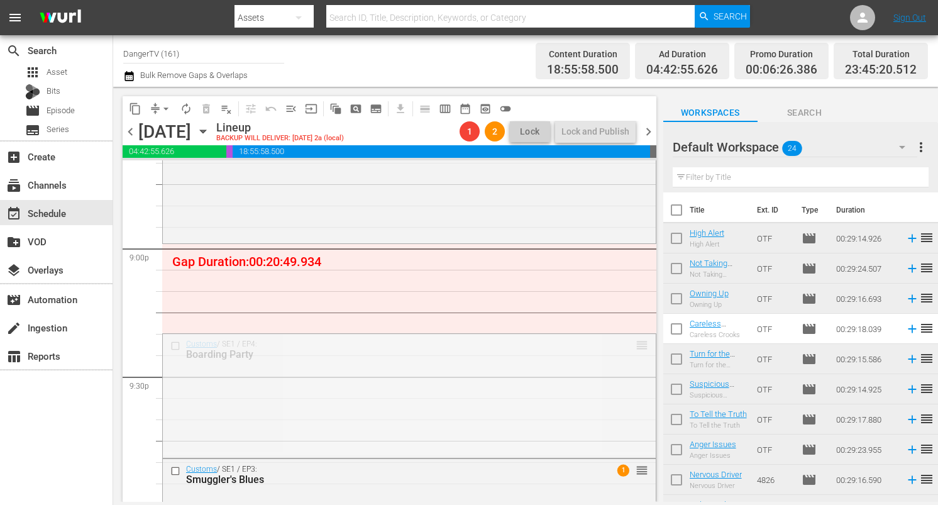
drag, startPoint x: 631, startPoint y: 341, endPoint x: 629, endPoint y: 253, distance: 87.4
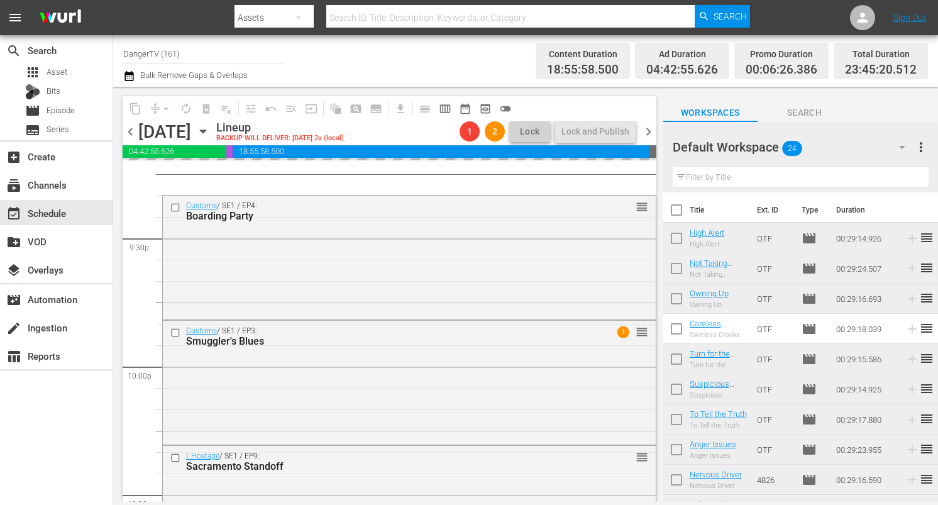
scroll to position [5440, 0]
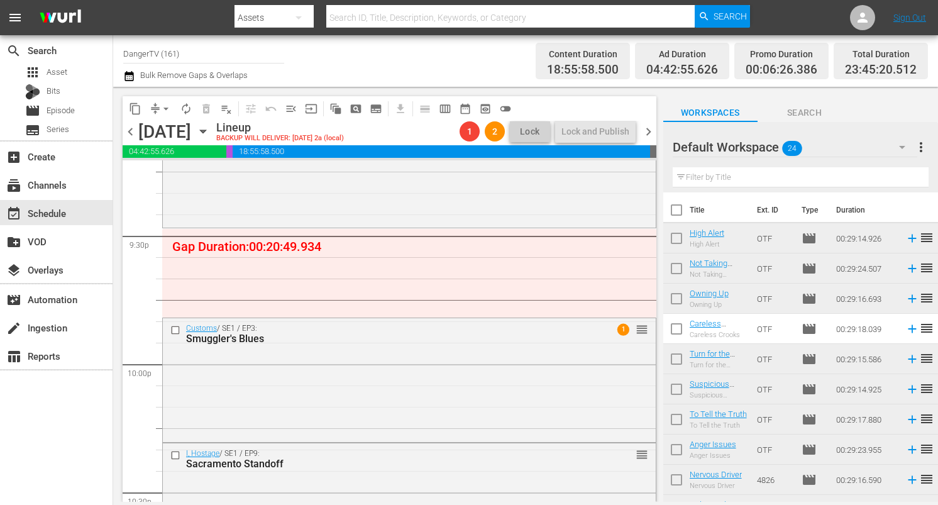
drag, startPoint x: 633, startPoint y: 328, endPoint x: 622, endPoint y: 229, distance: 99.3
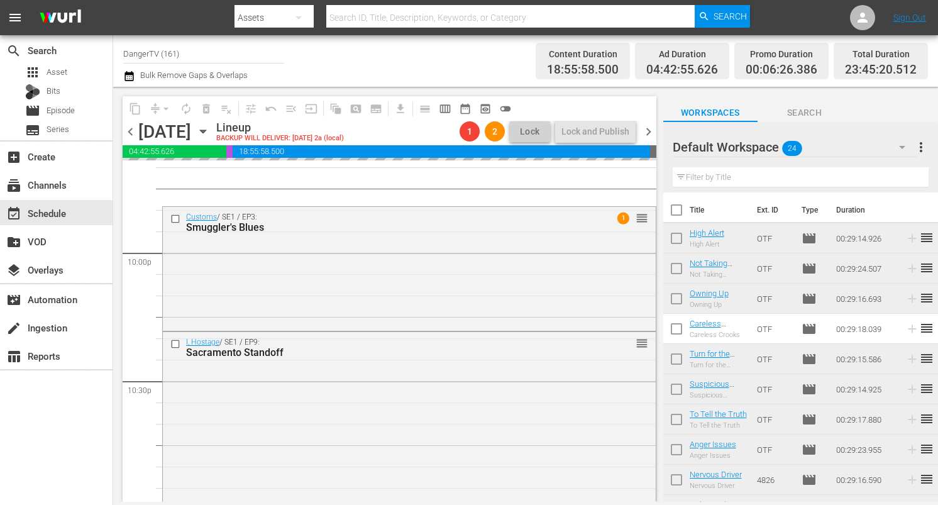
scroll to position [5551, 0]
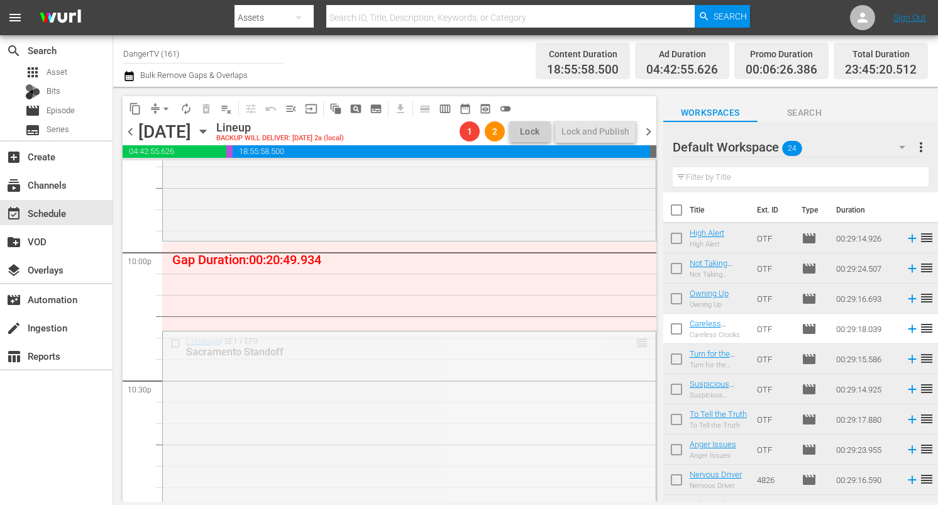
drag, startPoint x: 636, startPoint y: 344, endPoint x: 617, endPoint y: 247, distance: 98.5
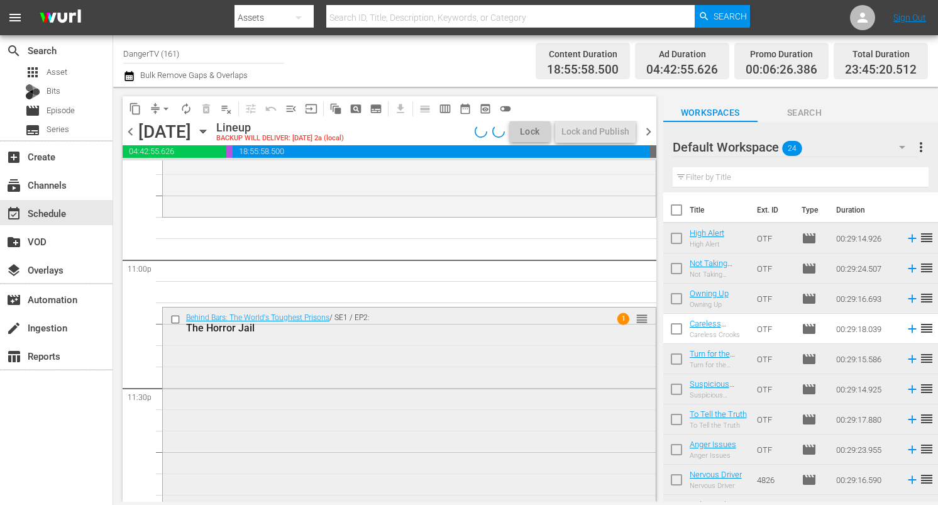
scroll to position [5787, 0]
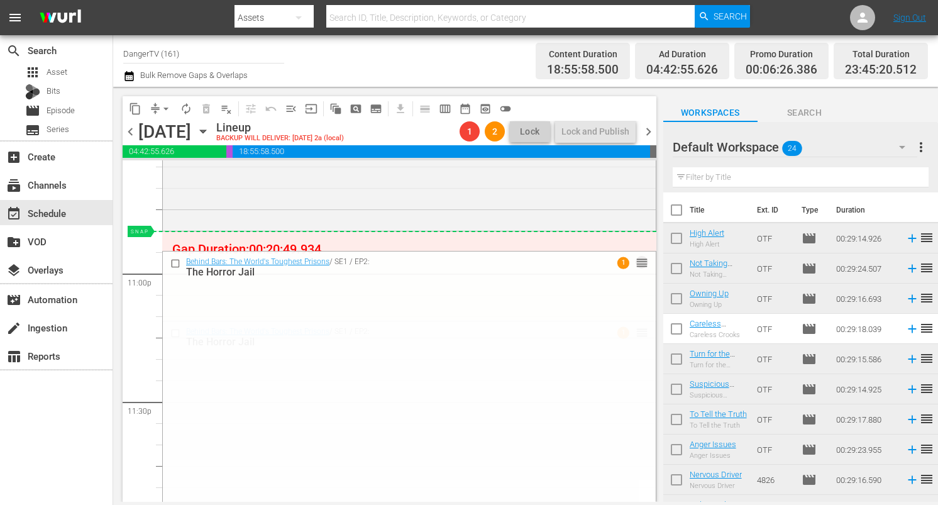
drag, startPoint x: 635, startPoint y: 334, endPoint x: 629, endPoint y: 245, distance: 89.5
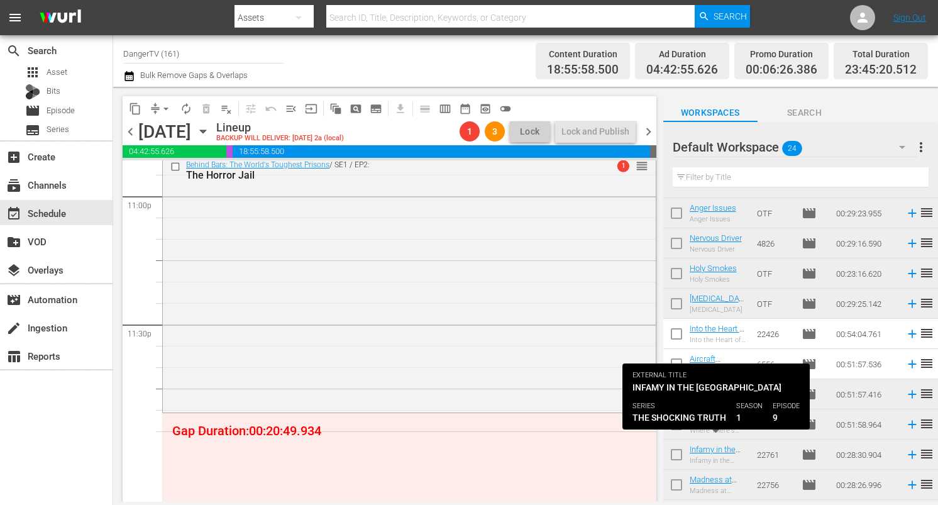
scroll to position [209, 0]
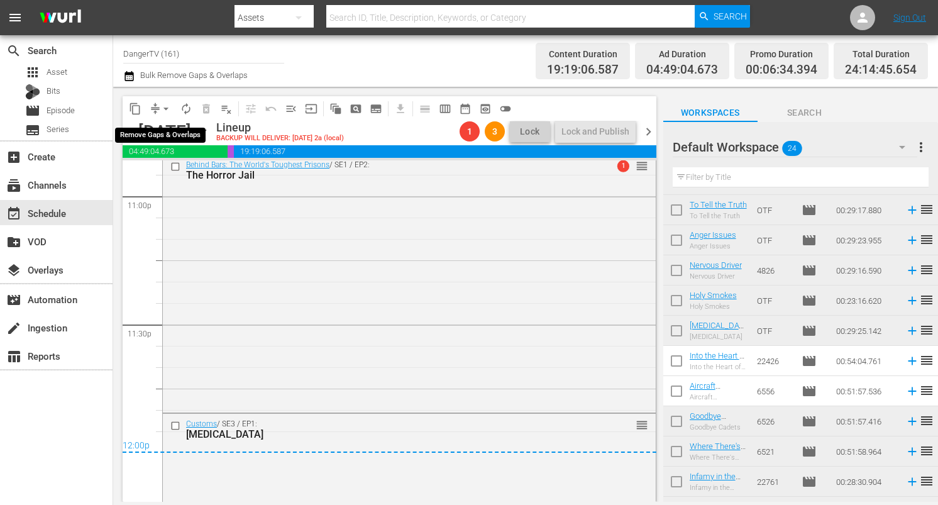
click at [164, 107] on span "arrow_drop_down" at bounding box center [166, 108] width 13 height 13
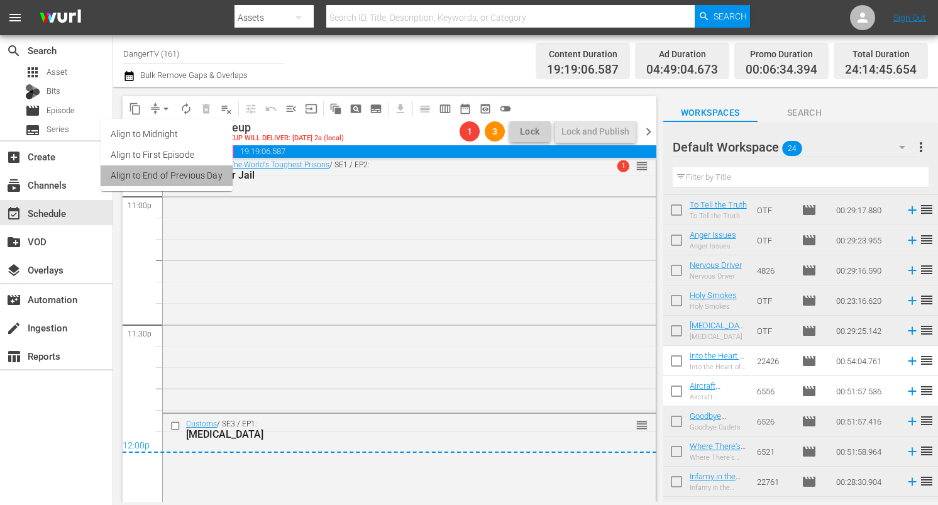
click at [173, 170] on li "Align to End of Previous Day" at bounding box center [167, 175] width 132 height 21
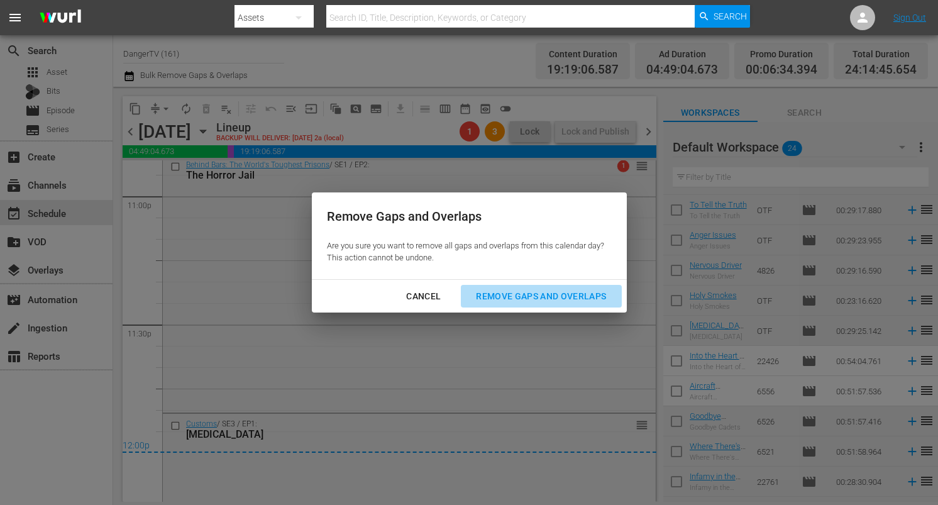
click at [554, 297] on div "Remove Gaps and Overlaps" at bounding box center [541, 297] width 150 height 16
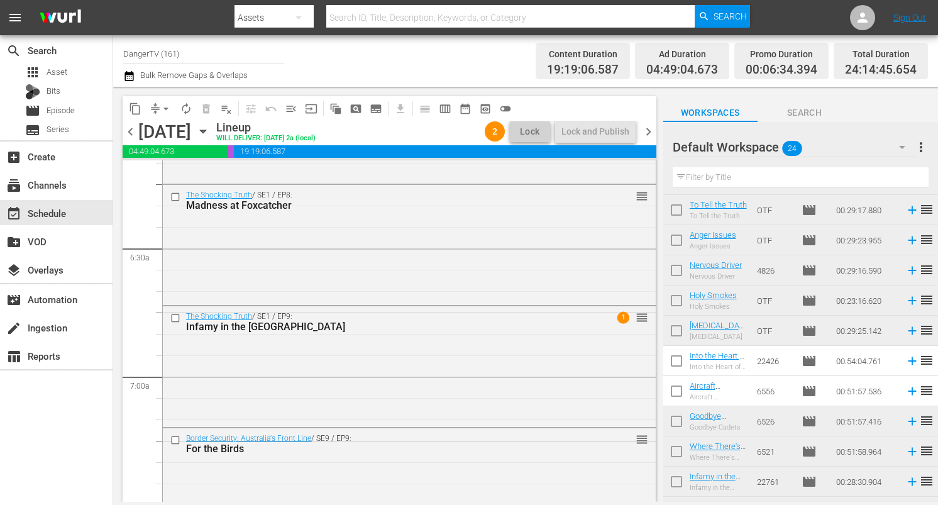
scroll to position [1603, 0]
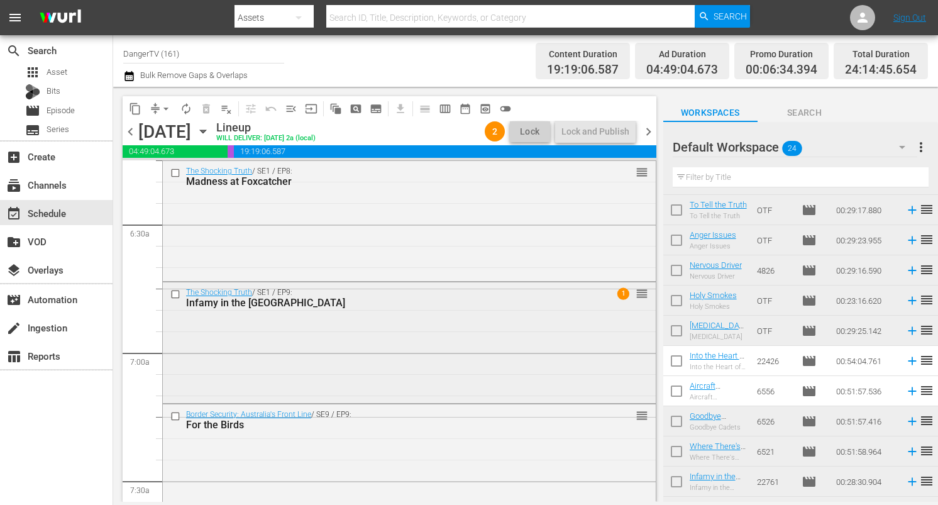
click at [509, 352] on div "The Shocking Truth / SE1 / EP9: Infamy in the Heartland 1 reorder" at bounding box center [409, 341] width 493 height 118
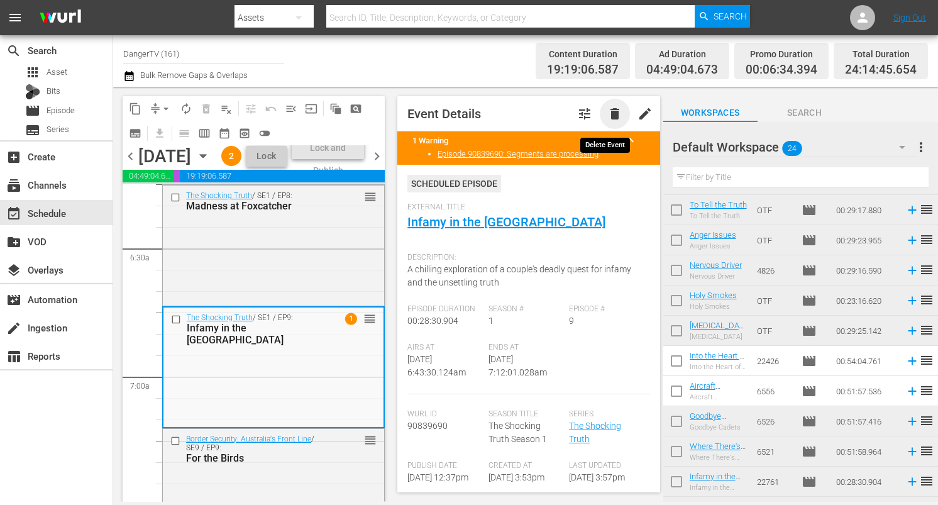
click at [607, 113] on span "delete" at bounding box center [614, 113] width 15 height 15
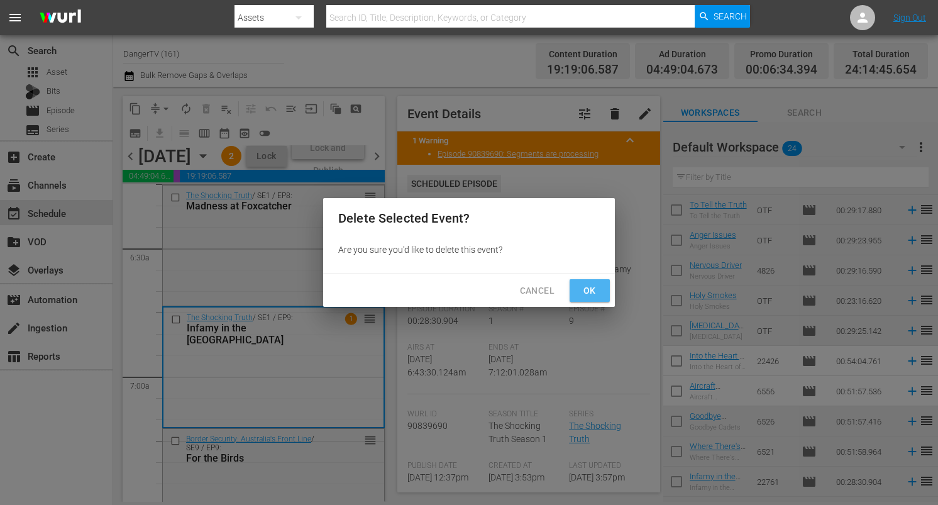
click at [587, 287] on span "Ok" at bounding box center [590, 291] width 20 height 16
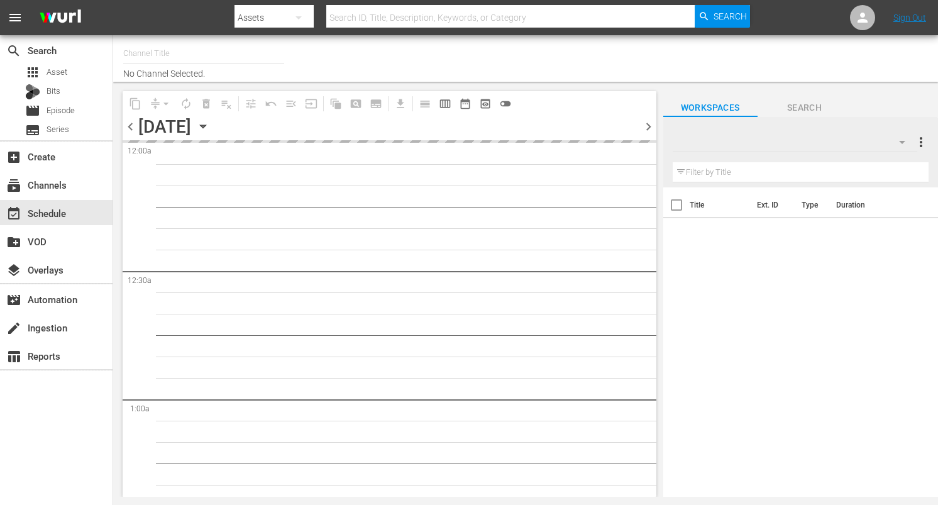
type input "DangerTV (161)"
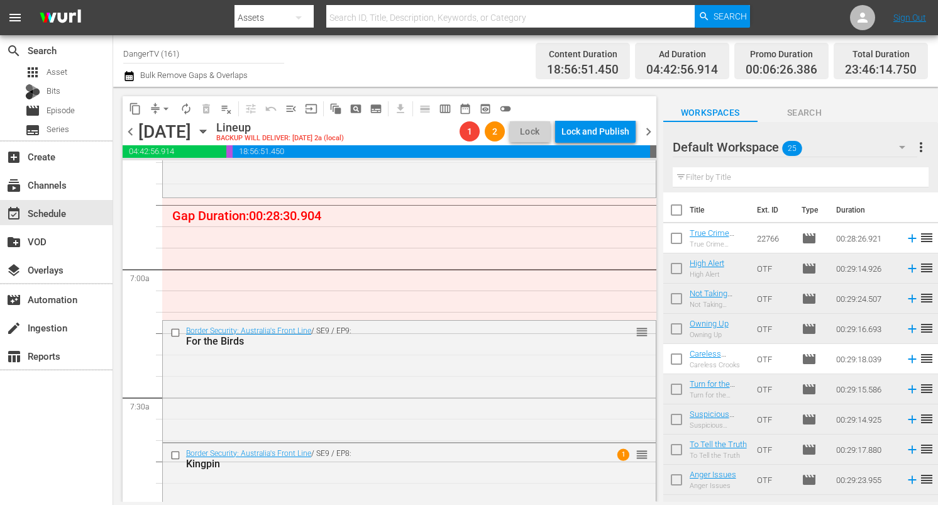
scroll to position [1684, 0]
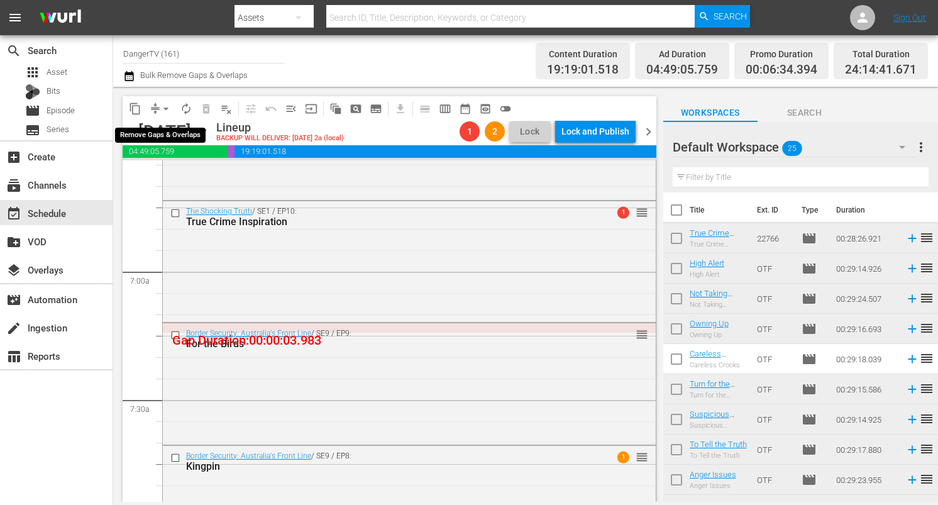
click at [167, 107] on span "arrow_drop_down" at bounding box center [166, 108] width 13 height 13
click at [179, 171] on li "Align to End of Previous Day" at bounding box center [167, 175] width 132 height 21
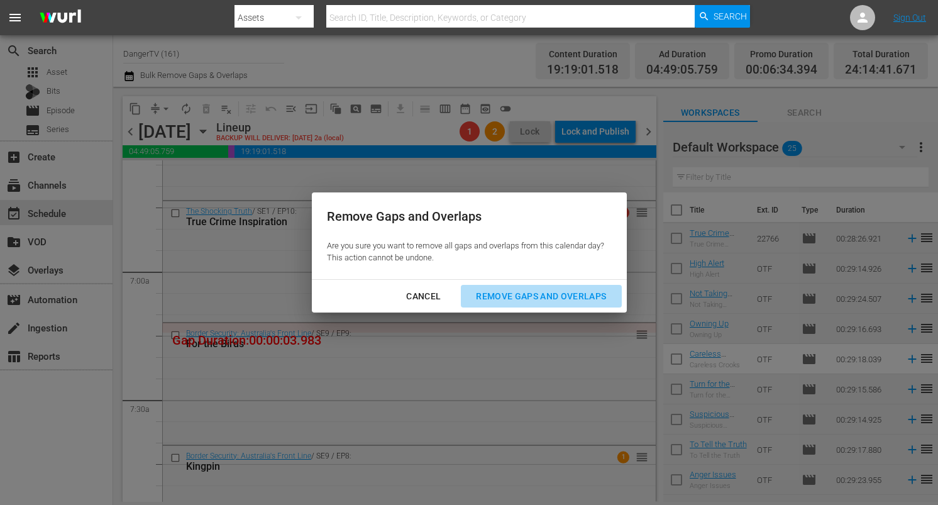
click at [560, 302] on div "Remove Gaps and Overlaps" at bounding box center [541, 297] width 150 height 16
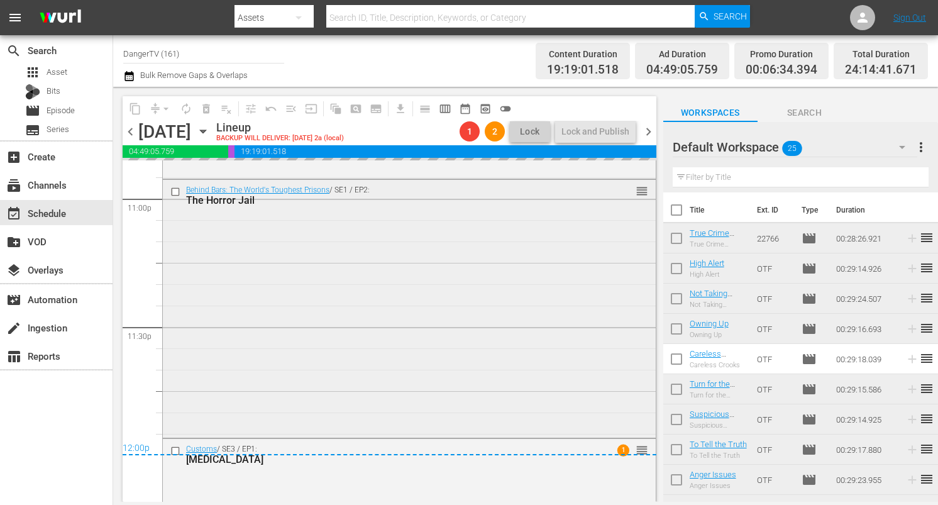
scroll to position [5924, 0]
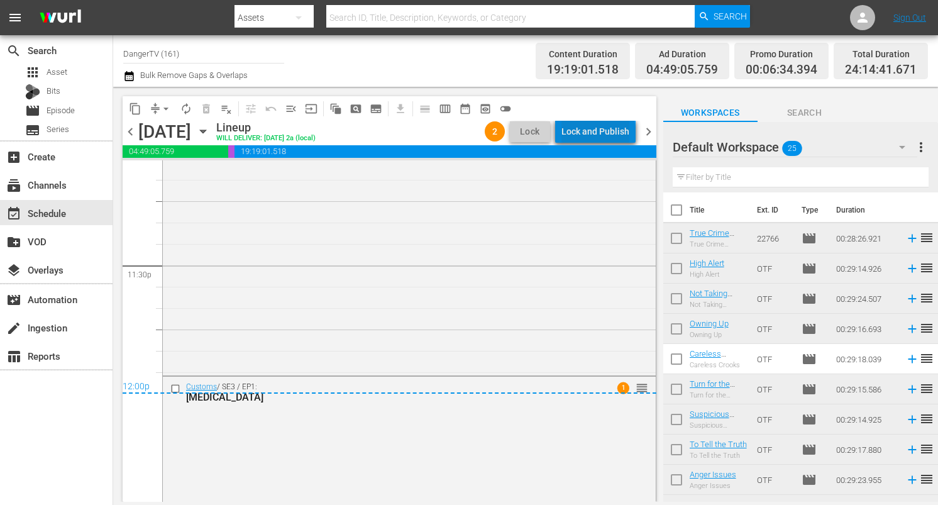
click at [601, 135] on div "Lock and Publish" at bounding box center [595, 131] width 68 height 23
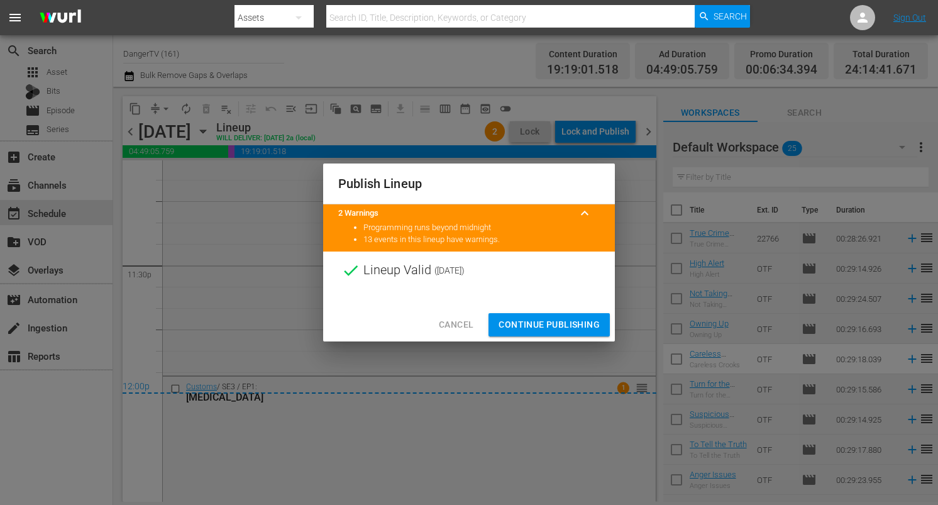
click at [558, 326] on span "Continue Publishing" at bounding box center [549, 325] width 101 height 16
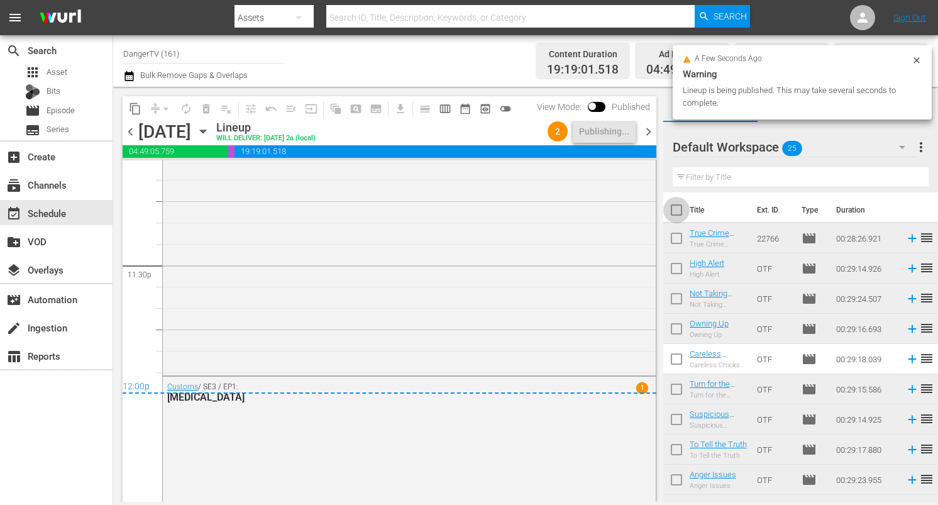
click at [680, 204] on input "checkbox" at bounding box center [676, 212] width 26 height 26
checkbox input "true"
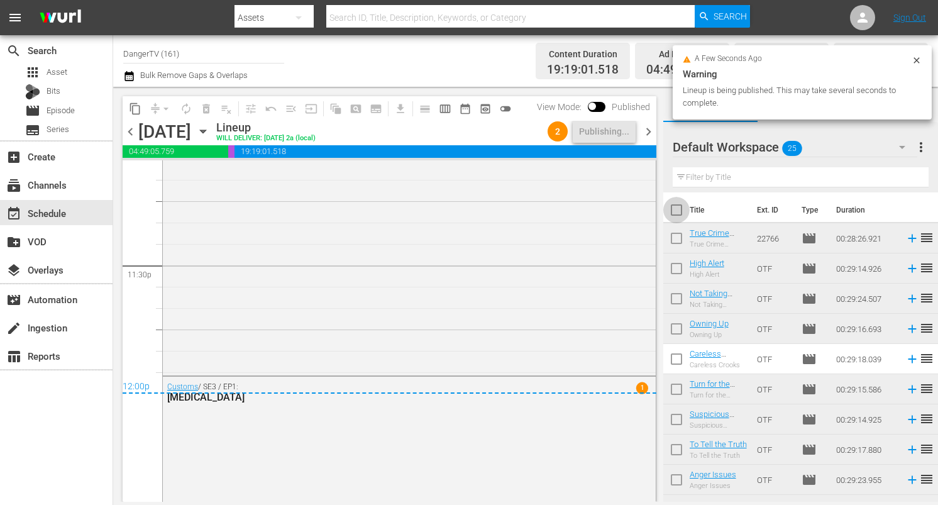
checkbox input "true"
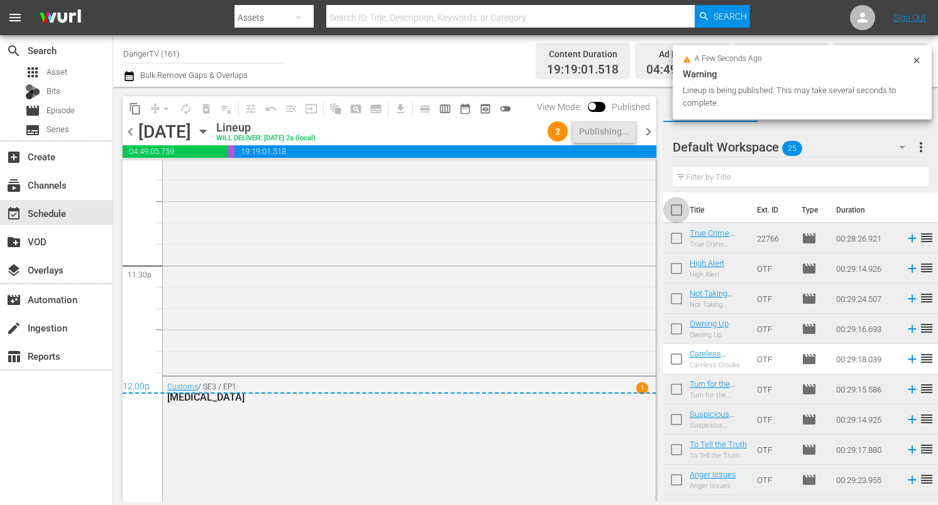
checkbox input "true"
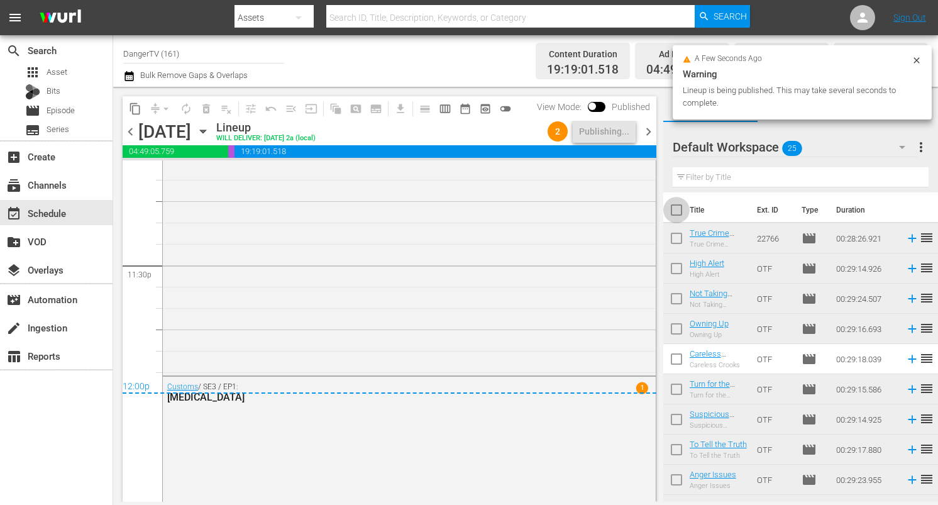
checkbox input "true"
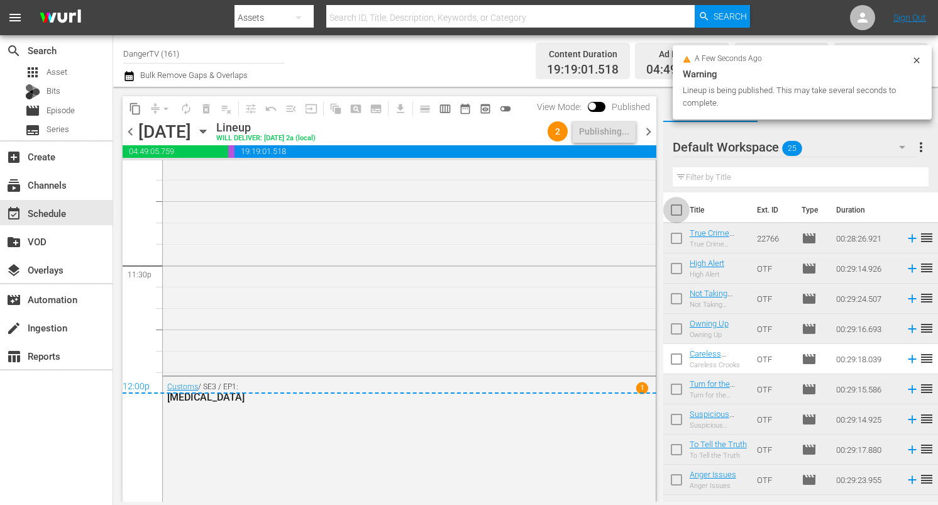
checkbox input "true"
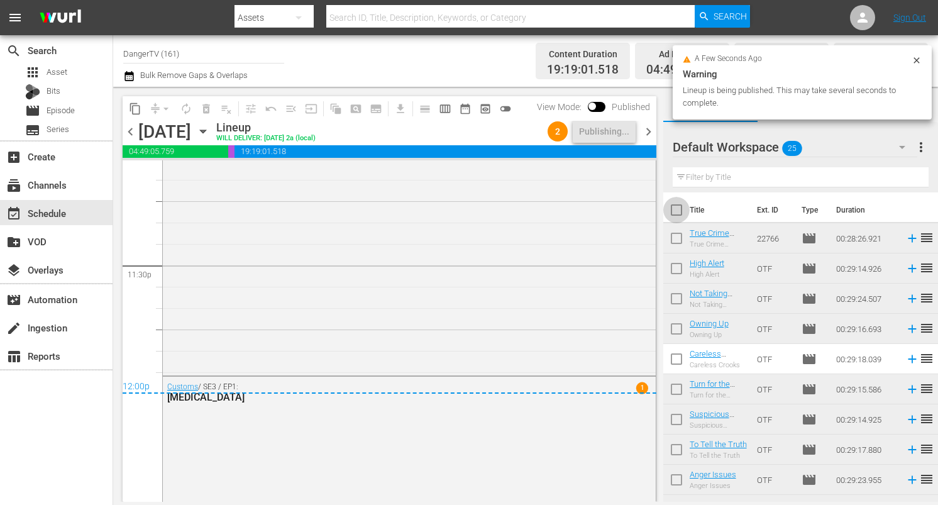
checkbox input "true"
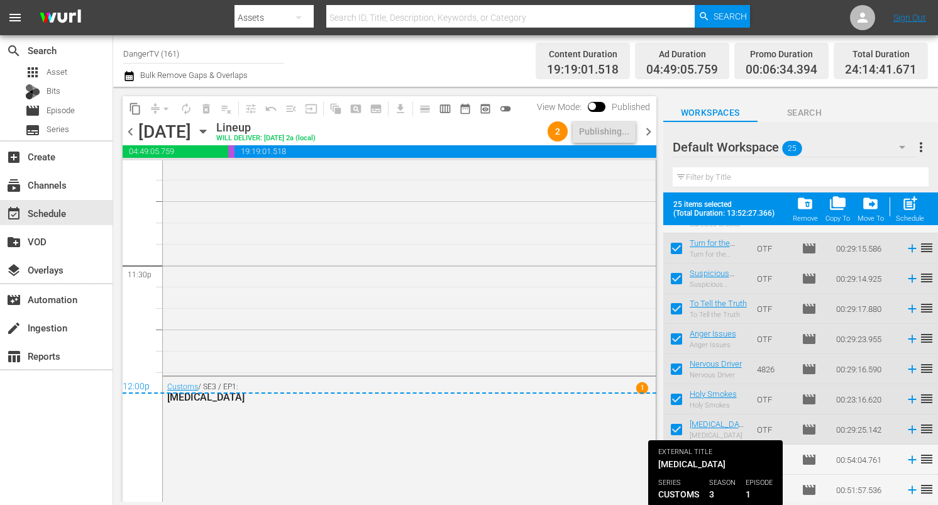
scroll to position [0, 0]
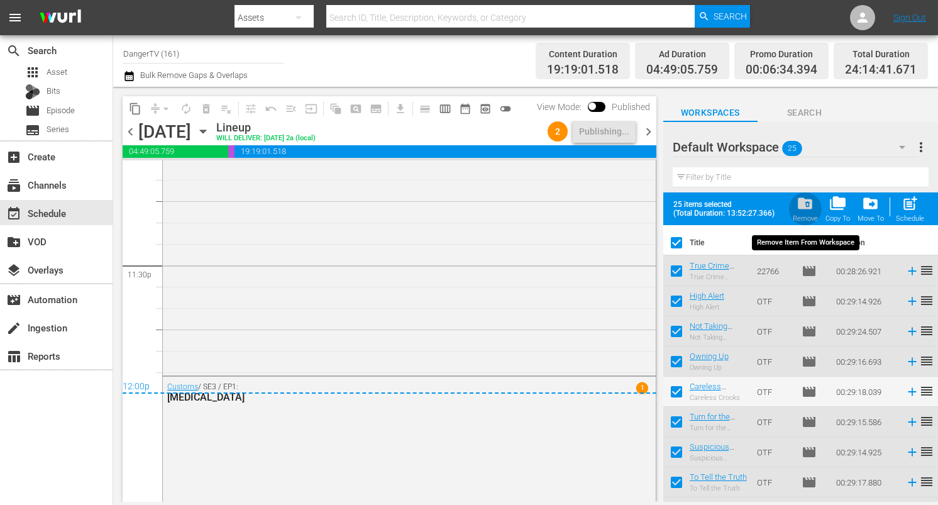
click at [809, 204] on span "folder_delete" at bounding box center [805, 203] width 17 height 17
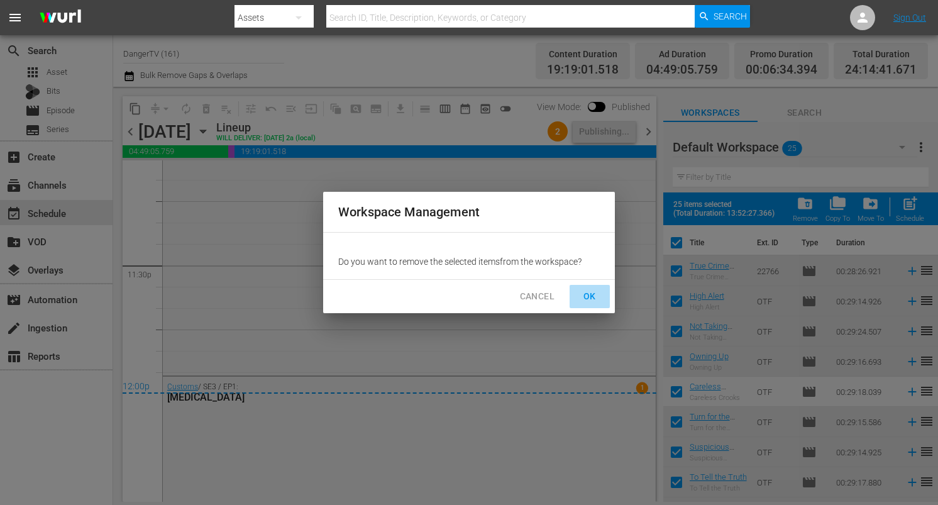
click at [593, 297] on span "OK" at bounding box center [590, 297] width 20 height 16
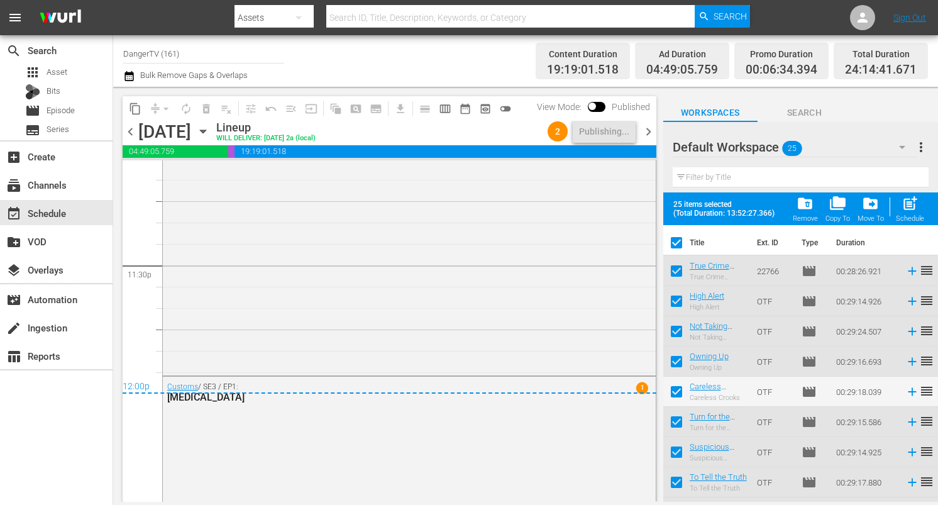
click at [651, 134] on span "chevron_right" at bounding box center [649, 132] width 16 height 16
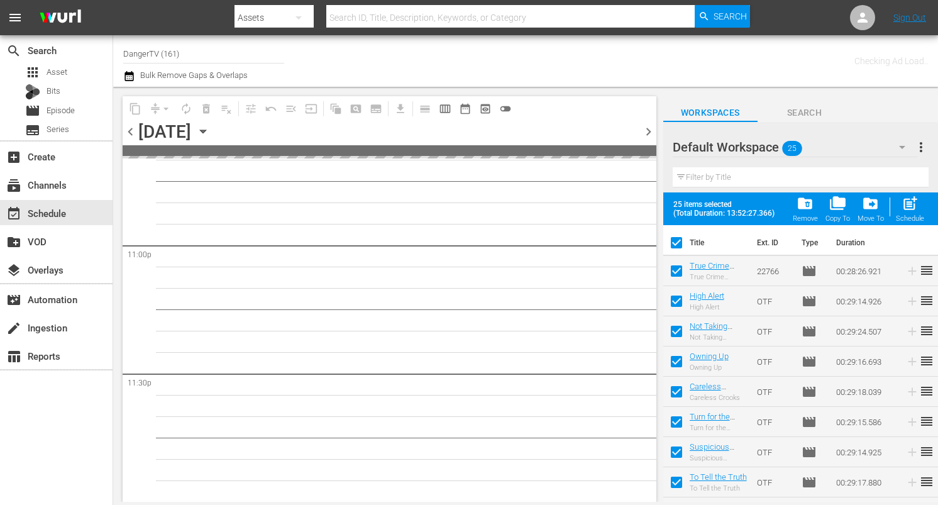
scroll to position [5812, 0]
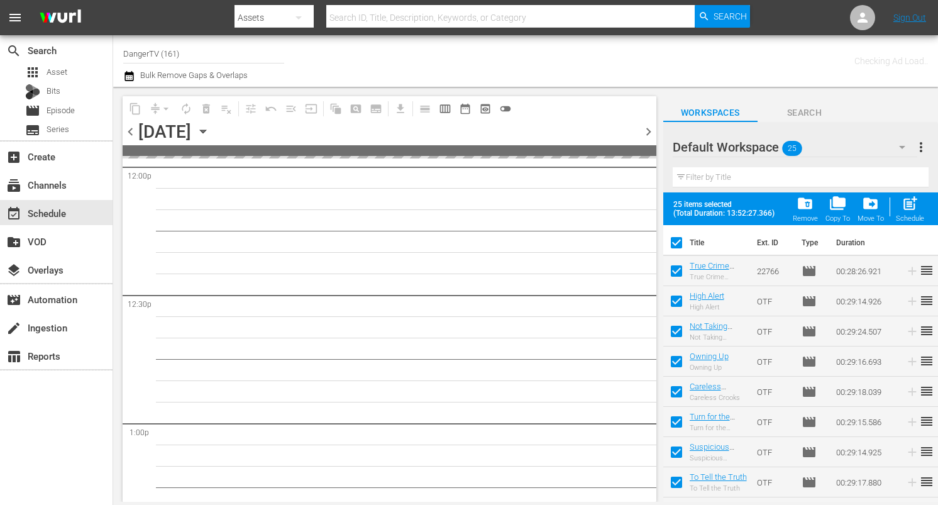
checkbox input "false"
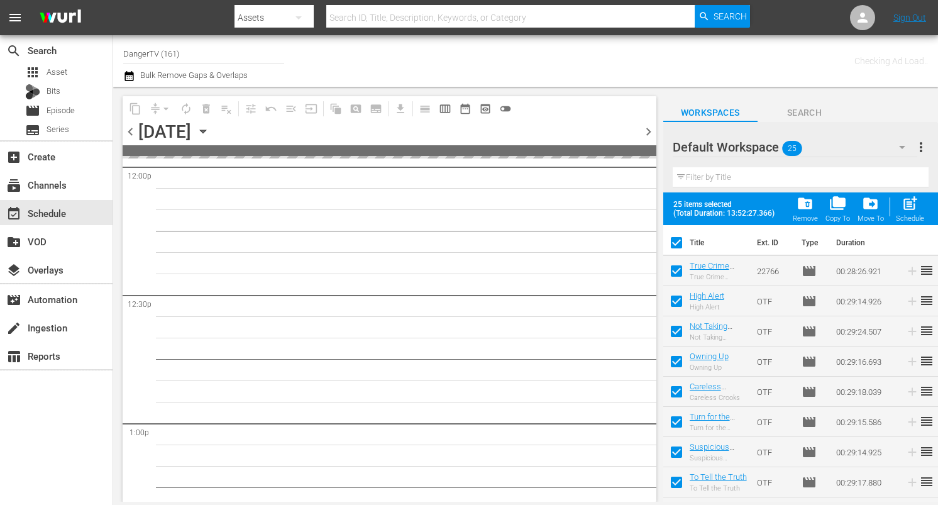
checkbox input "false"
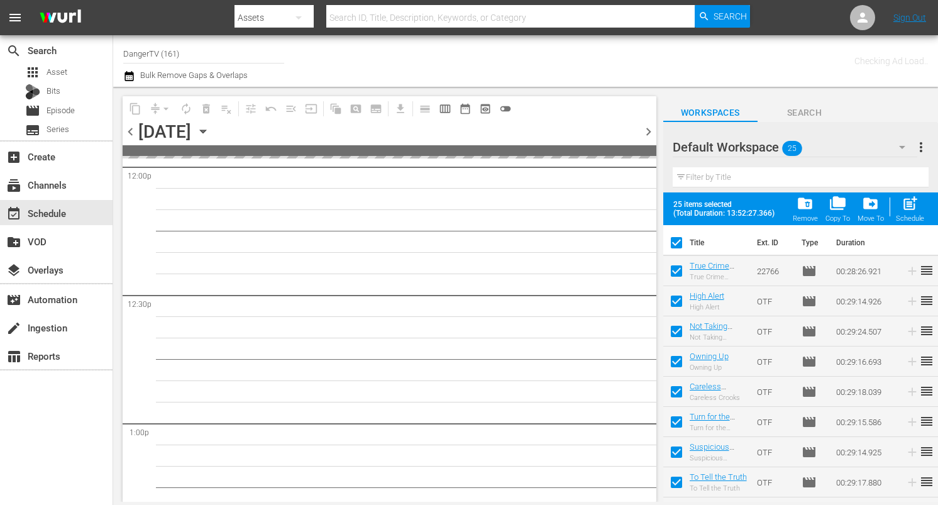
checkbox input "false"
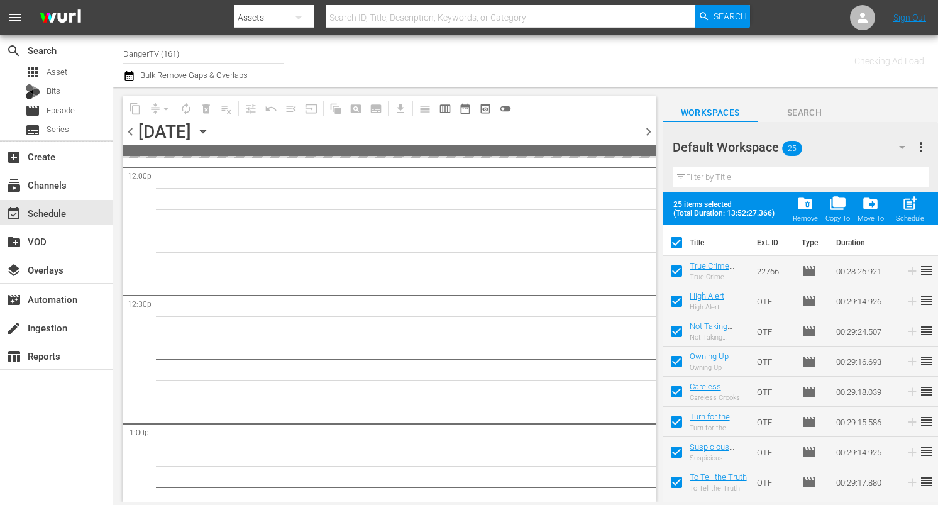
checkbox input "false"
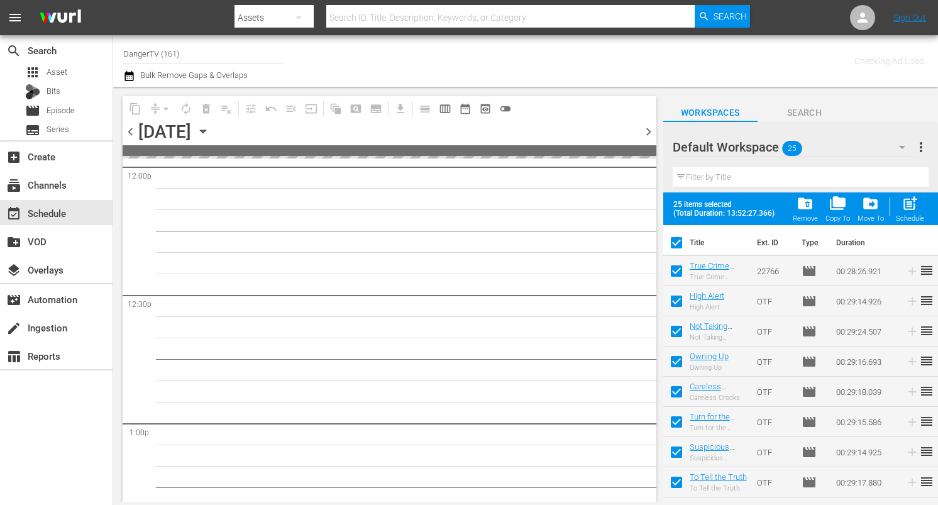
checkbox input "false"
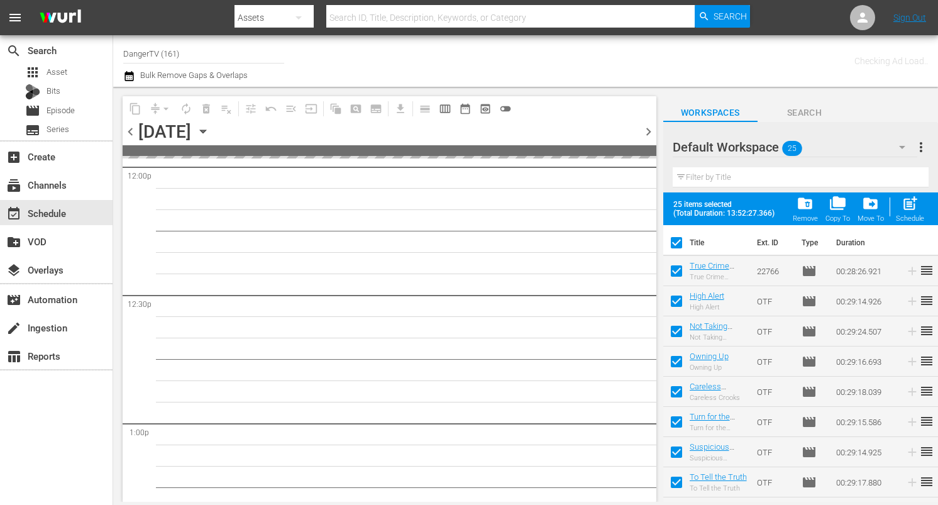
checkbox input "false"
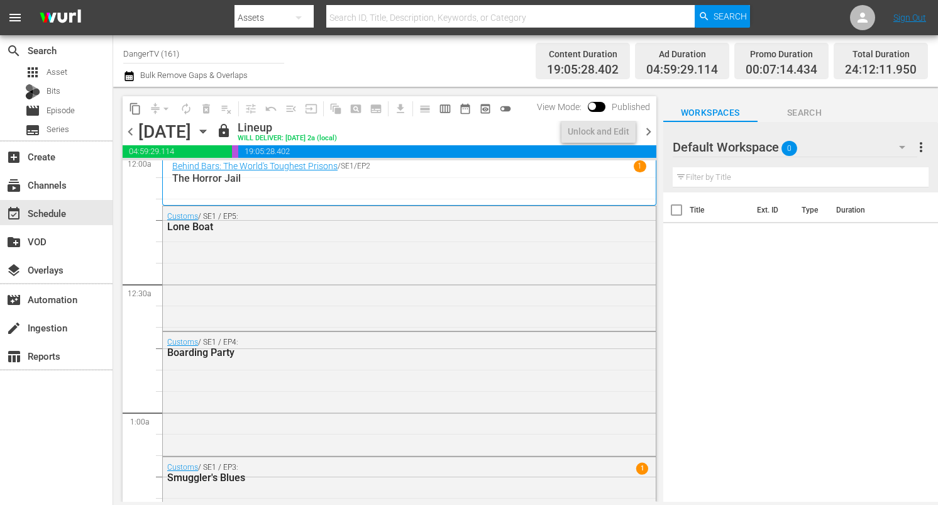
scroll to position [0, 0]
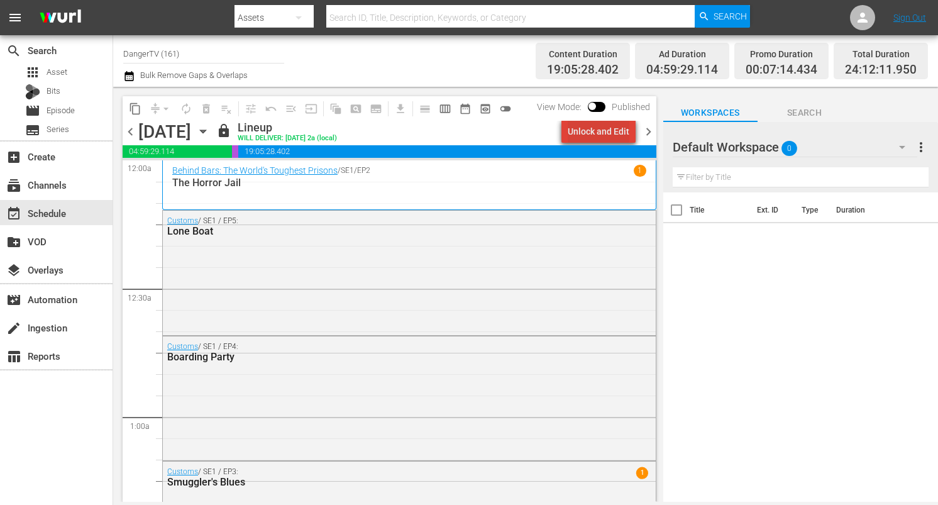
click at [608, 132] on div "Unlock and Edit" at bounding box center [599, 131] width 62 height 23
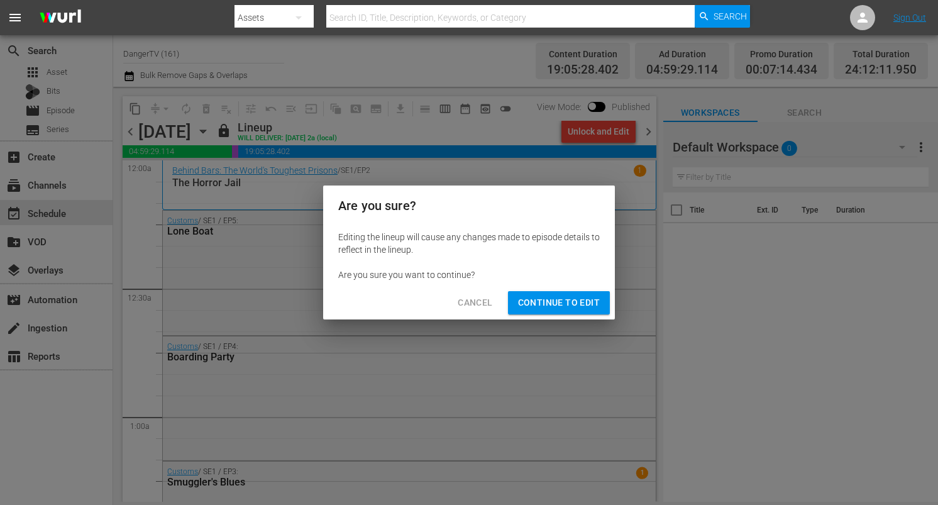
click at [581, 306] on span "Continue to Edit" at bounding box center [559, 303] width 82 height 16
